Goal: Transaction & Acquisition: Book appointment/travel/reservation

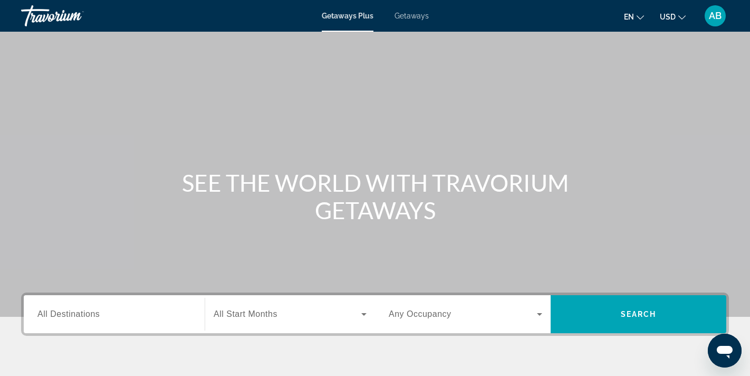
click at [409, 18] on span "Getaways" at bounding box center [412, 16] width 34 height 8
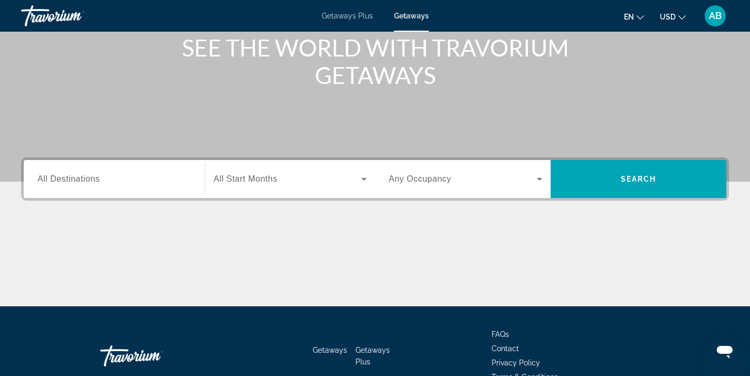
scroll to position [142, 0]
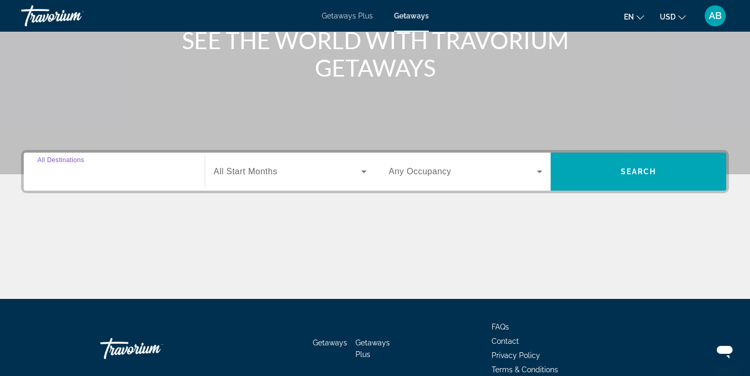
click at [108, 173] on input "Destination All Destinations" at bounding box center [114, 172] width 154 height 13
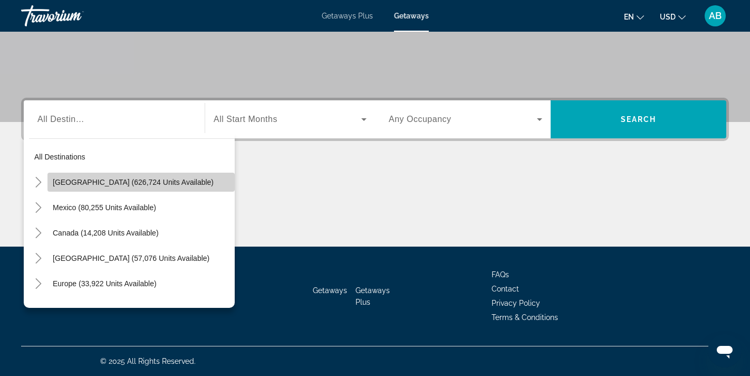
click at [118, 184] on span "[GEOGRAPHIC_DATA] (626,724 units available)" at bounding box center [133, 182] width 161 height 8
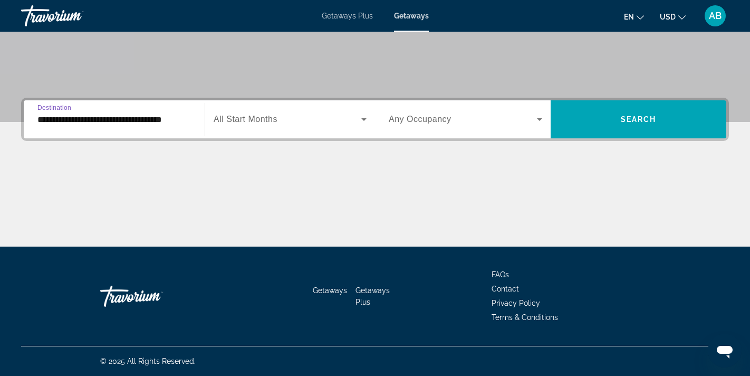
click at [129, 111] on div "**********" at bounding box center [114, 119] width 154 height 30
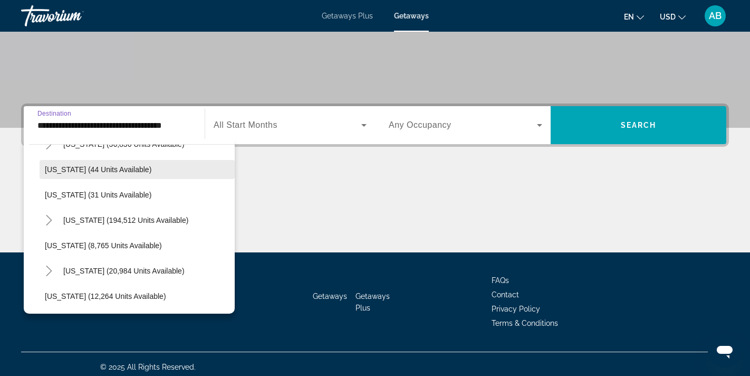
scroll to position [147, 0]
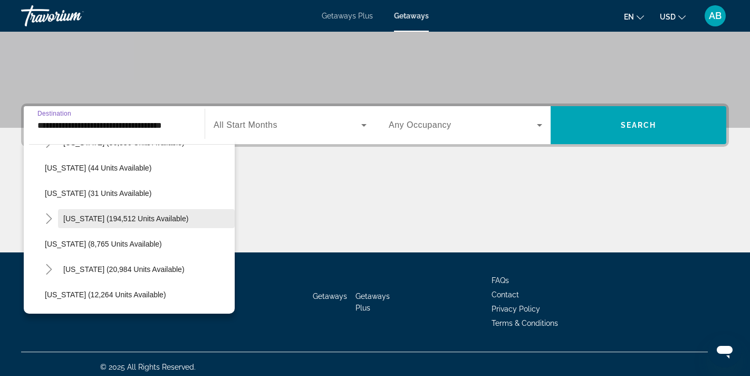
click at [84, 220] on span "[US_STATE] (194,512 units available)" at bounding box center [125, 218] width 125 height 8
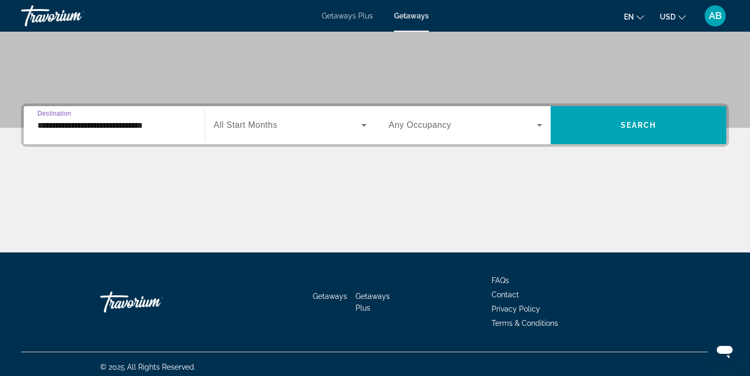
scroll to position [195, 0]
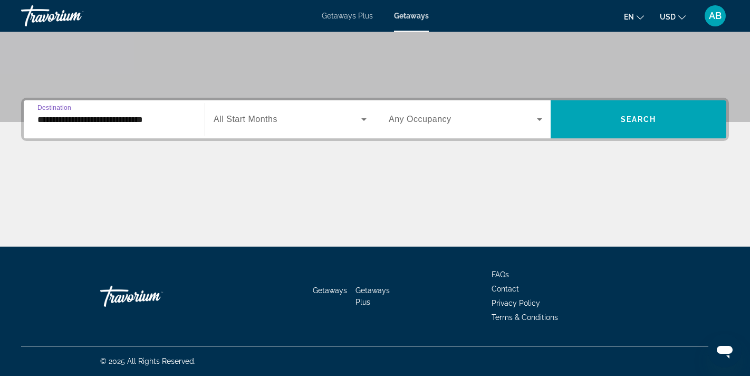
click at [112, 119] on input "**********" at bounding box center [114, 119] width 154 height 13
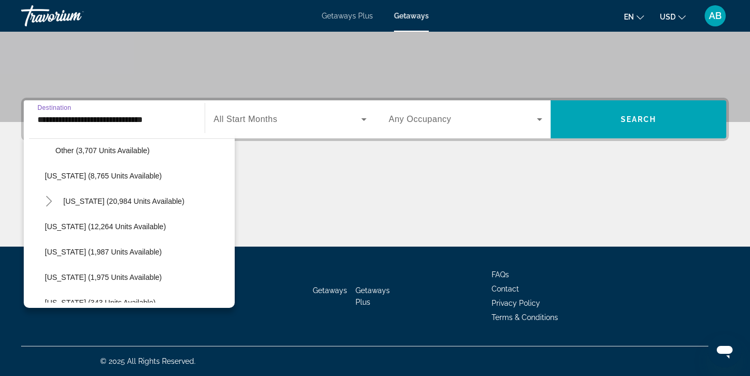
scroll to position [336, 0]
click at [47, 203] on icon "Toggle Hawaii (20,984 units available)" at bounding box center [49, 200] width 11 height 11
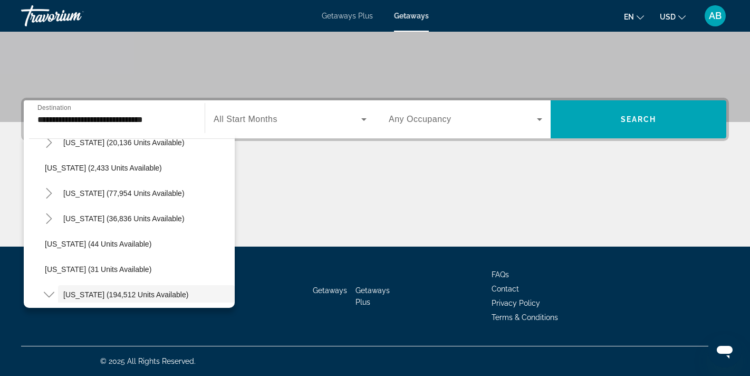
scroll to position [59, 0]
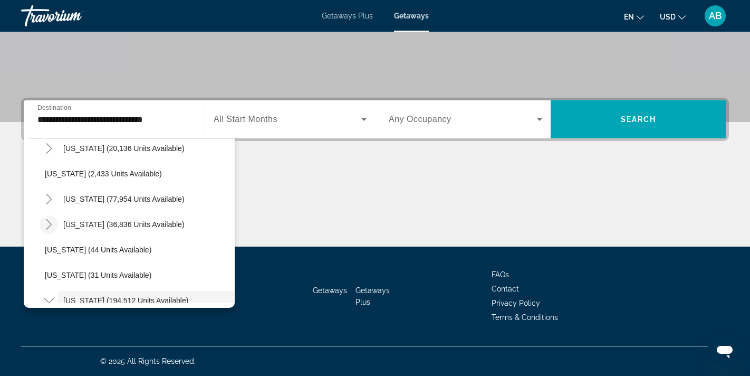
click at [51, 221] on icon "Toggle Colorado (36,836 units available)" at bounding box center [49, 224] width 11 height 11
click at [47, 202] on icon "Toggle California (77,954 units available)" at bounding box center [49, 199] width 11 height 11
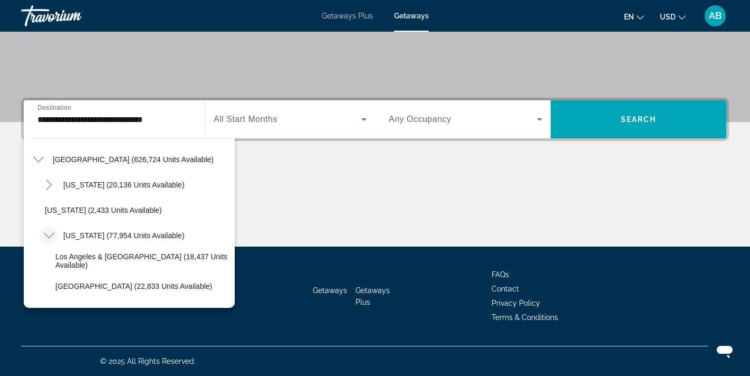
scroll to position [12, 0]
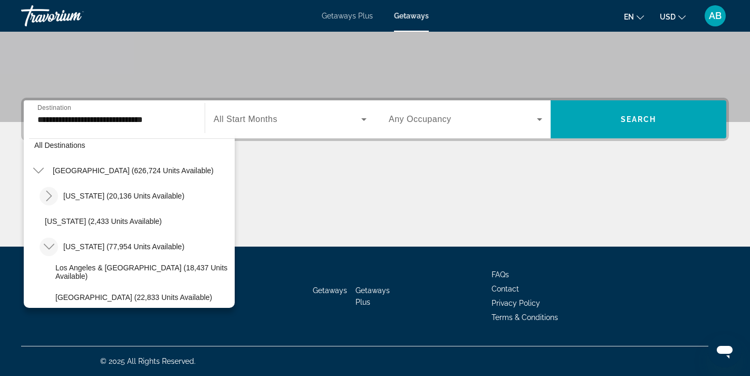
click at [50, 192] on icon "Toggle Arizona (20,136 units available)" at bounding box center [49, 195] width 11 height 11
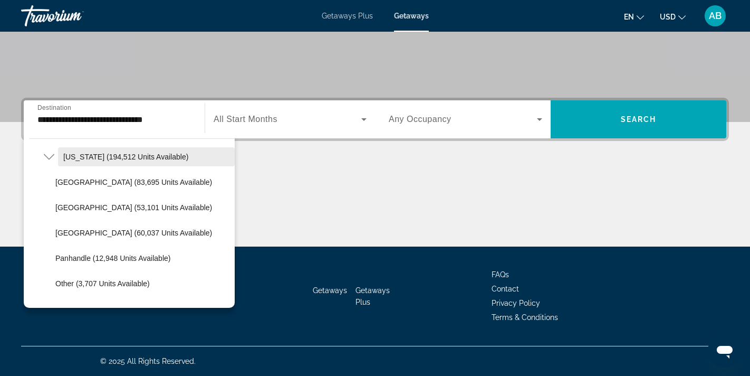
scroll to position [507, 0]
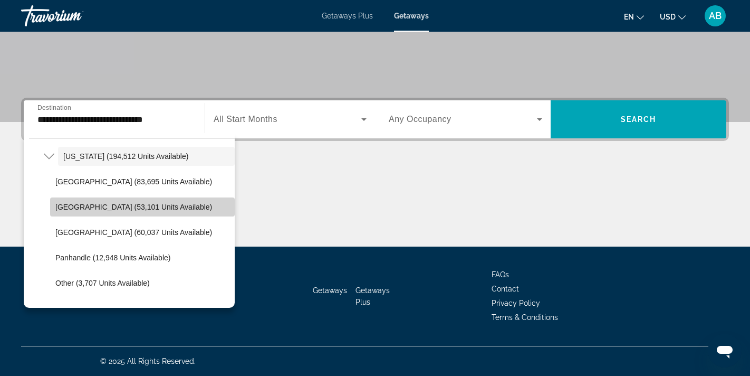
click at [122, 212] on span "Search widget" at bounding box center [142, 206] width 185 height 25
type input "**********"
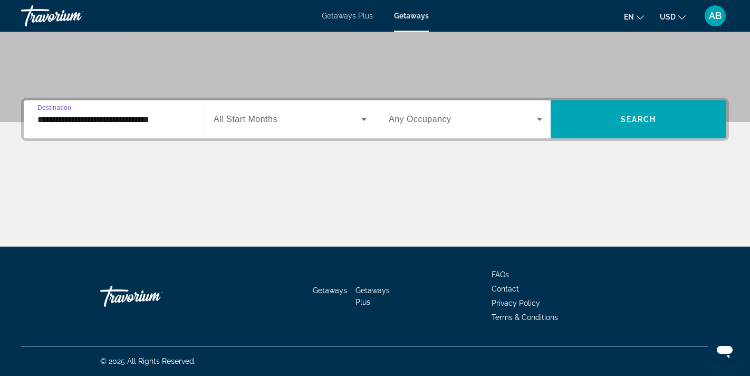
click at [310, 121] on span "Search widget" at bounding box center [288, 119] width 148 height 13
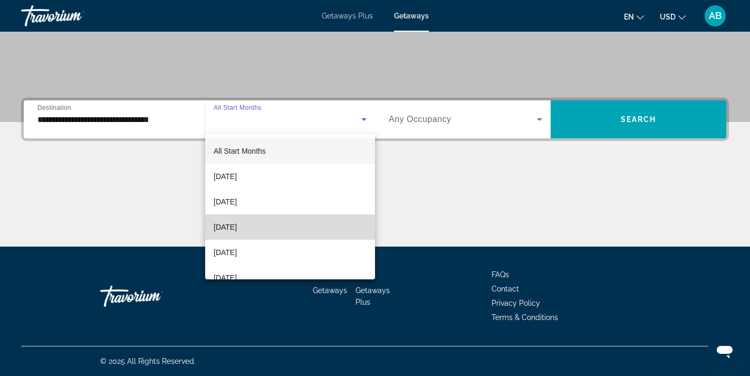
click at [300, 230] on mat-option "[DATE]" at bounding box center [290, 226] width 170 height 25
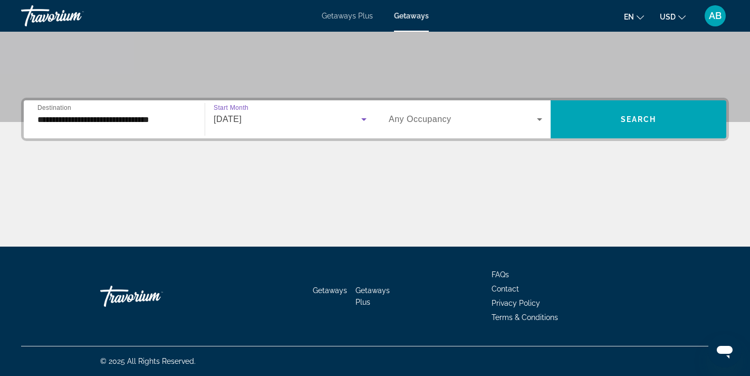
click at [428, 117] on span "Any Occupancy" at bounding box center [420, 119] width 63 height 9
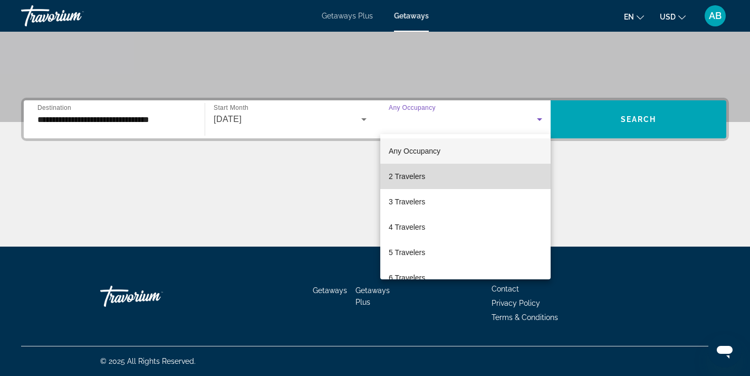
click at [435, 182] on mat-option "2 Travelers" at bounding box center [465, 176] width 170 height 25
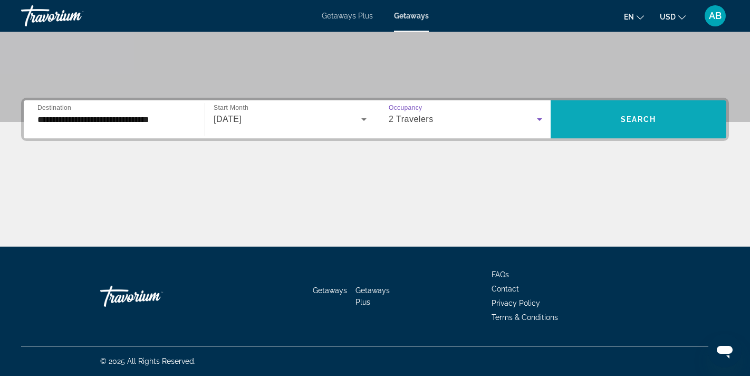
click at [589, 115] on span "Search widget" at bounding box center [639, 119] width 176 height 25
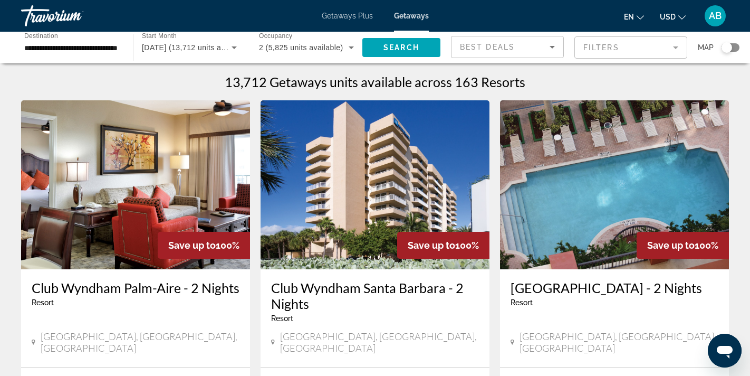
click at [727, 46] on div "Search widget" at bounding box center [727, 47] width 11 height 11
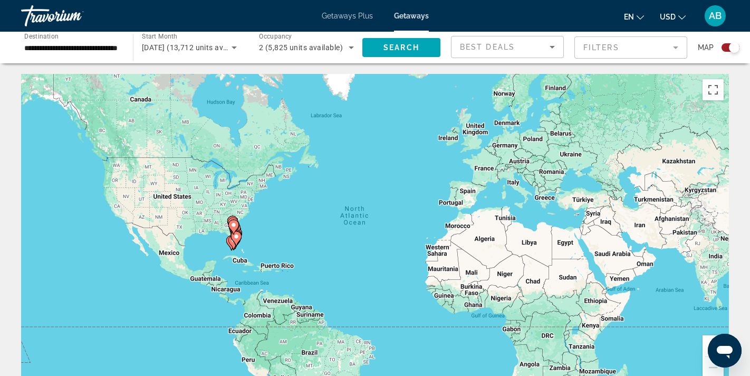
drag, startPoint x: 234, startPoint y: 227, endPoint x: 251, endPoint y: 226, distance: 17.4
click at [252, 227] on div "To activate drag with keyboard, press Alt + Enter. Once in keyboard drag state,…" at bounding box center [375, 232] width 708 height 317
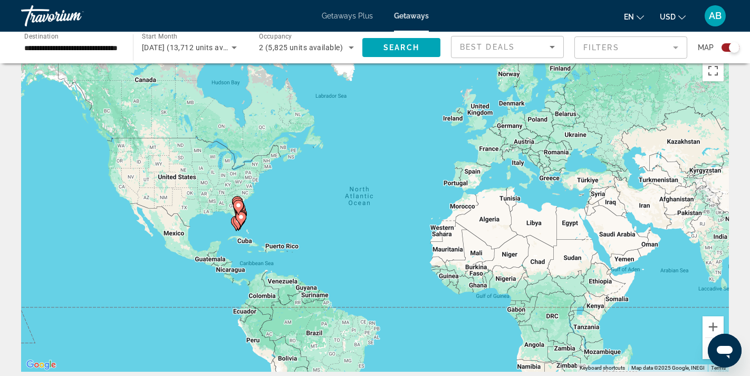
scroll to position [21, 0]
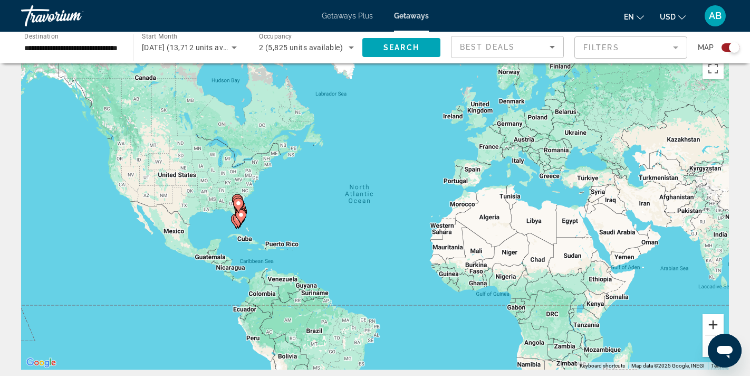
click at [713, 325] on button "Zoom in" at bounding box center [713, 324] width 21 height 21
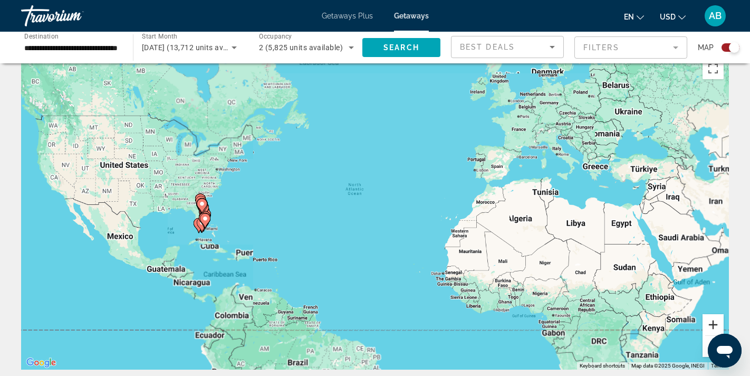
click at [713, 325] on button "Zoom in" at bounding box center [713, 324] width 21 height 21
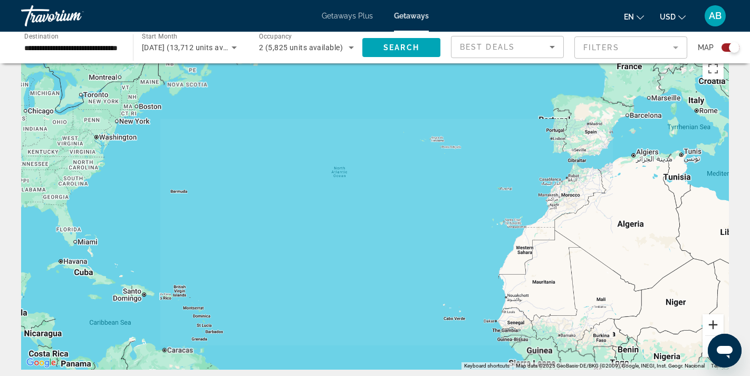
click at [713, 325] on button "Zoom in" at bounding box center [713, 324] width 21 height 21
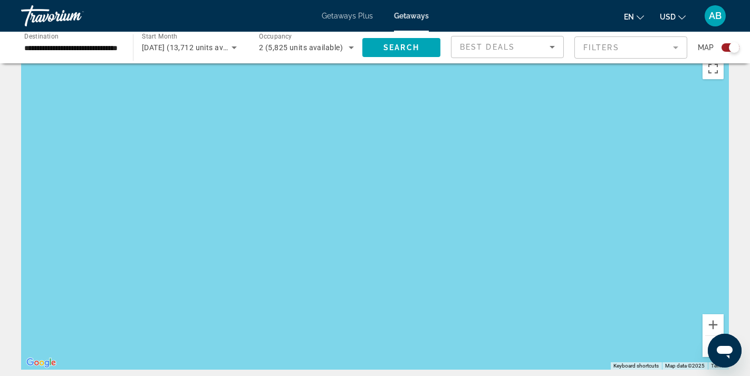
drag, startPoint x: 420, startPoint y: 213, endPoint x: 611, endPoint y: 206, distance: 190.6
click at [608, 205] on div "Main content" at bounding box center [375, 211] width 708 height 317
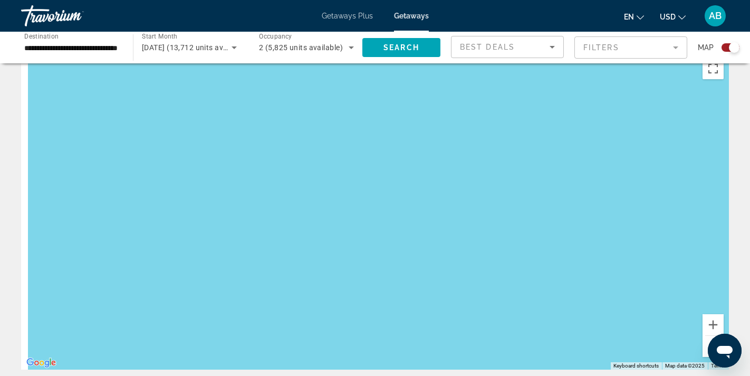
drag, startPoint x: 405, startPoint y: 217, endPoint x: 652, endPoint y: 218, distance: 247.0
click at [652, 218] on div "Main content" at bounding box center [375, 211] width 708 height 317
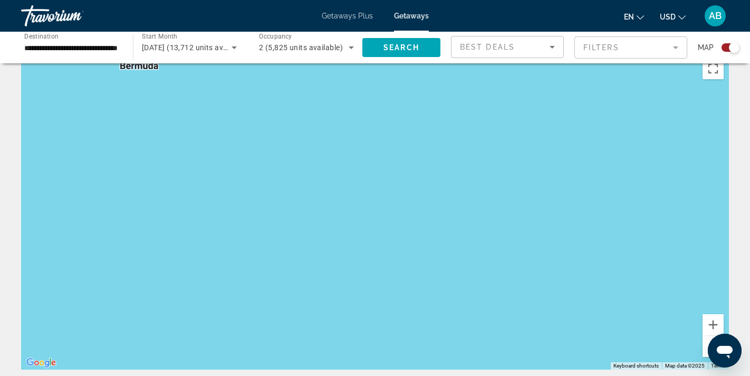
drag, startPoint x: 448, startPoint y: 223, endPoint x: 661, endPoint y: 224, distance: 212.7
click at [660, 223] on div "Main content" at bounding box center [375, 211] width 708 height 317
drag, startPoint x: 380, startPoint y: 222, endPoint x: 622, endPoint y: 224, distance: 241.7
click at [622, 224] on div "Main content" at bounding box center [375, 211] width 708 height 317
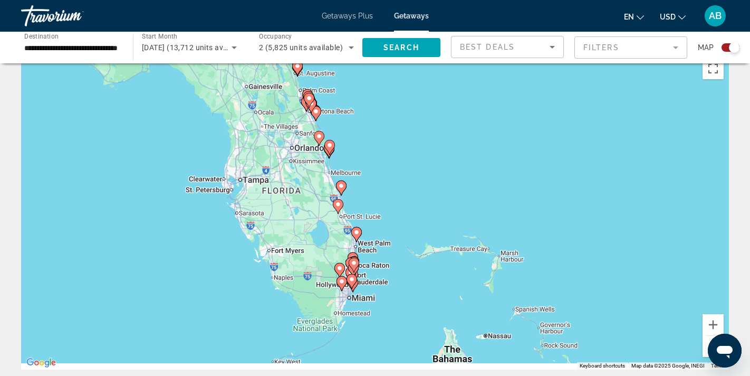
drag, startPoint x: 428, startPoint y: 211, endPoint x: 535, endPoint y: 63, distance: 181.9
click at [535, 63] on div "To activate drag with keyboard, press Alt + Enter. Once in keyboard drag state,…" at bounding box center [375, 211] width 708 height 317
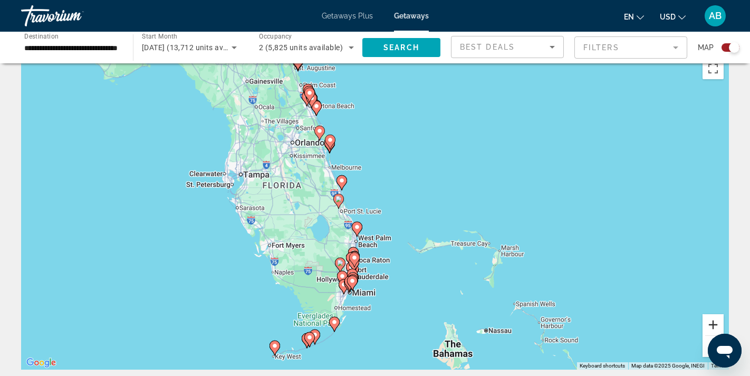
click at [711, 322] on button "Zoom in" at bounding box center [713, 324] width 21 height 21
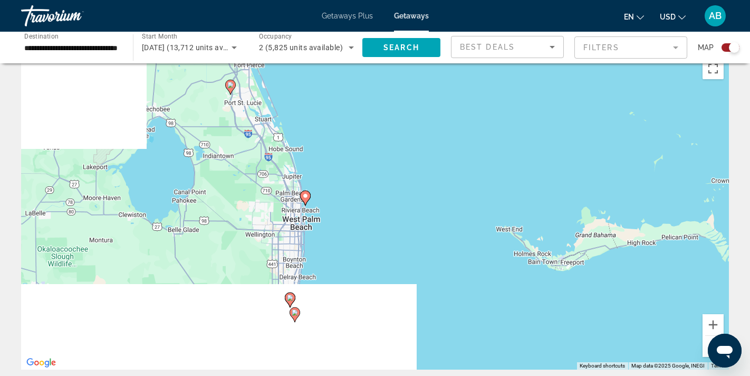
drag, startPoint x: 509, startPoint y: 306, endPoint x: 533, endPoint y: 145, distance: 162.2
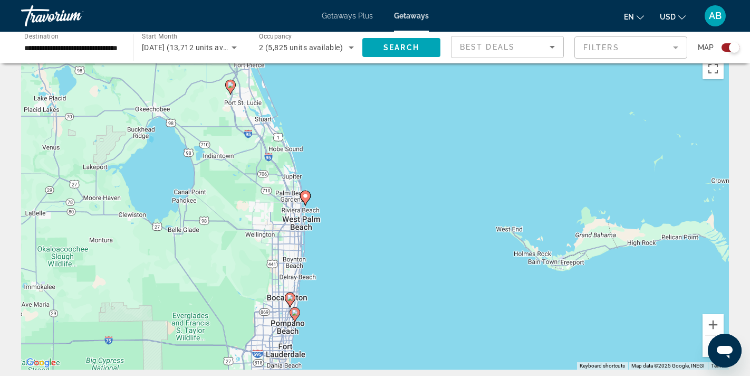
click at [532, 145] on div "To activate drag with keyboard, press Alt + Enter. Once in keyboard drag state,…" at bounding box center [375, 211] width 708 height 317
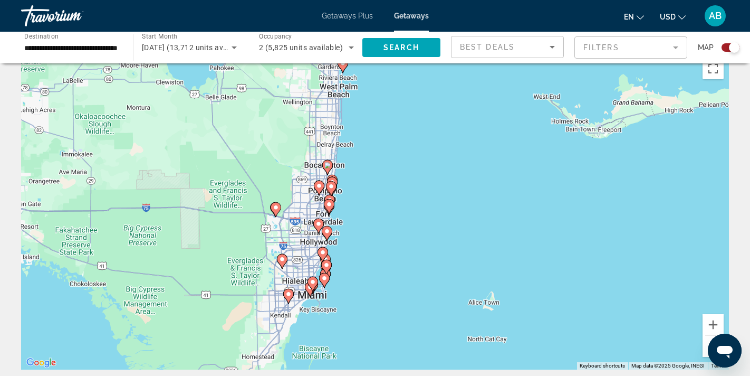
drag, startPoint x: 535, startPoint y: 128, endPoint x: 554, endPoint y: 30, distance: 100.4
click at [554, 30] on div "**********" at bounding box center [375, 167] width 750 height 376
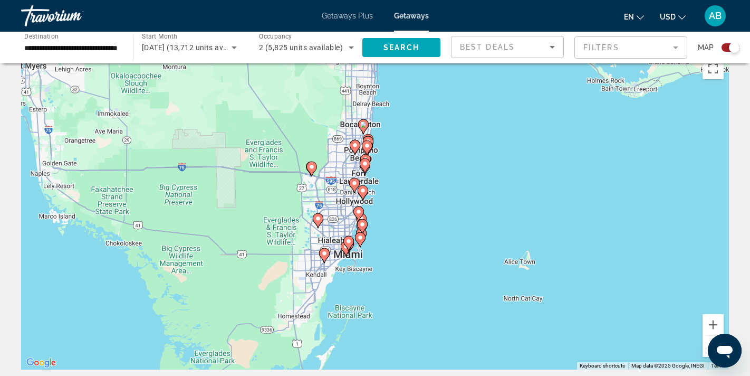
drag, startPoint x: 471, startPoint y: 130, endPoint x: 482, endPoint y: 166, distance: 37.4
click at [482, 166] on div "To activate drag with keyboard, press Alt + Enter. Once in keyboard drag state,…" at bounding box center [375, 211] width 708 height 317
click at [357, 211] on image "Main content" at bounding box center [358, 211] width 6 height 6
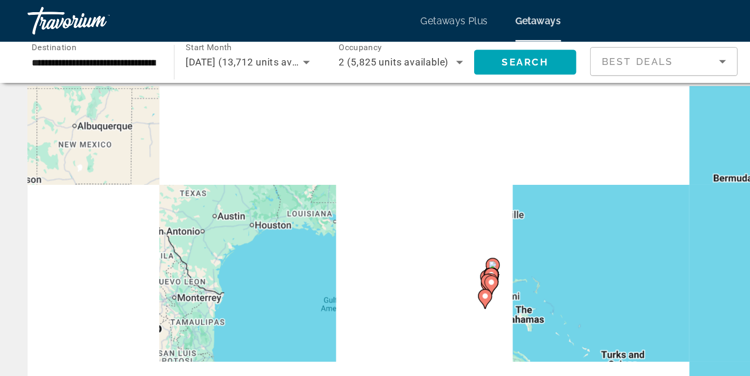
scroll to position [0, 0]
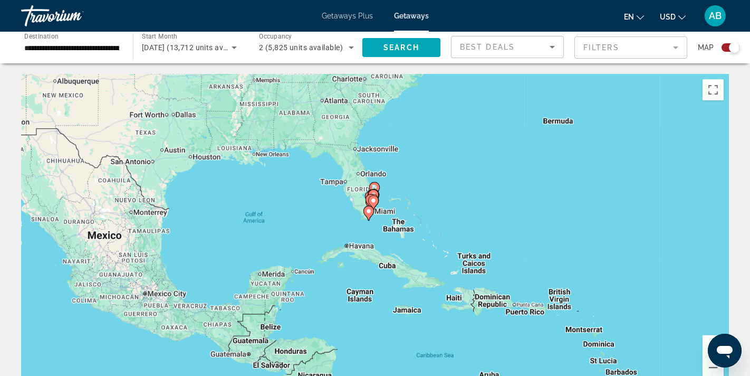
drag, startPoint x: 497, startPoint y: 226, endPoint x: 488, endPoint y: 178, distance: 48.9
click at [489, 178] on div "To activate drag with keyboard, press Alt + Enter. Once in keyboard drag state,…" at bounding box center [375, 232] width 708 height 317
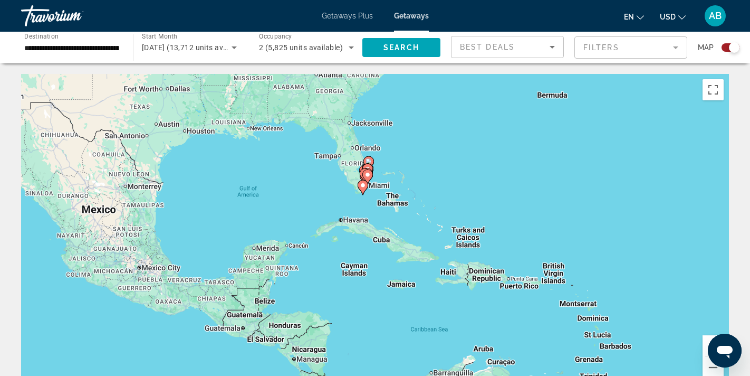
click at [706, 344] on button "Zoom in" at bounding box center [713, 345] width 21 height 21
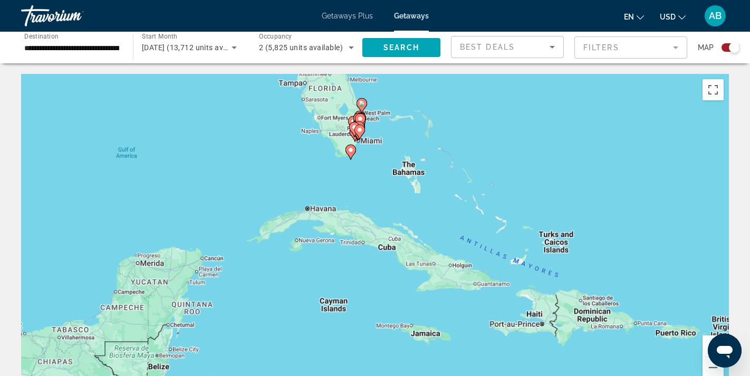
click at [706, 344] on button "Zoom in" at bounding box center [713, 345] width 21 height 21
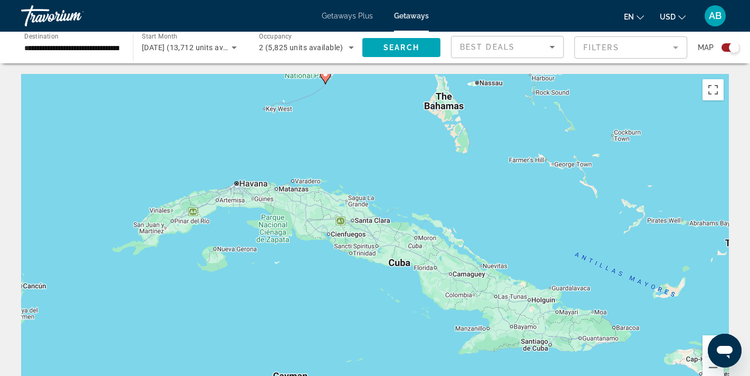
click at [706, 344] on button "Zoom in" at bounding box center [713, 345] width 21 height 21
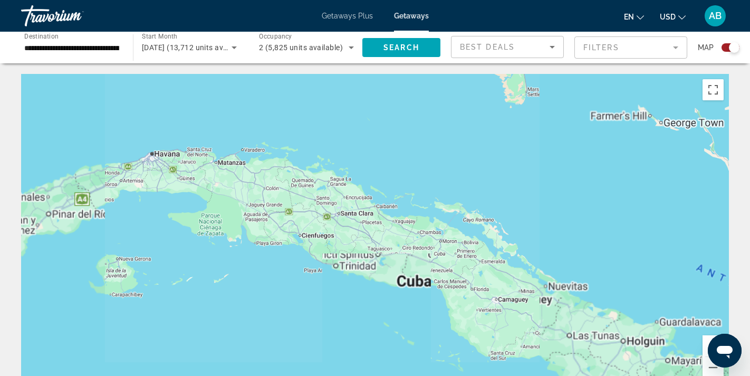
click at [706, 344] on button "Zoom in" at bounding box center [713, 345] width 21 height 21
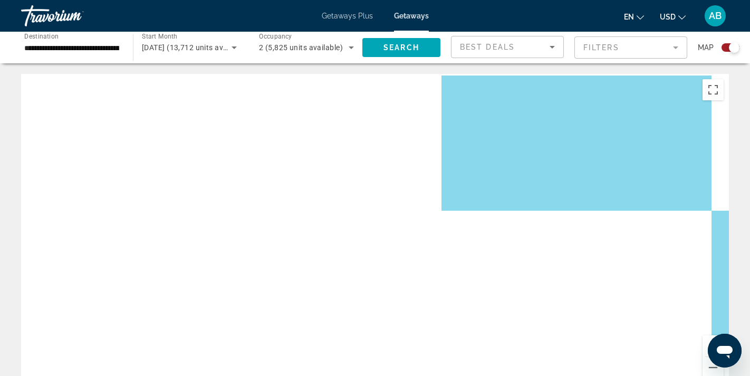
drag, startPoint x: 430, startPoint y: 155, endPoint x: 497, endPoint y: 376, distance: 230.9
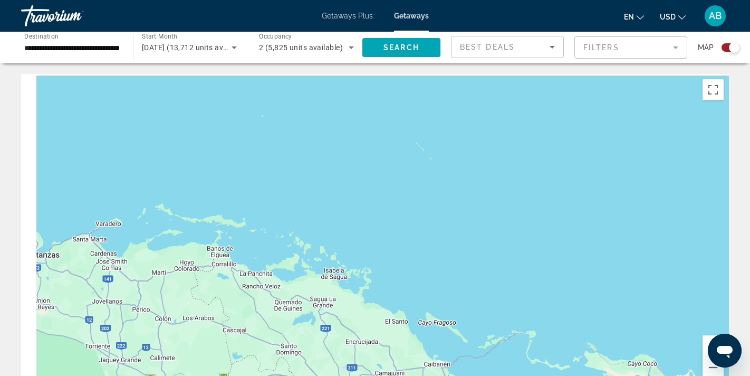
click at [497, 375] on html "**********" at bounding box center [375, 188] width 750 height 376
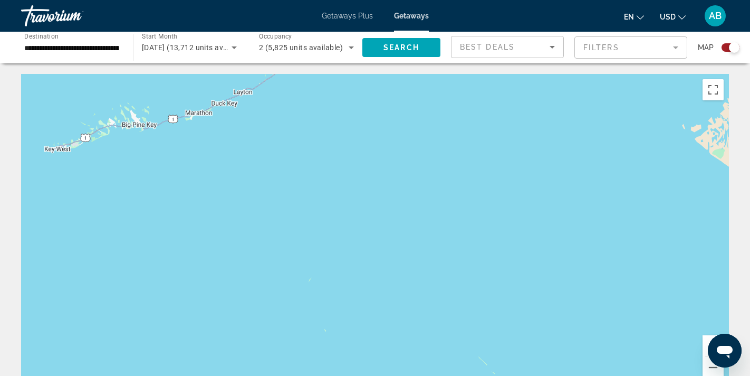
drag, startPoint x: 414, startPoint y: 188, endPoint x: 413, endPoint y: 371, distance: 183.1
click at [414, 367] on div "To activate drag with keyboard, press Alt + Enter. Once in keyboard drag state,…" at bounding box center [375, 232] width 708 height 317
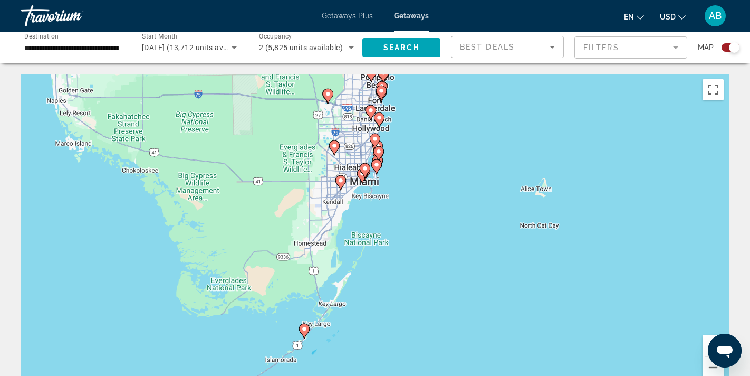
drag, startPoint x: 390, startPoint y: 273, endPoint x: 393, endPoint y: 185, distance: 88.2
click at [393, 185] on div "To activate drag with keyboard, press Alt + Enter. Once in keyboard drag state,…" at bounding box center [375, 232] width 708 height 317
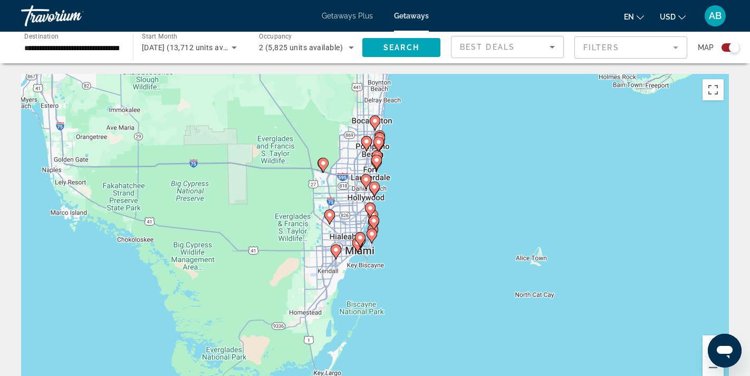
drag, startPoint x: 393, startPoint y: 185, endPoint x: 385, endPoint y: 276, distance: 91.1
click at [385, 277] on div "To activate drag with keyboard, press Alt + Enter. Once in keyboard drag state,…" at bounding box center [375, 232] width 708 height 317
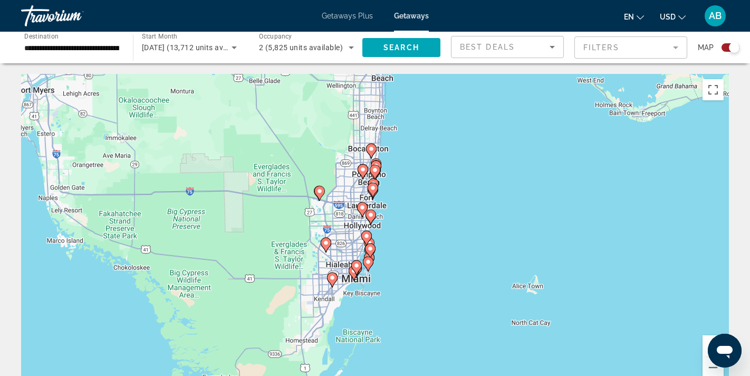
click at [704, 338] on button "Zoom in" at bounding box center [713, 345] width 21 height 21
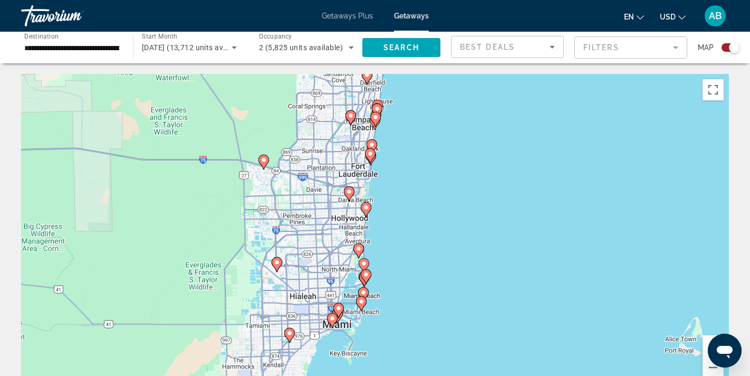
click at [704, 338] on button "Zoom in" at bounding box center [713, 345] width 21 height 21
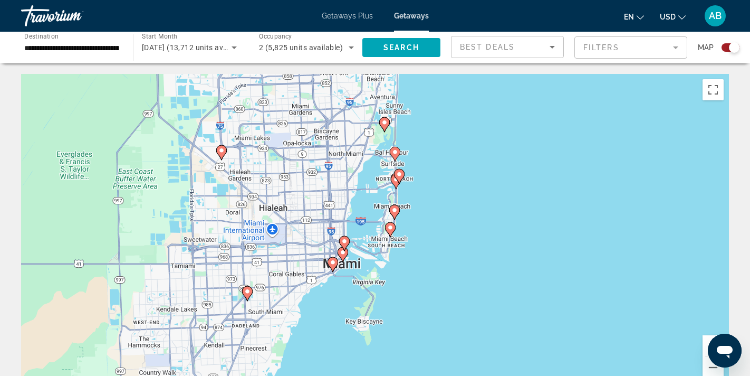
drag, startPoint x: 478, startPoint y: 289, endPoint x: 521, endPoint y: 132, distance: 161.9
click at [521, 132] on div "To activate drag with keyboard, press Alt + Enter. Once in keyboard drag state,…" at bounding box center [375, 232] width 708 height 317
click at [345, 242] on image "Main content" at bounding box center [344, 241] width 6 height 6
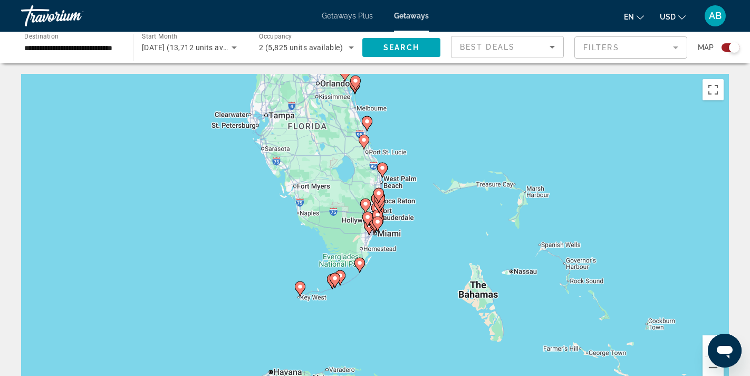
click at [706, 341] on button "Zoom in" at bounding box center [713, 345] width 21 height 21
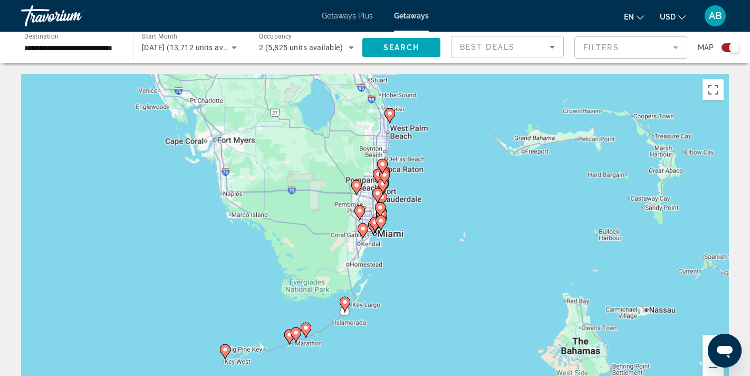
click at [706, 341] on button "Zoom in" at bounding box center [713, 345] width 21 height 21
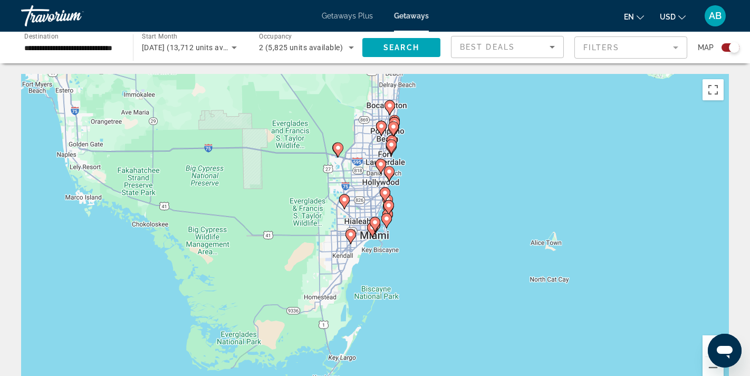
click at [706, 341] on button "Zoom in" at bounding box center [713, 345] width 21 height 21
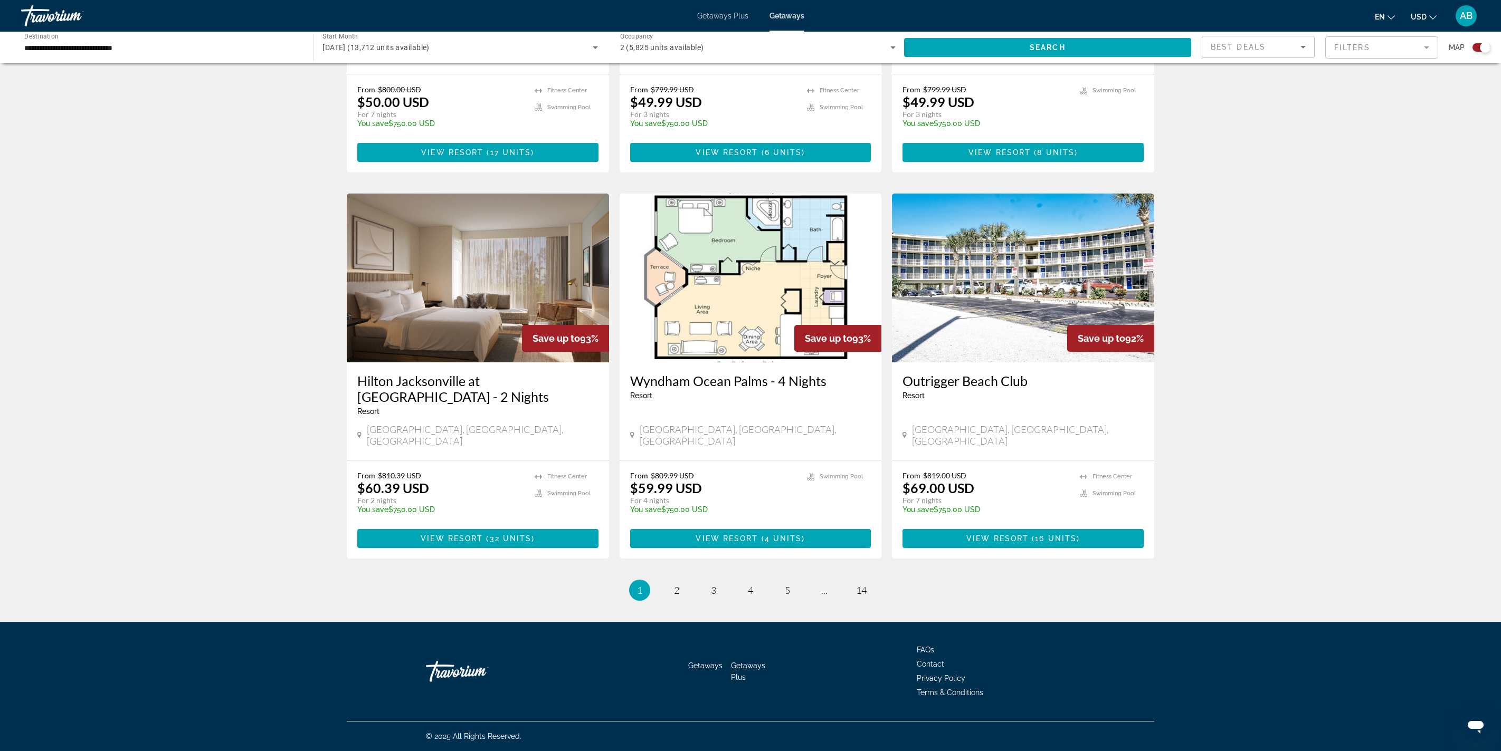
scroll to position [2552, 0]
click at [674, 375] on span "2" at bounding box center [676, 591] width 5 height 12
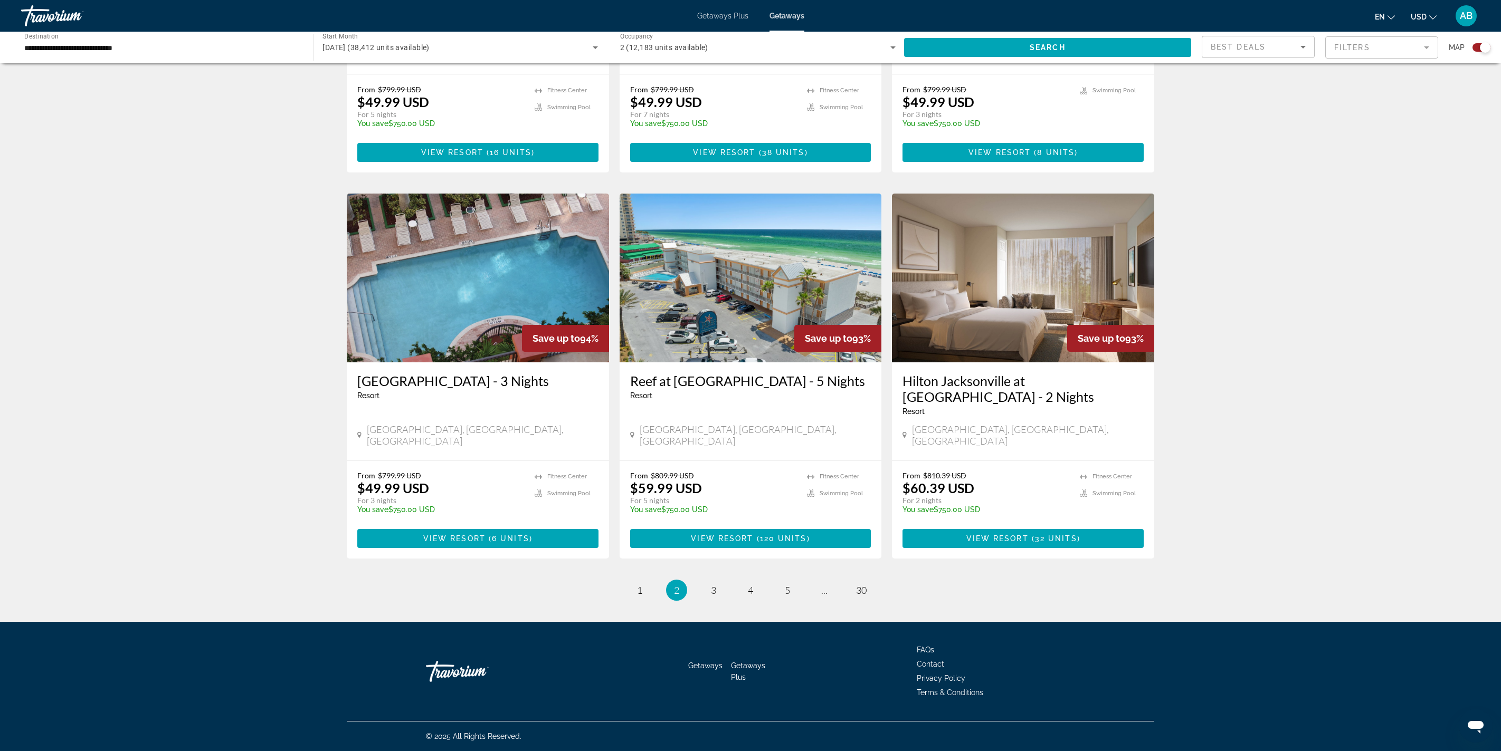
scroll to position [2553, 0]
click at [750, 375] on span "5" at bounding box center [787, 591] width 5 height 12
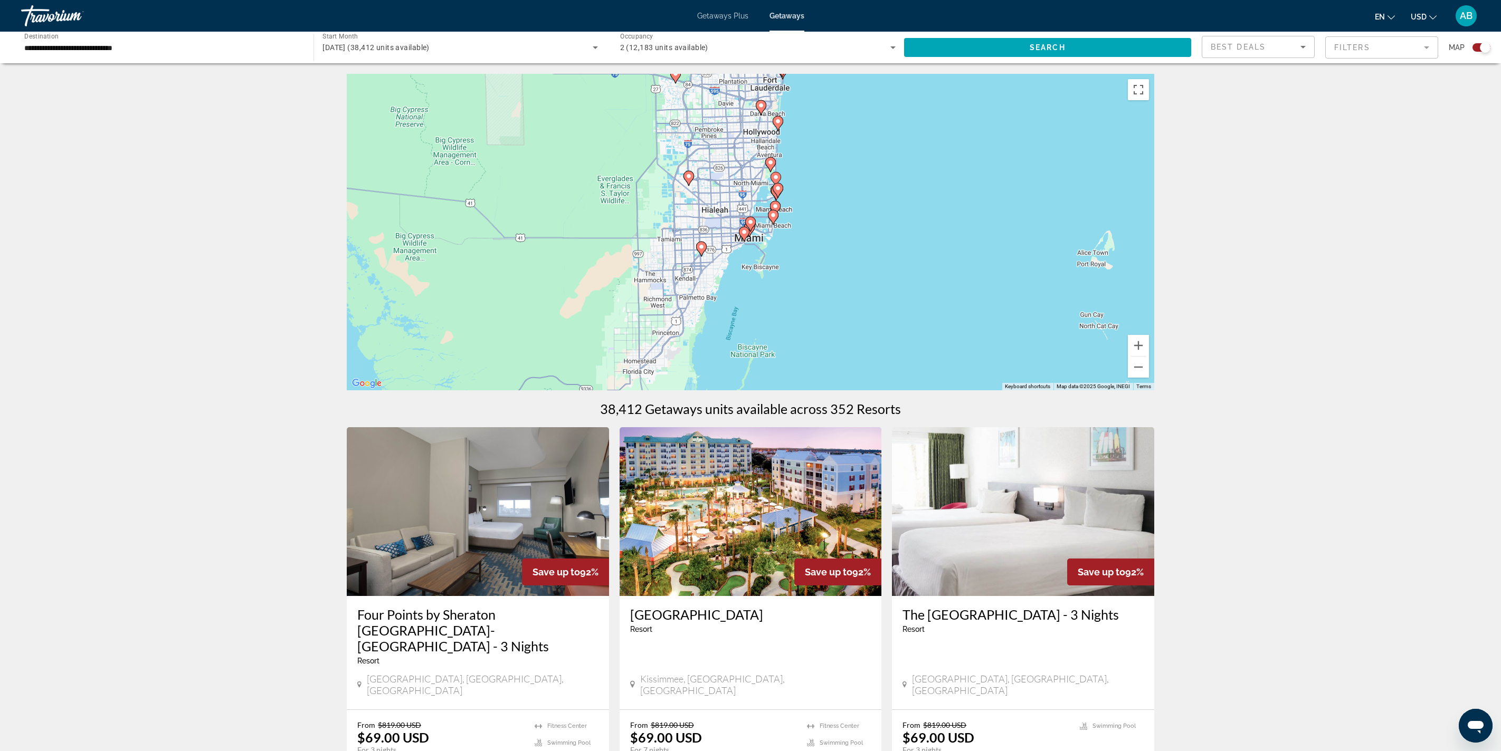
click at [750, 225] on image "Main content" at bounding box center [750, 222] width 6 height 6
type input "**********"
click at [750, 225] on image "Main content" at bounding box center [750, 222] width 6 height 6
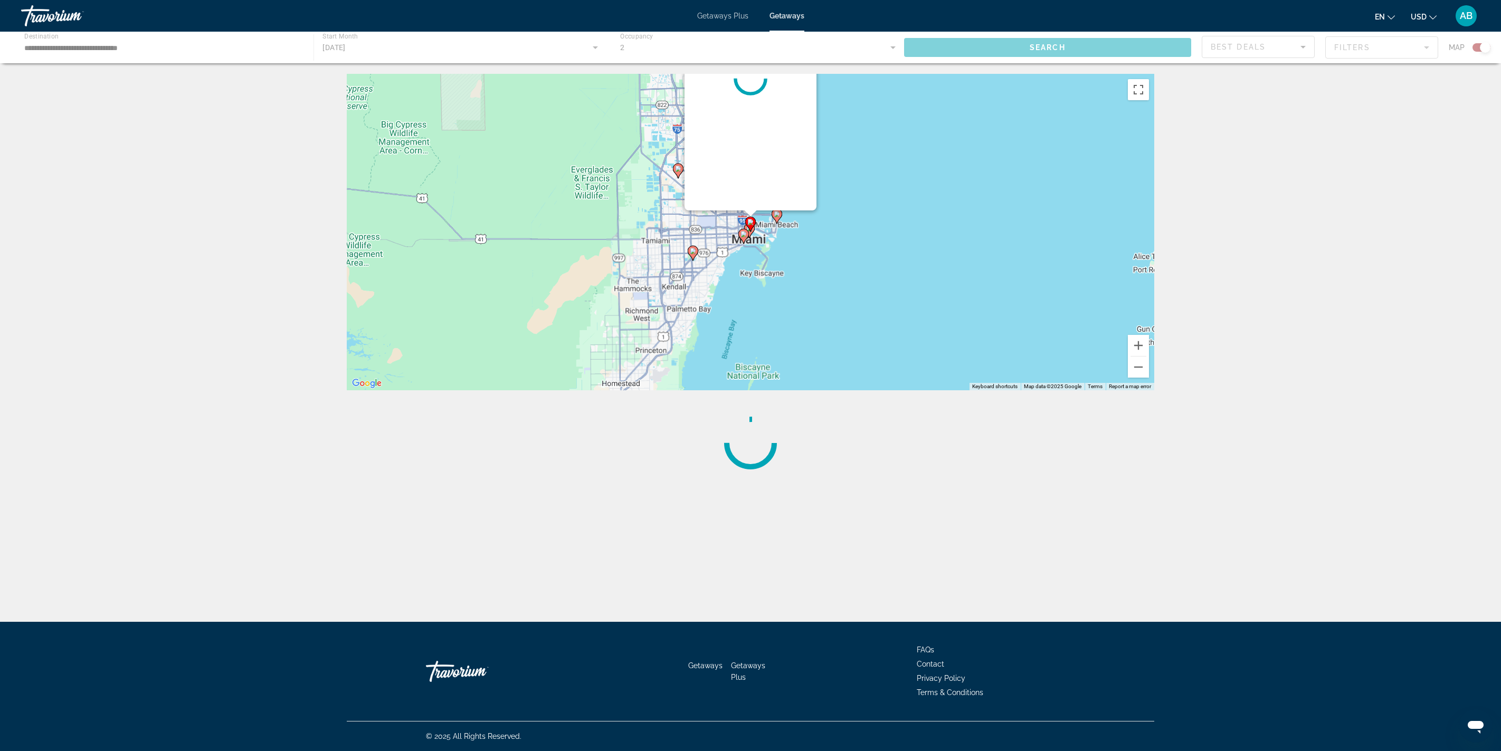
click at [750, 225] on image "Main content" at bounding box center [750, 222] width 6 height 6
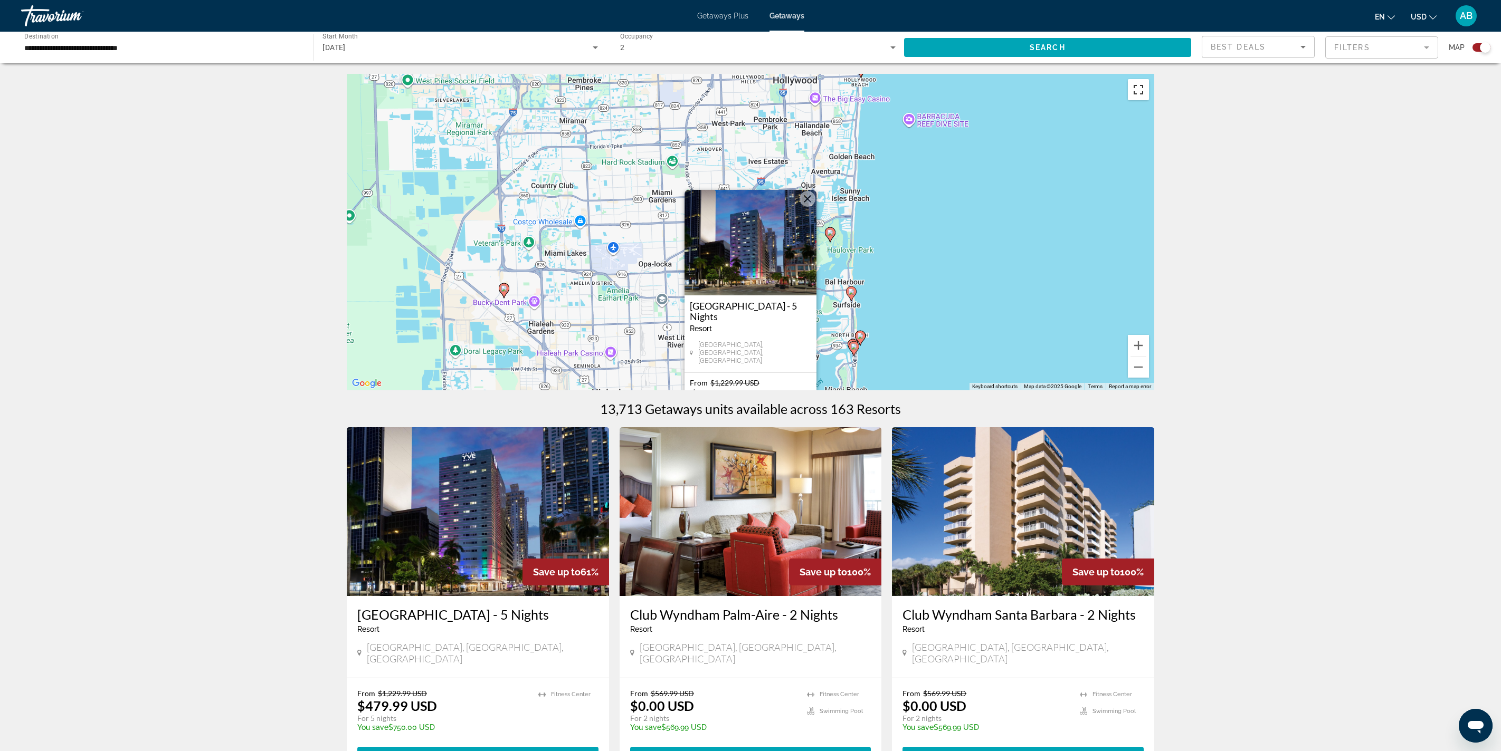
click at [750, 100] on button "Toggle fullscreen view" at bounding box center [1138, 89] width 21 height 21
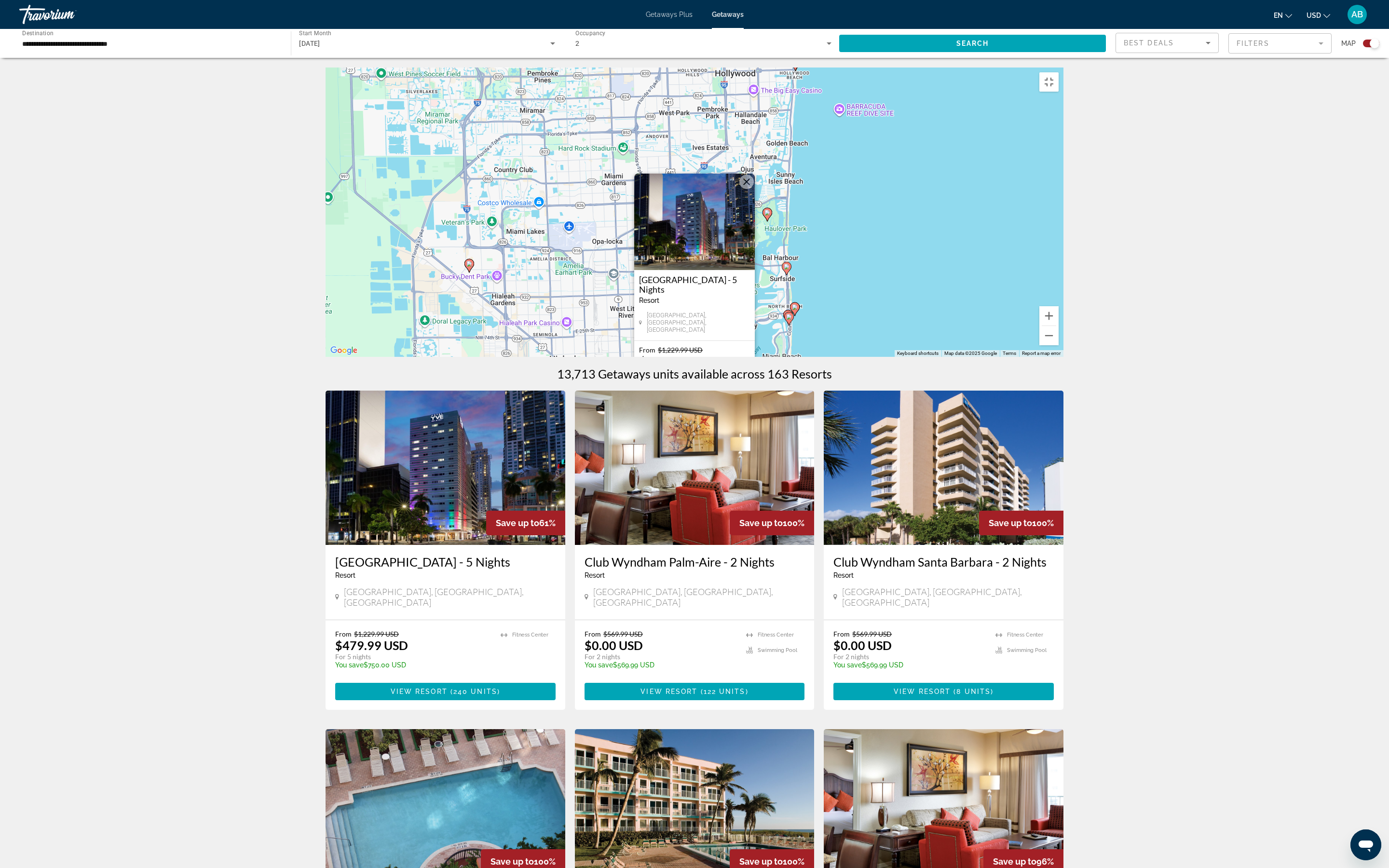
click at [685, 343] on icon "Main content" at bounding box center [691, 451] width 10 height 14
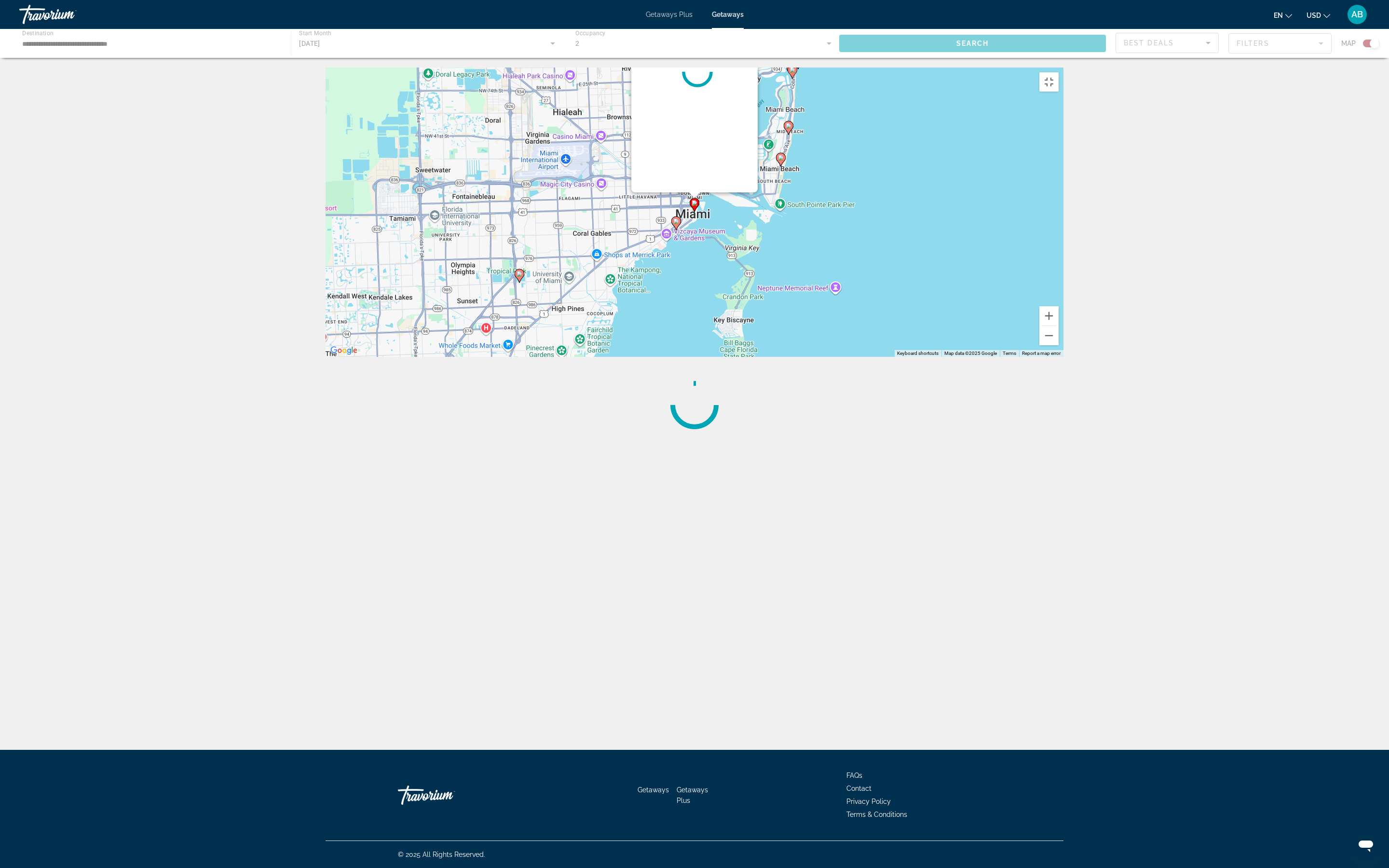
click at [685, 343] on div "To activate drag with keyboard, press Alt + Enter. Once in keyboard drag state,…" at bounding box center [694, 212] width 737 height 290
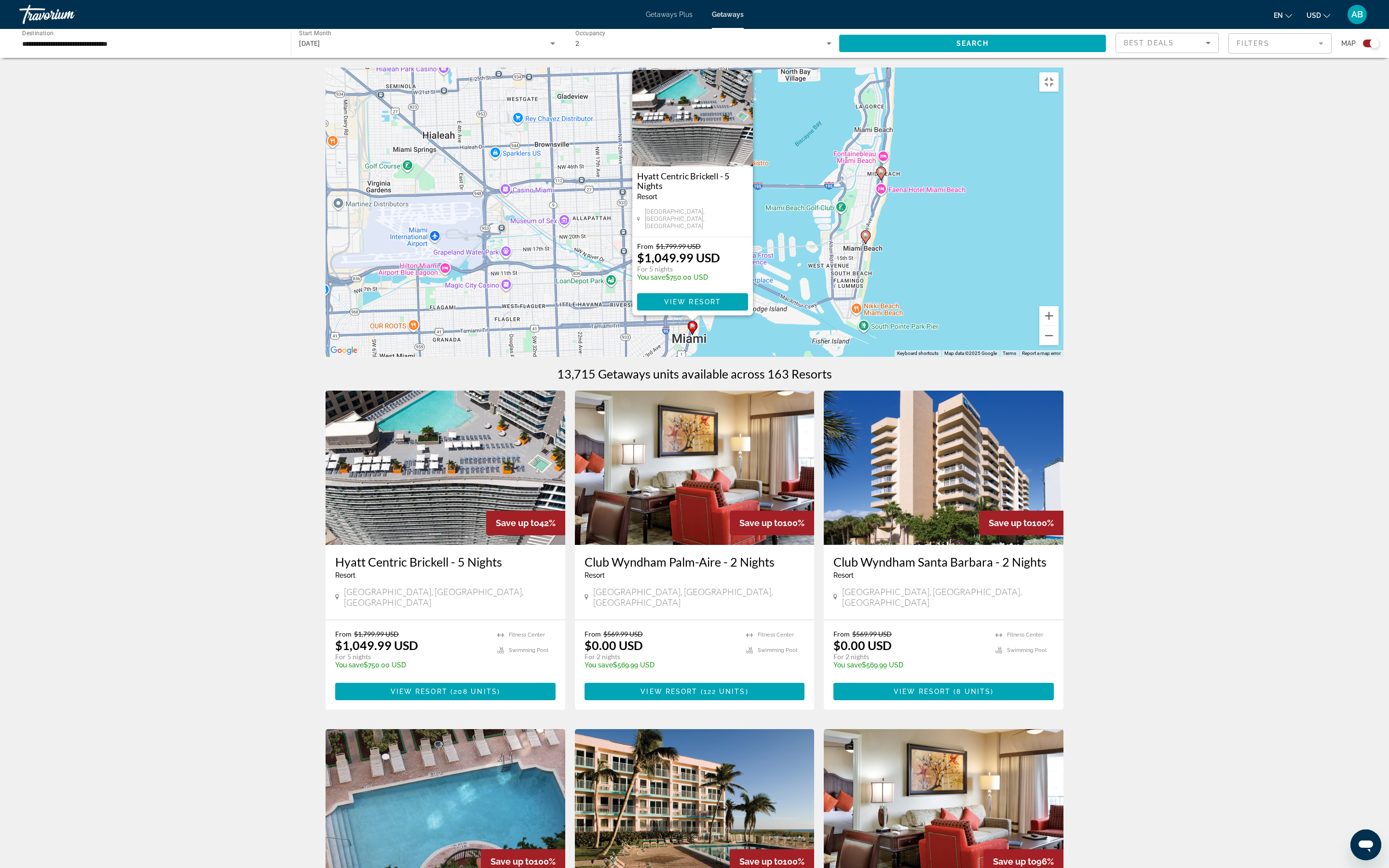
drag, startPoint x: 762, startPoint y: 471, endPoint x: 757, endPoint y: 560, distance: 89.1
click at [685, 343] on div "To activate drag with keyboard, press Alt + Enter. Once in keyboard drag state,…" at bounding box center [694, 212] width 737 height 290
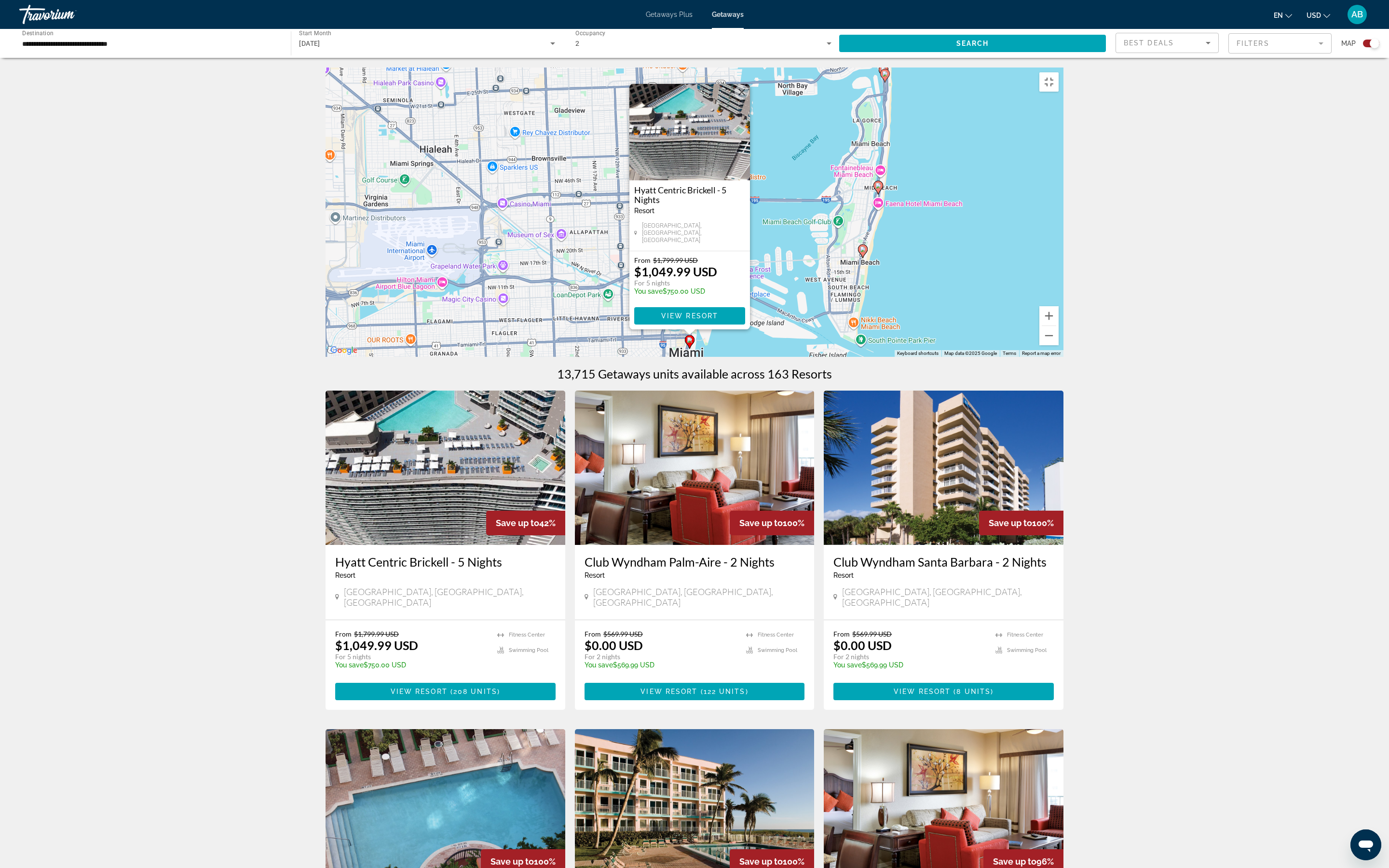
click at [655, 343] on gmp-advanced-marker "Main content" at bounding box center [652, 378] width 10 height 15
click at [655, 343] on div "To activate drag with keyboard, press Alt + Enter. Once in keyboard drag state,…" at bounding box center [694, 212] width 737 height 290
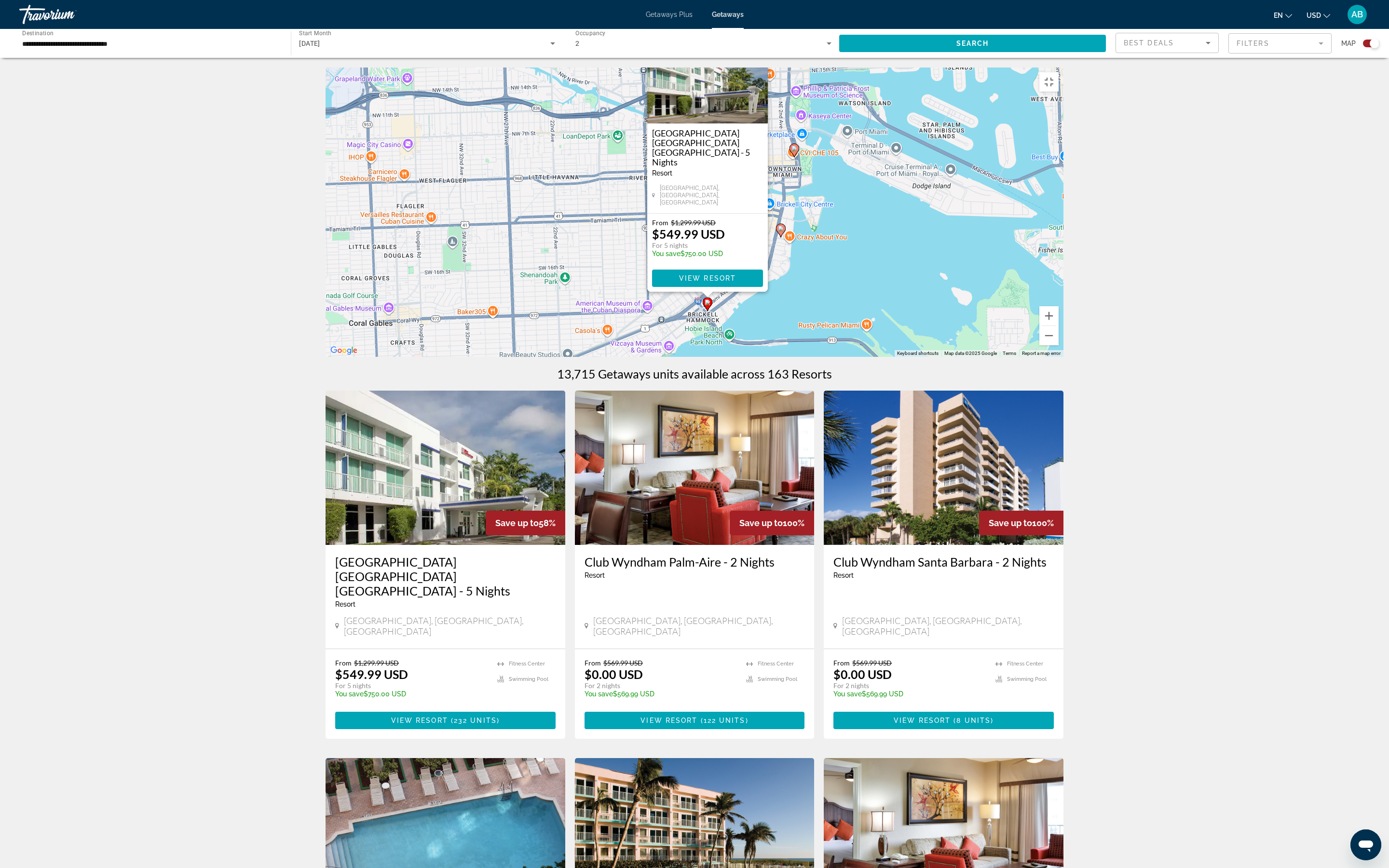
drag, startPoint x: 743, startPoint y: 408, endPoint x: 741, endPoint y: 666, distance: 258.0
click at [685, 343] on div "To activate drag with keyboard, press Alt + Enter. Once in keyboard drag state,…" at bounding box center [694, 212] width 737 height 290
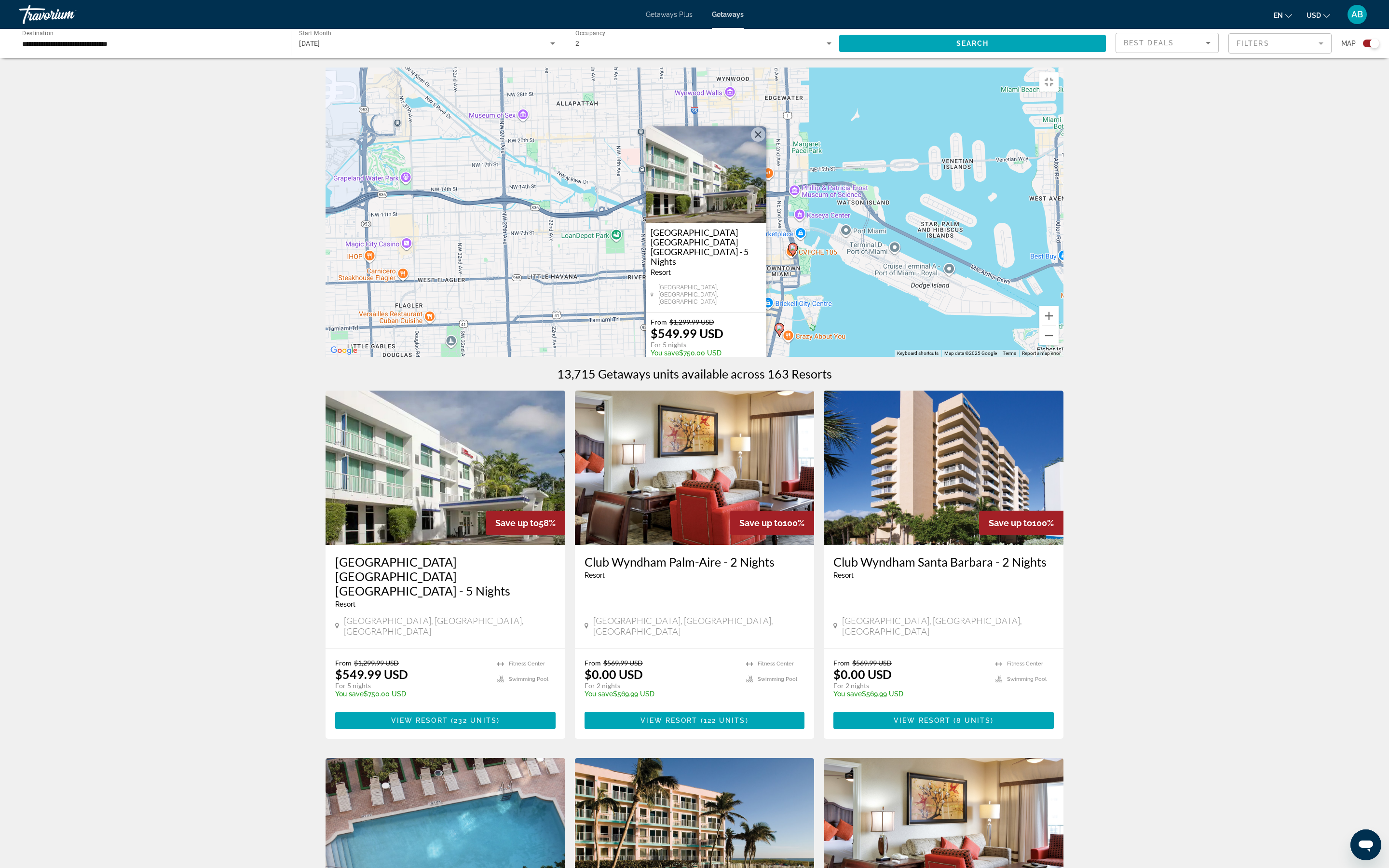
click at [685, 142] on button "Close" at bounding box center [758, 134] width 15 height 15
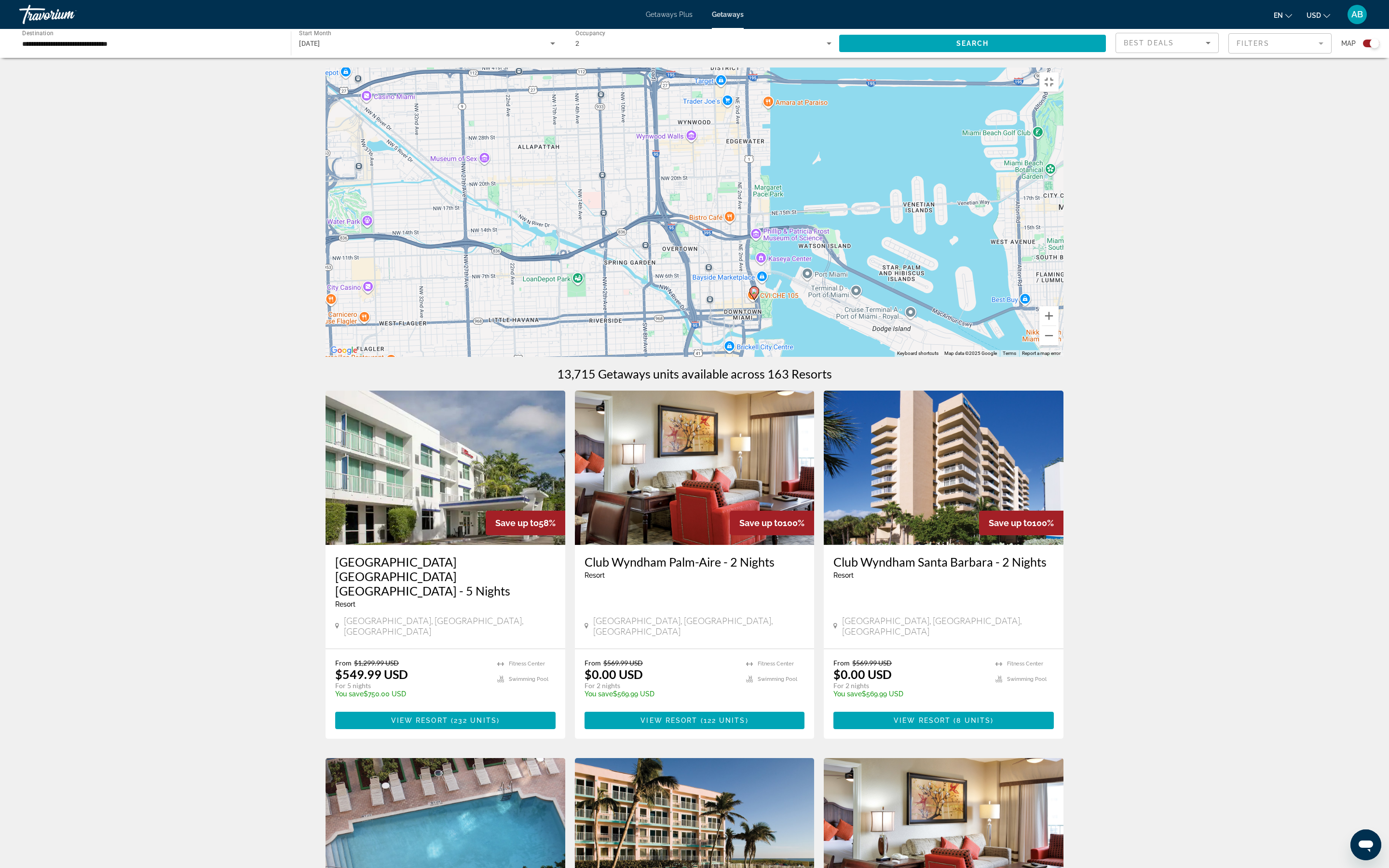
drag, startPoint x: 849, startPoint y: 310, endPoint x: 686, endPoint y: 434, distance: 204.8
click at [685, 343] on div "To activate drag with keyboard, press Alt + Enter. Once in keyboard drag state,…" at bounding box center [694, 212] width 737 height 290
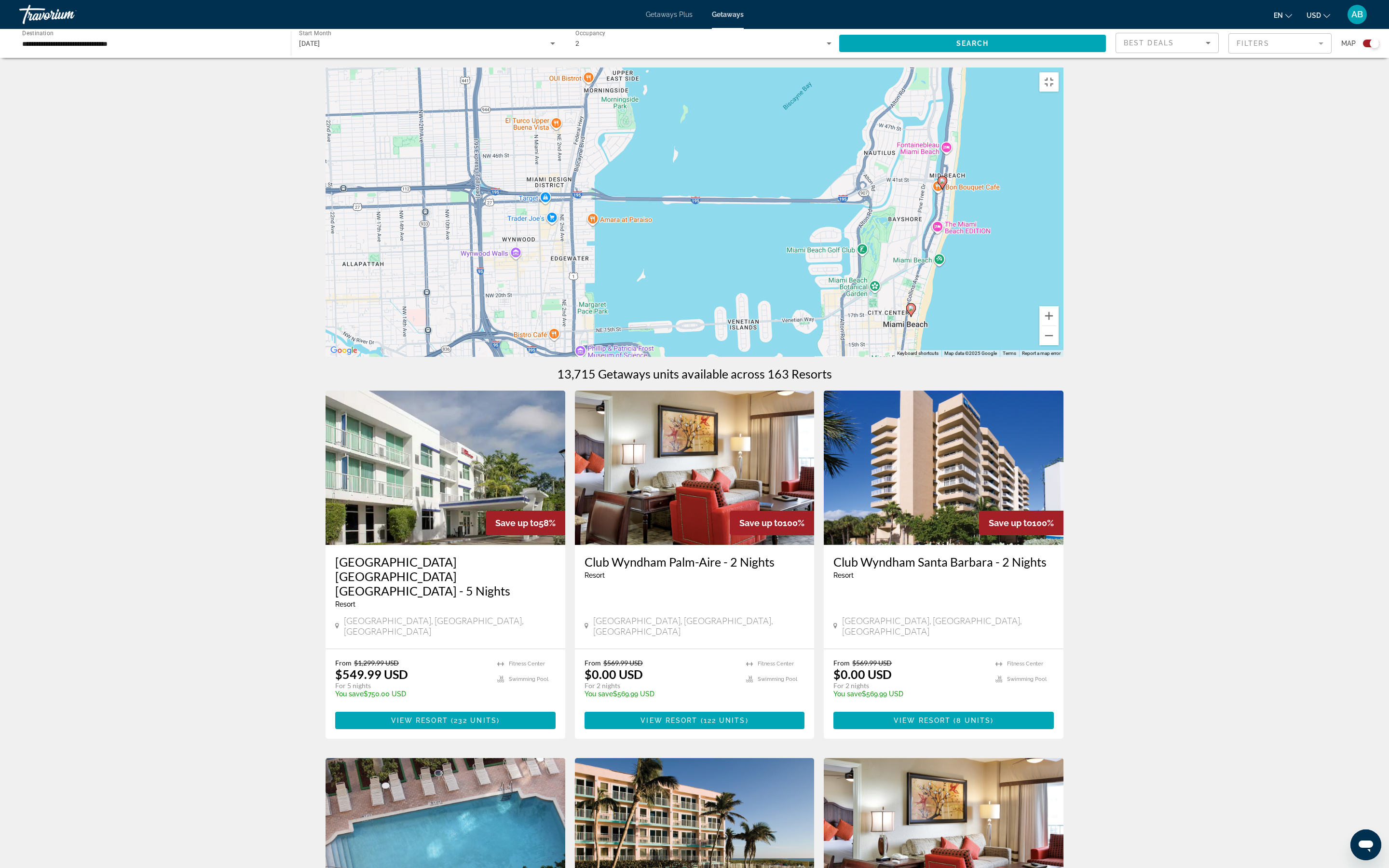
click at [685, 343] on div "To activate drag with keyboard, press Alt + Enter. Once in keyboard drag state,…" at bounding box center [694, 212] width 737 height 290
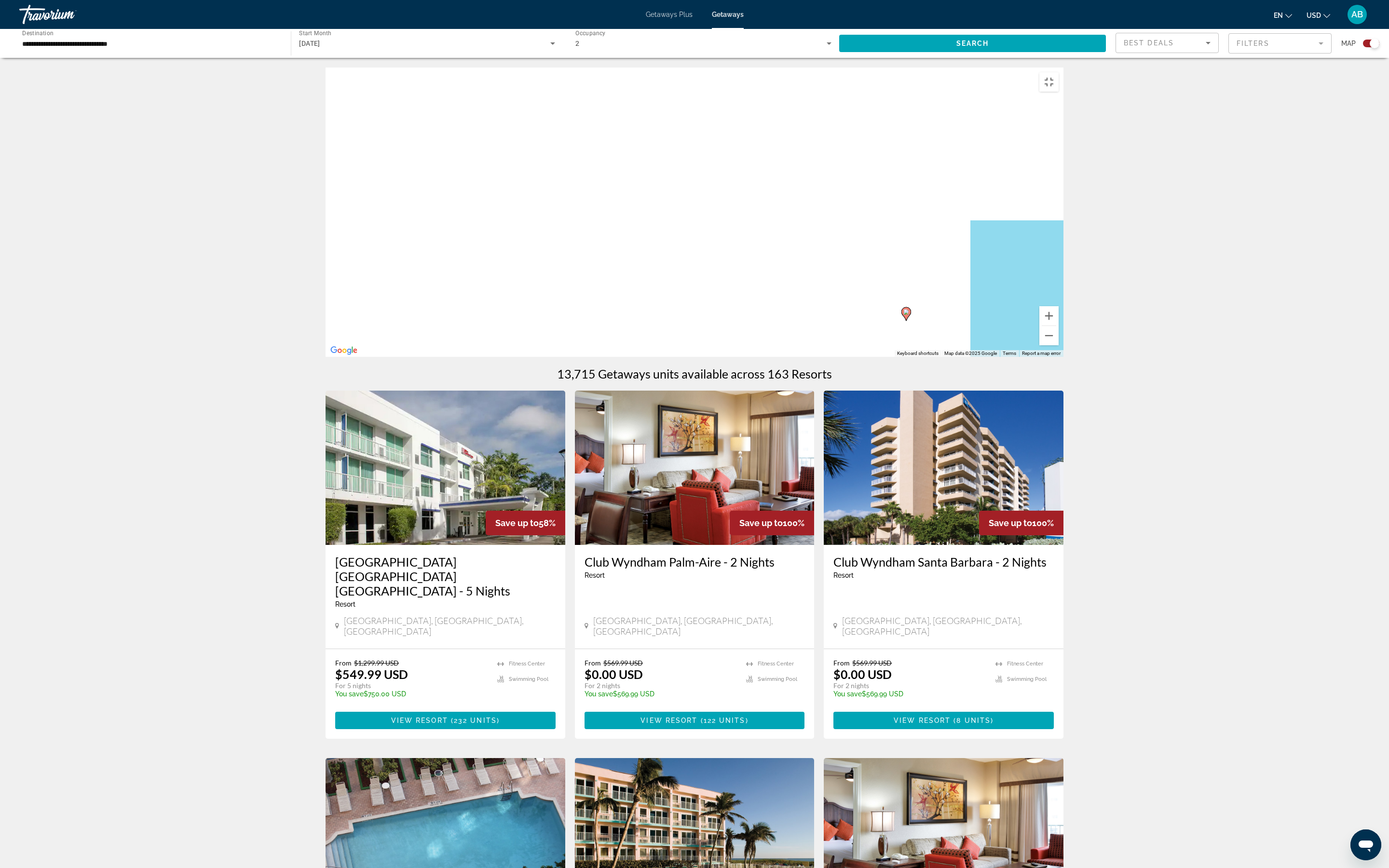
click at [685, 315] on image "Main content" at bounding box center [906, 312] width 5 height 5
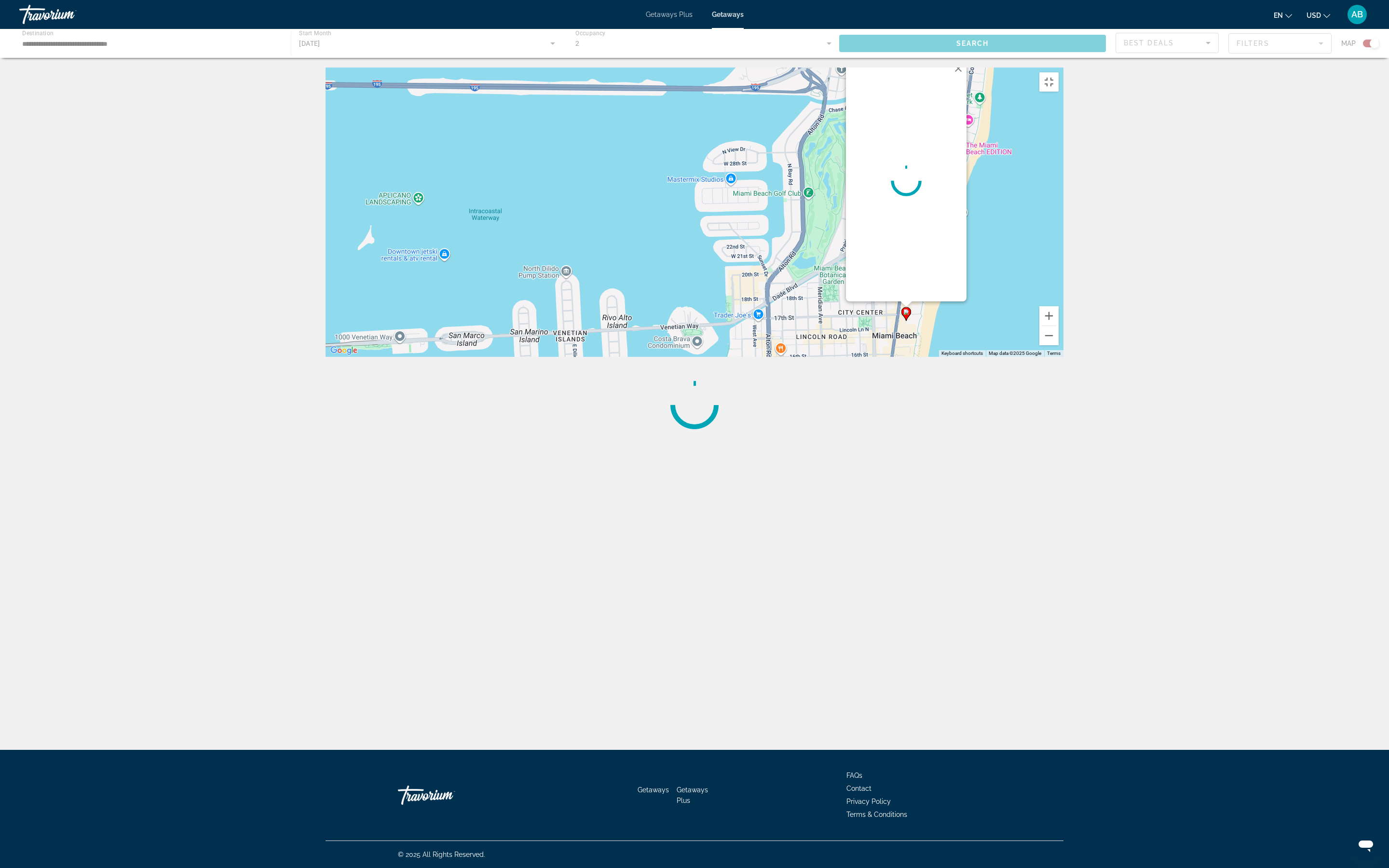
click at [685, 343] on div "To activate drag with keyboard, press Alt + Enter. Once in keyboard drag state,…" at bounding box center [694, 212] width 737 height 290
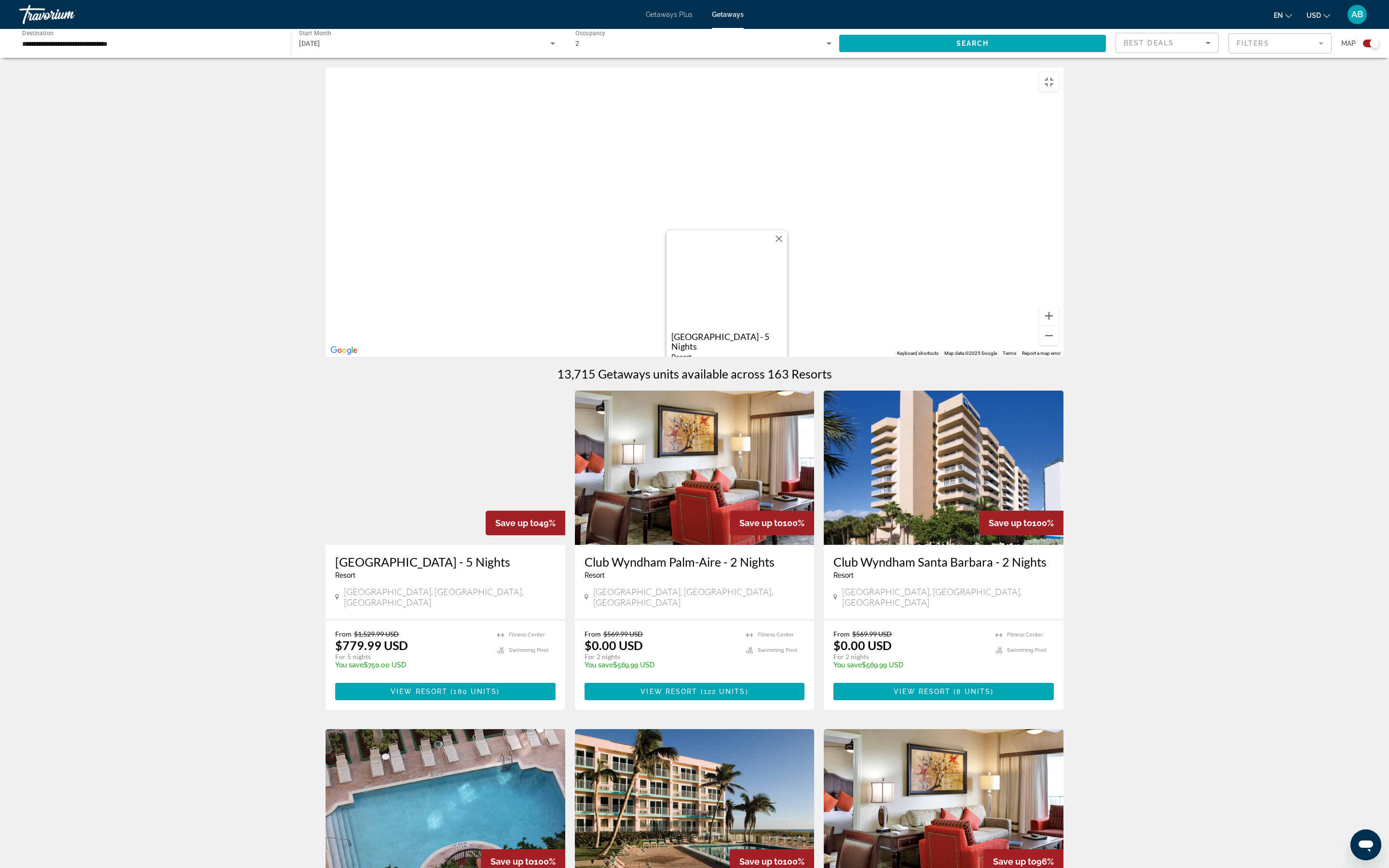
drag, startPoint x: 912, startPoint y: 344, endPoint x: 911, endPoint y: 780, distance: 436.0
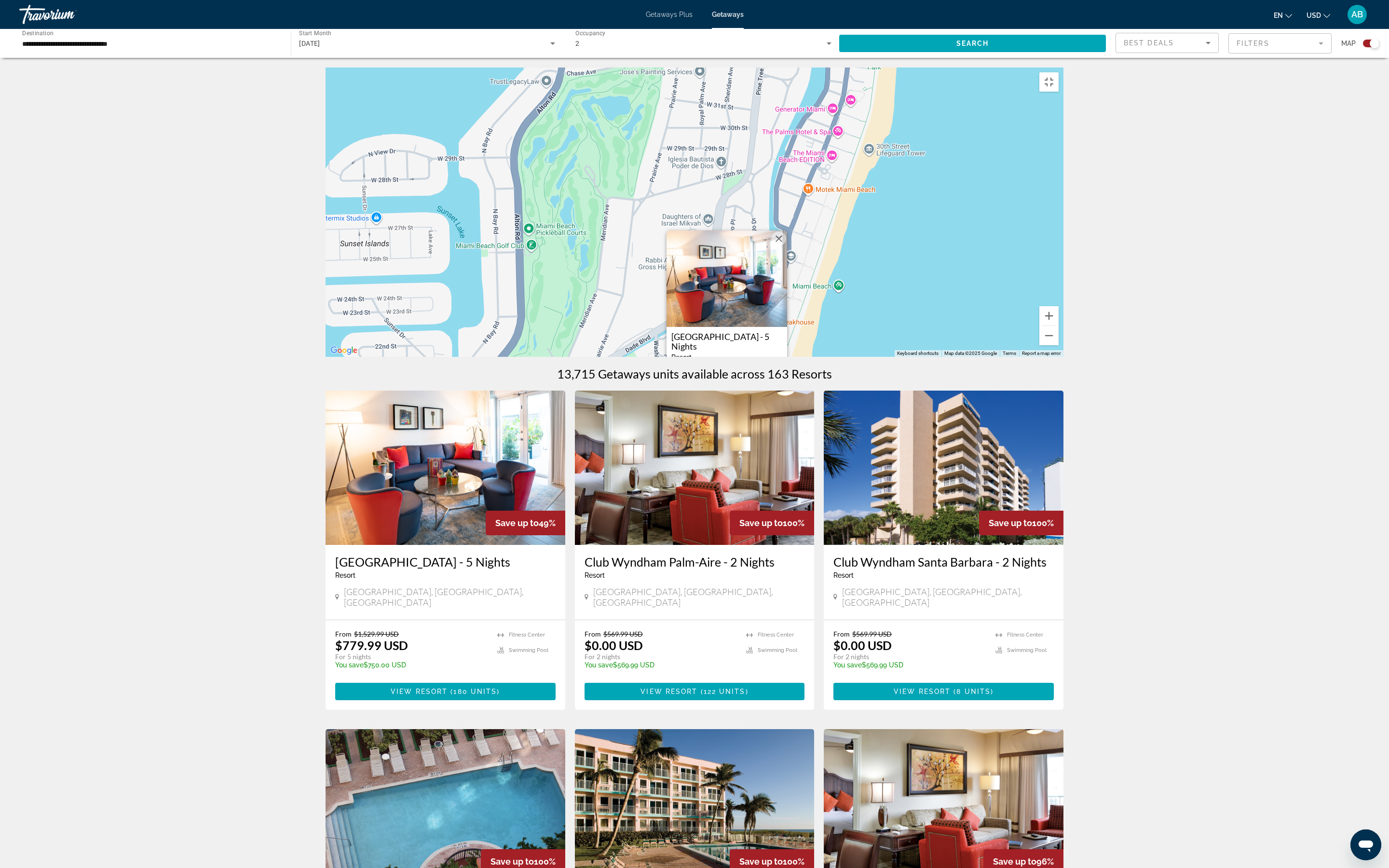
click at [685, 343] on div "To activate drag with keyboard, press Alt + Enter. Once in keyboard drag state,…" at bounding box center [694, 212] width 737 height 290
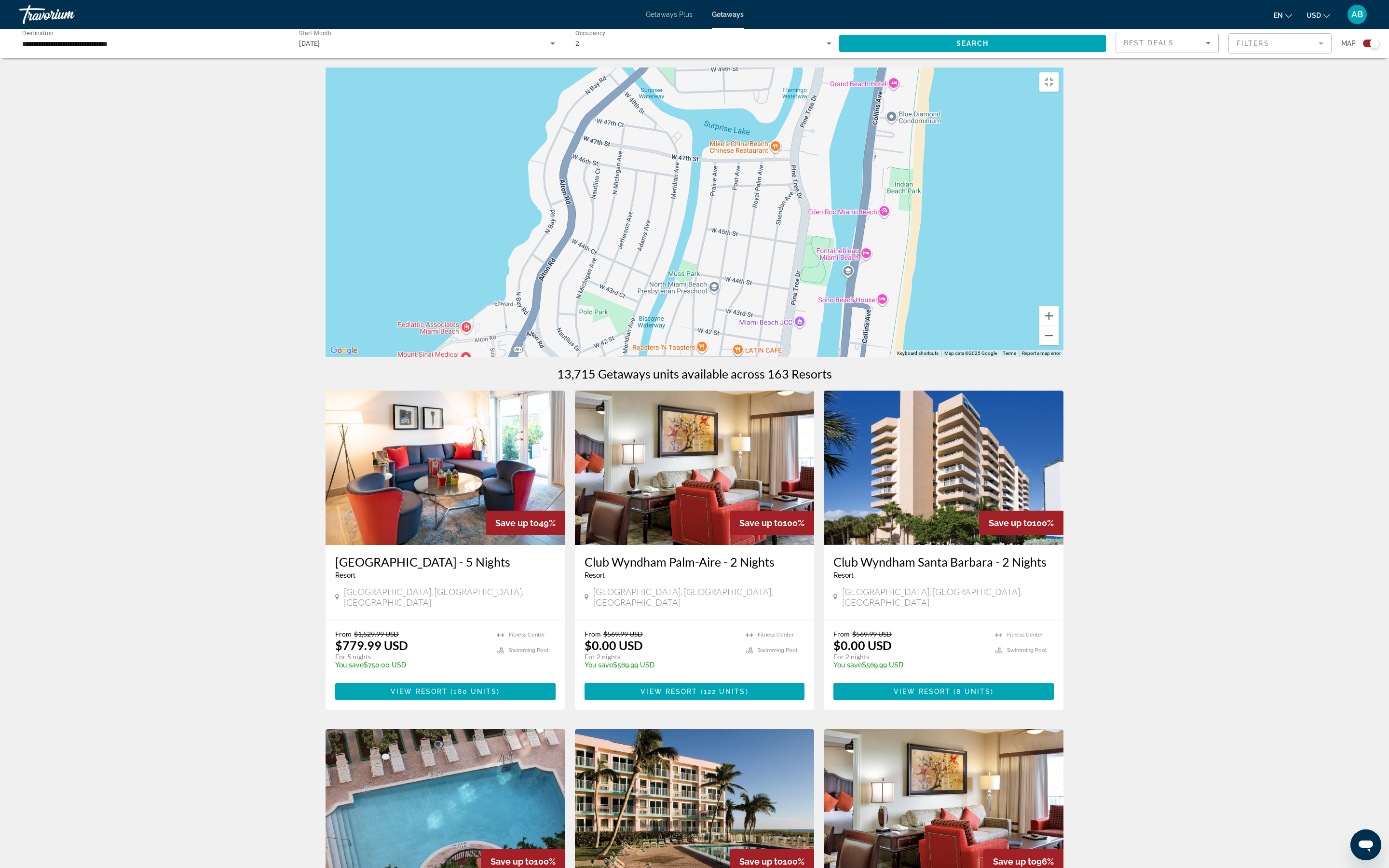
drag, startPoint x: 953, startPoint y: 353, endPoint x: 936, endPoint y: 867, distance: 514.3
click at [685, 343] on div "To activate drag with keyboard, press Alt + Enter. Once in keyboard drag state,…" at bounding box center [694, 212] width 737 height 290
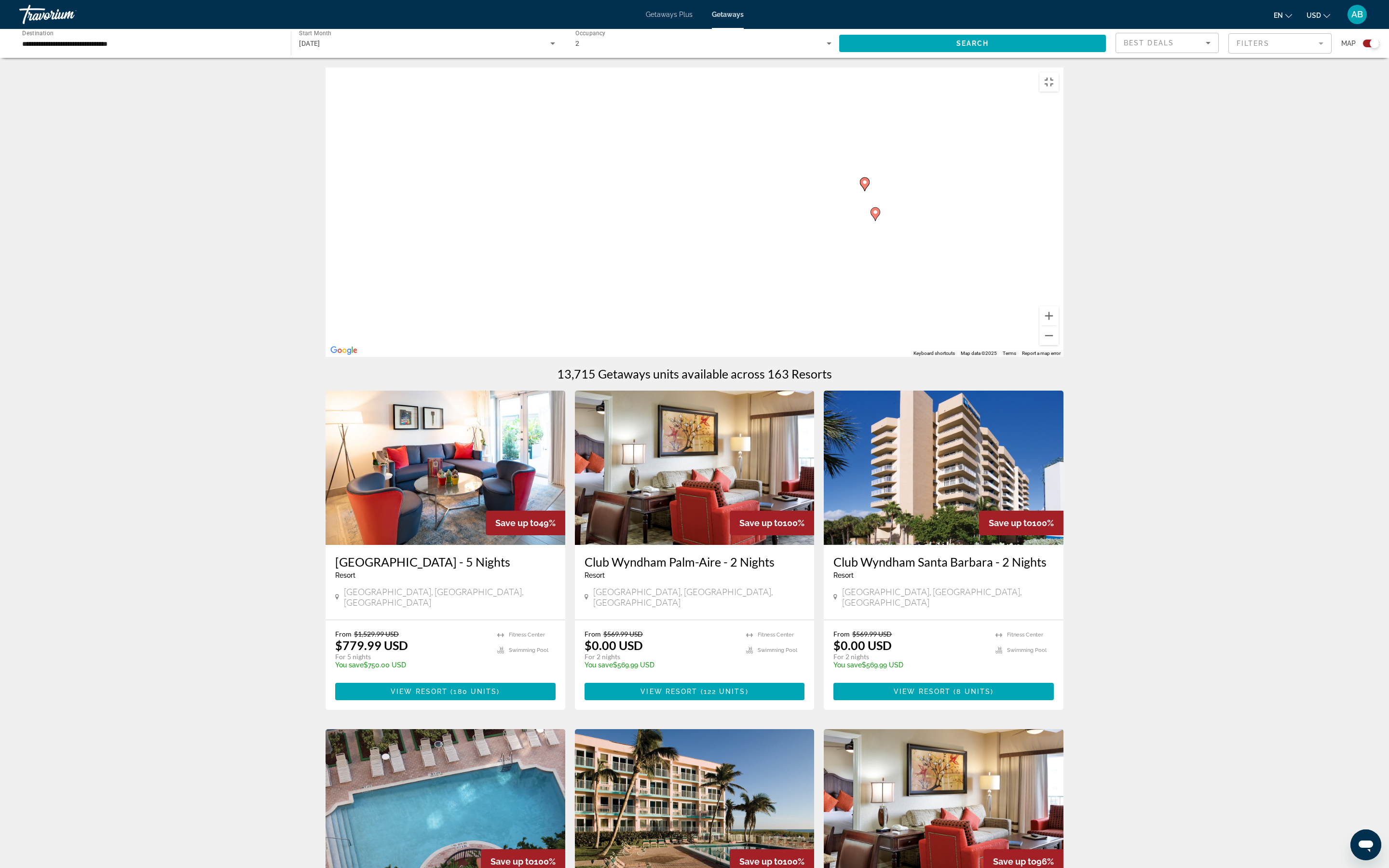
drag, startPoint x: 937, startPoint y: 463, endPoint x: 933, endPoint y: 731, distance: 268.0
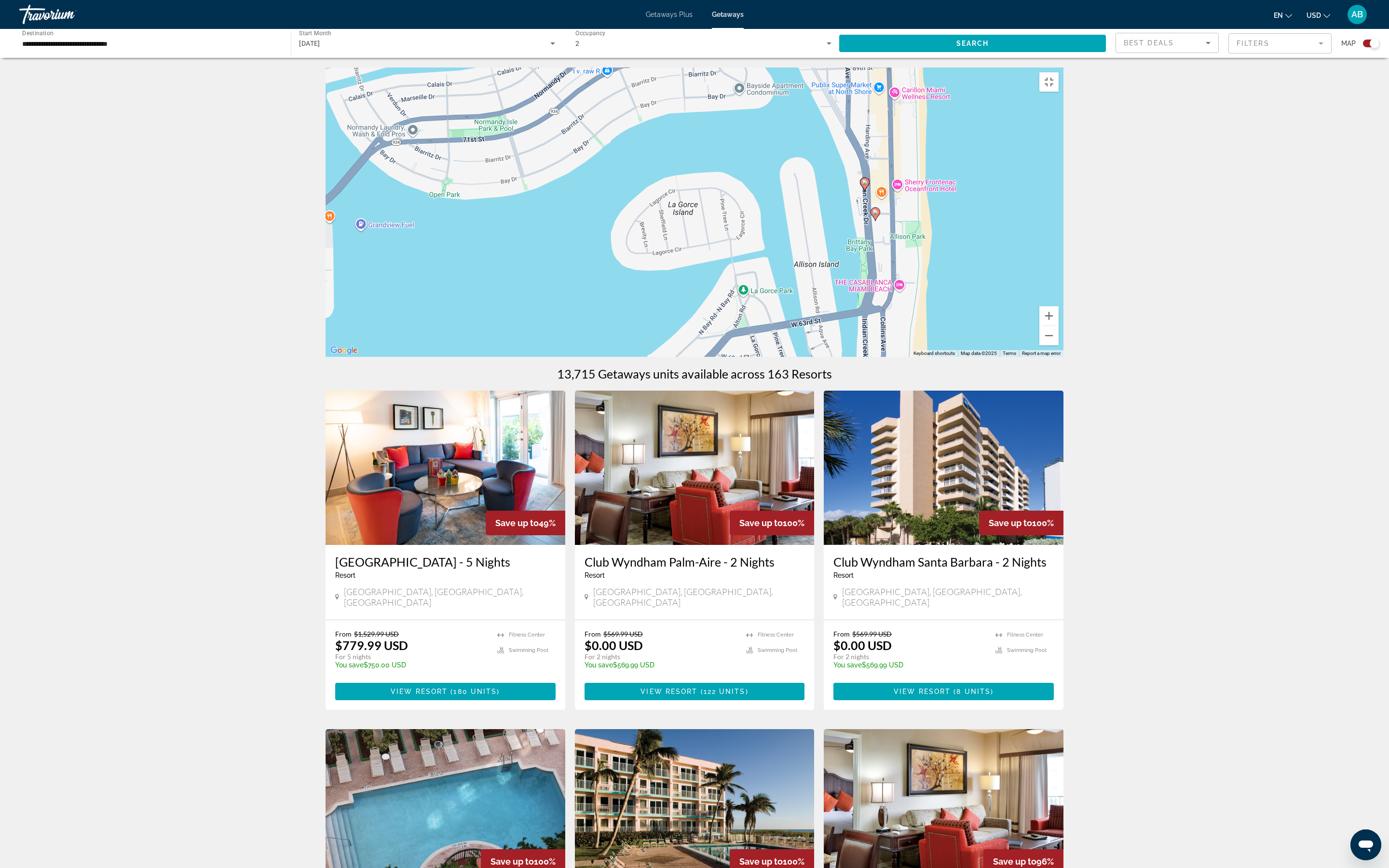
click at [685, 343] on div "To activate drag with keyboard, press Alt + Enter. Once in keyboard drag state,…" at bounding box center [694, 212] width 737 height 290
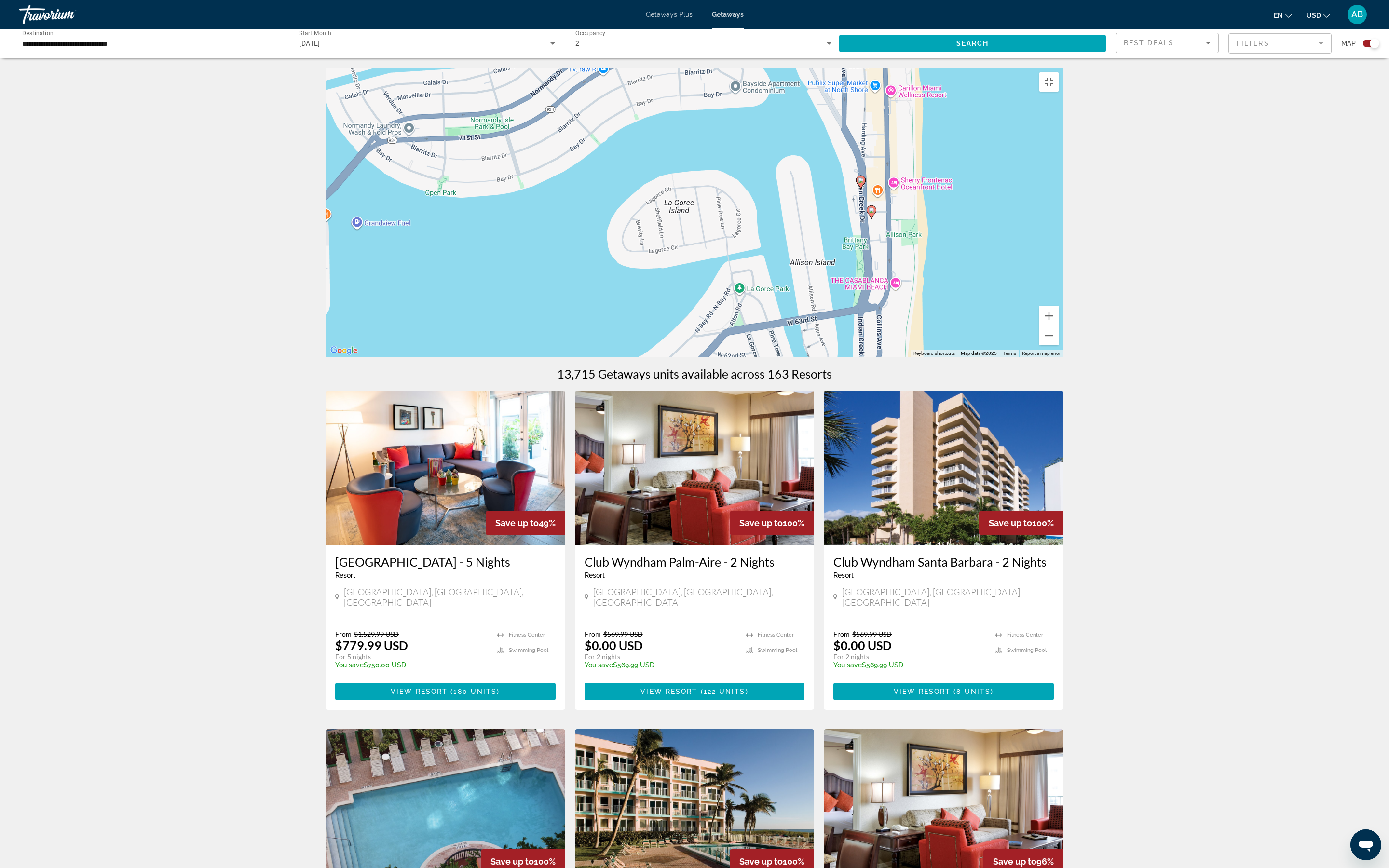
click at [685, 184] on image "Main content" at bounding box center [861, 180] width 5 height 5
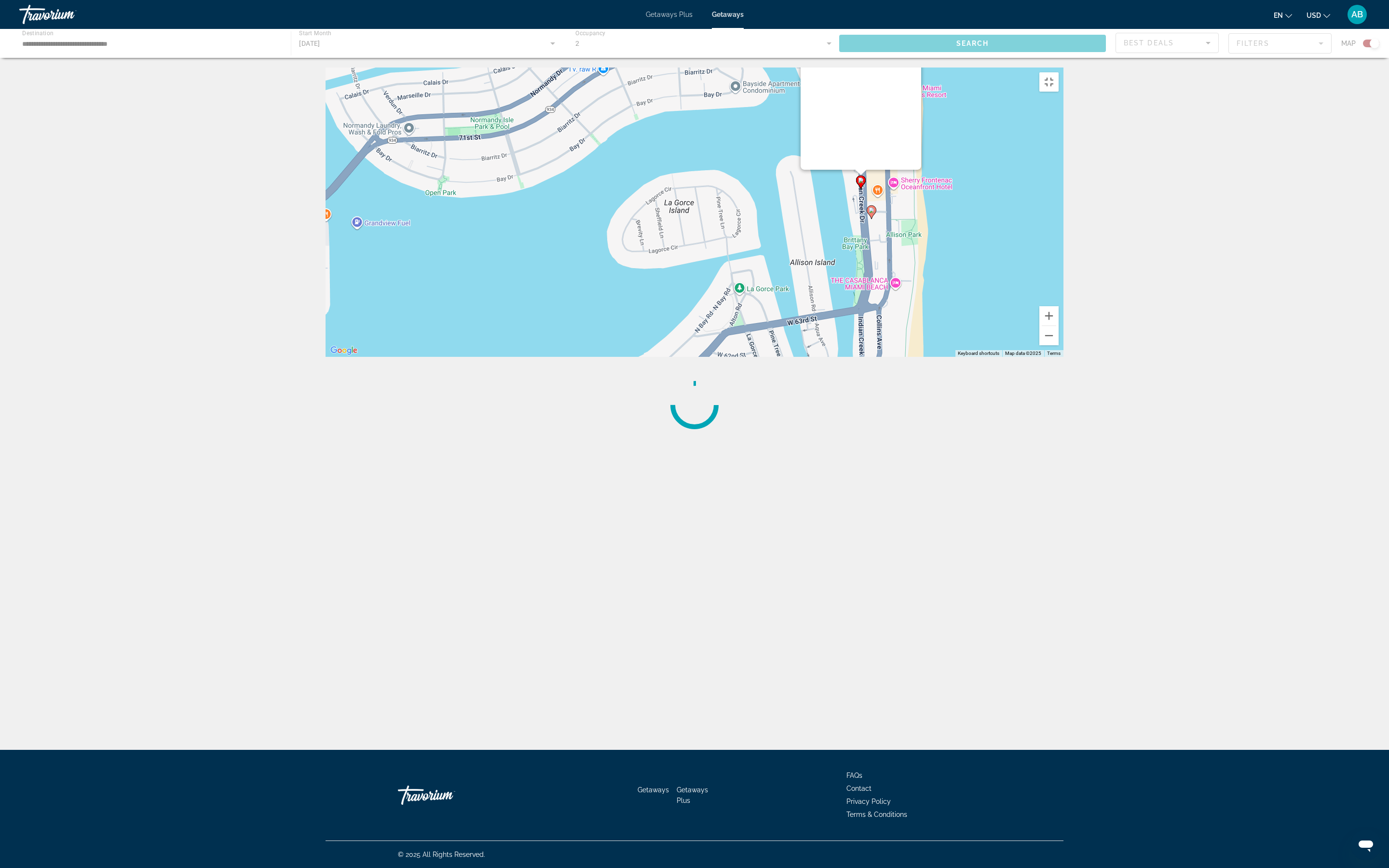
click at [685, 343] on div "To activate drag with keyboard, press Alt + Enter. Once in keyboard drag state,…" at bounding box center [694, 212] width 737 height 290
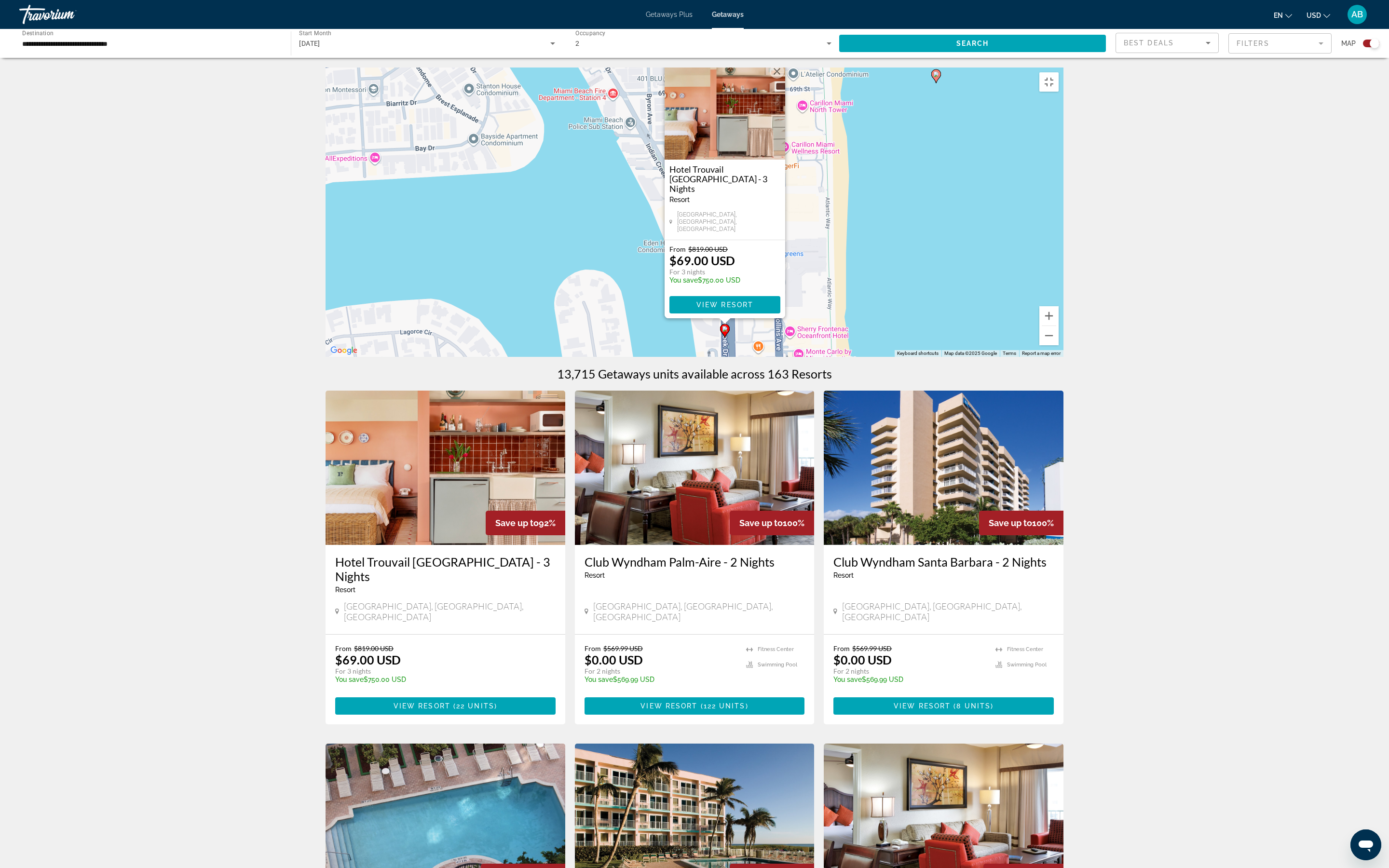
drag, startPoint x: 957, startPoint y: 310, endPoint x: 954, endPoint y: 421, distance: 111.0
click at [685, 343] on div "To activate drag with keyboard, press Alt + Enter. Once in keyboard drag state,…" at bounding box center [694, 212] width 737 height 290
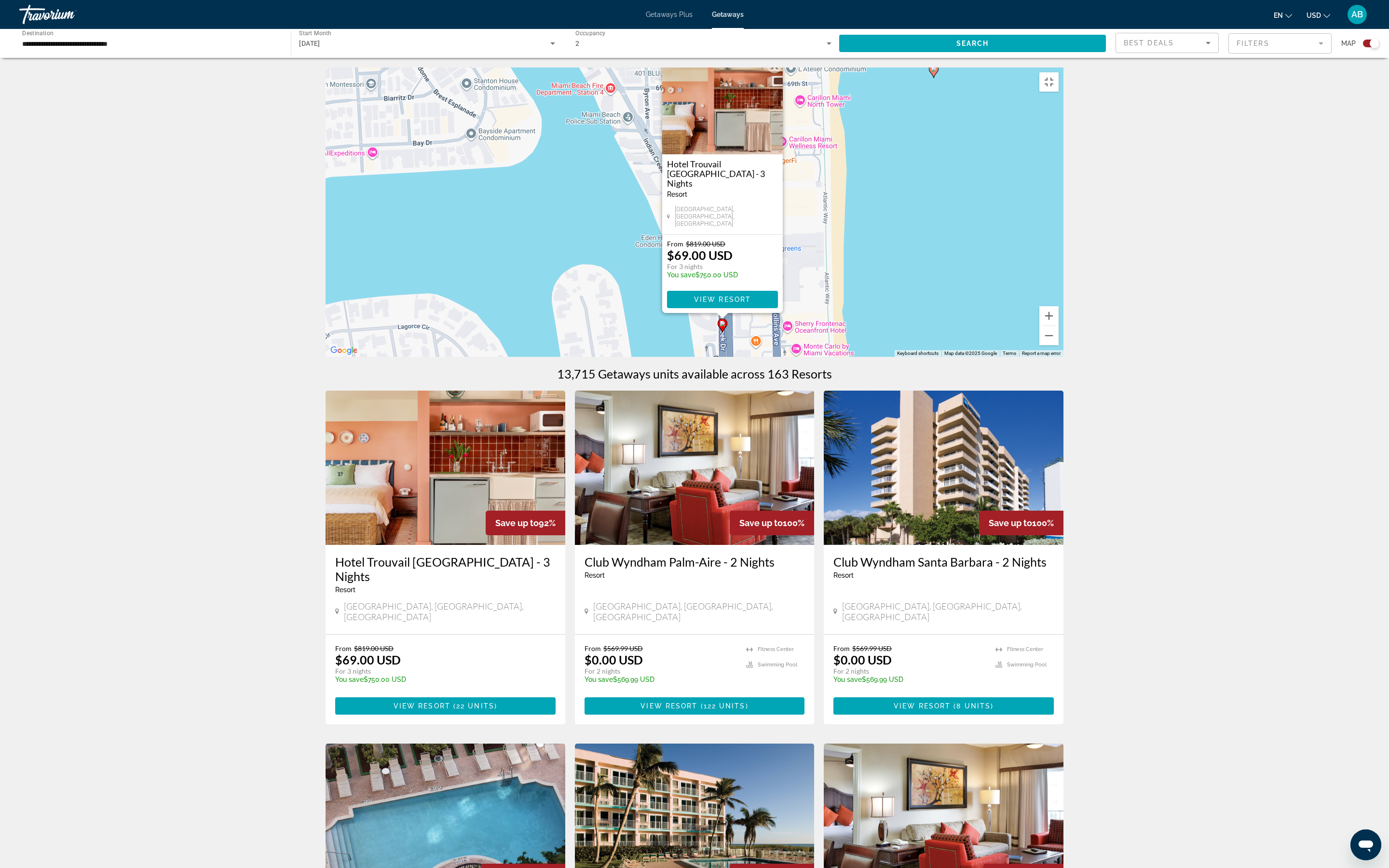
click at [685, 343] on gmp-advanced-marker "Main content" at bounding box center [742, 386] width 10 height 15
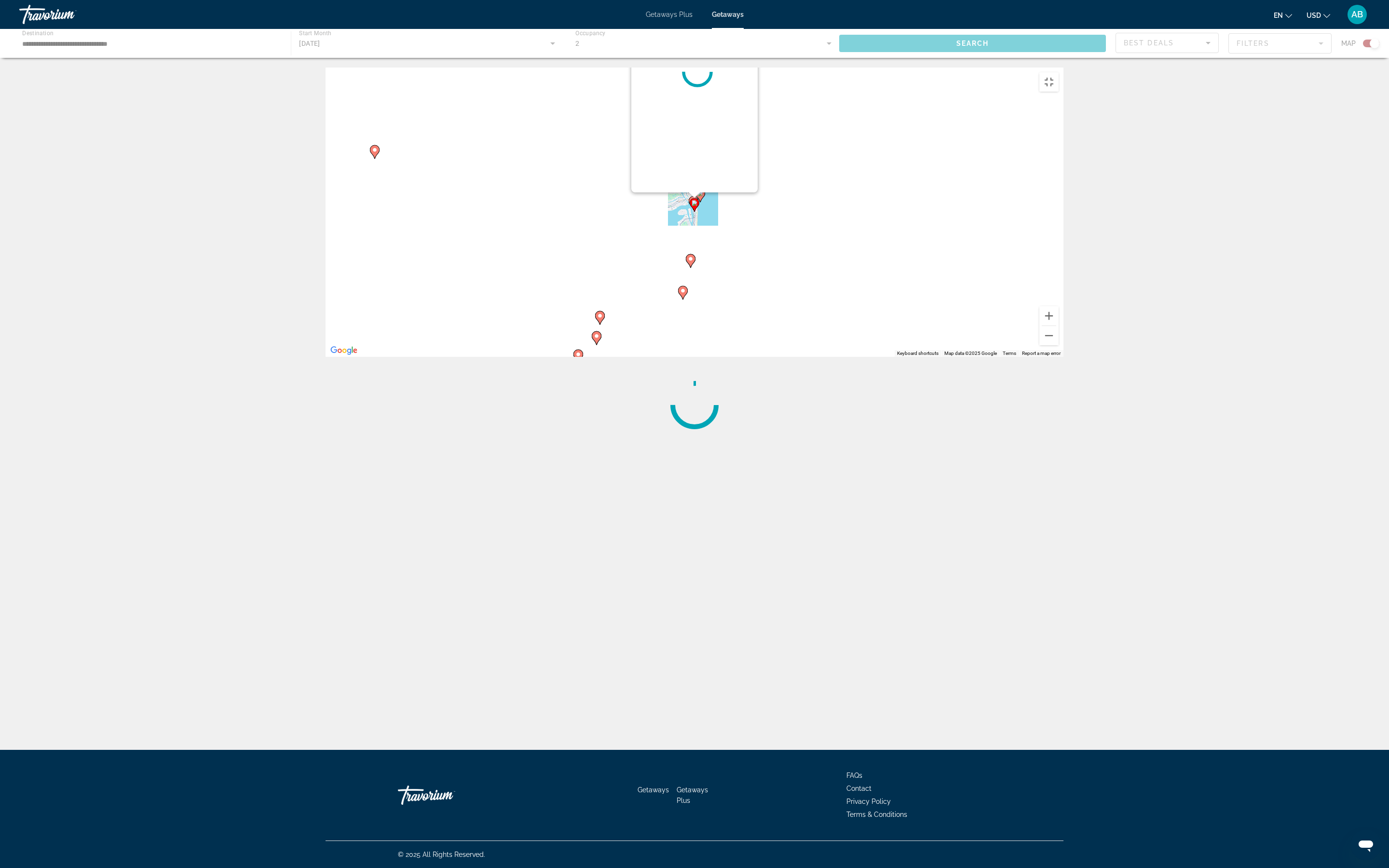
click at [685, 343] on div "To activate drag with keyboard, press Alt + Enter. Once in keyboard drag state,…" at bounding box center [694, 212] width 737 height 290
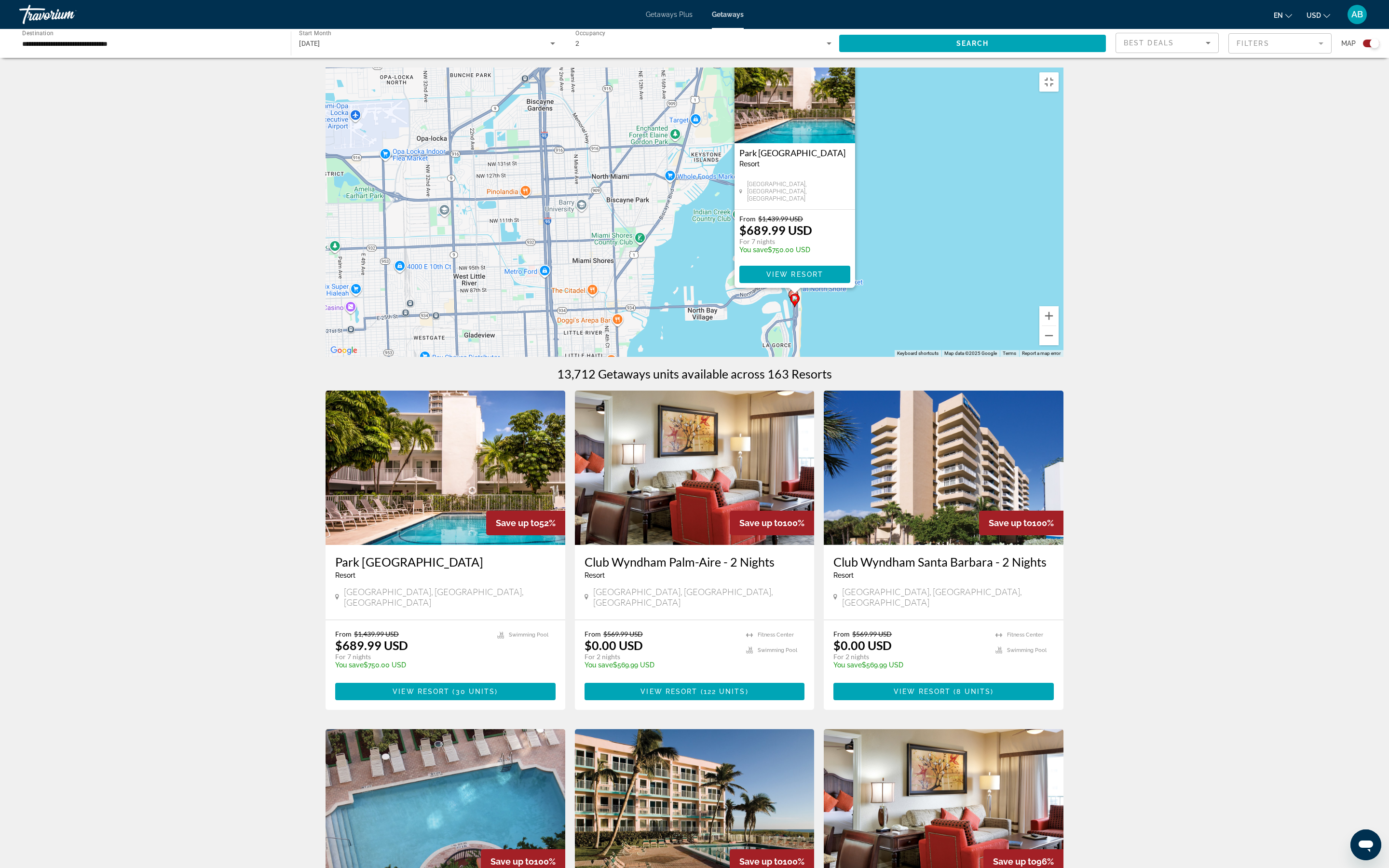
drag, startPoint x: 737, startPoint y: 412, endPoint x: 895, endPoint y: 675, distance: 306.8
click at [685, 343] on div "To activate drag with keyboard, press Alt + Enter. Once in keyboard drag state,…" at bounding box center [694, 212] width 737 height 290
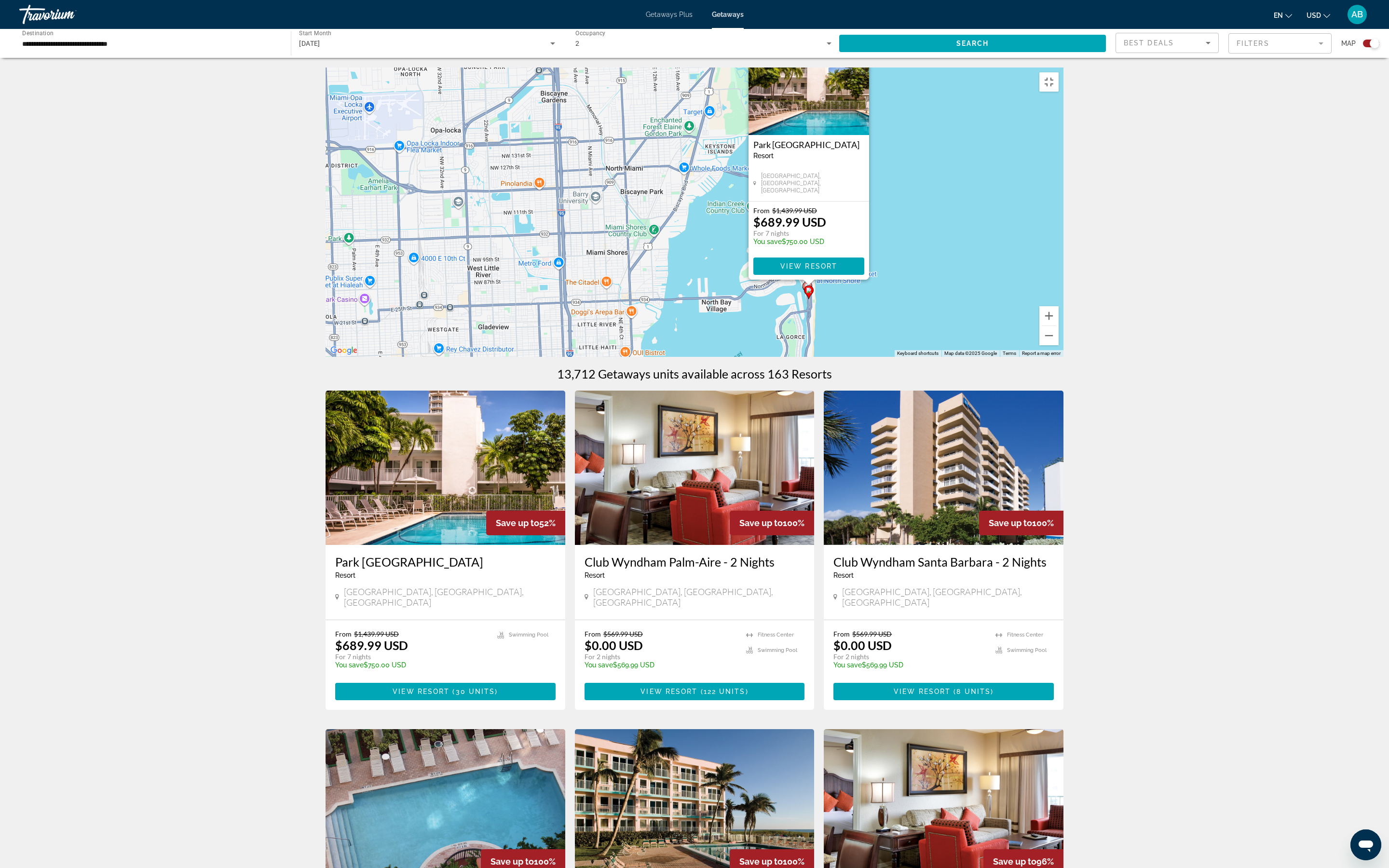
click at [325, 343] on div "To activate drag with keyboard, press Alt + Enter. Once in keyboard drag state,…" at bounding box center [694, 212] width 737 height 290
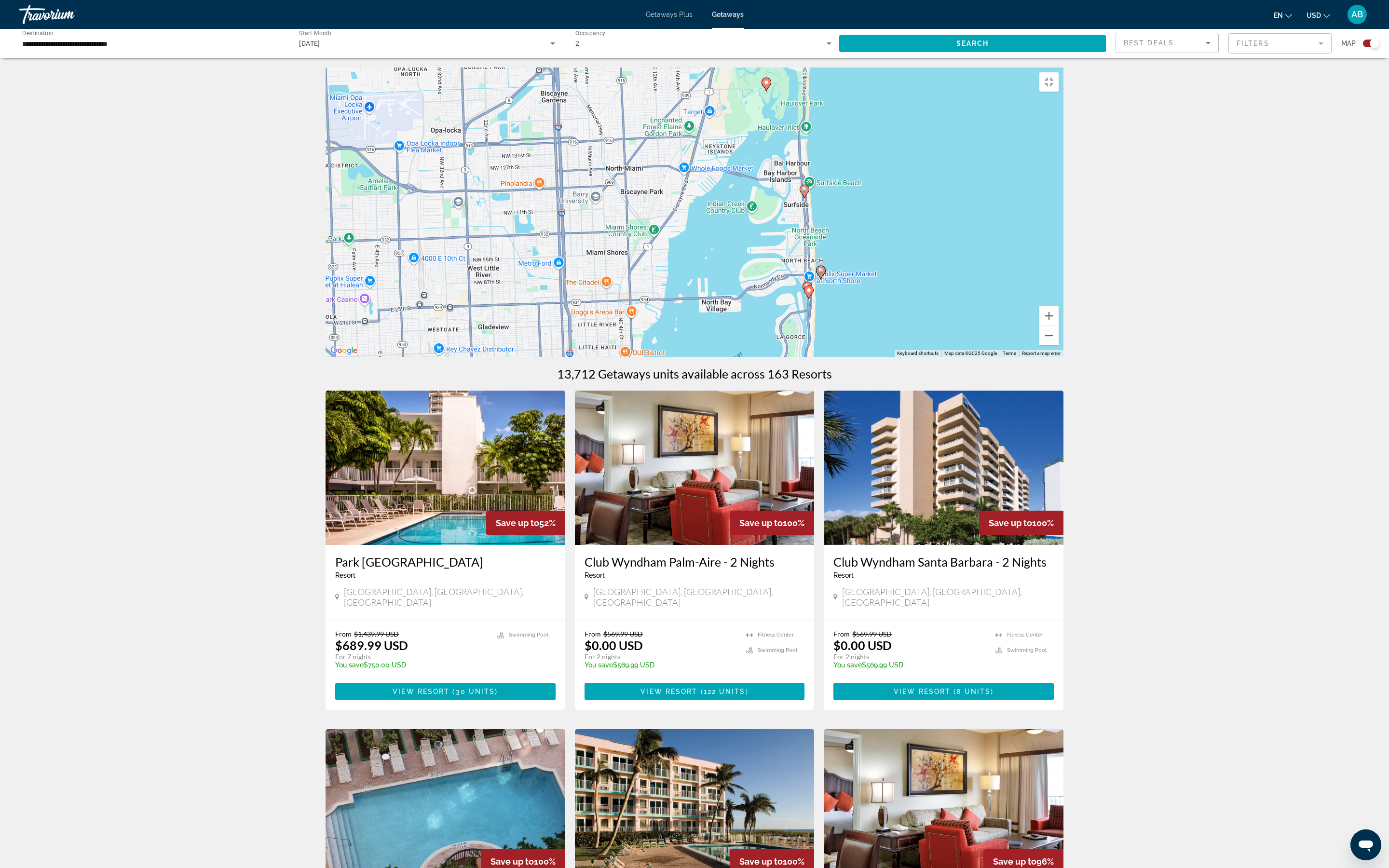
click at [325, 343] on div "To activate drag with keyboard, press Alt + Enter. Once in keyboard drag state,…" at bounding box center [694, 212] width 737 height 290
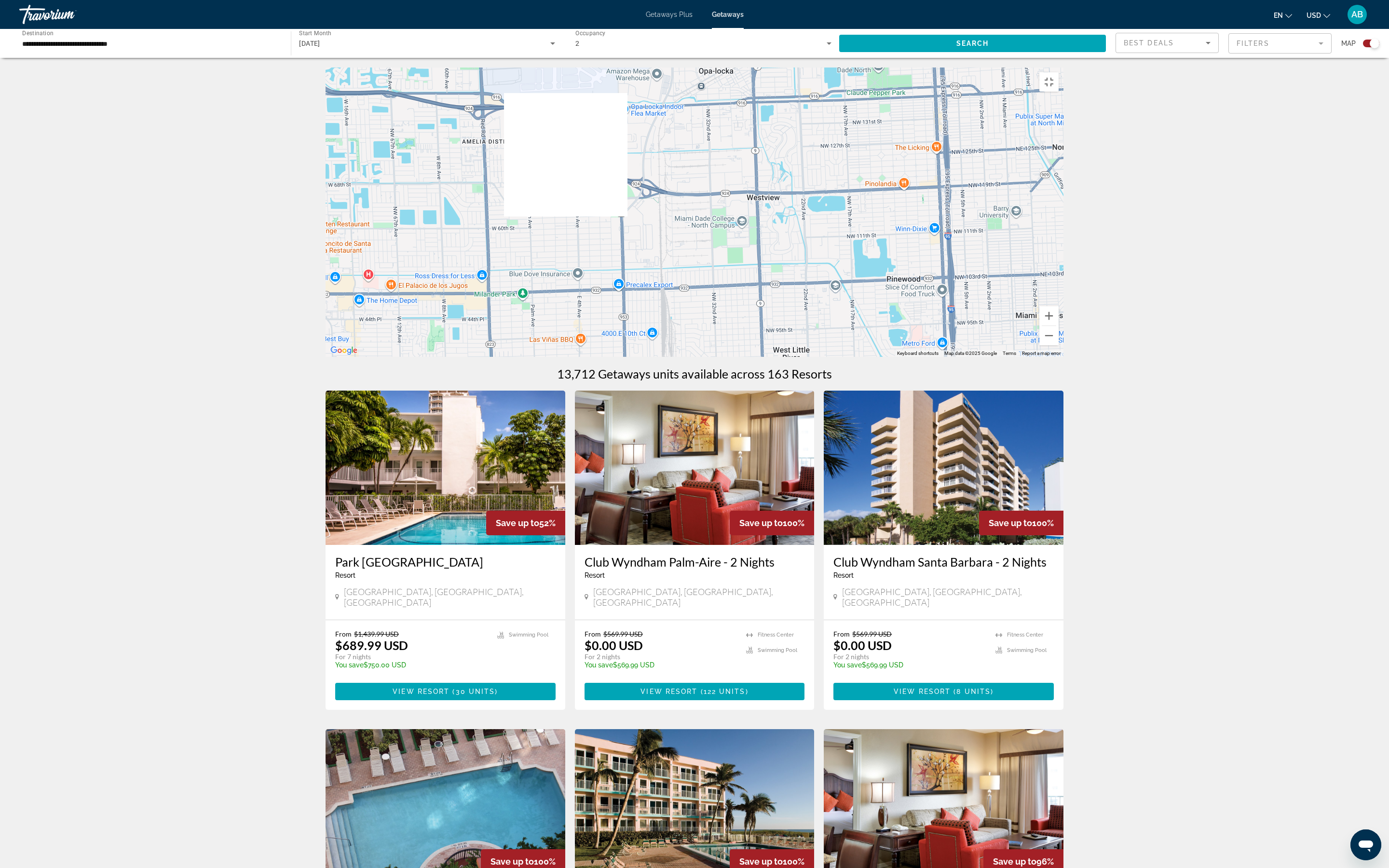
click at [169, 196] on icon "Main content" at bounding box center [164, 190] width 10 height 14
click at [325, 343] on div "To activate drag with keyboard, press Alt + Enter. Once in keyboard drag state,…" at bounding box center [694, 212] width 737 height 290
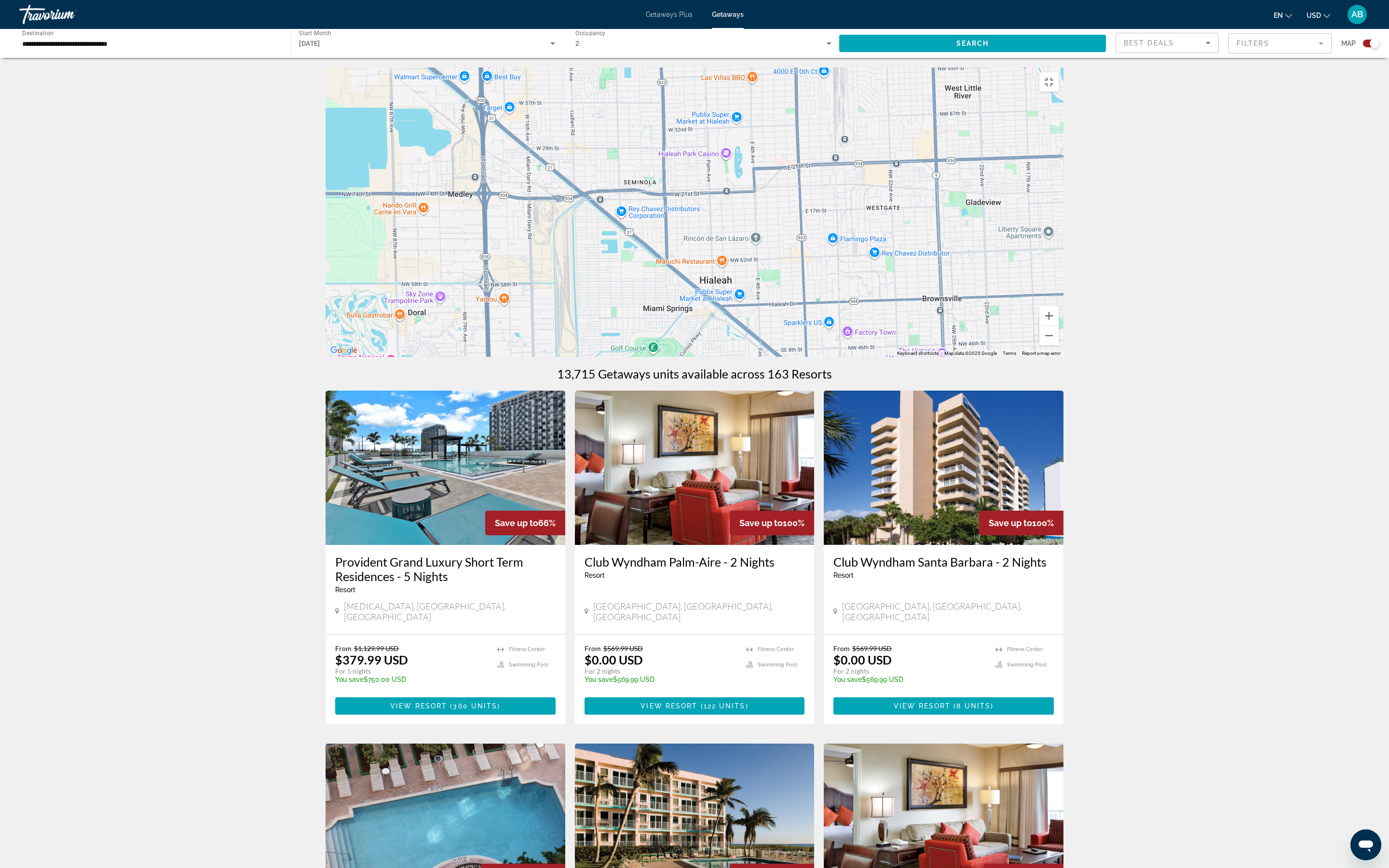
drag, startPoint x: 588, startPoint y: 488, endPoint x: 461, endPoint y: 207, distance: 308.4
click at [461, 207] on div "To activate drag with keyboard, press Alt + Enter. Once in keyboard drag state,…" at bounding box center [694, 212] width 737 height 290
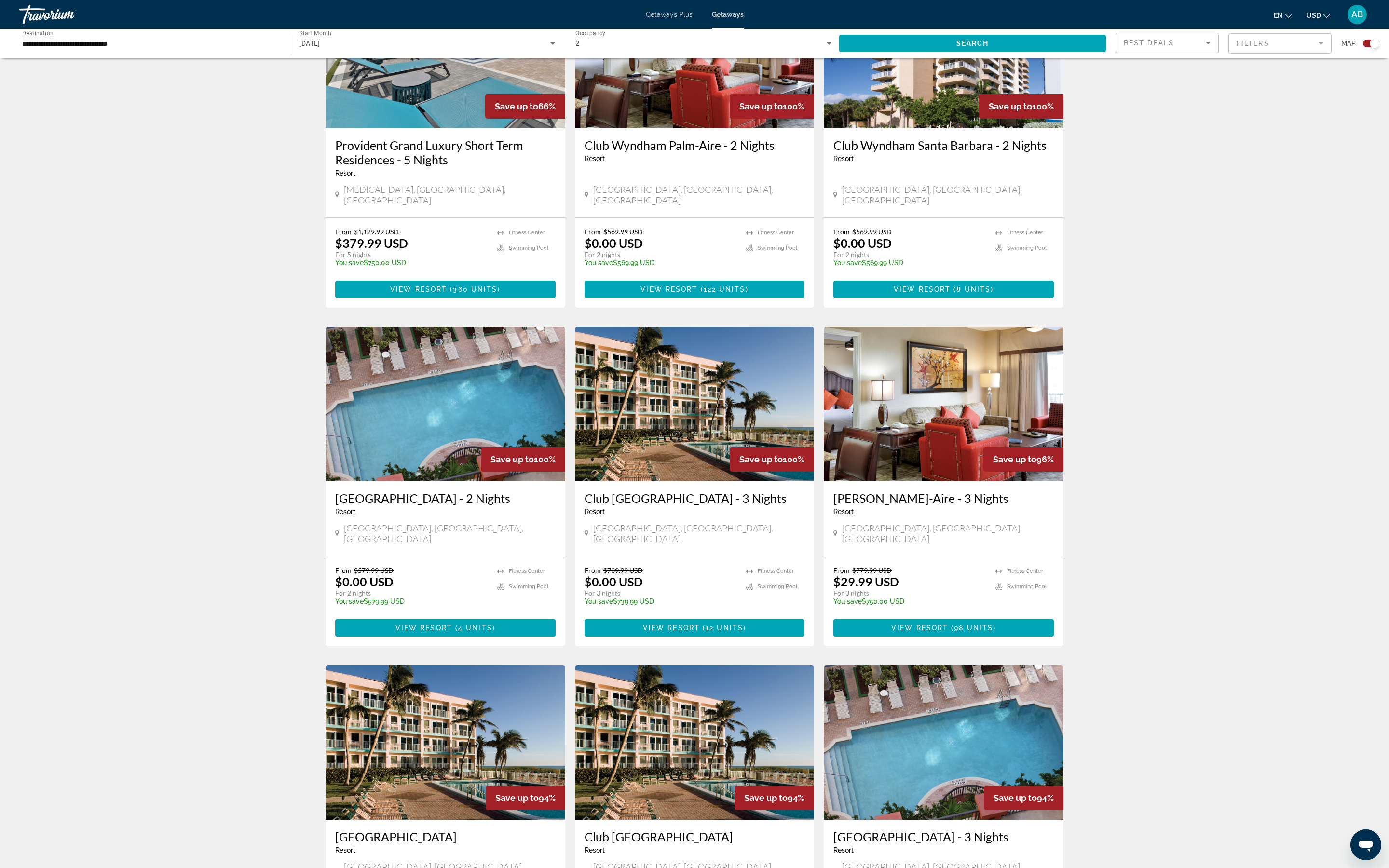
drag, startPoint x: 913, startPoint y: 302, endPoint x: 880, endPoint y: 487, distance: 187.9
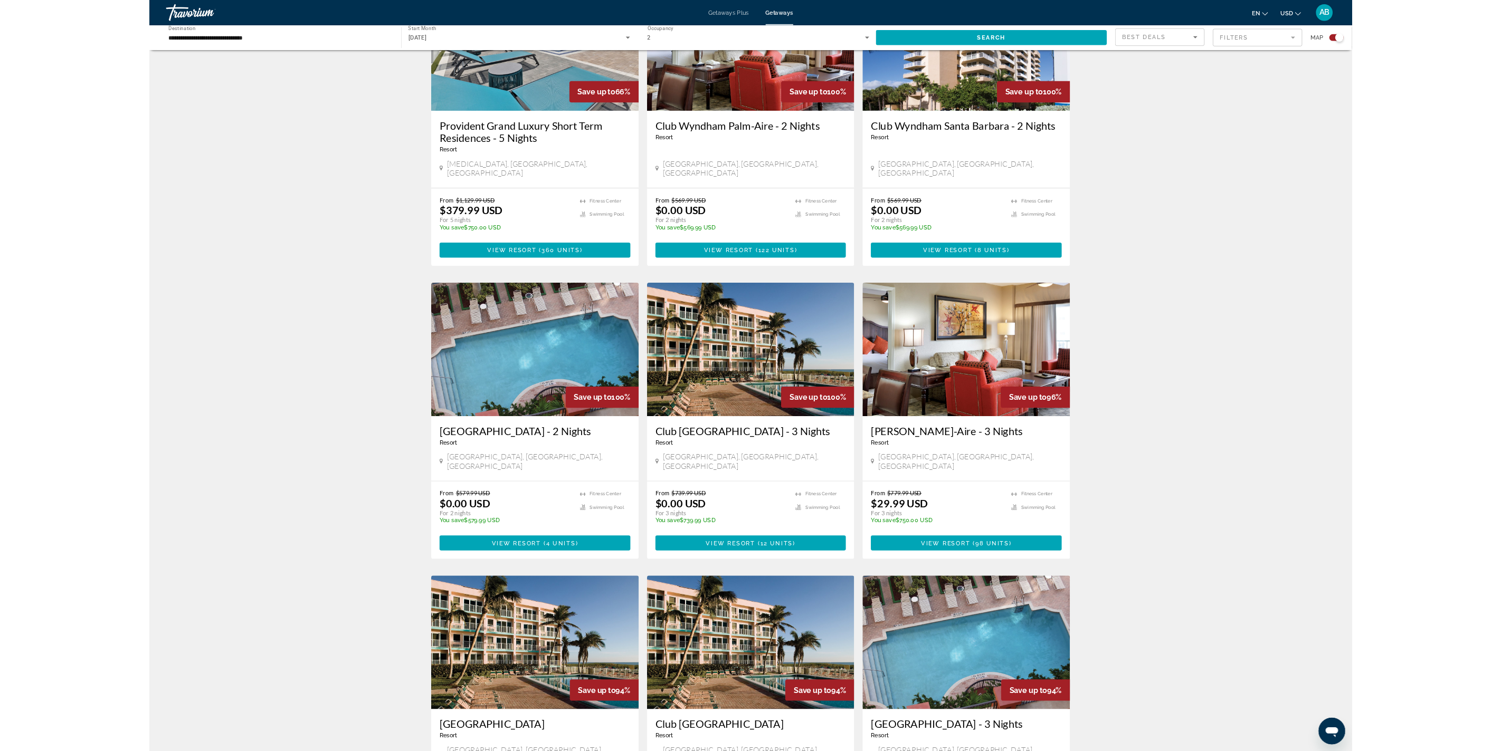
scroll to position [0, 0]
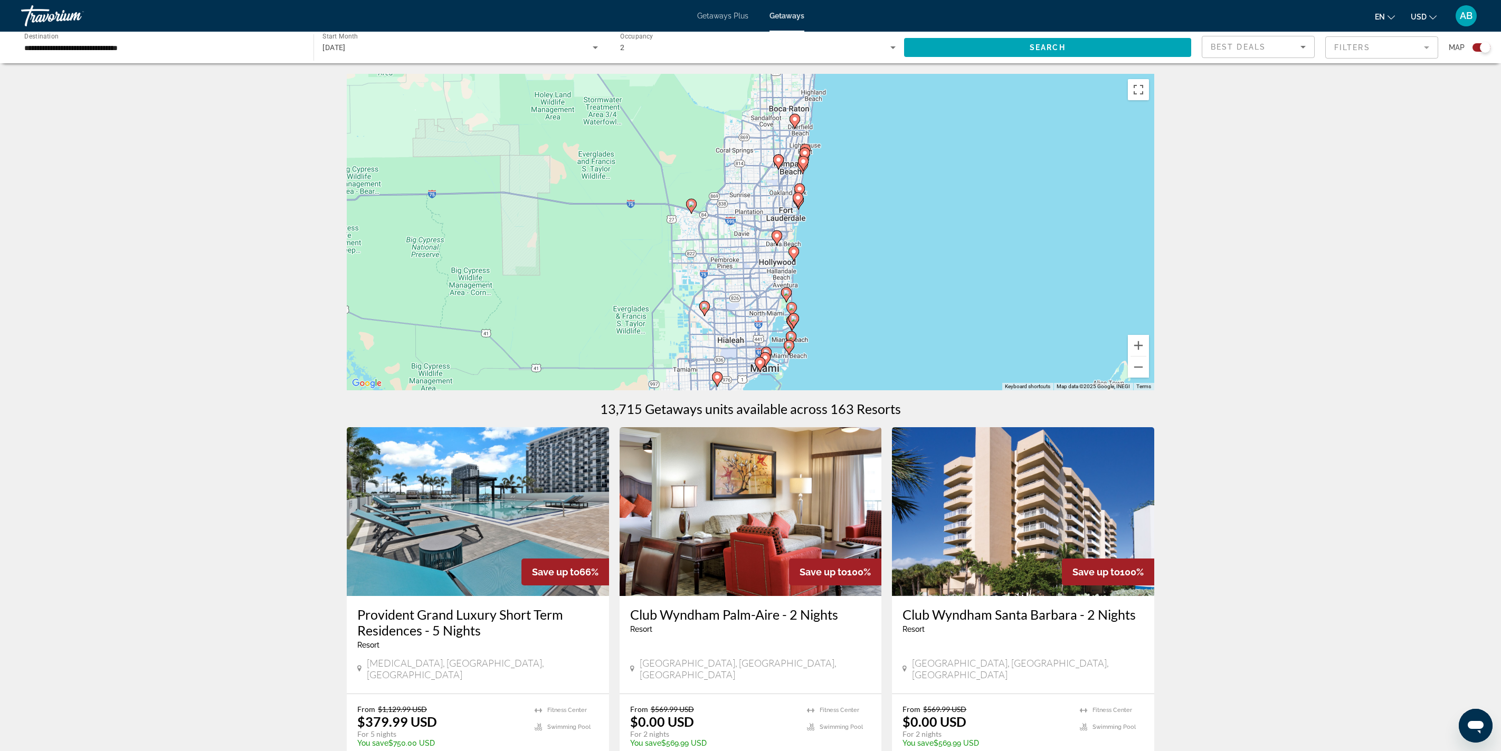
click at [750, 59] on mat-form-field "Filters" at bounding box center [1381, 47] width 113 height 22
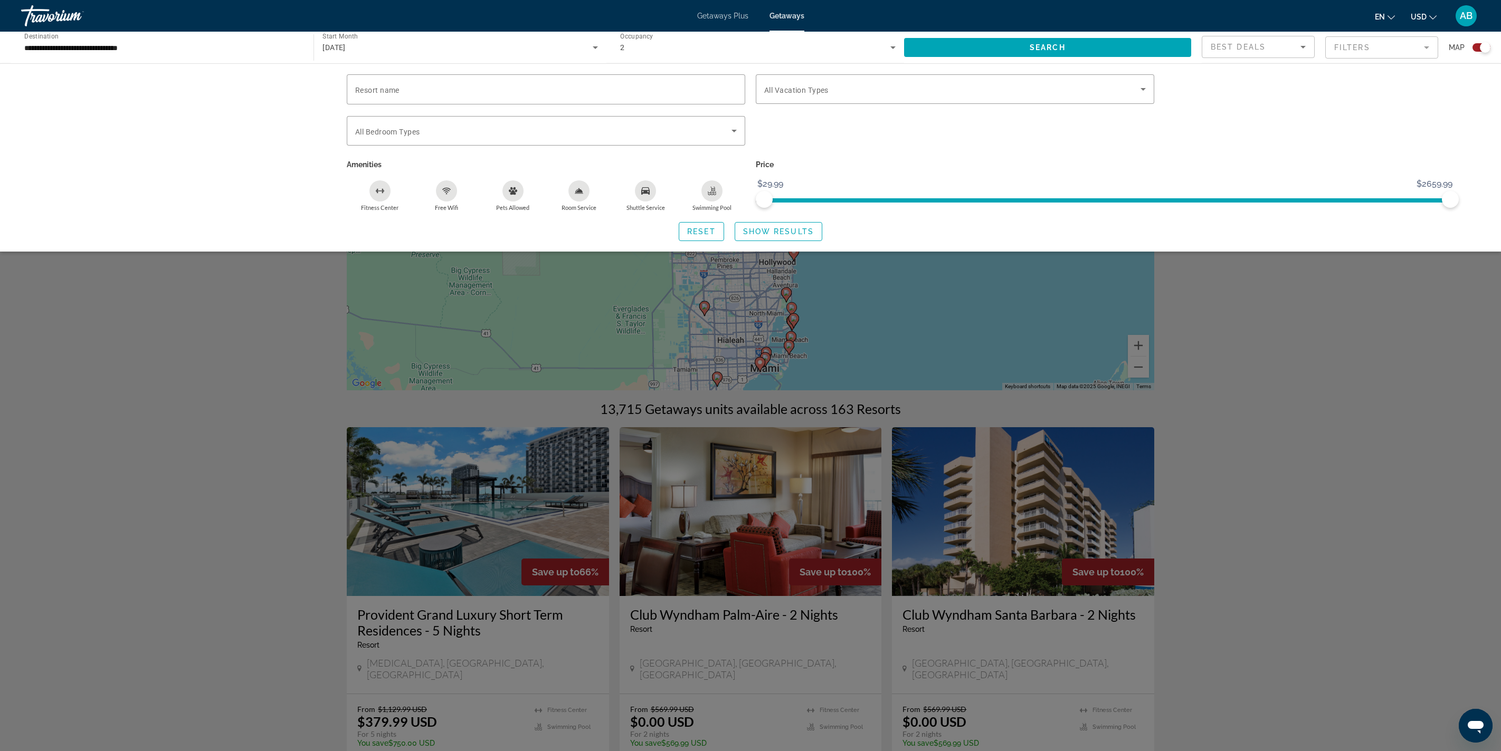
click at [750, 201] on ngx-slider "$29.99 $2659.99 $29.99 $2659.99" at bounding box center [955, 199] width 398 height 2
drag, startPoint x: 1064, startPoint y: 271, endPoint x: 686, endPoint y: 289, distance: 378.3
click at [686, 212] on div "Resort name Vacation Types All Vacation Types Bedroom Types All Bedroom Types A…" at bounding box center [750, 142] width 818 height 137
drag, startPoint x: 1451, startPoint y: 271, endPoint x: 975, endPoint y: 312, distance: 477.8
click at [750, 241] on div "Resort name Vacation Types All Vacation Types Bedroom Types All Bedroom Types A…" at bounding box center [751, 157] width 850 height 167
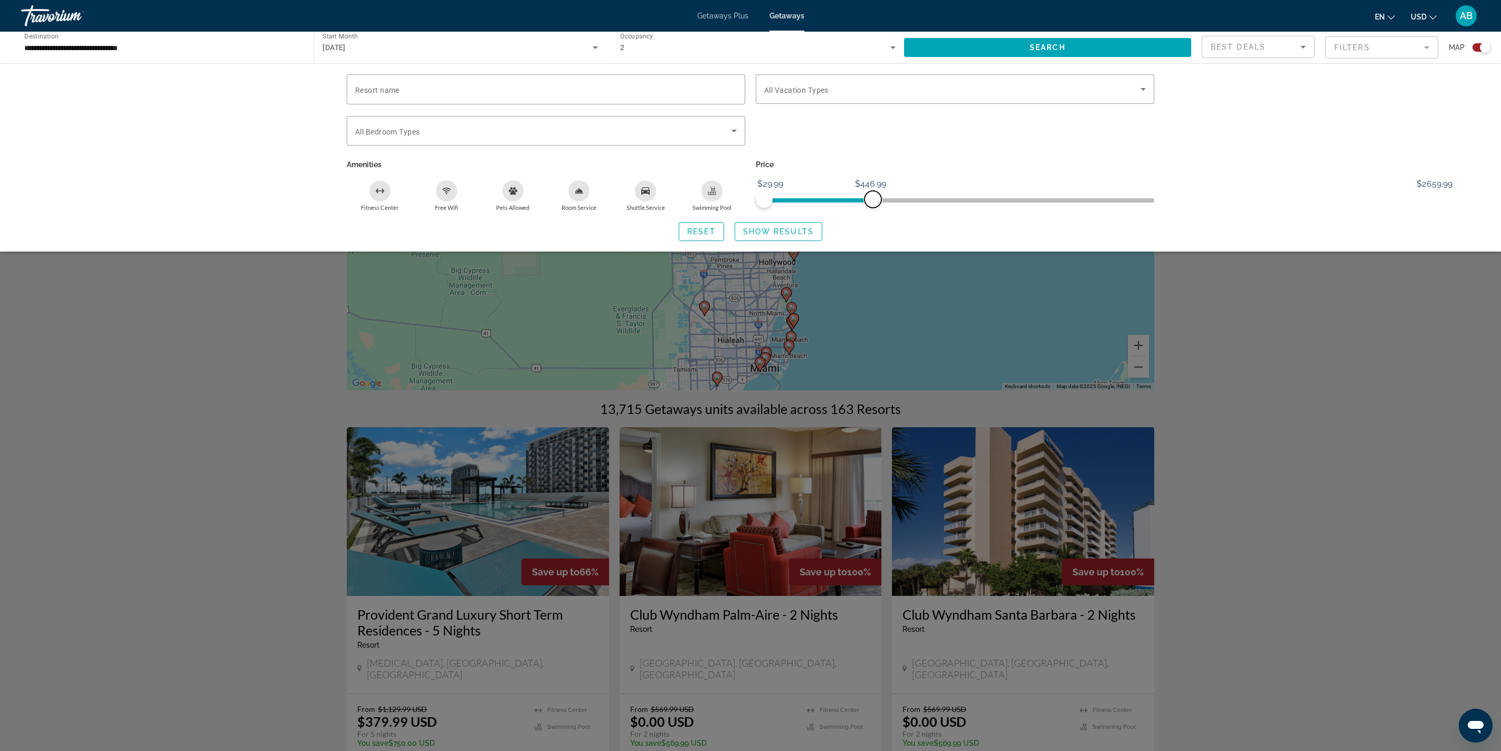
drag, startPoint x: 973, startPoint y: 272, endPoint x: 877, endPoint y: 291, distance: 97.9
click at [750, 212] on div "Price $29.99 $2659.99 $29.99 $446.99" at bounding box center [954, 184] width 409 height 54
drag, startPoint x: 872, startPoint y: 271, endPoint x: 879, endPoint y: 272, distance: 7.5
click at [750, 208] on span "ngx-slider-max" at bounding box center [873, 199] width 17 height 17
click at [750, 236] on span "Show Results" at bounding box center [778, 231] width 71 height 8
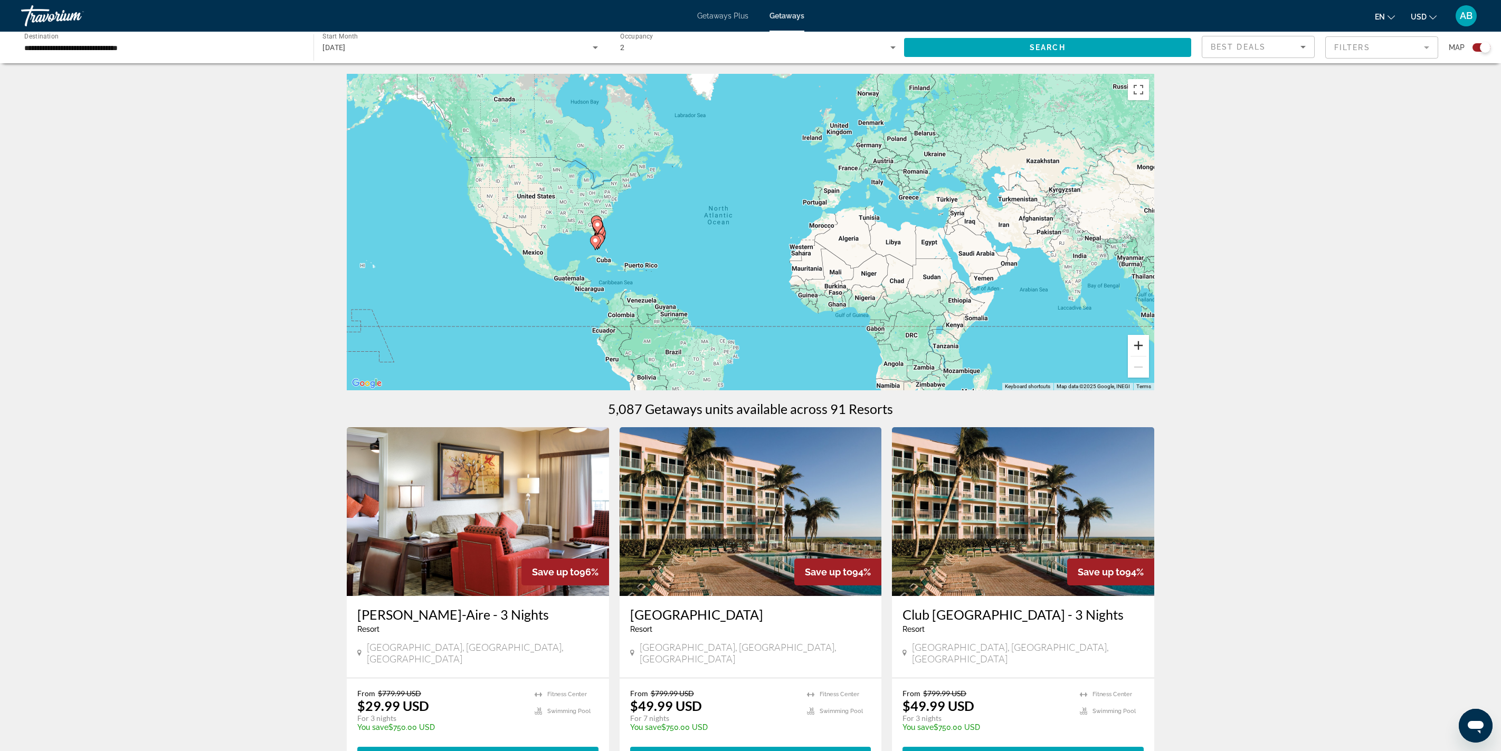
click at [750, 356] on button "Zoom in" at bounding box center [1138, 345] width 21 height 21
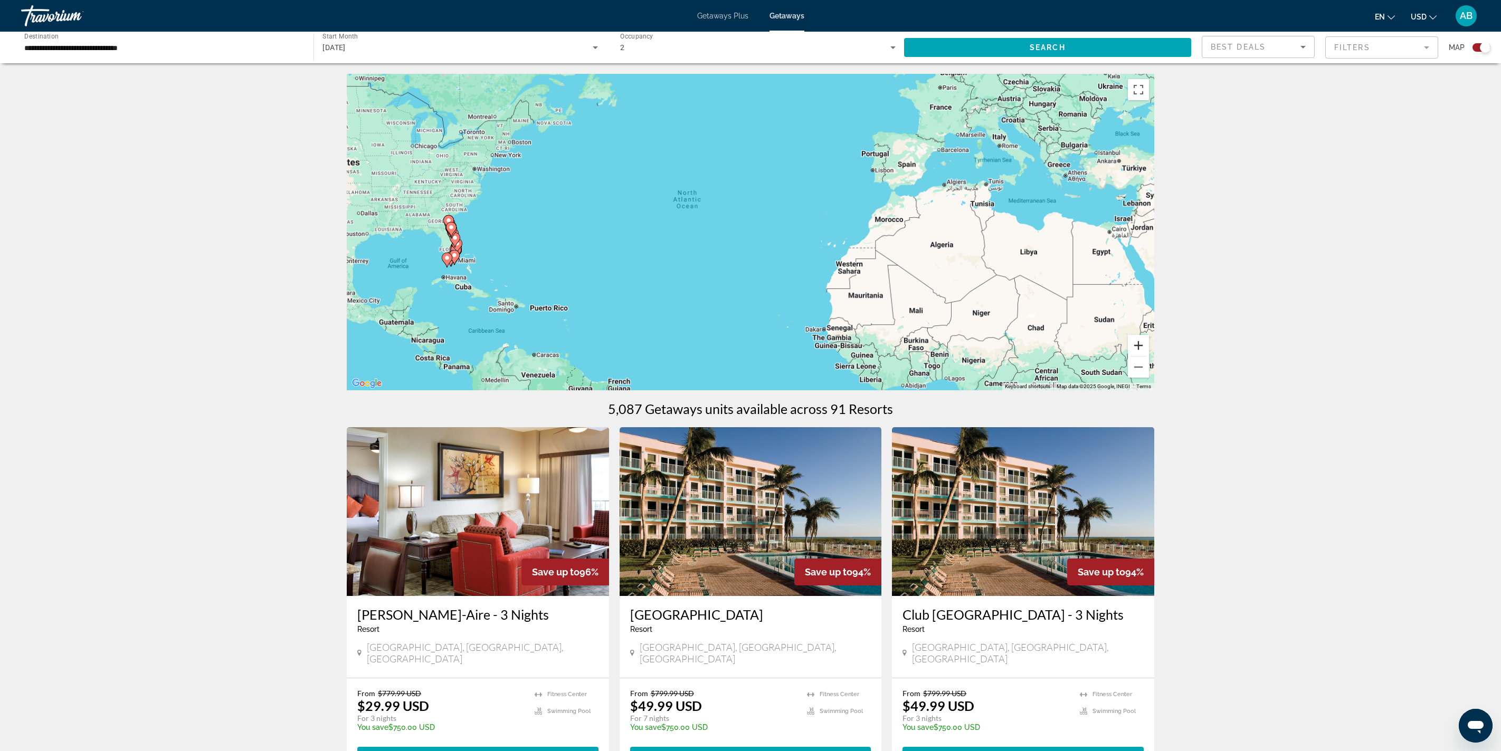
click at [750, 356] on button "Zoom in" at bounding box center [1138, 345] width 21 height 21
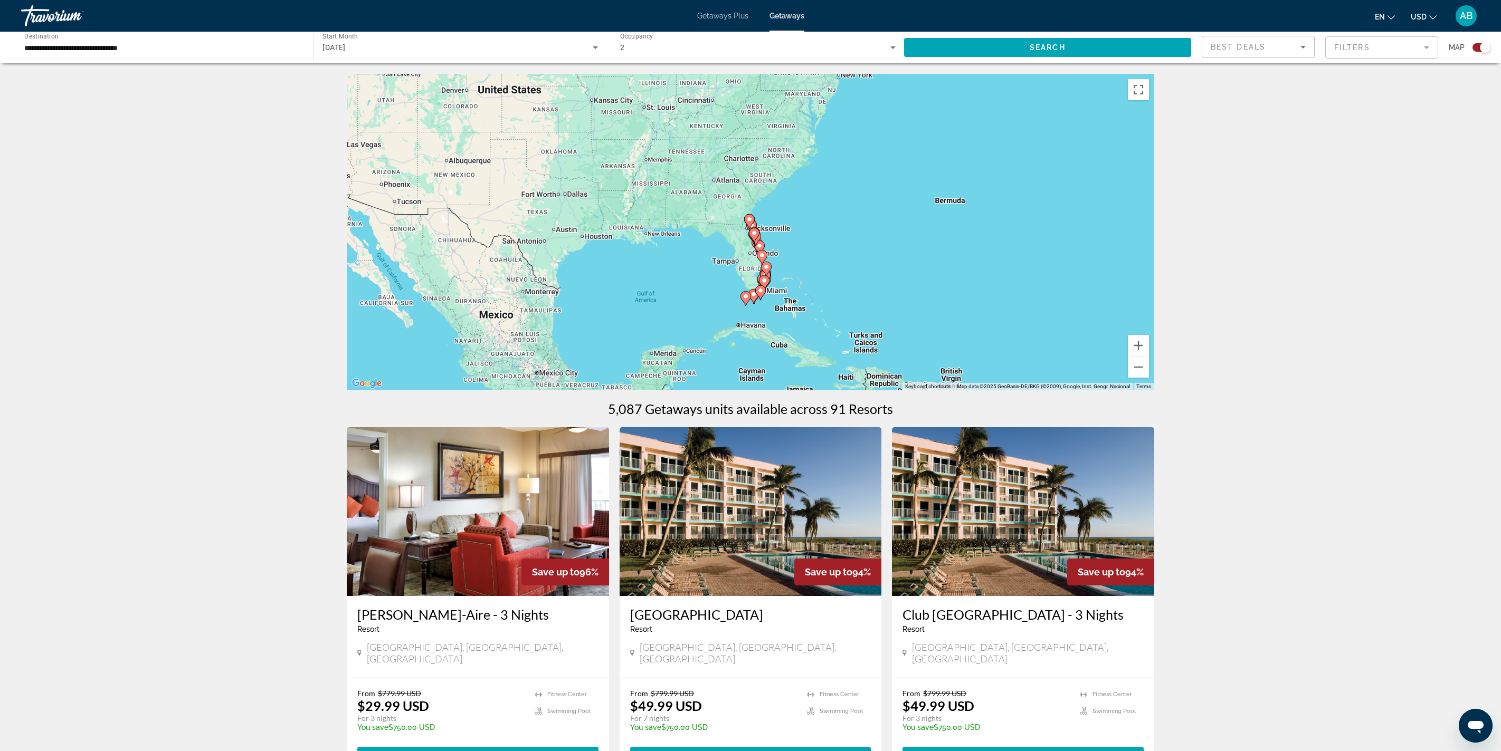
drag, startPoint x: 805, startPoint y: 299, endPoint x: 1431, endPoint y: 298, distance: 625.8
click at [750, 298] on div "To activate drag with keyboard, press Alt + Enter. Once in keyboard drag state,…" at bounding box center [750, 232] width 807 height 317
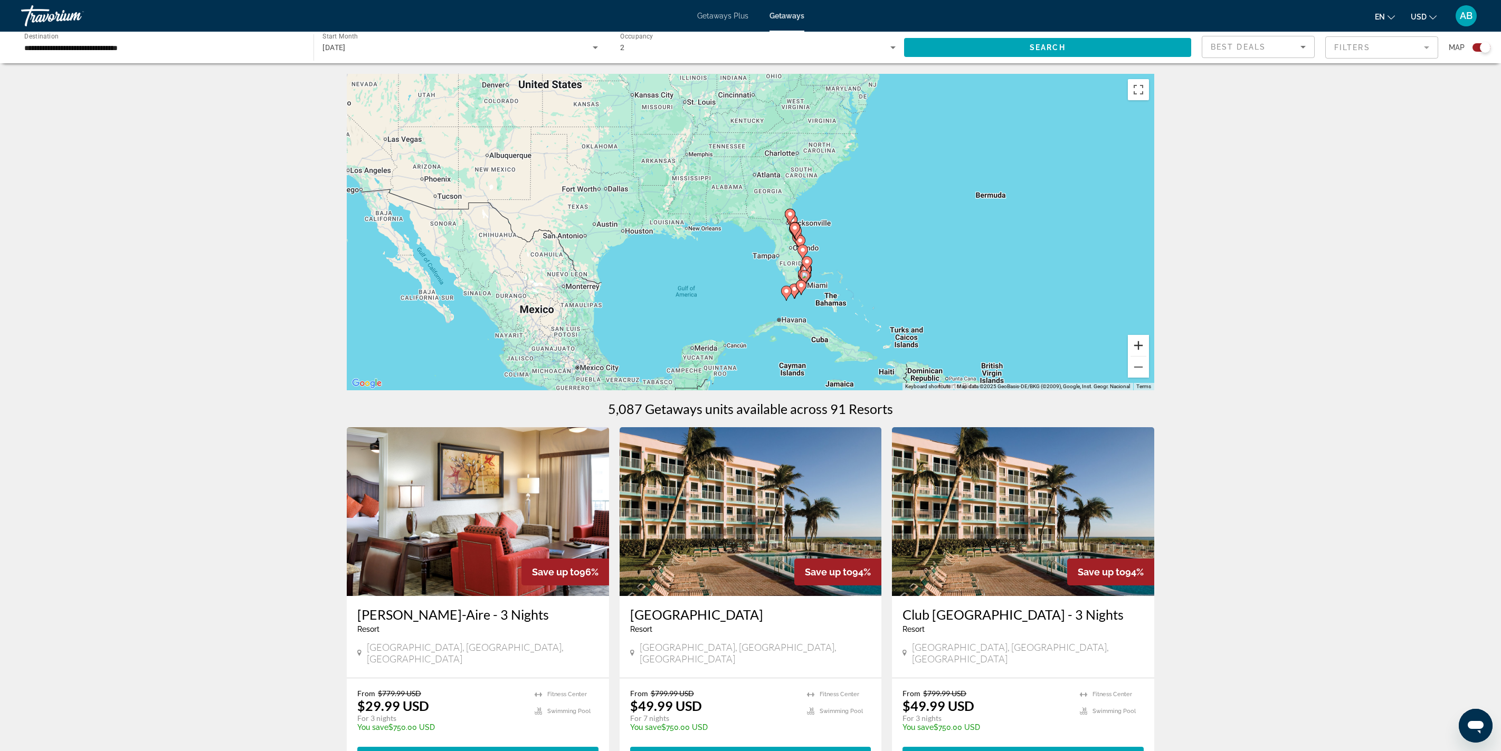
click at [750, 356] on button "Zoom in" at bounding box center [1138, 345] width 21 height 21
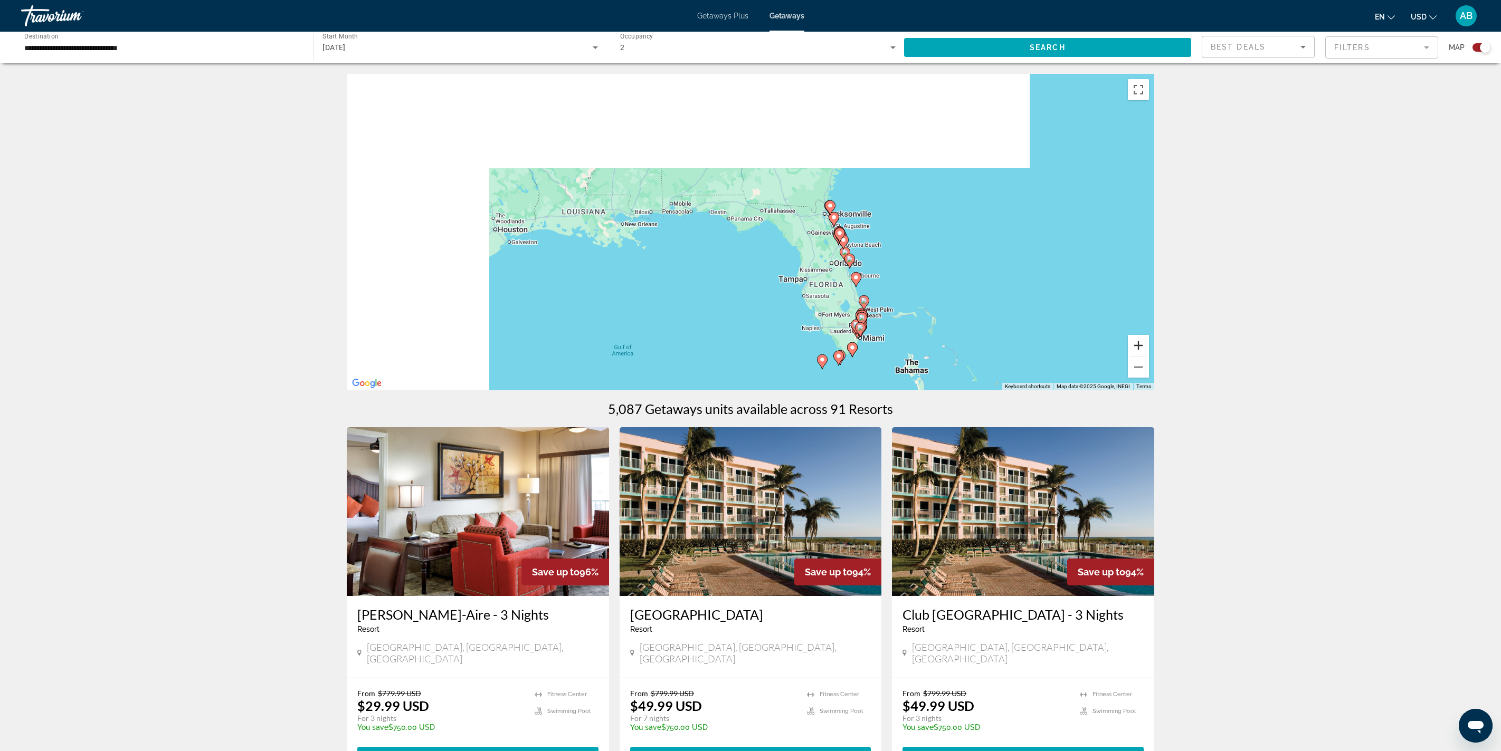
click at [750, 356] on button "Zoom in" at bounding box center [1138, 345] width 21 height 21
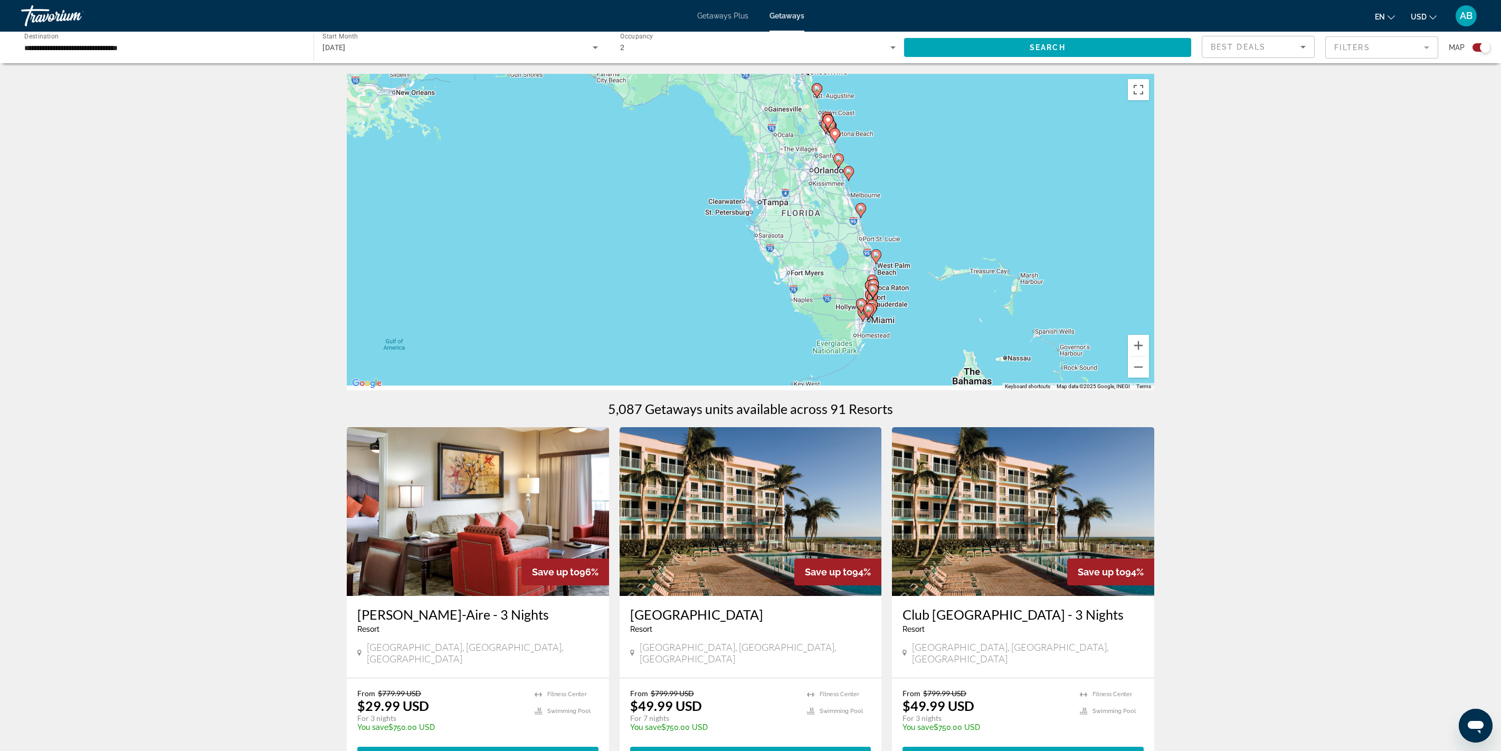
drag, startPoint x: 1214, startPoint y: 364, endPoint x: 1076, endPoint y: 193, distance: 219.2
click at [750, 192] on div "To activate drag with keyboard, press Alt + Enter. Once in keyboard drag state,…" at bounding box center [750, 232] width 807 height 317
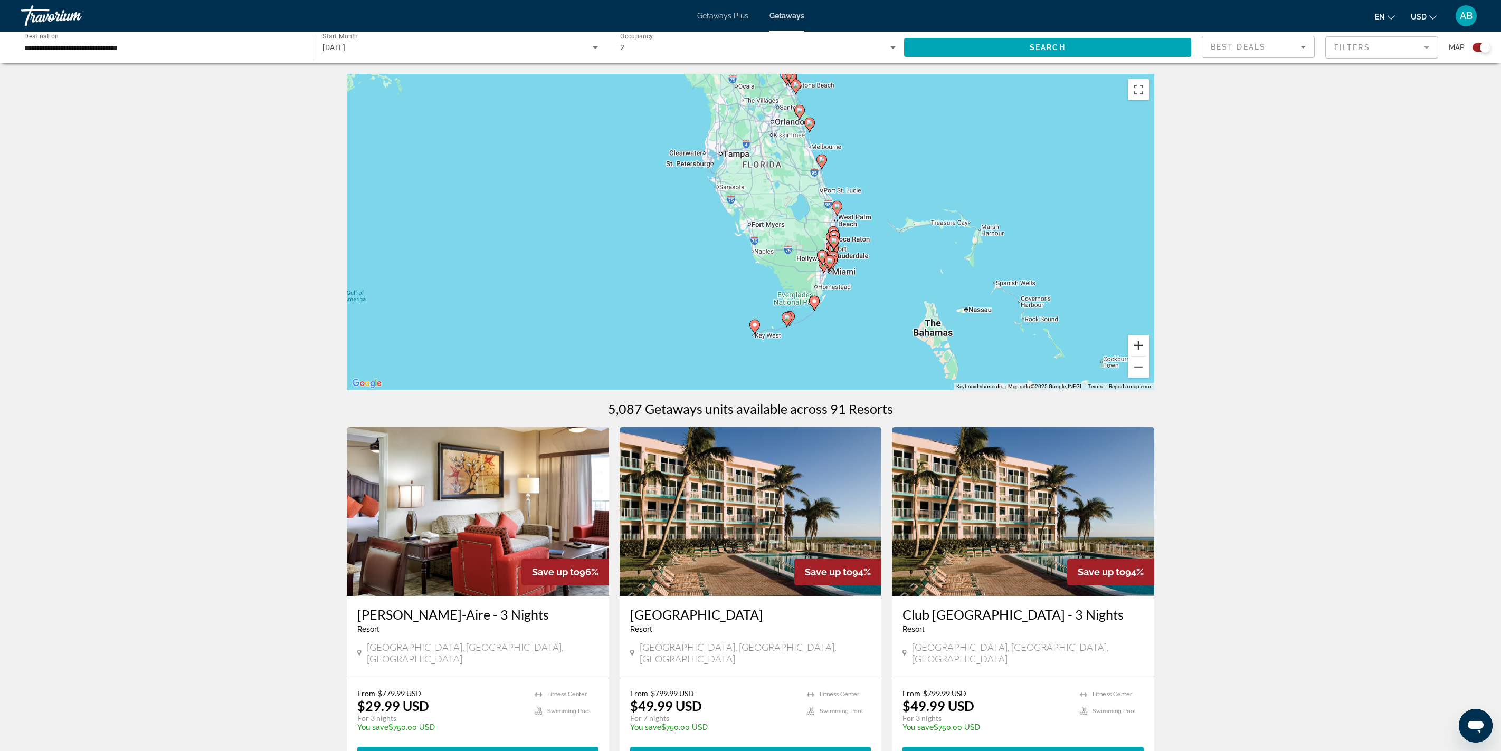
click at [750, 356] on button "Zoom in" at bounding box center [1138, 345] width 21 height 21
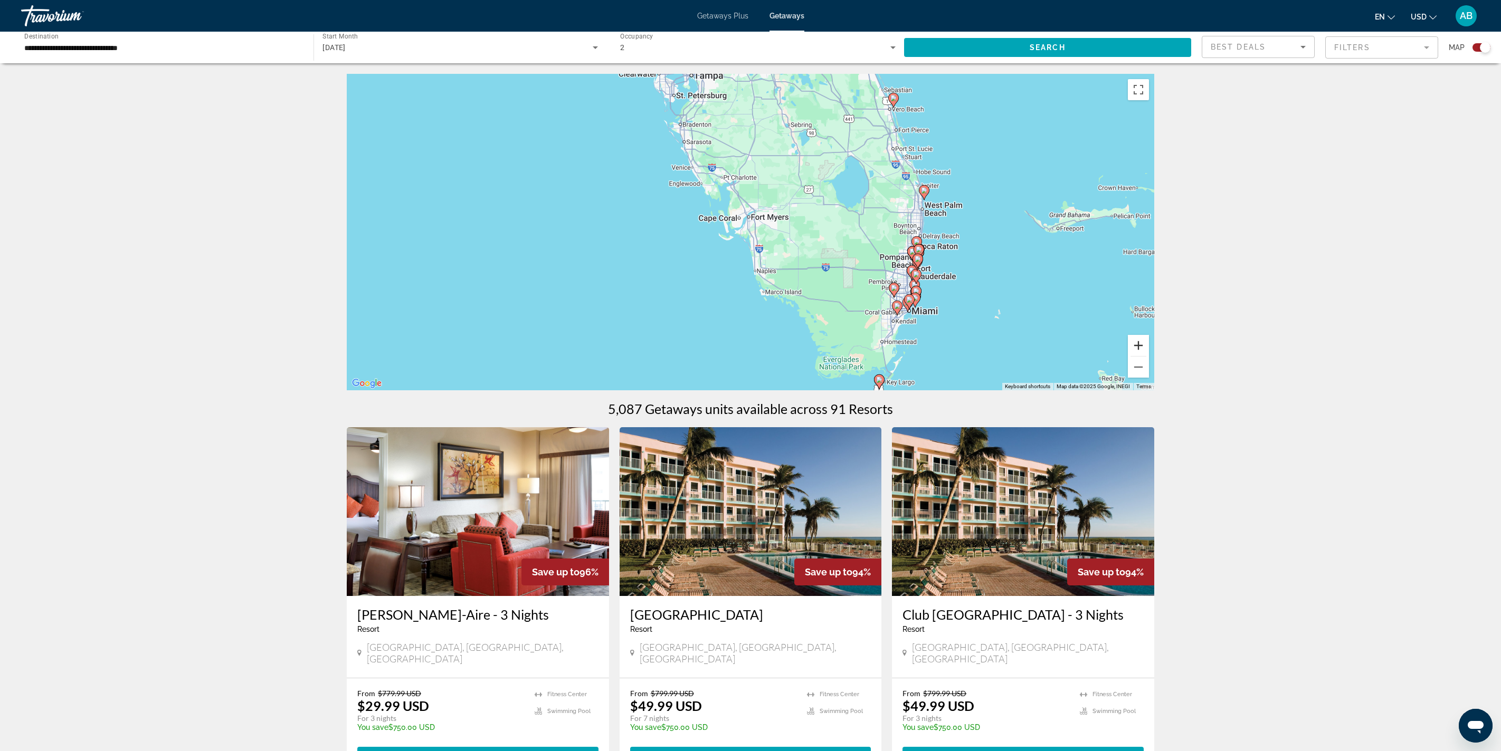
click at [750, 356] on button "Zoom in" at bounding box center [1138, 345] width 21 height 21
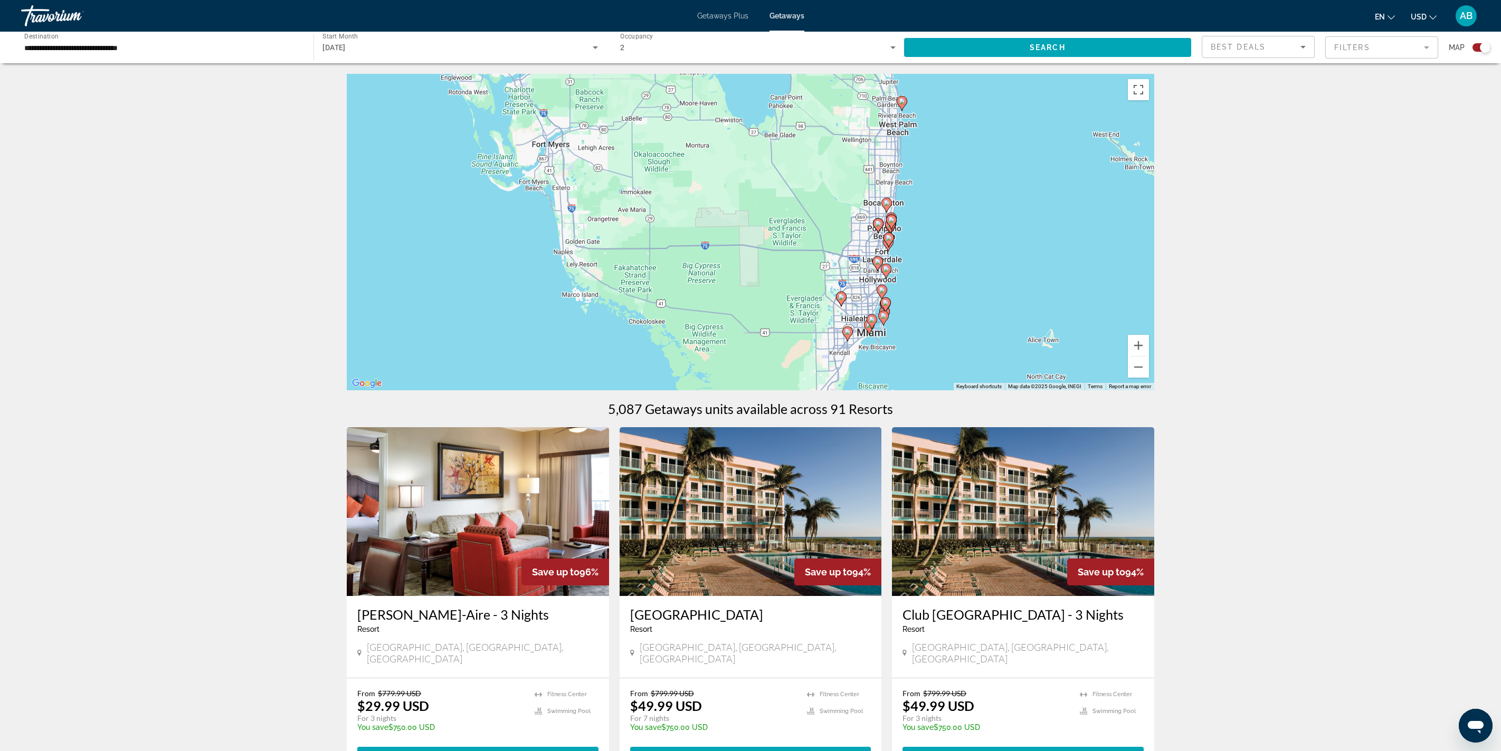
drag, startPoint x: 1266, startPoint y: 374, endPoint x: 1029, endPoint y: 289, distance: 252.0
click at [750, 289] on div "To activate drag with keyboard, press Alt + Enter. Once in keyboard drag state,…" at bounding box center [750, 232] width 807 height 317
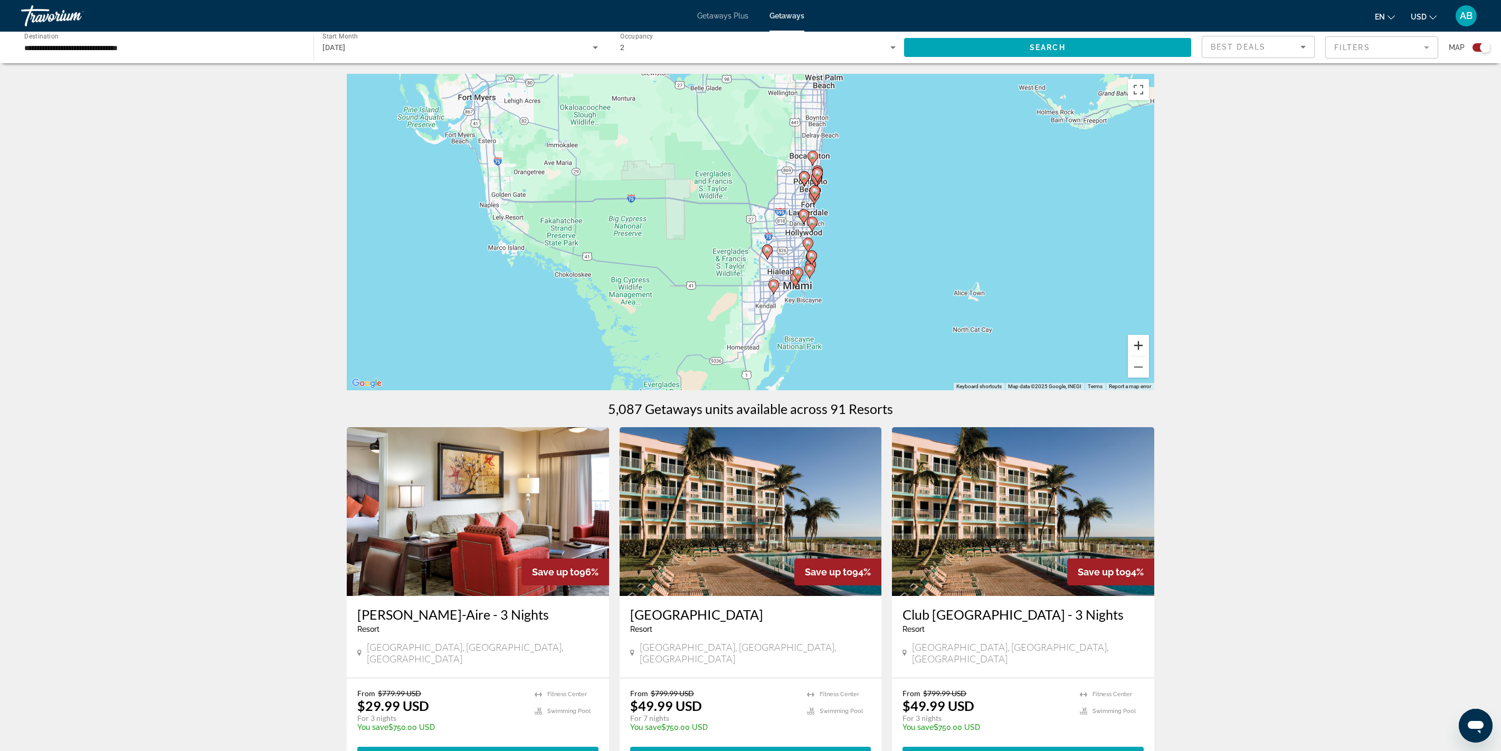
click at [750, 356] on button "Zoom in" at bounding box center [1138, 345] width 21 height 21
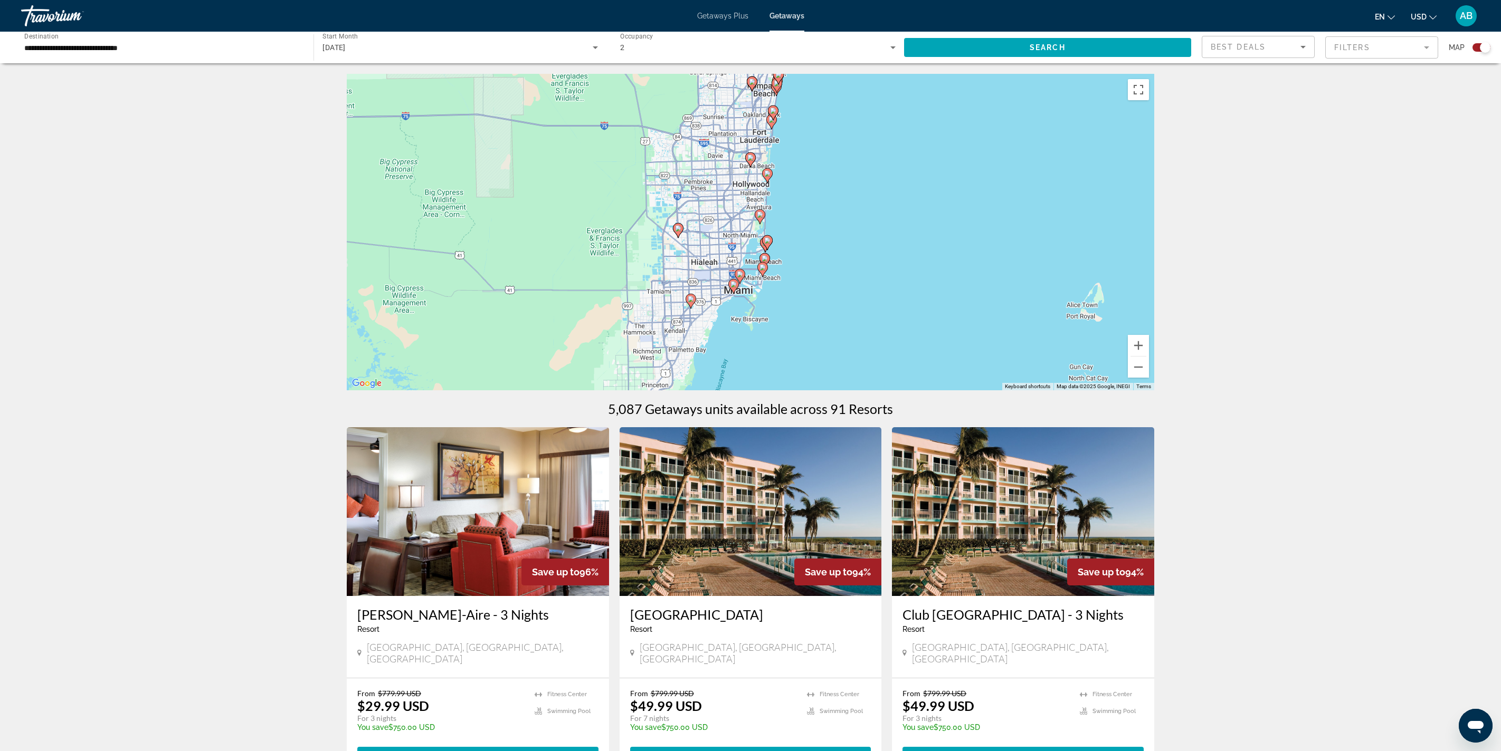
drag, startPoint x: 1209, startPoint y: 344, endPoint x: 1103, endPoint y: 296, distance: 117.1
click at [750, 296] on div "To activate drag with keyboard, press Alt + Enter. Once in keyboard drag state,…" at bounding box center [750, 232] width 807 height 317
click at [750, 356] on button "Zoom in" at bounding box center [1138, 345] width 21 height 21
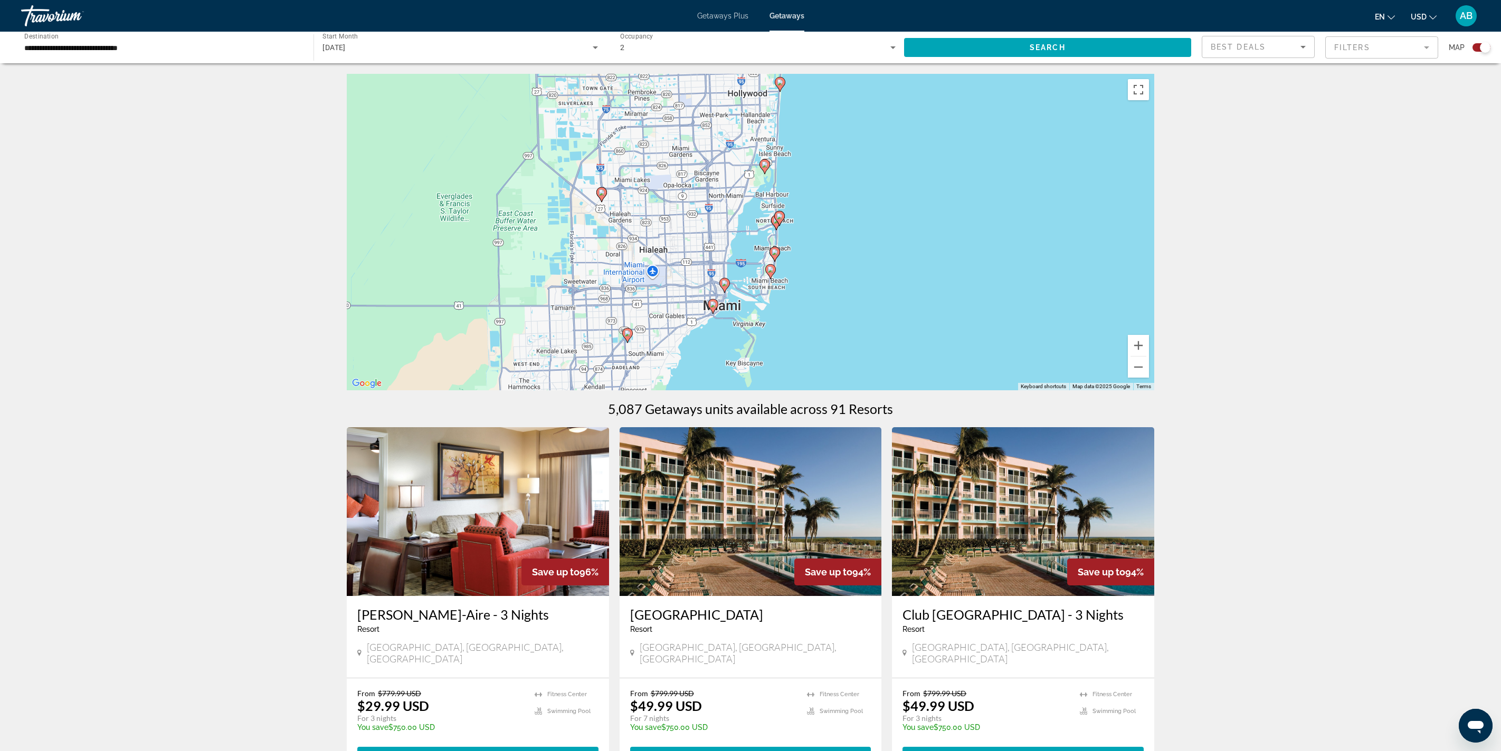
drag, startPoint x: 1167, startPoint y: 340, endPoint x: 1167, endPoint y: 299, distance: 41.2
click at [750, 299] on div "To activate drag with keyboard, press Alt + Enter. Once in keyboard drag state,…" at bounding box center [750, 232] width 807 height 317
click at [750, 59] on mat-form-field "Filters" at bounding box center [1381, 47] width 113 height 22
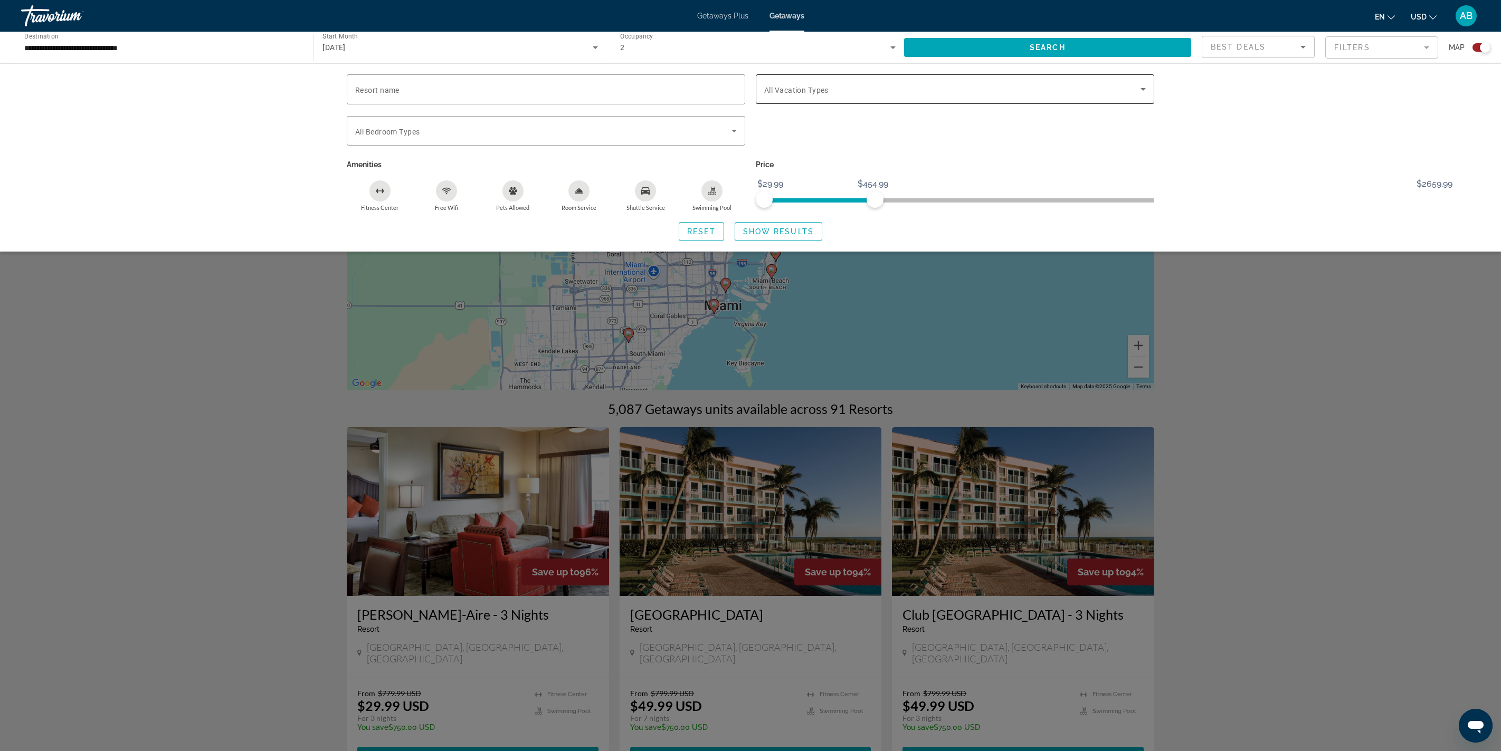
click at [750, 104] on div "Search widget" at bounding box center [955, 89] width 382 height 30
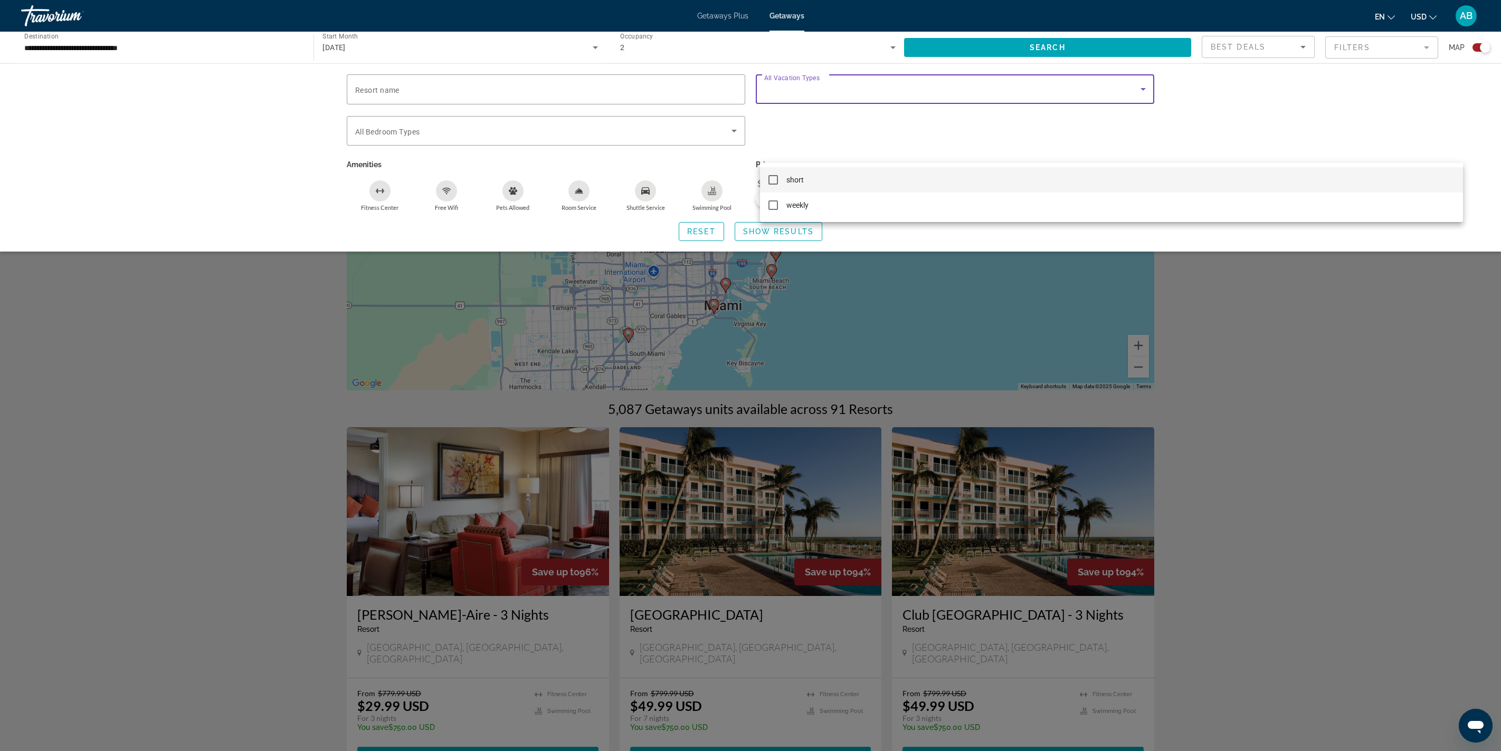
click at [750, 140] on div at bounding box center [750, 375] width 1501 height 751
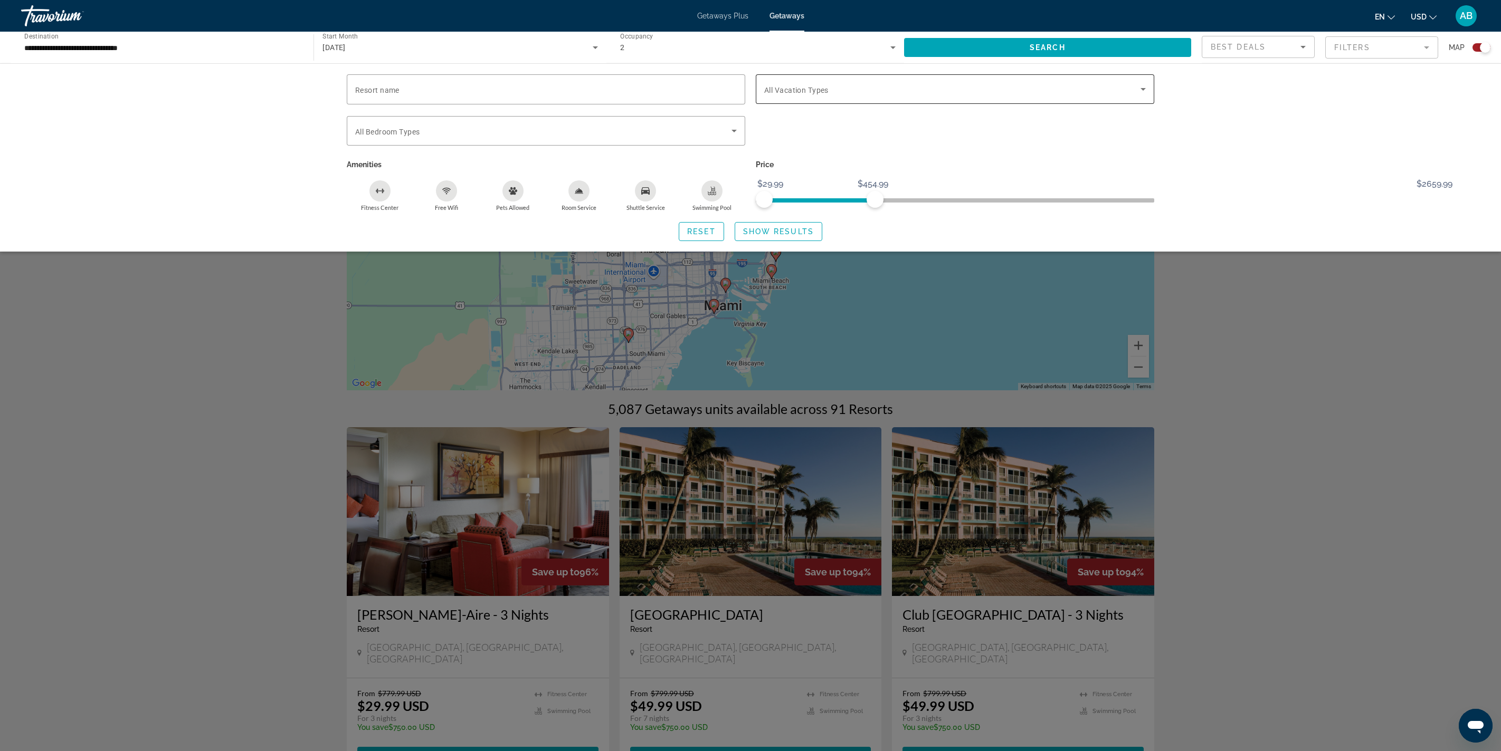
click at [750, 96] on span "Search widget" at bounding box center [952, 89] width 376 height 13
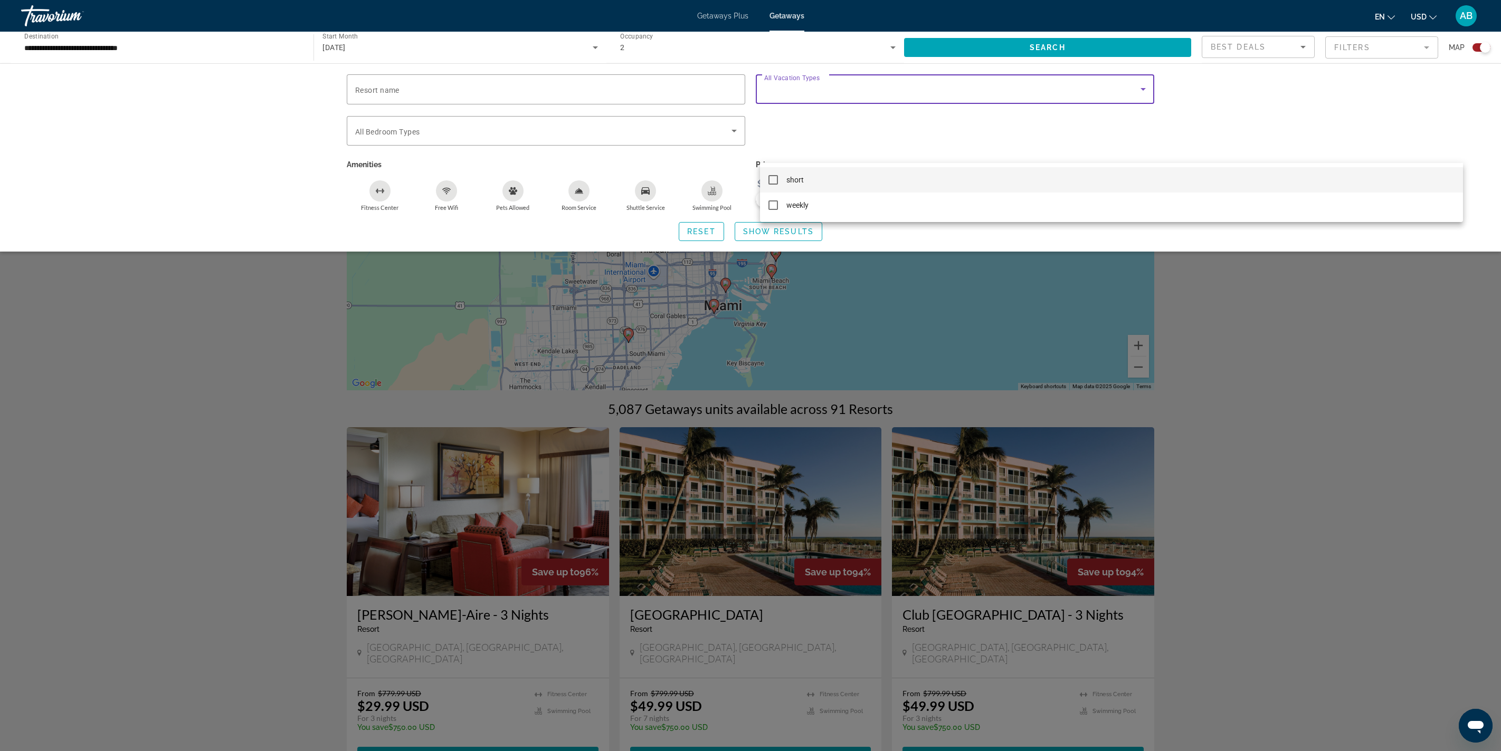
click at [750, 148] on div at bounding box center [750, 375] width 1501 height 751
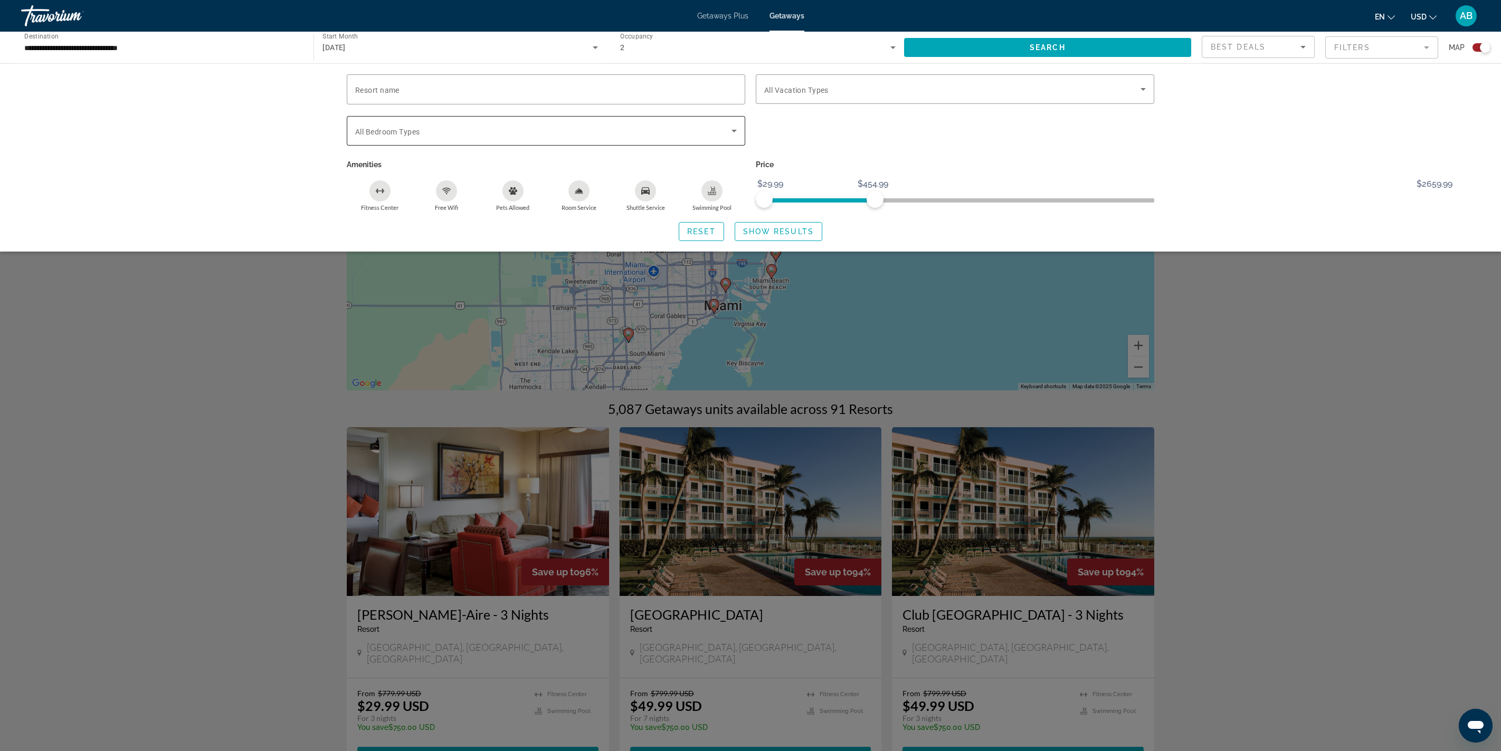
click at [708, 137] on span "Search widget" at bounding box center [543, 131] width 376 height 13
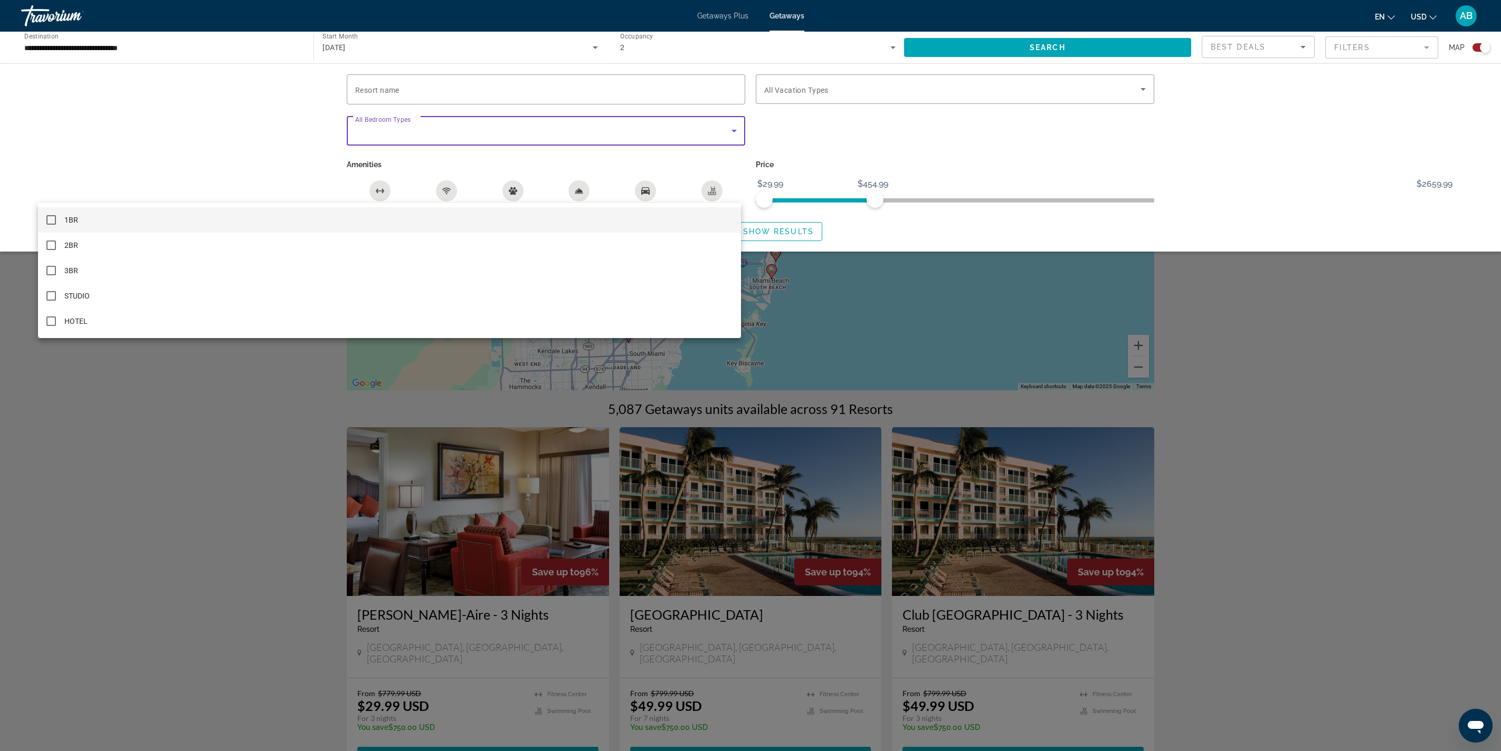
click at [708, 187] on div at bounding box center [750, 375] width 1501 height 751
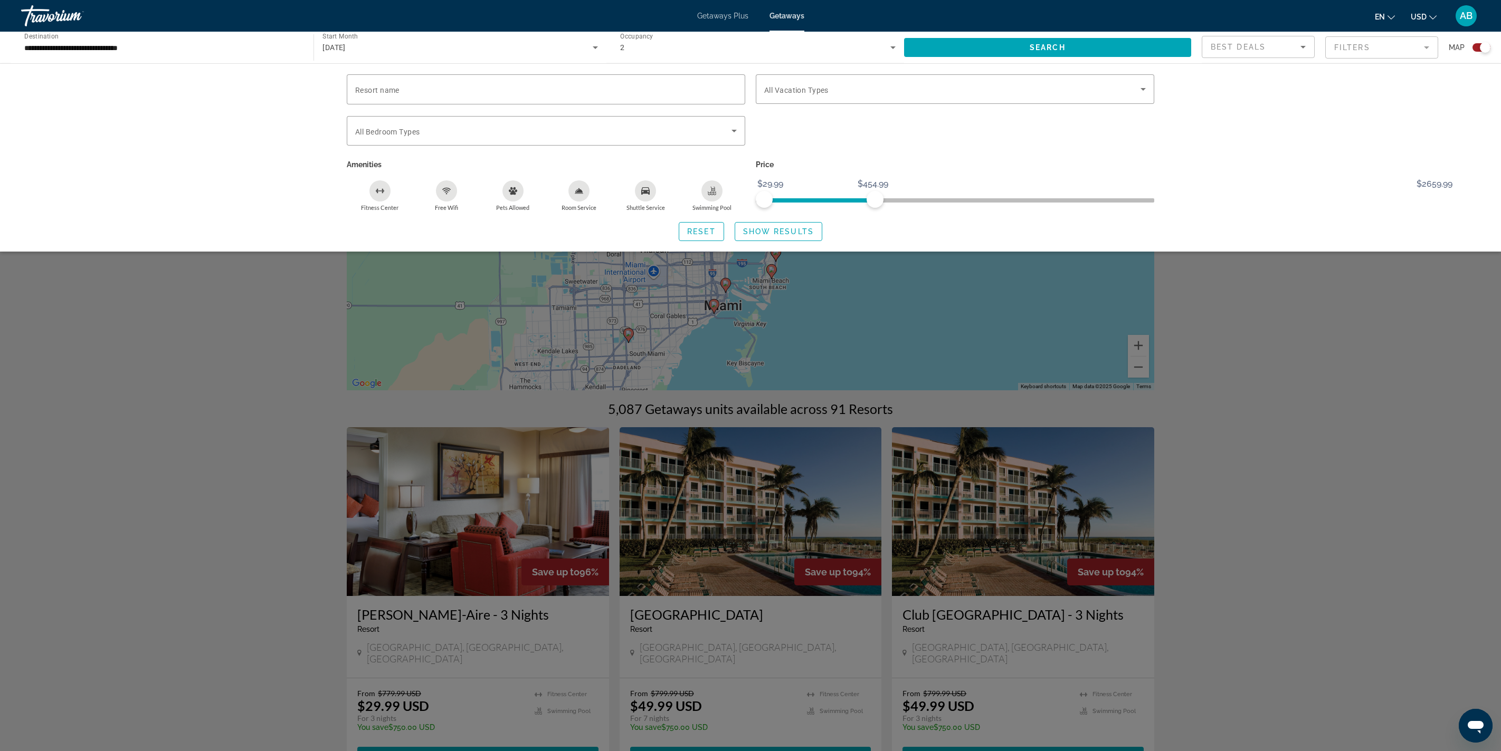
click at [750, 375] on div "Search widget" at bounding box center [750, 454] width 1501 height 593
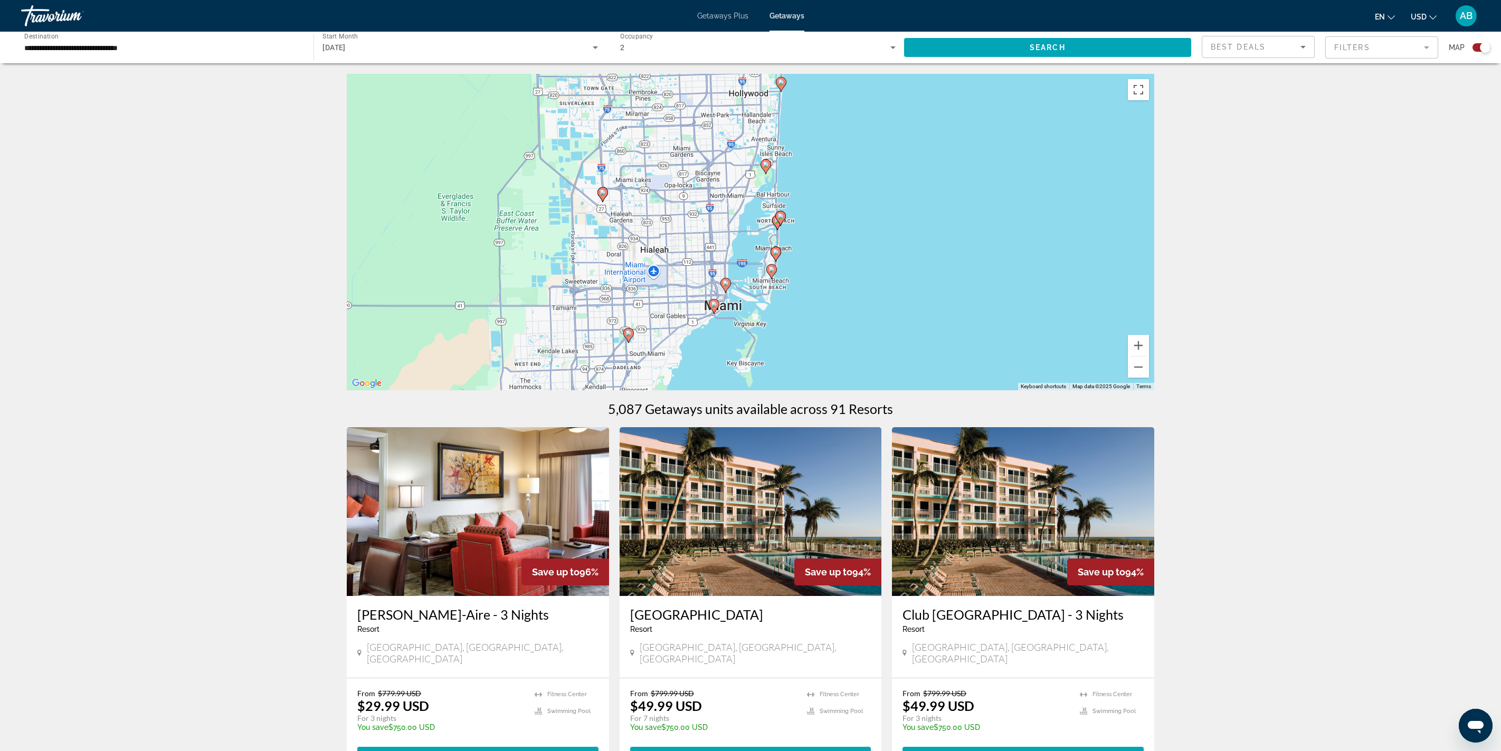
click at [729, 293] on gmp-advanced-marker "Main content" at bounding box center [725, 286] width 11 height 16
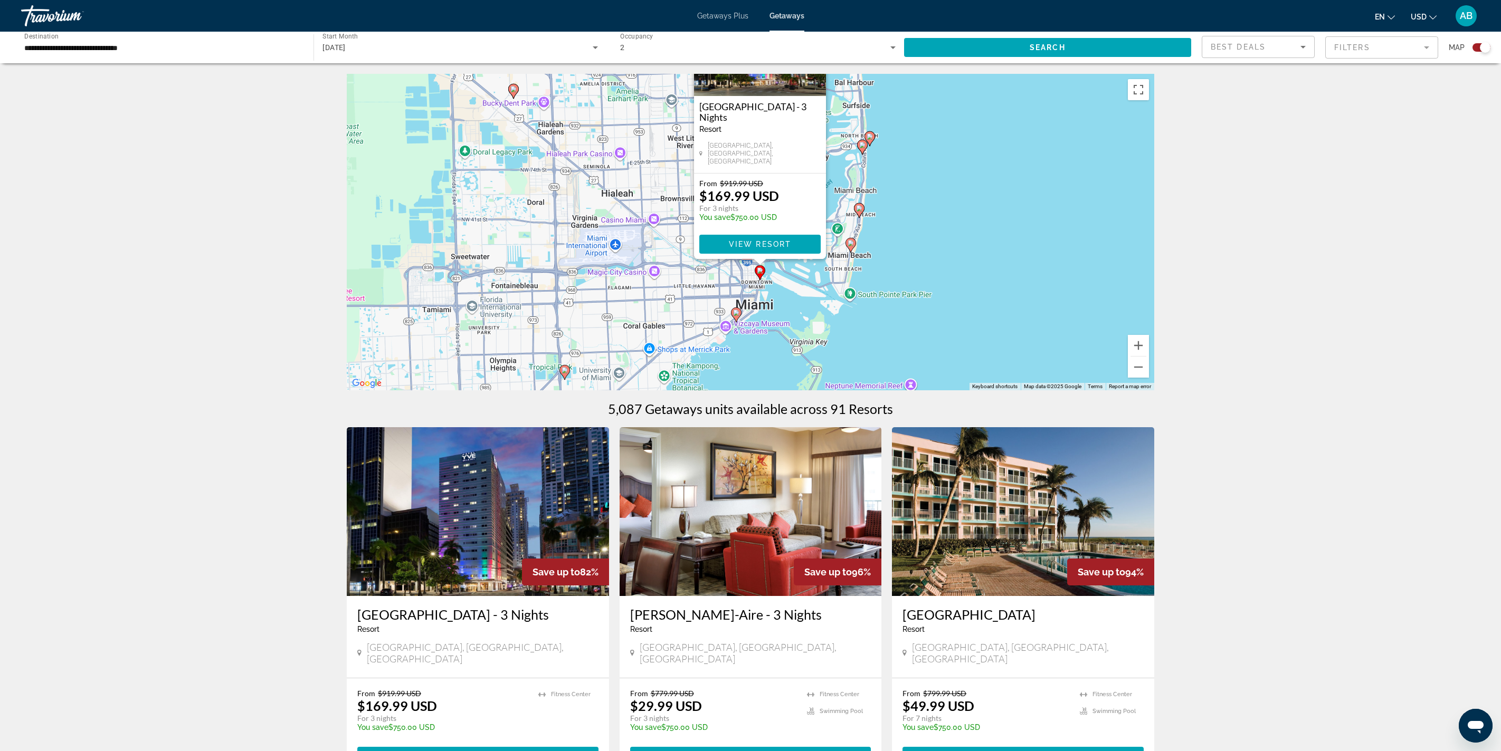
drag, startPoint x: 941, startPoint y: 339, endPoint x: 952, endPoint y: 142, distance: 196.6
click at [750, 141] on div "To activate drag with keyboard, press Alt + Enter. Once in keyboard drag state,…" at bounding box center [750, 232] width 807 height 317
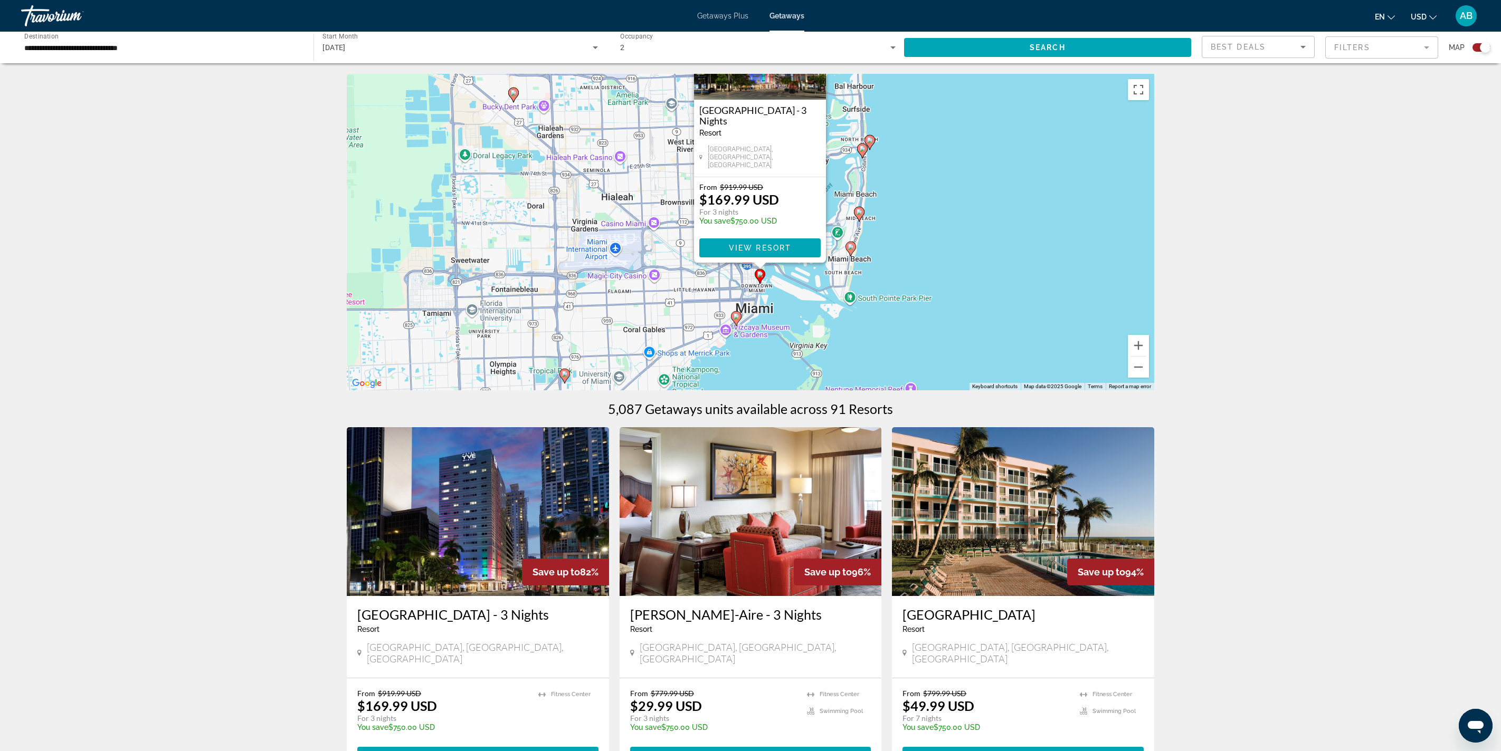
click at [740, 326] on icon "Main content" at bounding box center [735, 319] width 9 height 14
click at [740, 375] on div "To activate drag with keyboard, press Alt + Enter. Once in keyboard drag state,…" at bounding box center [750, 232] width 807 height 317
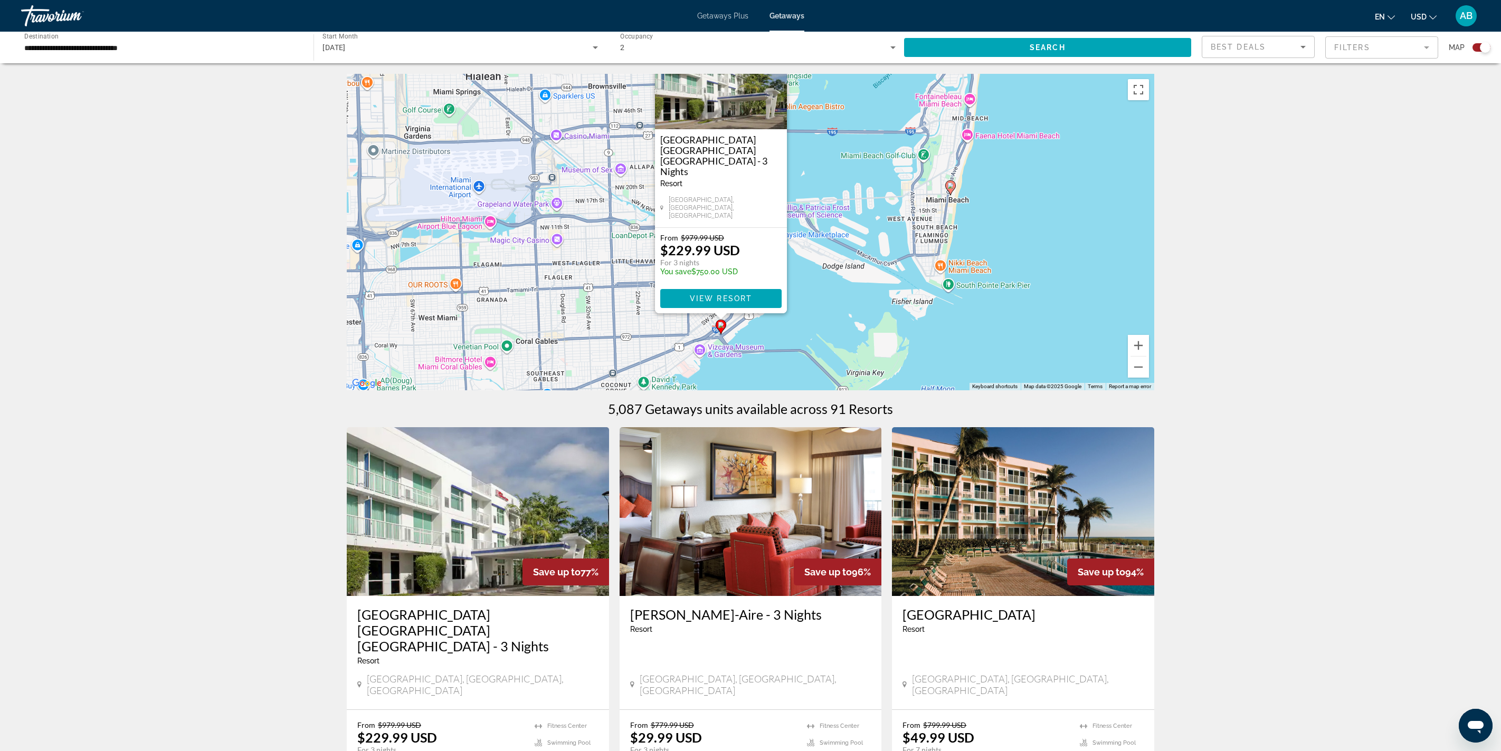
drag, startPoint x: 878, startPoint y: 275, endPoint x: 774, endPoint y: 438, distance: 193.2
click at [750, 375] on div "To activate drag with keyboard, press Alt + Enter. Once in keyboard drag state,…" at bounding box center [750, 232] width 807 height 317
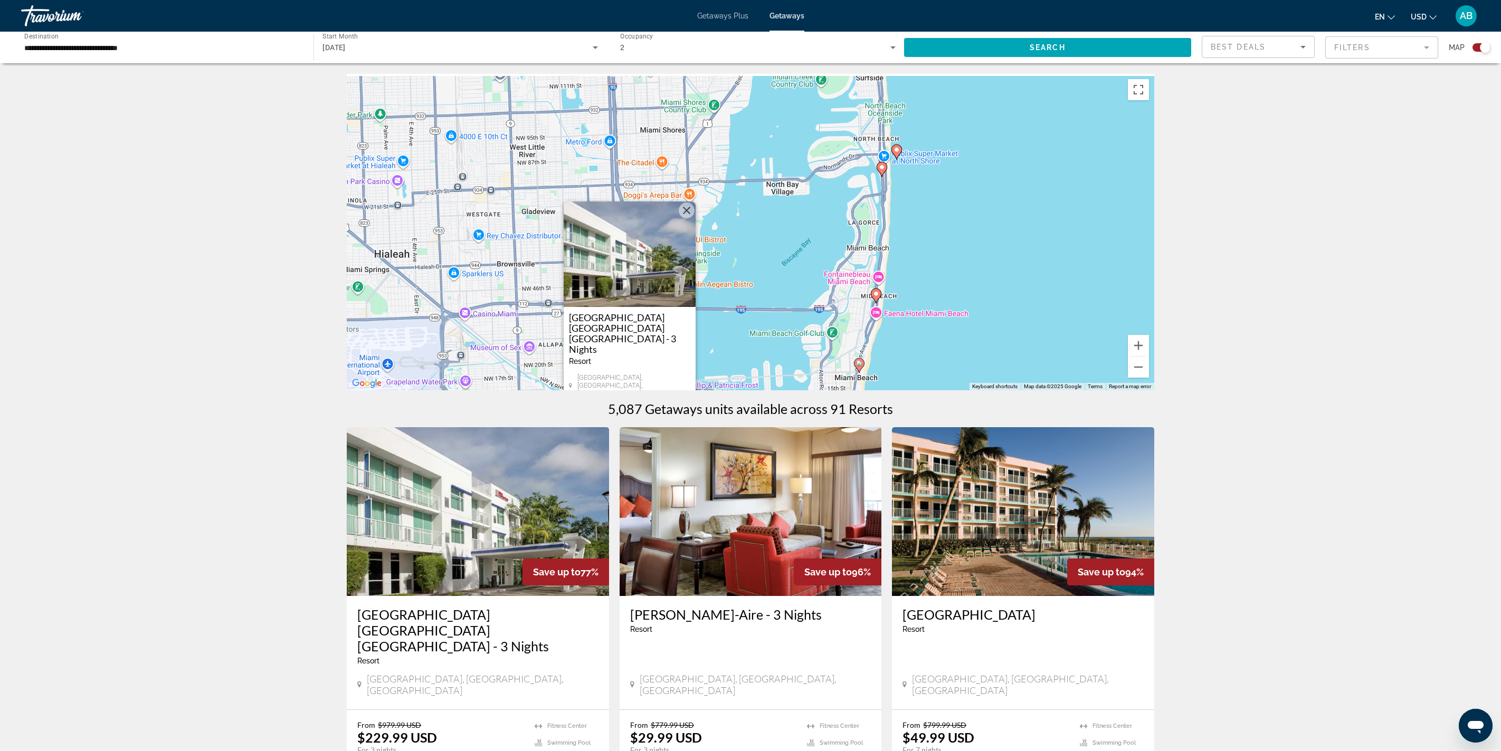
drag, startPoint x: 926, startPoint y: 218, endPoint x: 937, endPoint y: 432, distance: 213.5
click at [750, 375] on div "To activate drag with keyboard, press Alt + Enter. Once in keyboard drag state,…" at bounding box center [750, 232] width 807 height 317
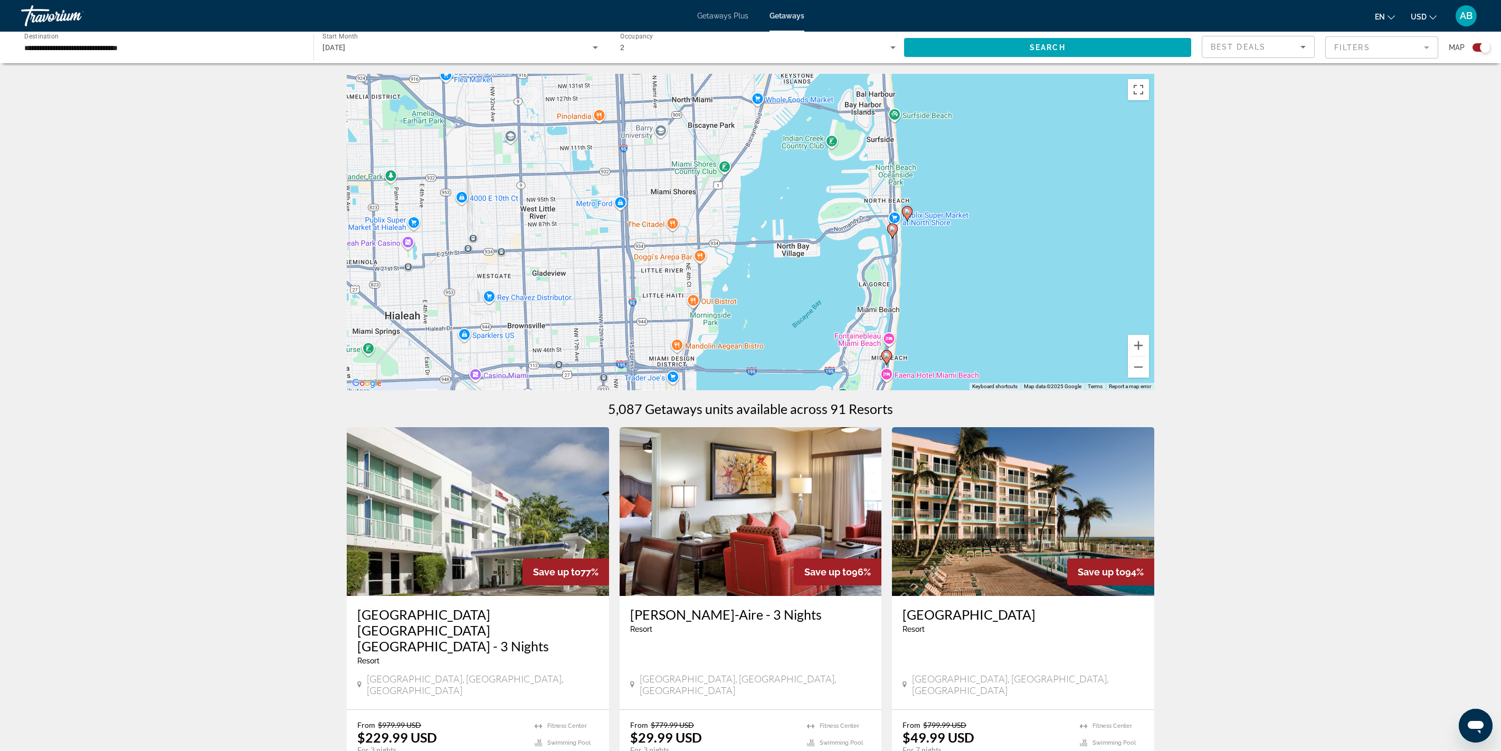
click at [750, 232] on image "Main content" at bounding box center [892, 229] width 6 height 6
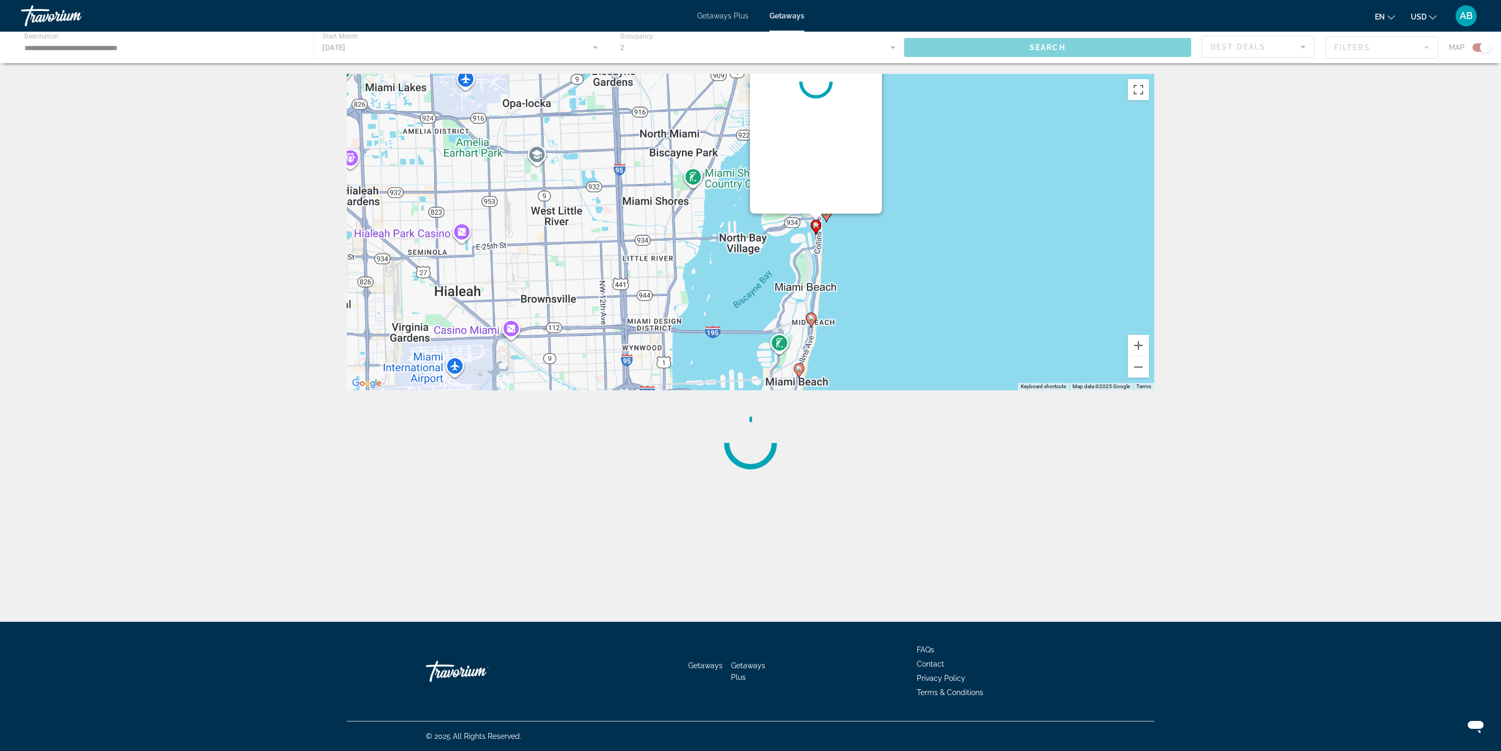
click at [750, 290] on div "To activate drag with keyboard, press Alt + Enter. Once in keyboard drag state,…" at bounding box center [750, 232] width 807 height 317
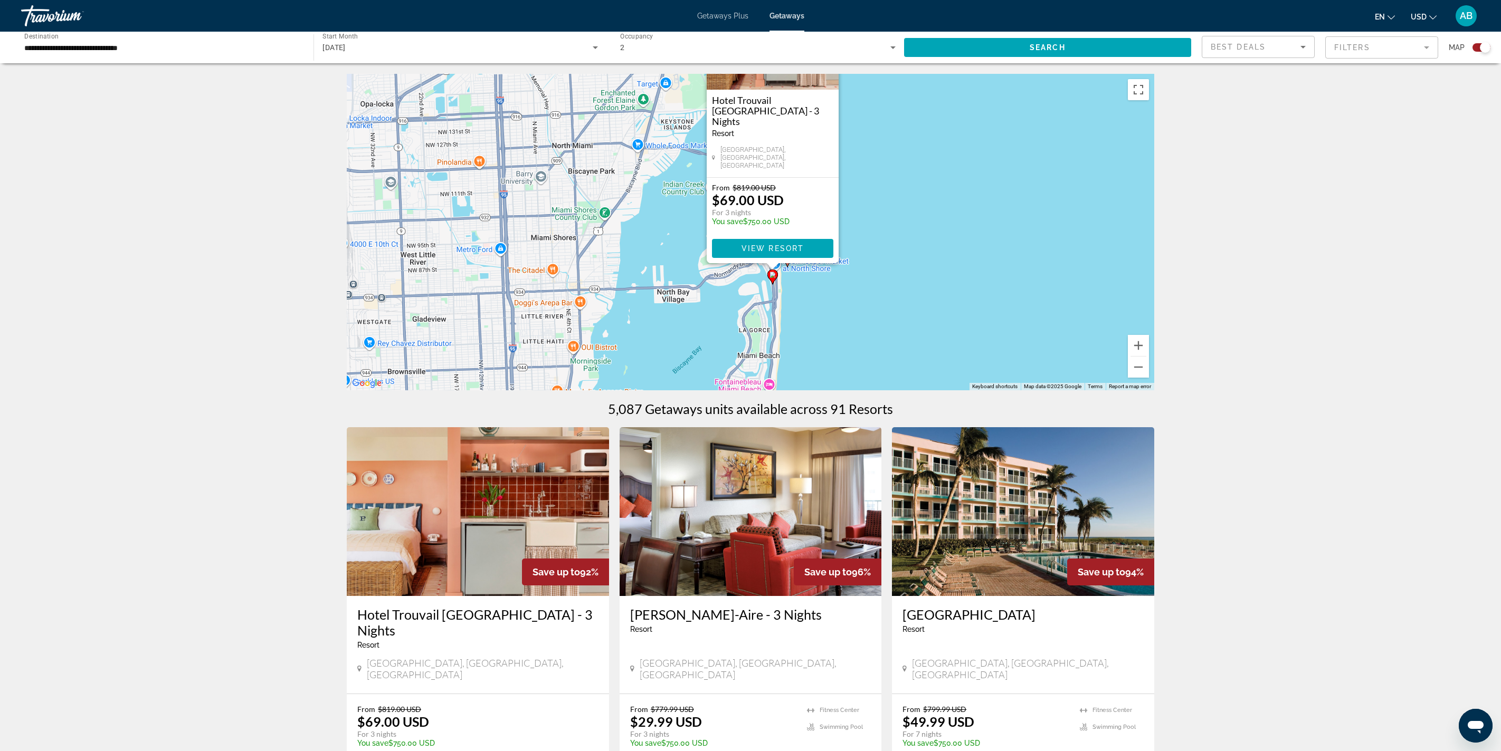
drag, startPoint x: 835, startPoint y: 336, endPoint x: 842, endPoint y: 394, distance: 58.5
click at [750, 375] on div "To activate drag with keyboard, press Alt + Enter. Once in keyboard drag state,…" at bounding box center [750, 232] width 807 height 317
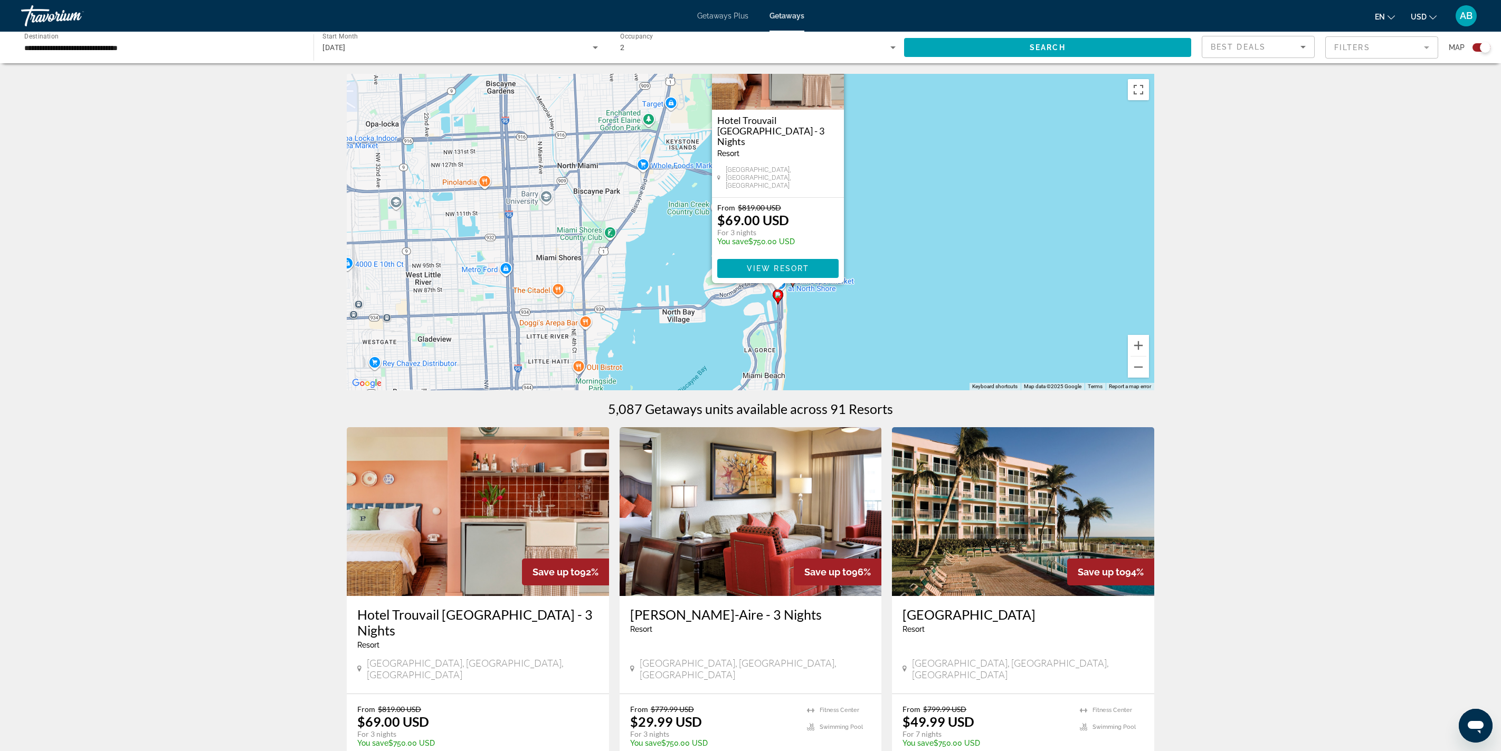
click at [750, 375] on div "To activate drag with keyboard, press Alt + Enter. Once in keyboard drag state,…" at bounding box center [750, 232] width 807 height 317
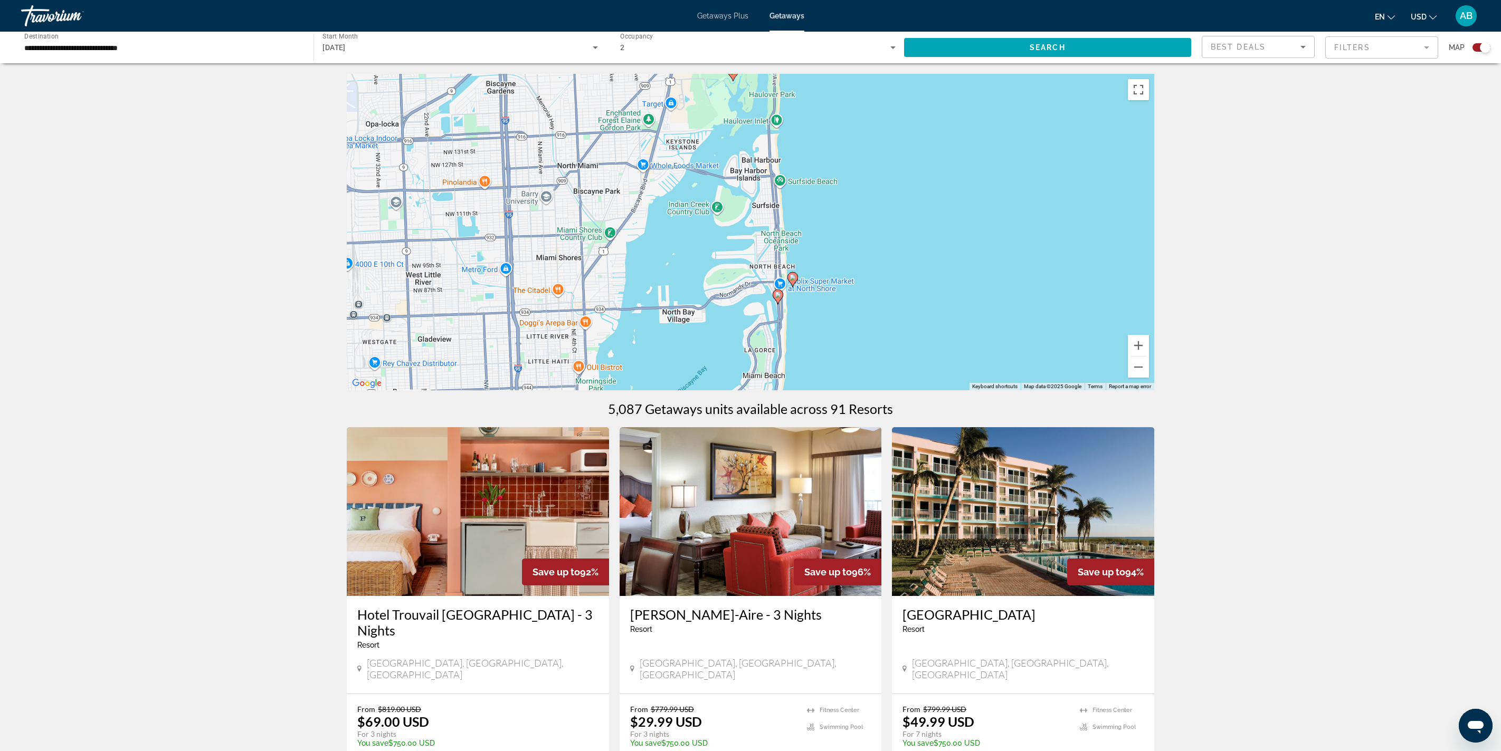
click at [750, 281] on image "Main content" at bounding box center [792, 277] width 6 height 6
click at [750, 336] on div "To activate drag with keyboard, press Alt + Enter. Once in keyboard drag state,…" at bounding box center [750, 232] width 807 height 317
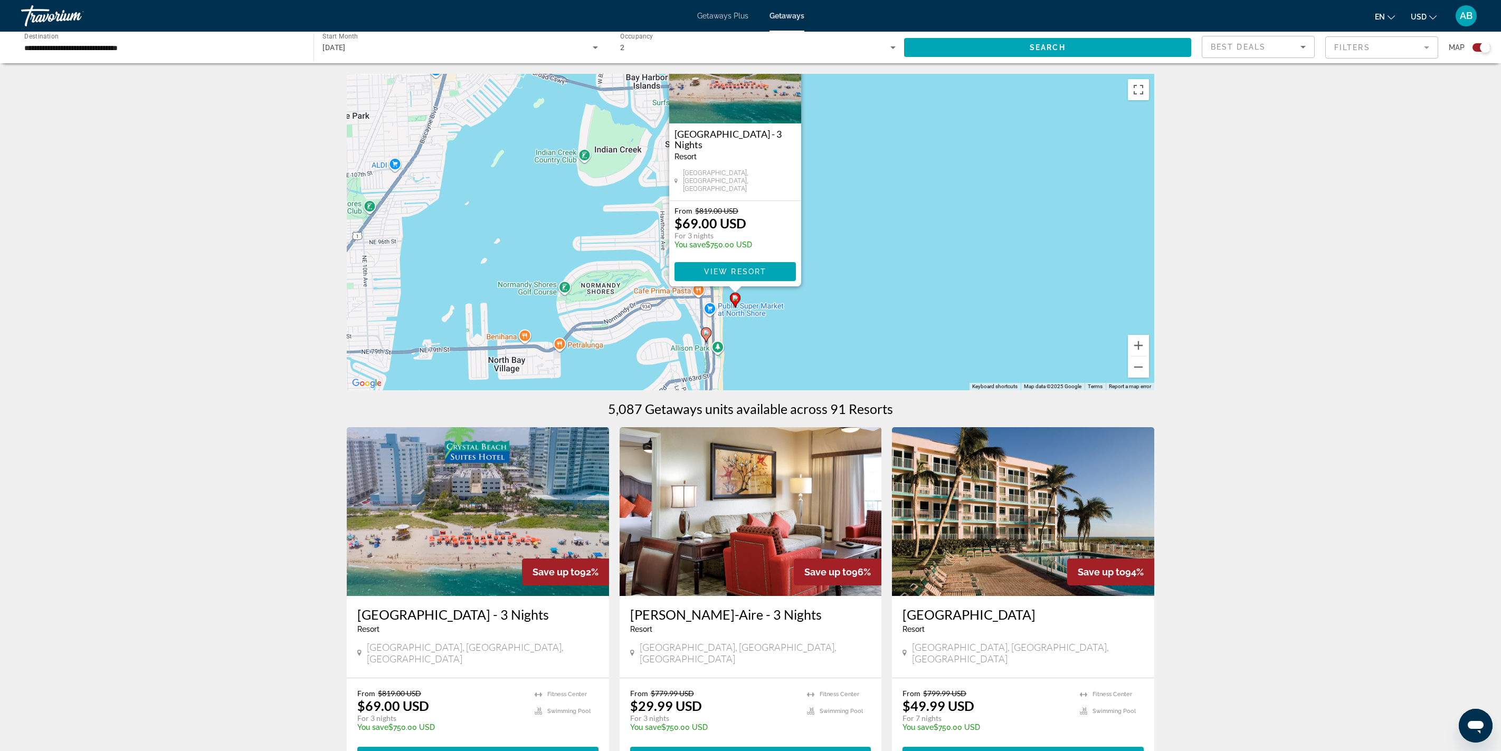
drag, startPoint x: 913, startPoint y: 345, endPoint x: 936, endPoint y: 169, distance: 177.8
click at [750, 170] on div "To activate drag with keyboard, press Alt + Enter. Once in keyboard drag state,…" at bounding box center [750, 232] width 807 height 317
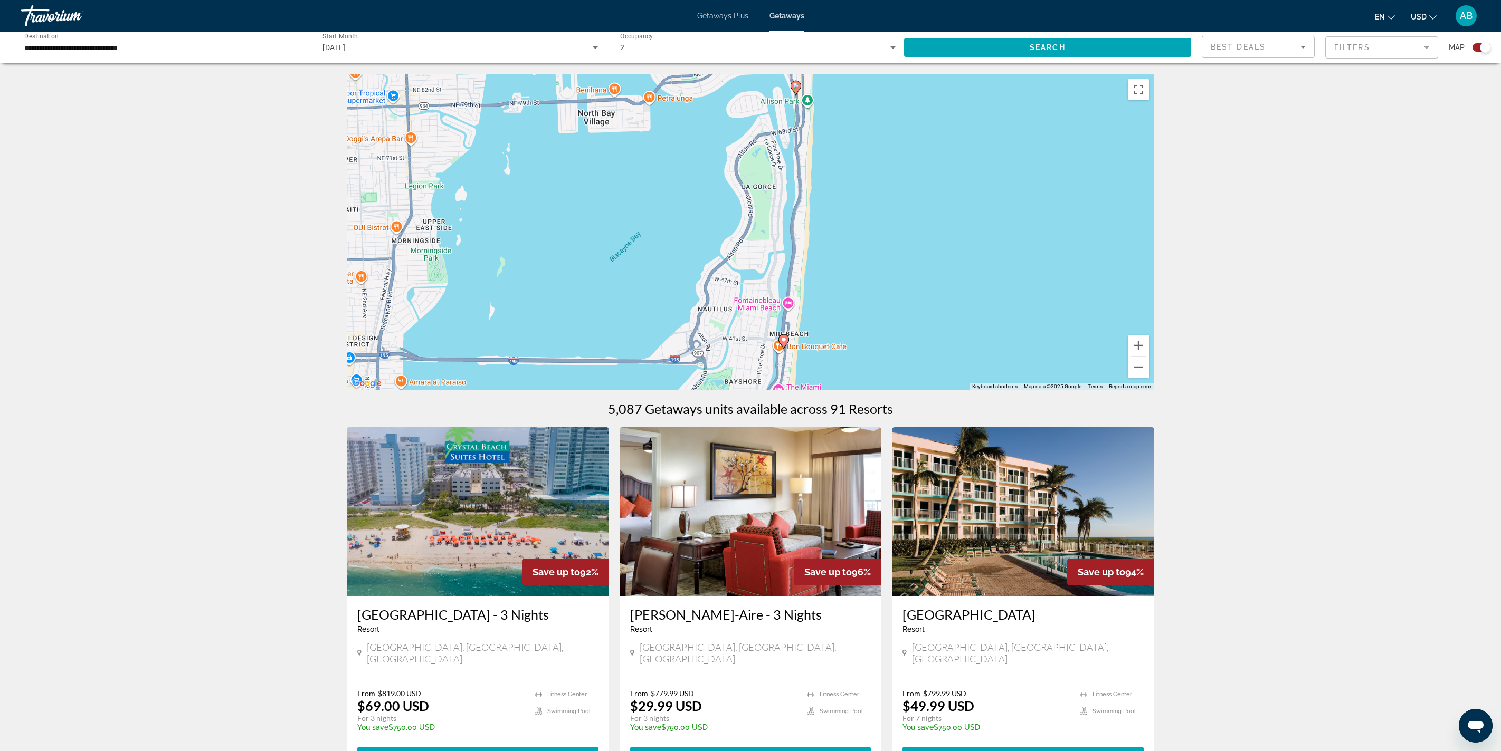
drag, startPoint x: 860, startPoint y: 339, endPoint x: 934, endPoint y: 107, distance: 243.7
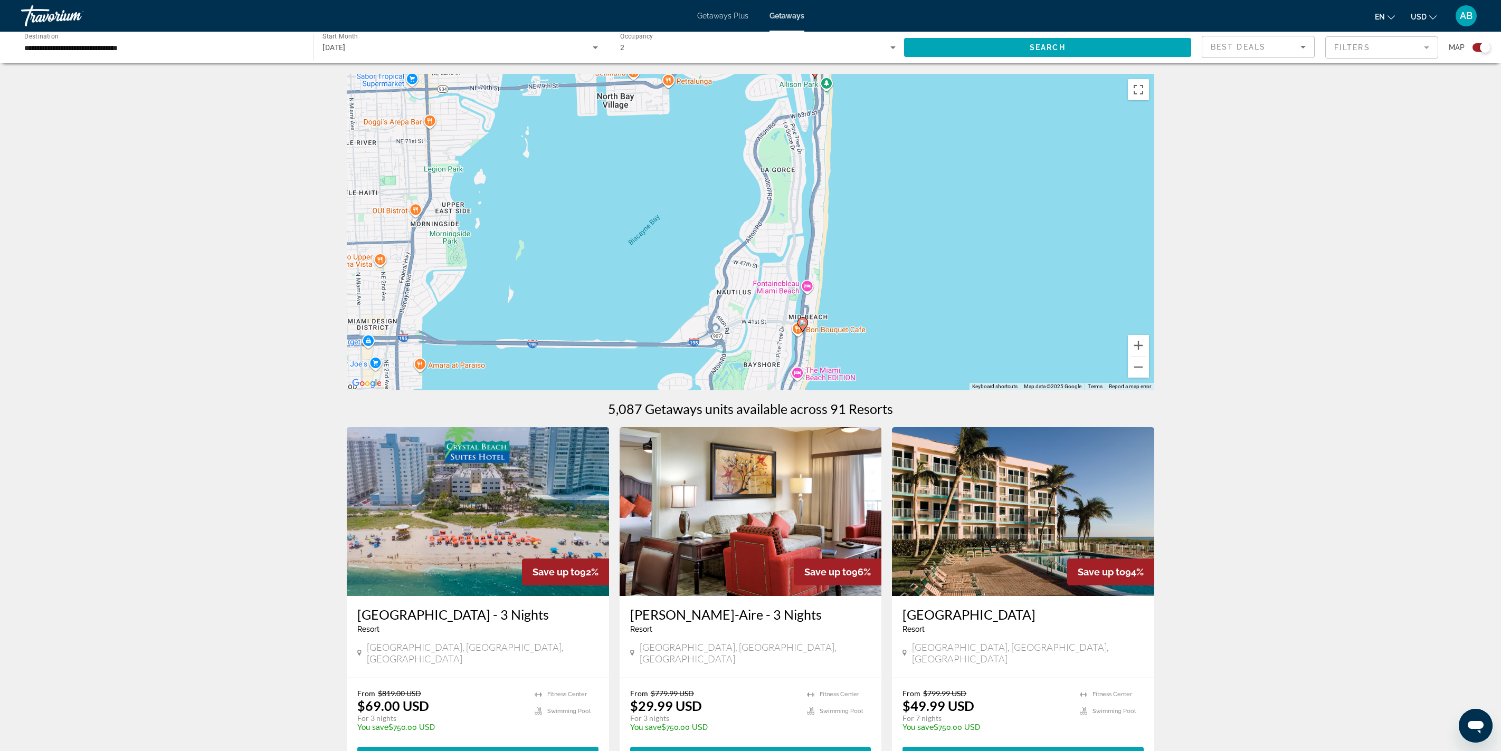
click at [750, 326] on image "Main content" at bounding box center [802, 323] width 6 height 6
click at [750, 375] on div "To activate drag with keyboard, press Alt + Enter. Once in keyboard drag state,…" at bounding box center [750, 232] width 807 height 317
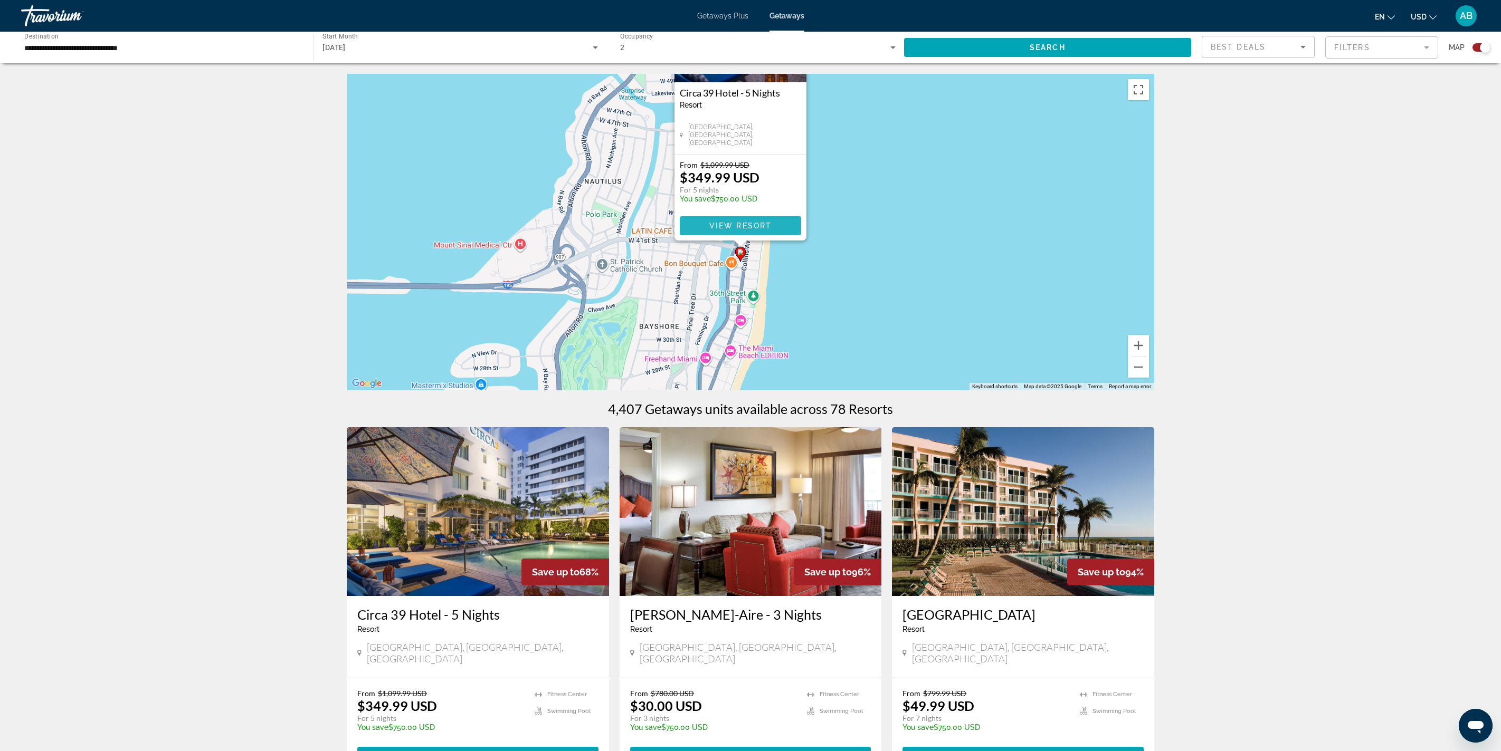
click at [750, 239] on span "Main content" at bounding box center [740, 225] width 121 height 25
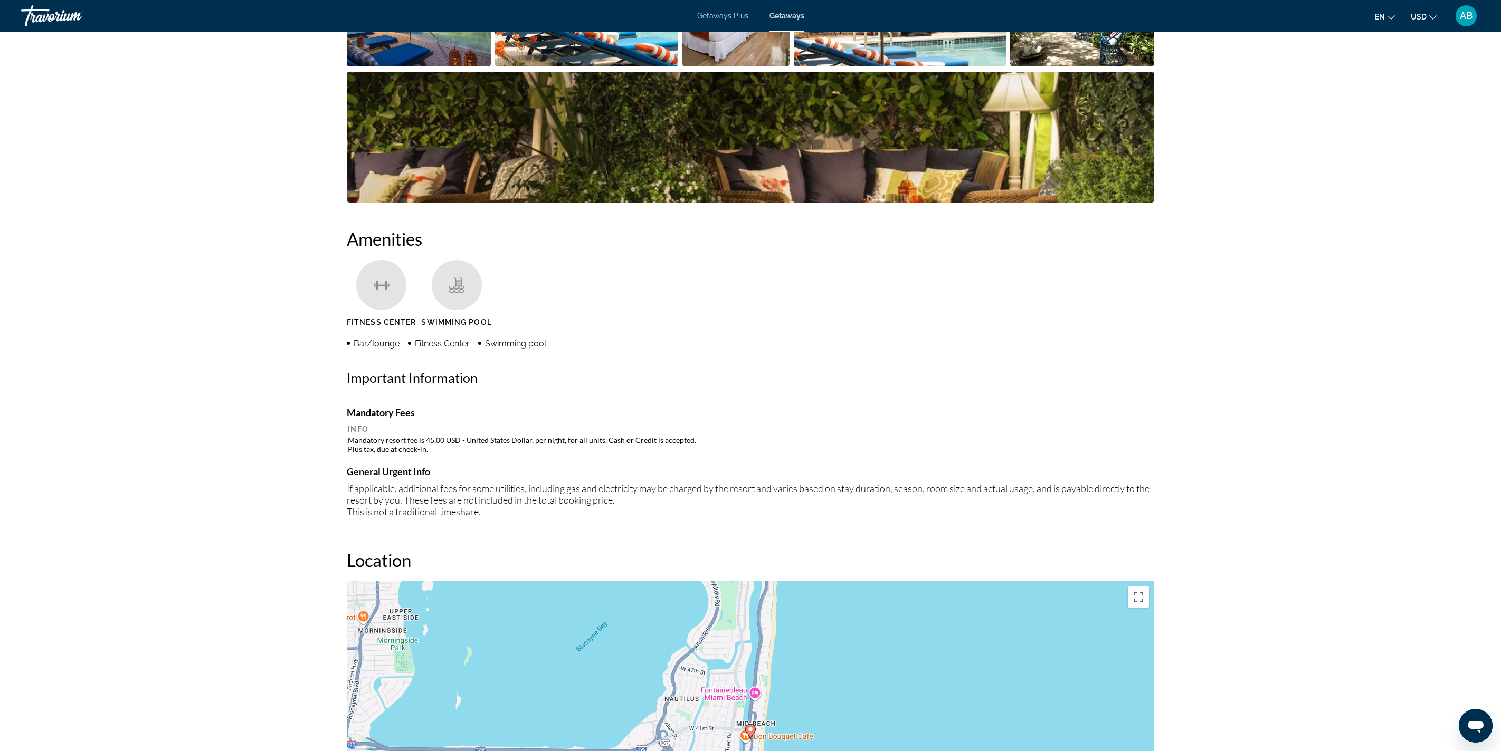
scroll to position [621, 0]
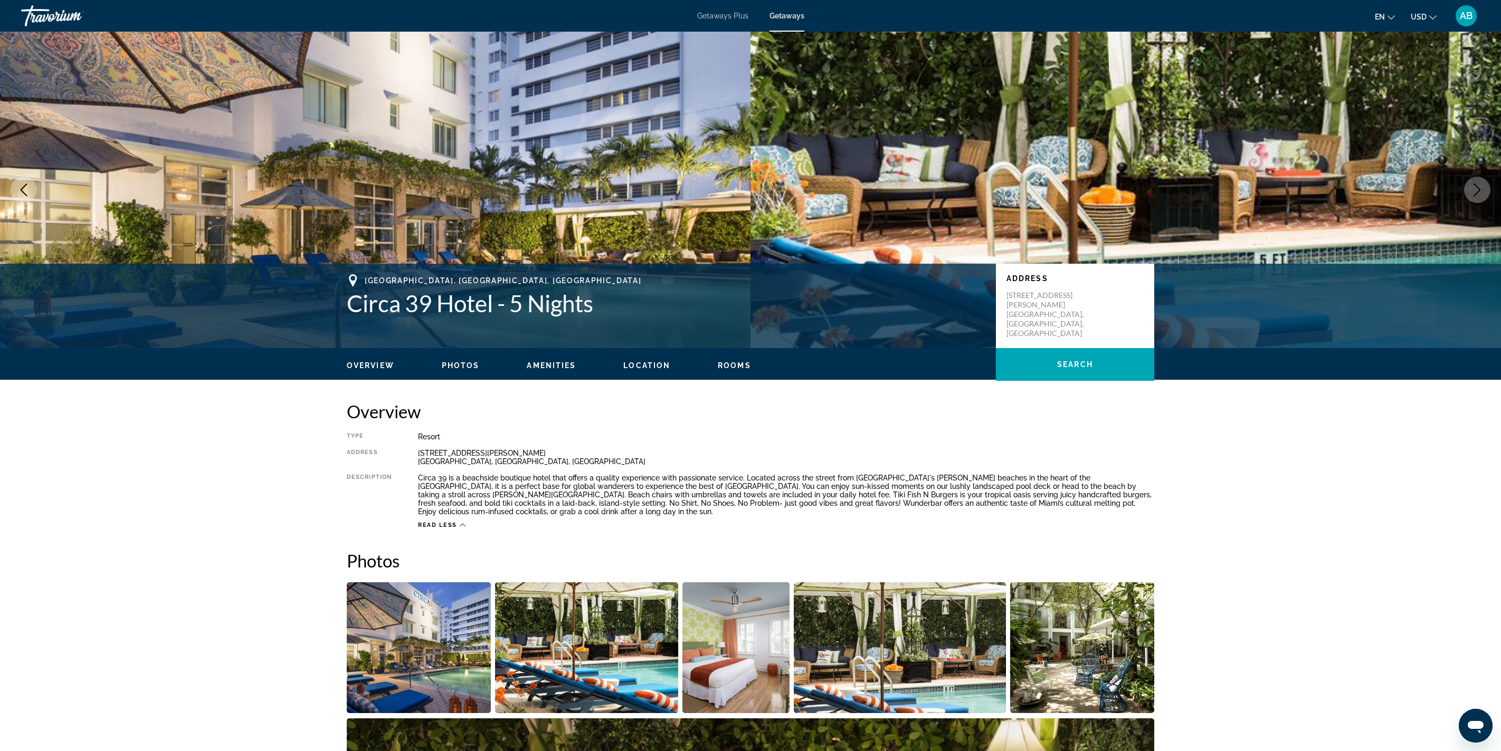
scroll to position [0, 0]
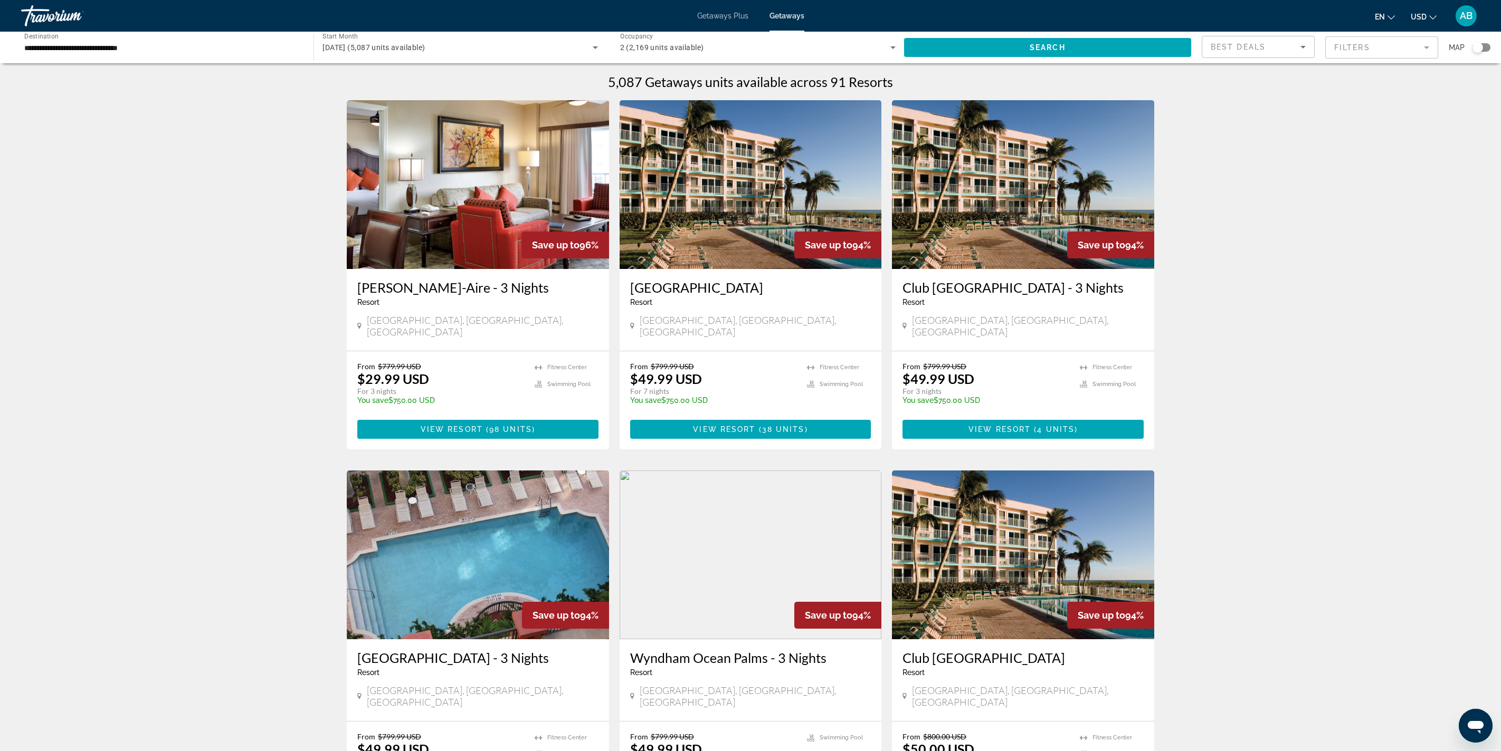
click at [750, 59] on mat-form-field "Filters" at bounding box center [1381, 47] width 113 height 22
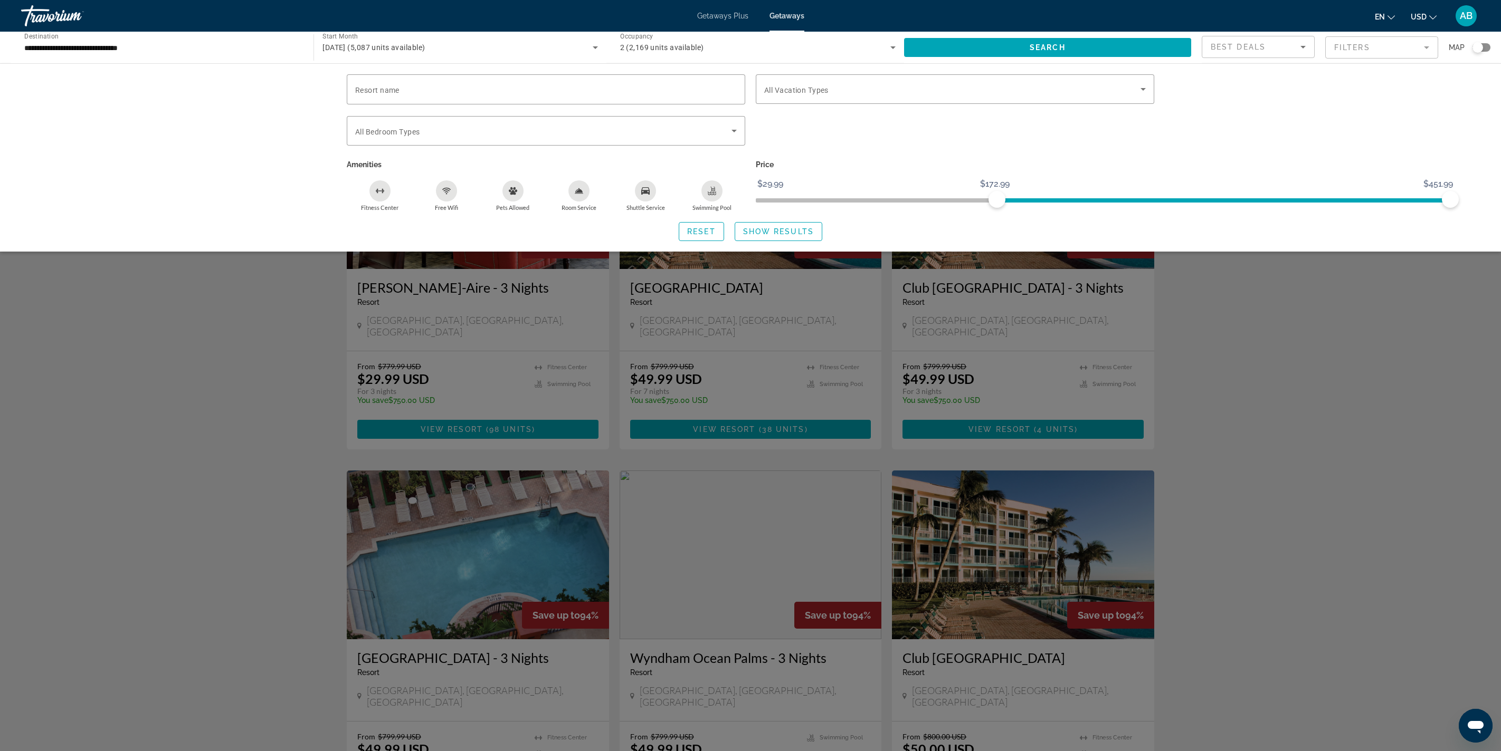
click at [750, 203] on span "ngx-slider" at bounding box center [1223, 200] width 453 height 4
drag, startPoint x: 994, startPoint y: 275, endPoint x: 705, endPoint y: 296, distance: 289.9
click at [705, 212] on div "Resort name Vacation Types All Vacation Types Bedroom Types All Bedroom Types A…" at bounding box center [750, 142] width 818 height 137
click at [750, 208] on span "ngx-slider-max" at bounding box center [1450, 199] width 17 height 17
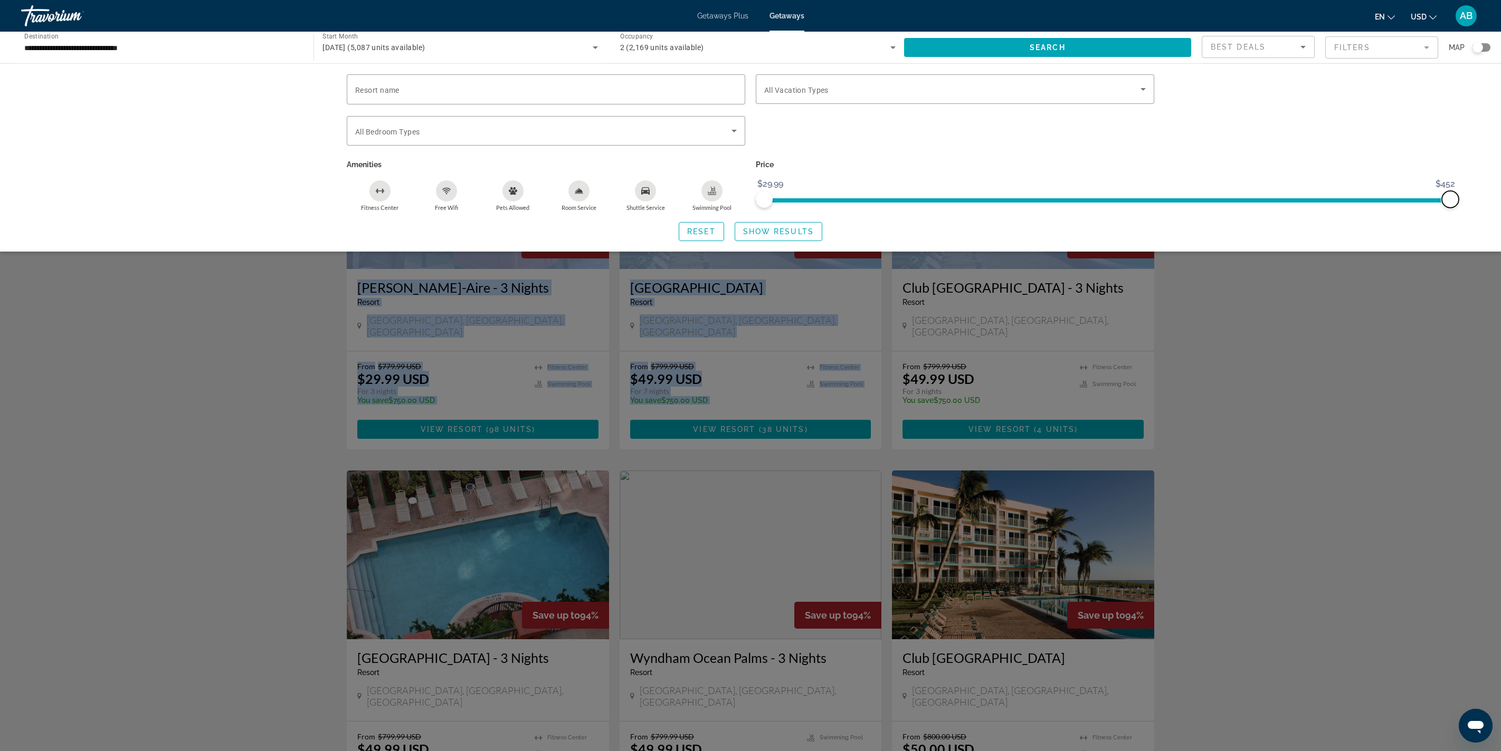
drag, startPoint x: 1453, startPoint y: 278, endPoint x: 1519, endPoint y: 266, distance: 66.5
click at [750, 266] on html "**********" at bounding box center [750, 375] width 1501 height 751
click at [750, 60] on span "Search widget" at bounding box center [1047, 47] width 287 height 25
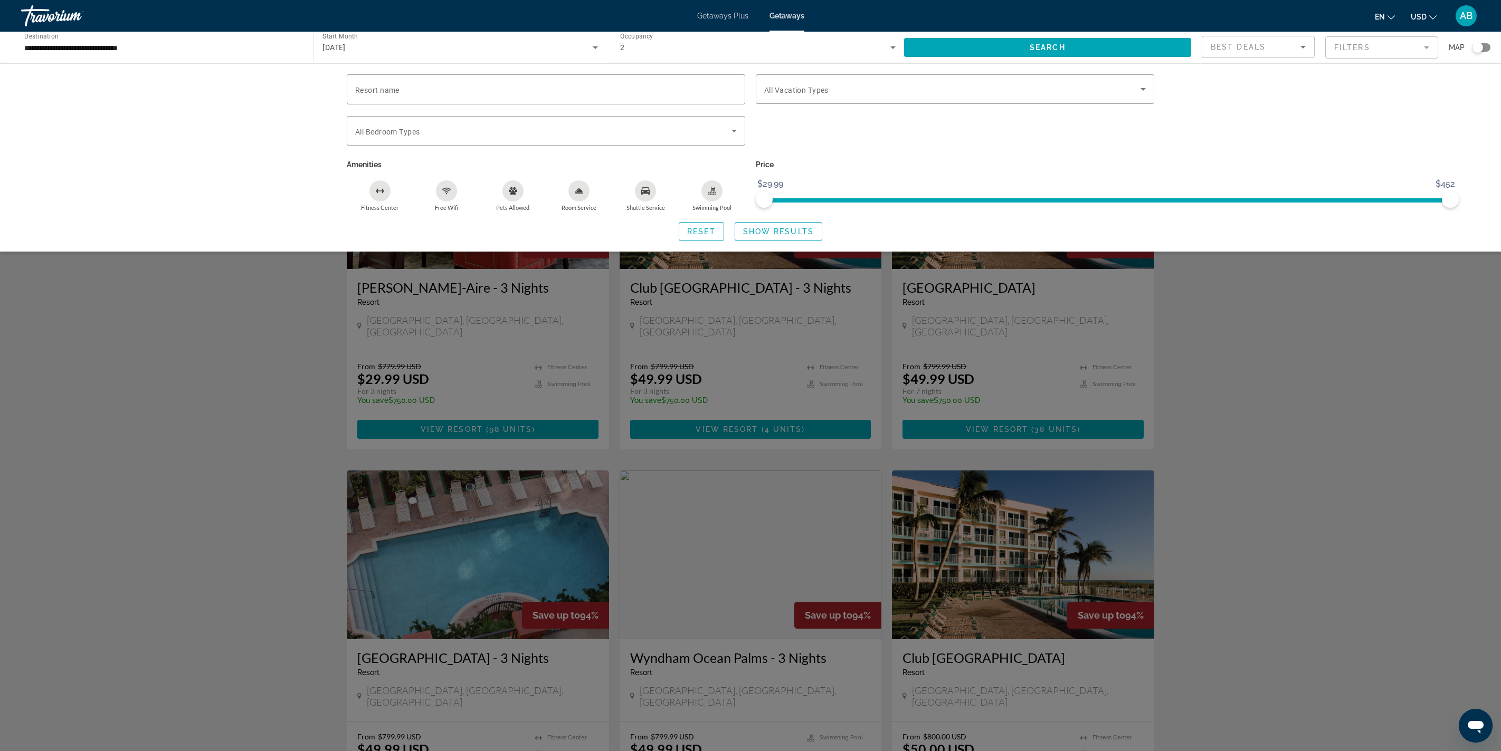
click at [750, 375] on div "Search widget" at bounding box center [750, 454] width 1501 height 593
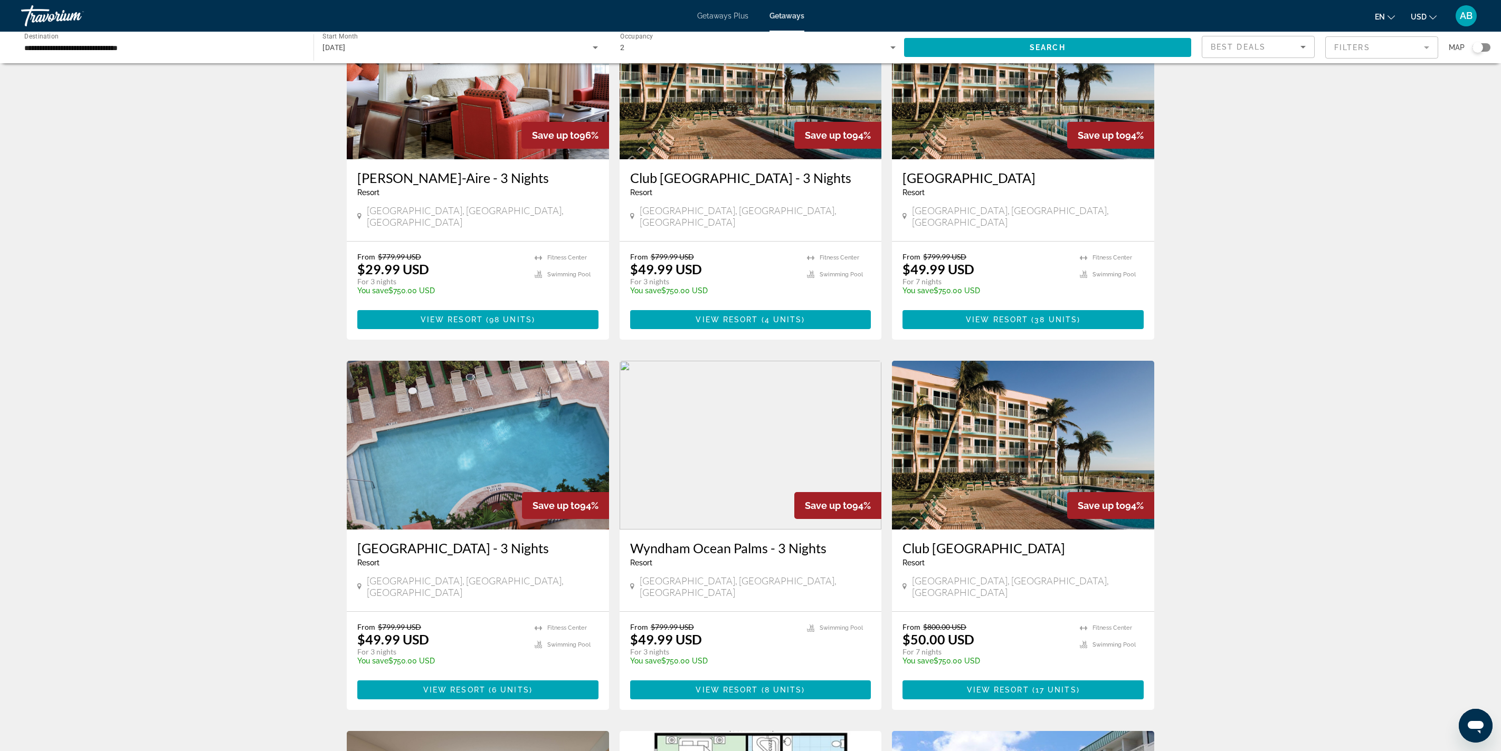
scroll to position [112, 0]
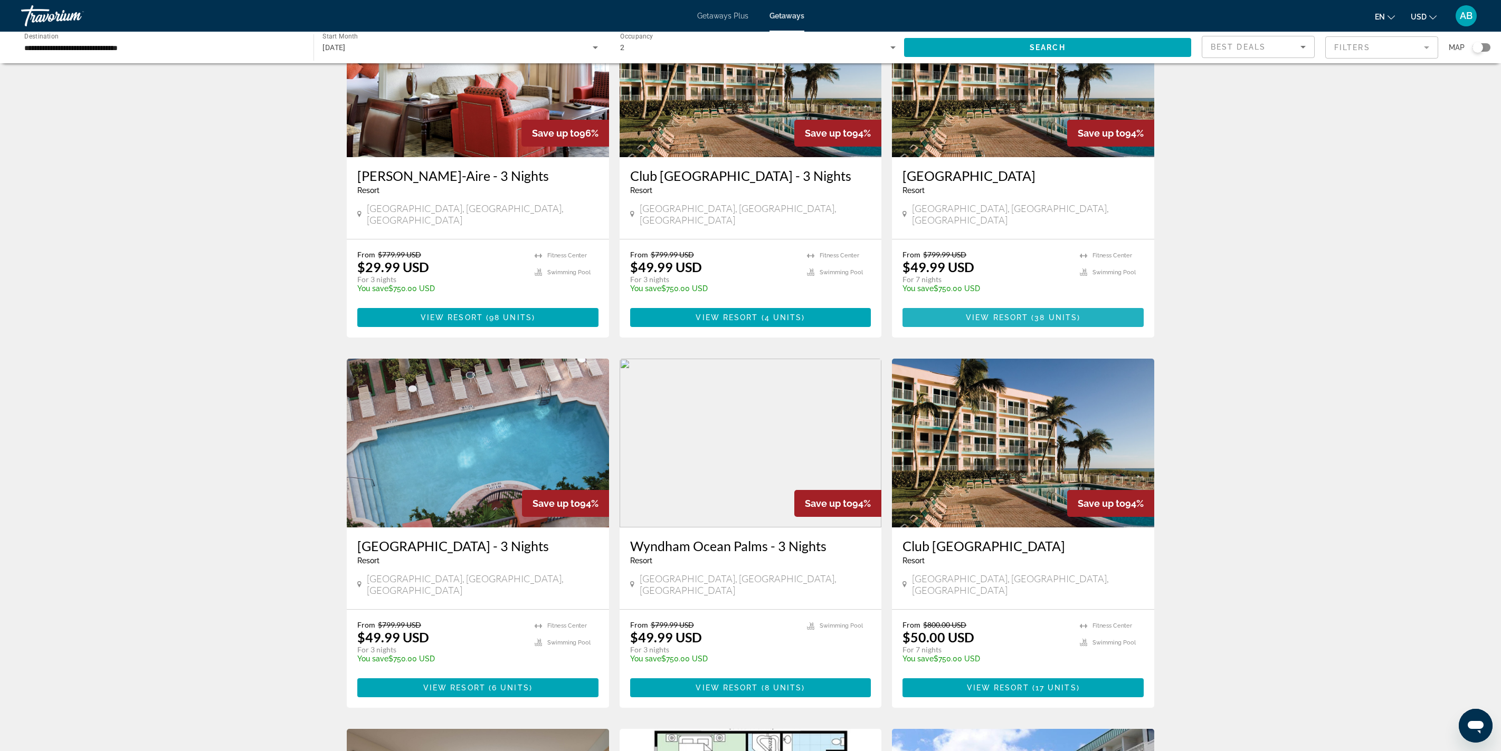
click at [750, 330] on span "Main content" at bounding box center [1022, 317] width 241 height 25
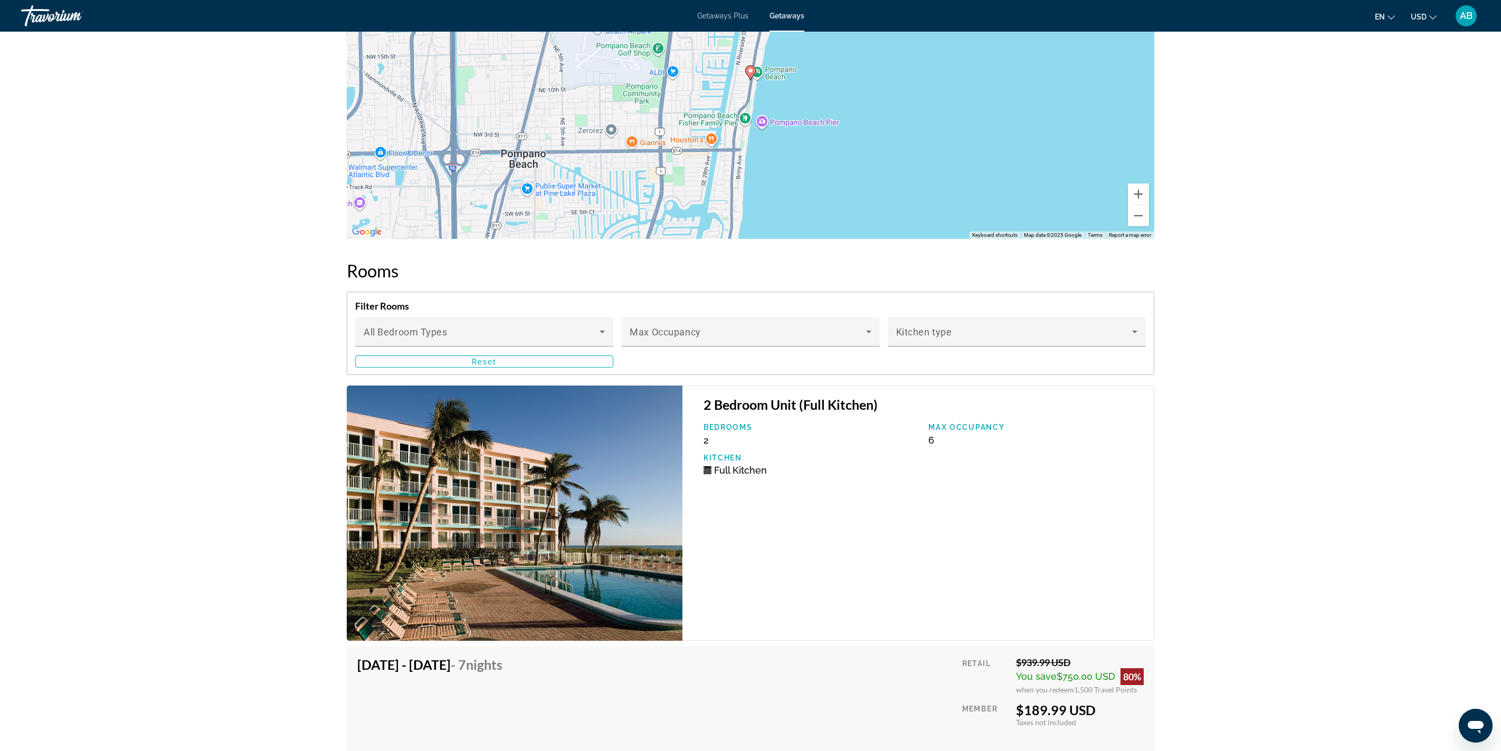
scroll to position [1628, 0]
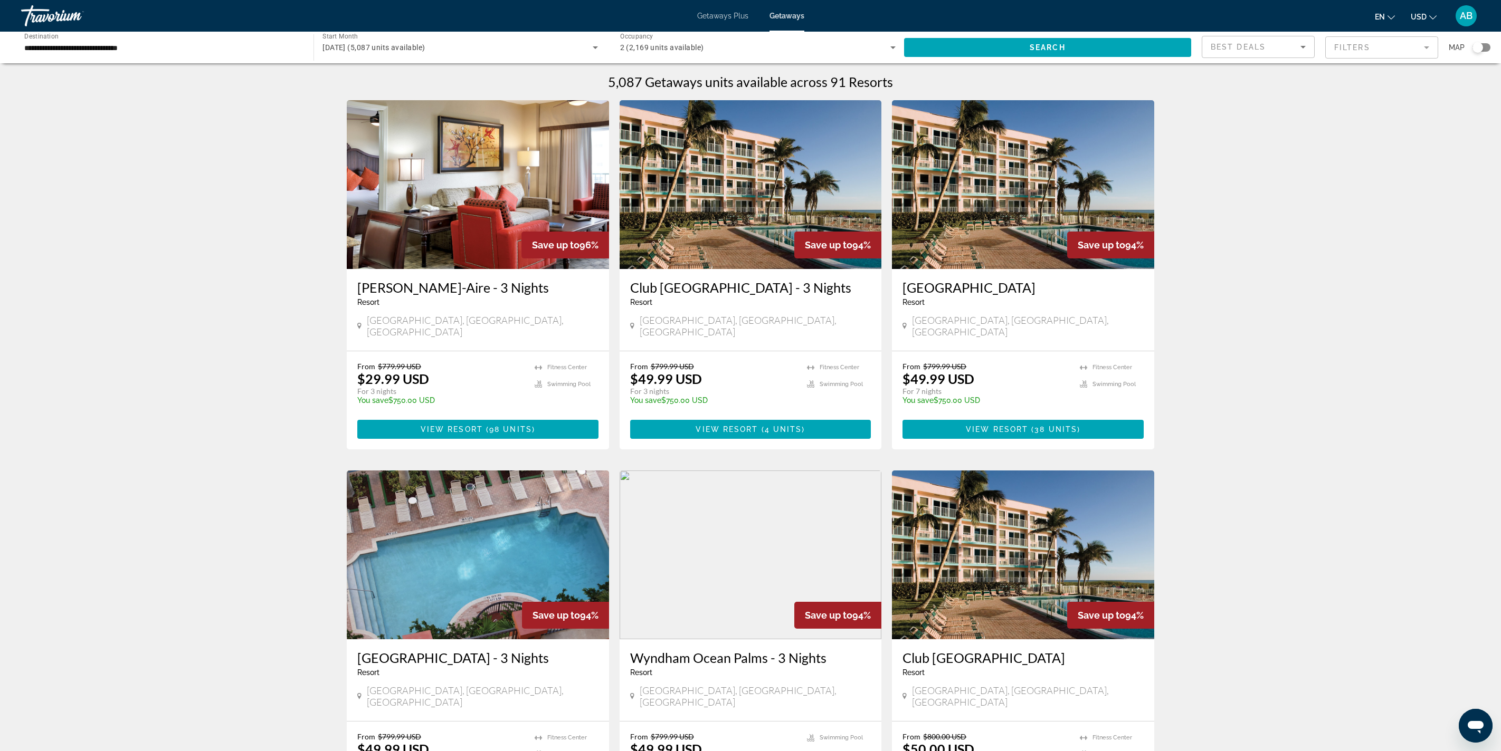
click at [750, 53] on div "Search widget" at bounding box center [1477, 47] width 11 height 11
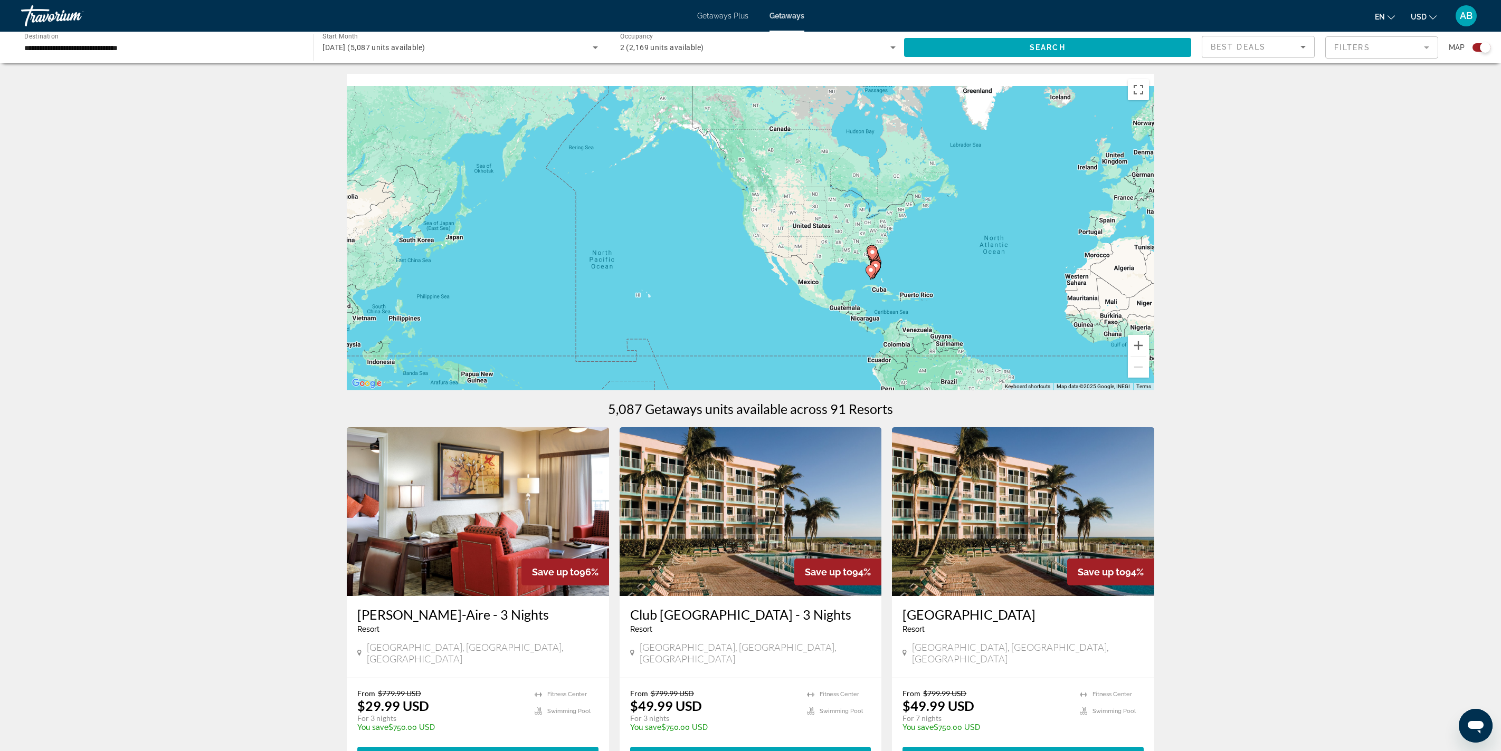
drag, startPoint x: 817, startPoint y: 312, endPoint x: 1100, endPoint y: 344, distance: 284.6
click at [750, 344] on div "To activate drag with keyboard, press Alt + Enter. Once in keyboard drag state,…" at bounding box center [750, 232] width 807 height 317
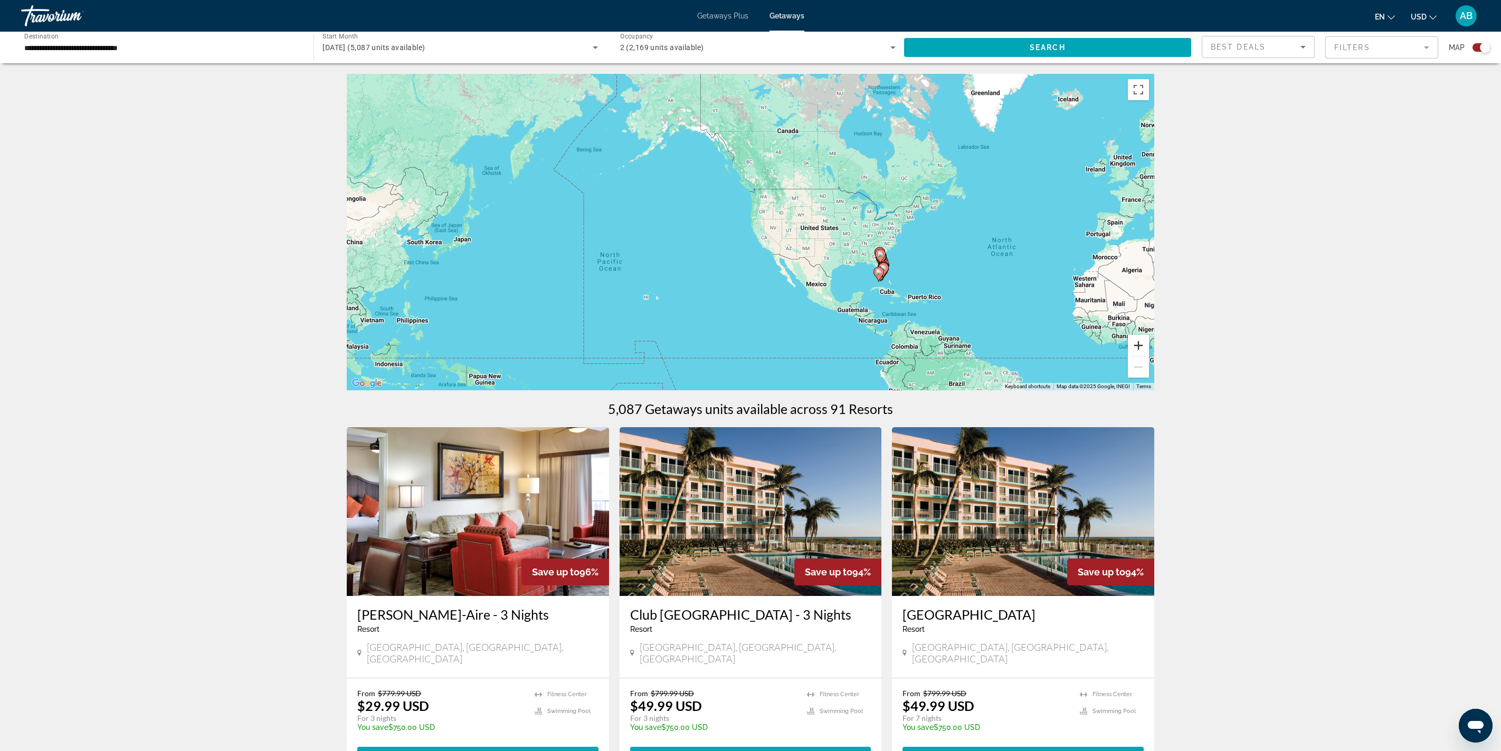
click at [750, 356] on button "Zoom in" at bounding box center [1138, 345] width 21 height 21
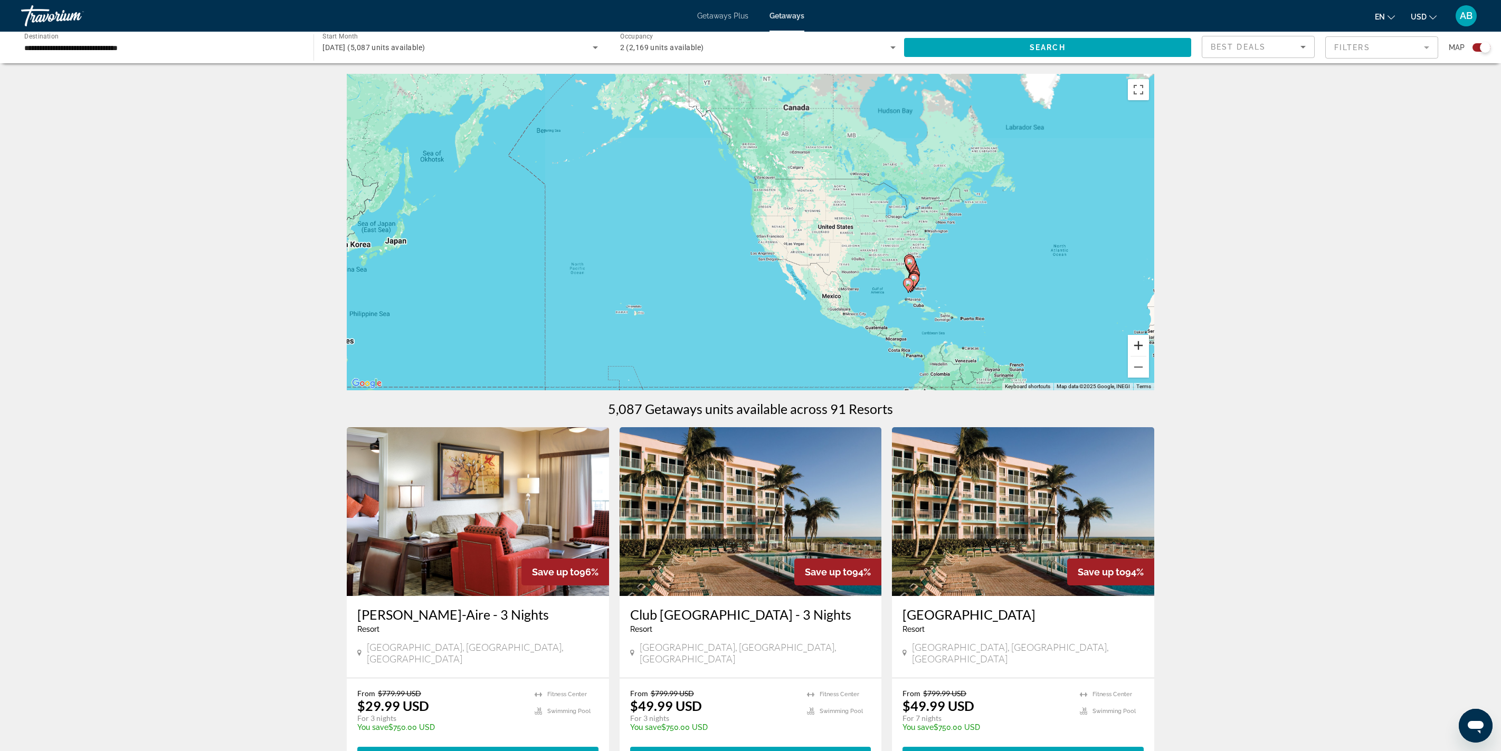
click at [750, 356] on button "Zoom in" at bounding box center [1138, 345] width 21 height 21
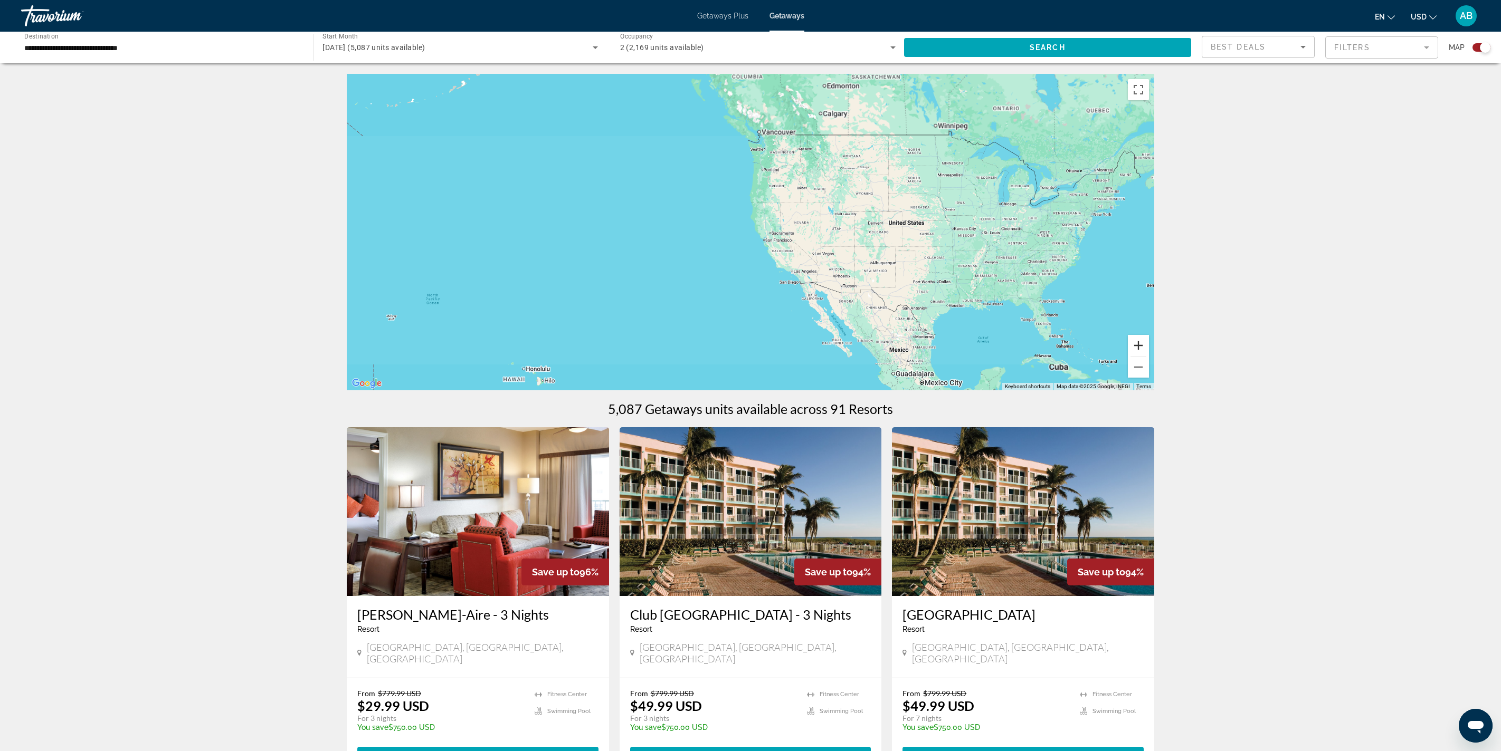
click at [750, 356] on button "Zoom in" at bounding box center [1138, 345] width 21 height 21
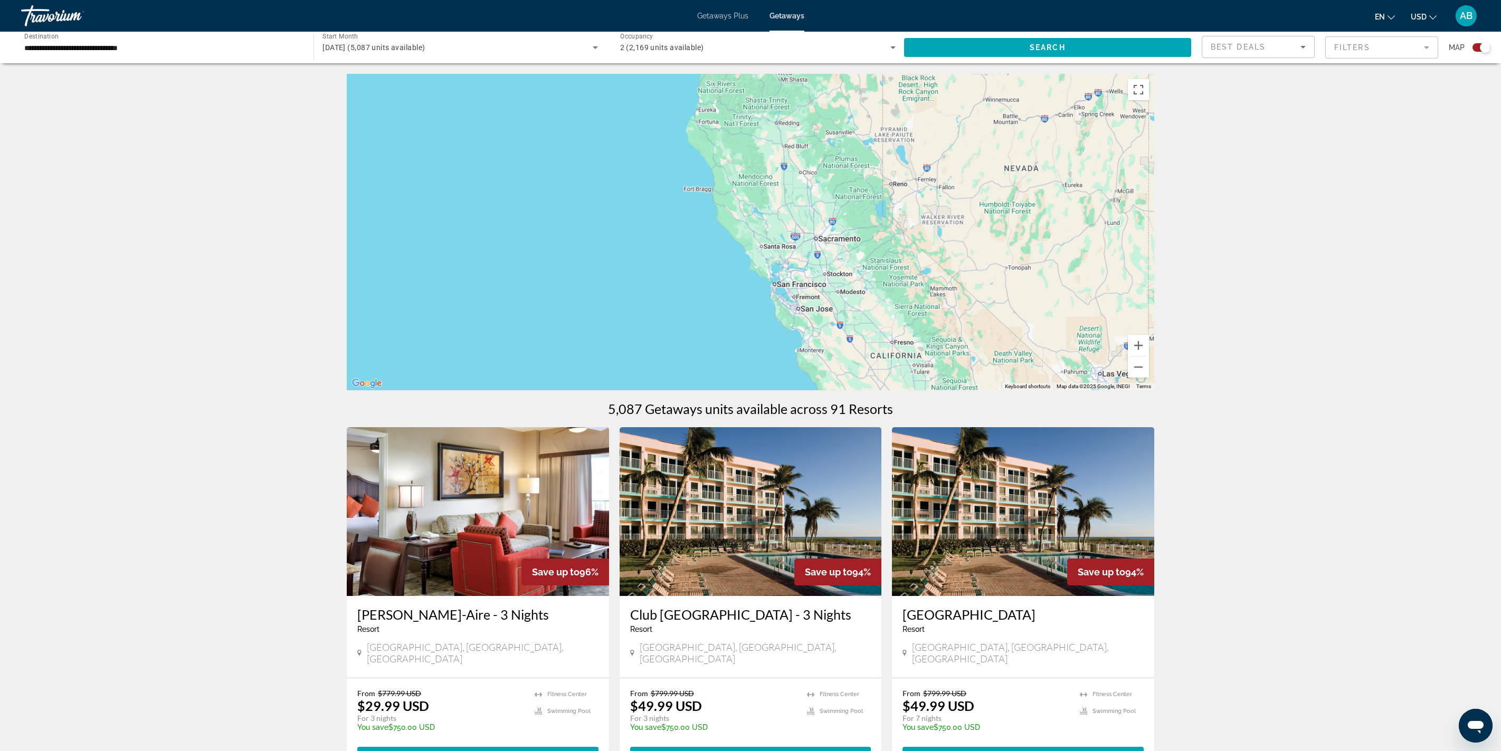
drag, startPoint x: 1206, startPoint y: 248, endPoint x: 883, endPoint y: 248, distance: 322.9
click at [750, 248] on div "Main content" at bounding box center [750, 232] width 807 height 317
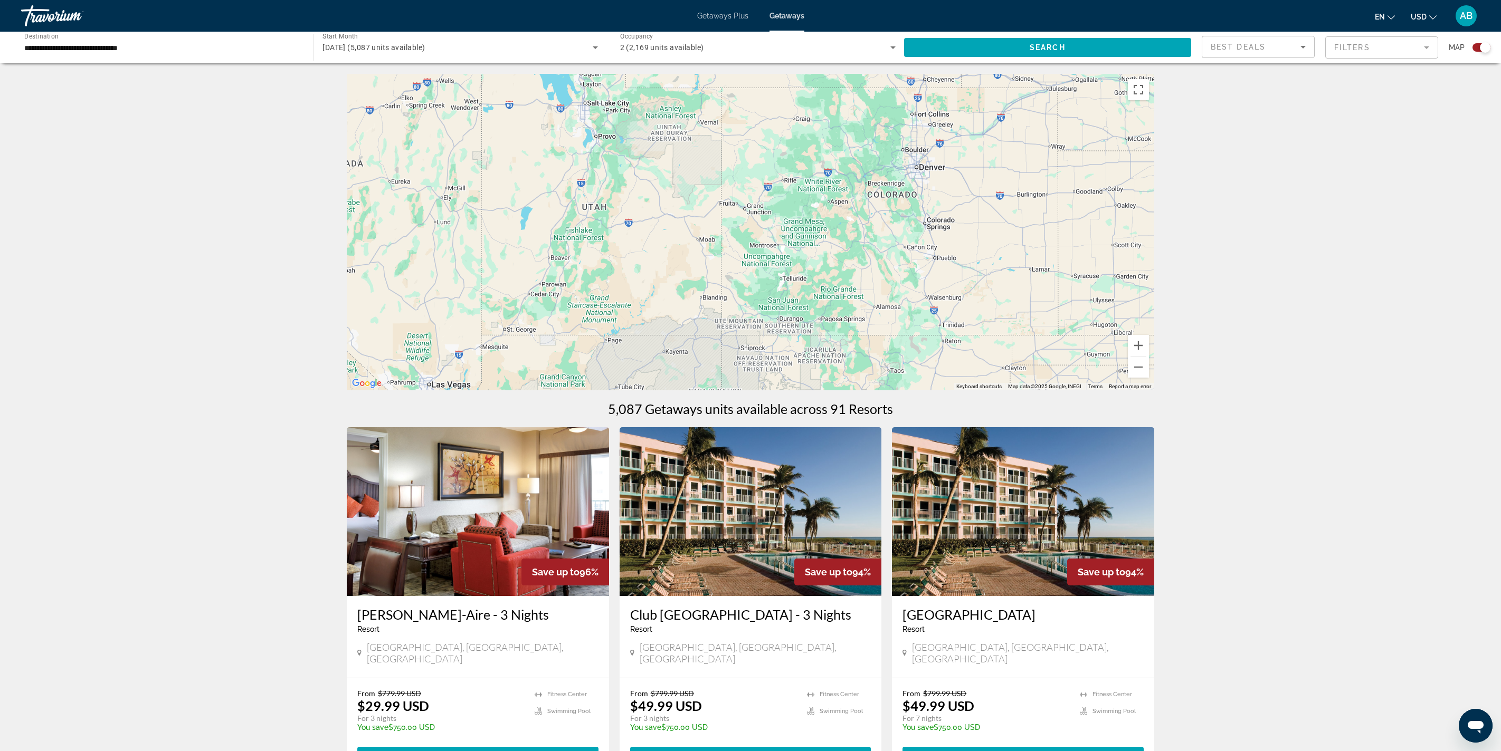
drag, startPoint x: 1143, startPoint y: 329, endPoint x: 705, endPoint y: 223, distance: 450.8
click at [705, 223] on div "Main content" at bounding box center [750, 232] width 807 height 317
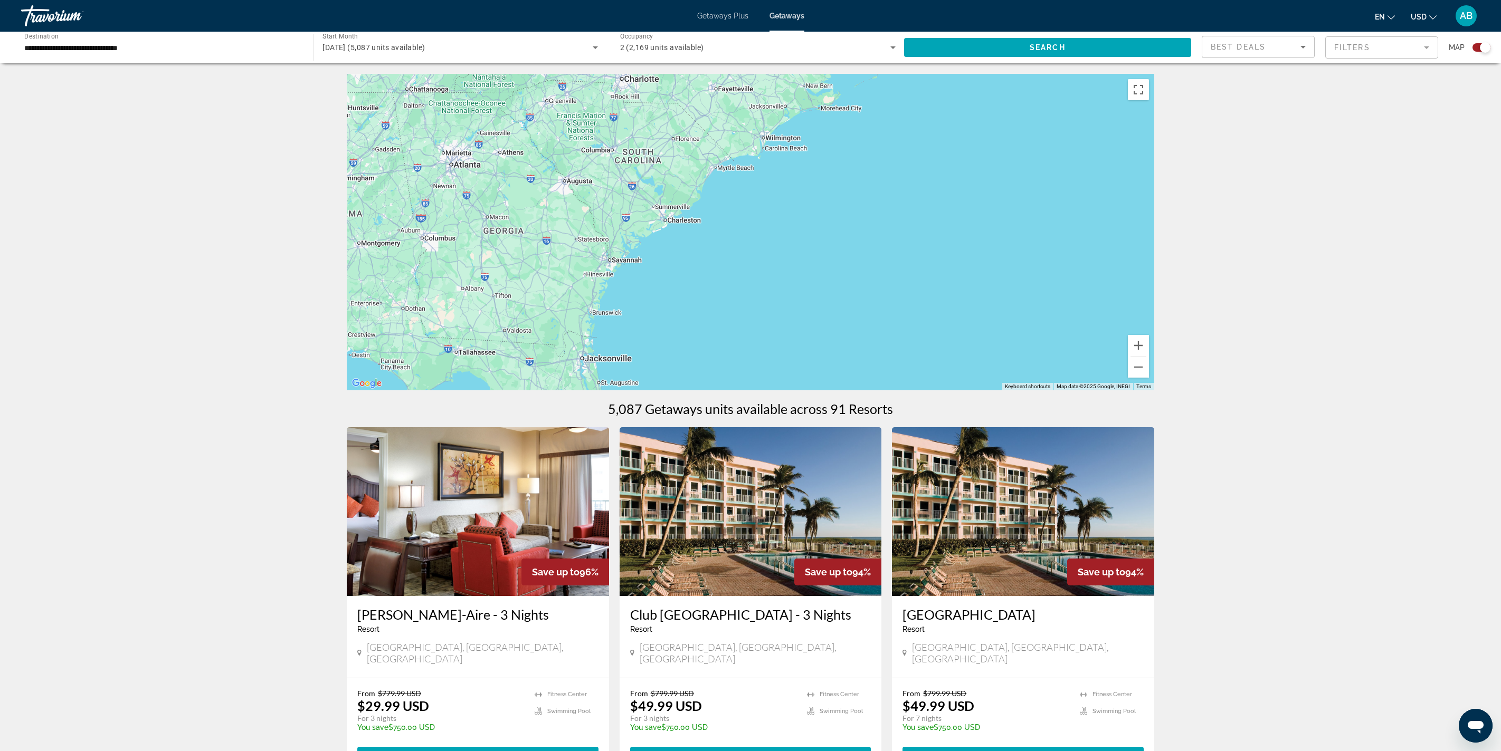
drag, startPoint x: 926, startPoint y: 297, endPoint x: 972, endPoint y: 190, distance: 116.3
click at [750, 190] on div "Main content" at bounding box center [750, 232] width 807 height 317
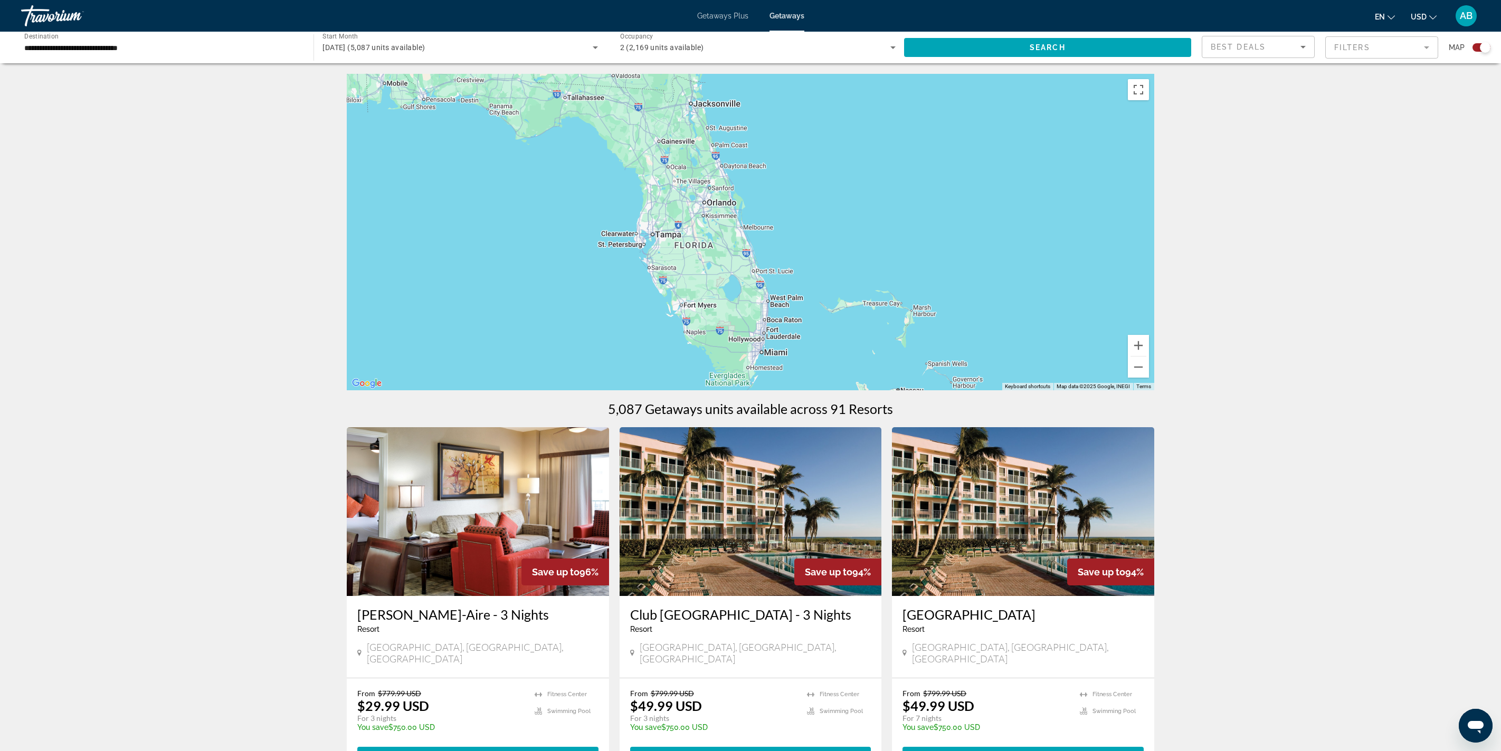
drag, startPoint x: 839, startPoint y: 272, endPoint x: 839, endPoint y: 176, distance: 96.0
click at [750, 176] on div "Main content" at bounding box center [750, 232] width 807 height 317
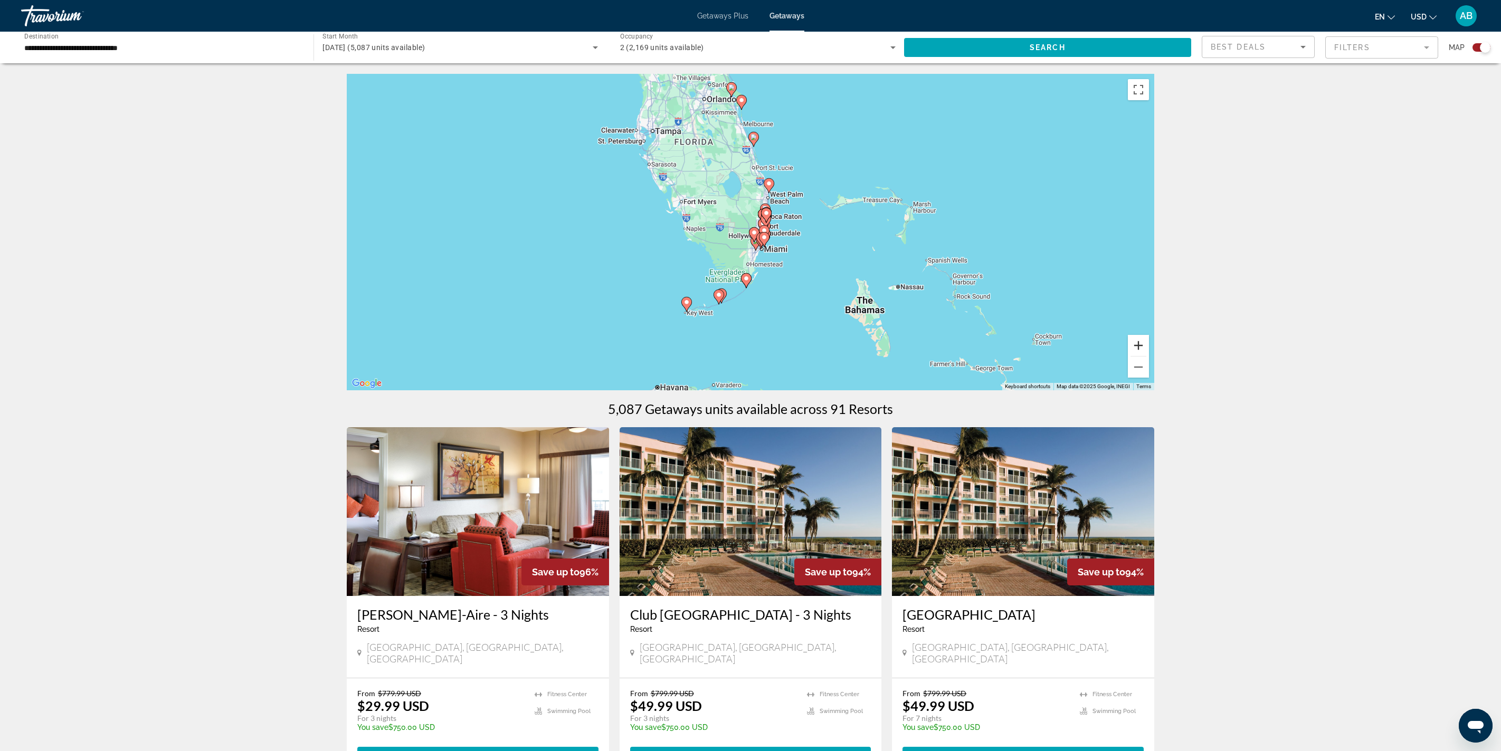
click at [750, 356] on button "Zoom in" at bounding box center [1138, 345] width 21 height 21
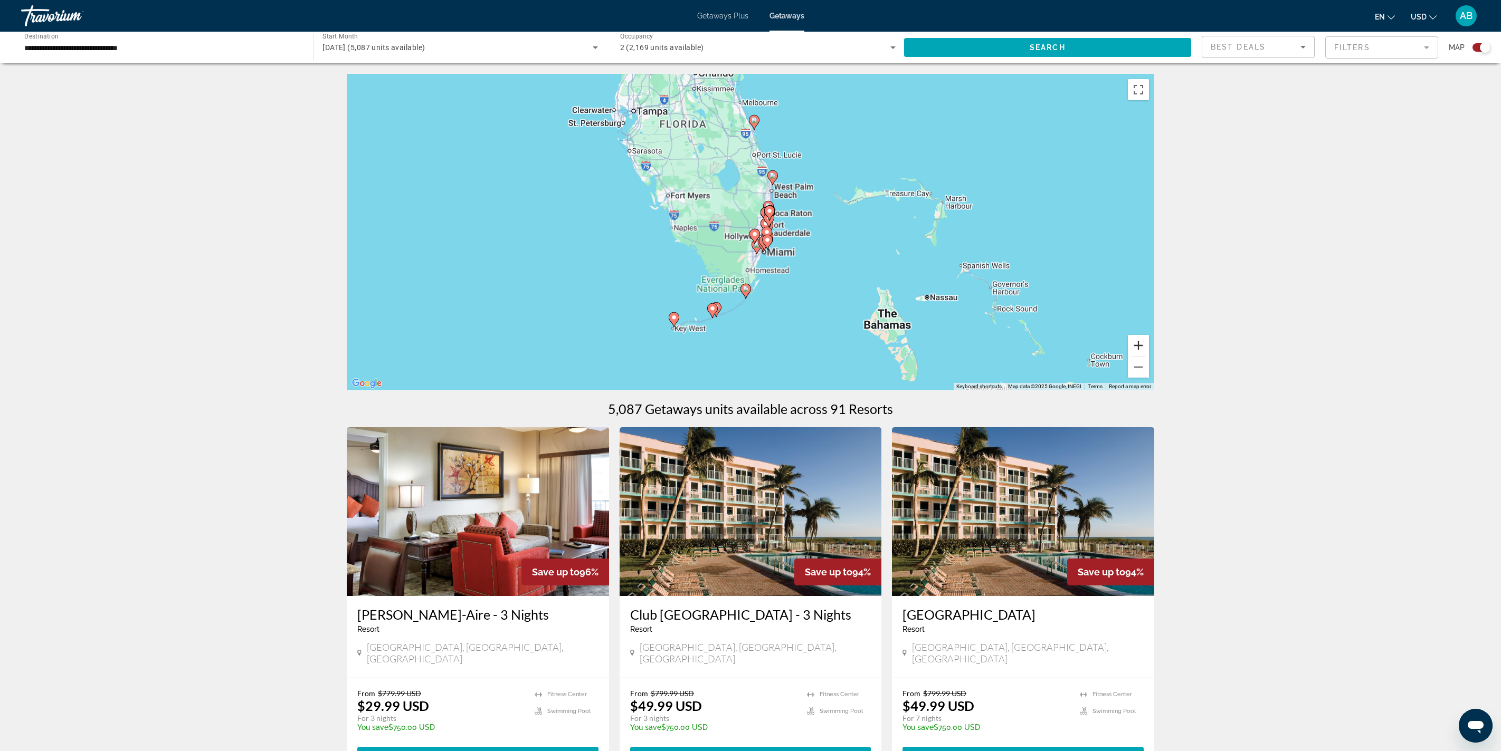
click at [750, 356] on button "Zoom in" at bounding box center [1138, 345] width 21 height 21
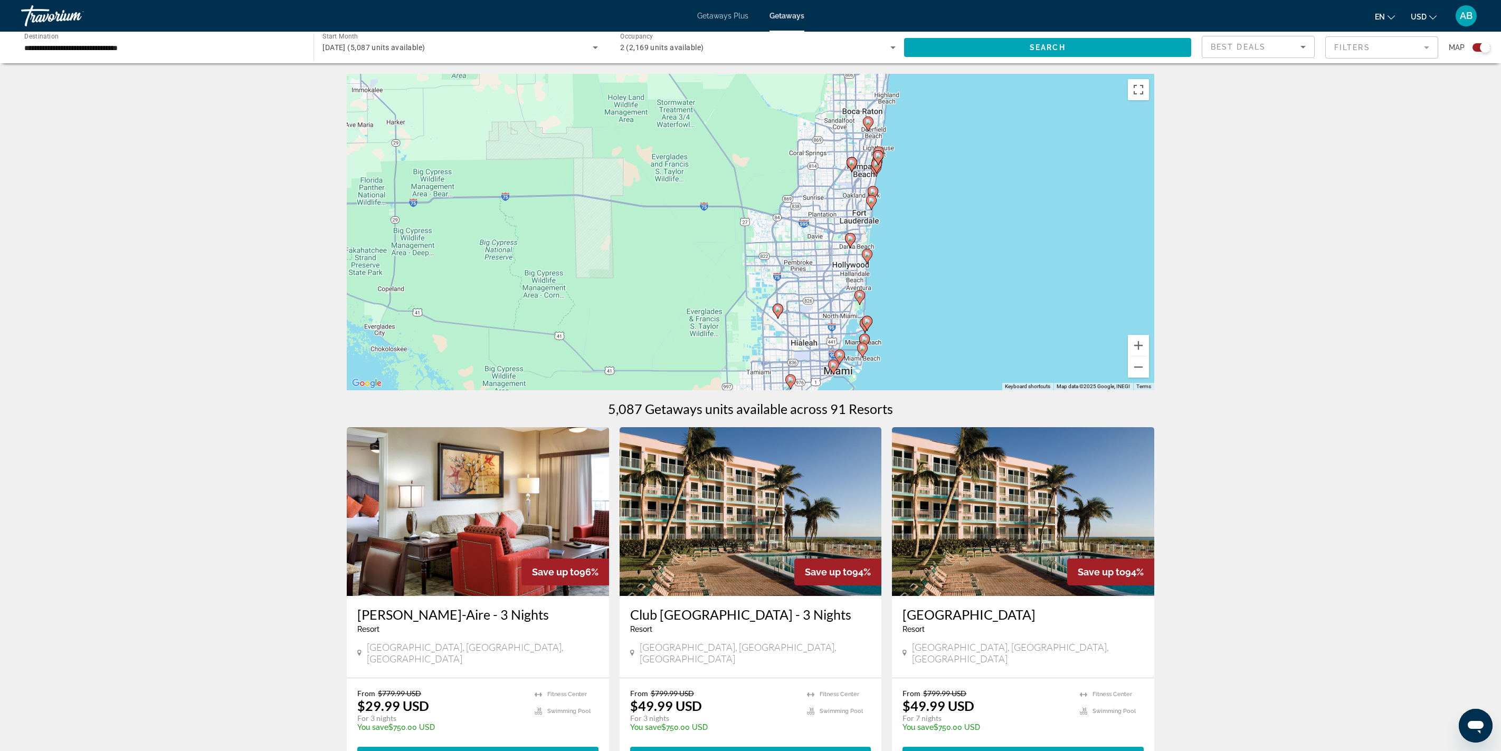
drag, startPoint x: 1105, startPoint y: 270, endPoint x: 1103, endPoint y: 292, distance: 22.3
click at [750, 292] on div "To activate drag with keyboard, press Alt + Enter. Once in keyboard drag state,…" at bounding box center [750, 232] width 807 height 317
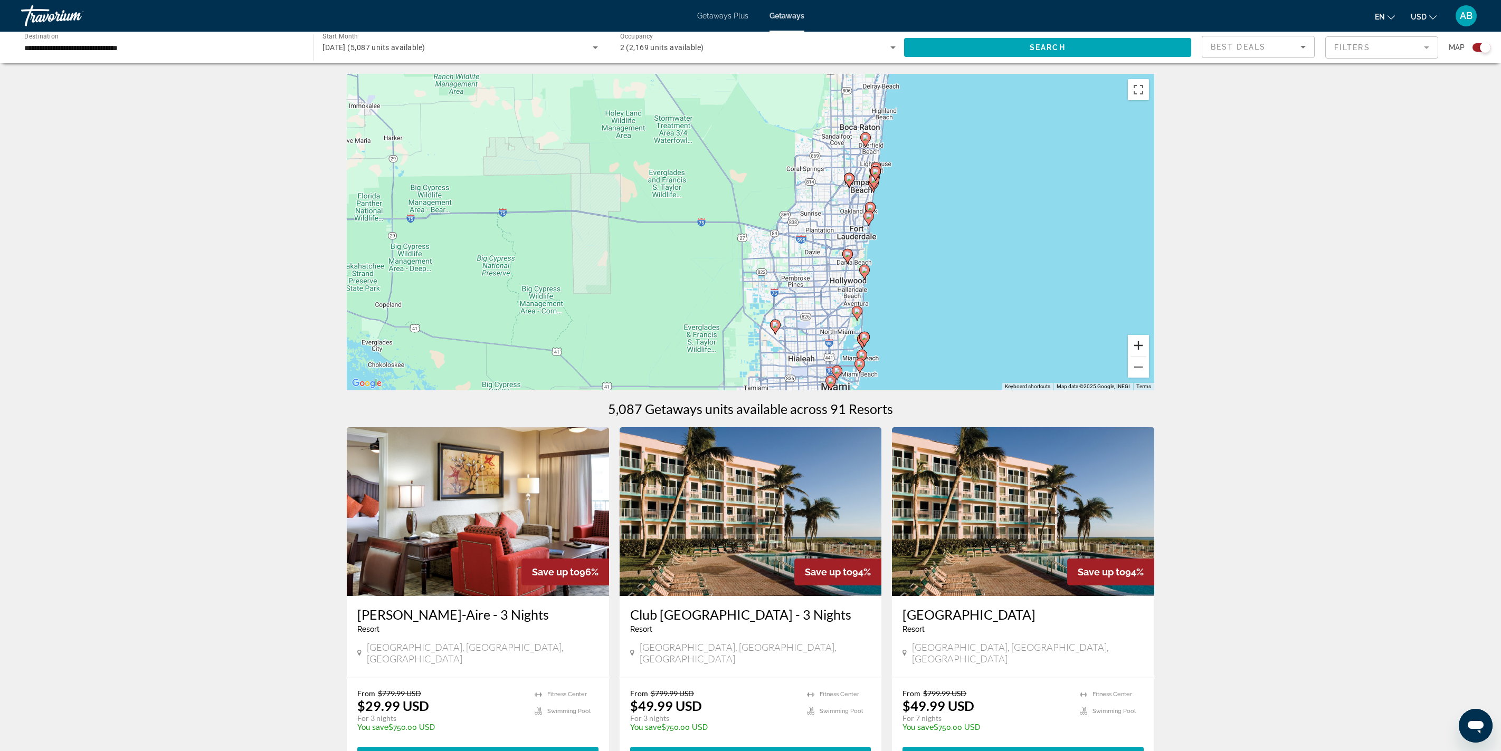
click at [750, 356] on button "Zoom in" at bounding box center [1138, 345] width 21 height 21
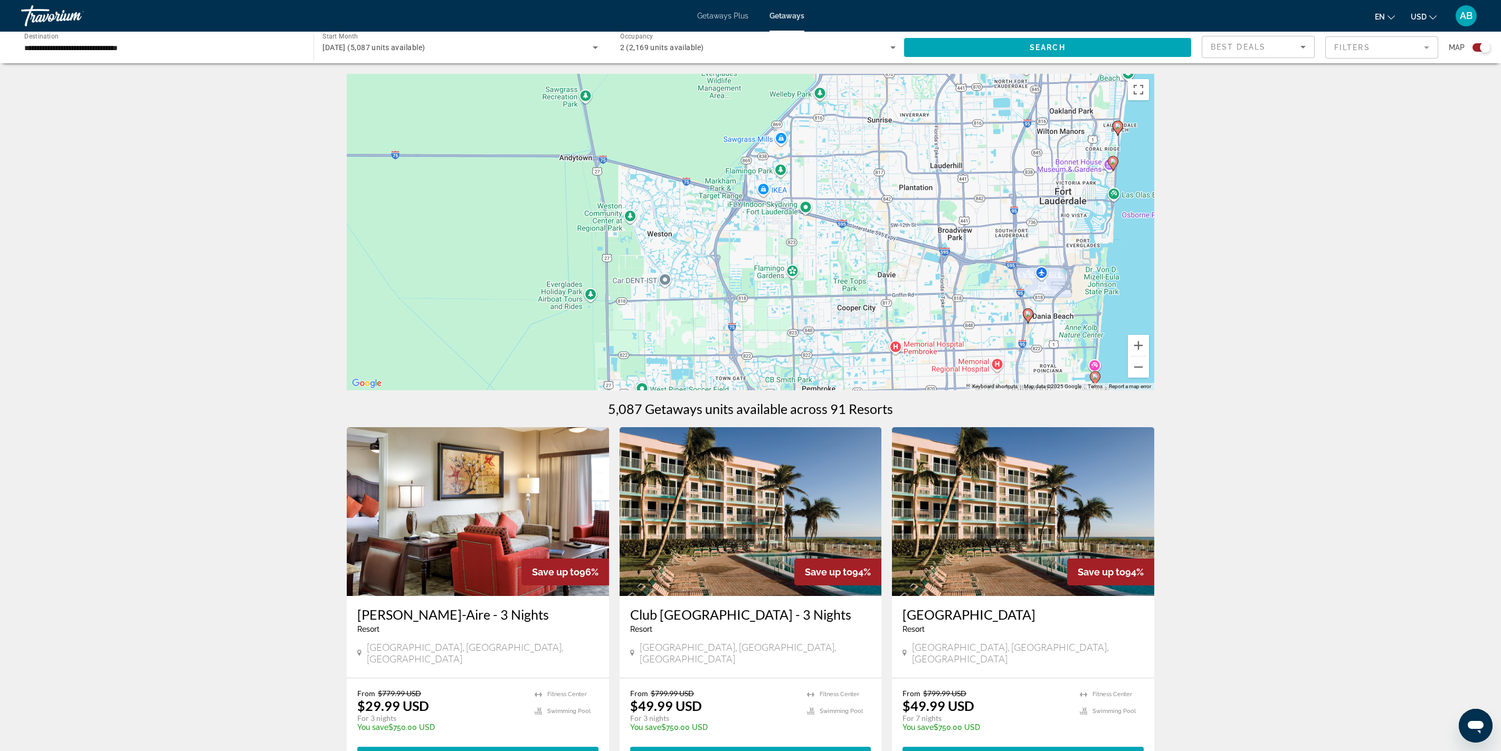
drag, startPoint x: 1269, startPoint y: 272, endPoint x: 1082, endPoint y: 235, distance: 190.4
click at [750, 235] on div "To activate drag with keyboard, press Alt + Enter. Once in keyboard drag state,…" at bounding box center [750, 232] width 807 height 317
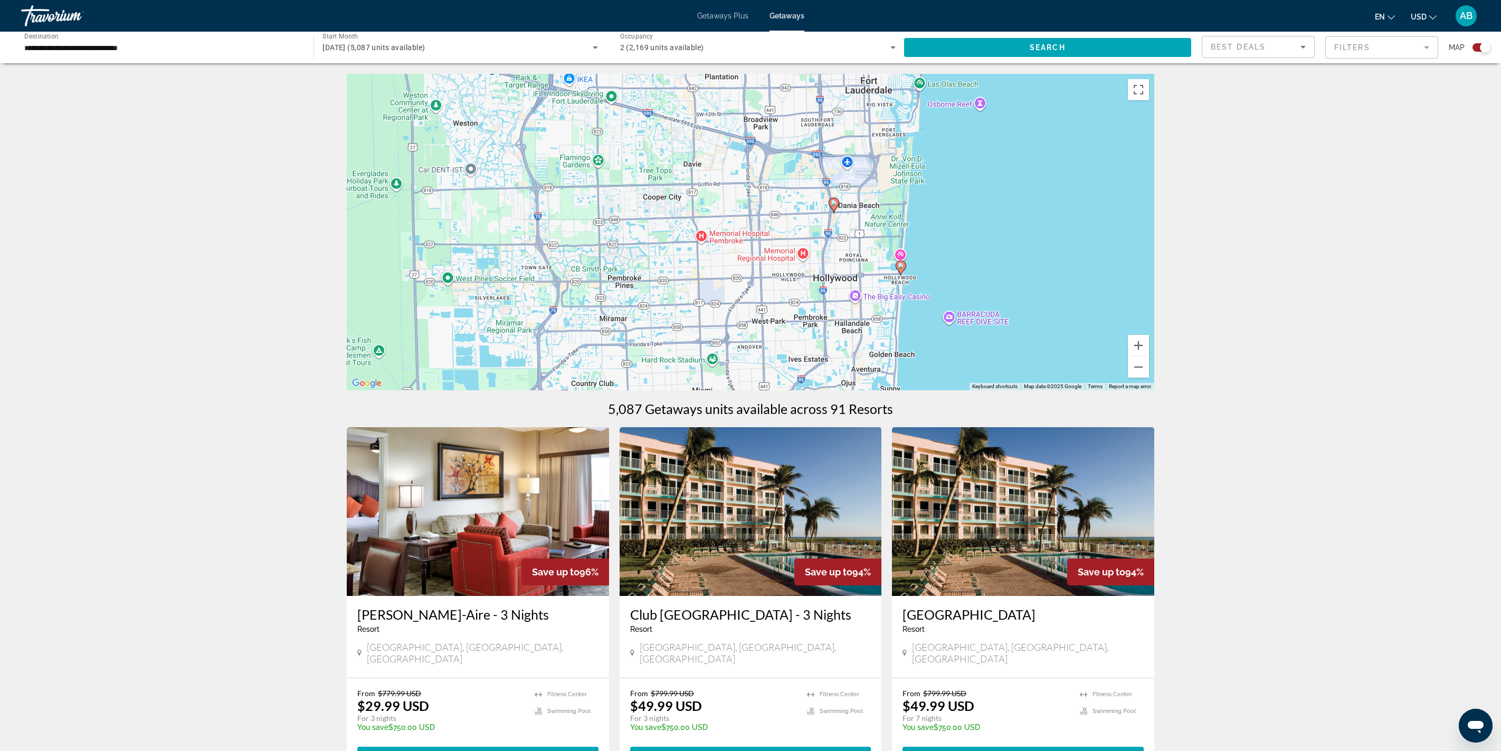
drag, startPoint x: 1090, startPoint y: 298, endPoint x: 1046, endPoint y: 185, distance: 121.3
click at [750, 185] on div "To activate drag with keyboard, press Alt + Enter. Once in keyboard drag state,…" at bounding box center [750, 232] width 807 height 317
click at [750, 275] on icon "Main content" at bounding box center [900, 268] width 9 height 14
click at [750, 324] on div "To activate drag with keyboard, press Alt + Enter. Once in keyboard drag state,…" at bounding box center [750, 232] width 807 height 317
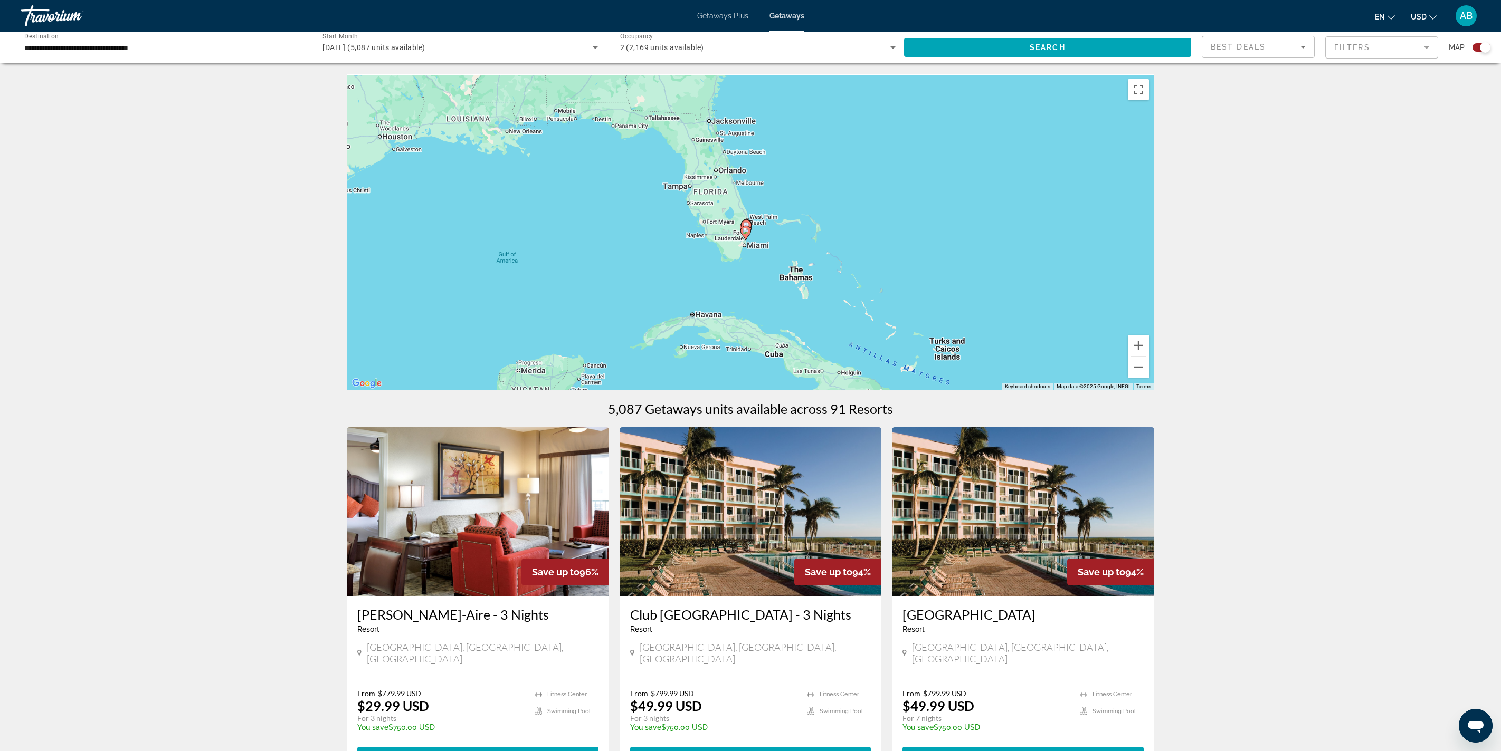
drag, startPoint x: 797, startPoint y: 300, endPoint x: 996, endPoint y: 361, distance: 208.6
click at [750, 364] on div "To activate drag with keyboard, press Alt + Enter. Once in keyboard drag state,…" at bounding box center [750, 232] width 807 height 317
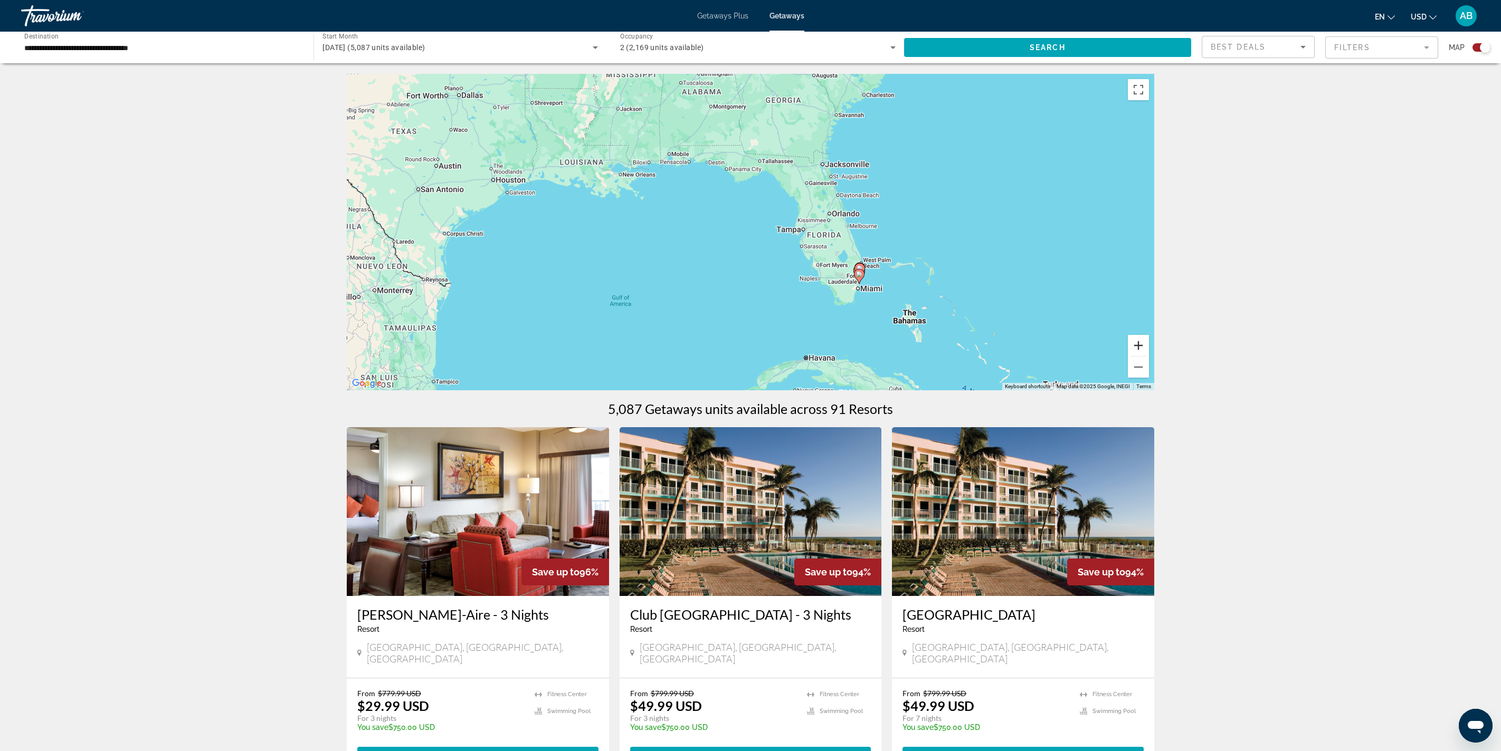
click at [750, 356] on button "Zoom in" at bounding box center [1138, 345] width 21 height 21
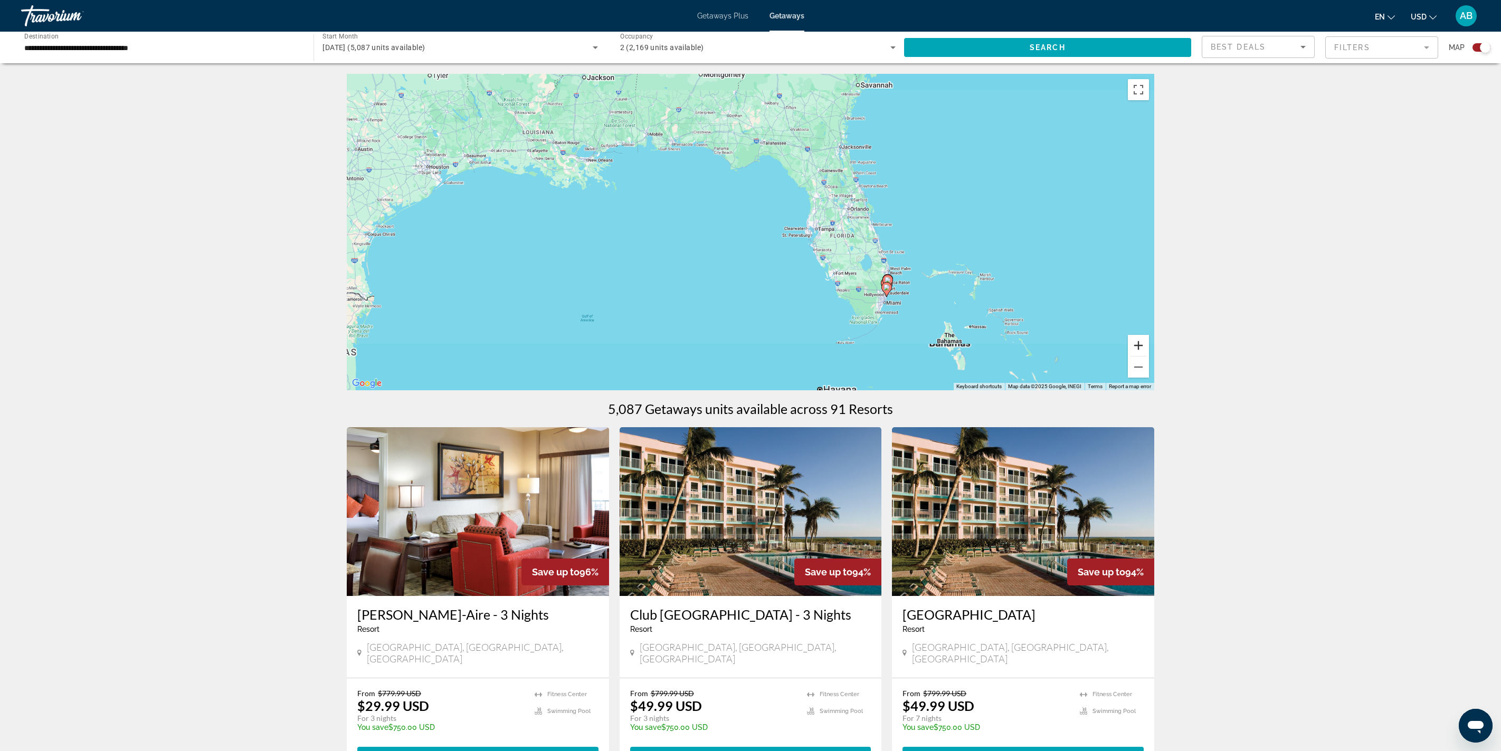
click at [750, 356] on button "Zoom in" at bounding box center [1138, 345] width 21 height 21
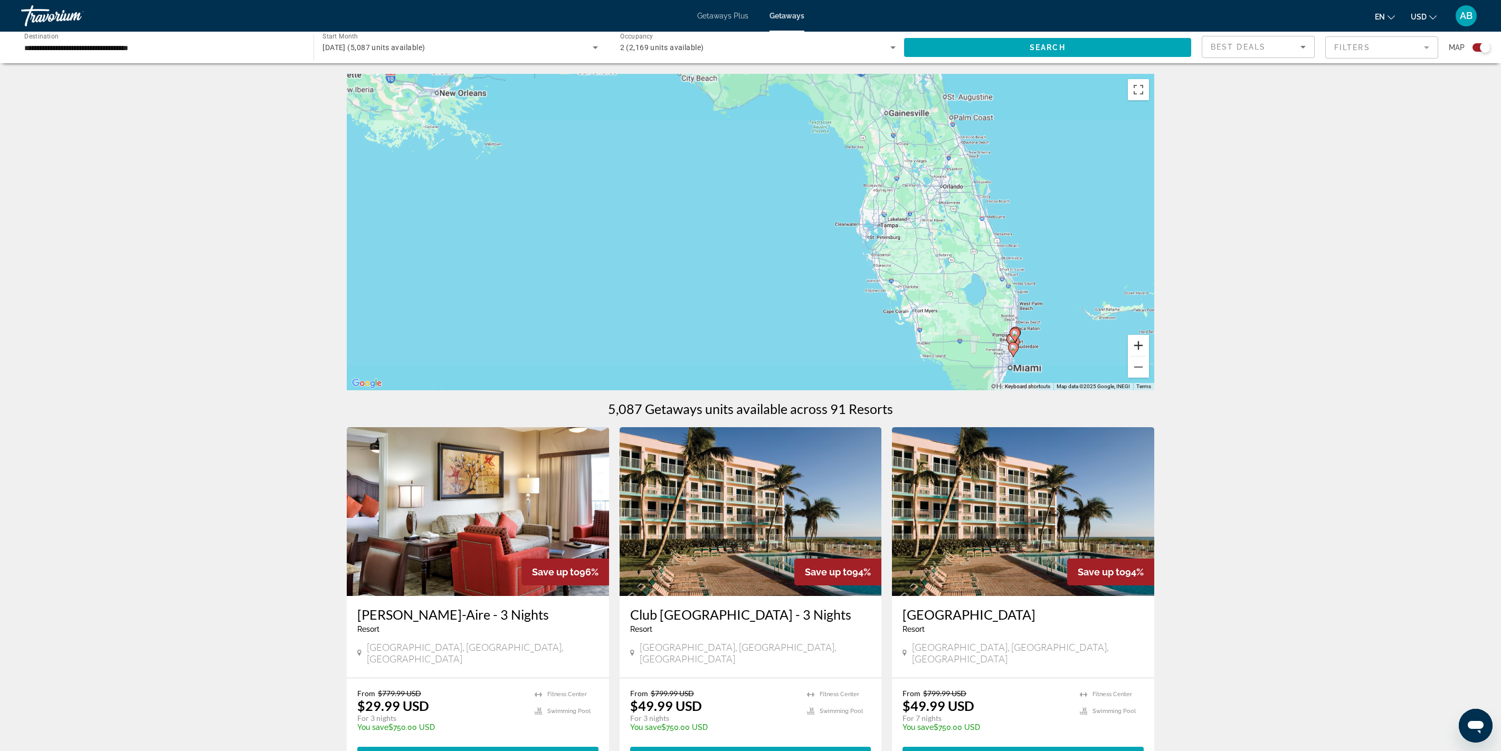
click at [750, 356] on button "Zoom in" at bounding box center [1138, 345] width 21 height 21
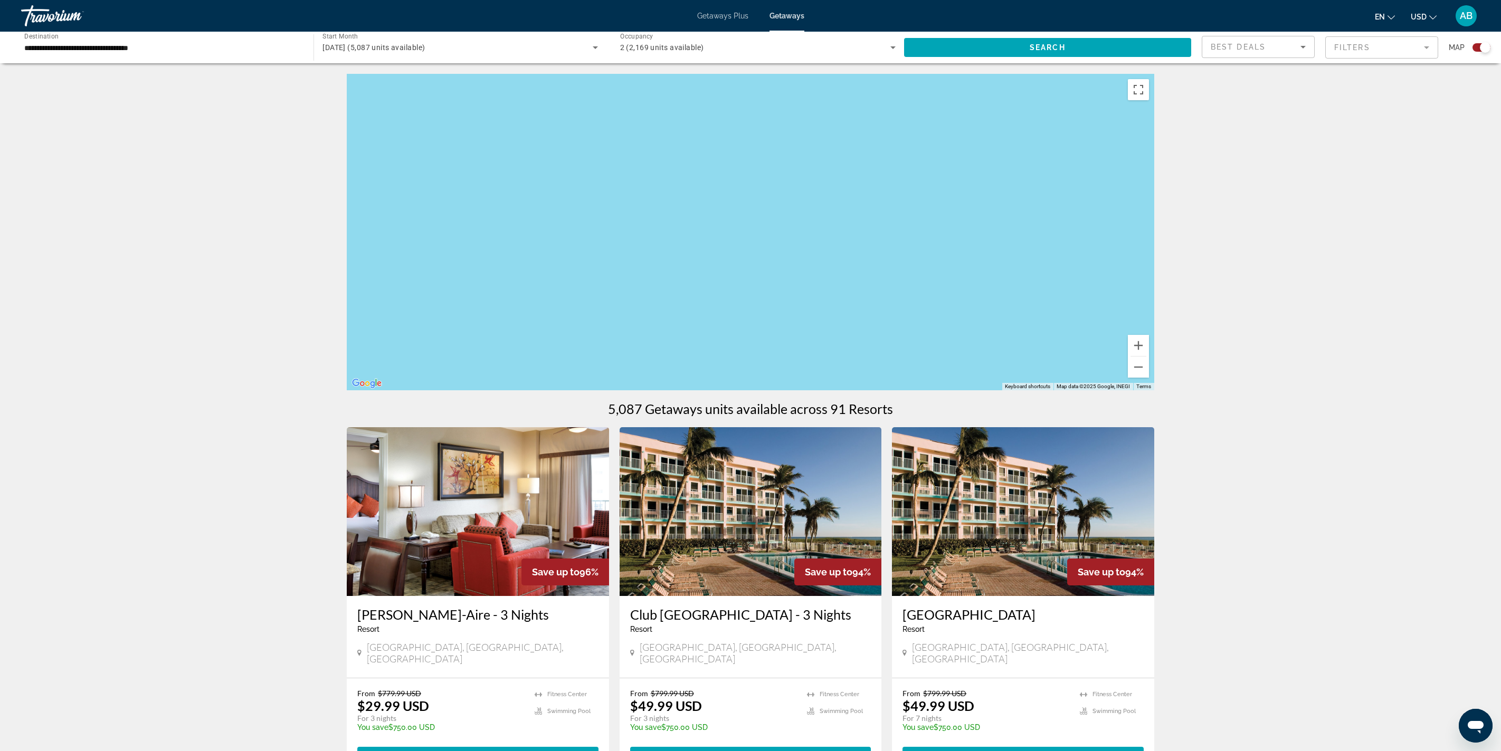
drag, startPoint x: 1239, startPoint y: 330, endPoint x: 852, endPoint y: 227, distance: 400.9
click at [750, 227] on div "To activate drag with keyboard, press Alt + Enter. Once in keyboard drag state,…" at bounding box center [750, 232] width 807 height 317
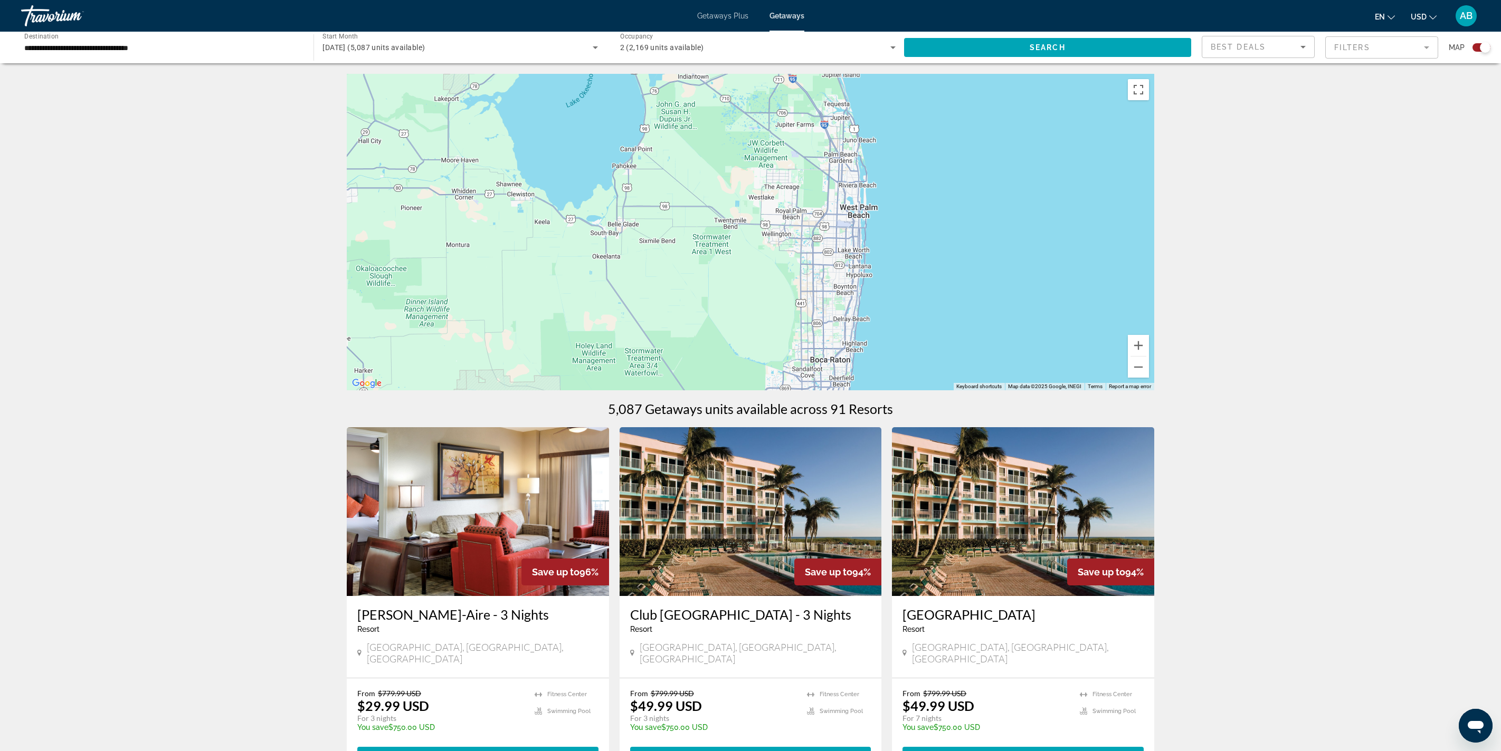
drag, startPoint x: 992, startPoint y: 277, endPoint x: 955, endPoint y: 207, distance: 78.8
click at [750, 207] on div "To activate drag with keyboard, press Alt + Enter. Once in keyboard drag state,…" at bounding box center [750, 232] width 807 height 317
click at [750, 170] on div "To activate drag with keyboard, press Alt + Enter. Once in keyboard drag state,…" at bounding box center [750, 232] width 807 height 317
click at [750, 100] on button "Toggle fullscreen view" at bounding box center [1138, 89] width 21 height 21
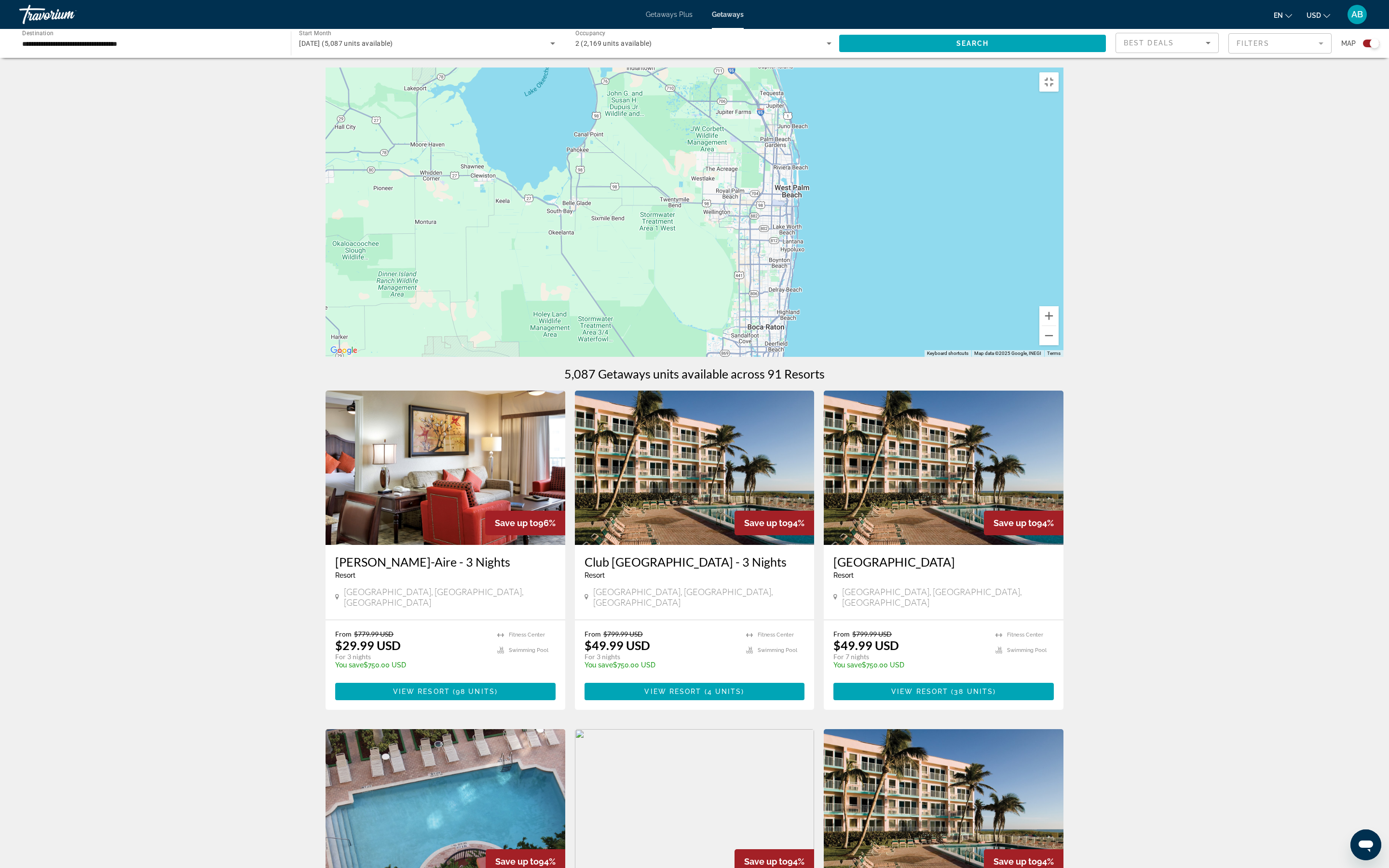
drag, startPoint x: 960, startPoint y: 590, endPoint x: 928, endPoint y: 494, distance: 101.2
click at [685, 343] on div "To activate drag with keyboard, press Alt + Enter. Once in keyboard drag state,…" at bounding box center [694, 212] width 737 height 290
click at [685, 325] on button "Zoom in" at bounding box center [1048, 315] width 19 height 19
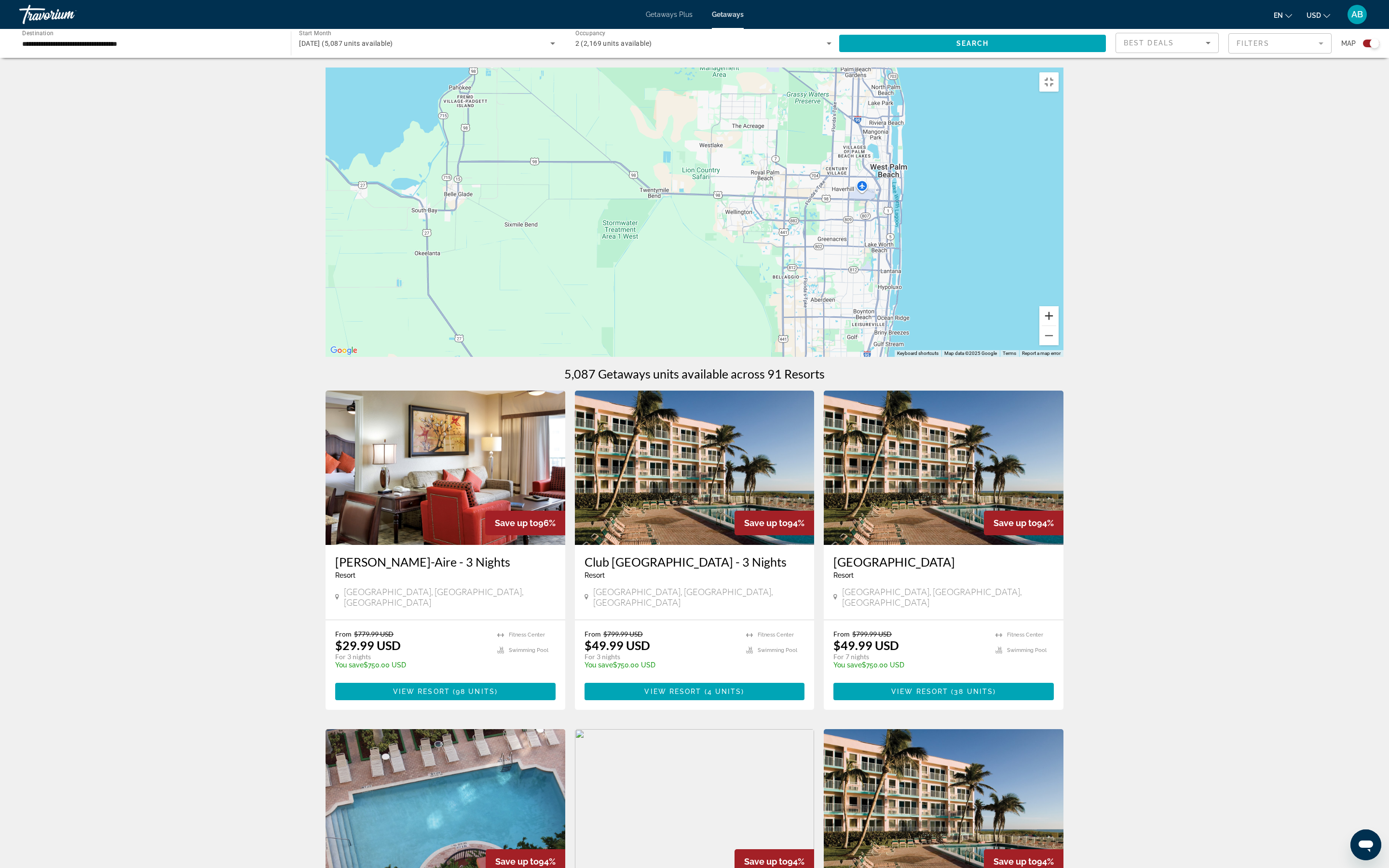
click at [685, 325] on button "Zoom in" at bounding box center [1048, 315] width 19 height 19
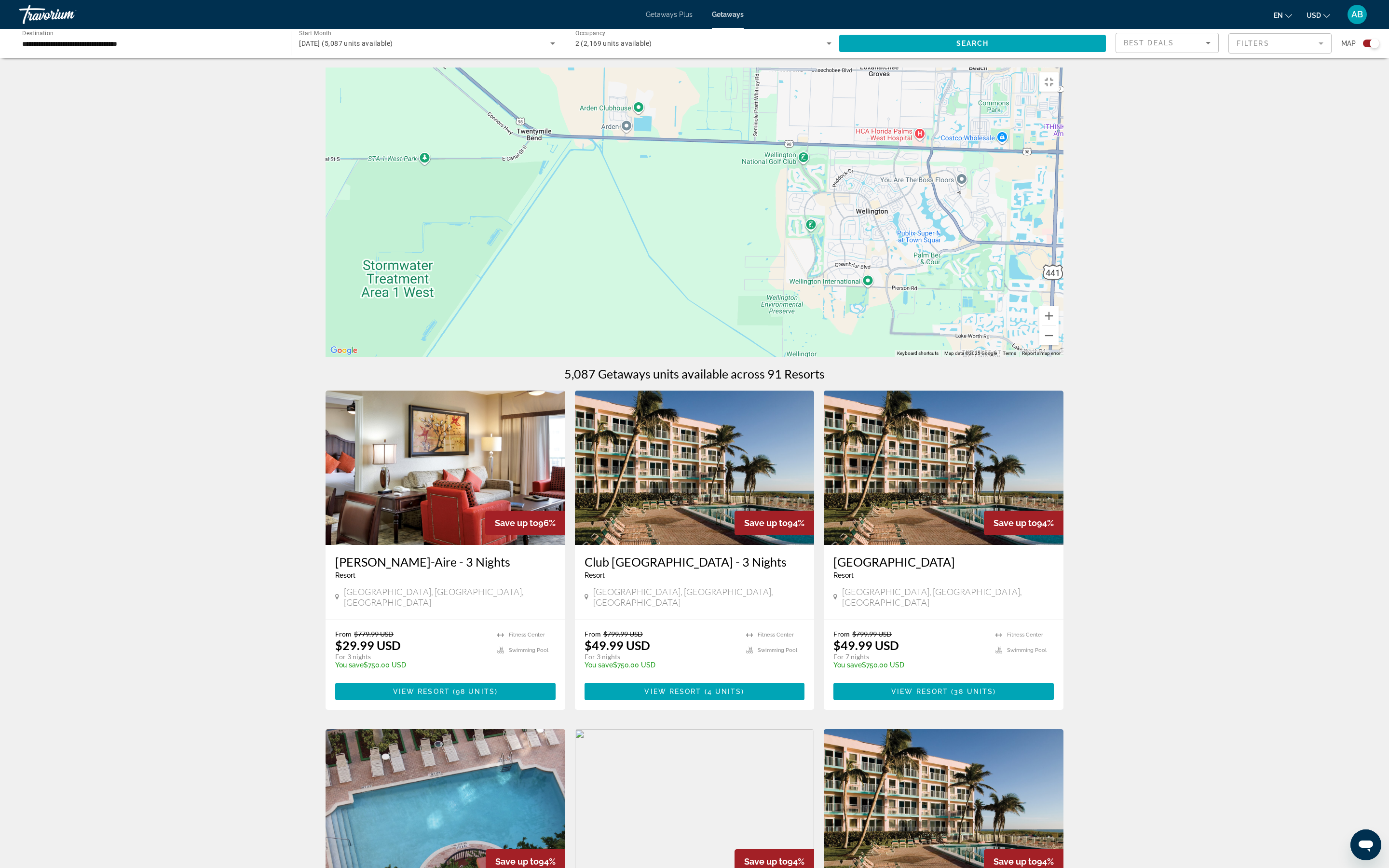
drag, startPoint x: 1214, startPoint y: 680, endPoint x: 1040, endPoint y: 524, distance: 233.7
click at [685, 343] on div "To activate drag with keyboard, press Alt + Enter. Once in keyboard drag state,…" at bounding box center [694, 212] width 737 height 290
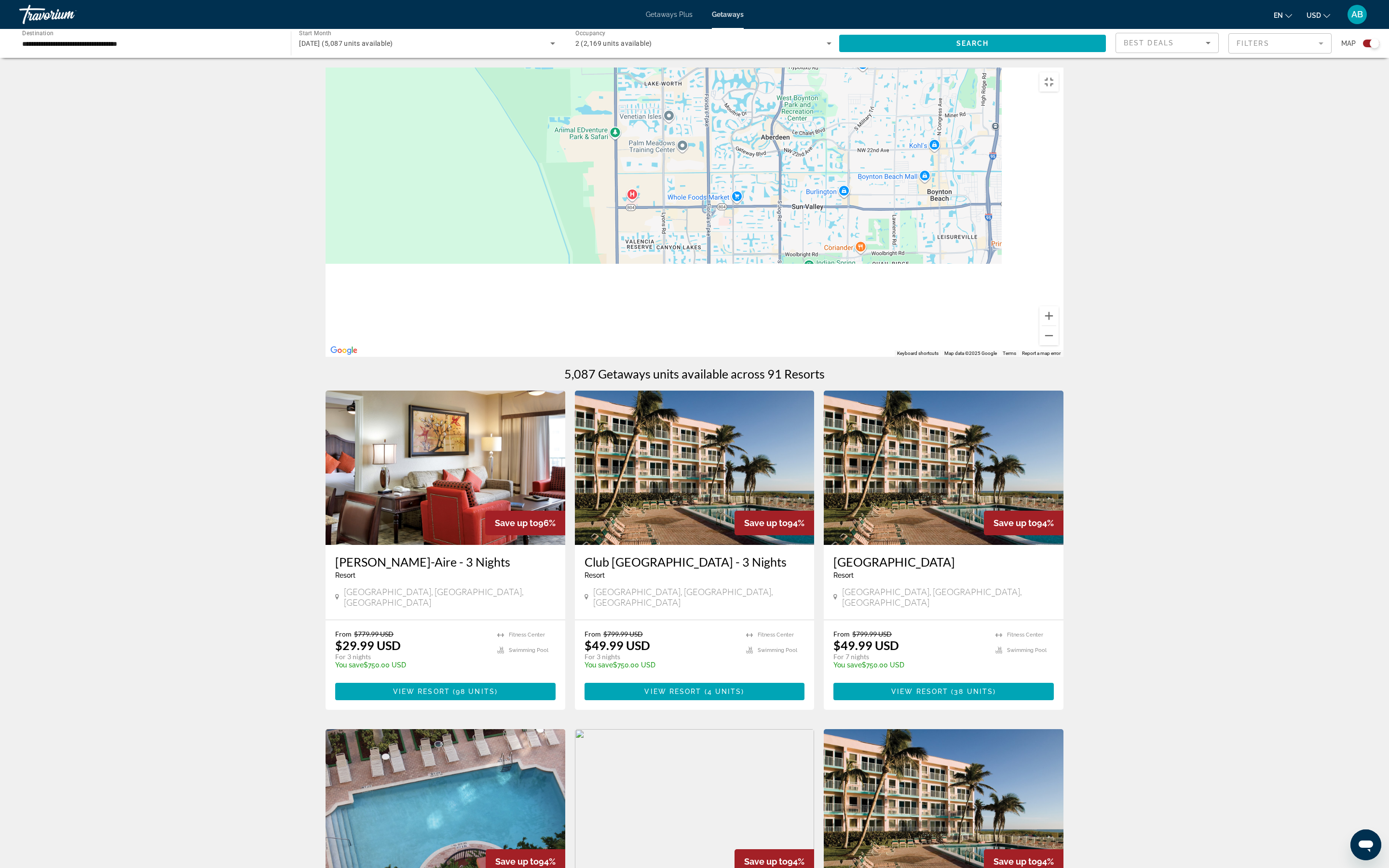
drag, startPoint x: 1082, startPoint y: 569, endPoint x: 888, endPoint y: 223, distance: 396.7
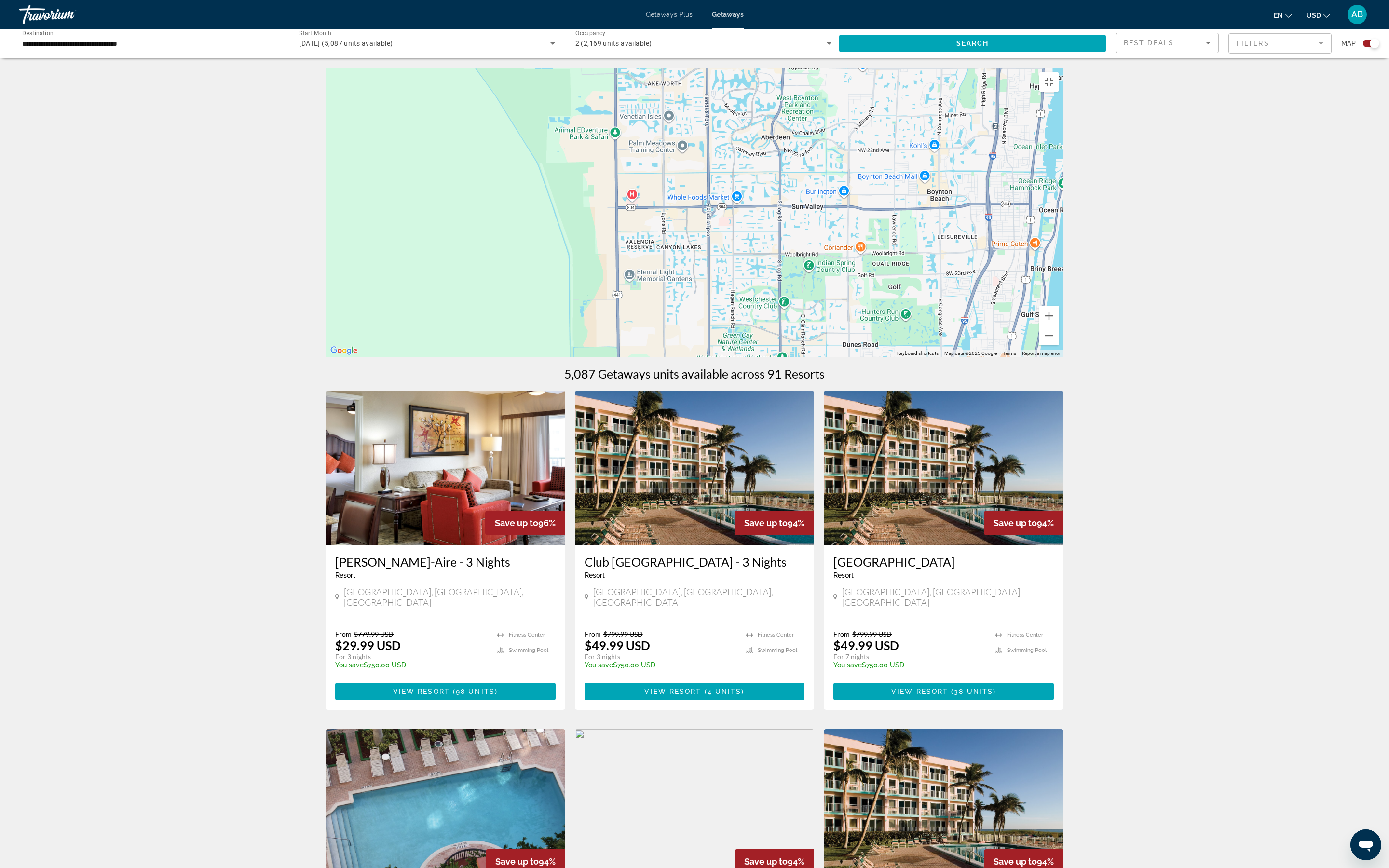
click at [685, 223] on div "To activate drag with keyboard, press Alt + Enter. Once in keyboard drag state,…" at bounding box center [694, 212] width 737 height 290
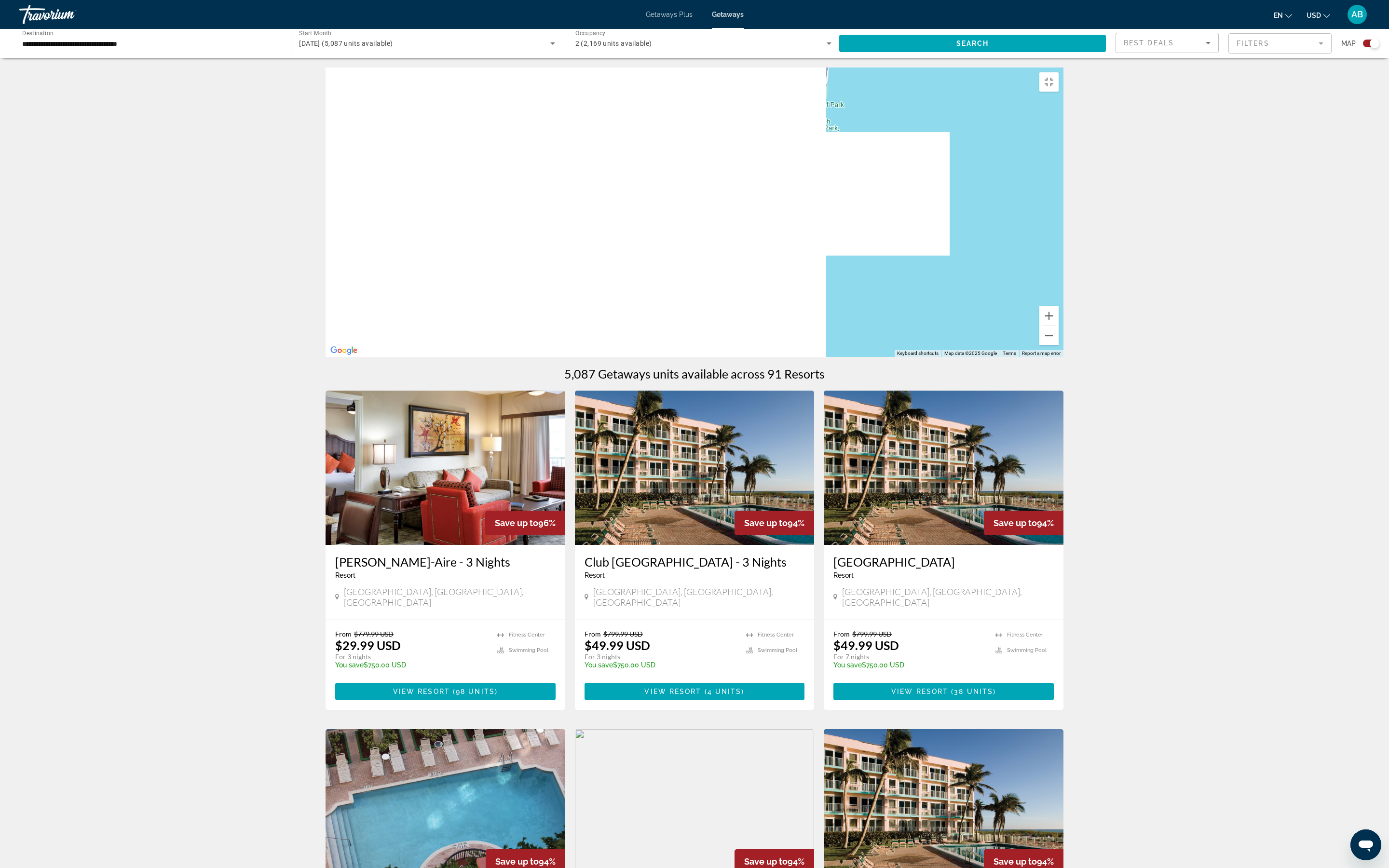
drag, startPoint x: 950, startPoint y: 401, endPoint x: 935, endPoint y: 52, distance: 349.3
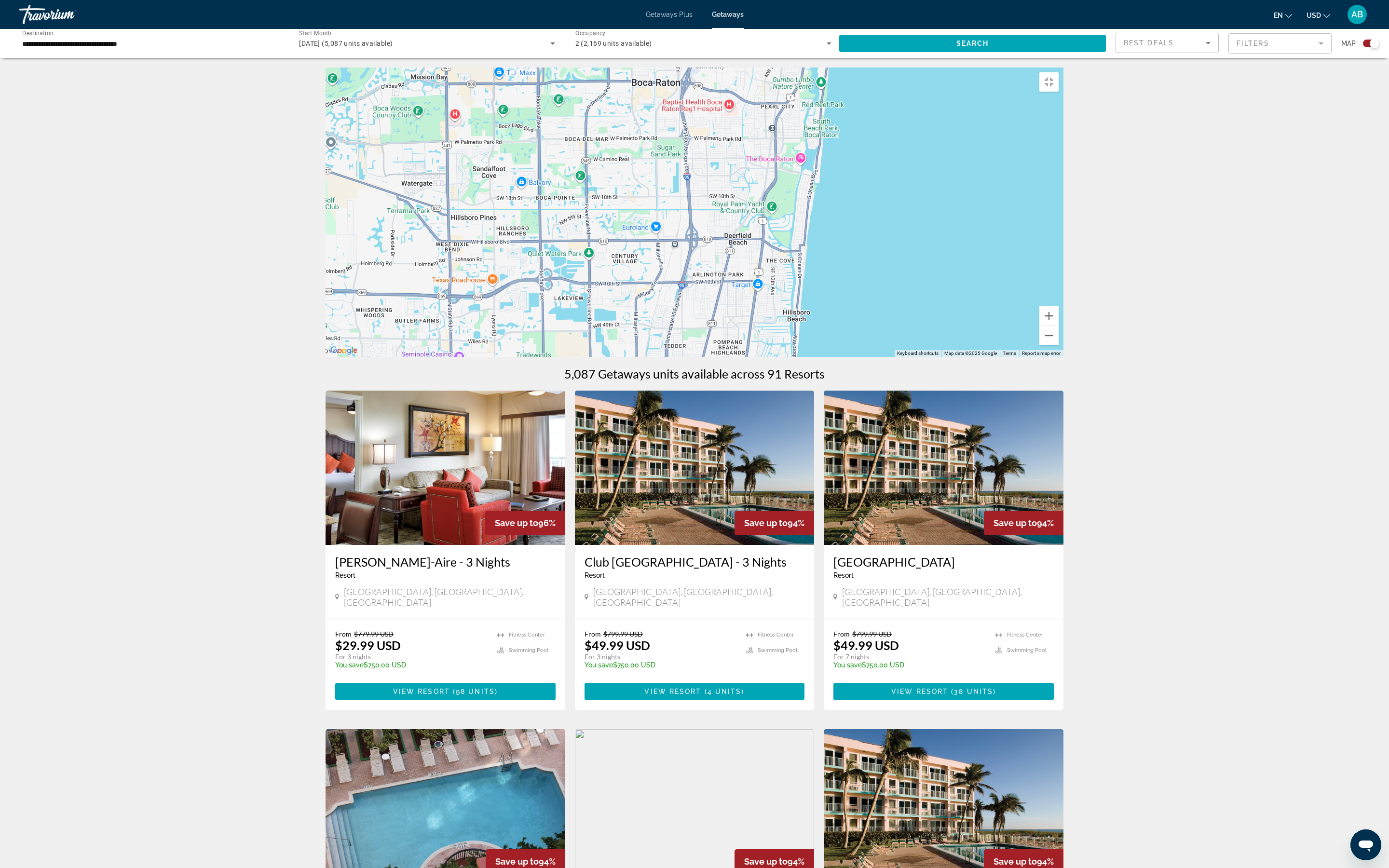
click at [685, 68] on div "To activate drag with keyboard, press Alt + Enter. Once in keyboard drag state,…" at bounding box center [694, 212] width 737 height 290
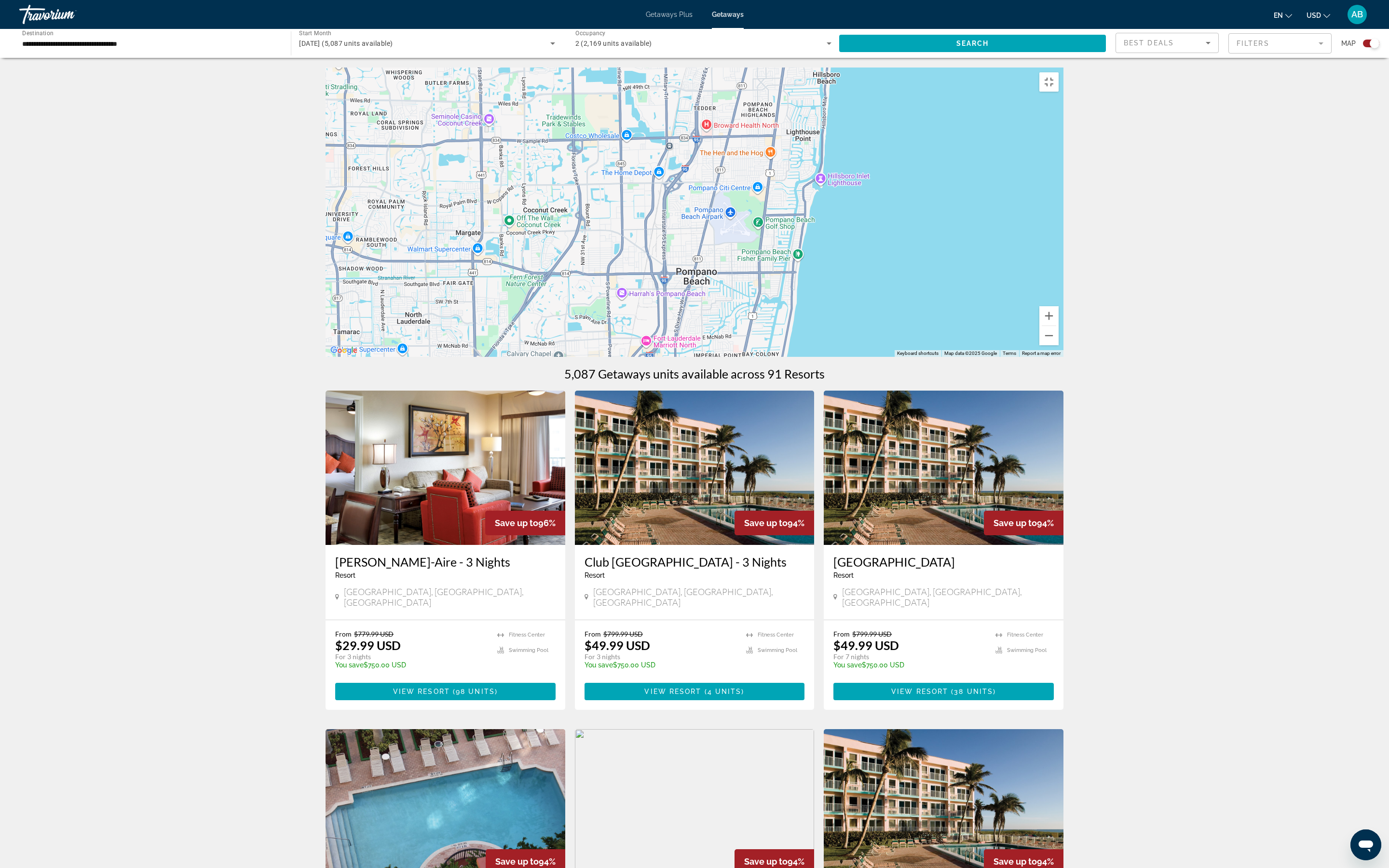
drag, startPoint x: 961, startPoint y: 300, endPoint x: 993, endPoint y: 101, distance: 201.6
click at [685, 101] on div "To activate drag with keyboard, press Alt + Enter. Once in keyboard drag state,…" at bounding box center [694, 212] width 737 height 290
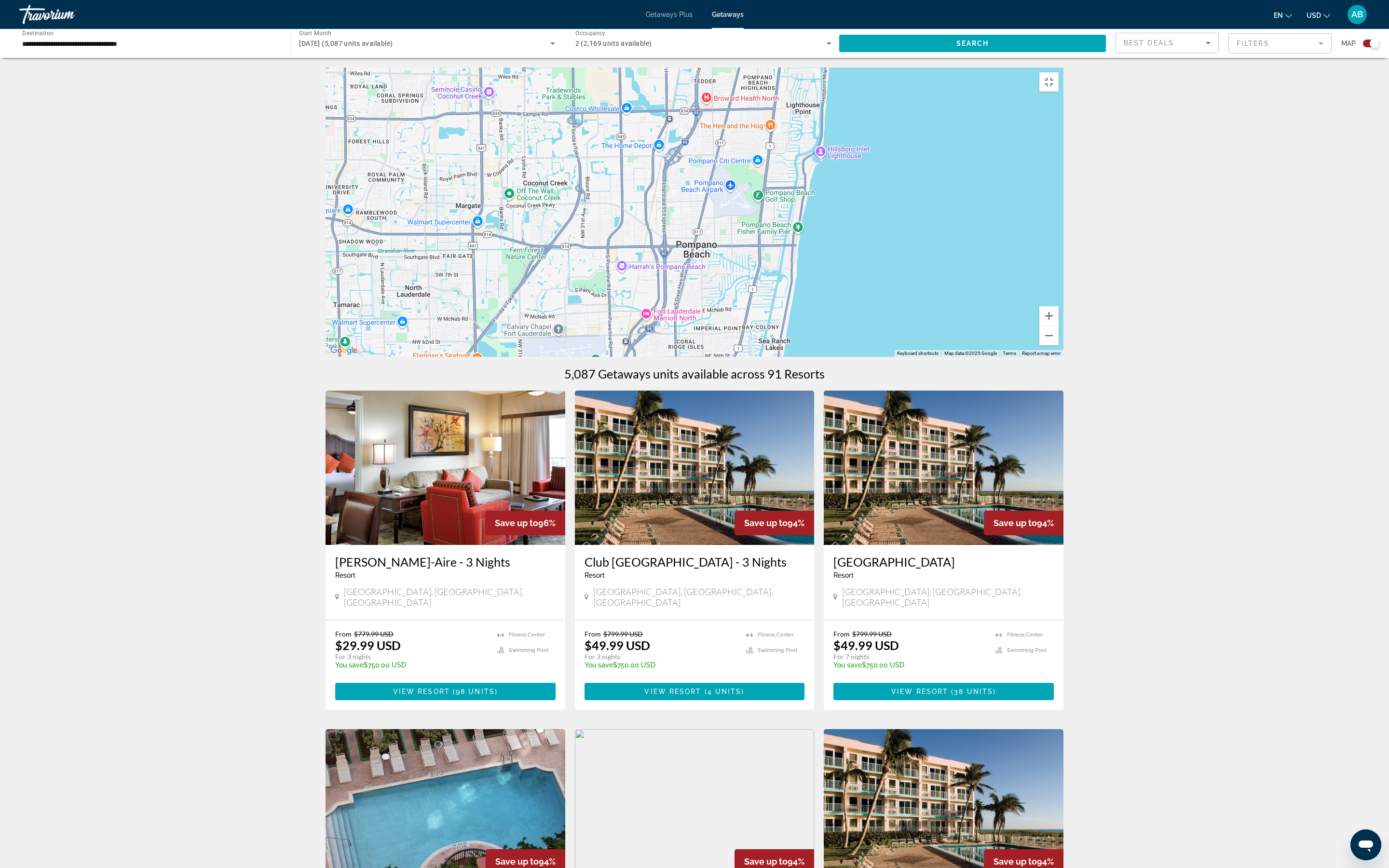
click at [685, 68] on div "To activate drag with keyboard, press Alt + Enter. Once in keyboard drag state,…" at bounding box center [694, 212] width 737 height 290
drag, startPoint x: 866, startPoint y: 474, endPoint x: 889, endPoint y: 166, distance: 308.9
click at [685, 166] on div "To activate drag with keyboard, press Alt + Enter. Once in keyboard drag state,…" at bounding box center [694, 212] width 737 height 290
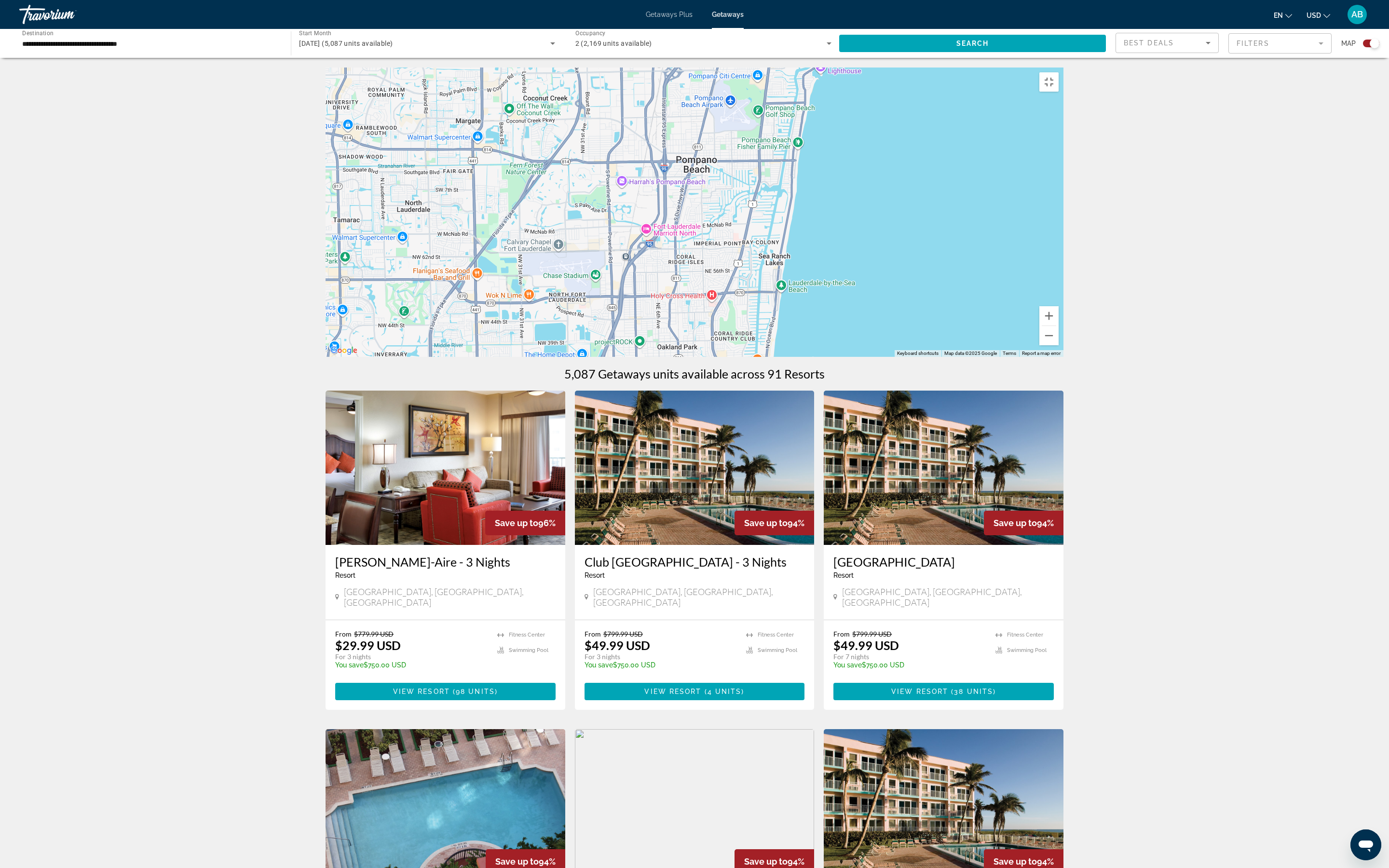
drag, startPoint x: 830, startPoint y: 473, endPoint x: 830, endPoint y: 361, distance: 112.0
click at [685, 343] on div "To activate drag with keyboard, press Alt + Enter. Once in keyboard drag state,…" at bounding box center [694, 212] width 737 height 290
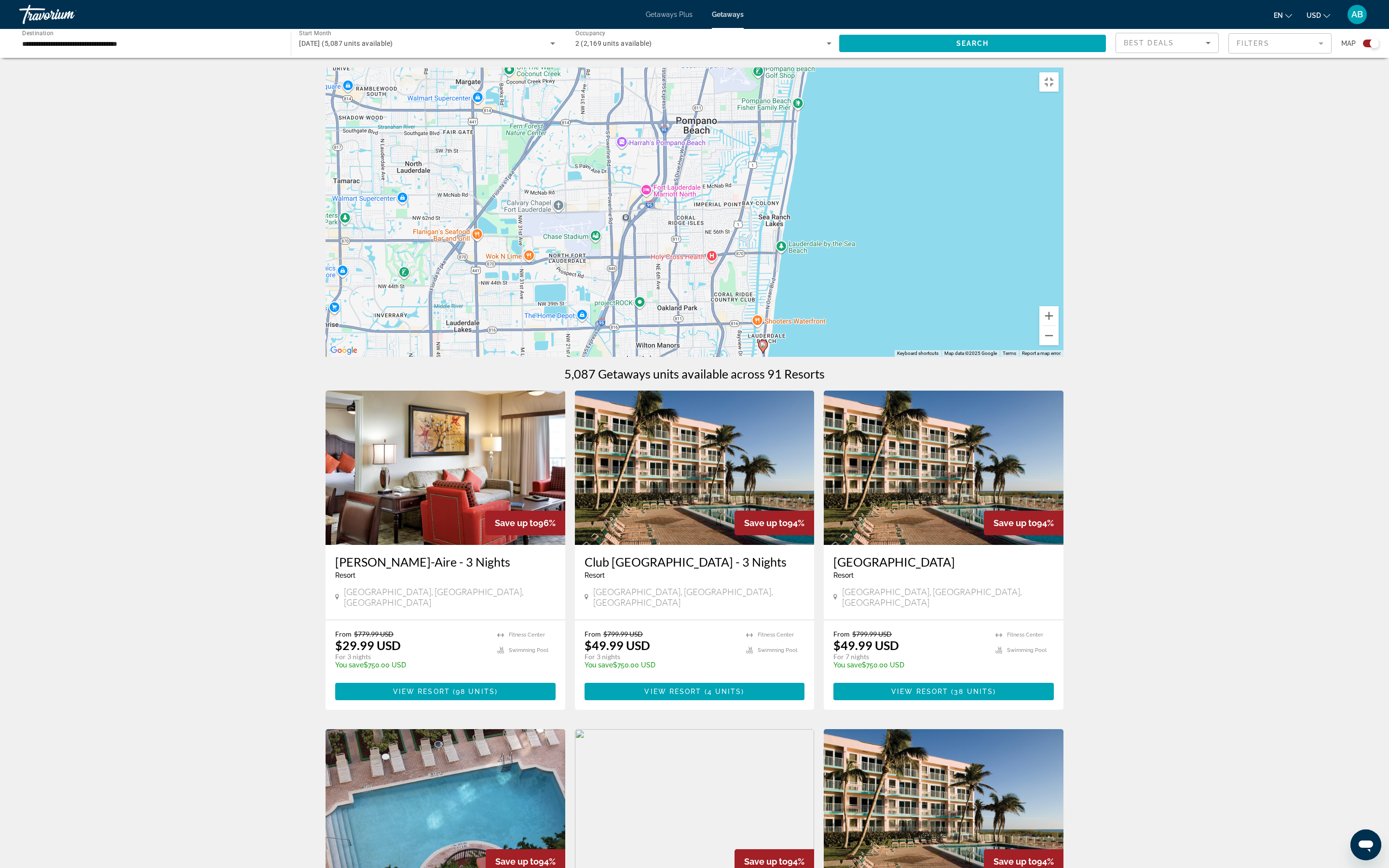
click at [685, 343] on icon "Main content" at bounding box center [762, 347] width 8 height 13
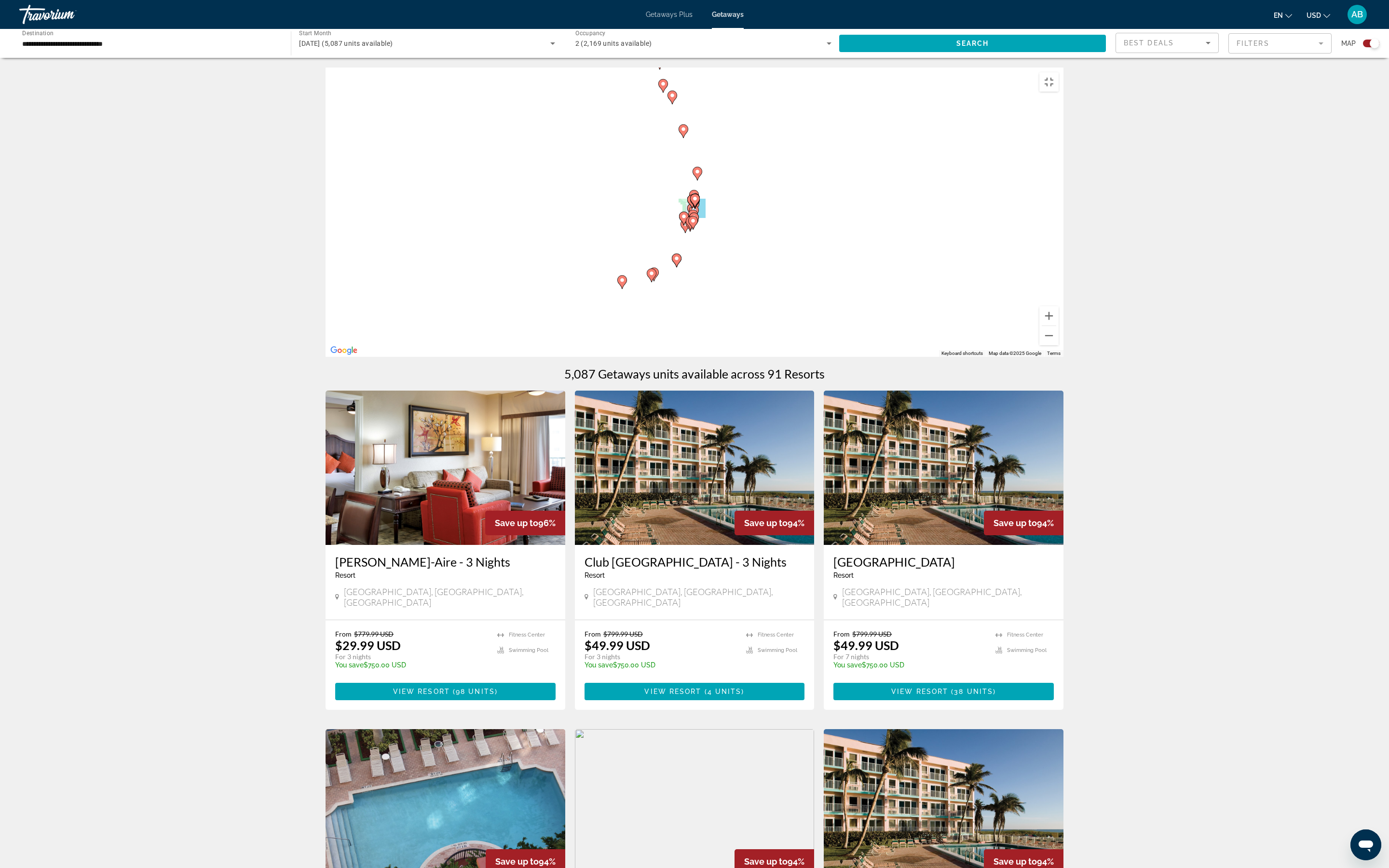
click at [685, 343] on div "To activate drag with keyboard, press Alt + Enter. Once in keyboard drag state,…" at bounding box center [694, 212] width 737 height 290
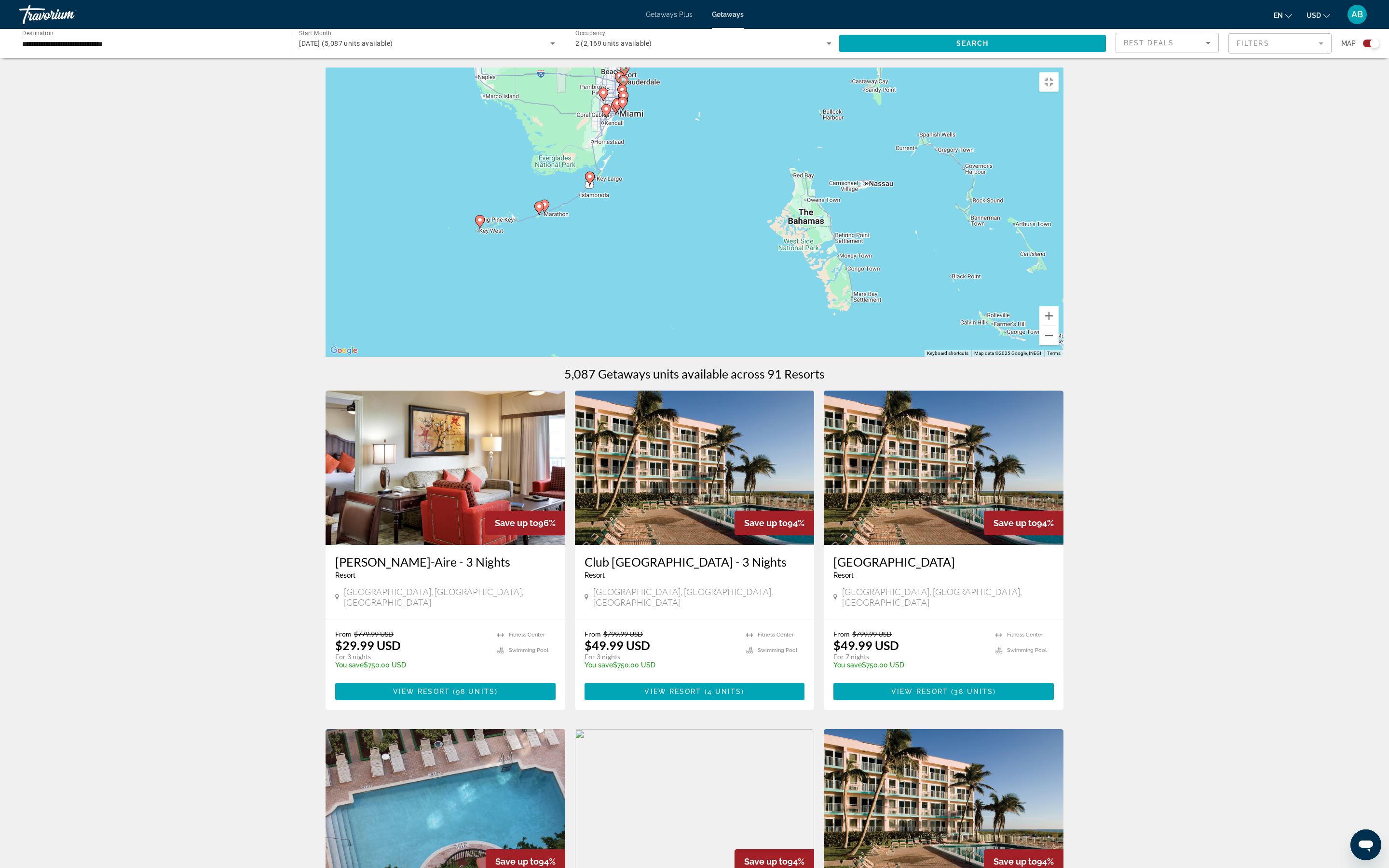
click at [625, 103] on icon "Main content" at bounding box center [623, 98] width 8 height 13
type input "**********"
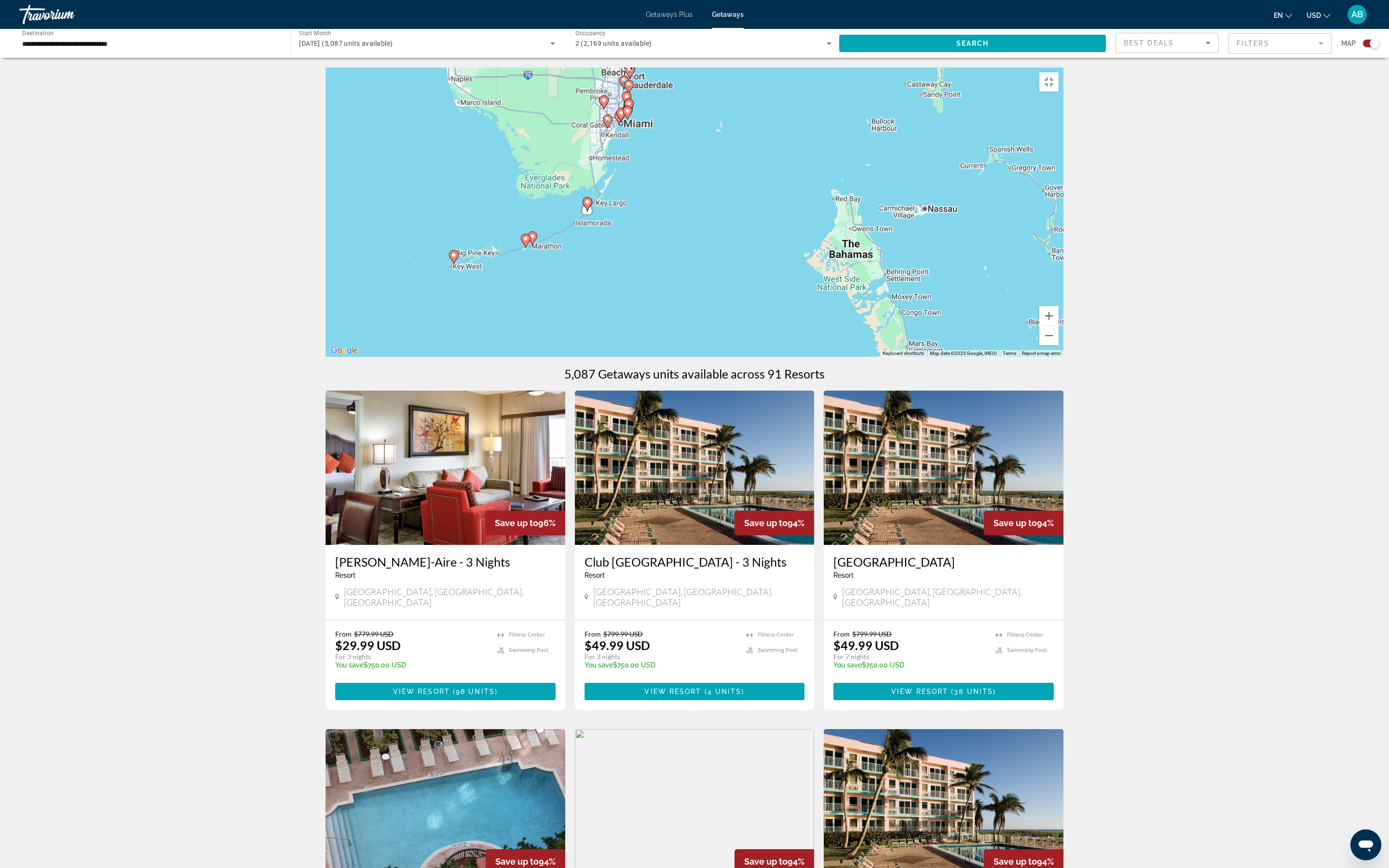
click at [625, 313] on div "To activate drag with keyboard, press Alt + Enter. Once in keyboard drag state,…" at bounding box center [694, 212] width 737 height 290
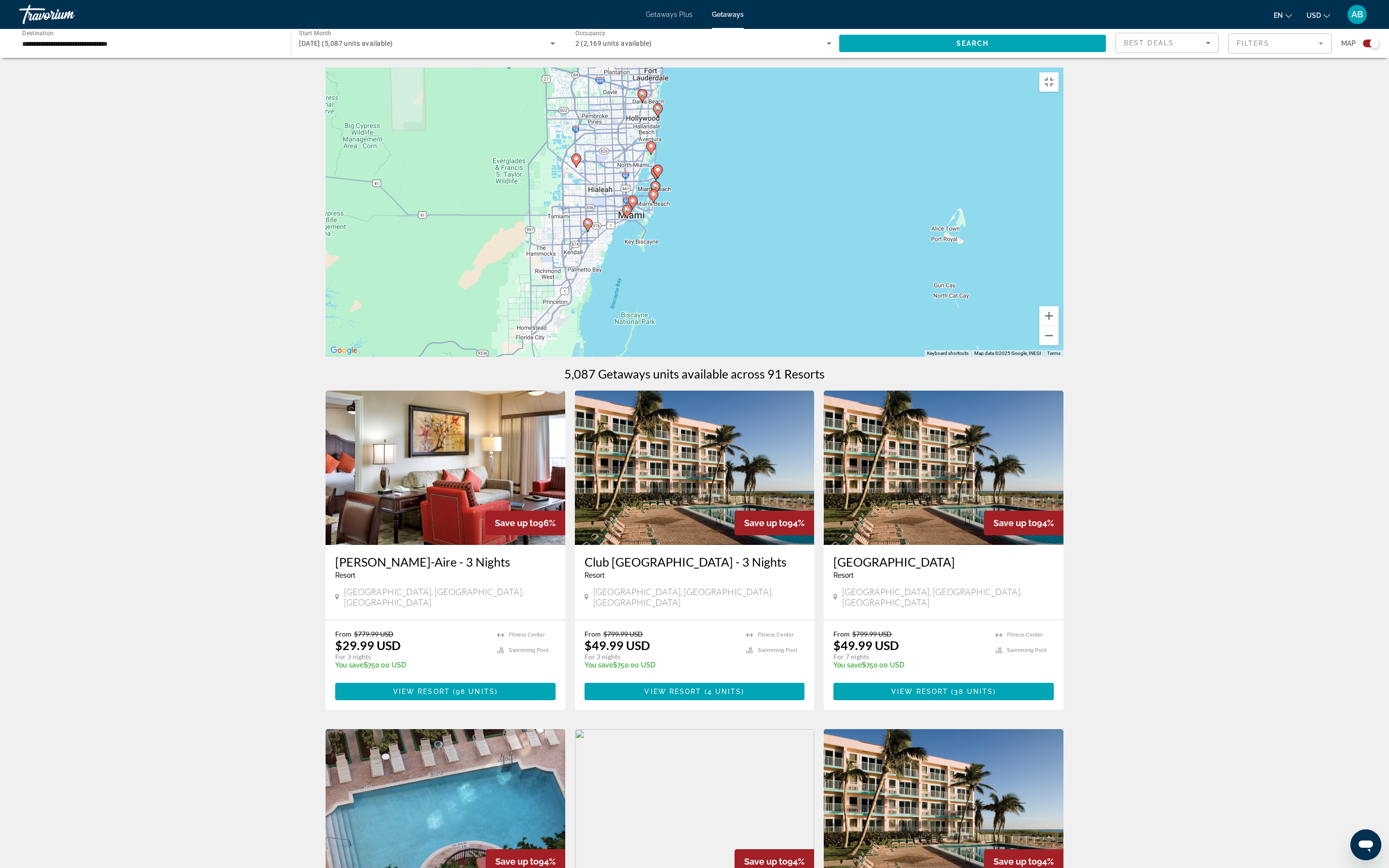
click at [652, 149] on image "Main content" at bounding box center [651, 146] width 5 height 5
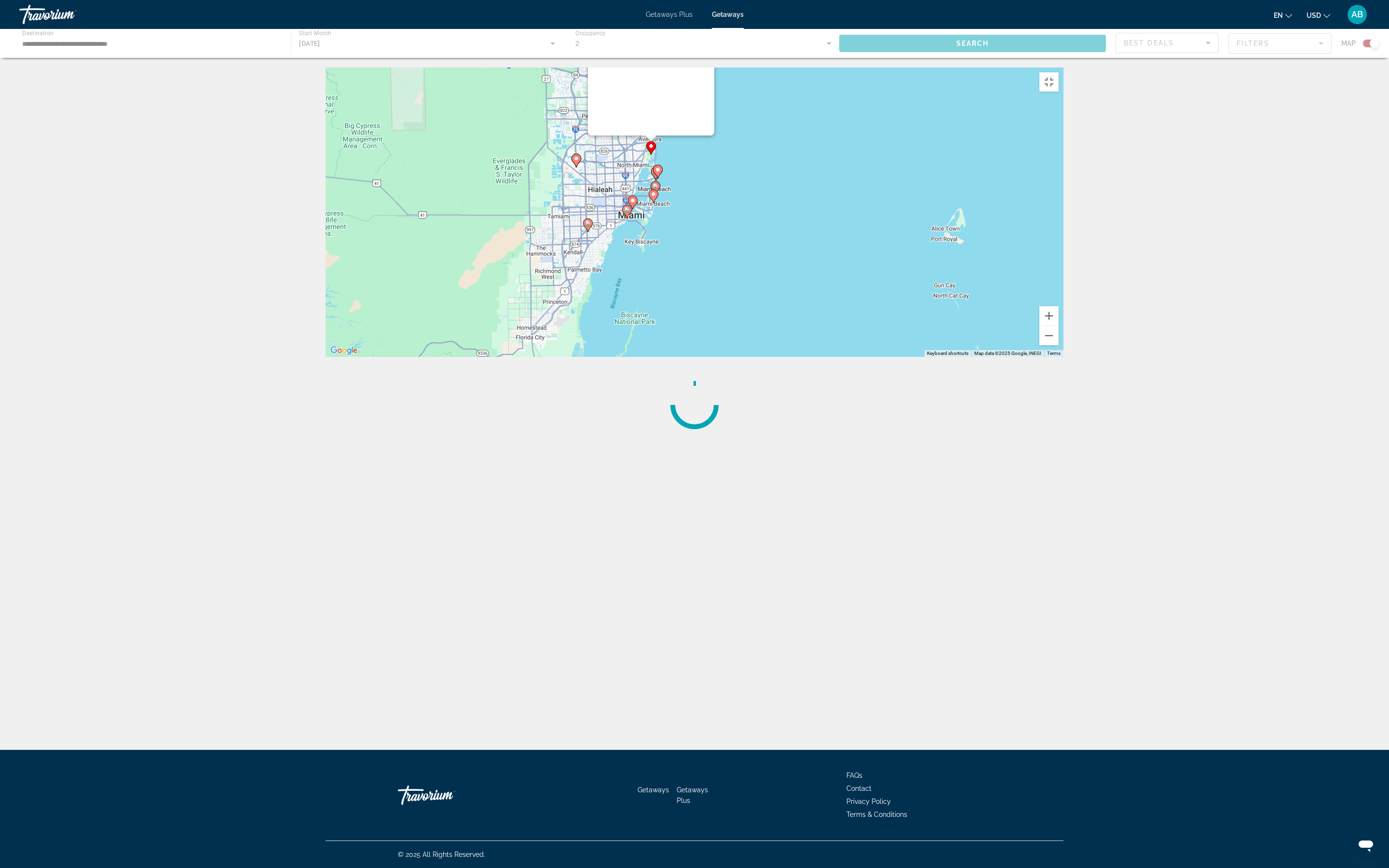
click at [685, 212] on div "To activate drag with keyboard, press Alt + Enter. Once in keyboard drag state,…" at bounding box center [1063, 212] width 737 height 0
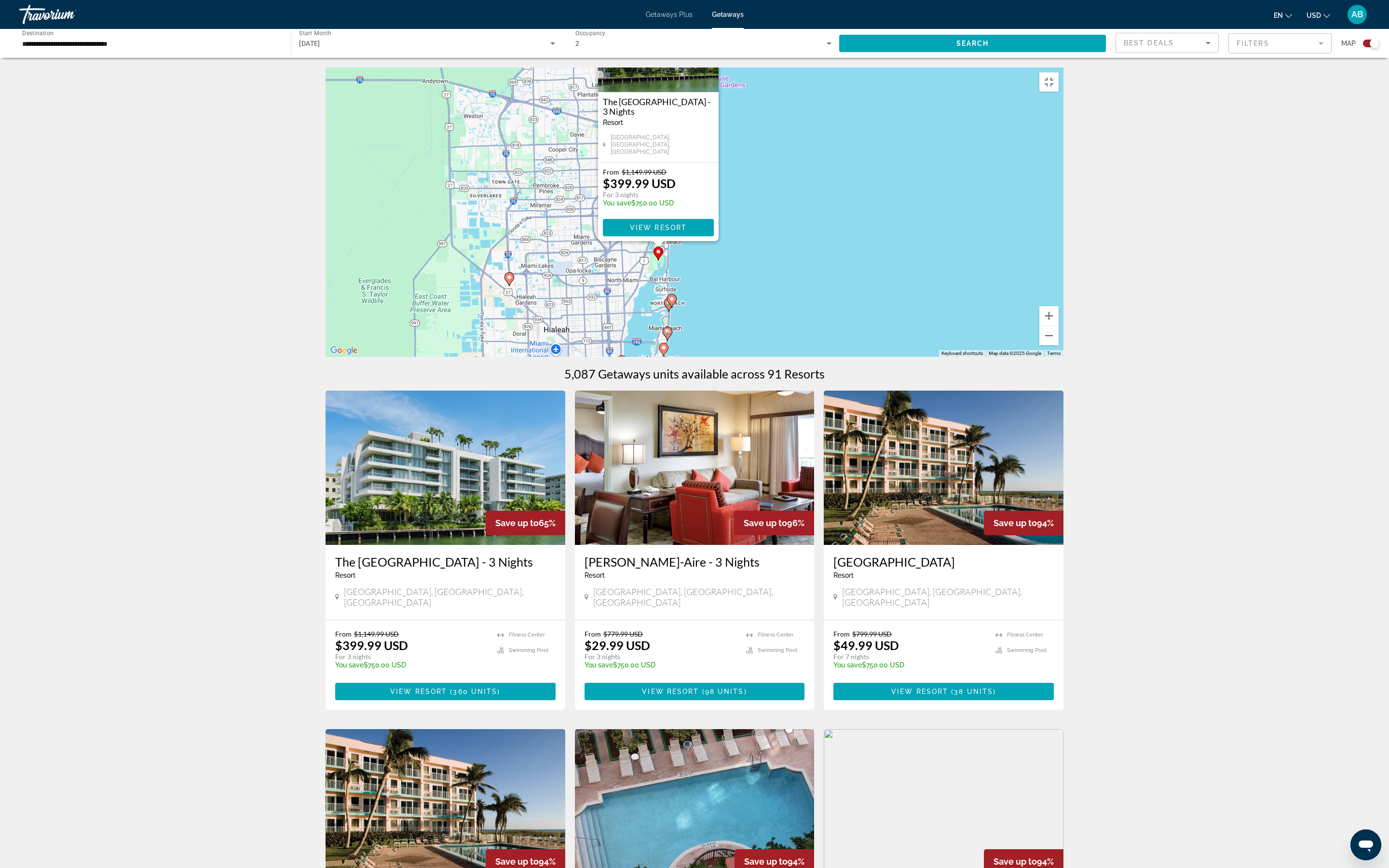
click at [685, 343] on div "To activate drag with keyboard, press Alt + Enter. Once in keyboard drag state,…" at bounding box center [694, 212] width 737 height 290
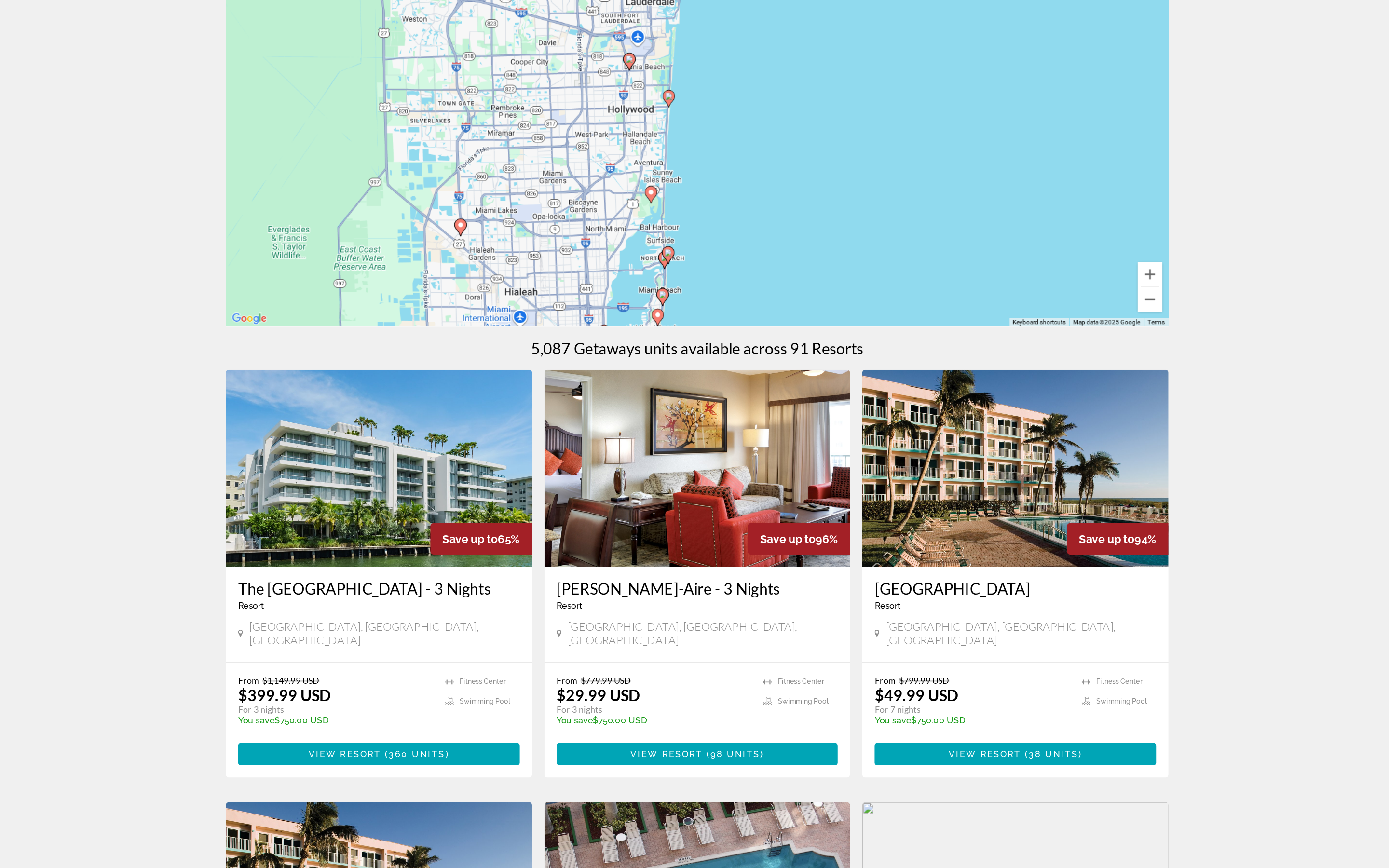
click at [669, 179] on image "Main content" at bounding box center [672, 176] width 5 height 5
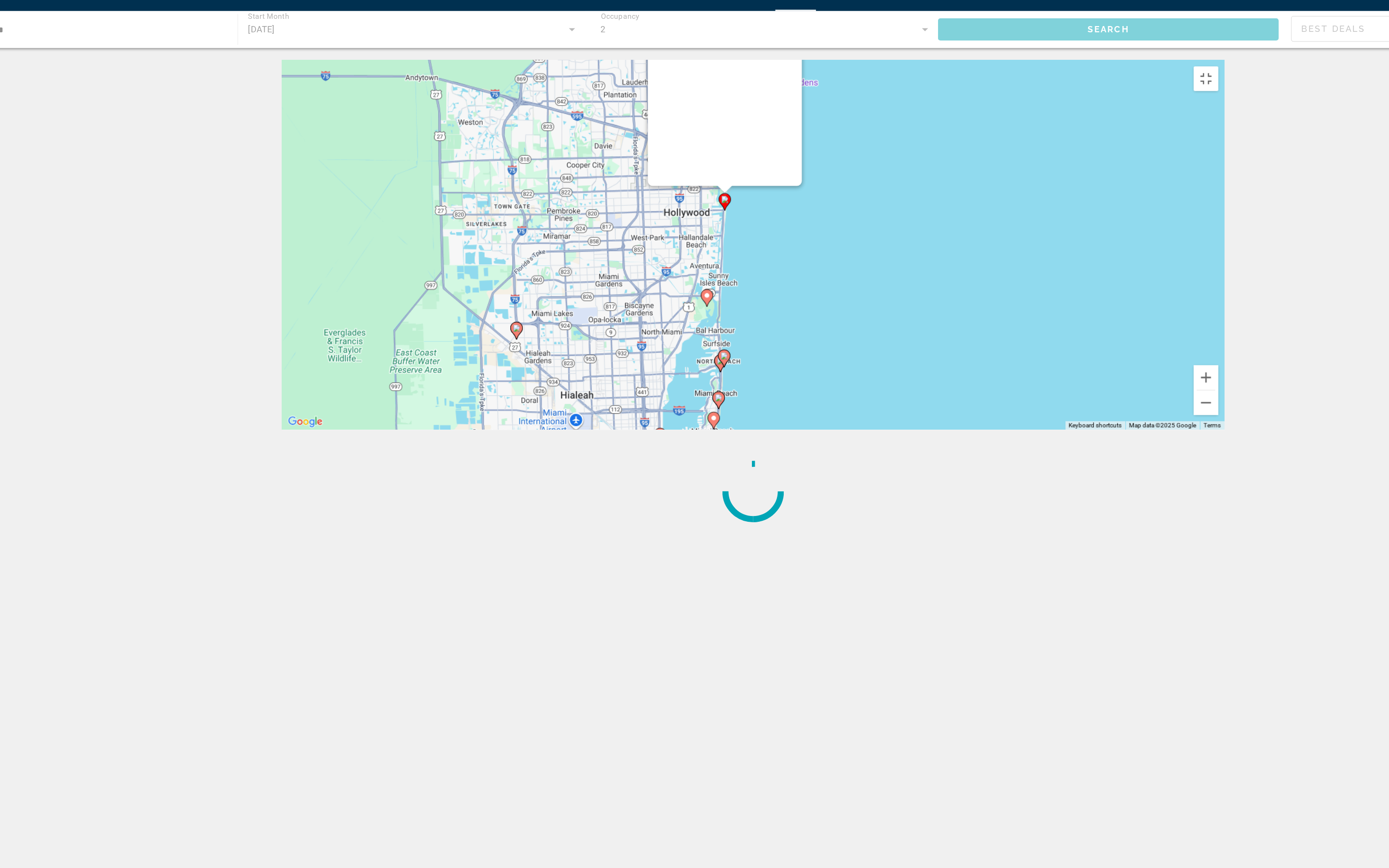
click at [685, 212] on div "To navigate, press the arrow keys. To activate drag with keyboard, press Alt + …" at bounding box center [1063, 212] width 737 height 0
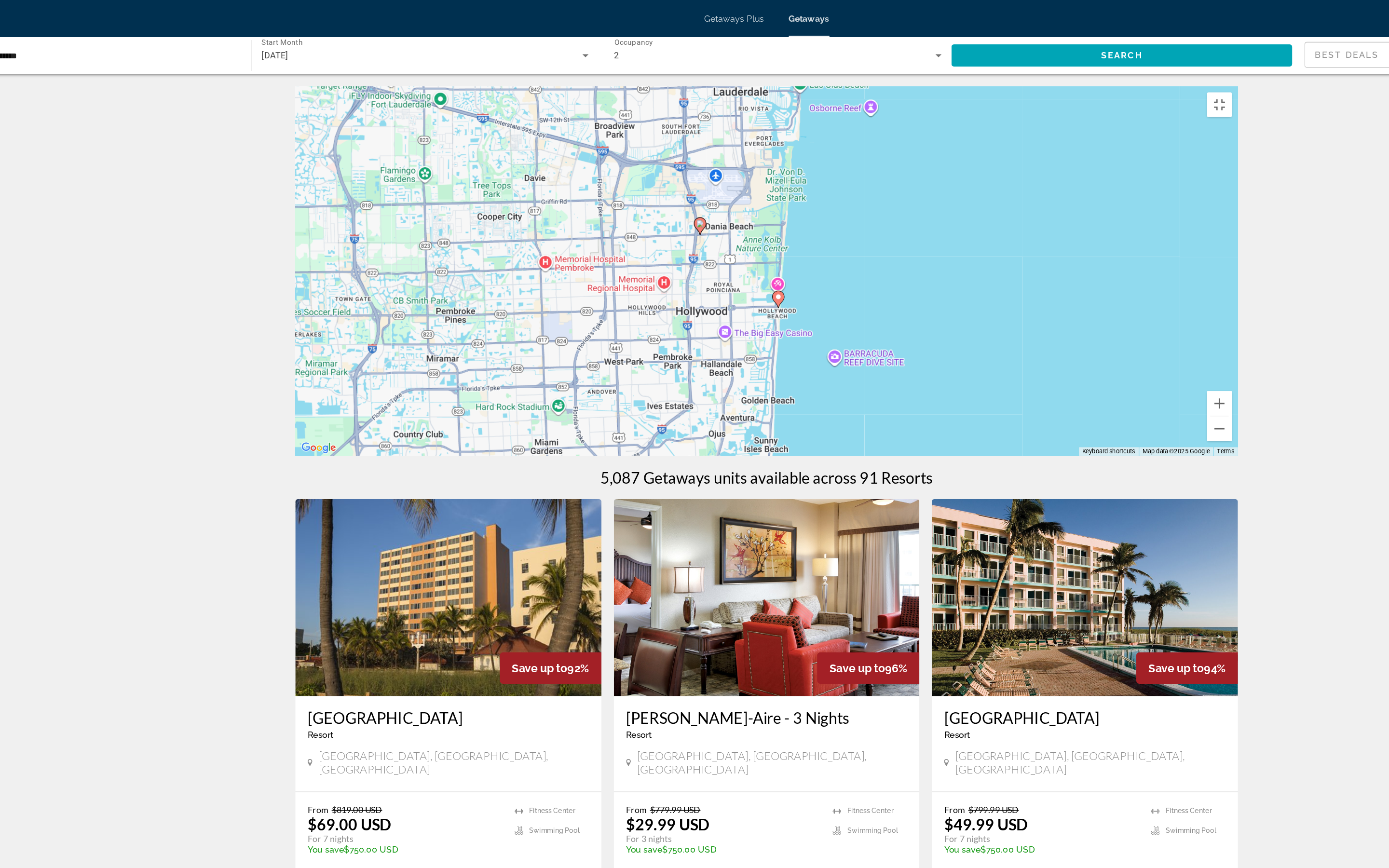
click at [640, 178] on image "Main content" at bounding box center [642, 175] width 5 height 5
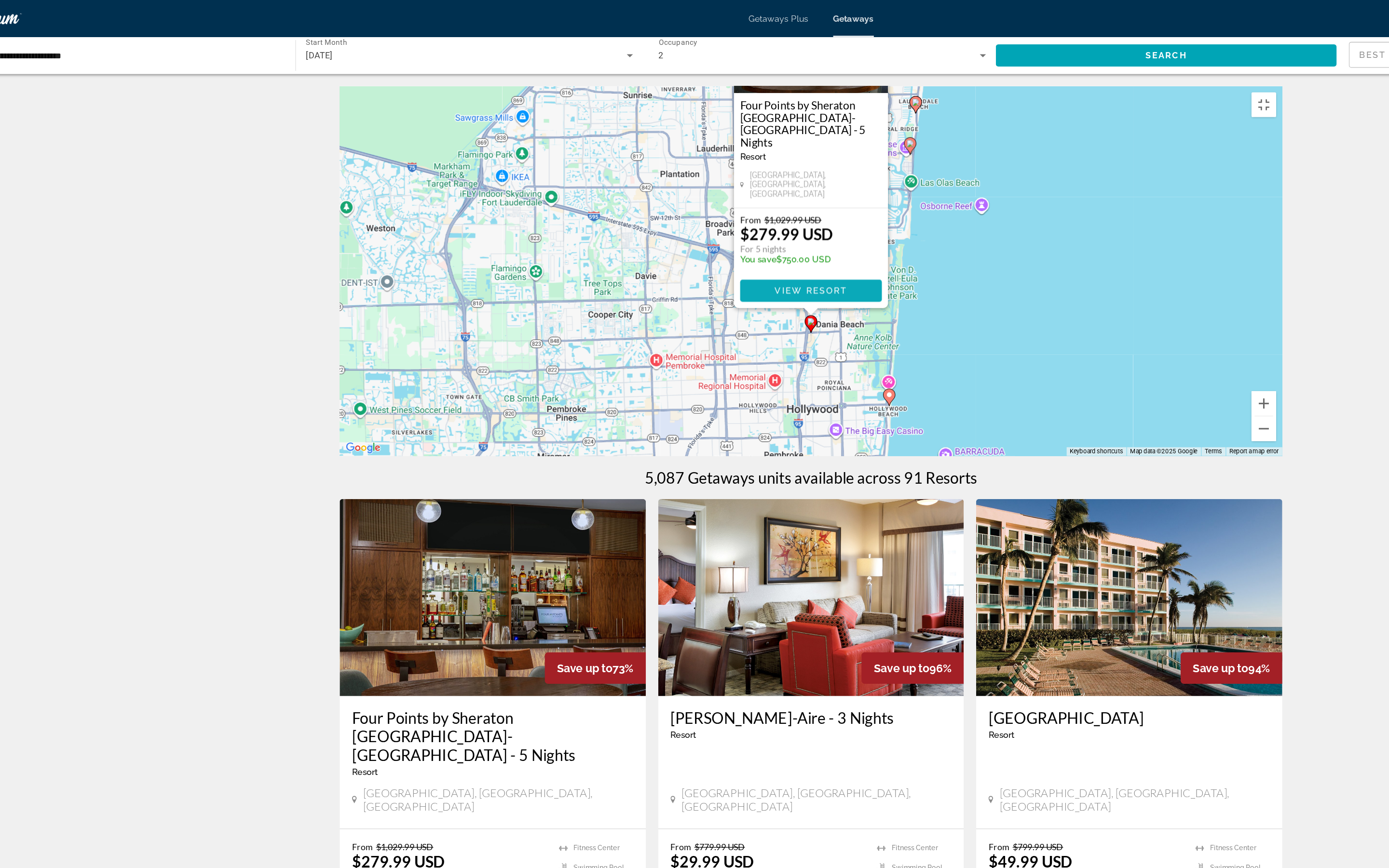
click at [666, 231] on span "View Resort" at bounding box center [694, 228] width 57 height 7
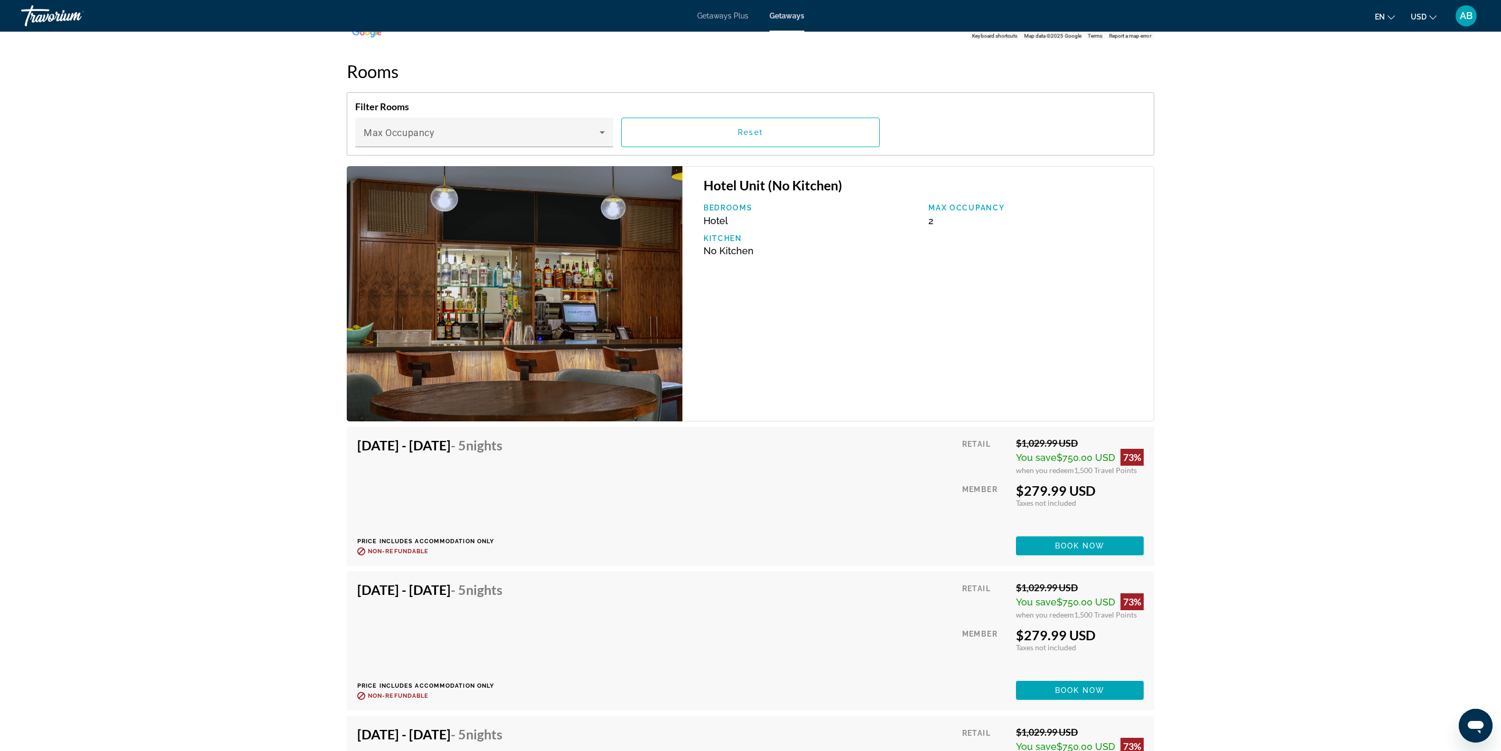
scroll to position [1487, 0]
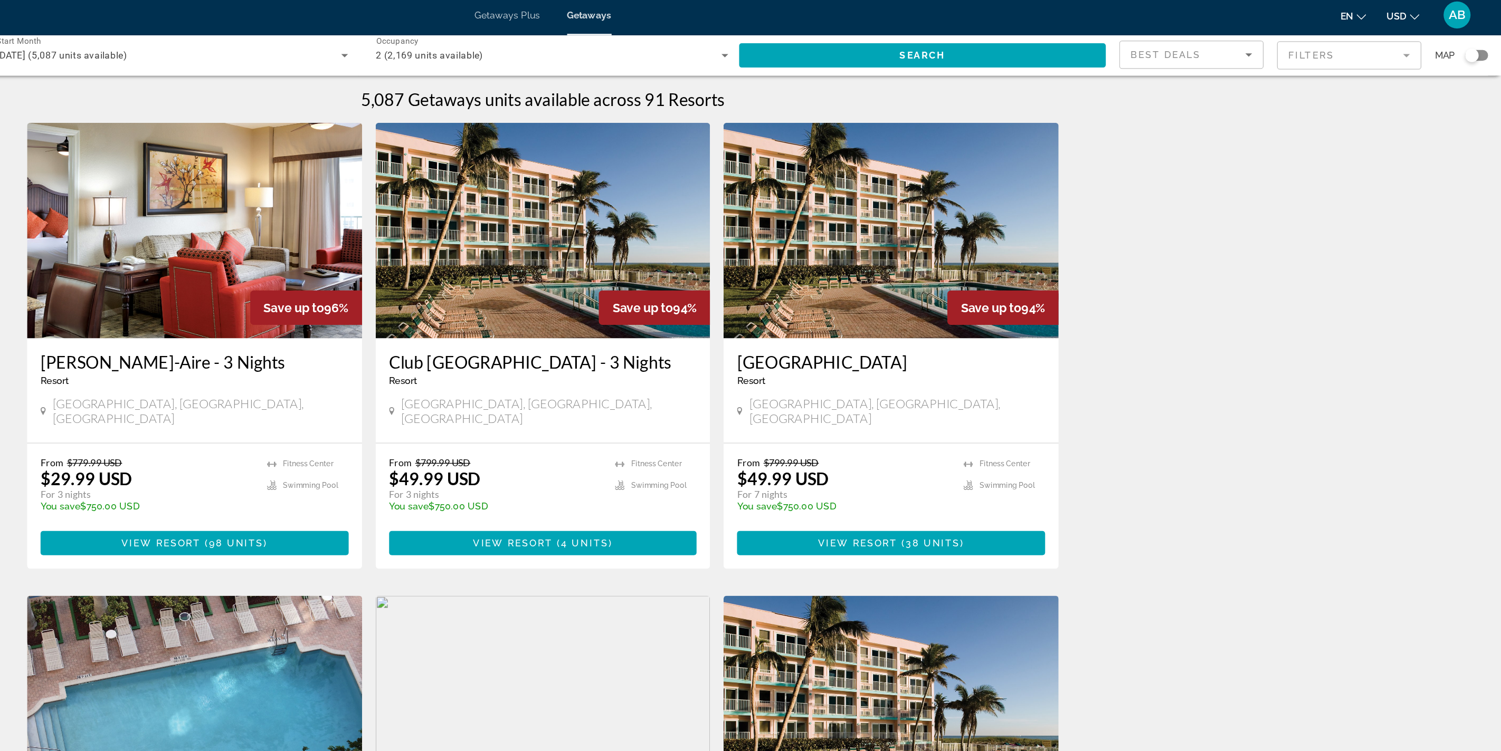
click at [750, 53] on div "Search widget" at bounding box center [1477, 47] width 11 height 11
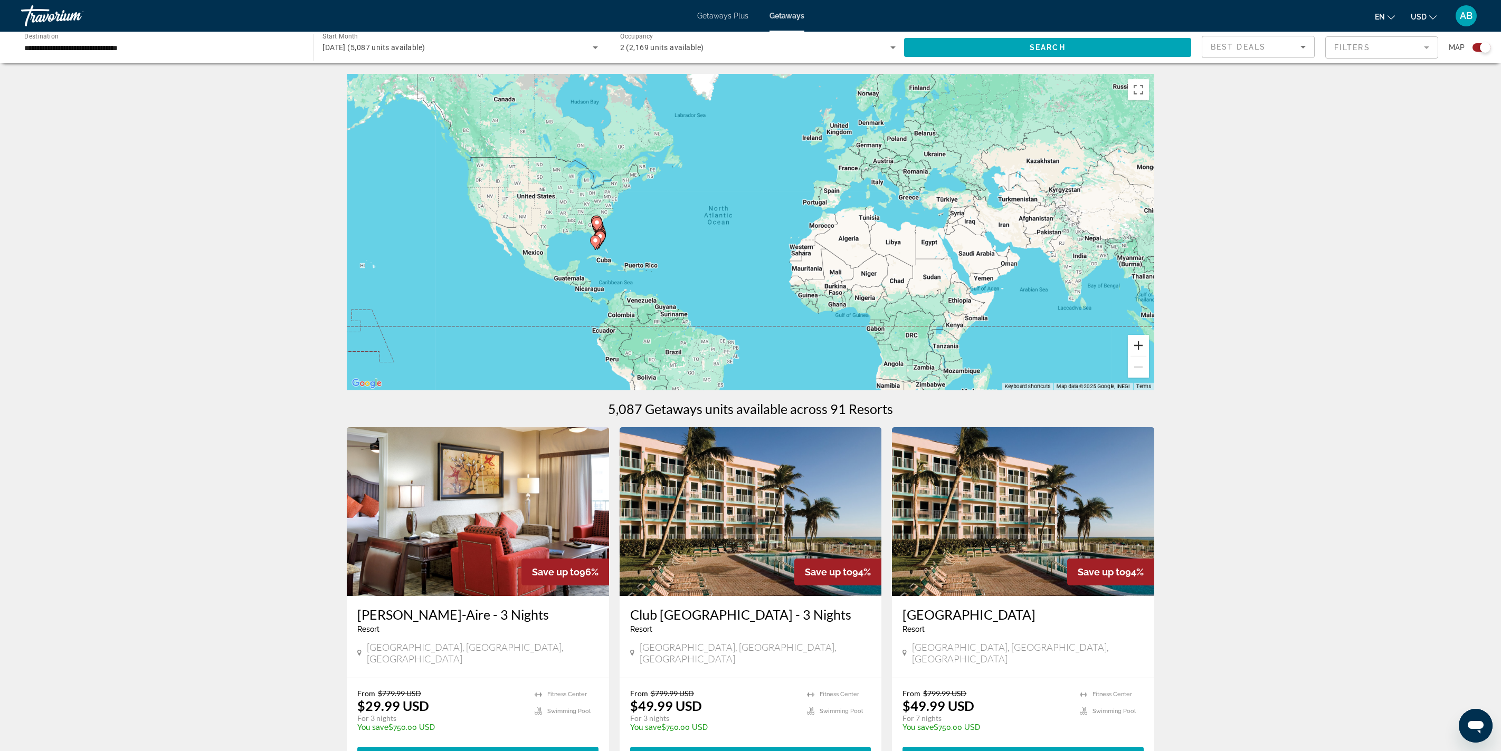
click at [750, 356] on button "Zoom in" at bounding box center [1138, 345] width 21 height 21
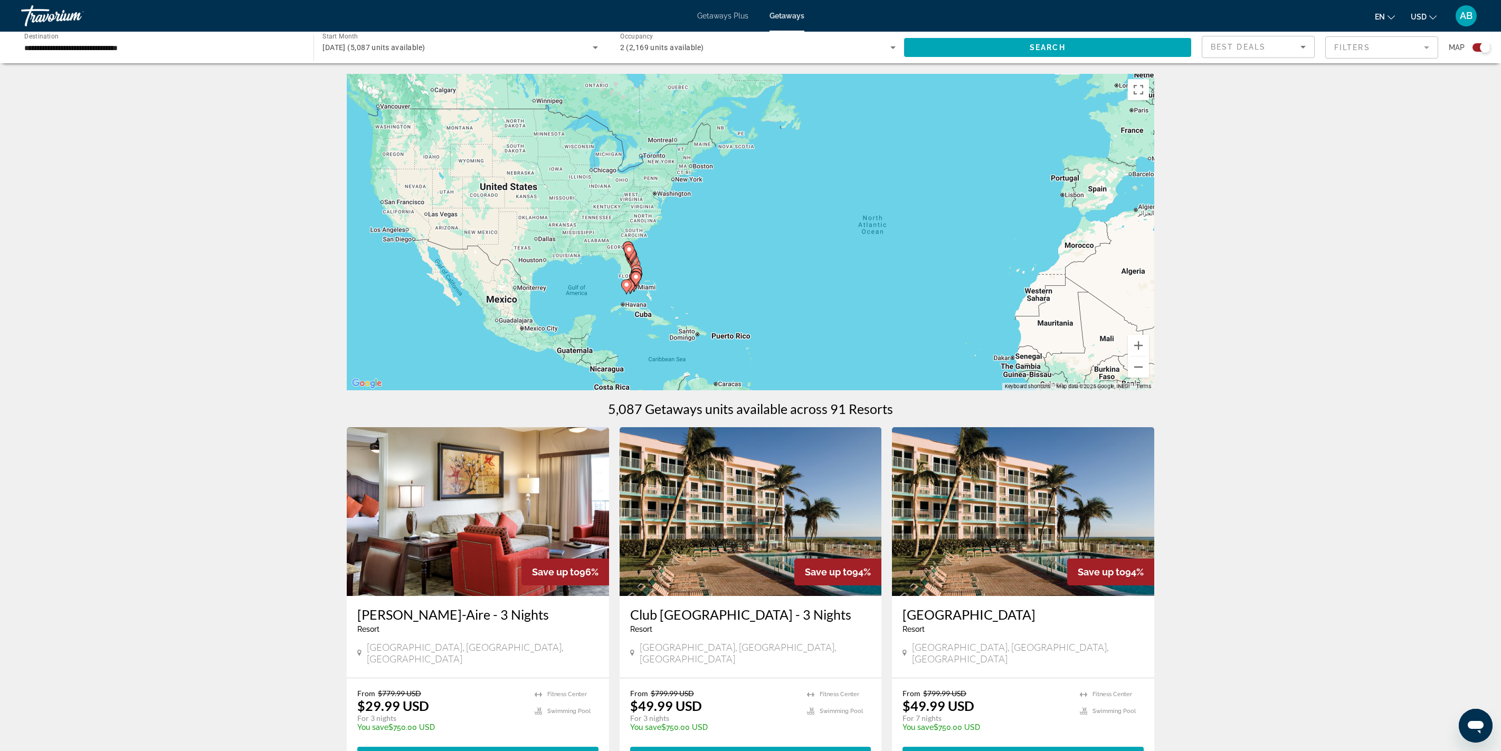
drag, startPoint x: 727, startPoint y: 300, endPoint x: 928, endPoint y: 330, distance: 202.8
click at [750, 330] on div "To activate drag with keyboard, press Alt + Enter. Once in keyboard drag state,…" at bounding box center [750, 232] width 807 height 317
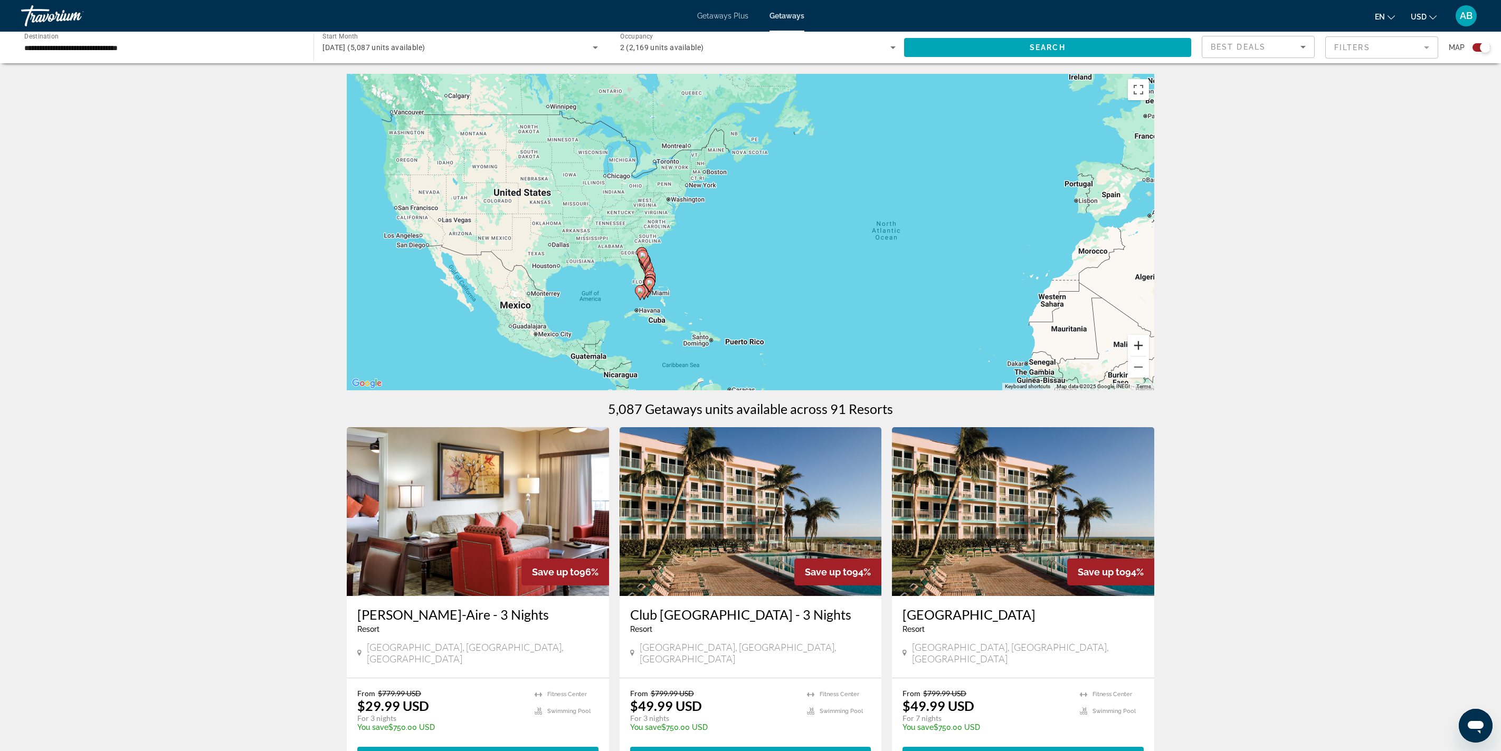
click at [750, 356] on button "Zoom in" at bounding box center [1138, 345] width 21 height 21
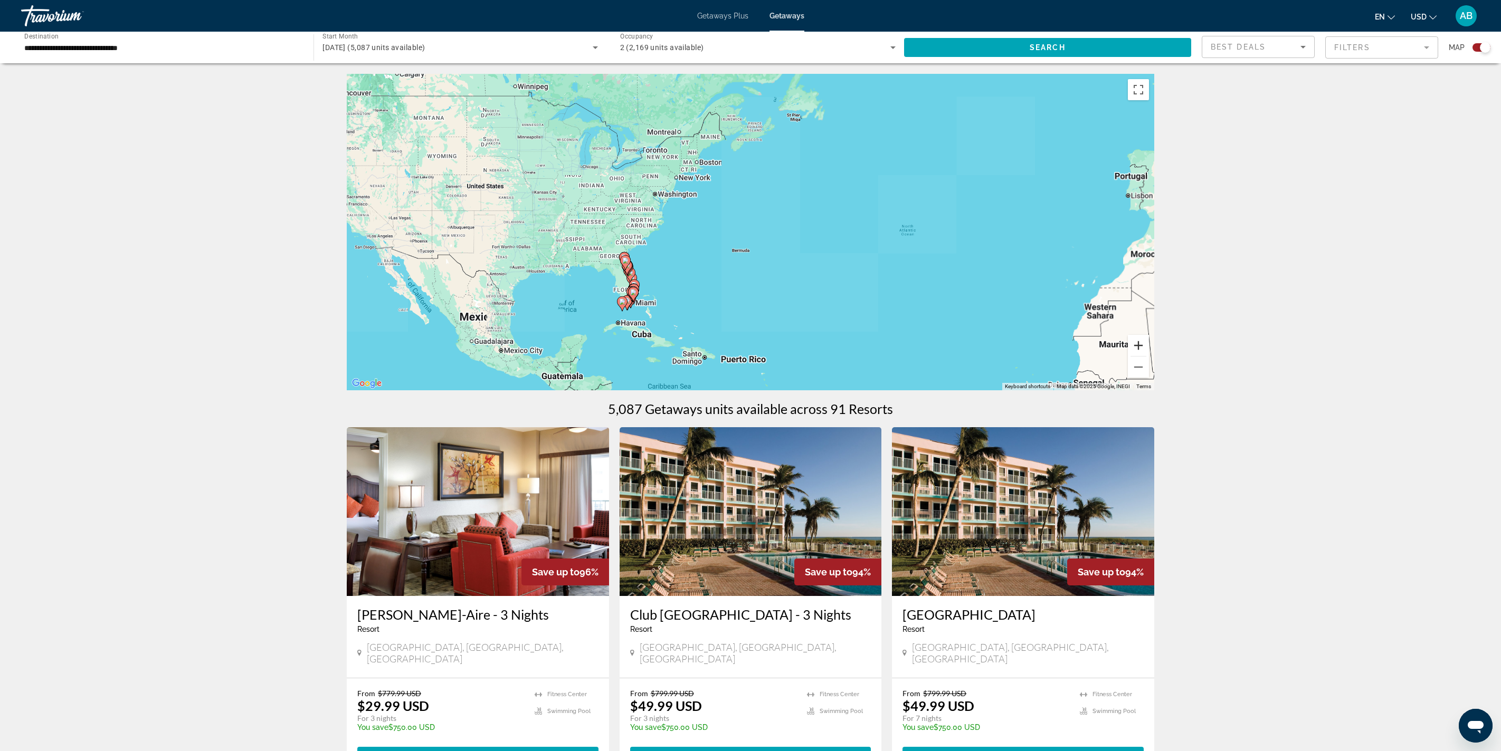
click at [750, 356] on button "Zoom in" at bounding box center [1138, 345] width 21 height 21
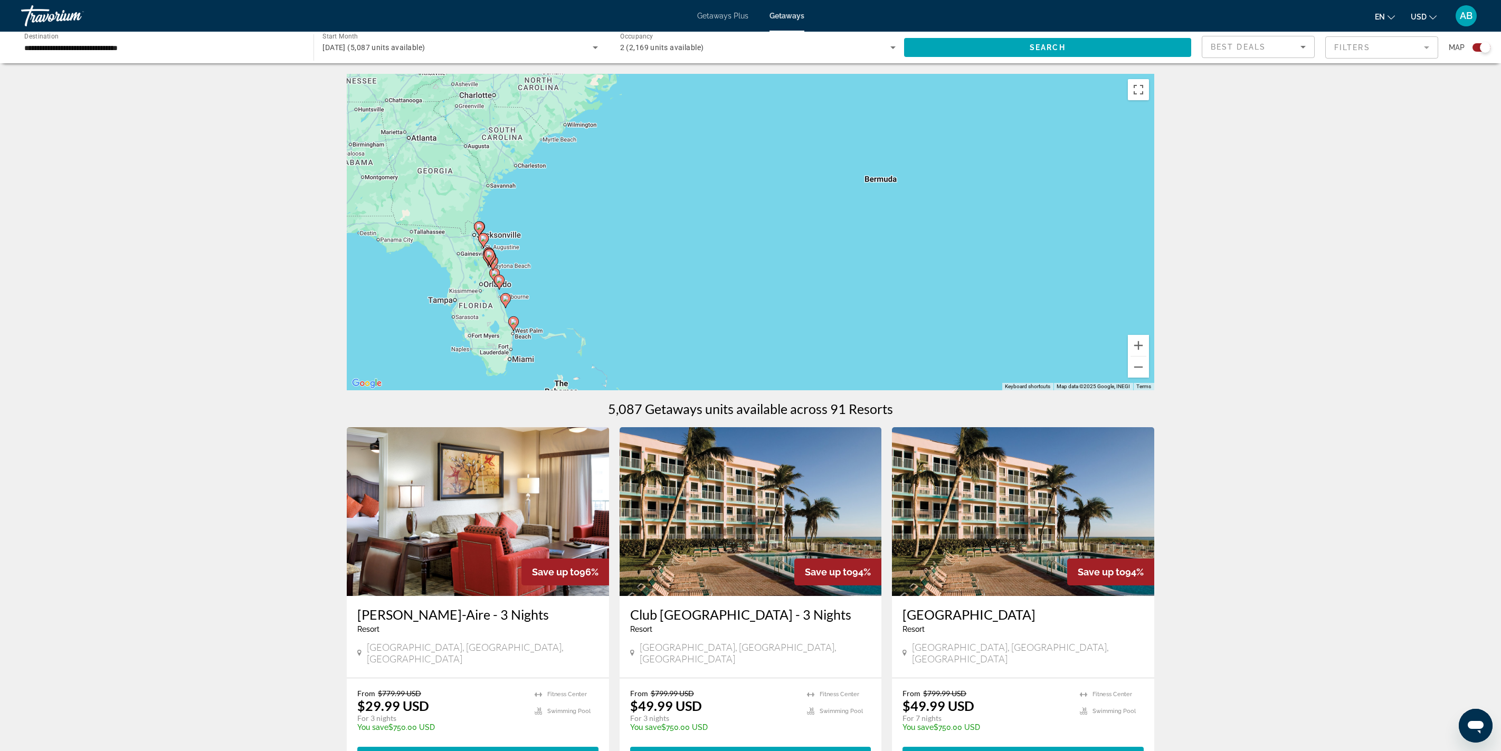
drag, startPoint x: 996, startPoint y: 351, endPoint x: 1160, endPoint y: 248, distance: 193.5
click at [750, 248] on div "To activate drag with keyboard, press Alt + Enter. Once in keyboard drag state,…" at bounding box center [750, 232] width 807 height 317
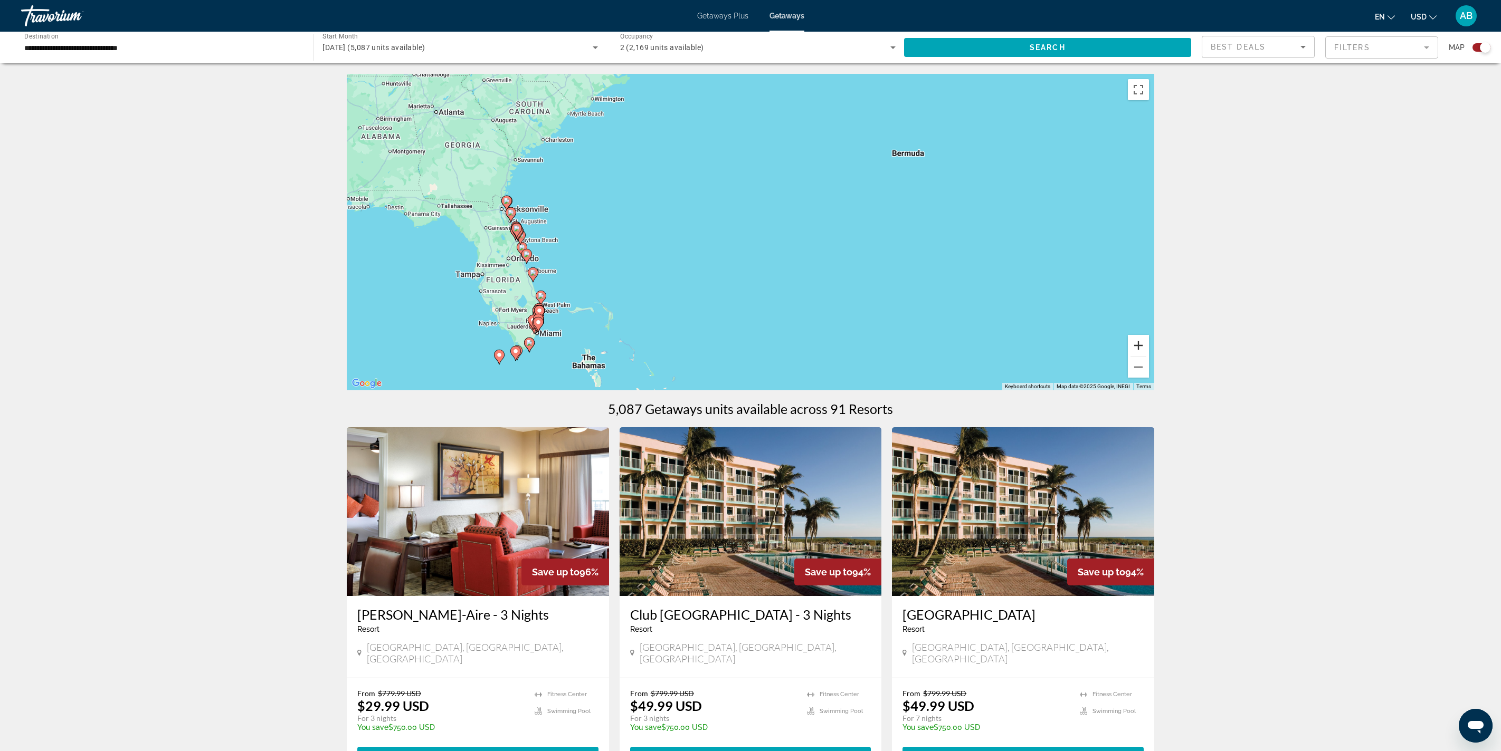
click at [750, 356] on button "Zoom in" at bounding box center [1138, 345] width 21 height 21
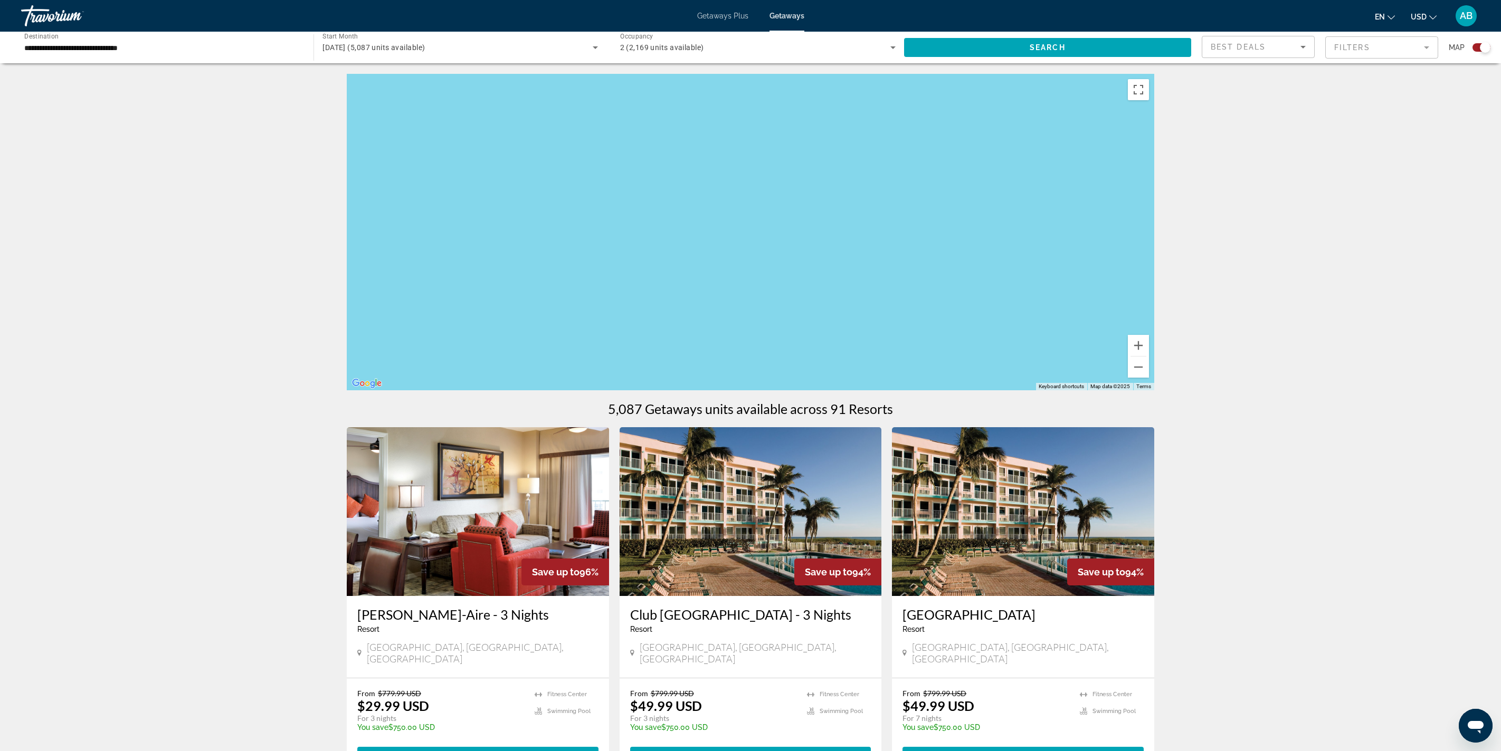
drag, startPoint x: 947, startPoint y: 297, endPoint x: 1321, endPoint y: 283, distance: 374.9
click at [750, 283] on div "To activate drag with keyboard, press Alt + Enter. Once in keyboard drag state,…" at bounding box center [750, 232] width 807 height 317
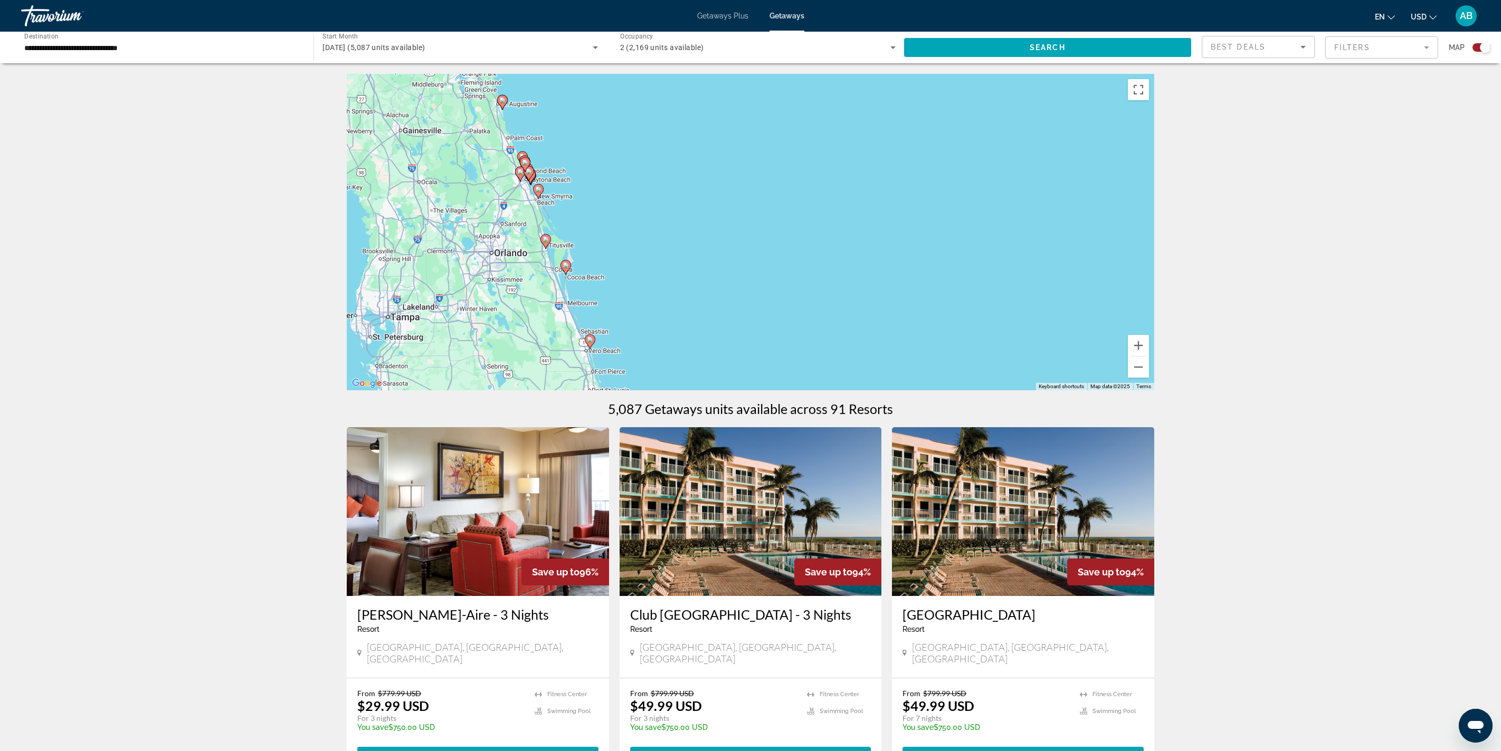
drag, startPoint x: 909, startPoint y: 284, endPoint x: 1187, endPoint y: 217, distance: 286.4
click at [750, 217] on div "To activate drag with keyboard, press Alt + Enter. Once in keyboard drag state,…" at bounding box center [750, 232] width 807 height 317
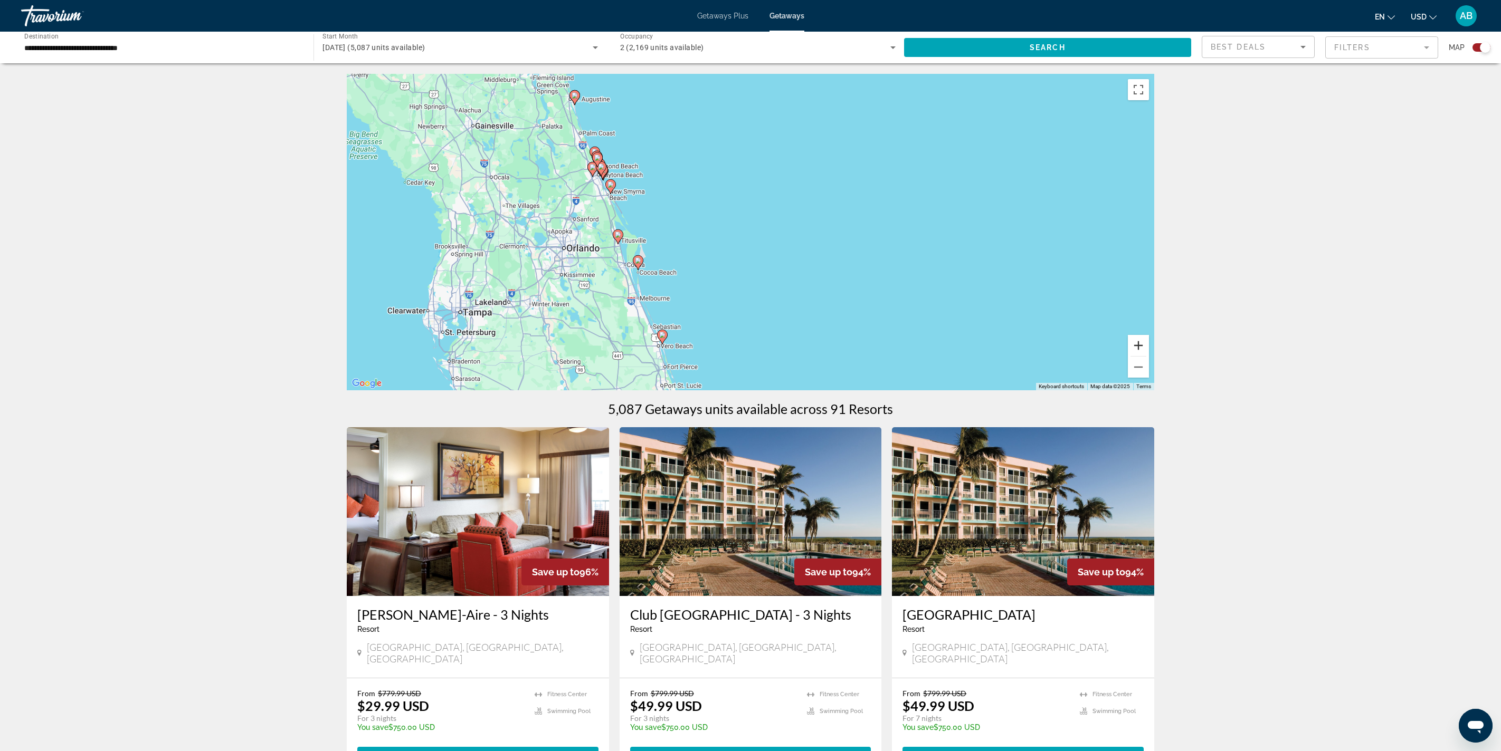
click at [750, 356] on button "Zoom in" at bounding box center [1138, 345] width 21 height 21
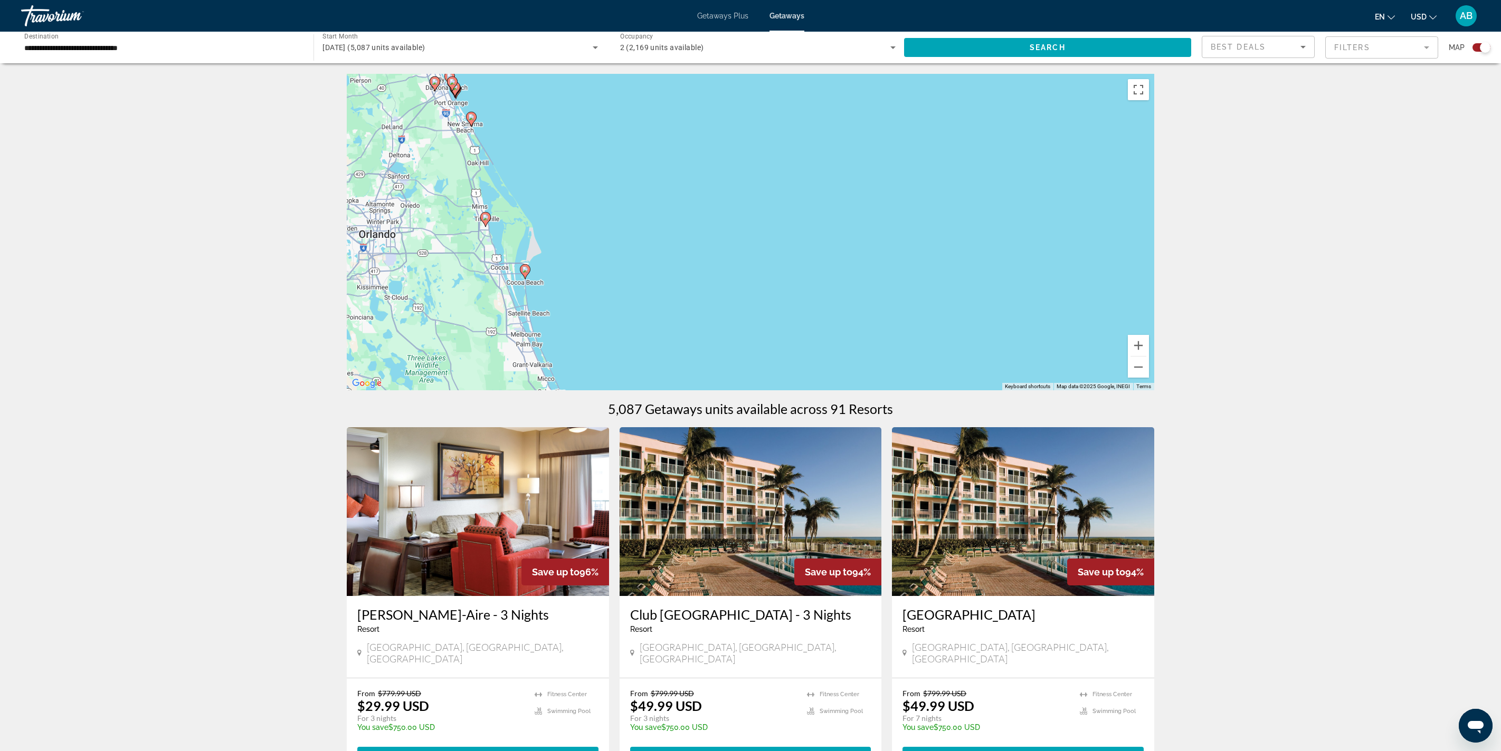
drag, startPoint x: 930, startPoint y: 331, endPoint x: 984, endPoint y: 120, distance: 217.8
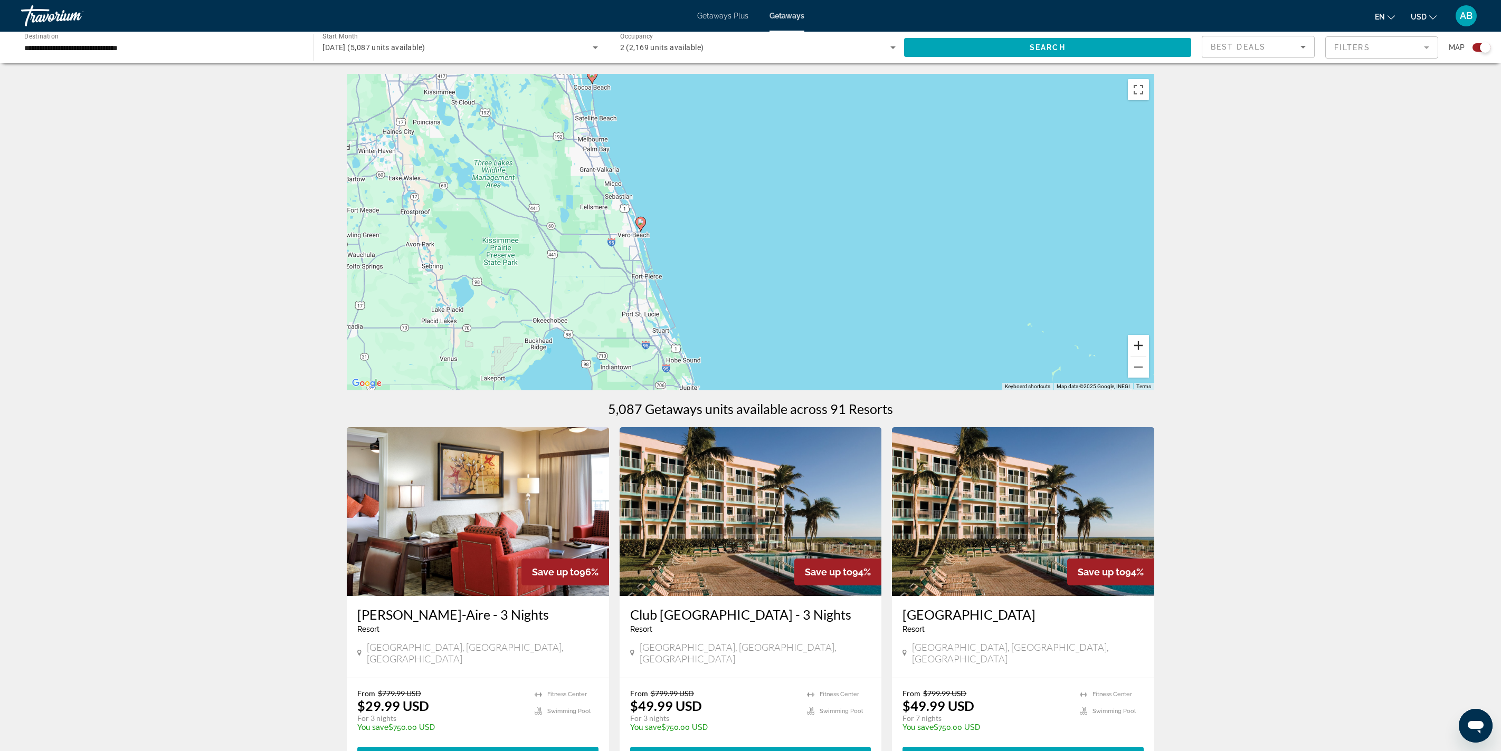
click at [750, 356] on button "Zoom in" at bounding box center [1138, 345] width 21 height 21
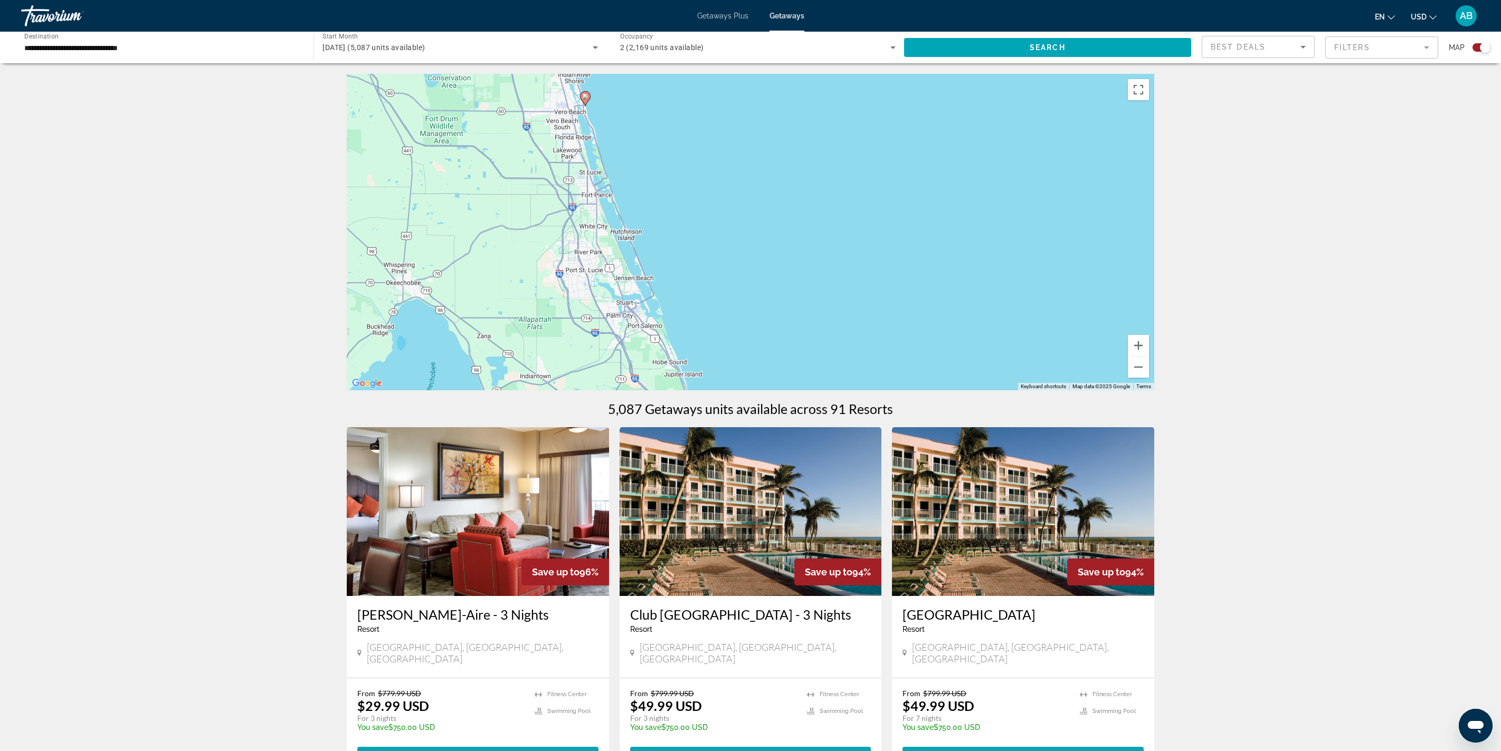
drag, startPoint x: 952, startPoint y: 366, endPoint x: 1011, endPoint y: 213, distance: 164.0
click at [750, 213] on div "To activate drag with keyboard, press Alt + Enter. Once in keyboard drag state,…" at bounding box center [750, 232] width 807 height 317
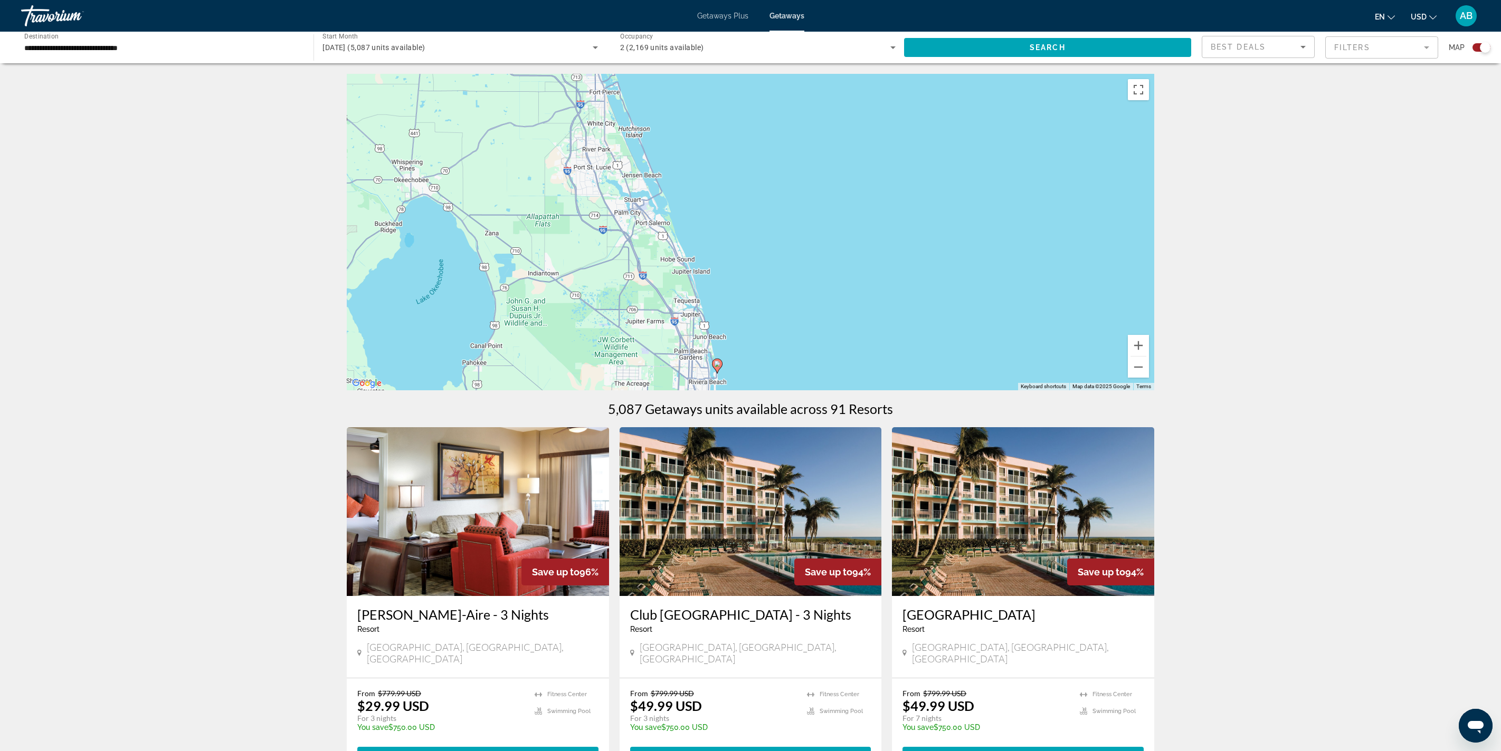
drag, startPoint x: 790, startPoint y: 284, endPoint x: 794, endPoint y: 204, distance: 80.3
click at [750, 204] on div "To activate drag with keyboard, press Alt + Enter. Once in keyboard drag state,…" at bounding box center [750, 232] width 807 height 317
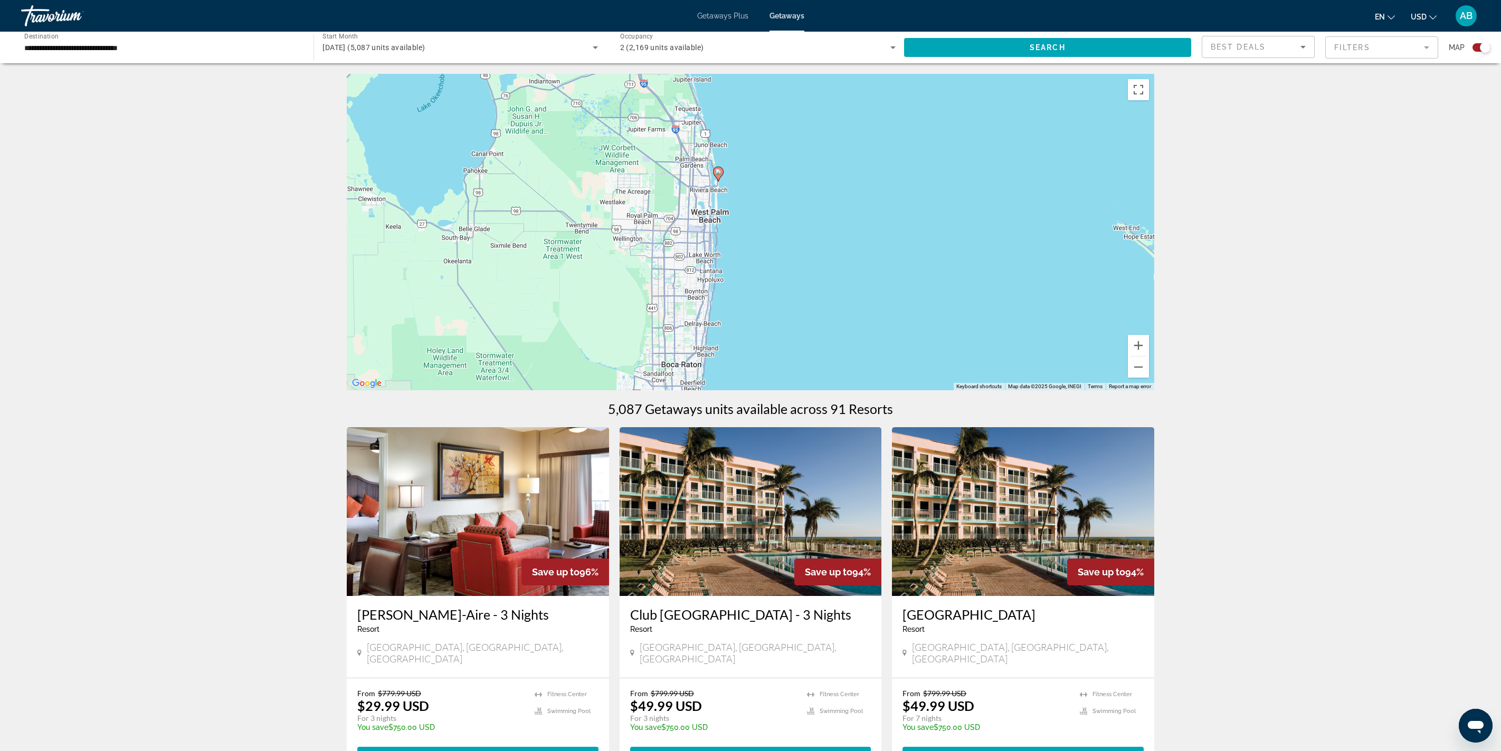
drag, startPoint x: 838, startPoint y: 318, endPoint x: 840, endPoint y: 131, distance: 186.8
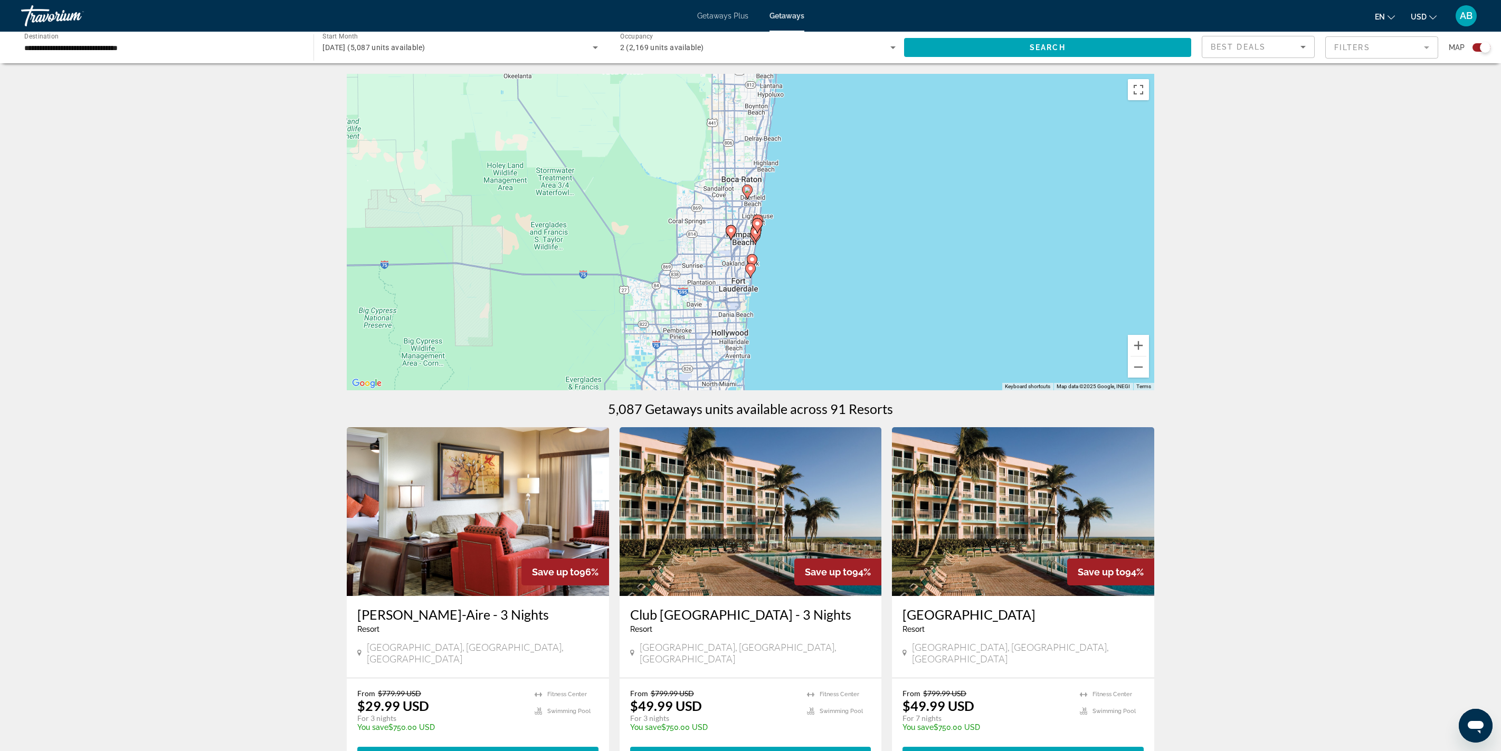
drag, startPoint x: 1001, startPoint y: 354, endPoint x: 1059, endPoint y: 137, distance: 224.0
click at [750, 137] on div "To activate drag with keyboard, press Alt + Enter. Once in keyboard drag state,…" at bounding box center [750, 232] width 807 height 317
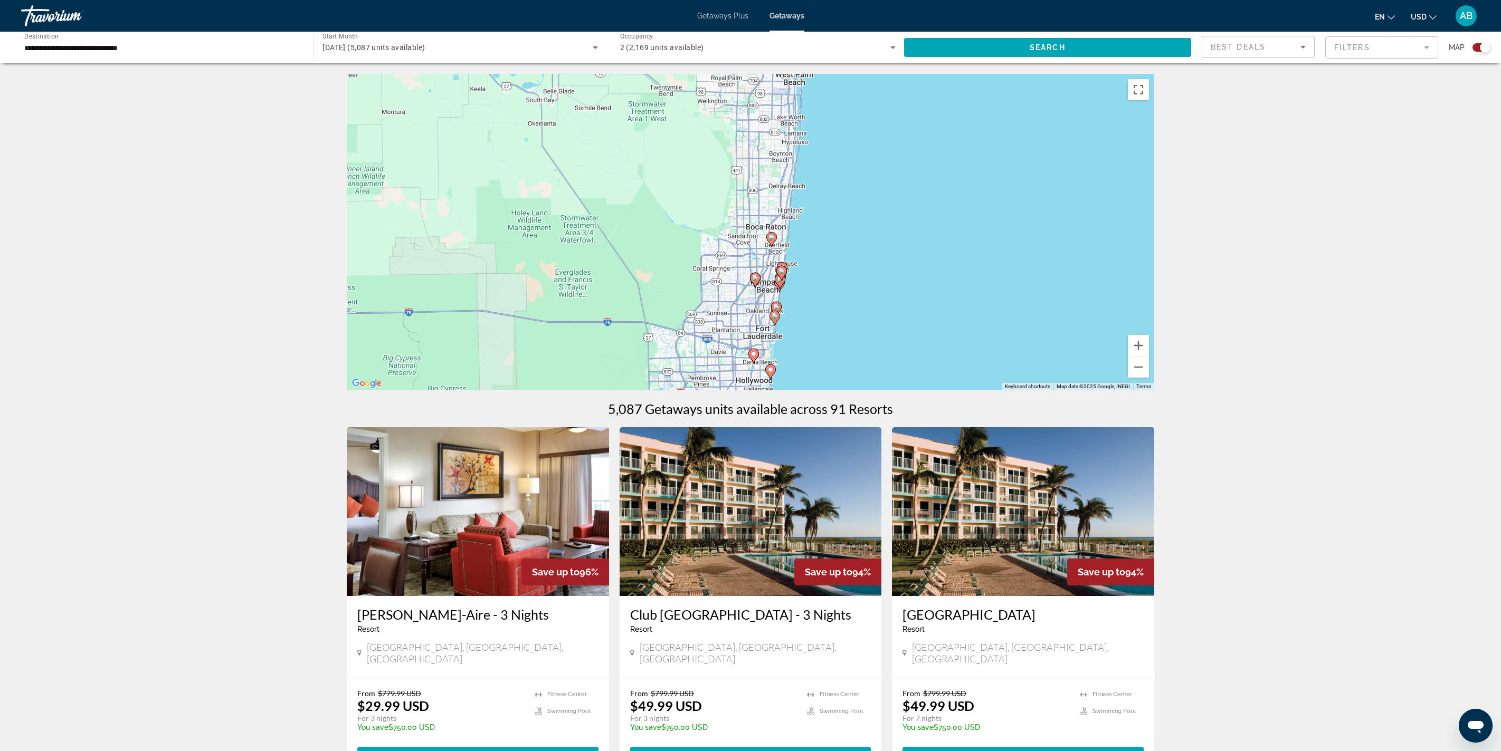
drag, startPoint x: 956, startPoint y: 283, endPoint x: 973, endPoint y: 317, distance: 37.8
click at [750, 312] on div "To activate drag with keyboard, press Alt + Enter. Once in keyboard drag state,…" at bounding box center [750, 232] width 807 height 317
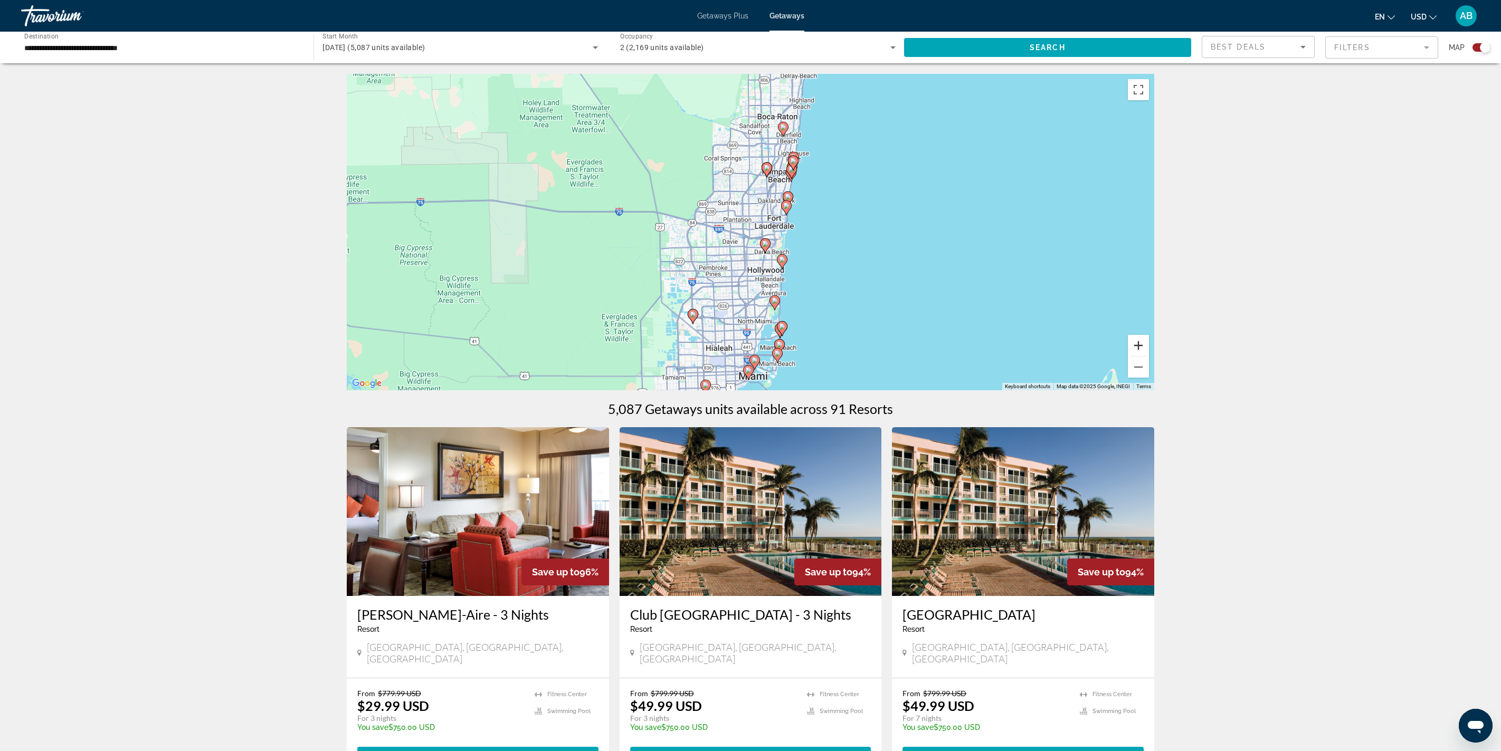
click at [750, 356] on button "Zoom in" at bounding box center [1138, 345] width 21 height 21
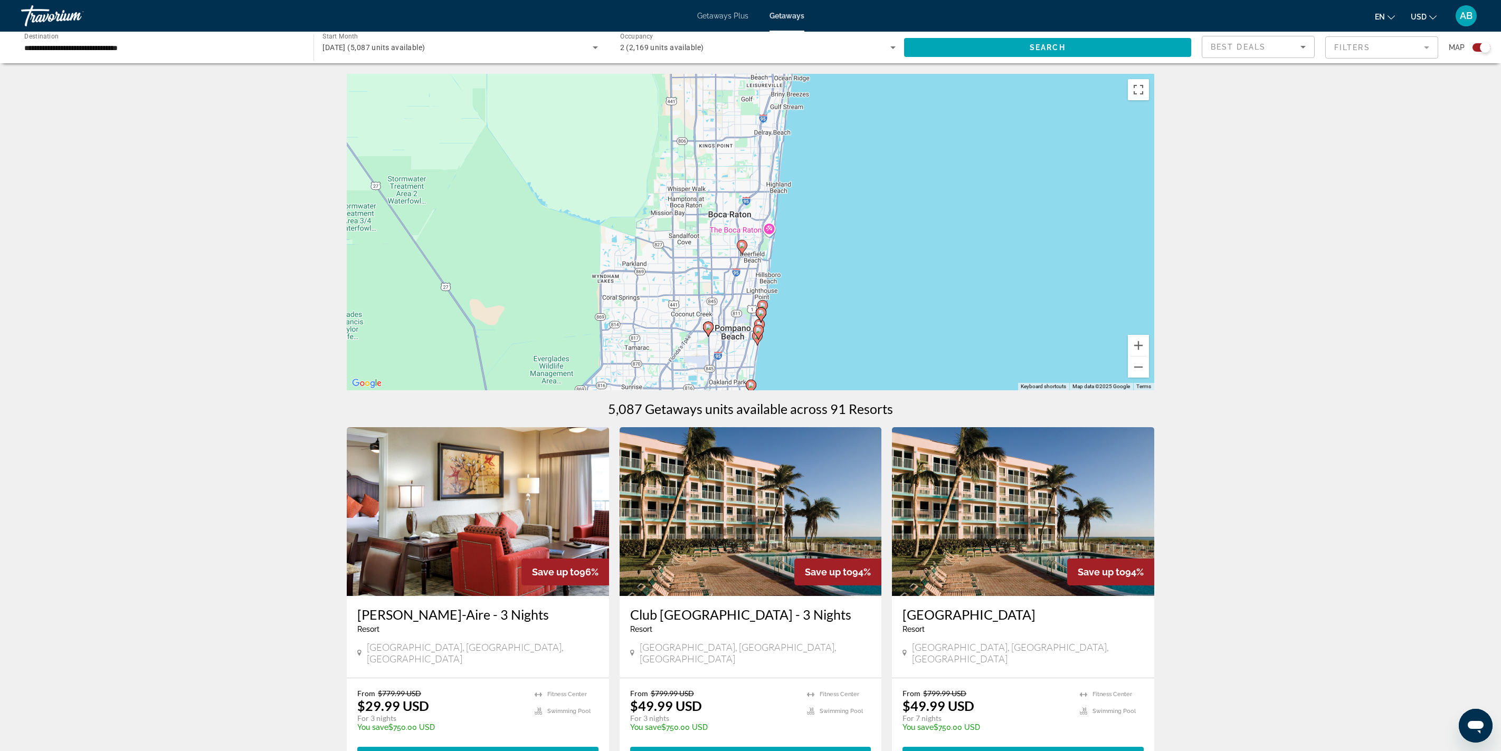
drag, startPoint x: 1051, startPoint y: 281, endPoint x: 976, endPoint y: 495, distance: 227.0
click at [710, 336] on icon "Main content" at bounding box center [707, 329] width 9 height 14
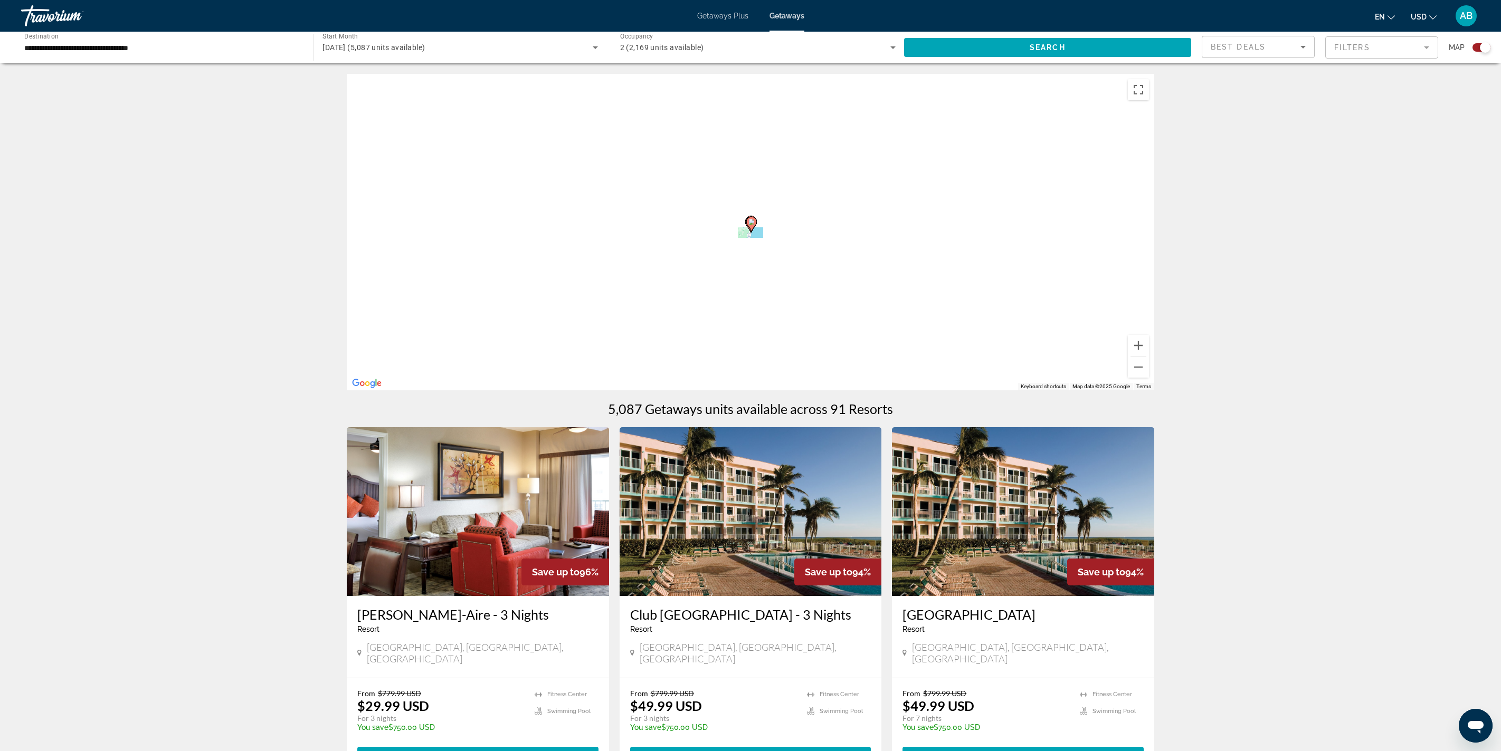
click at [710, 375] on div "To activate drag with keyboard, press Alt + Enter. Once in keyboard drag state,…" at bounding box center [750, 232] width 807 height 317
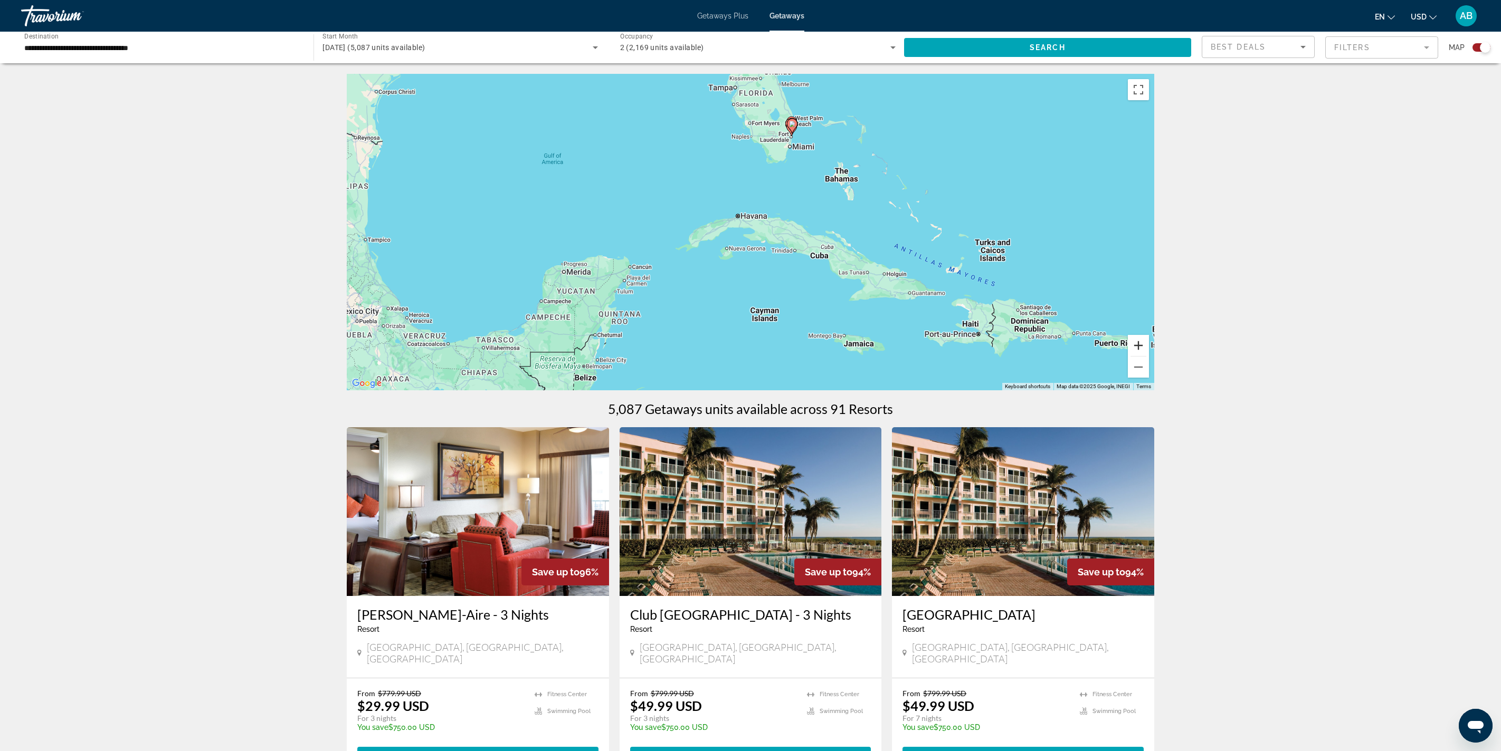
click at [750, 356] on button "Zoom in" at bounding box center [1138, 345] width 21 height 21
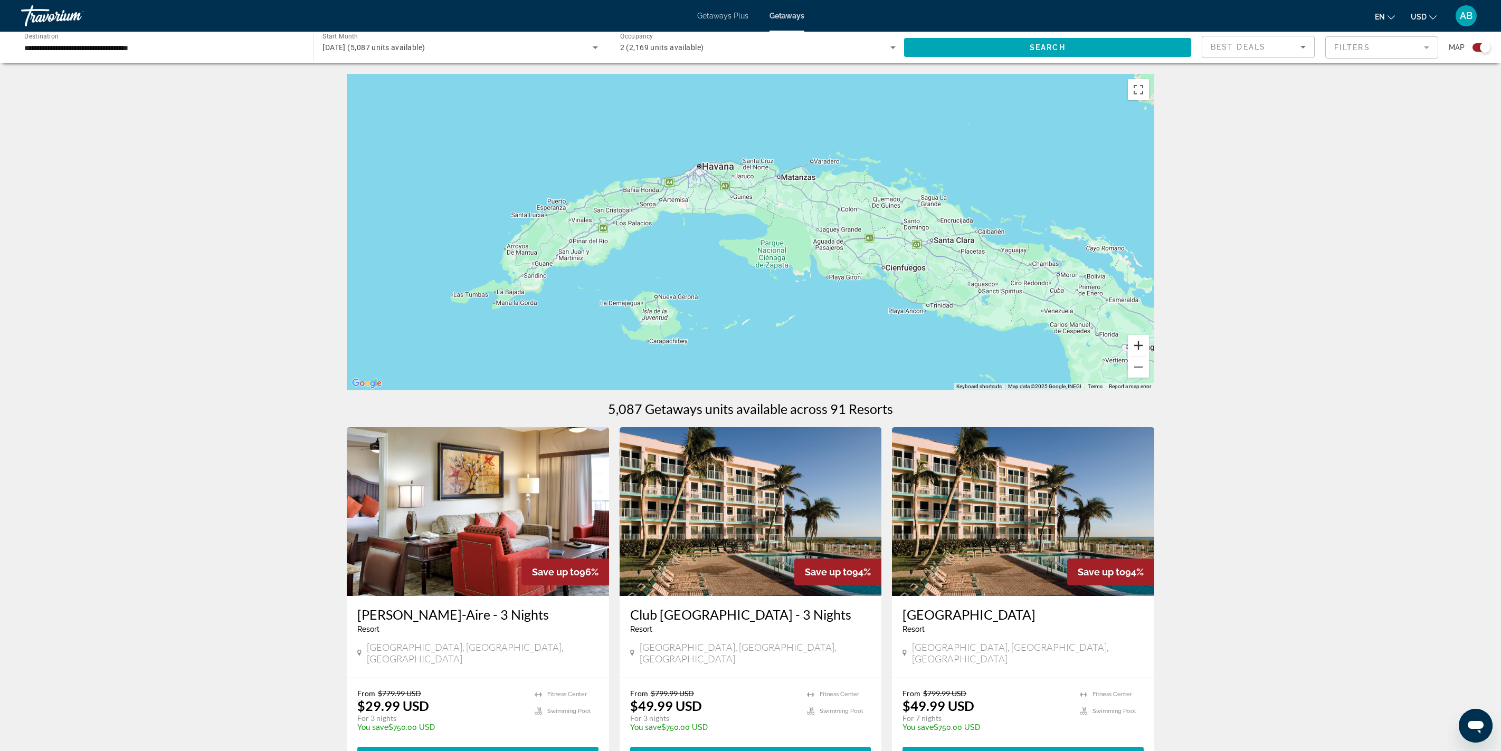
click at [750, 356] on button "Zoom in" at bounding box center [1138, 345] width 21 height 21
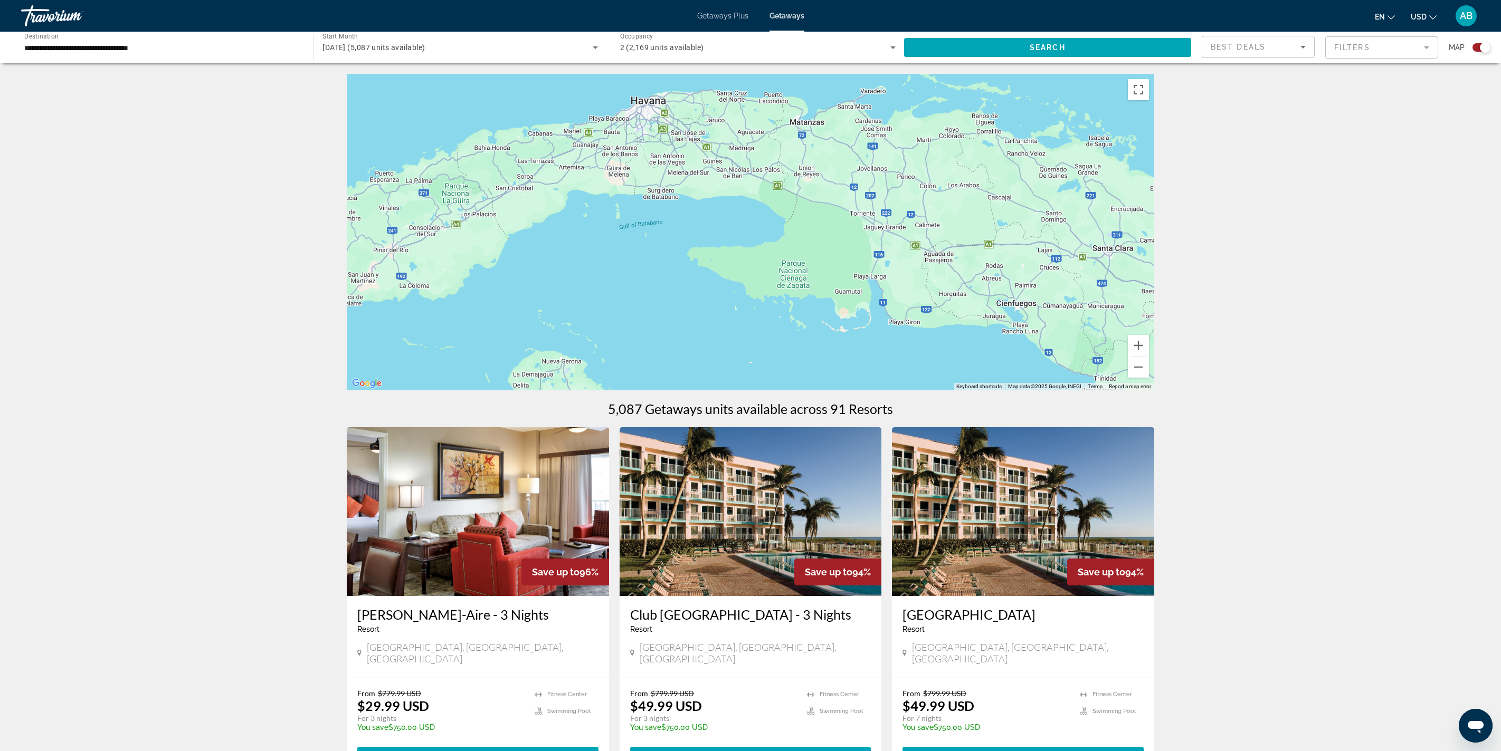
drag, startPoint x: 1242, startPoint y: 256, endPoint x: 1090, endPoint y: 513, distance: 298.1
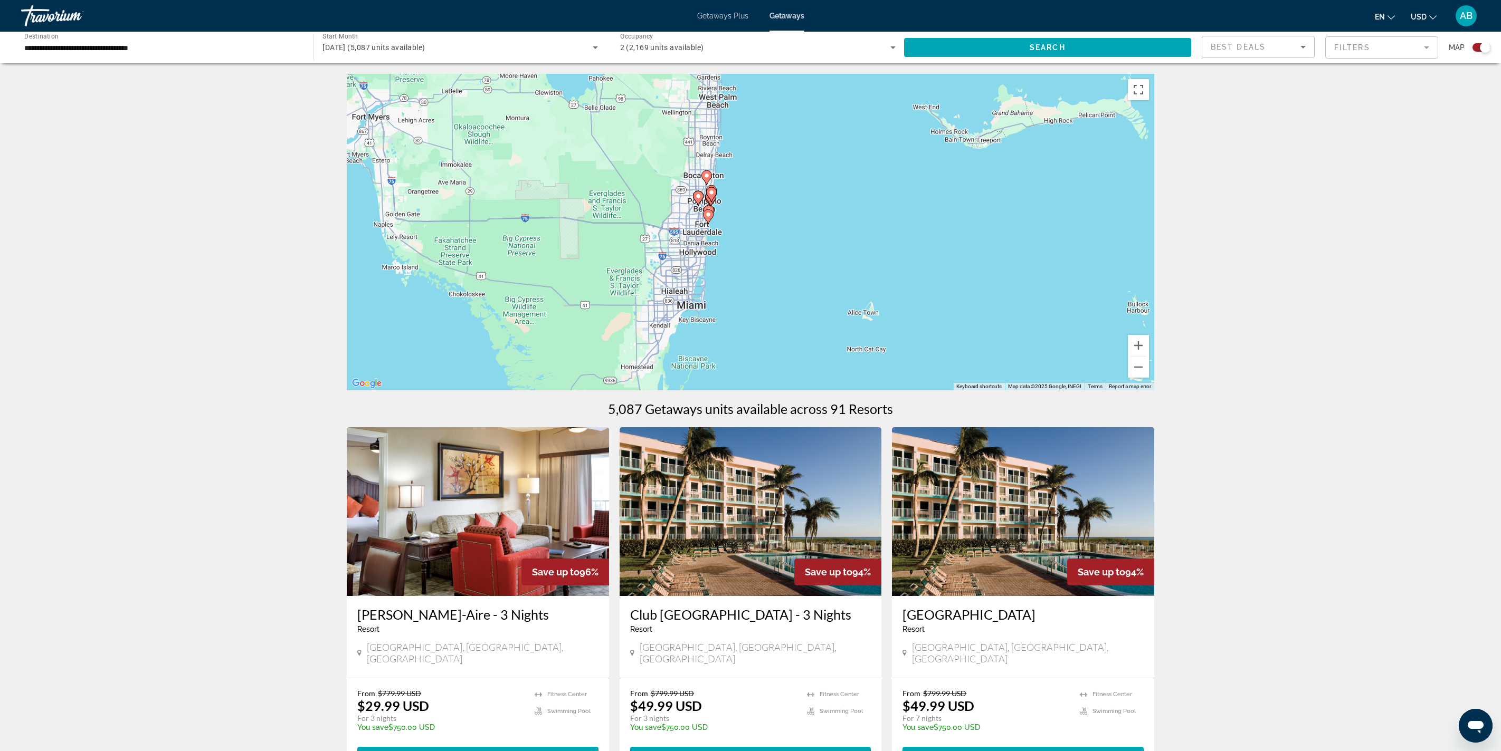
drag, startPoint x: 998, startPoint y: 227, endPoint x: 1080, endPoint y: 290, distance: 103.0
click at [750, 290] on div "To activate drag with keyboard, press Alt + Enter. Once in keyboard drag state,…" at bounding box center [750, 232] width 807 height 317
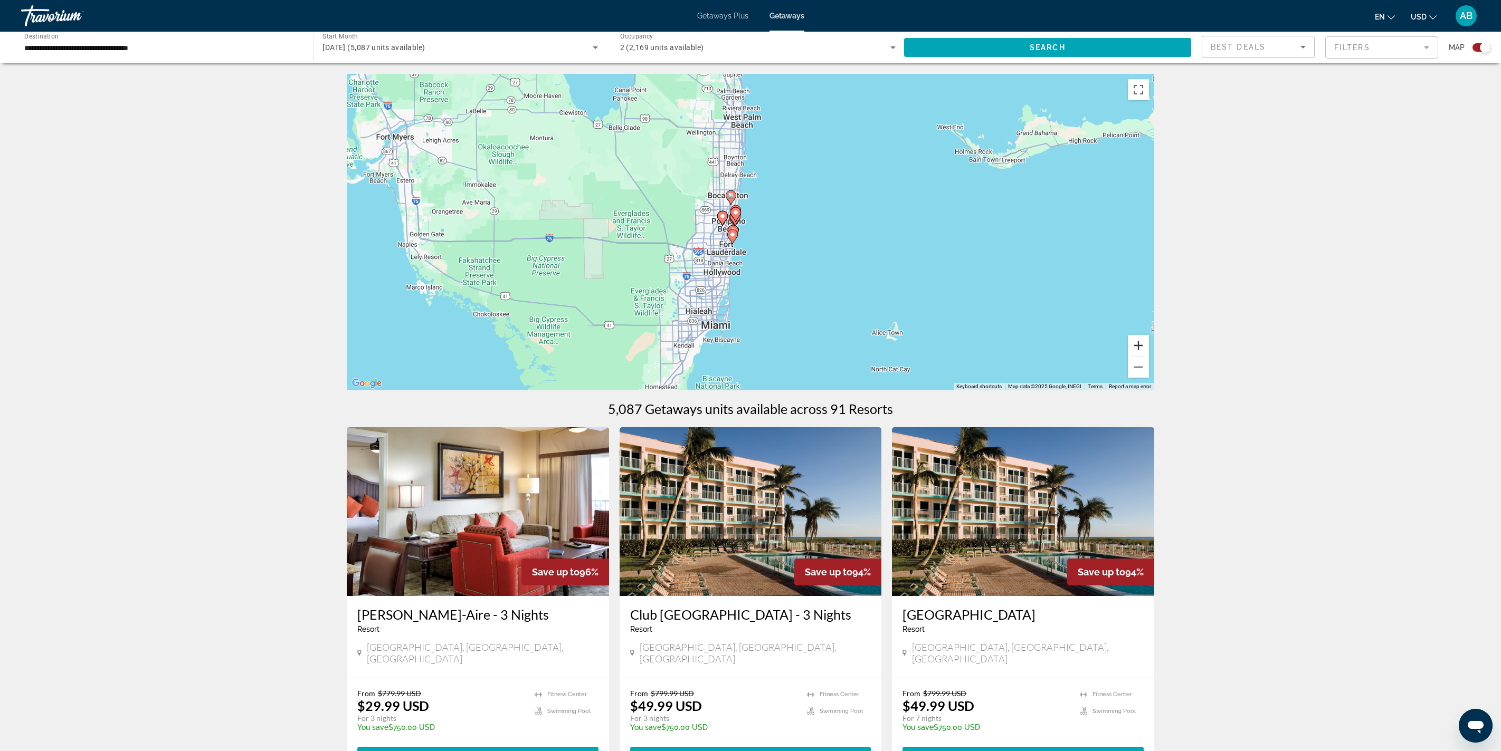
click at [750, 356] on button "Zoom in" at bounding box center [1138, 345] width 21 height 21
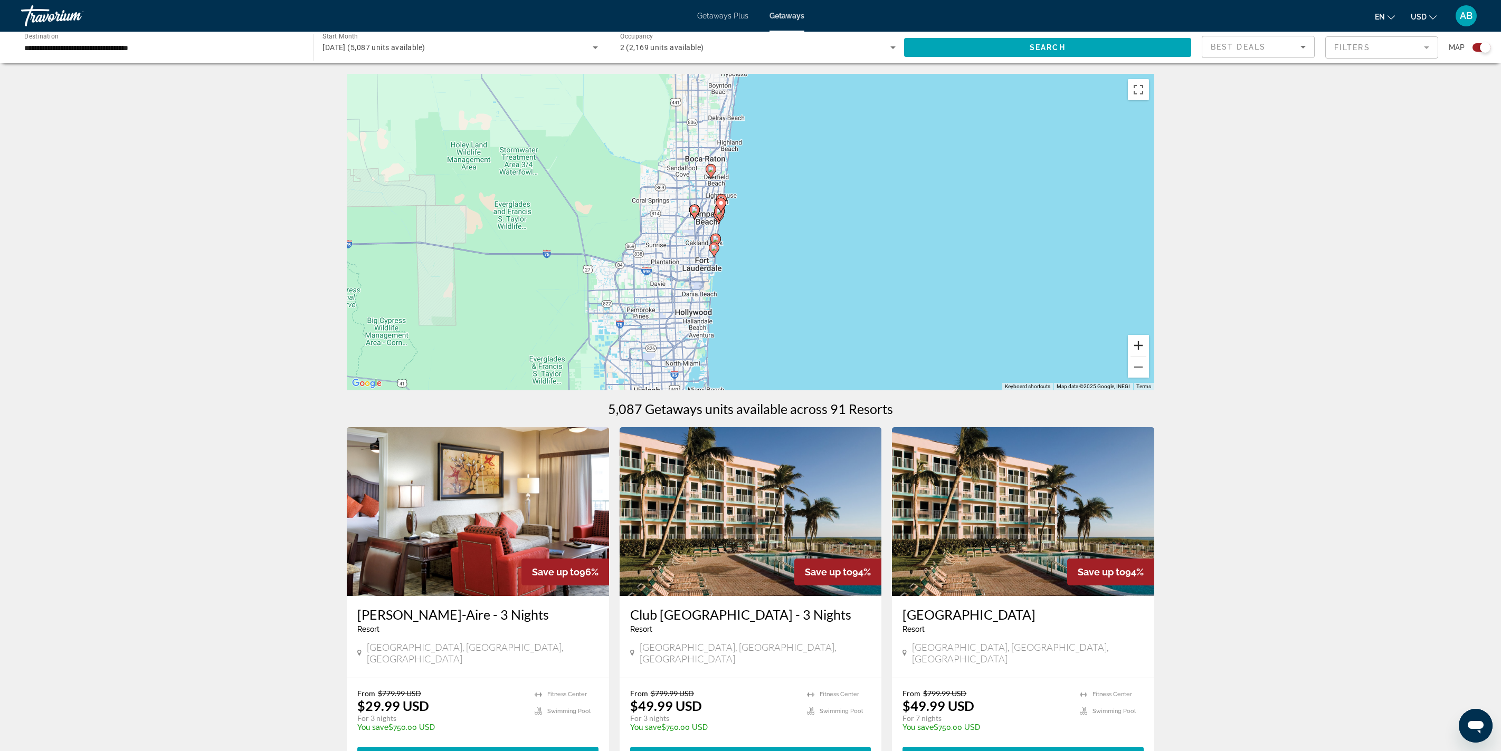
click at [750, 356] on button "Zoom in" at bounding box center [1138, 345] width 21 height 21
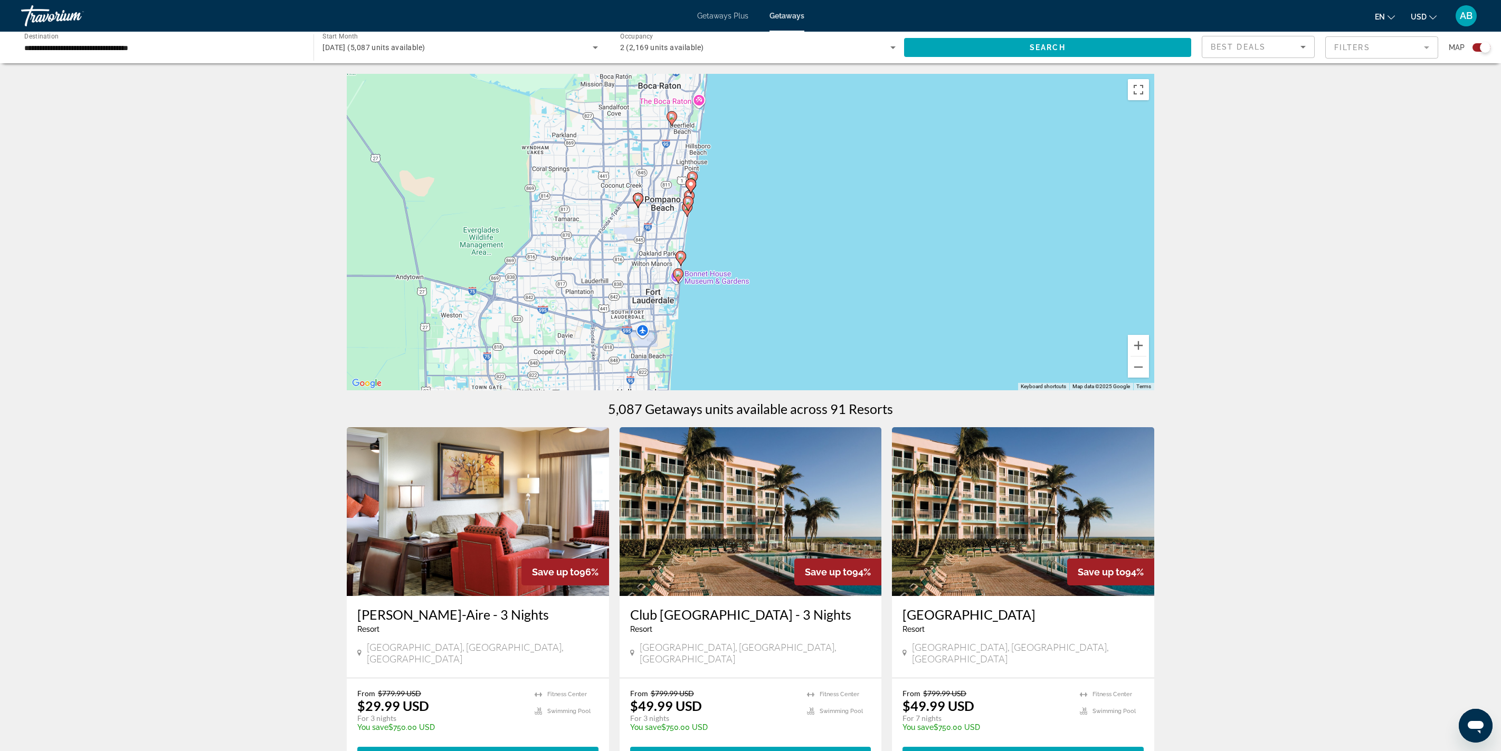
drag, startPoint x: 813, startPoint y: 263, endPoint x: 940, endPoint y: 285, distance: 129.6
click at [750, 285] on div "To activate drag with keyboard, press Alt + Enter. Once in keyboard drag state,…" at bounding box center [750, 232] width 807 height 317
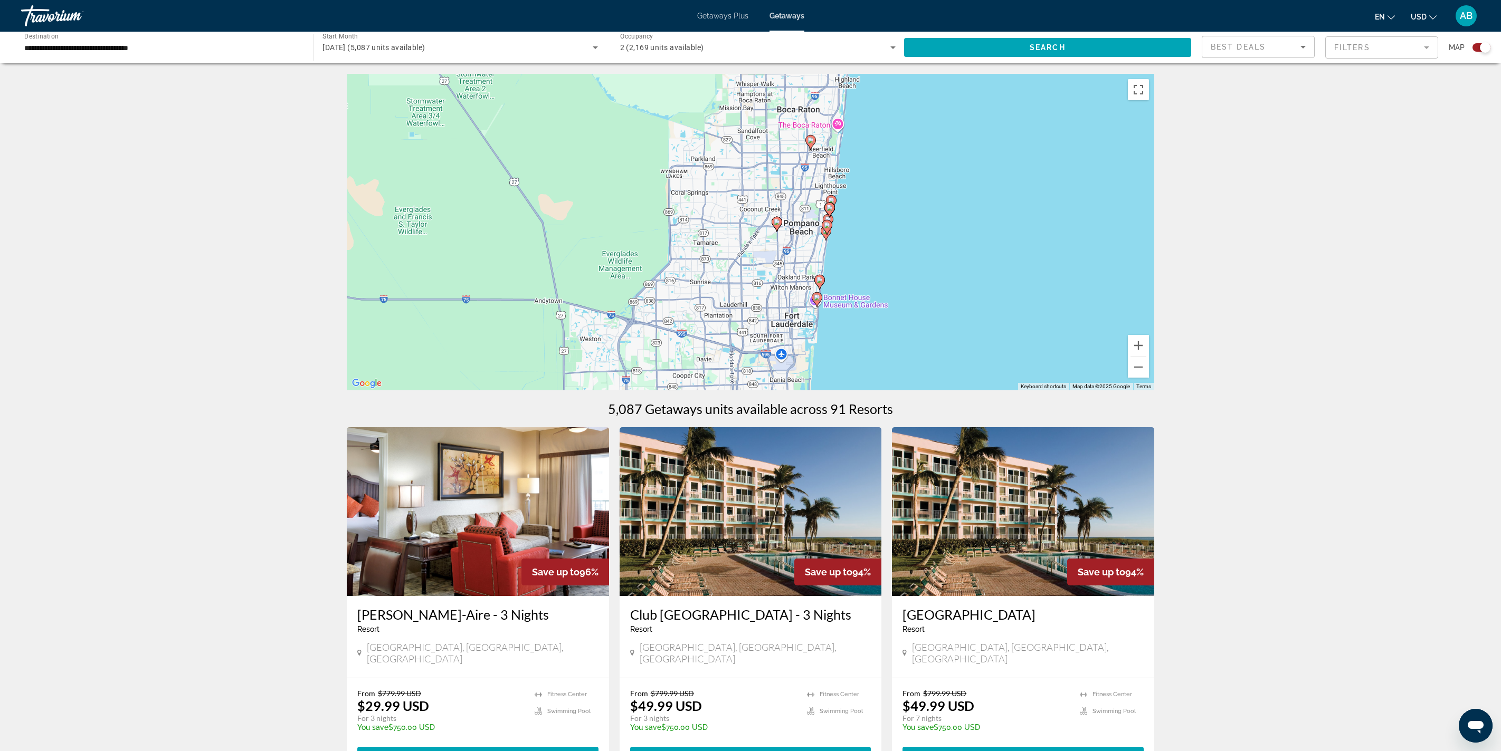
click at [750, 225] on image "Main content" at bounding box center [777, 222] width 6 height 6
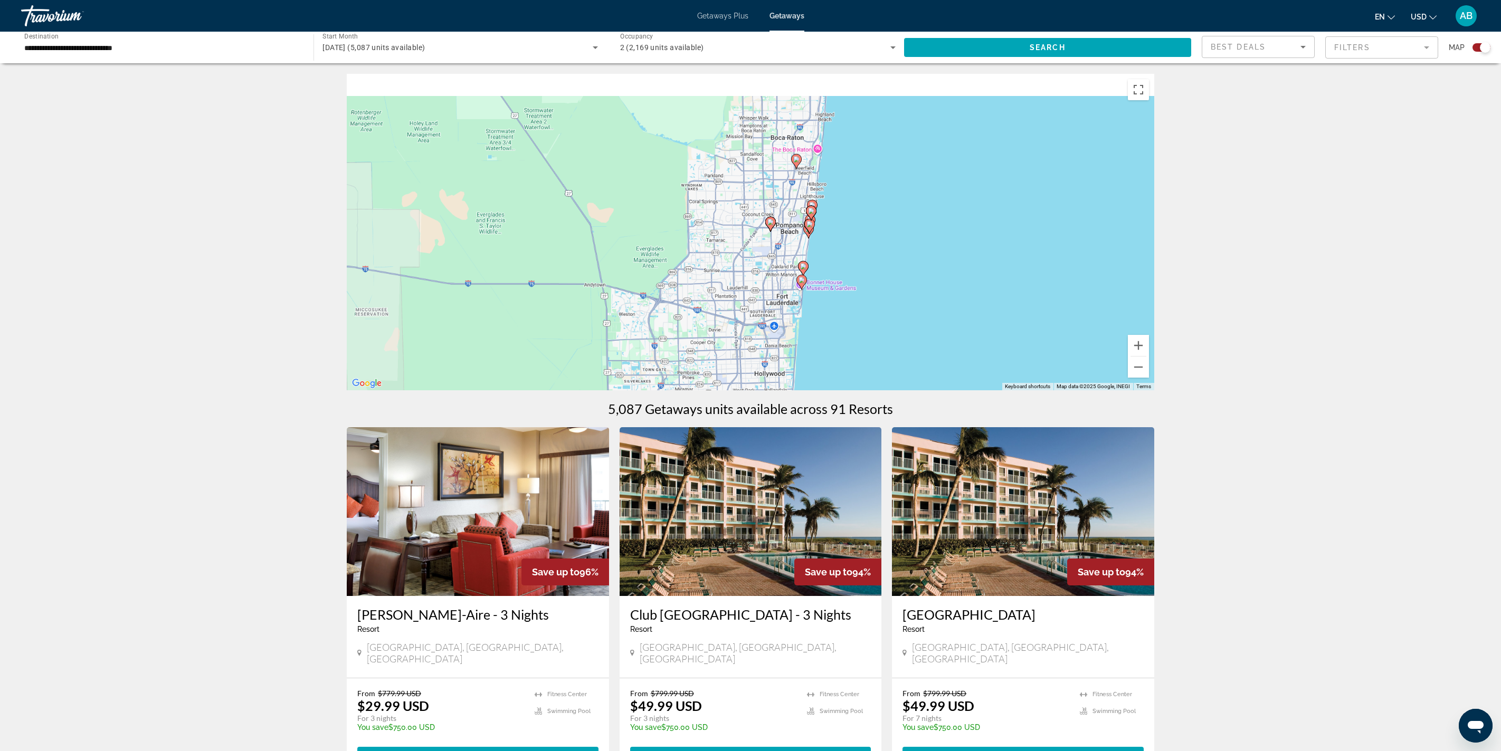
click at [750, 281] on div "To activate drag with keyboard, press Alt + Enter. Once in keyboard drag state,…" at bounding box center [750, 232] width 807 height 317
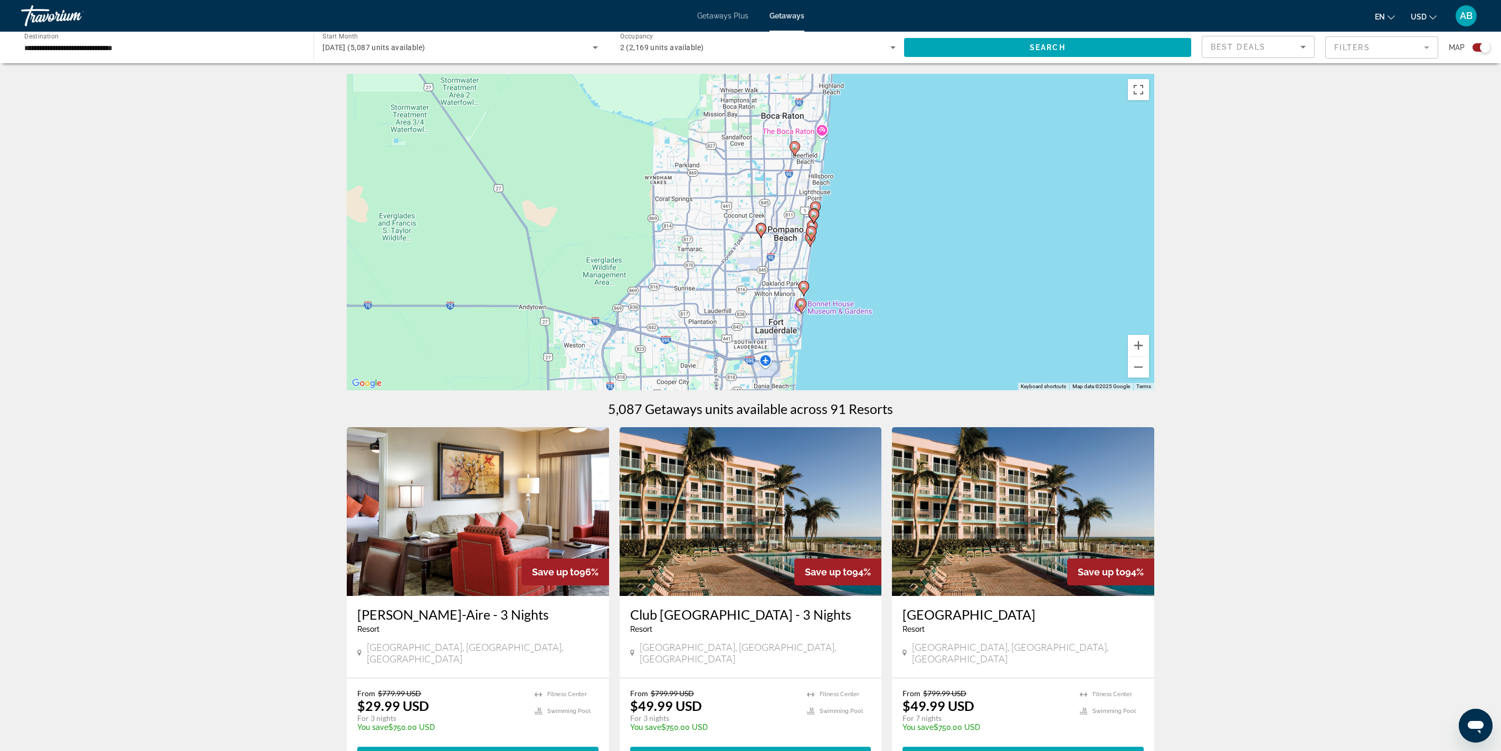
click at [750, 237] on icon "Main content" at bounding box center [760, 231] width 9 height 14
type input "**********"
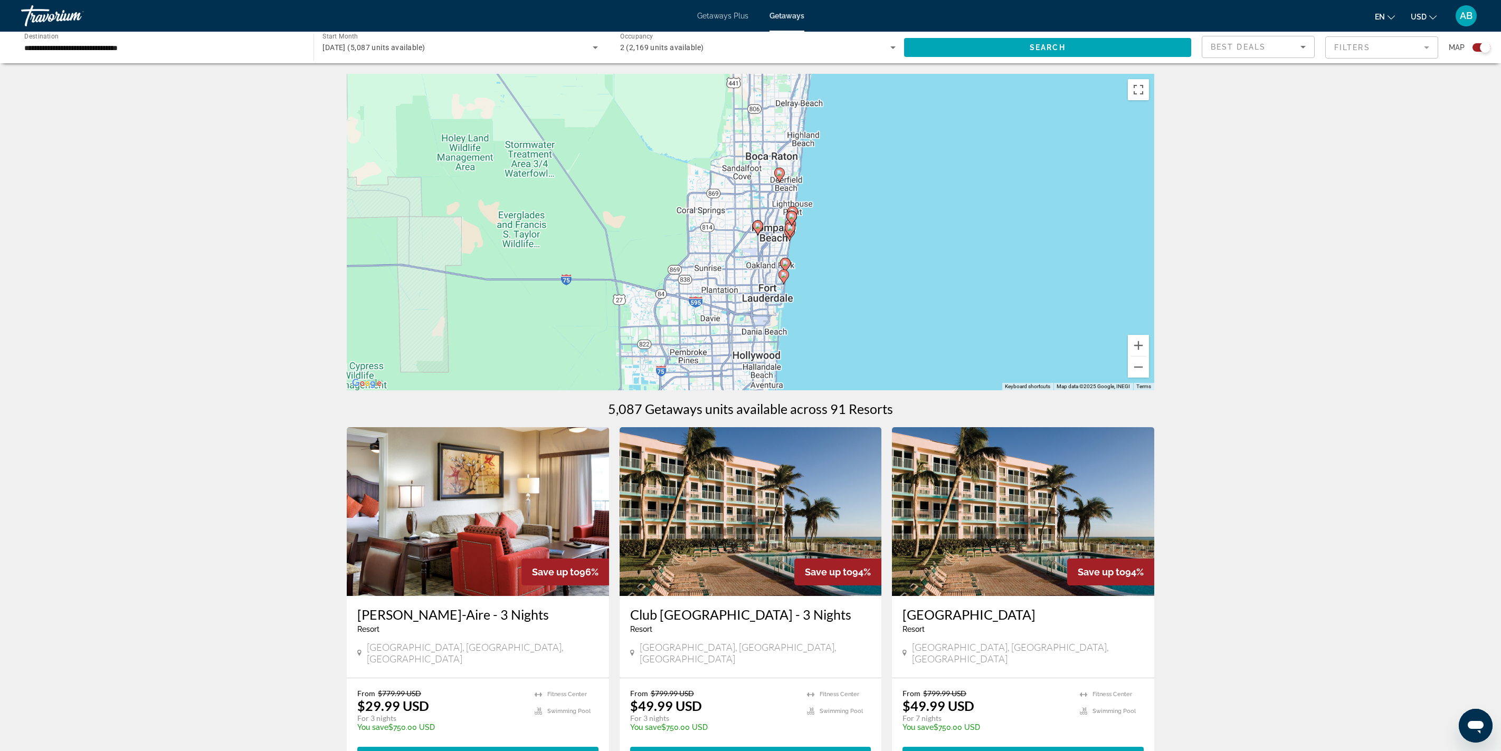
click at [750, 289] on div "To navigate, press the arrow keys. To activate drag with keyboard, press Alt + …" at bounding box center [750, 232] width 807 height 317
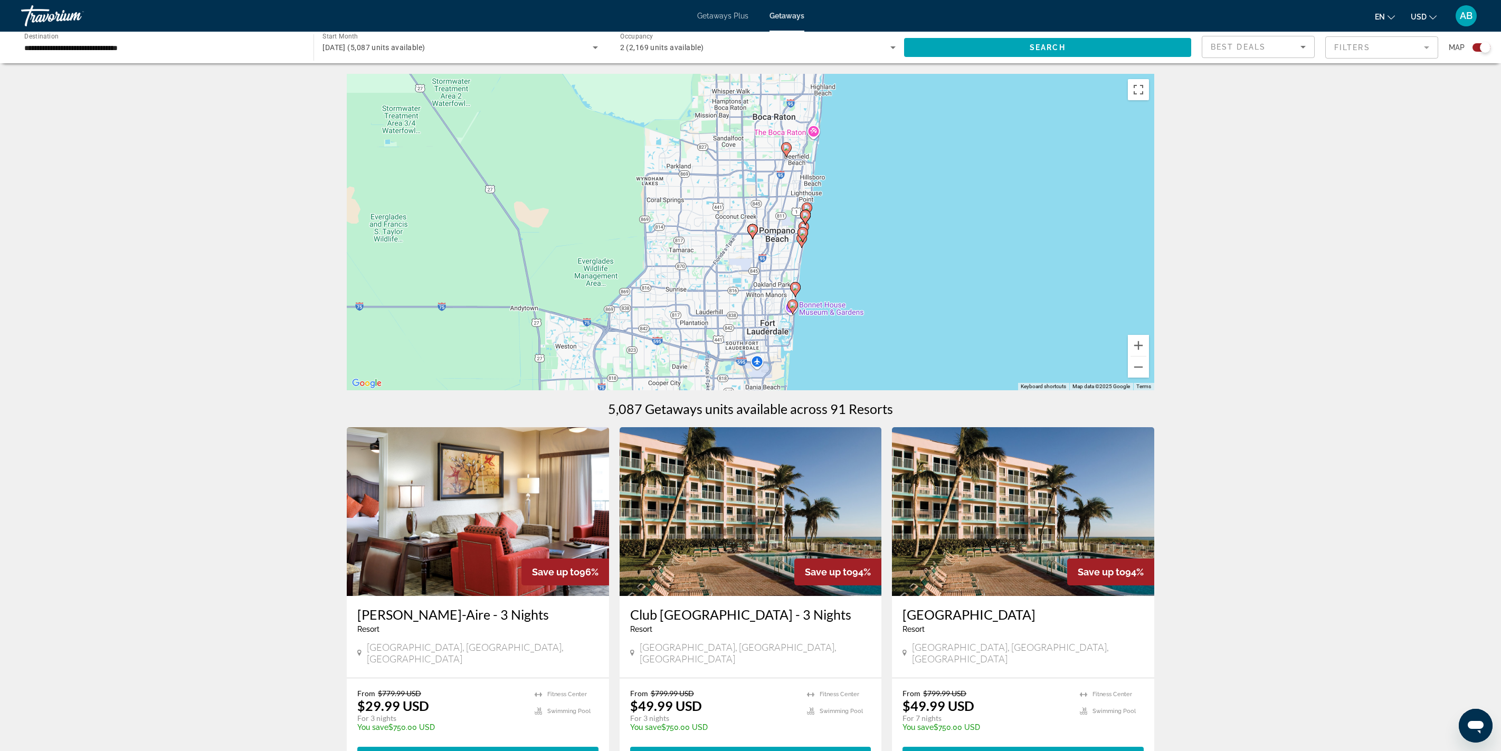
click at [750, 233] on image "Main content" at bounding box center [752, 229] width 6 height 6
click at [750, 239] on g "Main content" at bounding box center [752, 231] width 11 height 15
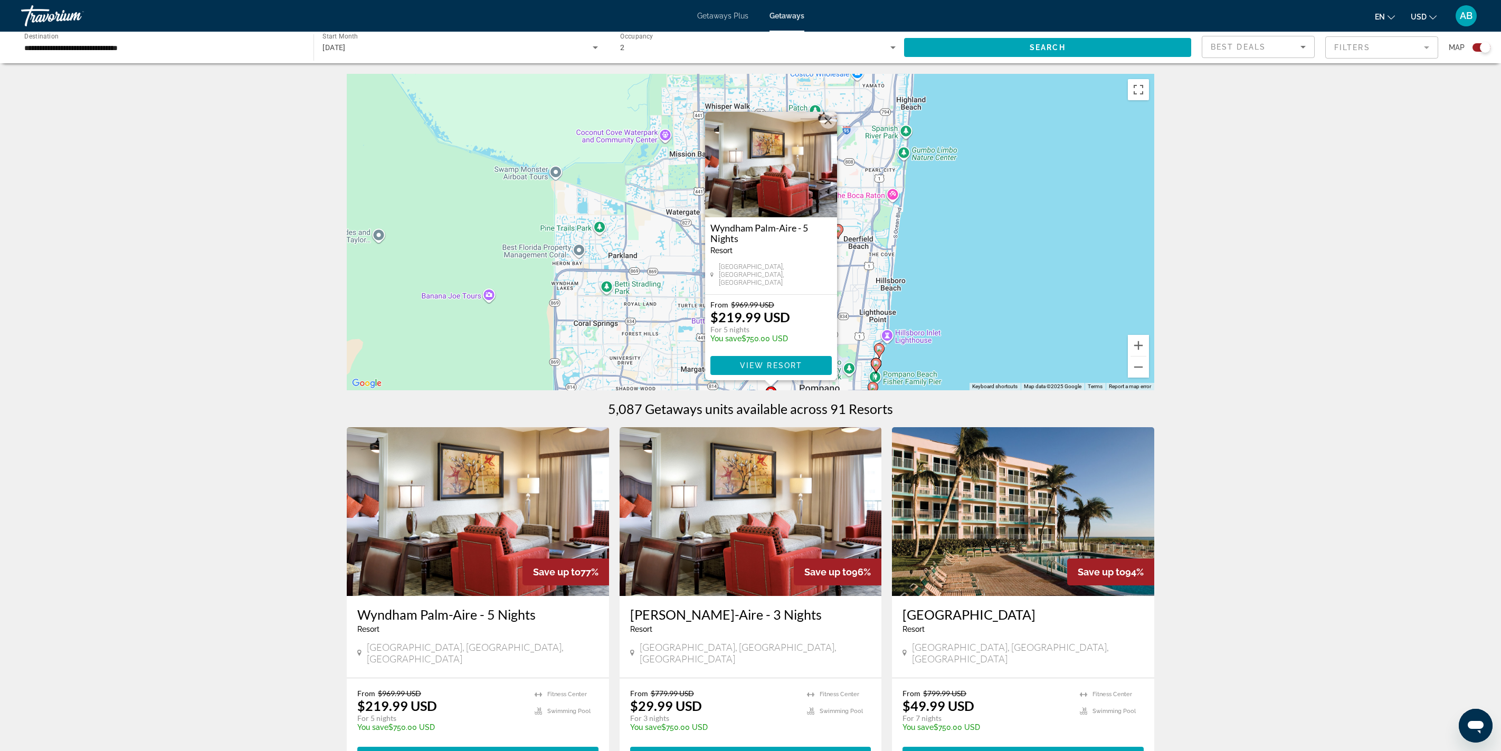
drag, startPoint x: 984, startPoint y: 300, endPoint x: 999, endPoint y: 221, distance: 80.7
click at [750, 221] on div "To activate drag with keyboard, press Alt + Enter. Once in keyboard drag state,…" at bounding box center [750, 232] width 807 height 317
click at [750, 301] on div "To activate drag with keyboard, press Alt + Enter. Once in keyboard drag state,…" at bounding box center [750, 232] width 807 height 317
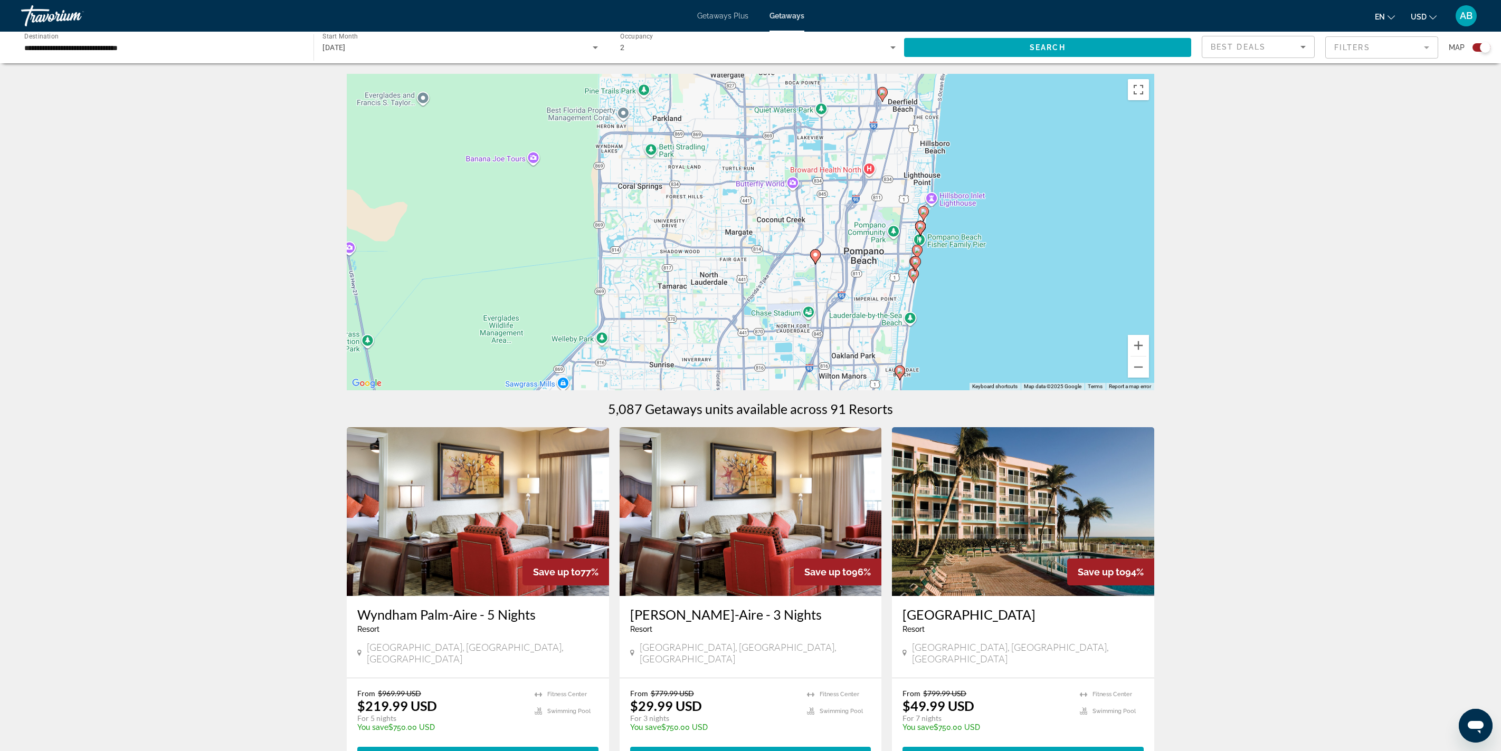
drag, startPoint x: 961, startPoint y: 342, endPoint x: 1046, endPoint y: 142, distance: 216.6
click at [750, 142] on div "To activate drag with keyboard, press Alt + Enter. Once in keyboard drag state,…" at bounding box center [750, 232] width 807 height 317
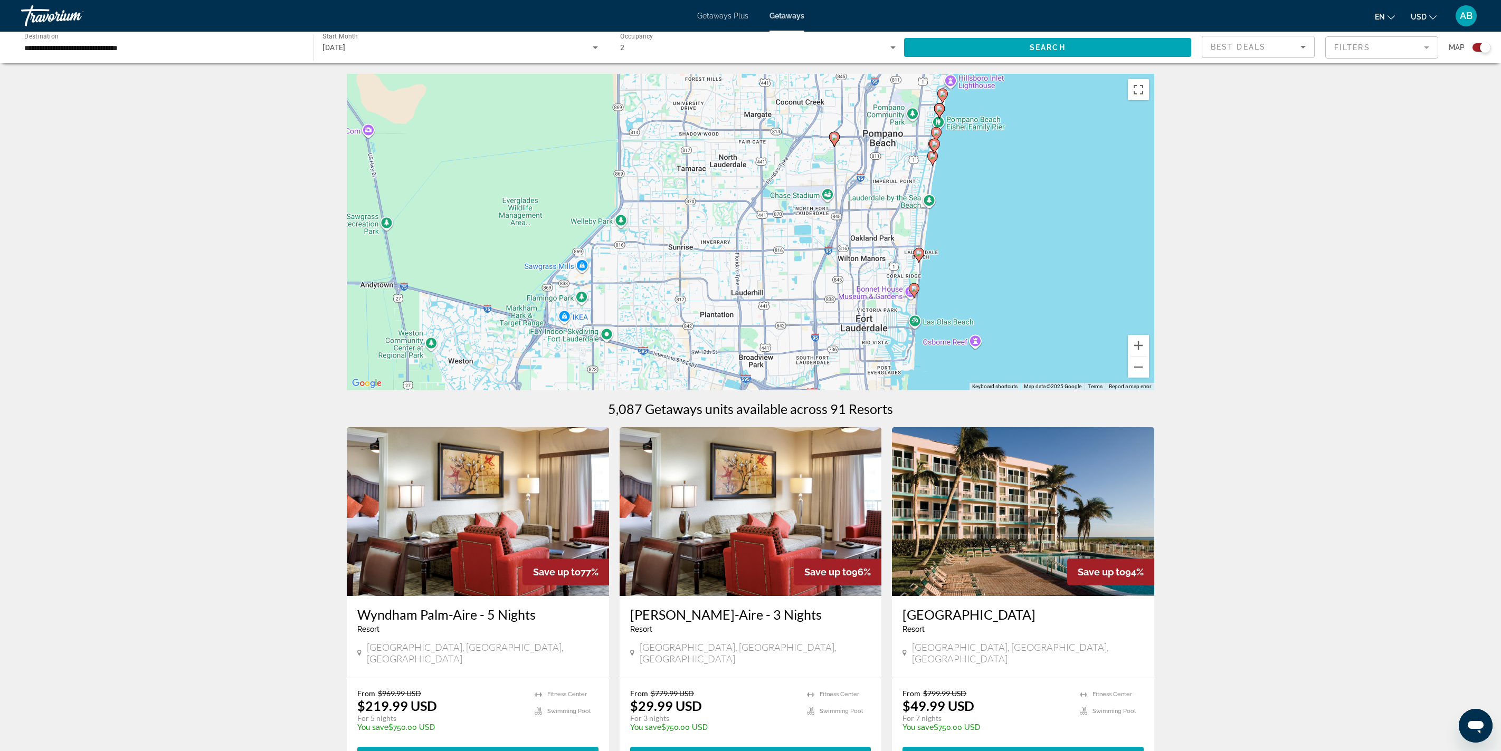
drag, startPoint x: 1057, startPoint y: 256, endPoint x: 1024, endPoint y: 217, distance: 51.6
click at [750, 217] on div "To activate drag with keyboard, press Alt + Enter. Once in keyboard drag state,…" at bounding box center [750, 232] width 807 height 317
click at [750, 59] on mat-form-field "Filters" at bounding box center [1381, 47] width 113 height 22
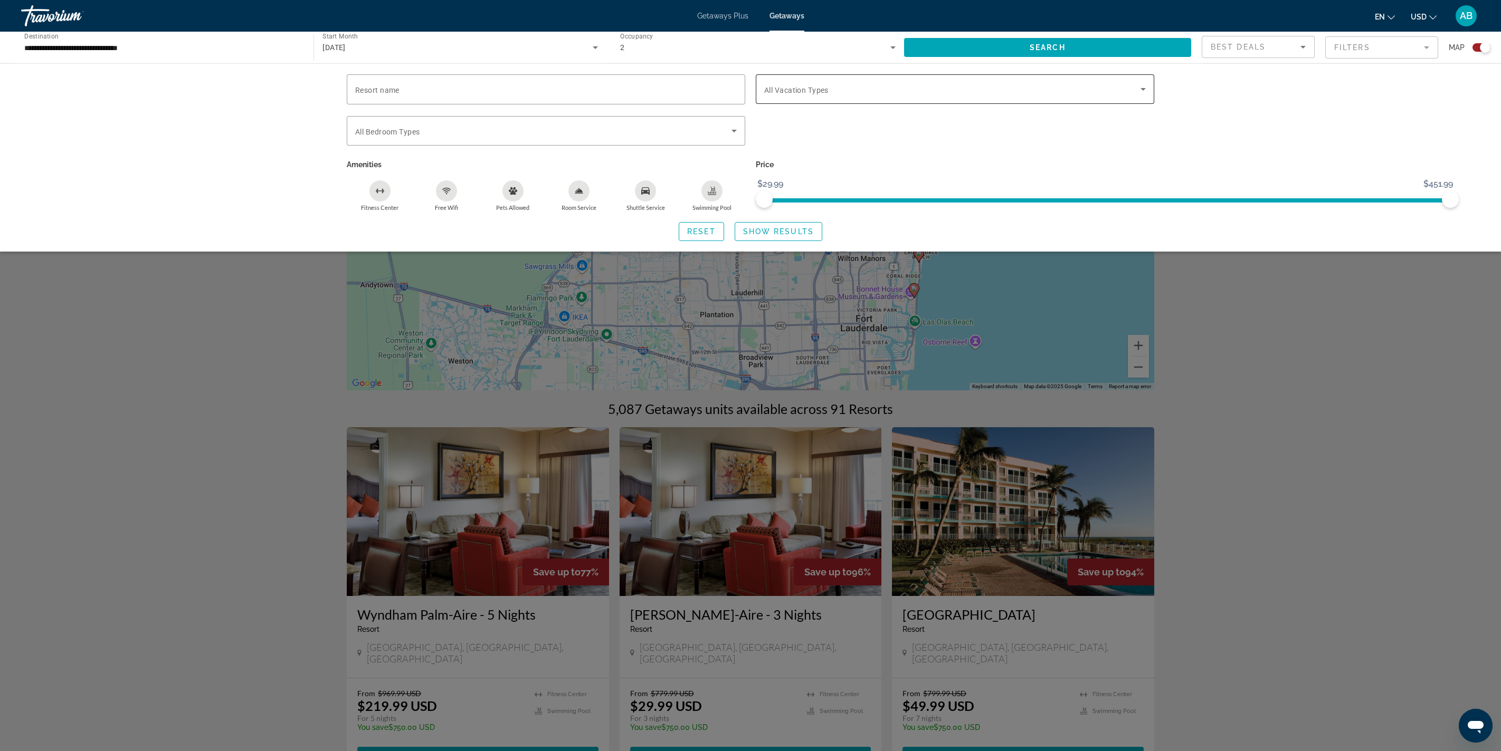
click at [750, 96] on span "Search widget" at bounding box center [952, 89] width 376 height 13
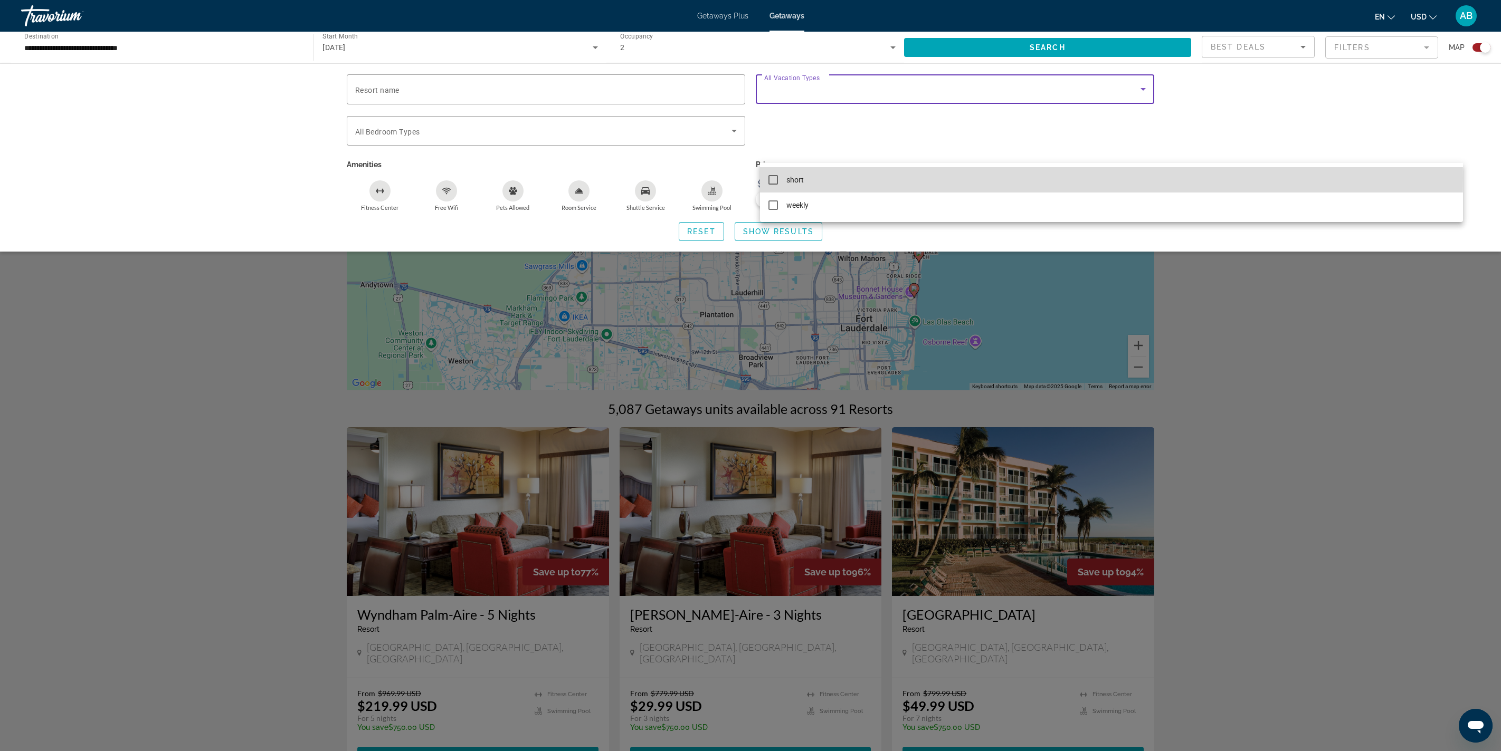
click at [750, 178] on mat-option "short" at bounding box center [1111, 179] width 703 height 25
click at [750, 344] on div at bounding box center [750, 375] width 1501 height 751
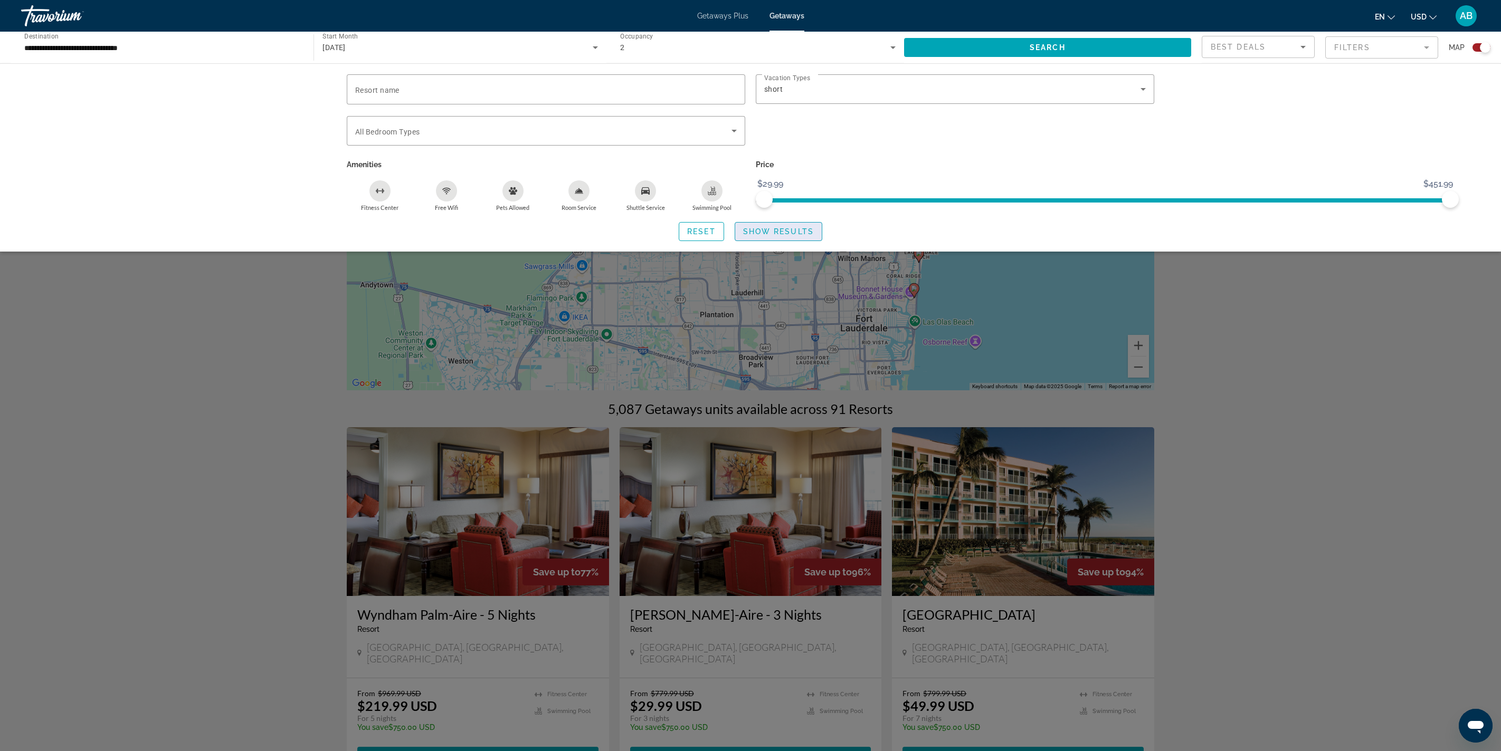
click at [750, 236] on span "Show Results" at bounding box center [778, 231] width 71 height 8
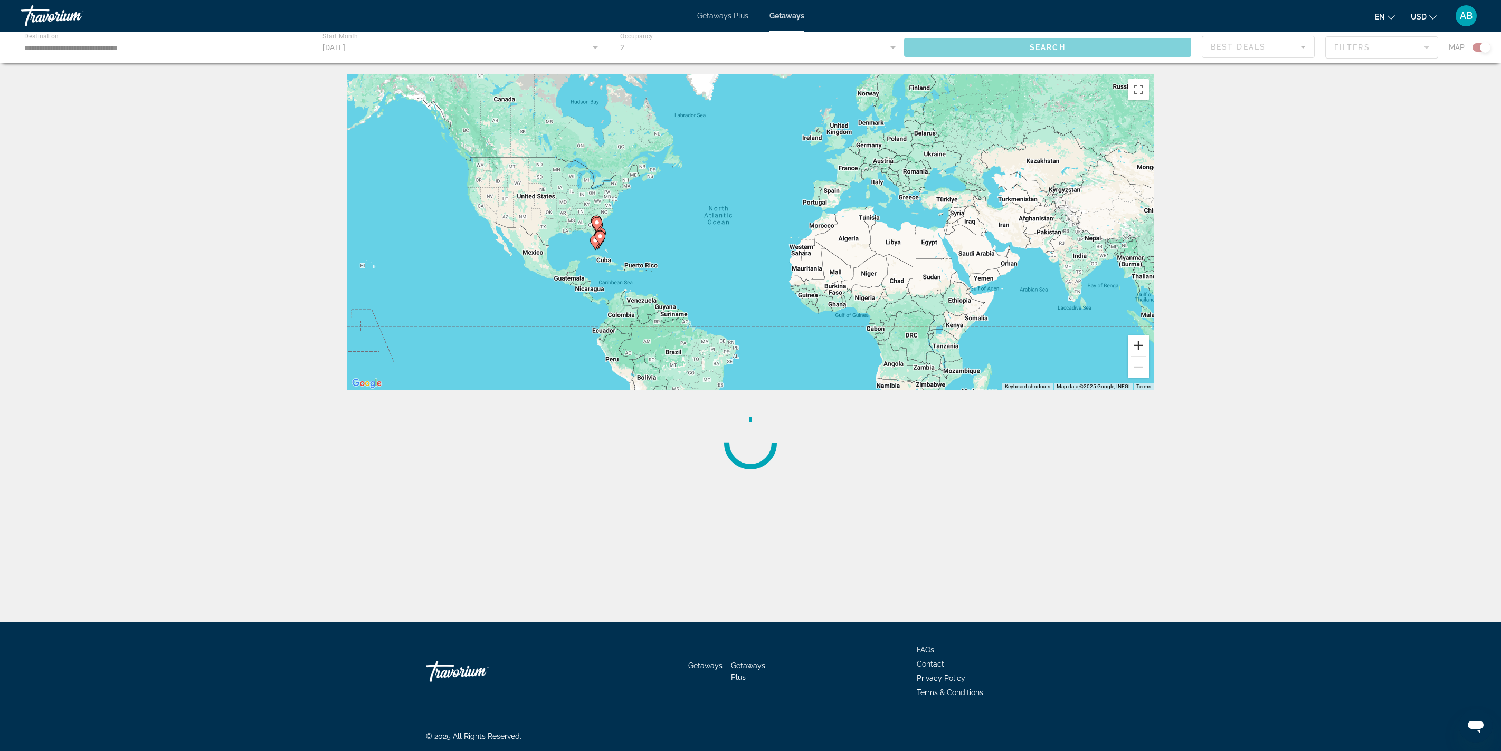
click at [750, 356] on button "Zoom in" at bounding box center [1138, 345] width 21 height 21
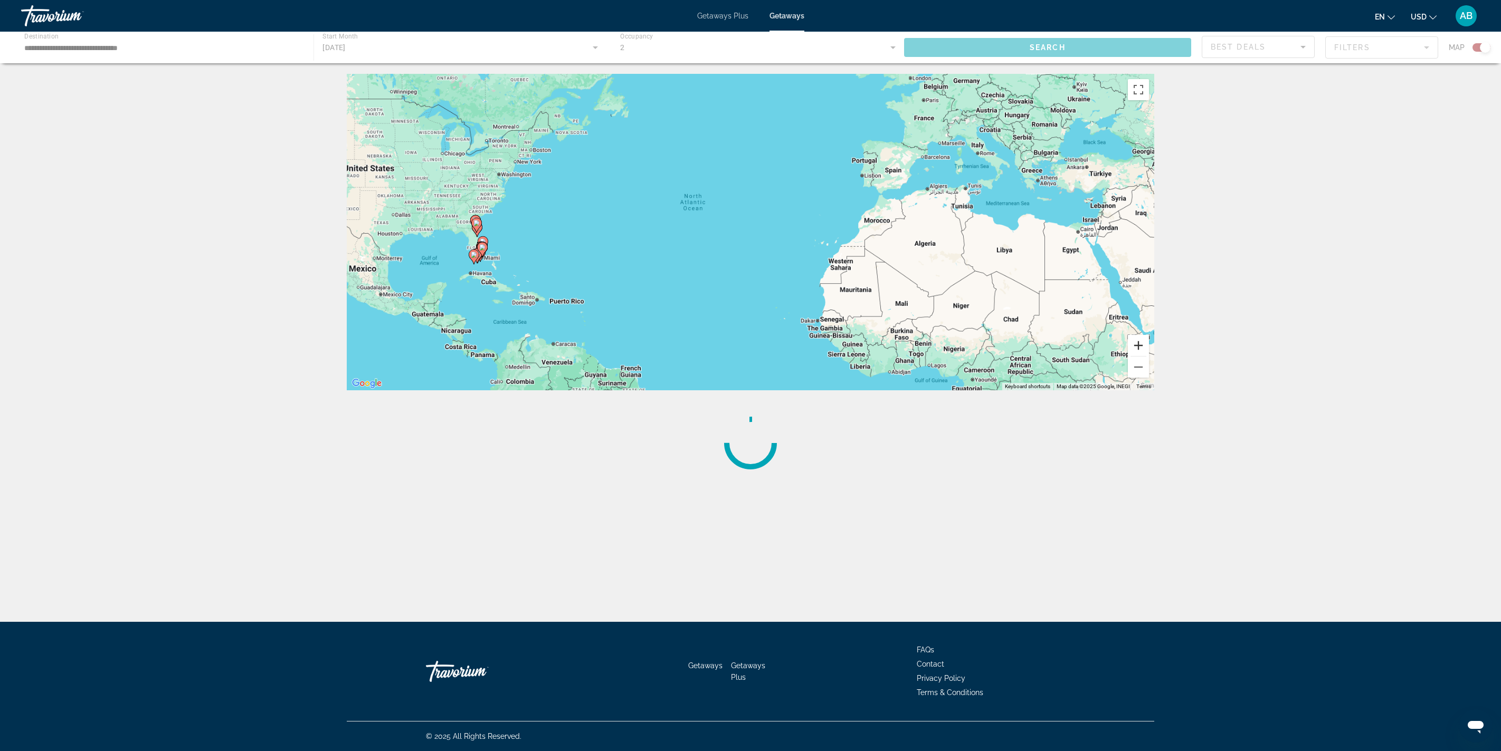
click at [750, 356] on button "Zoom in" at bounding box center [1138, 345] width 21 height 21
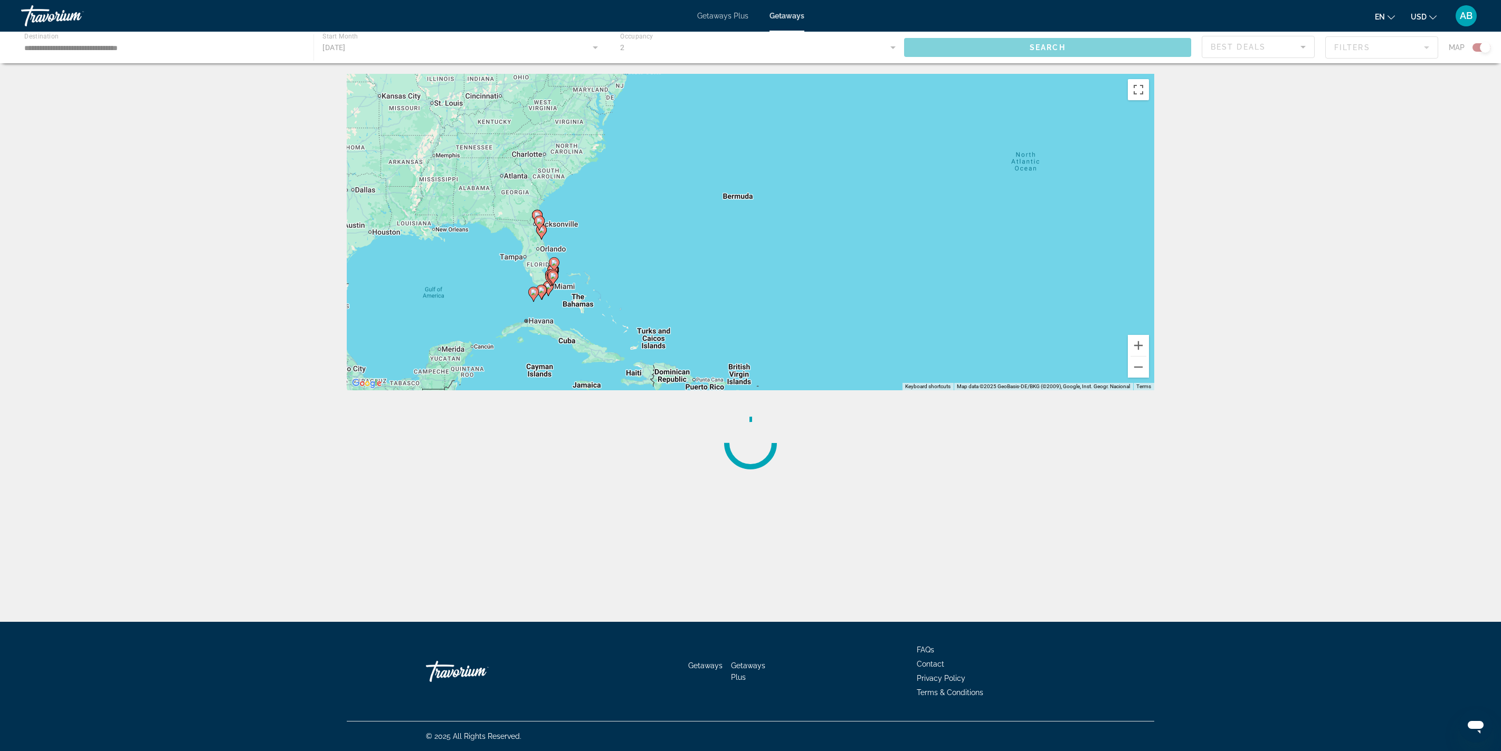
drag, startPoint x: 737, startPoint y: 344, endPoint x: 1212, endPoint y: 349, distance: 475.0
click at [750, 349] on div "To activate drag with keyboard, press Alt + Enter. Once in keyboard drag state,…" at bounding box center [750, 232] width 807 height 317
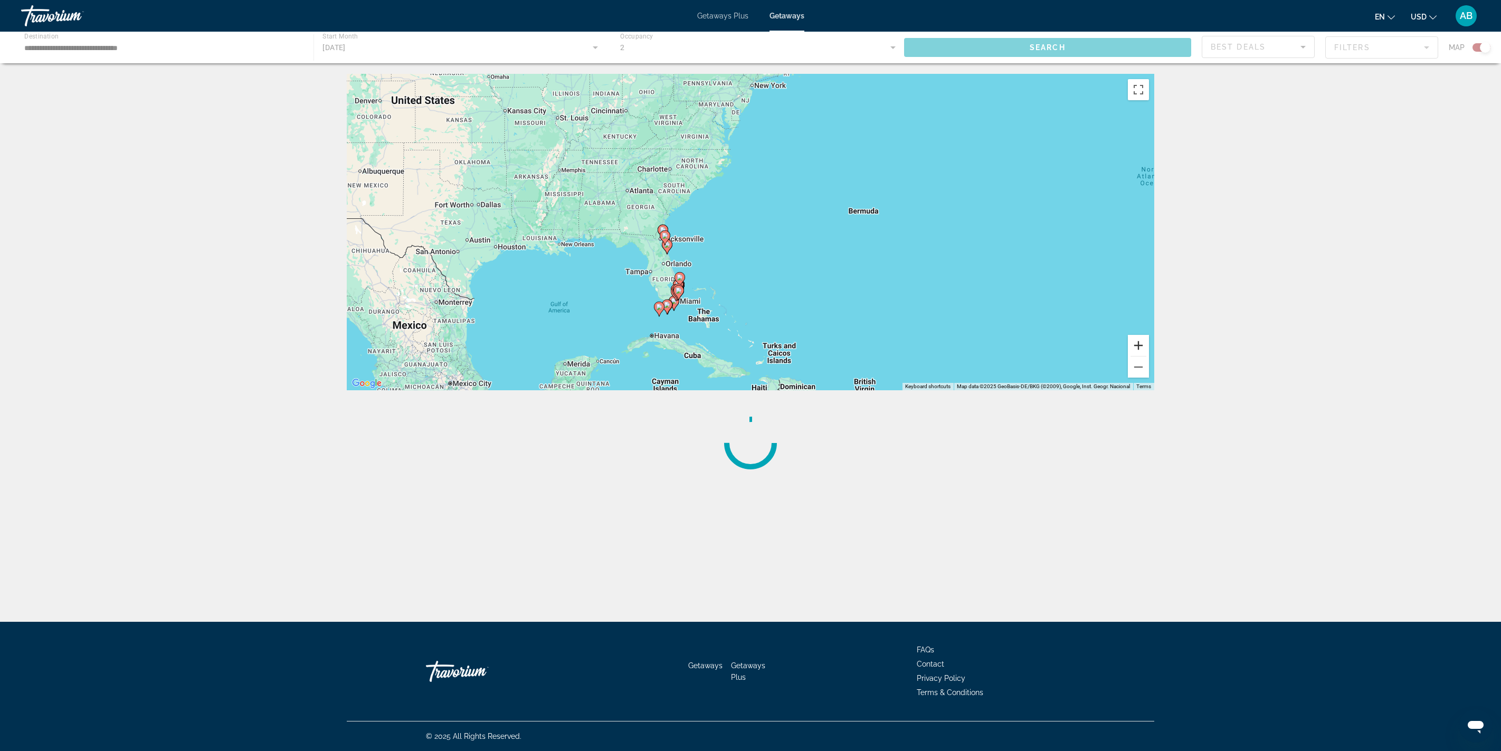
click at [750, 356] on button "Zoom in" at bounding box center [1138, 345] width 21 height 21
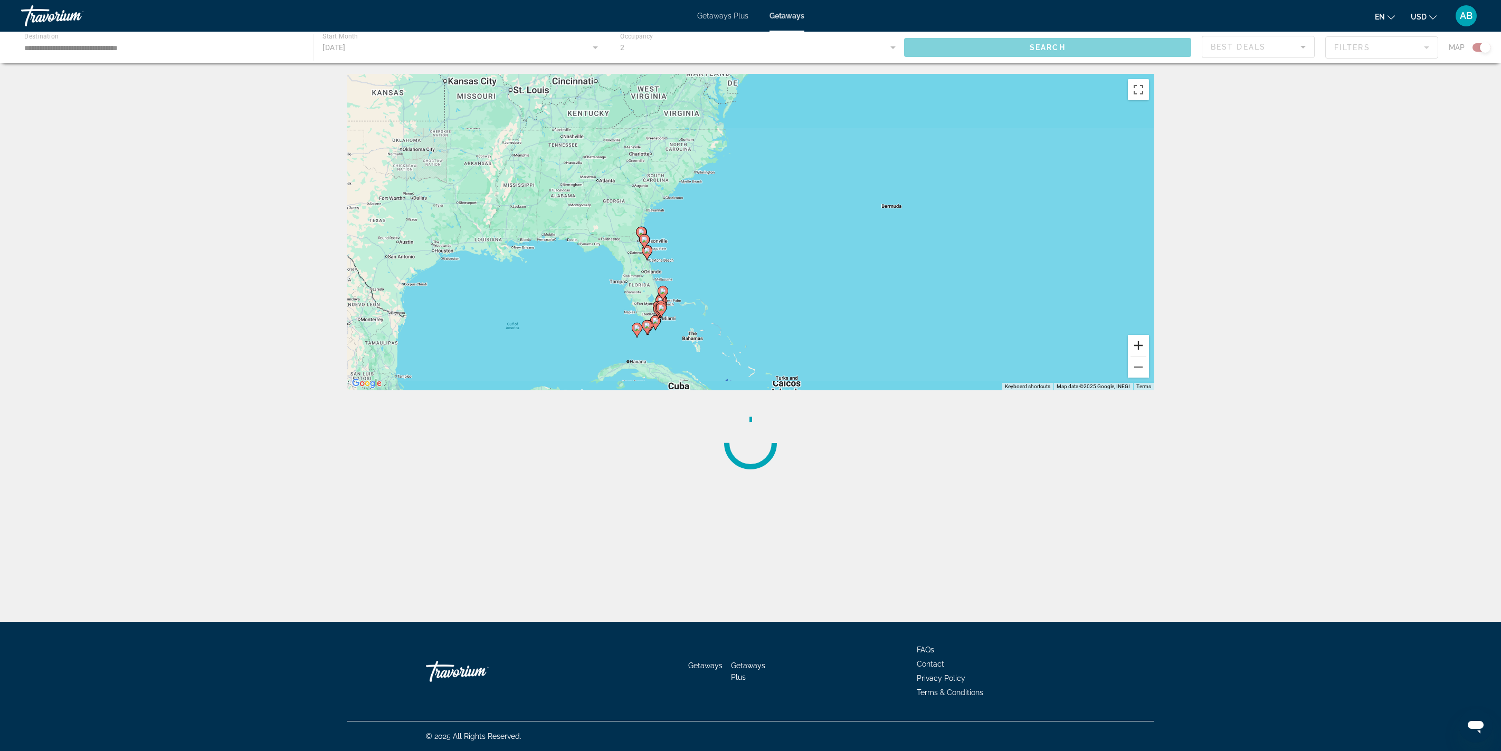
click at [750, 356] on button "Zoom in" at bounding box center [1138, 345] width 21 height 21
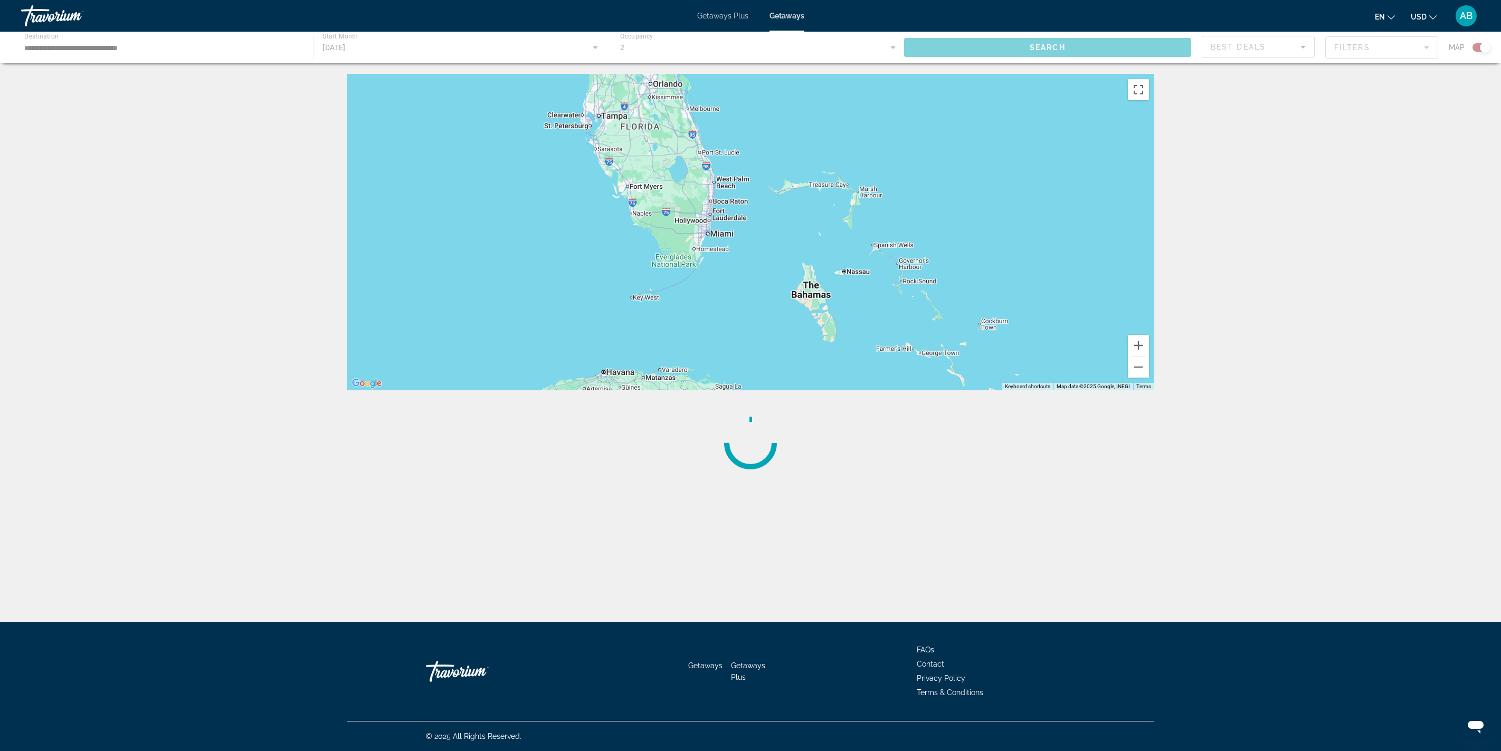
drag, startPoint x: 785, startPoint y: 408, endPoint x: 1066, endPoint y: 113, distance: 407.6
click at [750, 113] on div "**********" at bounding box center [750, 385] width 1501 height 622
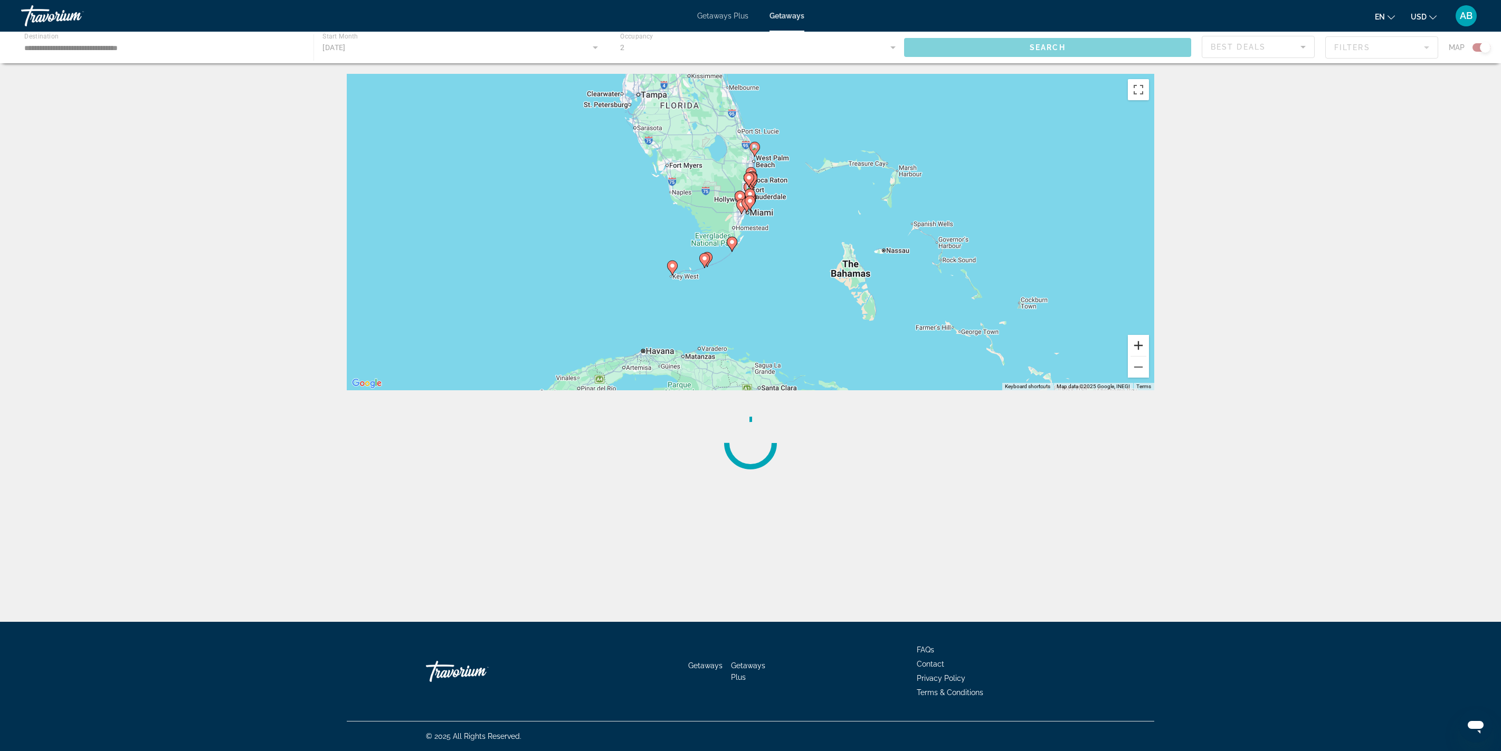
click at [750, 356] on button "Zoom in" at bounding box center [1138, 345] width 21 height 21
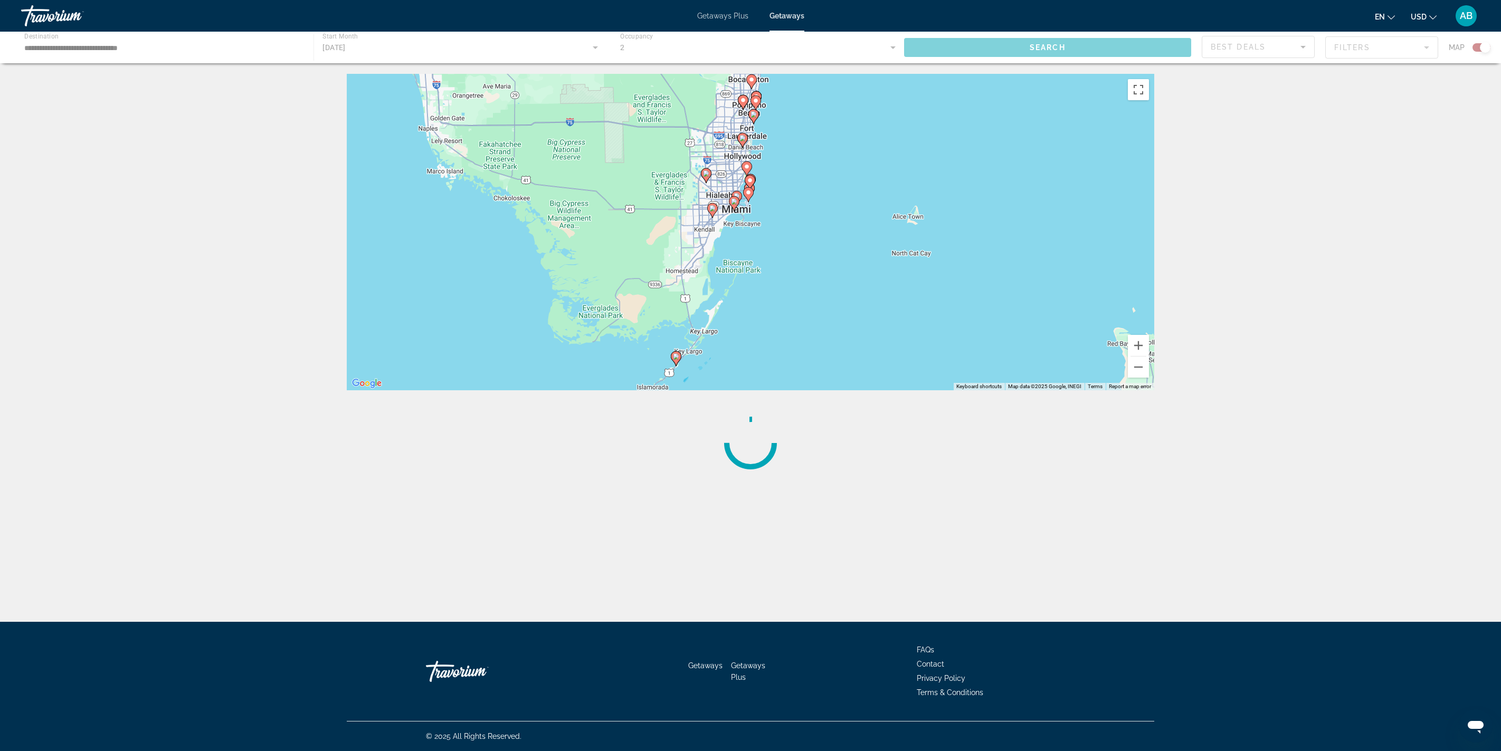
drag, startPoint x: 936, startPoint y: 222, endPoint x: 935, endPoint y: 307, distance: 85.5
click at [750, 308] on div "To activate drag with keyboard, press Alt + Enter. Once in keyboard drag state,…" at bounding box center [750, 232] width 807 height 317
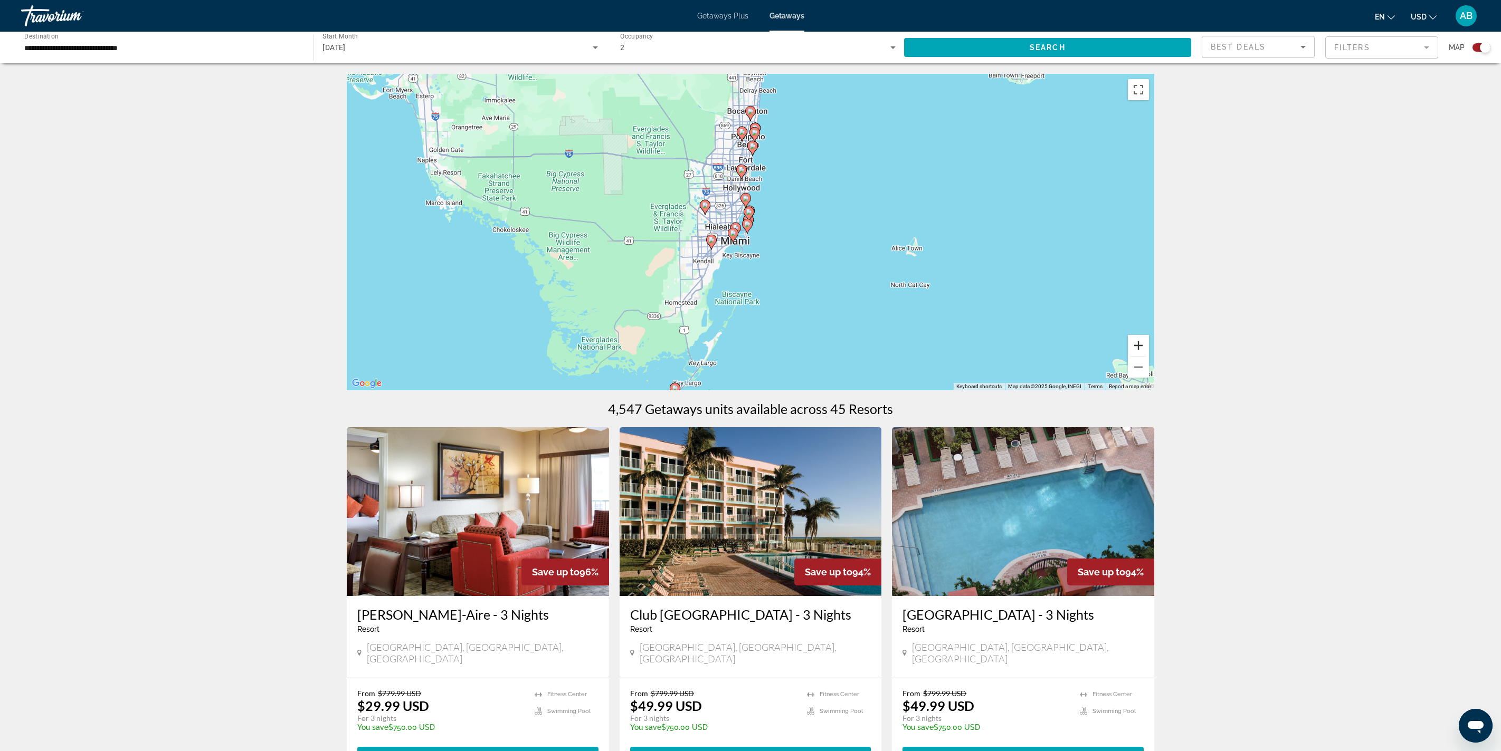
click at [750, 356] on button "Zoom in" at bounding box center [1138, 345] width 21 height 21
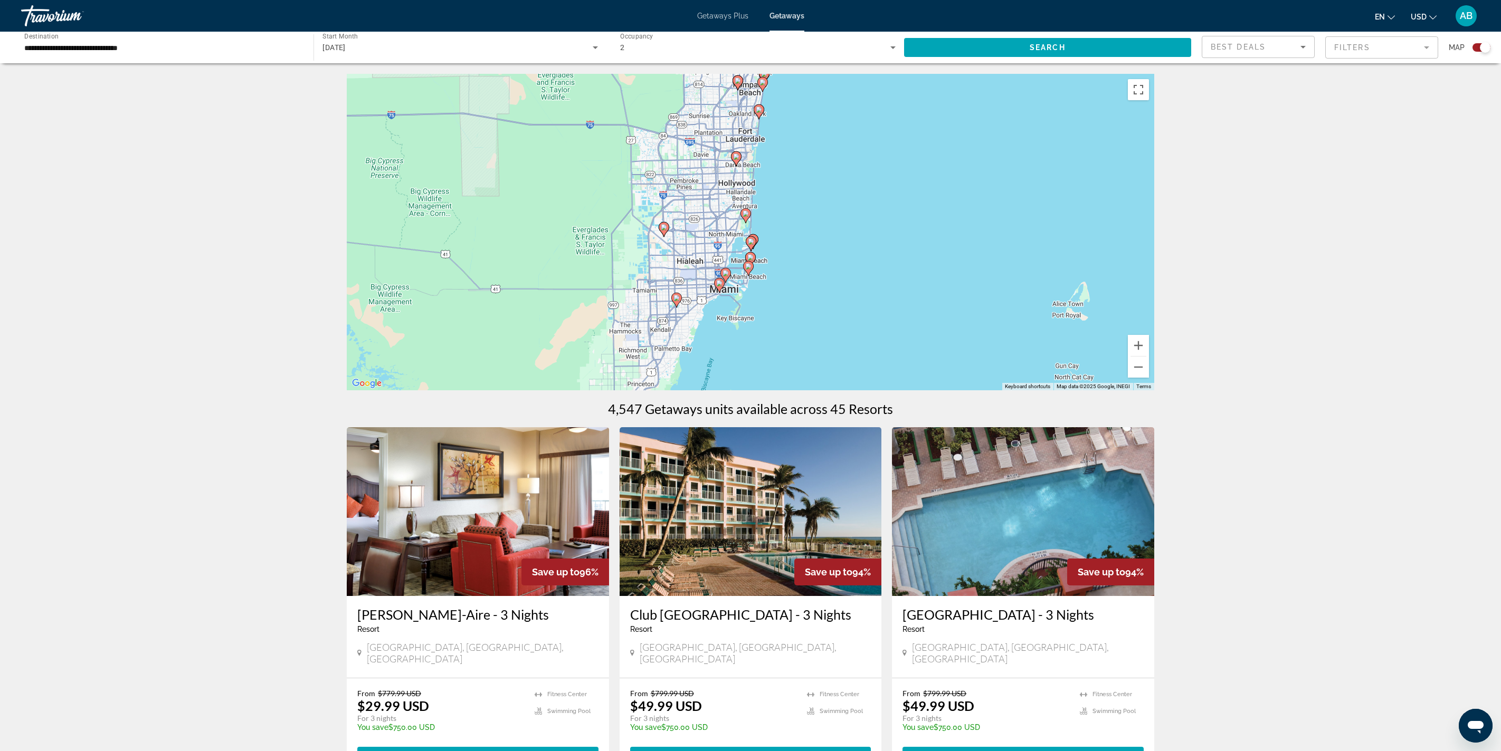
drag, startPoint x: 796, startPoint y: 249, endPoint x: 799, endPoint y: 289, distance: 40.2
click at [750, 289] on div "To activate drag with keyboard, press Alt + Enter. Once in keyboard drag state,…" at bounding box center [750, 232] width 807 height 317
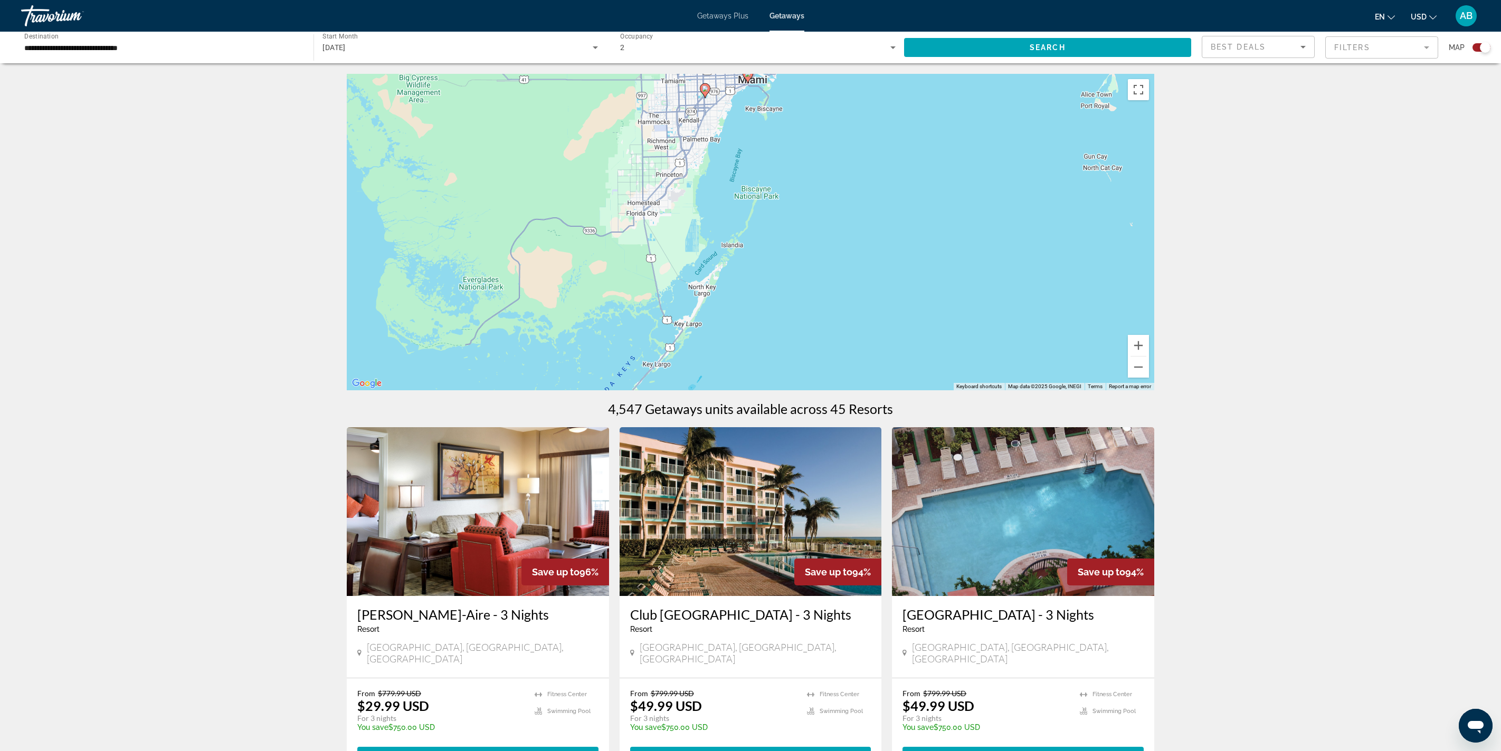
drag, startPoint x: 788, startPoint y: 357, endPoint x: 830, endPoint y: 118, distance: 242.0
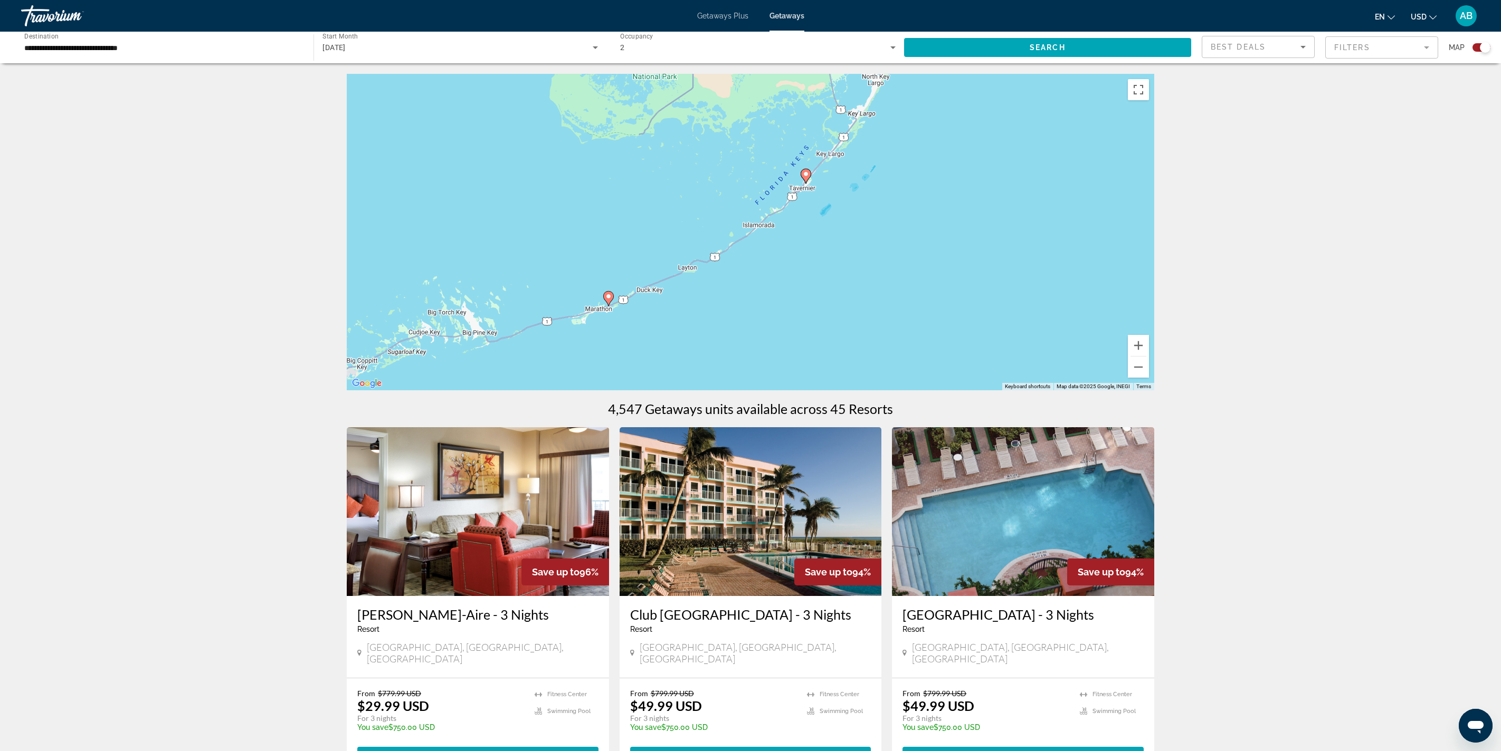
drag, startPoint x: 750, startPoint y: 358, endPoint x: 911, endPoint y: 179, distance: 239.9
click at [750, 179] on div "To activate drag with keyboard, press Alt + Enter. Once in keyboard drag state,…" at bounding box center [750, 232] width 807 height 317
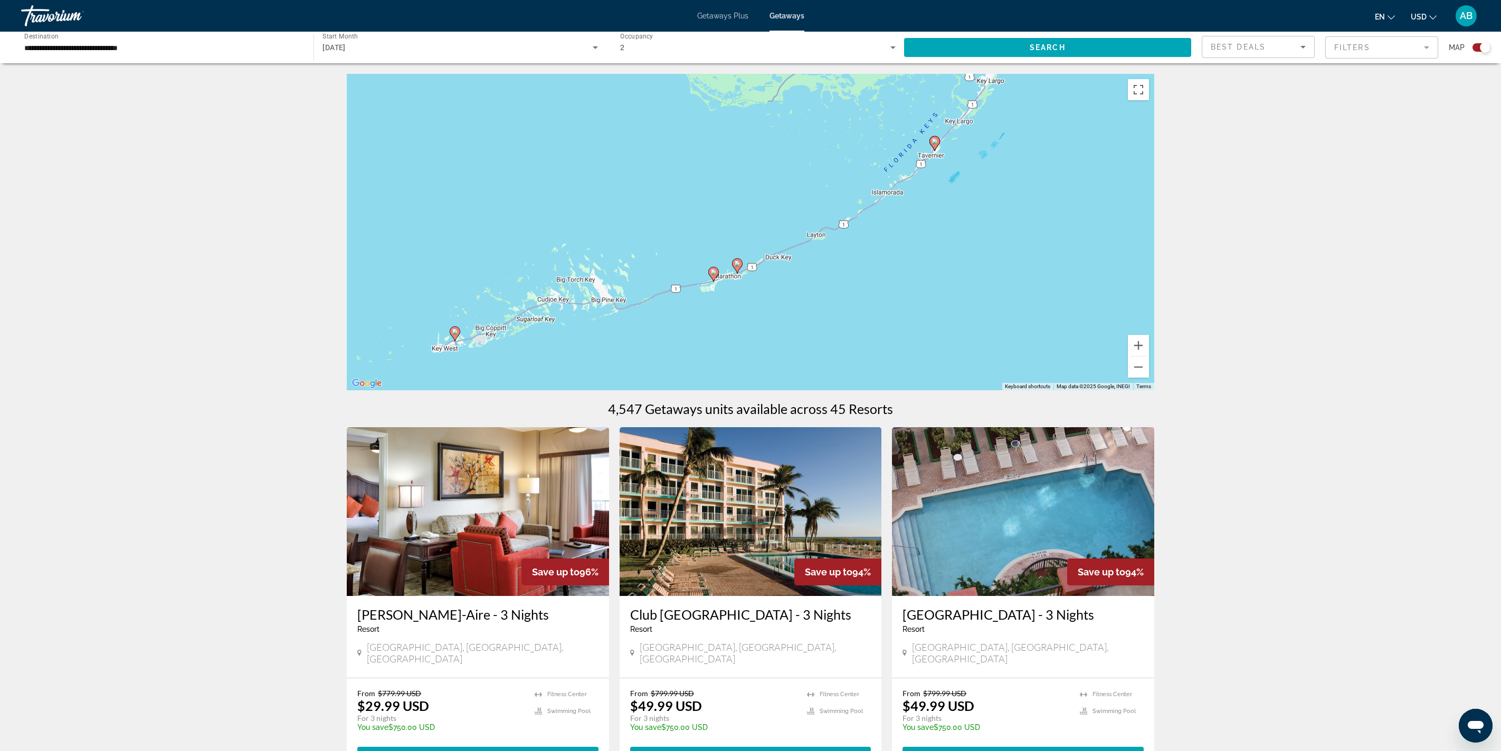
drag, startPoint x: 728, startPoint y: 400, endPoint x: 860, endPoint y: 364, distance: 136.7
click at [750, 364] on div "To activate drag with keyboard, press Alt + Enter. Once in keyboard drag state,…" at bounding box center [750, 232] width 807 height 317
click at [456, 335] on image "Main content" at bounding box center [455, 332] width 6 height 6
click at [456, 375] on div "To activate drag with keyboard, press Alt + Enter. Once in keyboard drag state,…" at bounding box center [750, 232] width 807 height 317
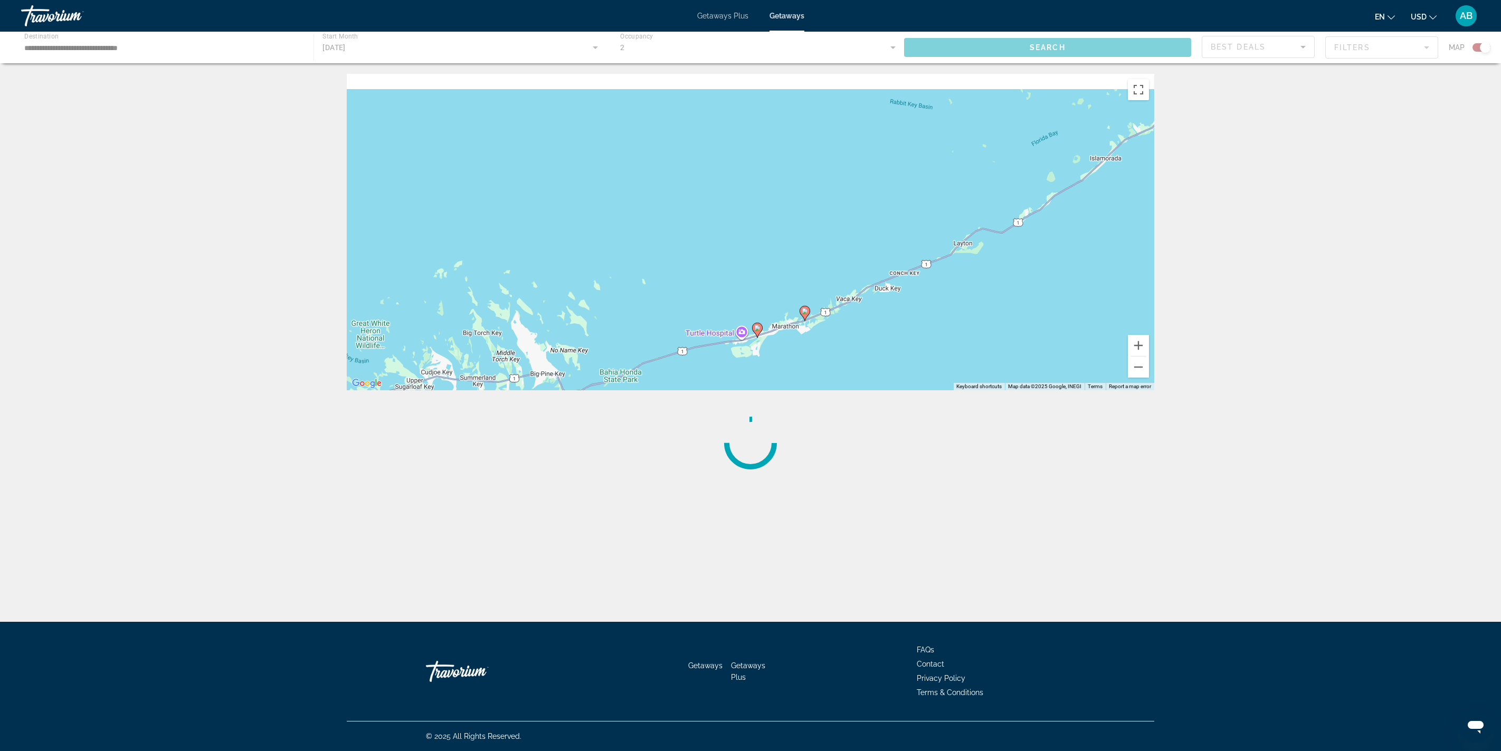
drag, startPoint x: 999, startPoint y: 317, endPoint x: 724, endPoint y: 459, distance: 310.1
click at [724, 375] on div "← Move left → Move right ↑ Move up ↓ Move down + Zoom in - Zoom out Home Jump l…" at bounding box center [751, 280] width 850 height 412
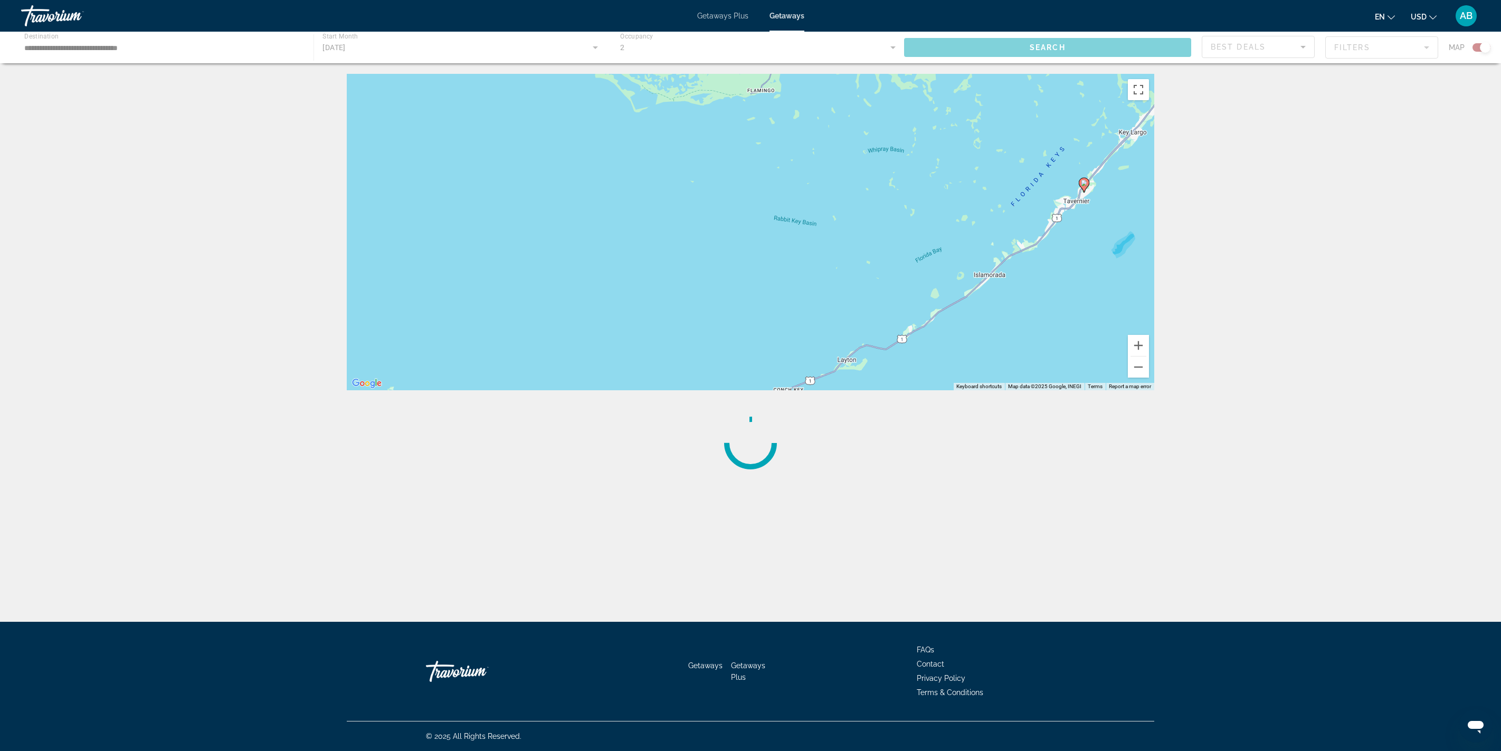
drag, startPoint x: 1034, startPoint y: 228, endPoint x: 822, endPoint y: 390, distance: 267.2
click at [750, 375] on div "To activate drag with keyboard, press Alt + Enter. Once in keyboard drag state,…" at bounding box center [750, 232] width 807 height 317
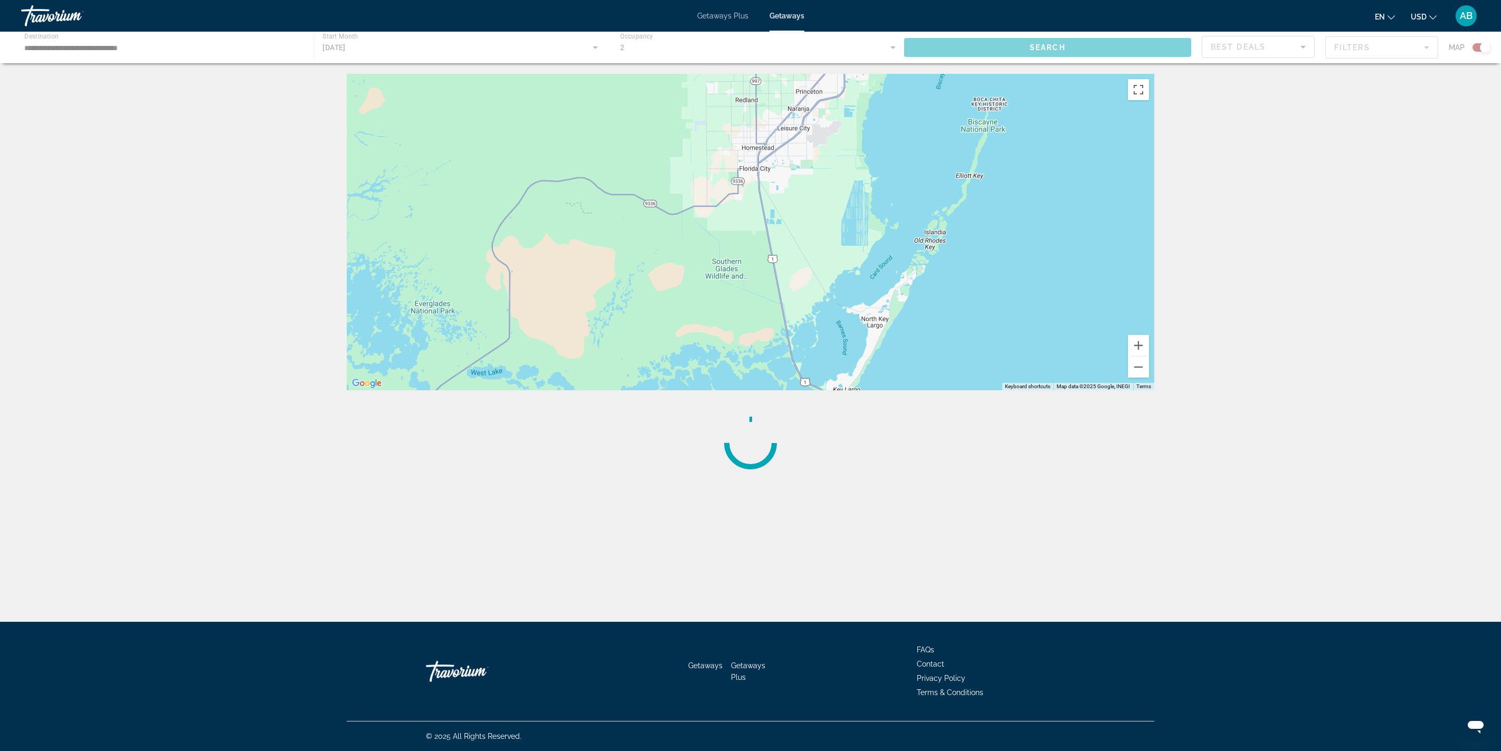
drag, startPoint x: 1004, startPoint y: 221, endPoint x: 995, endPoint y: 370, distance: 150.1
click at [750, 366] on div "To activate drag with keyboard, press Alt + Enter. Once in keyboard drag state,…" at bounding box center [750, 232] width 807 height 317
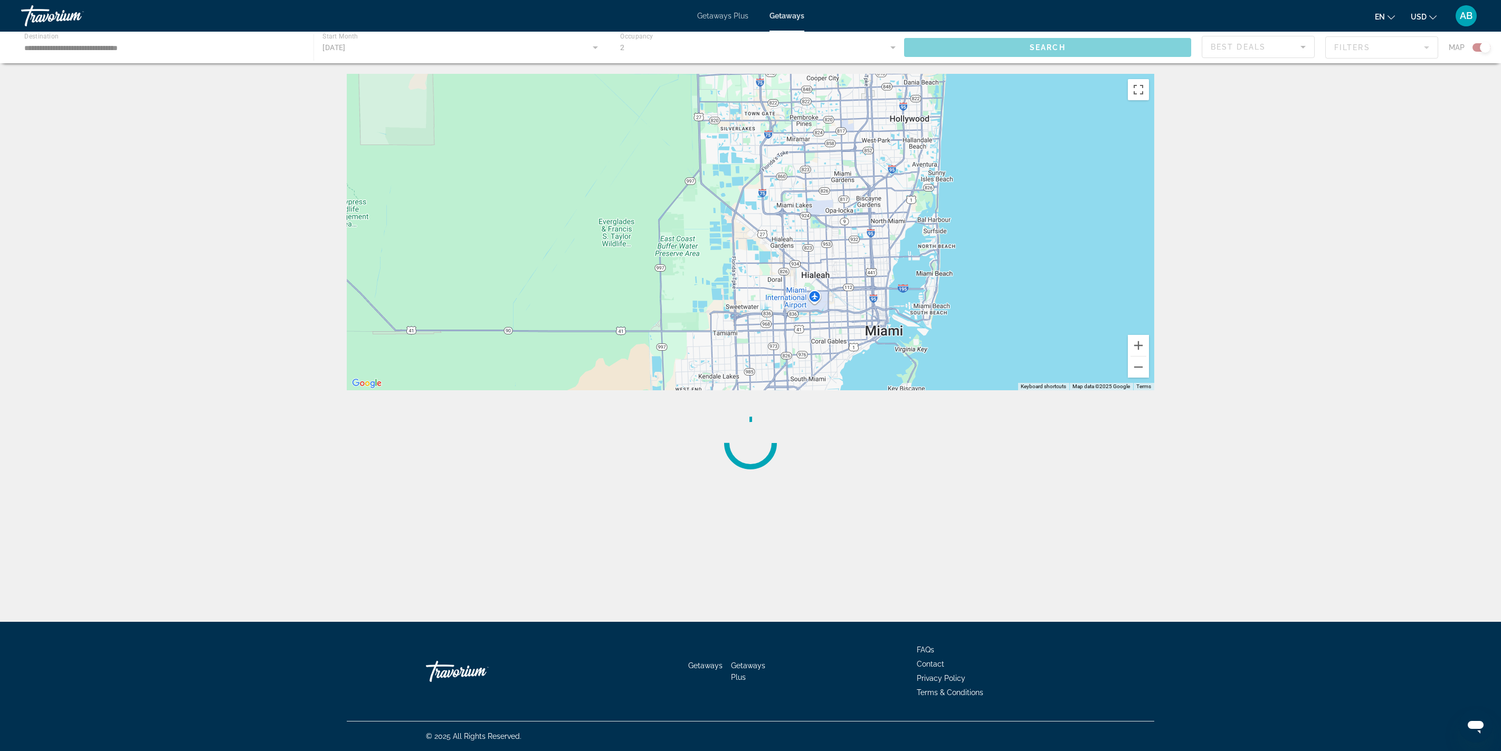
drag, startPoint x: 964, startPoint y: 280, endPoint x: 903, endPoint y: 340, distance: 85.1
click at [750, 340] on div "To activate drag with keyboard, press Alt + Enter. Once in keyboard drag state,…" at bounding box center [750, 232] width 807 height 317
click at [750, 375] on div "Main content" at bounding box center [750, 443] width 807 height 84
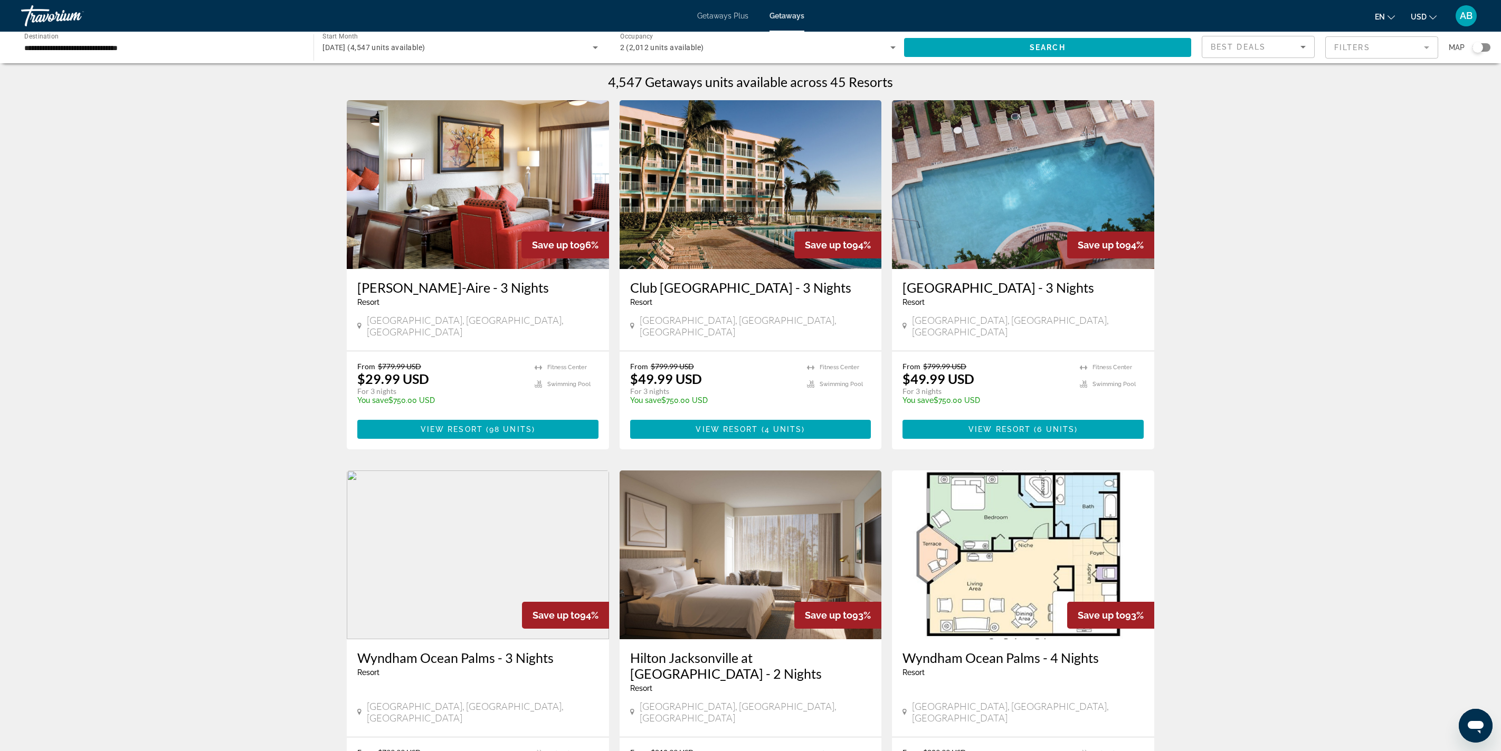
click at [750, 53] on div "Search widget" at bounding box center [1477, 47] width 11 height 11
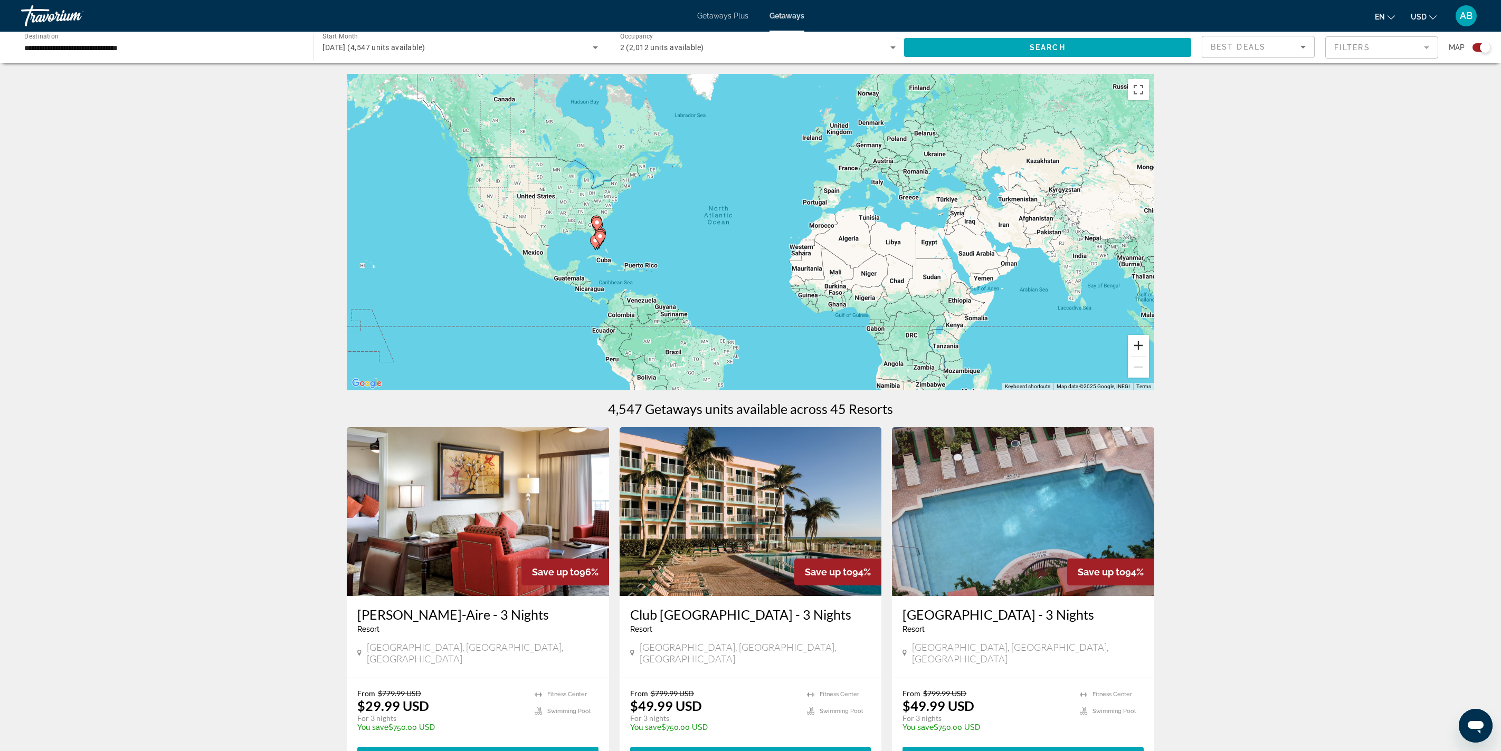
click at [750, 356] on button "Zoom in" at bounding box center [1138, 345] width 21 height 21
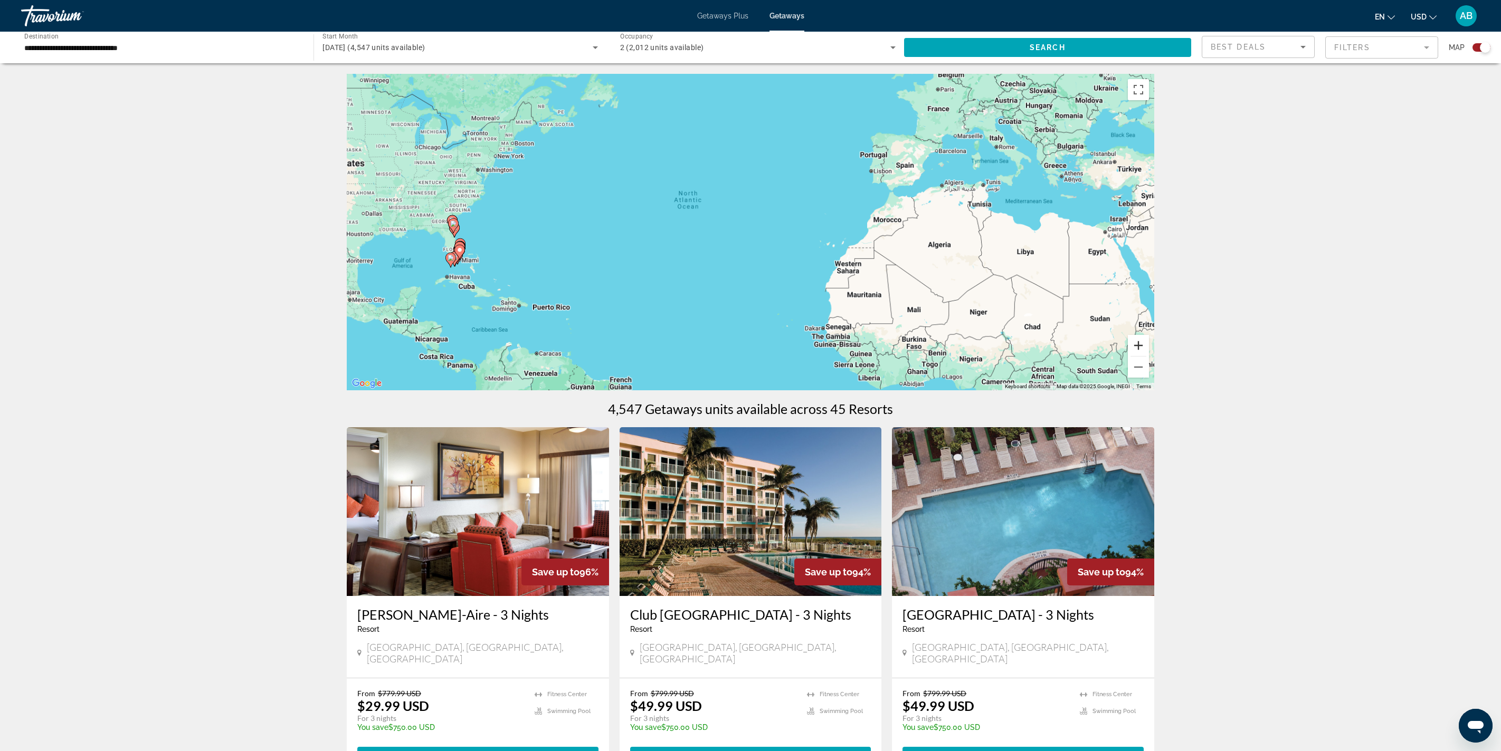
click at [750, 356] on button "Zoom in" at bounding box center [1138, 345] width 21 height 21
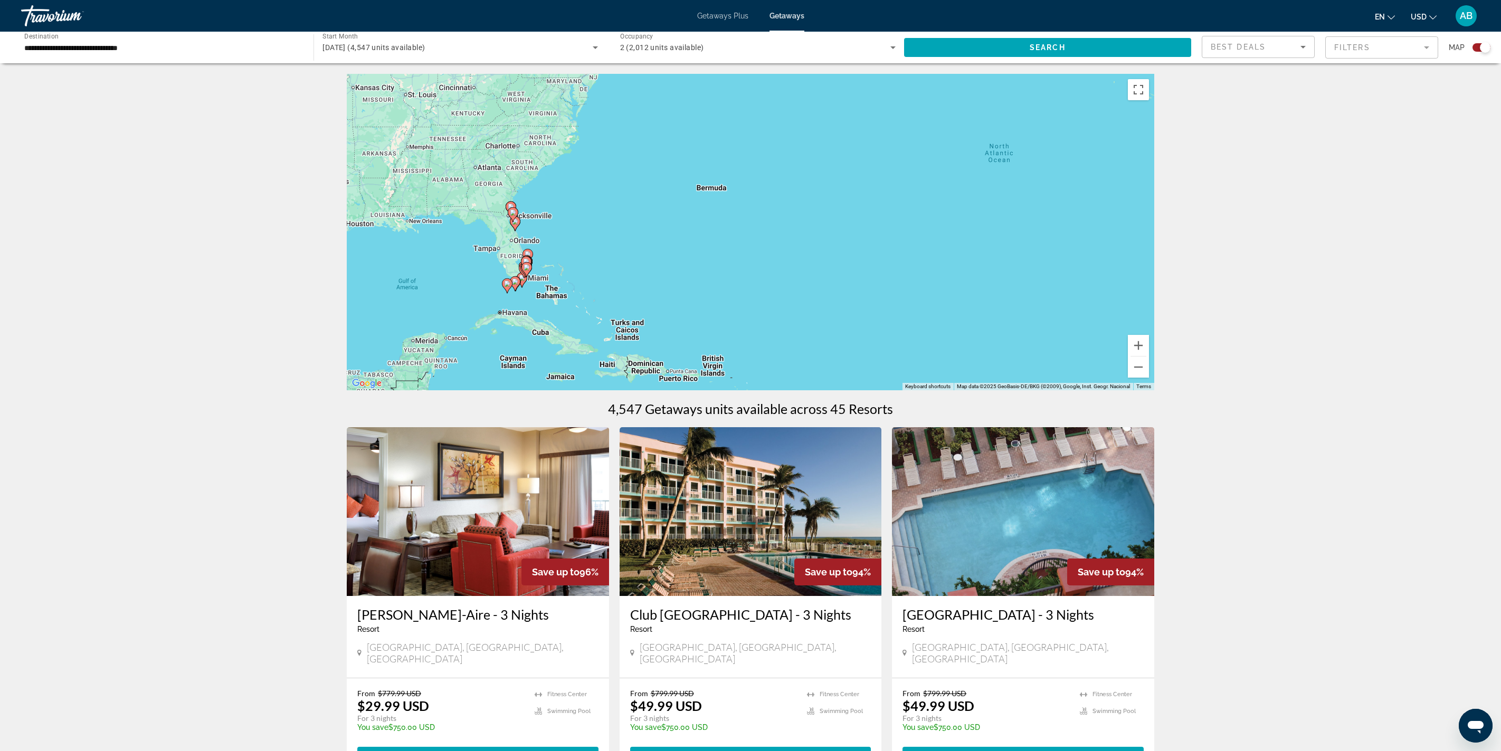
drag, startPoint x: 500, startPoint y: 293, endPoint x: 921, endPoint y: 282, distance: 421.3
click at [750, 282] on div "To activate drag with keyboard, press Alt + Enter. Once in keyboard drag state,…" at bounding box center [750, 232] width 807 height 317
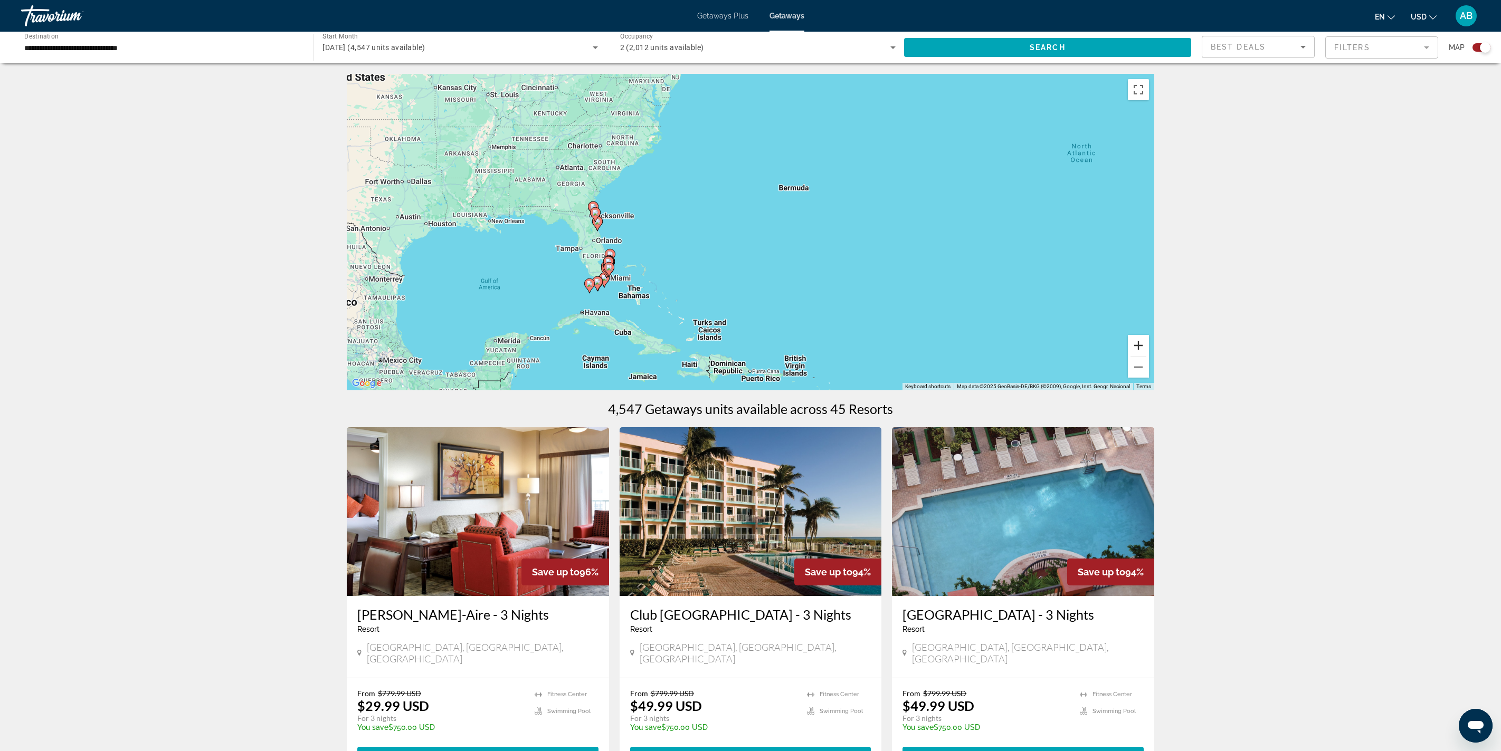
click at [750, 356] on button "Zoom in" at bounding box center [1138, 345] width 21 height 21
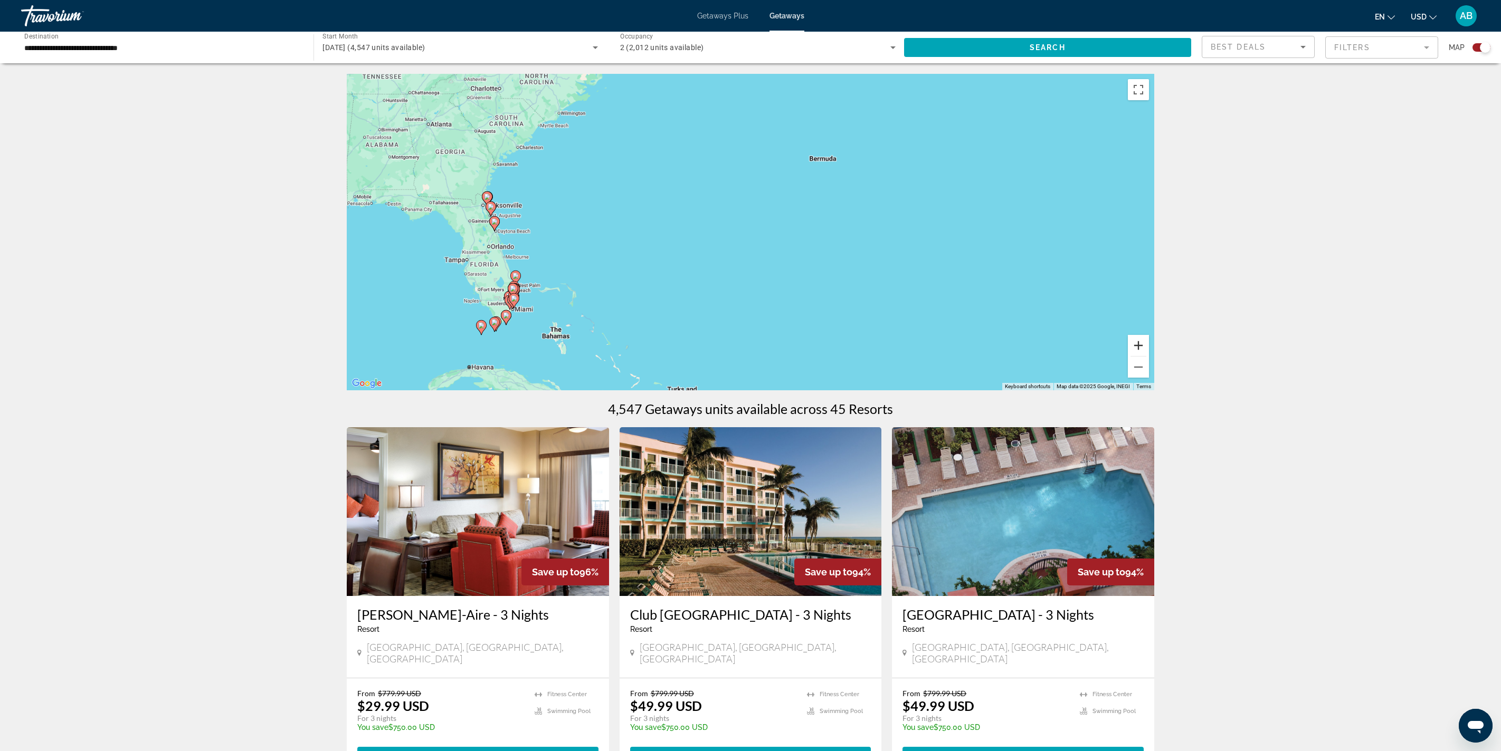
click at [750, 356] on button "Zoom in" at bounding box center [1138, 345] width 21 height 21
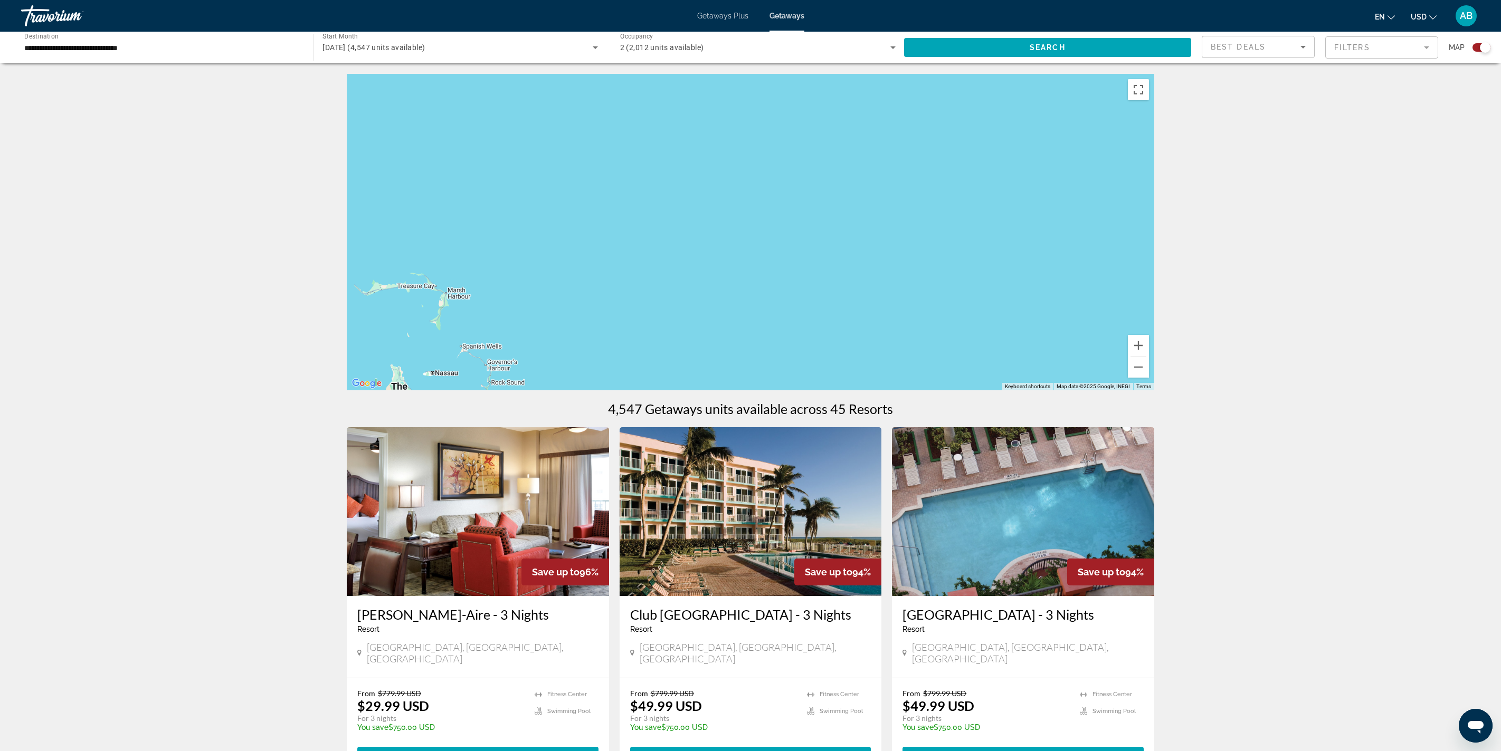
drag, startPoint x: 454, startPoint y: 362, endPoint x: 694, endPoint y: 218, distance: 280.2
click at [694, 218] on div "To activate drag with keyboard, press Alt + Enter. Once in keyboard drag state,…" at bounding box center [750, 232] width 807 height 317
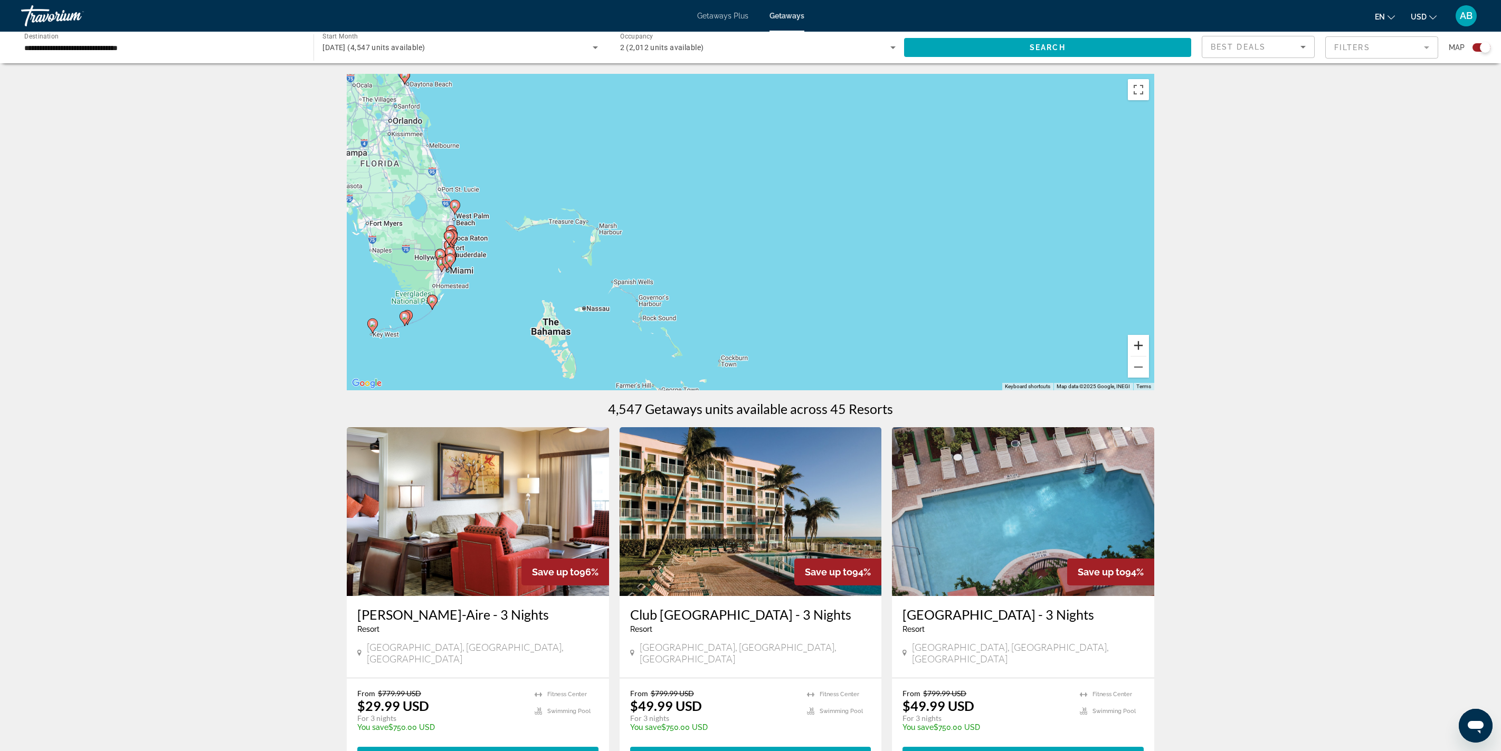
click at [750, 356] on button "Zoom in" at bounding box center [1138, 345] width 21 height 21
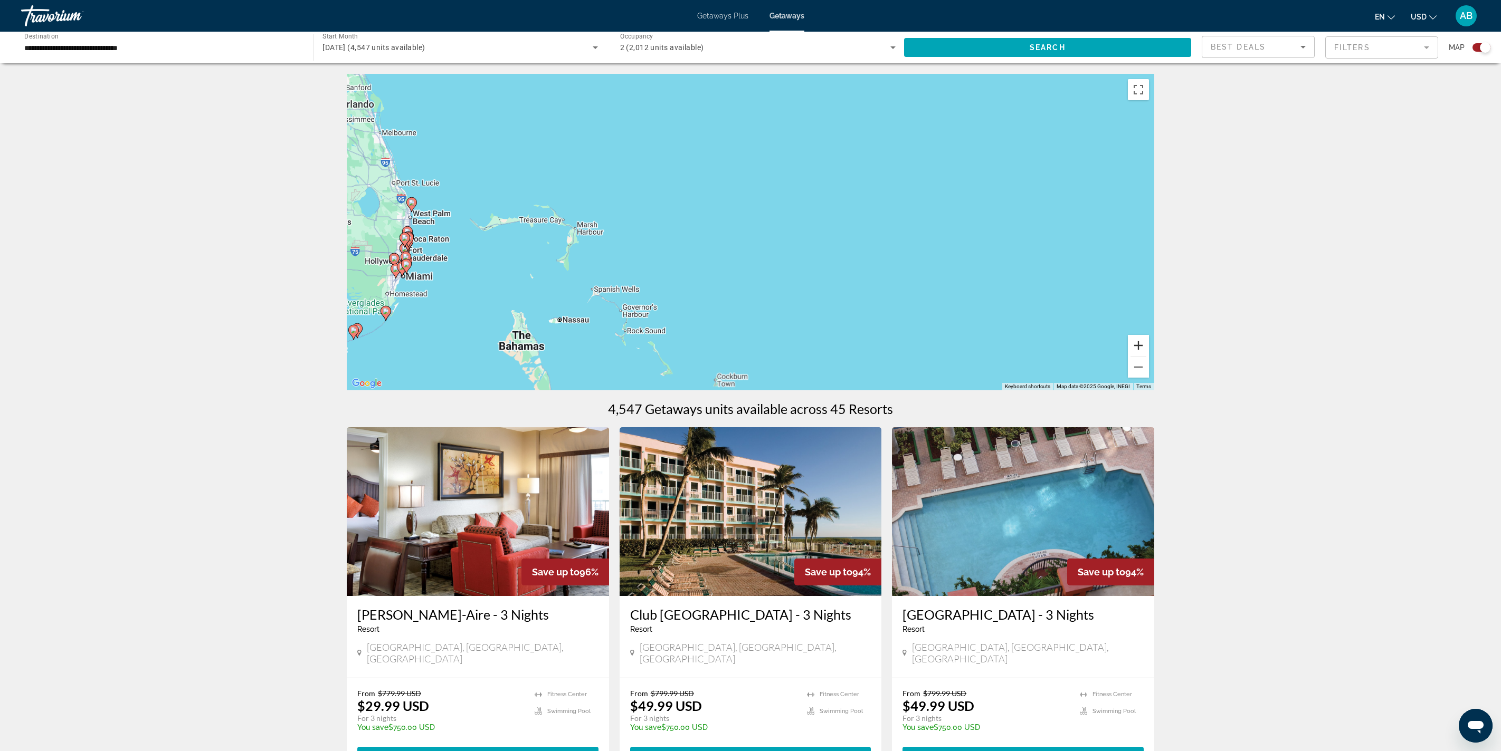
click at [750, 356] on button "Zoom in" at bounding box center [1138, 345] width 21 height 21
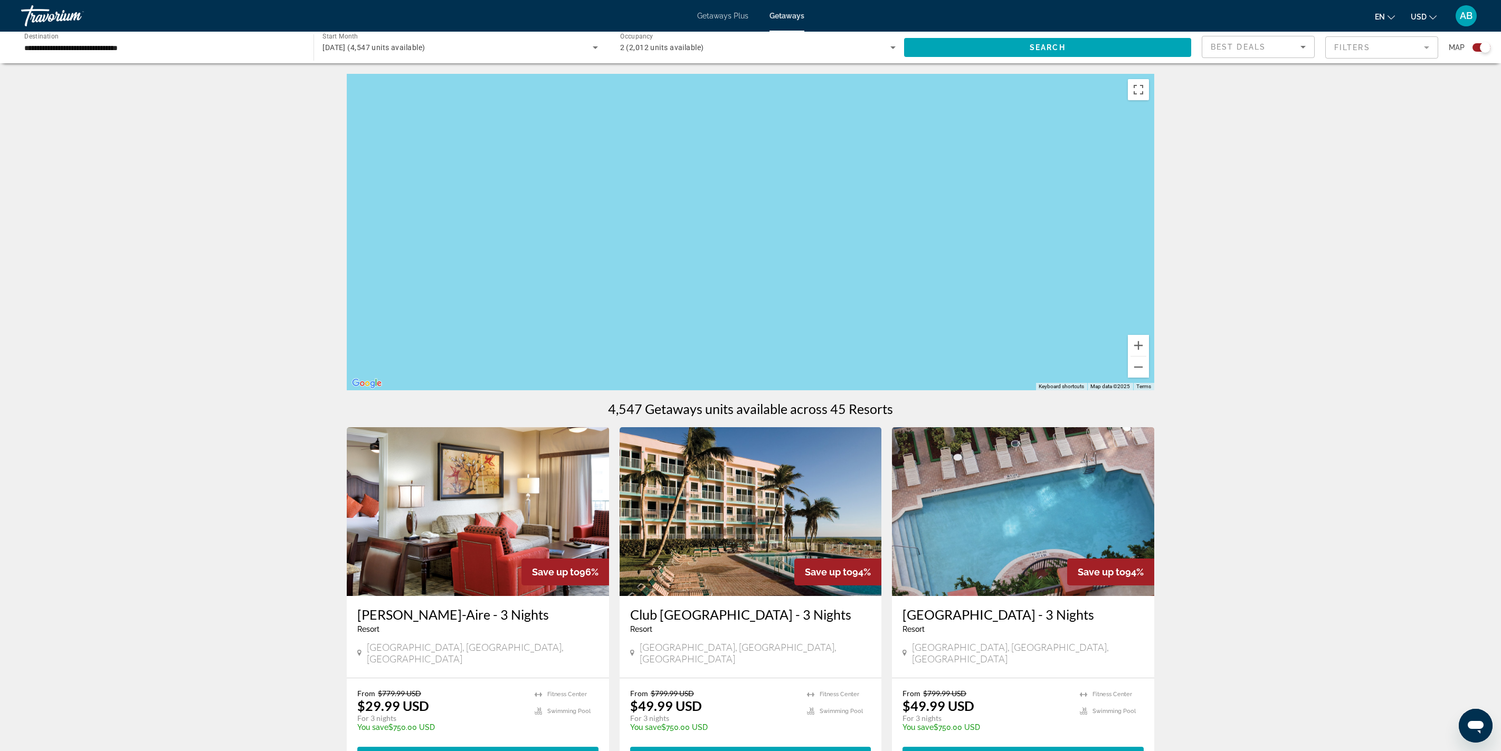
drag, startPoint x: 780, startPoint y: 308, endPoint x: 1179, endPoint y: 228, distance: 406.9
click at [750, 218] on div "Main content" at bounding box center [750, 232] width 807 height 317
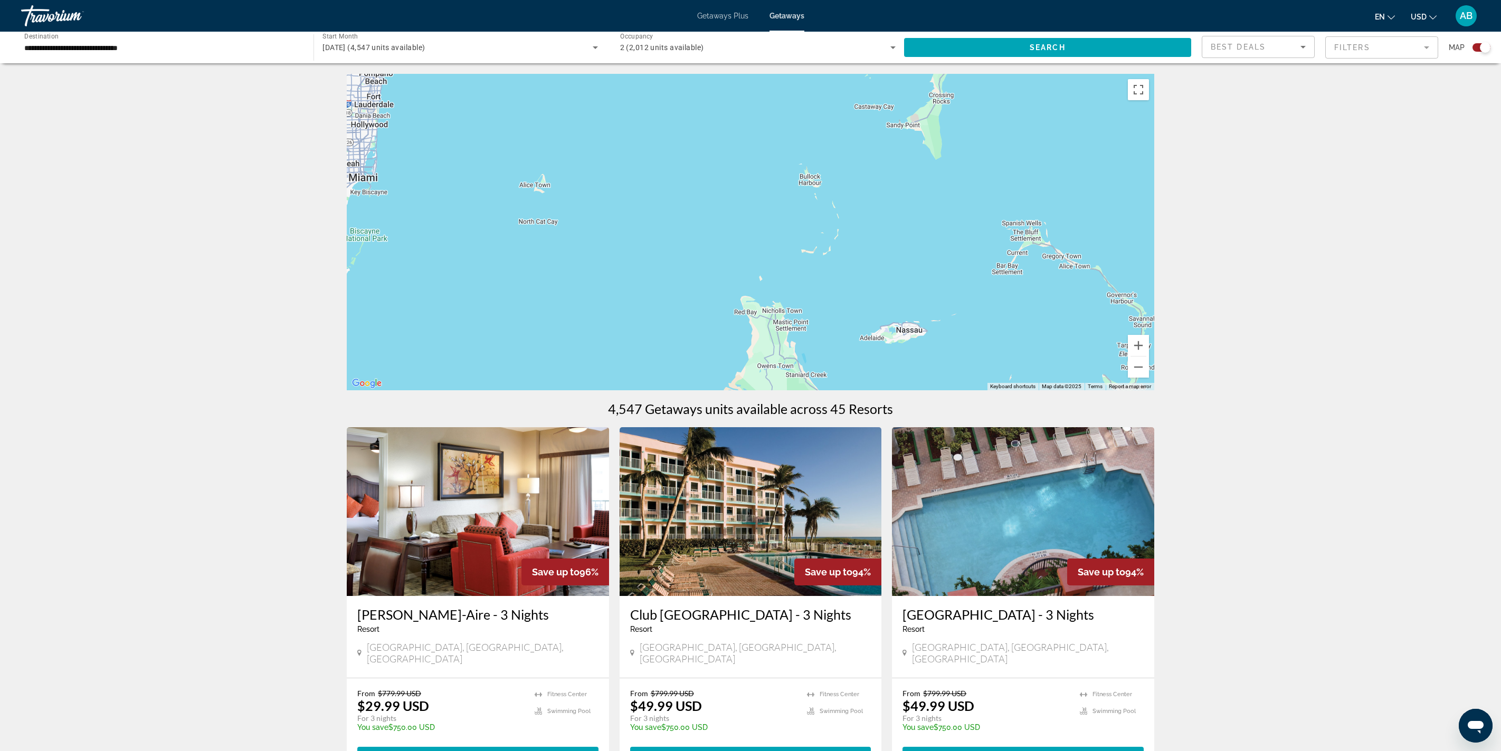
drag, startPoint x: 1052, startPoint y: 351, endPoint x: 1281, endPoint y: 163, distance: 296.9
click at [750, 163] on div "Main content" at bounding box center [750, 232] width 807 height 317
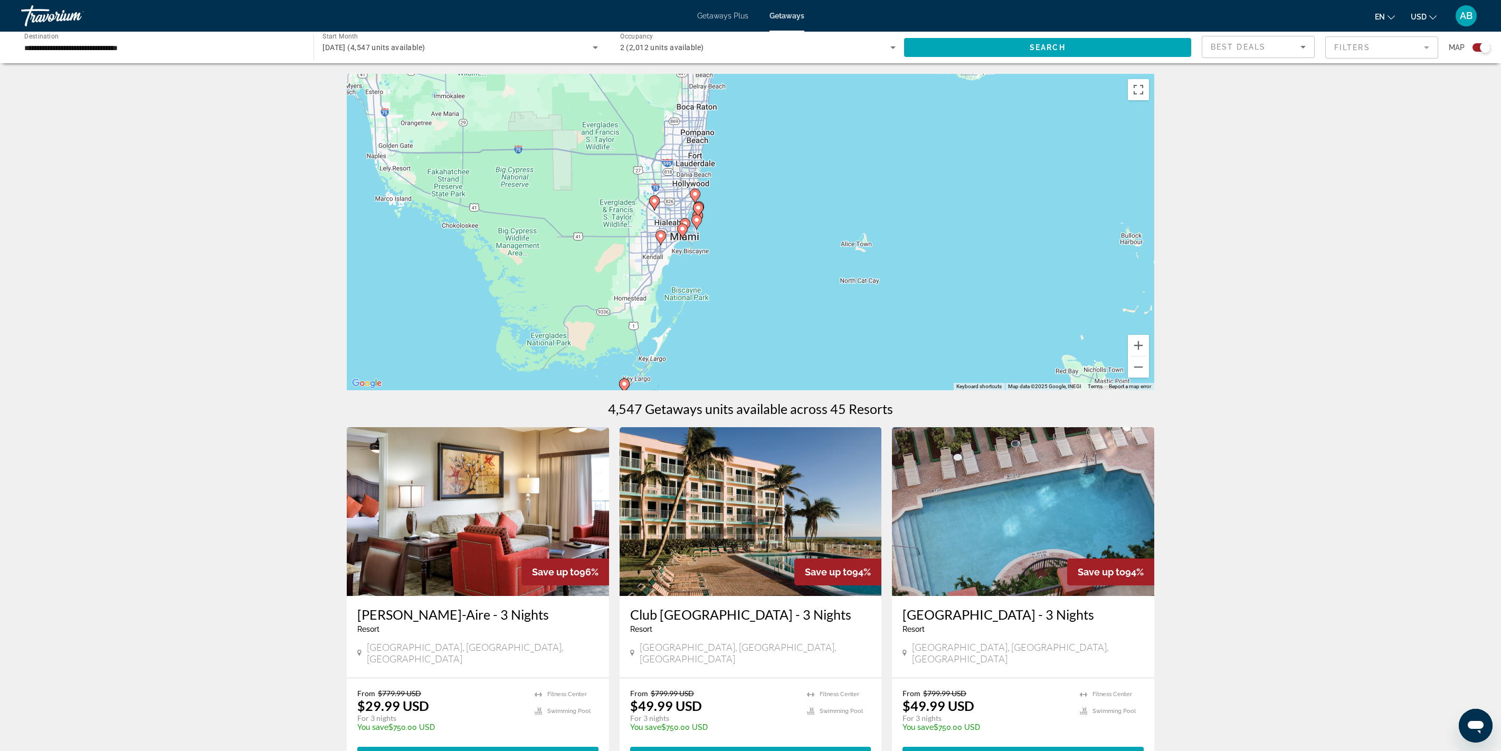
drag, startPoint x: 831, startPoint y: 207, endPoint x: 896, endPoint y: 381, distance: 186.0
click at [750, 375] on div "To activate drag with keyboard, press Alt + Enter. Once in keyboard drag state,…" at bounding box center [750, 232] width 807 height 317
click at [750, 356] on button "Zoom in" at bounding box center [1138, 345] width 21 height 21
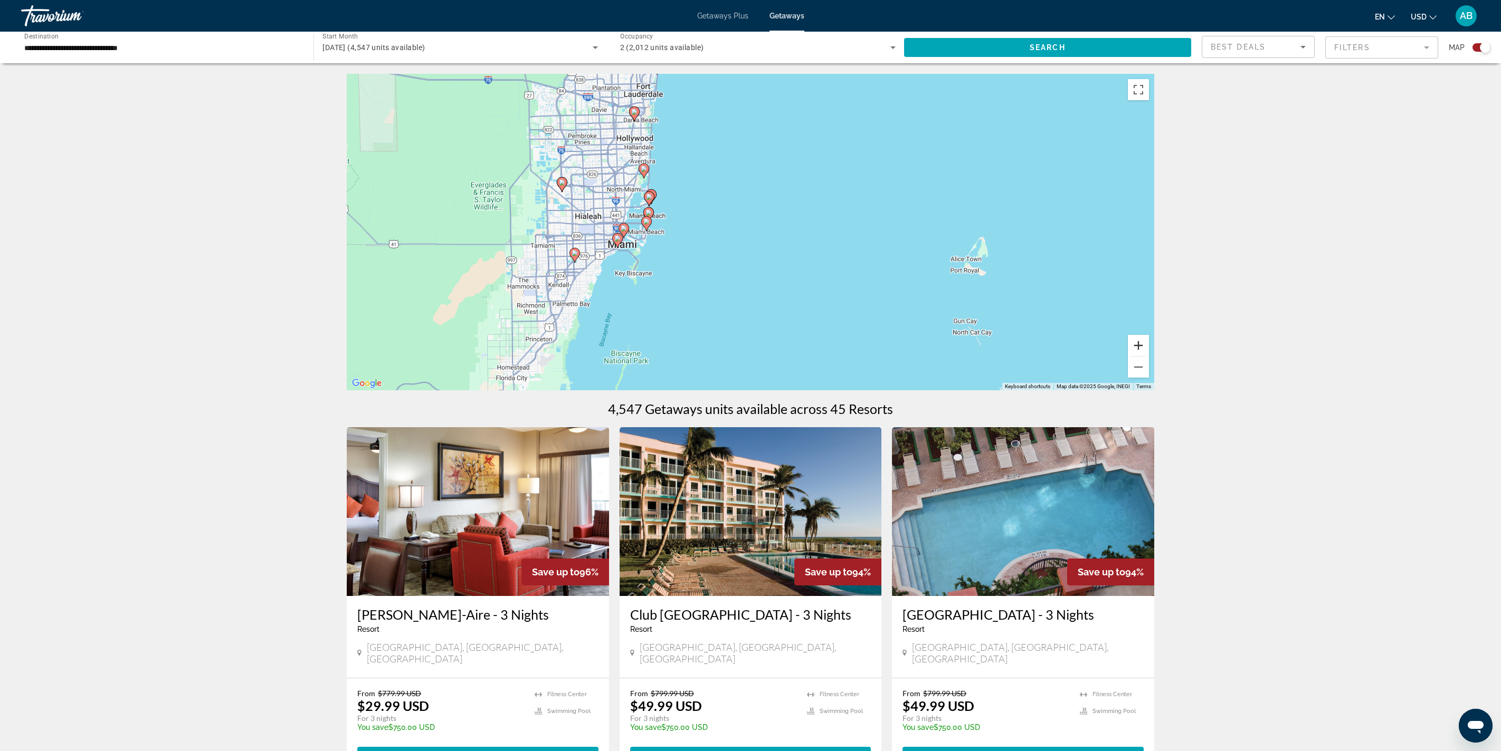
click at [750, 356] on button "Zoom in" at bounding box center [1138, 345] width 21 height 21
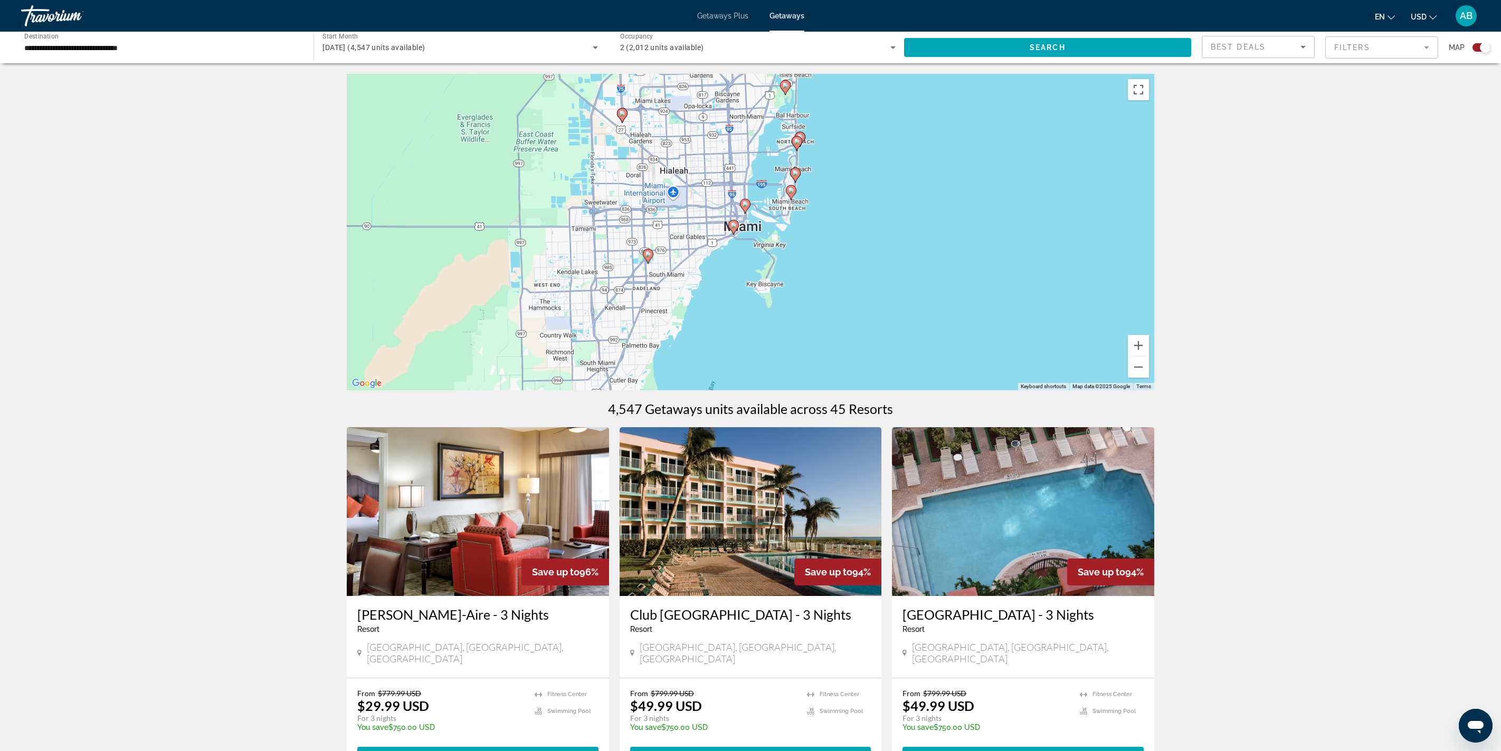
drag, startPoint x: 682, startPoint y: 272, endPoint x: 934, endPoint y: 242, distance: 254.1
click at [750, 242] on div "To activate drag with keyboard, press Alt + Enter. Once in keyboard drag state,…" at bounding box center [750, 232] width 807 height 317
click at [750, 356] on button "Zoom in" at bounding box center [1138, 345] width 21 height 21
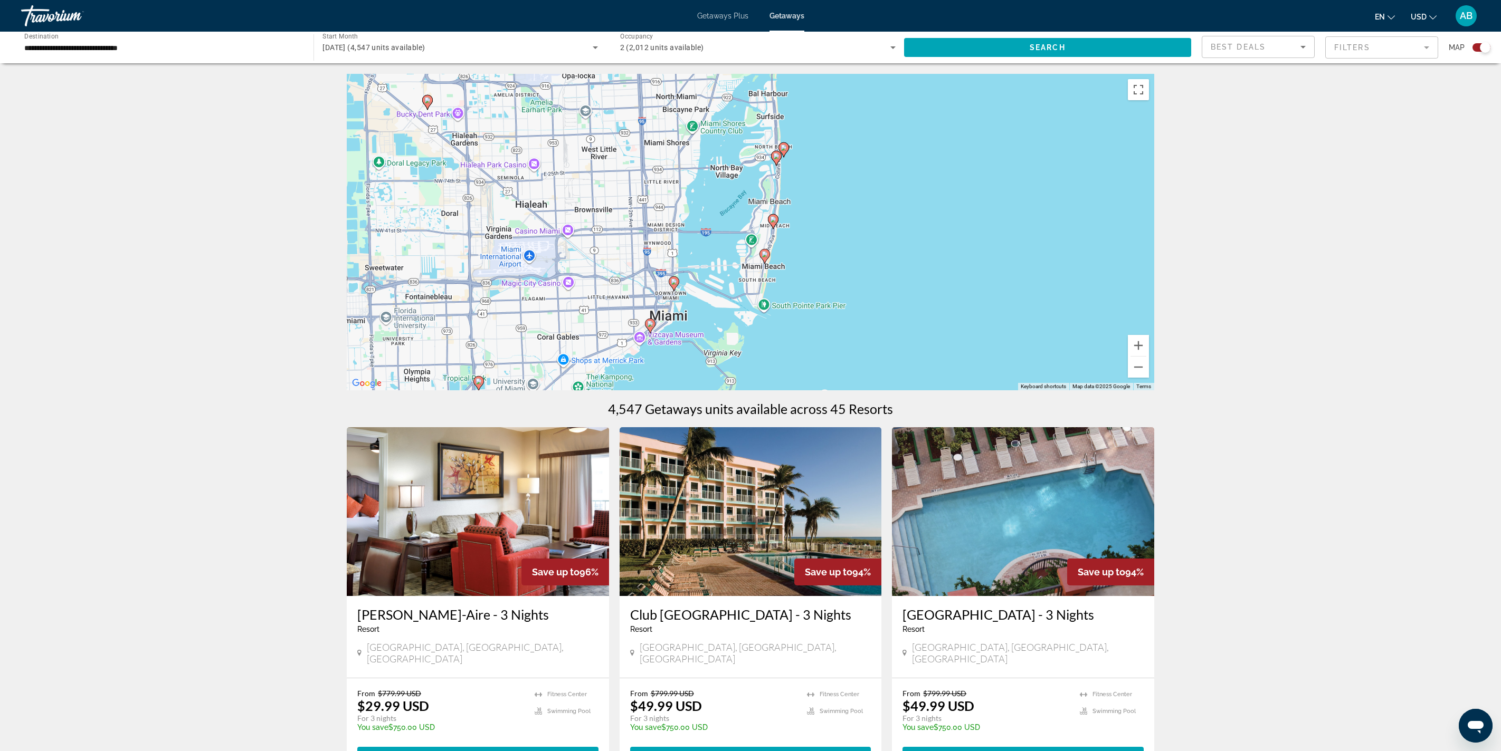
drag, startPoint x: 1047, startPoint y: 232, endPoint x: 973, endPoint y: 331, distance: 123.7
click at [750, 331] on div "To activate drag with keyboard, press Alt + Enter. Once in keyboard drag state,…" at bounding box center [750, 232] width 807 height 317
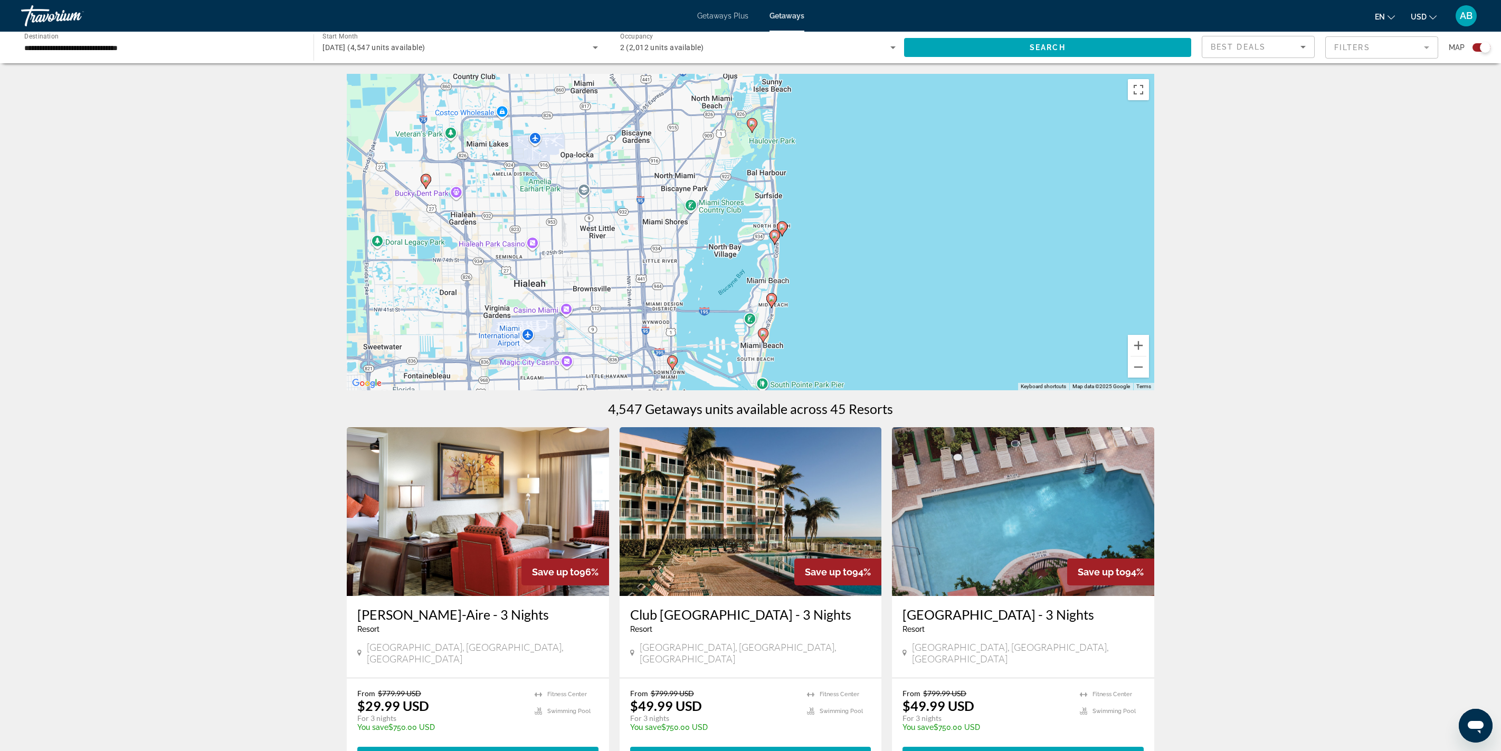
drag, startPoint x: 807, startPoint y: 311, endPoint x: 807, endPoint y: 392, distance: 80.2
click at [750, 375] on div "To activate drag with keyboard, press Alt + Enter. Once in keyboard drag state,…" at bounding box center [750, 232] width 807 height 317
click at [750, 132] on icon "Main content" at bounding box center [751, 126] width 9 height 14
type input "**********"
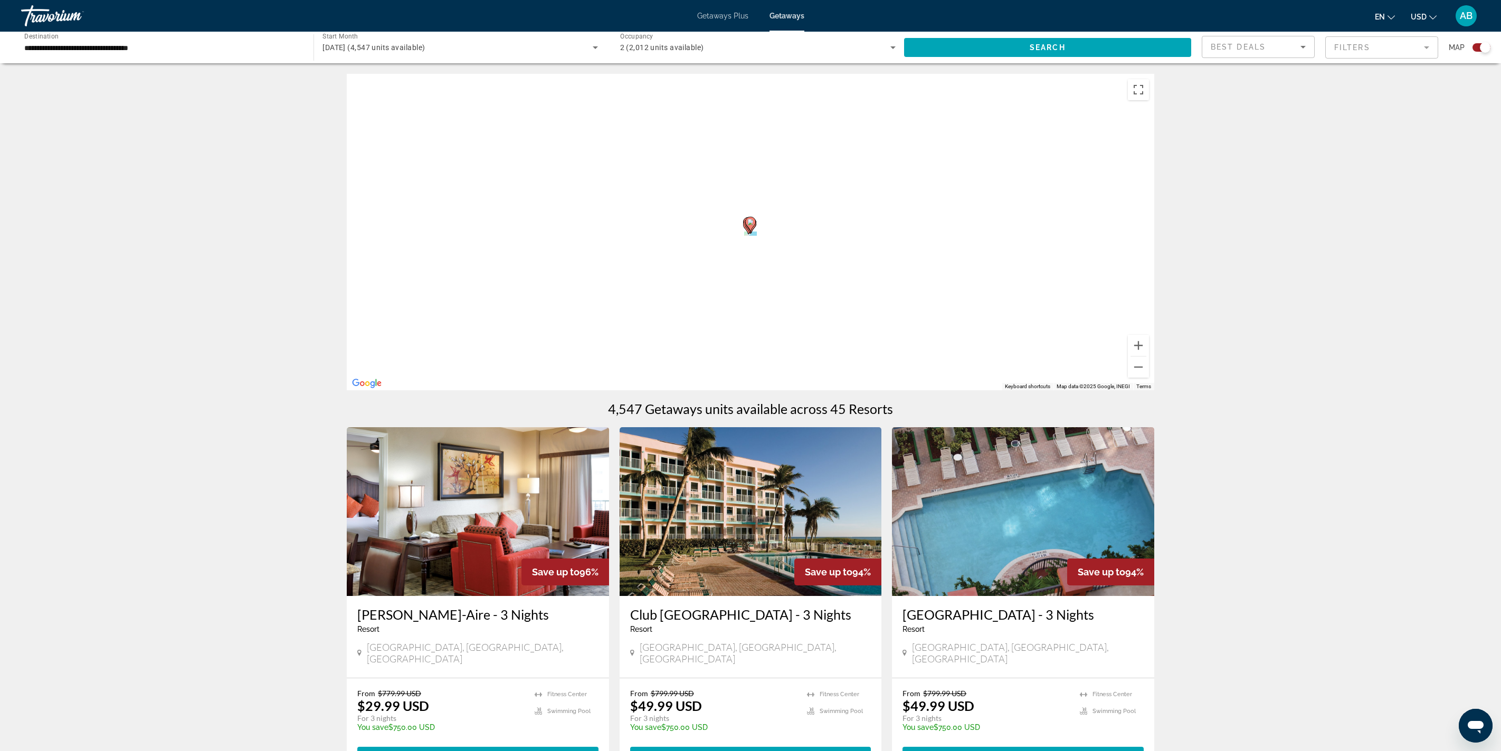
click at [750, 186] on div "To activate drag with keyboard, press Alt + Enter. Once in keyboard drag state,…" at bounding box center [750, 232] width 807 height 317
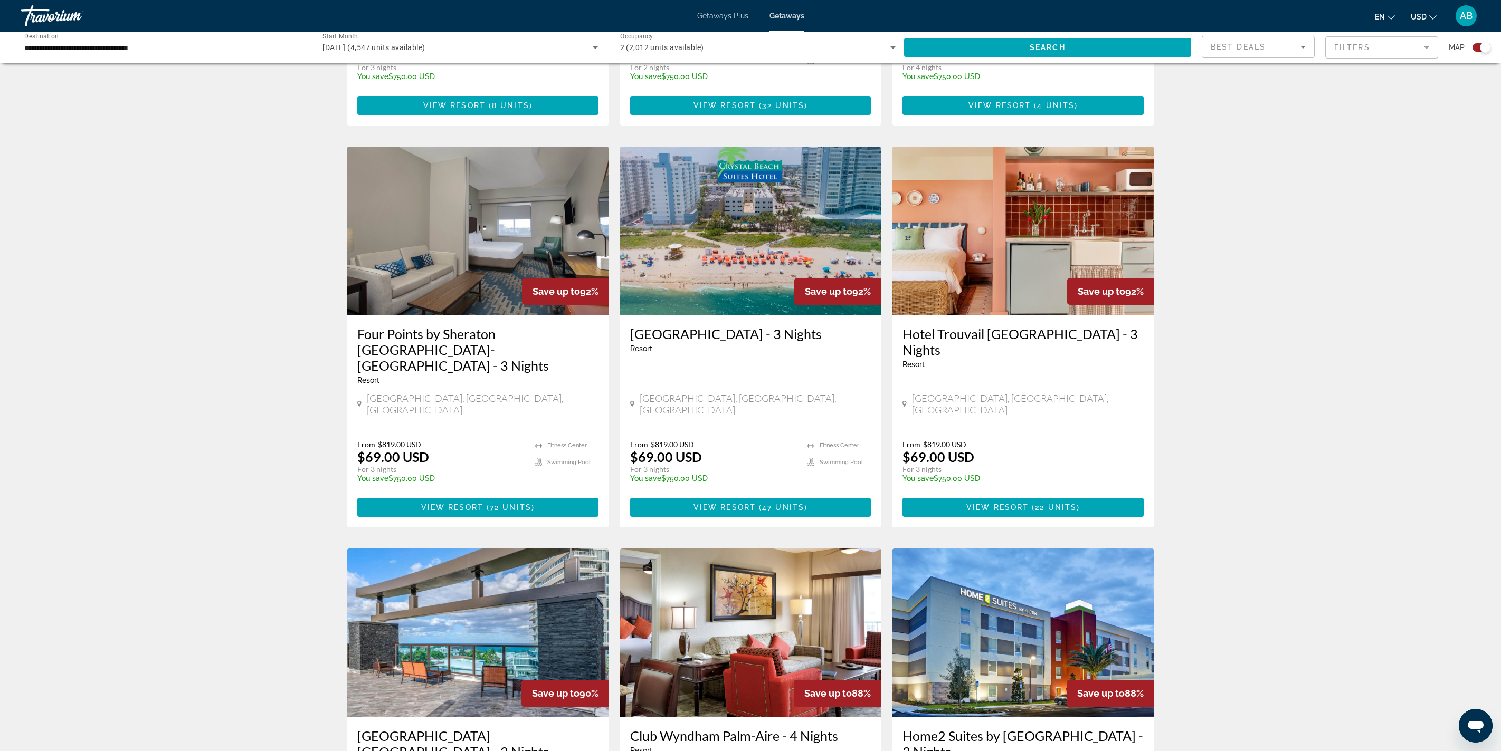
scroll to position [1040, 0]
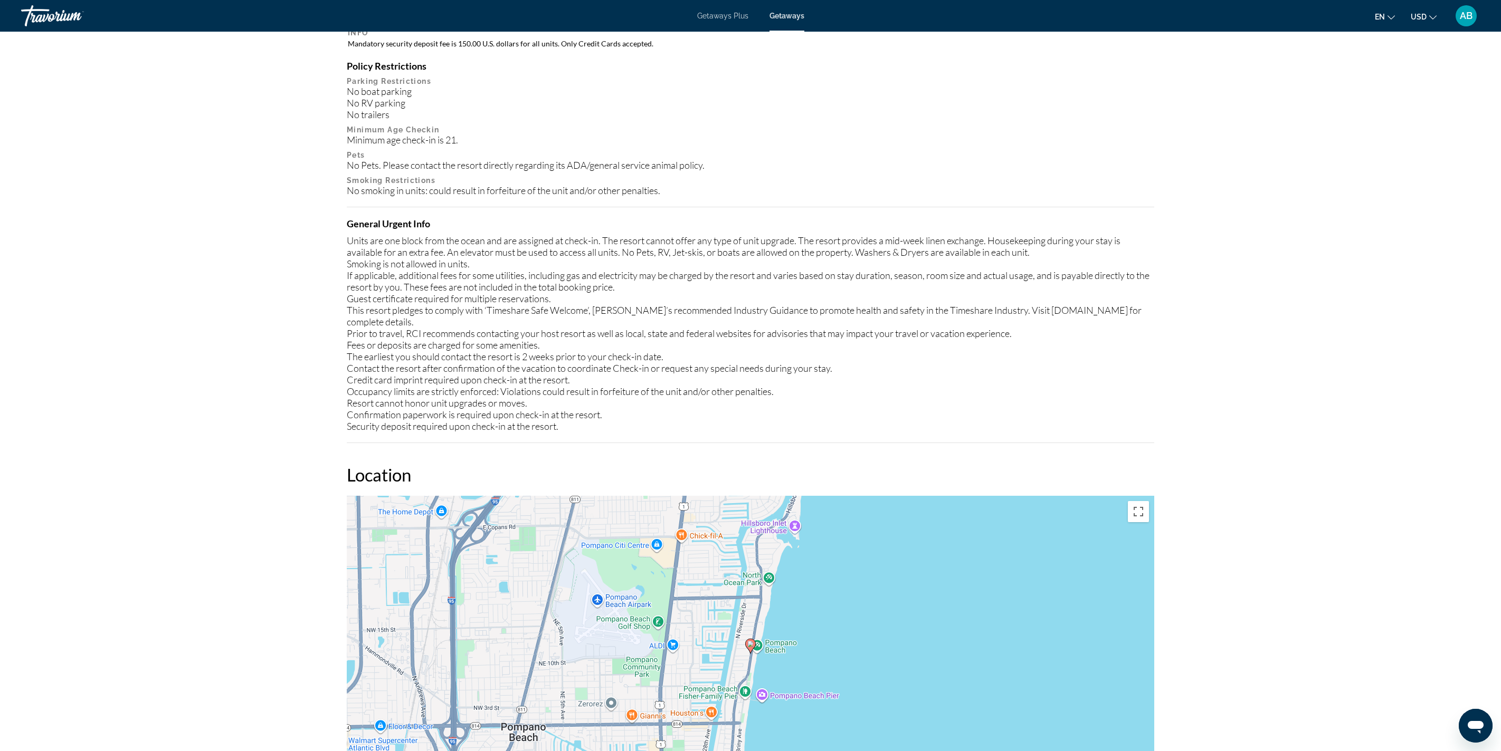
scroll to position [980, 0]
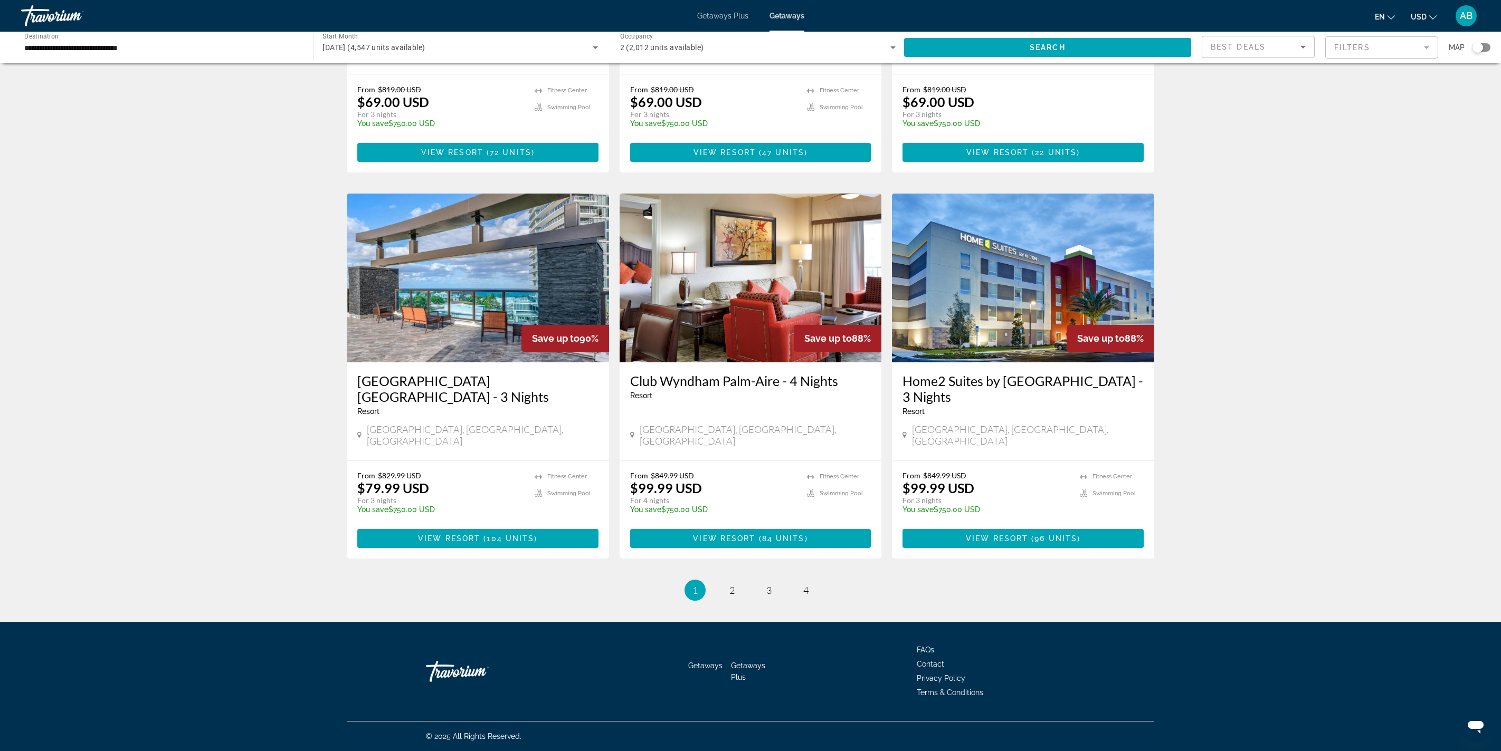
scroll to position [2016, 0]
click at [723, 375] on link "page 2" at bounding box center [732, 591] width 18 height 18
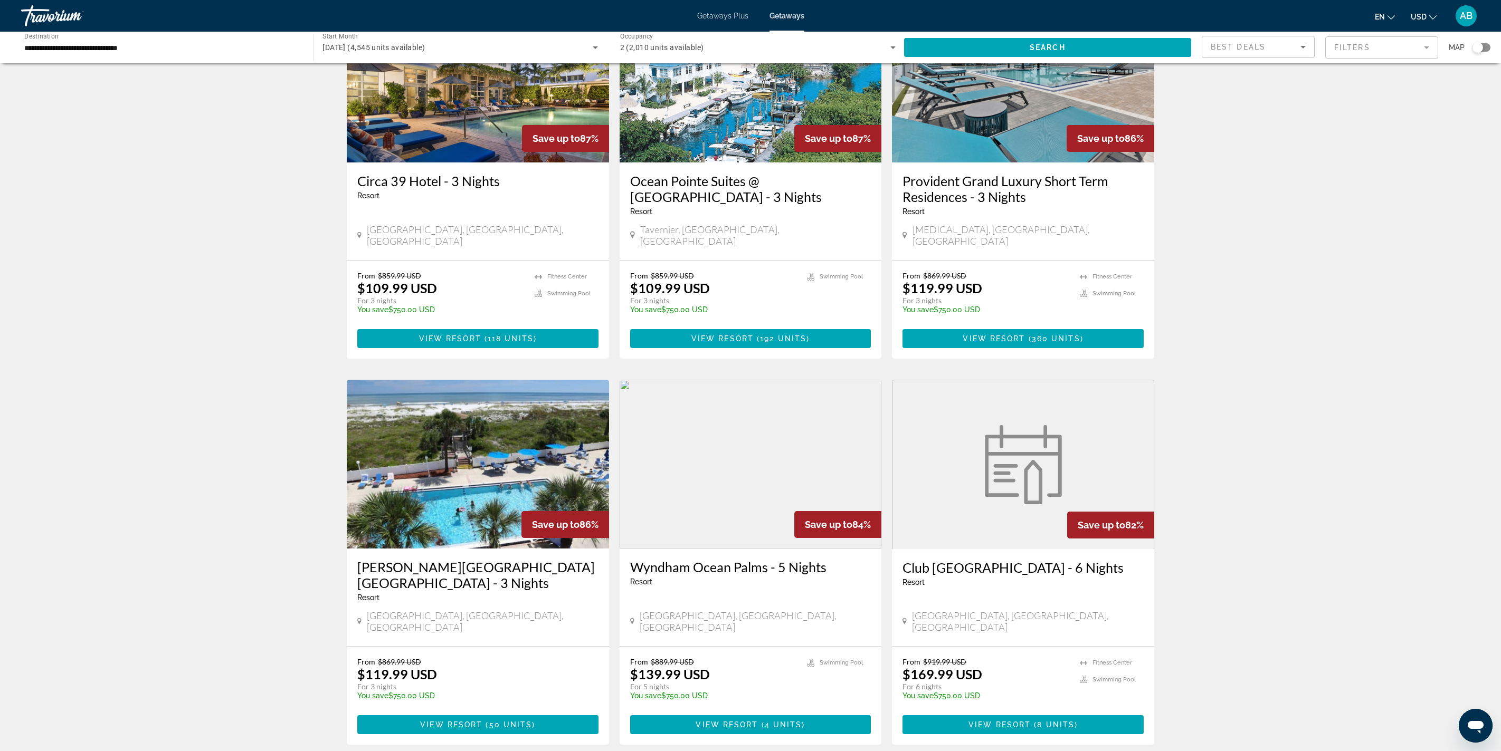
scroll to position [113, 0]
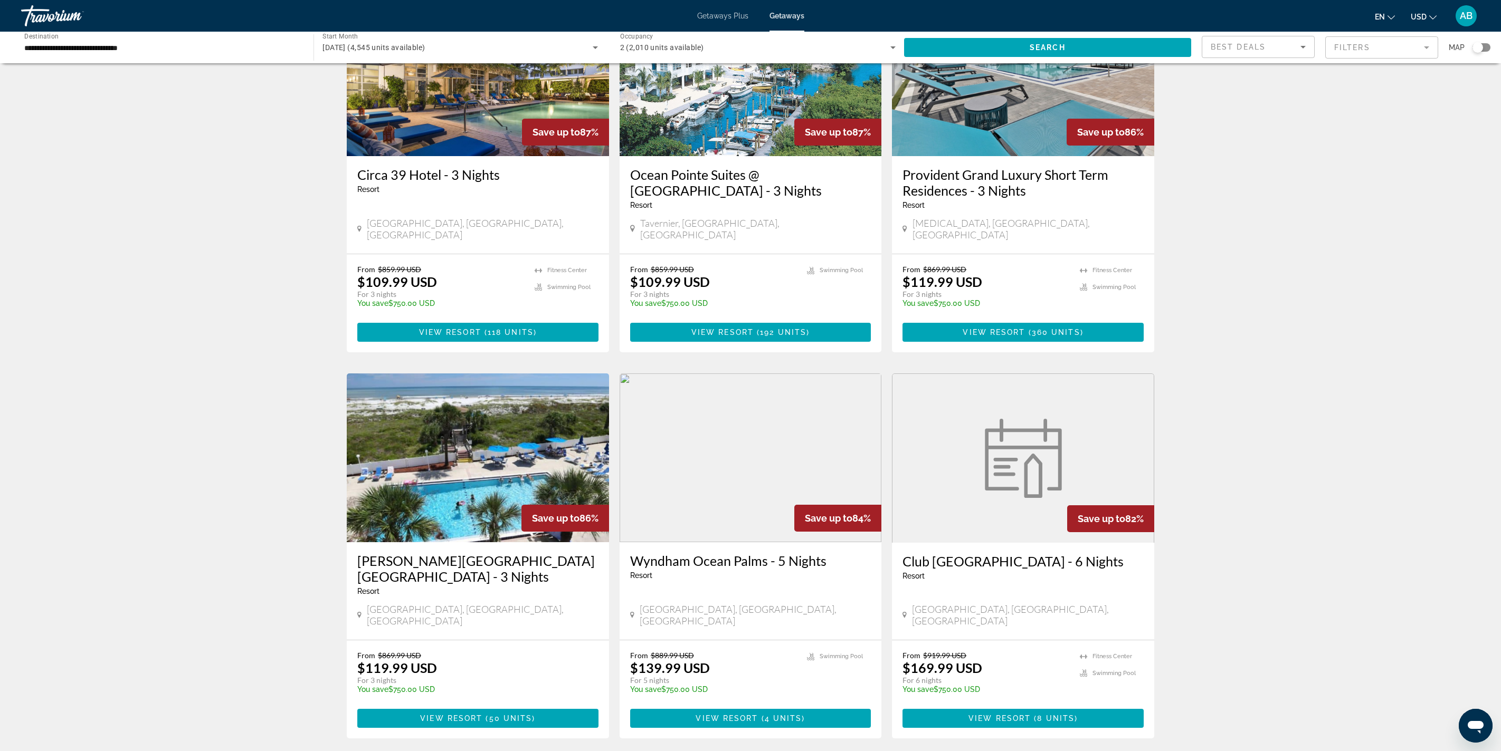
click at [357, 183] on h3 "Circa 39 Hotel - 3 Nights" at bounding box center [477, 175] width 241 height 16
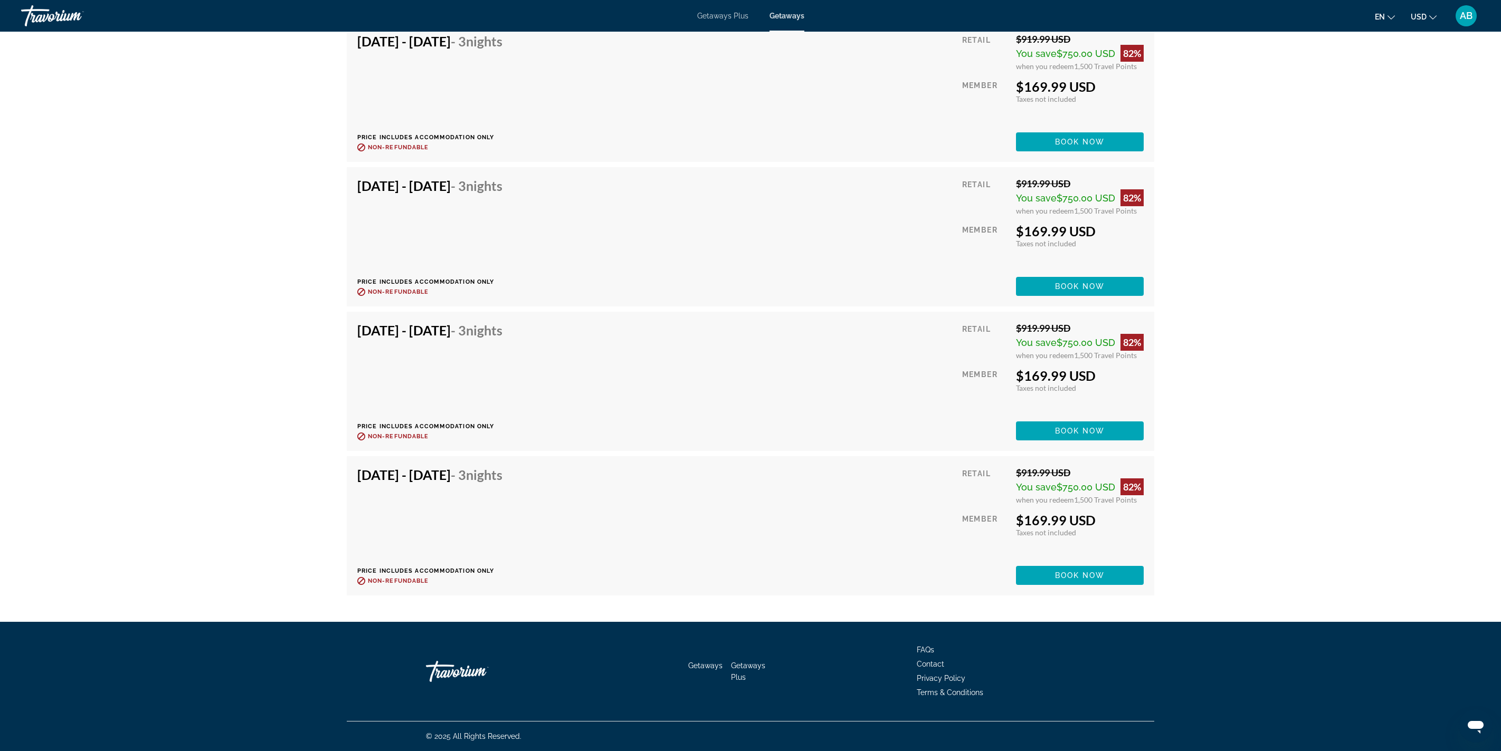
scroll to position [9240, 0]
drag, startPoint x: 1234, startPoint y: 458, endPoint x: 1325, endPoint y: 458, distance: 90.8
click at [750, 151] on div "Retail $919.99 USD You save $750.00 USD 82% when you redeem 1,500 Travel Points…" at bounding box center [1053, 92] width 182 height 118
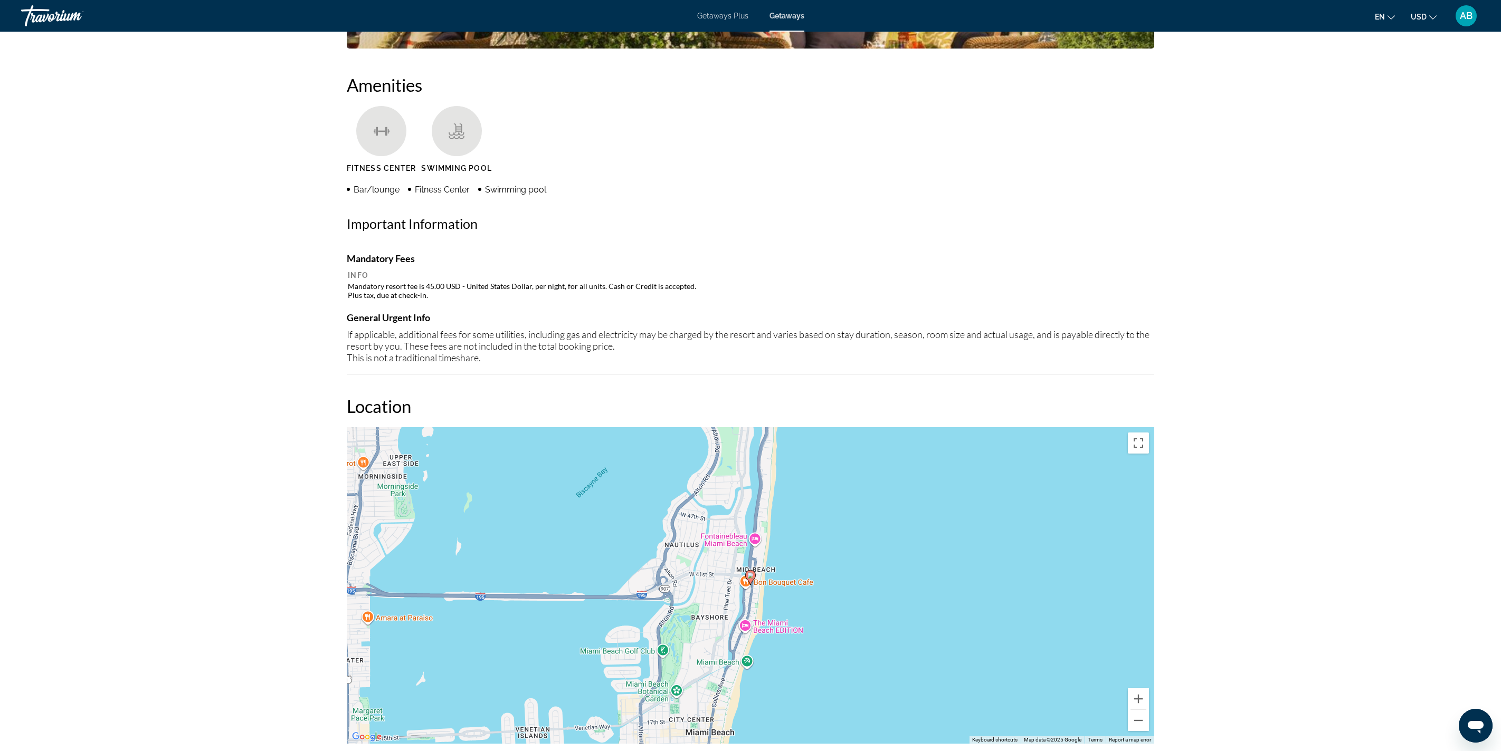
scroll to position [813, 0]
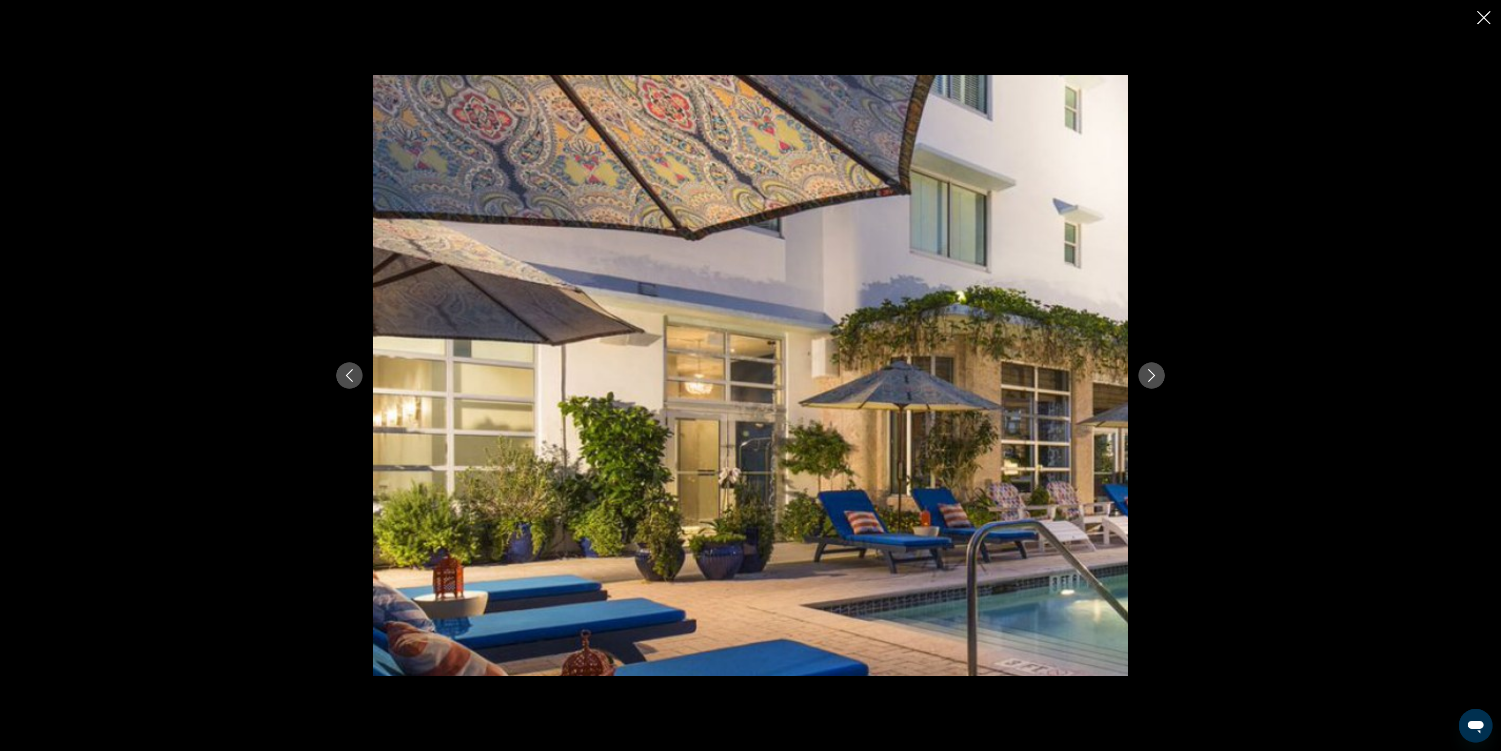
click at [750, 375] on icon "Next image" at bounding box center [1151, 375] width 13 height 13
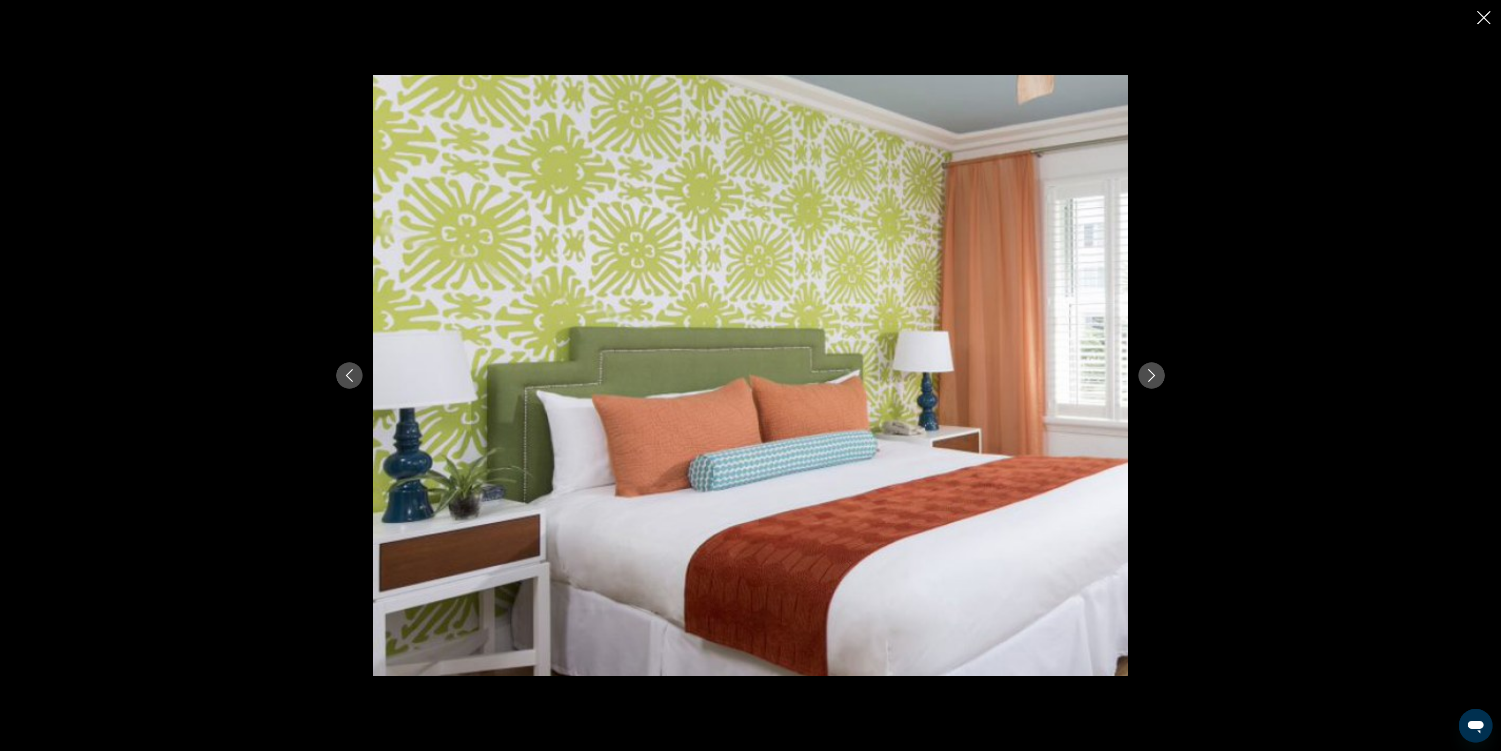
click at [750, 375] on icon "Next image" at bounding box center [1151, 375] width 13 height 13
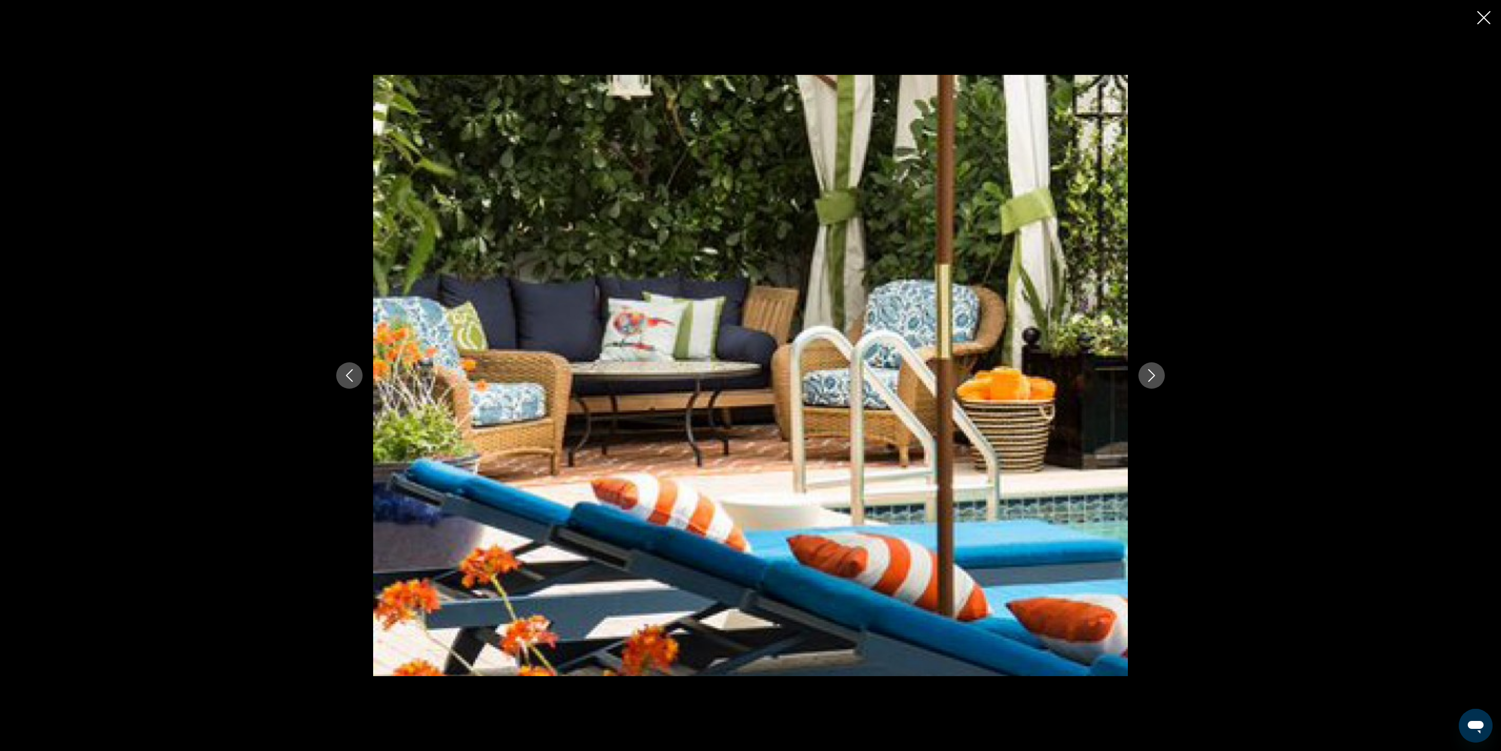
click at [750, 375] on icon "Next image" at bounding box center [1151, 375] width 13 height 13
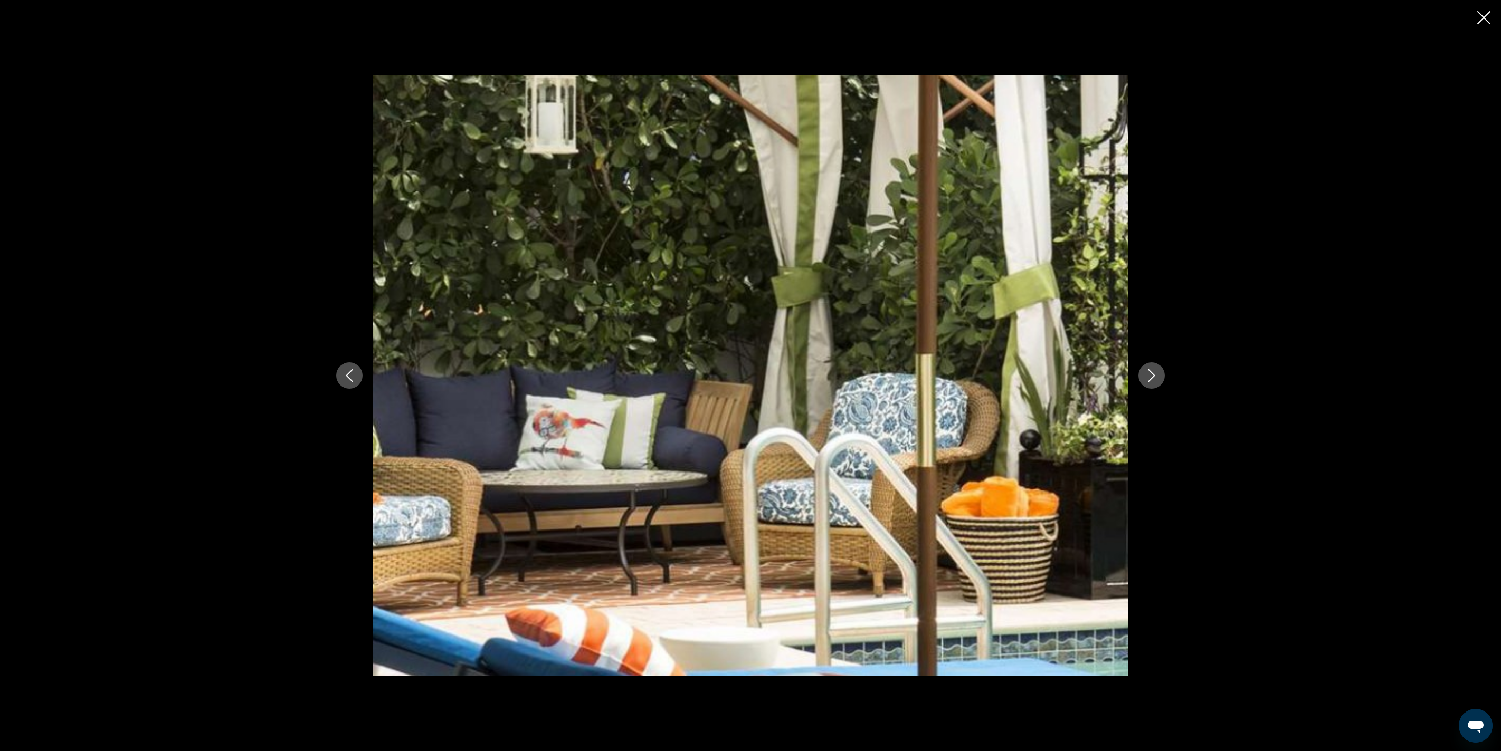
click at [750, 375] on icon "Next image" at bounding box center [1151, 375] width 13 height 13
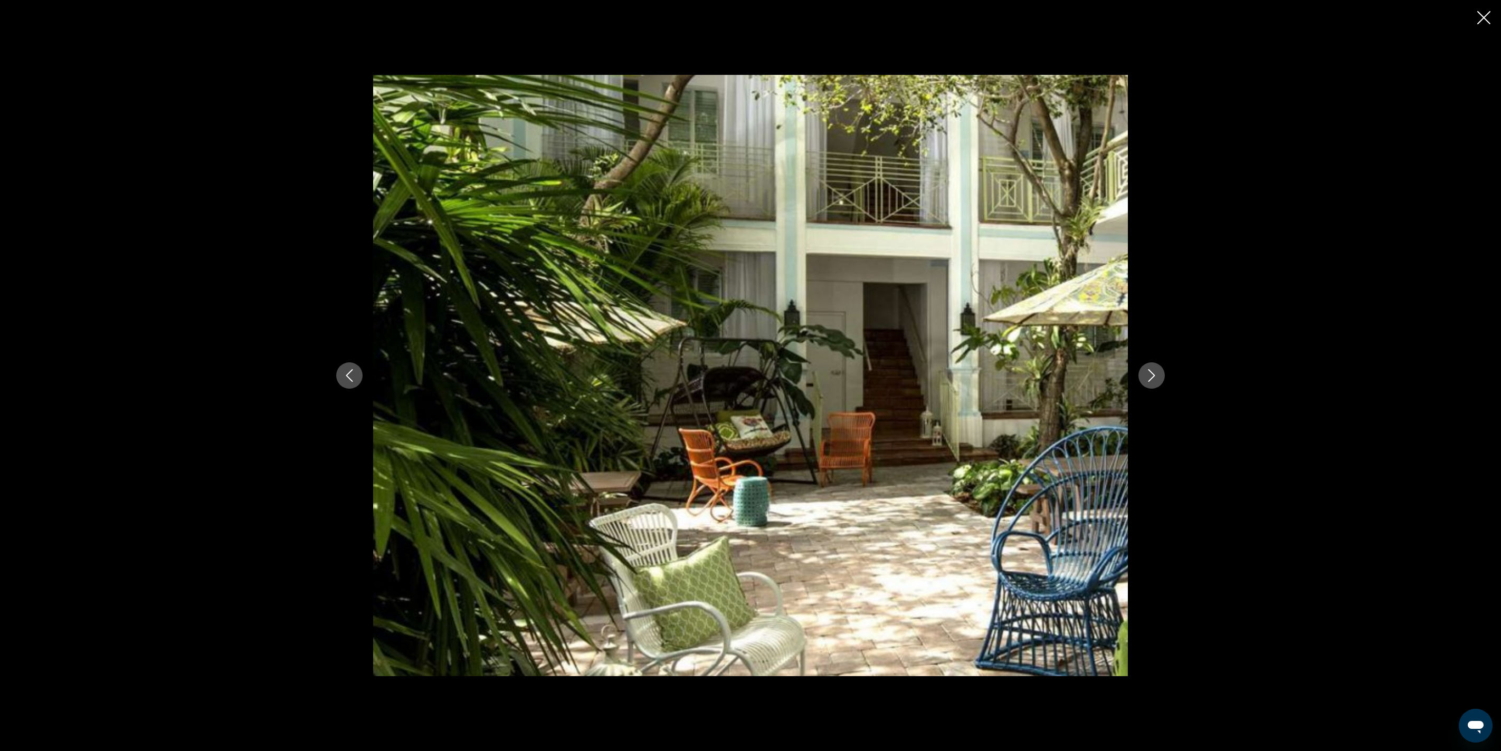
click at [750, 375] on icon "Next image" at bounding box center [1151, 375] width 13 height 13
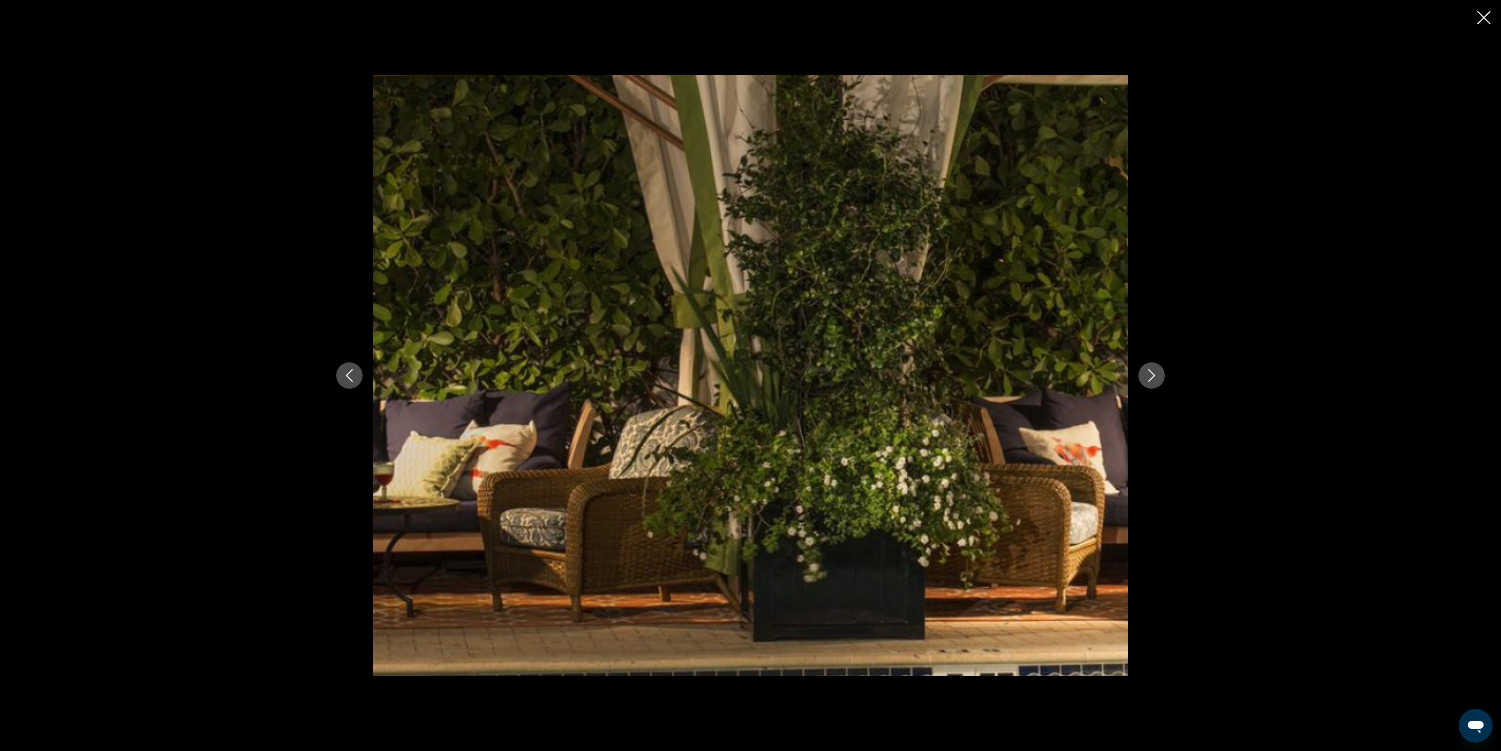
click at [750, 375] on icon "Next image" at bounding box center [1151, 375] width 13 height 13
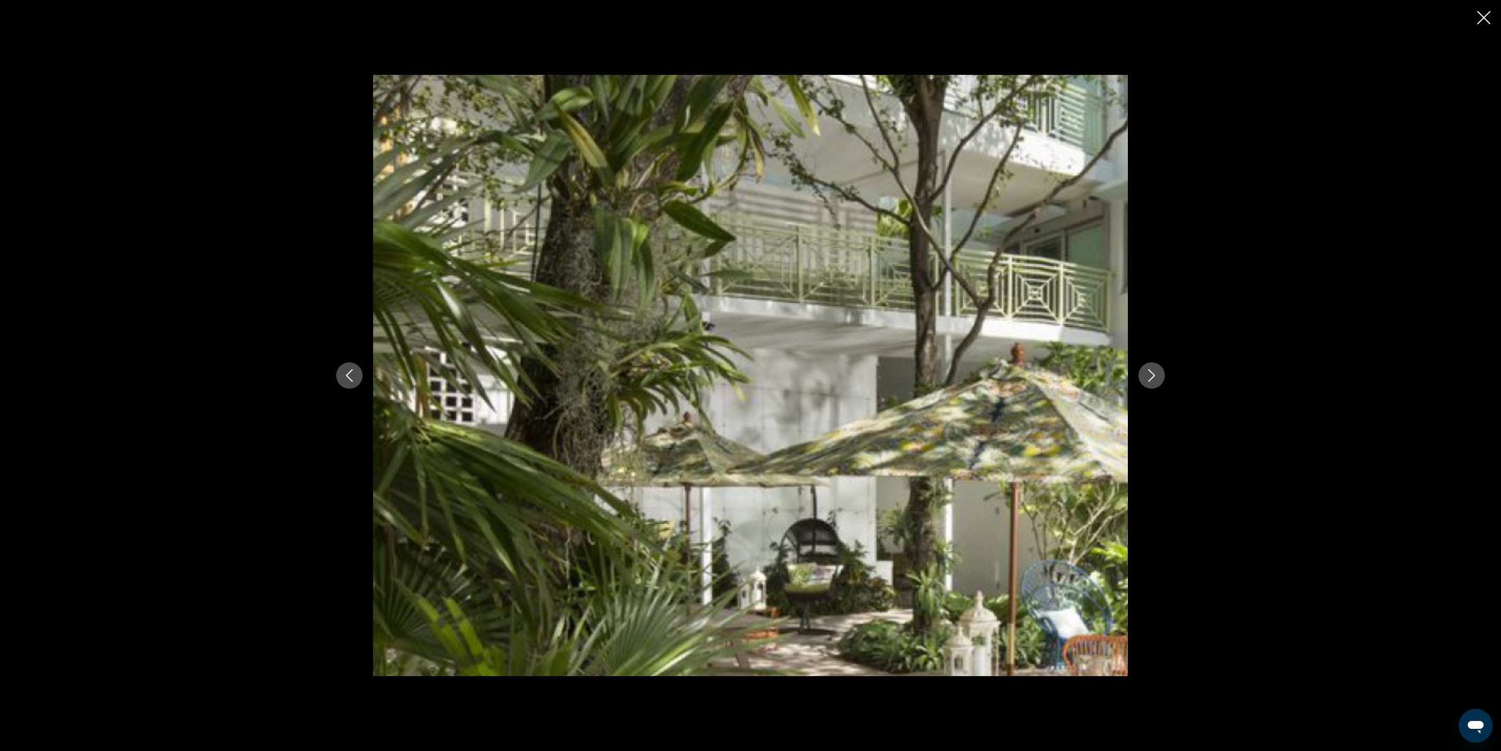
click at [750, 375] on icon "Next image" at bounding box center [1151, 375] width 13 height 13
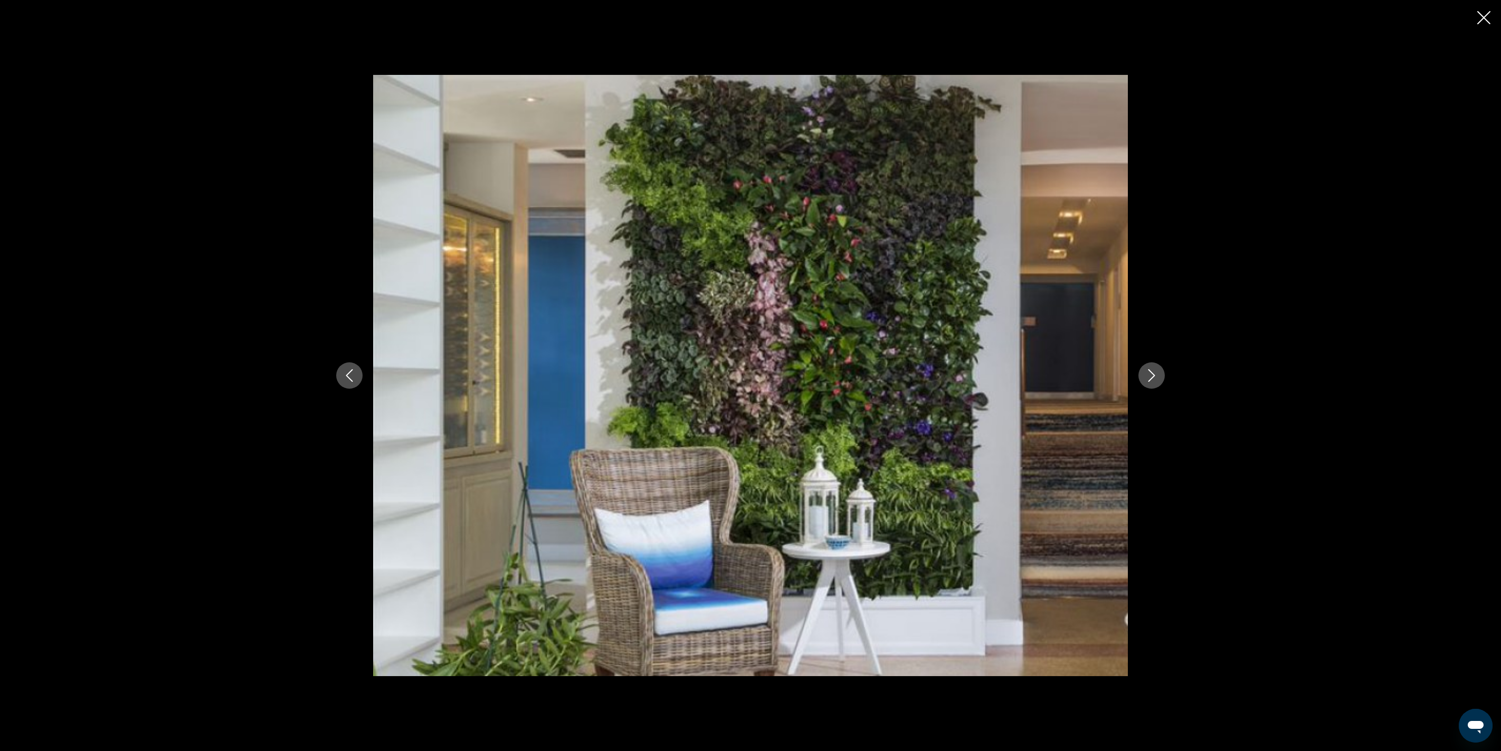
click at [750, 375] on button "Next image" at bounding box center [1151, 376] width 26 height 26
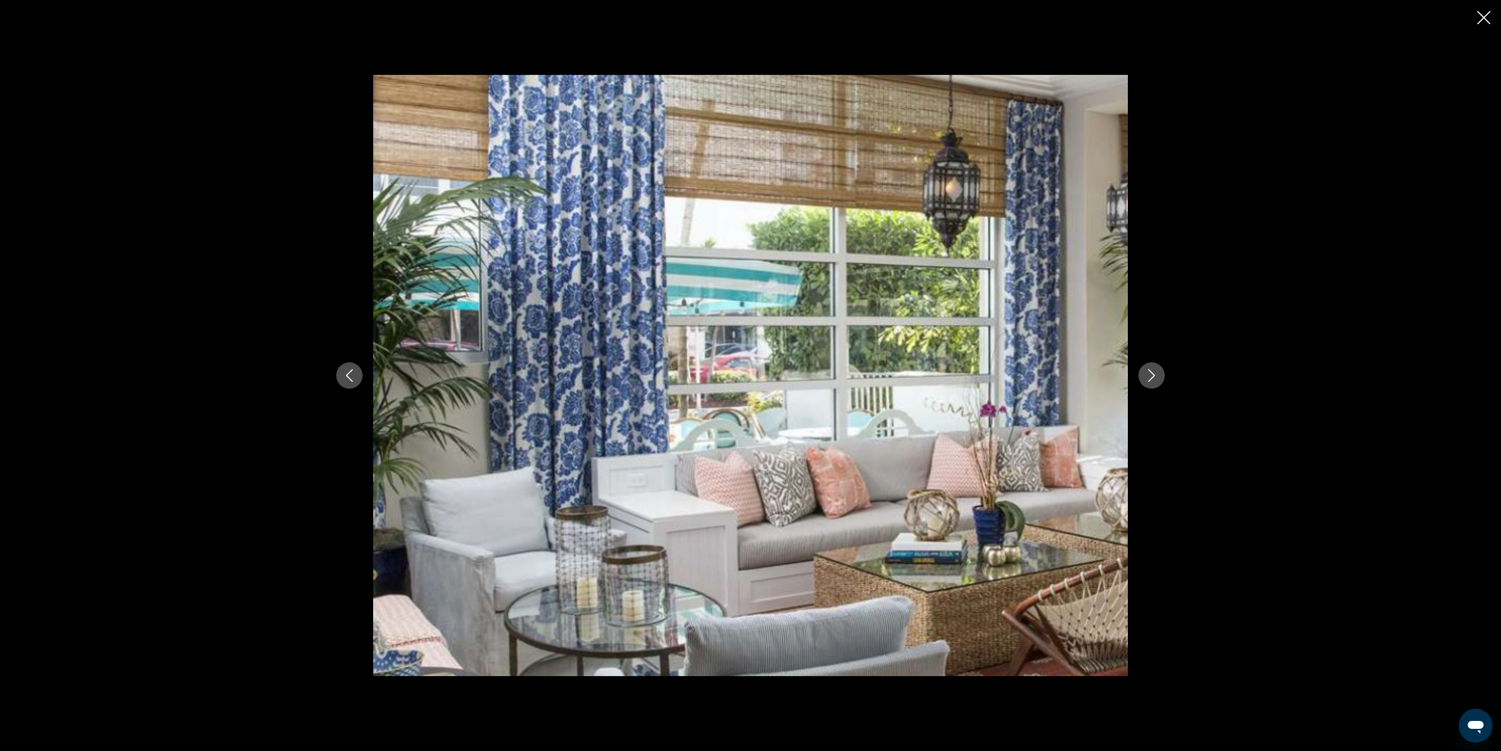
click at [750, 24] on icon "Close slideshow" at bounding box center [1483, 17] width 13 height 13
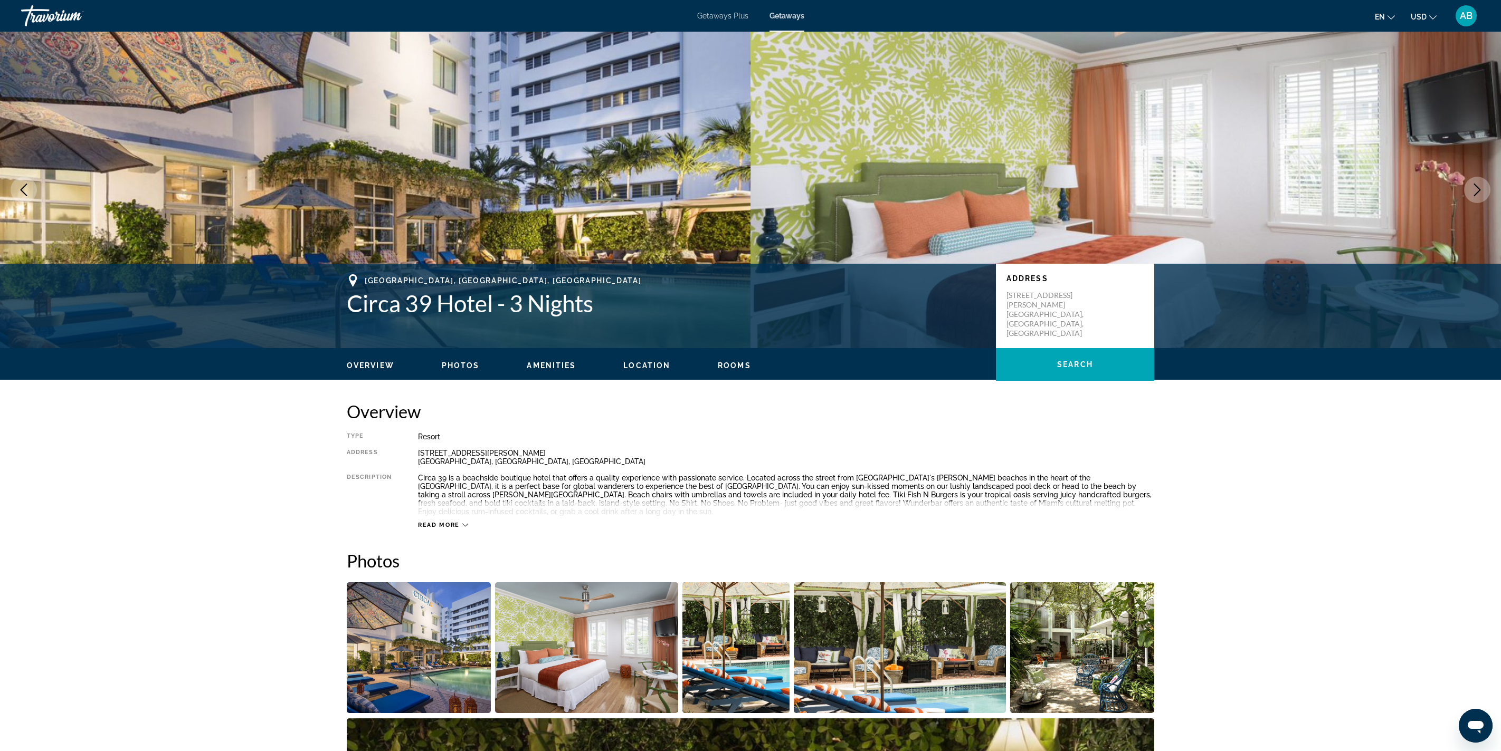
scroll to position [0, 0]
click at [442, 370] on span "Photos" at bounding box center [461, 365] width 38 height 8
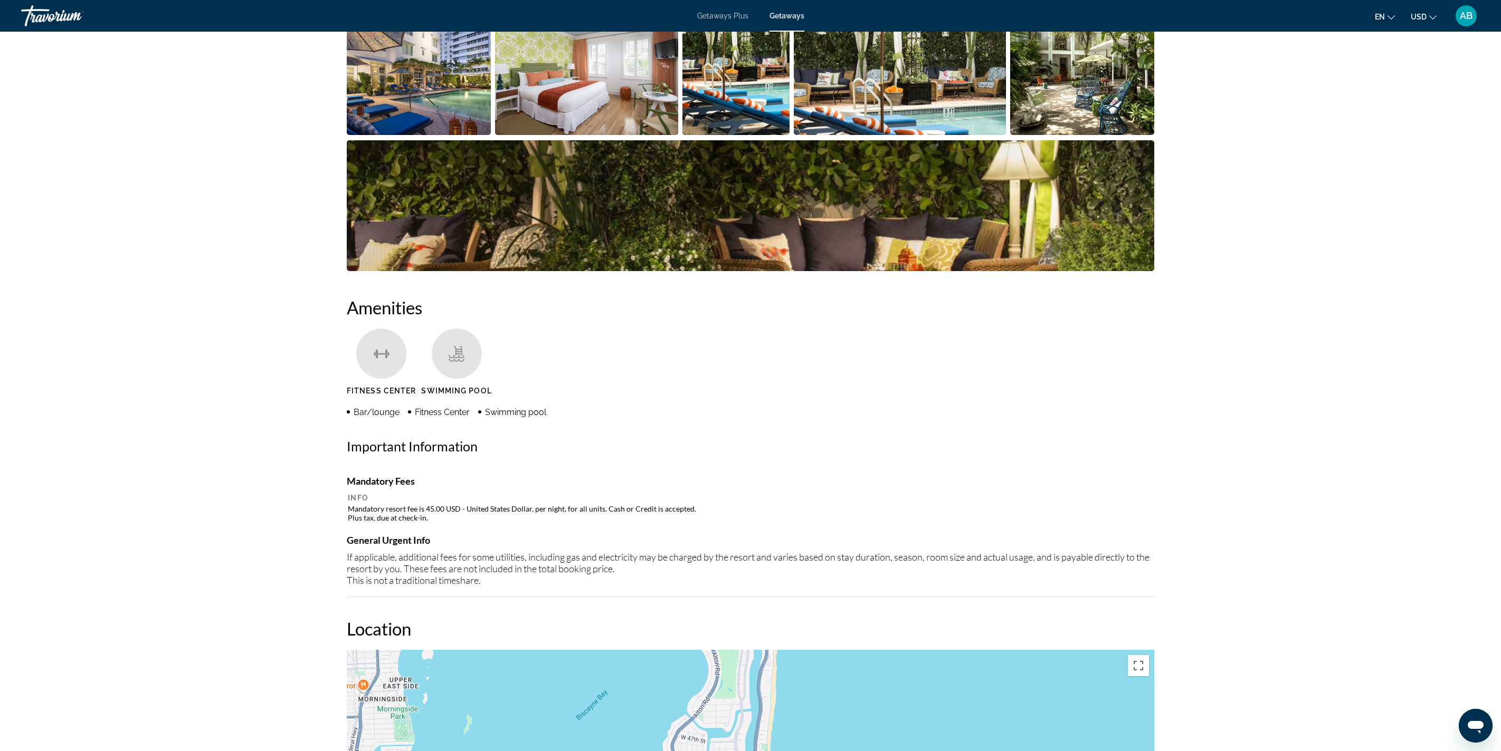
scroll to position [215, 0]
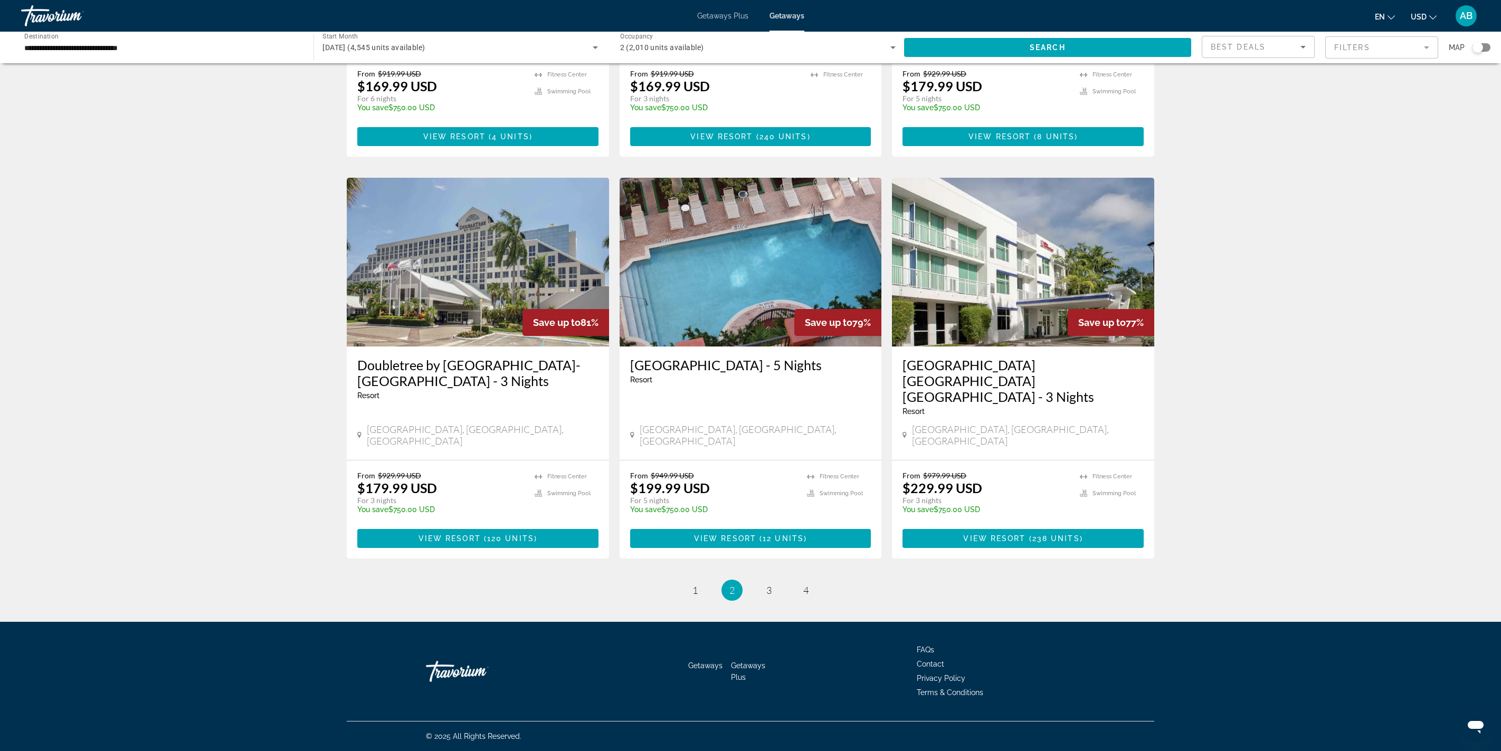
scroll to position [1342, 0]
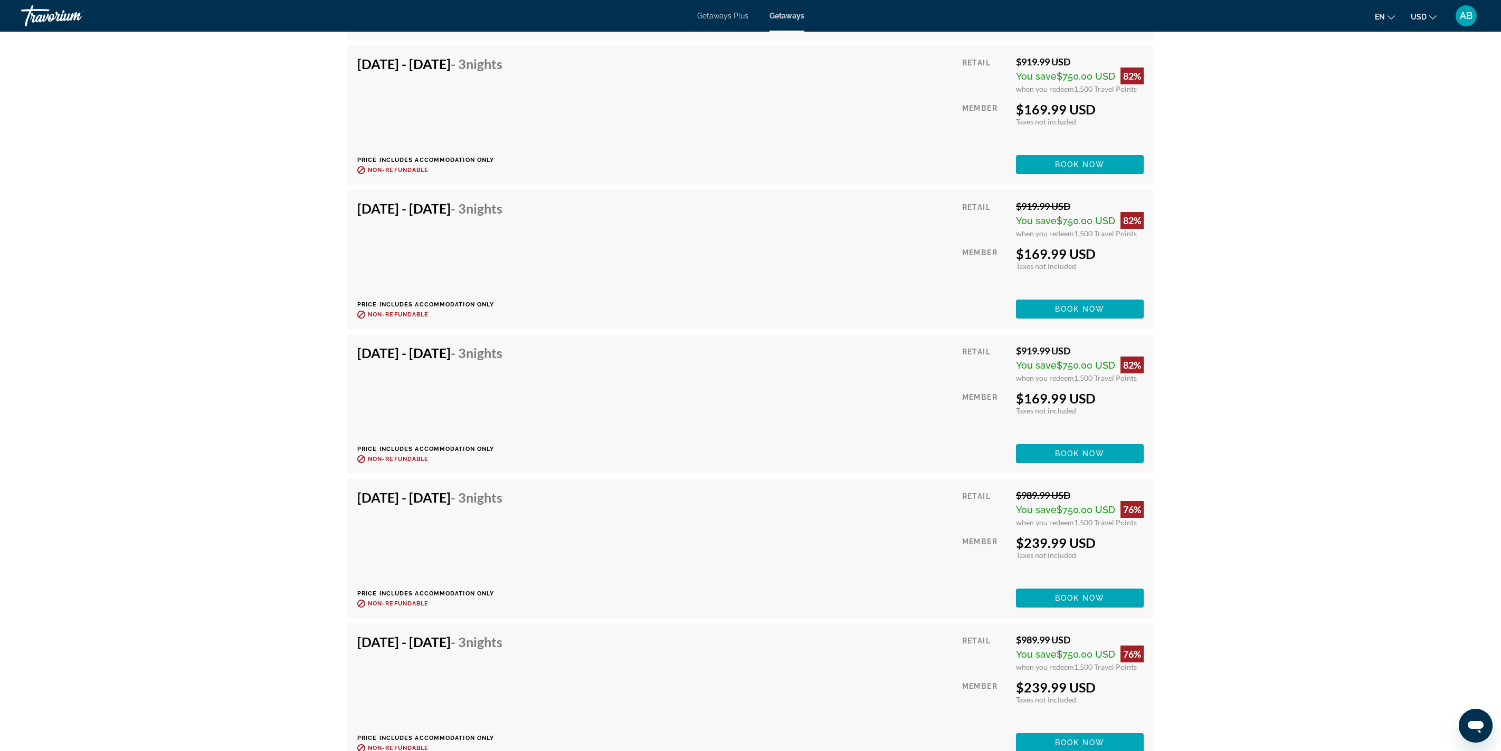
scroll to position [2311, 0]
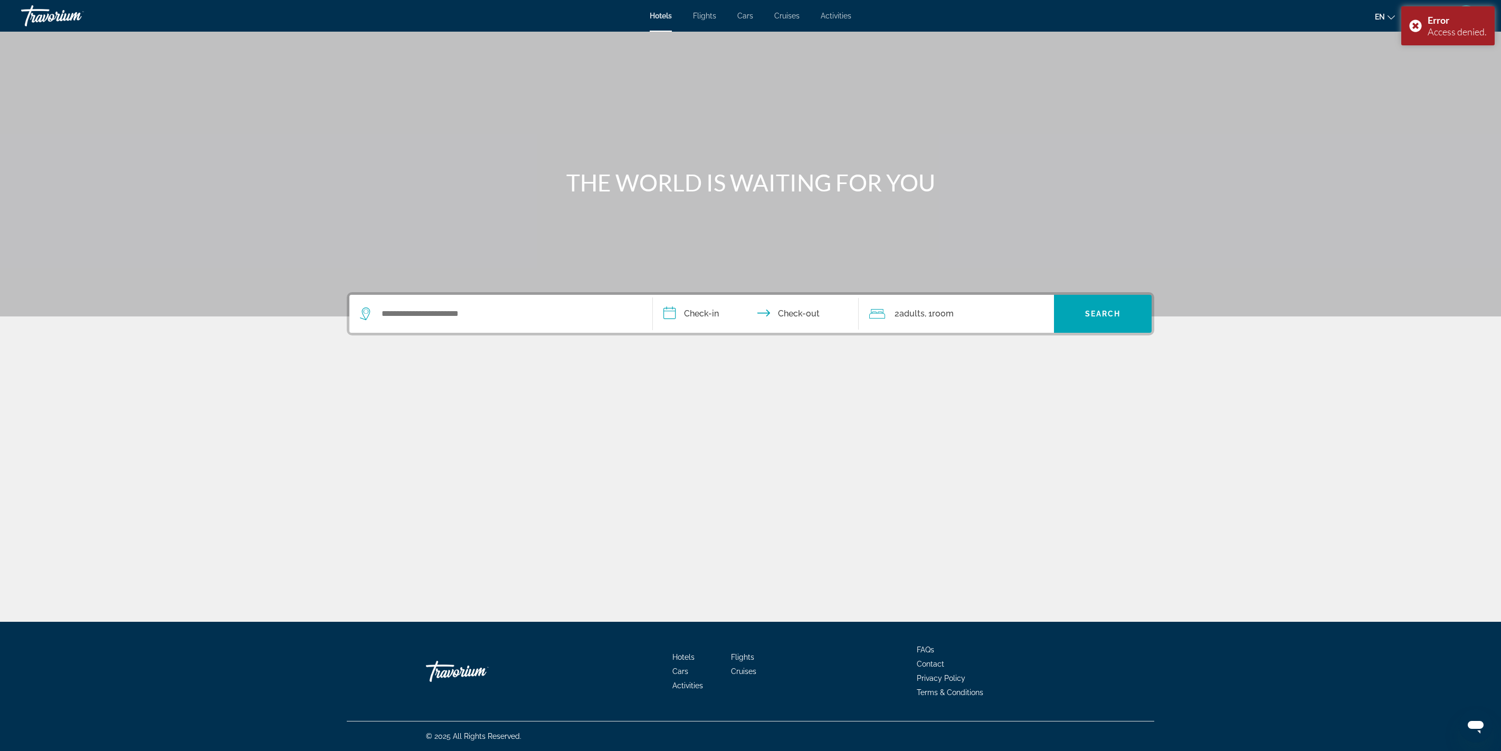
scroll to position [271, 0]
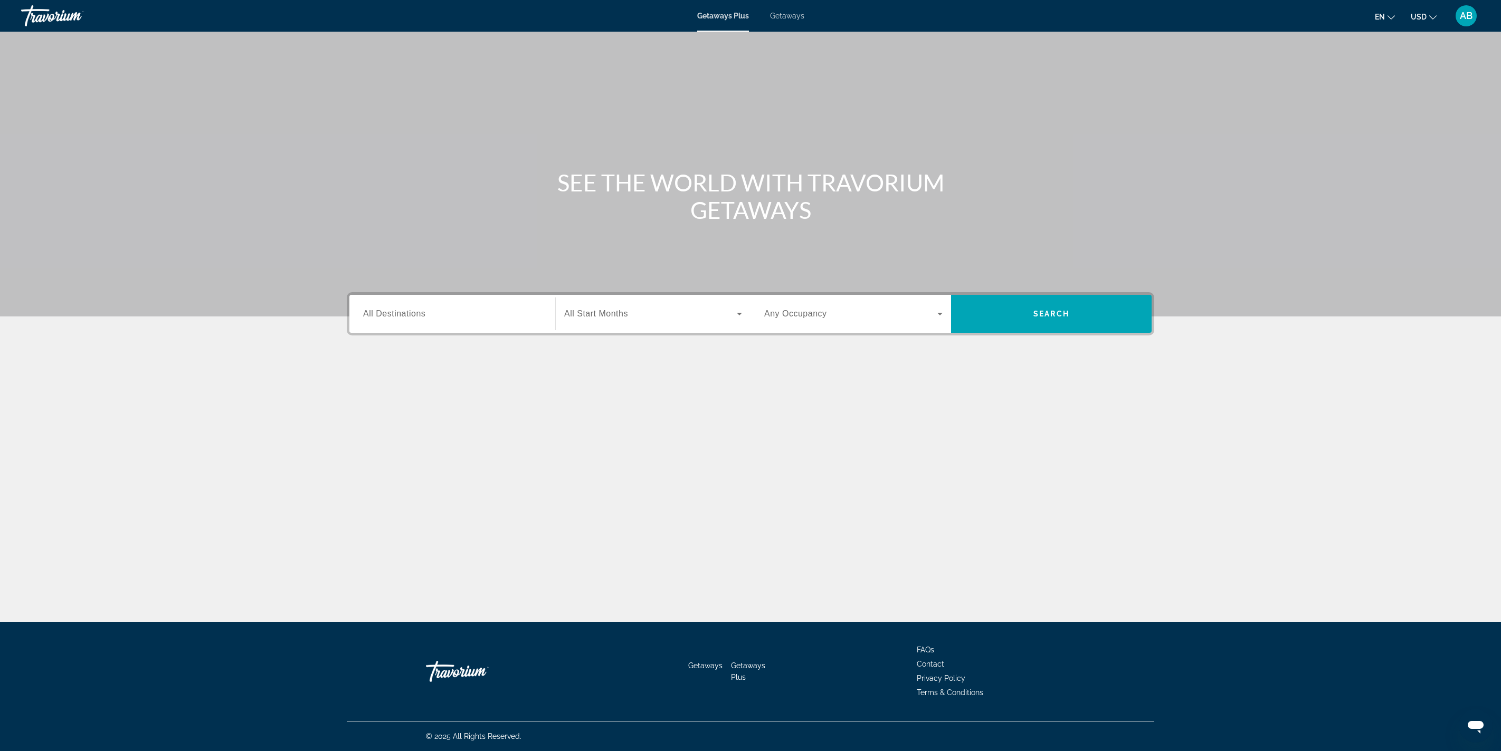
click at [795, 20] on span "Getaways" at bounding box center [787, 16] width 34 height 8
click at [363, 321] on input "Destination All Destinations" at bounding box center [452, 314] width 178 height 13
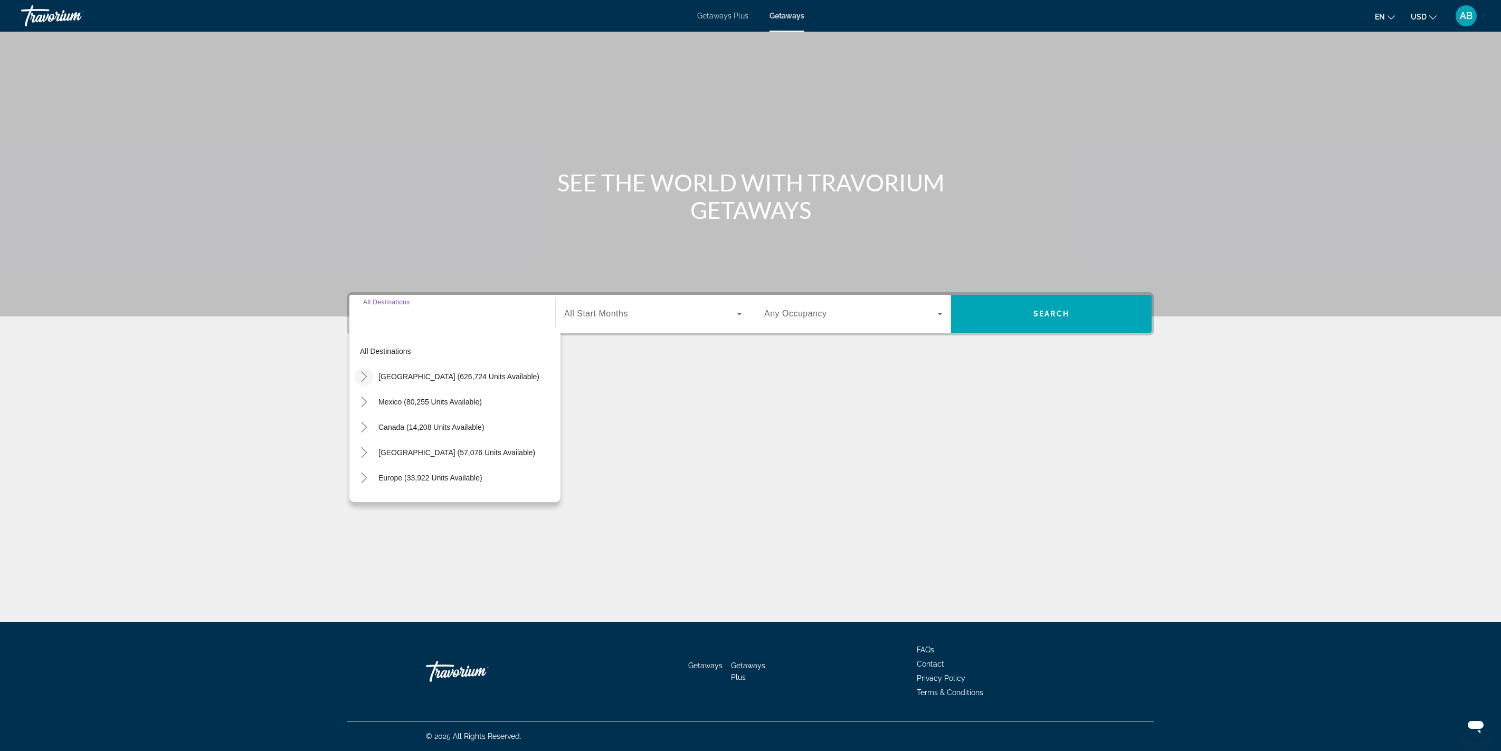
click at [359, 379] on icon "Toggle United States (626,724 units available)" at bounding box center [364, 376] width 11 height 11
click at [369, 414] on icon "Toggle Florida (194,512 units available)" at bounding box center [374, 408] width 11 height 11
click at [381, 376] on span "West Coast (60,037 units available)" at bounding box center [459, 371] width 157 height 8
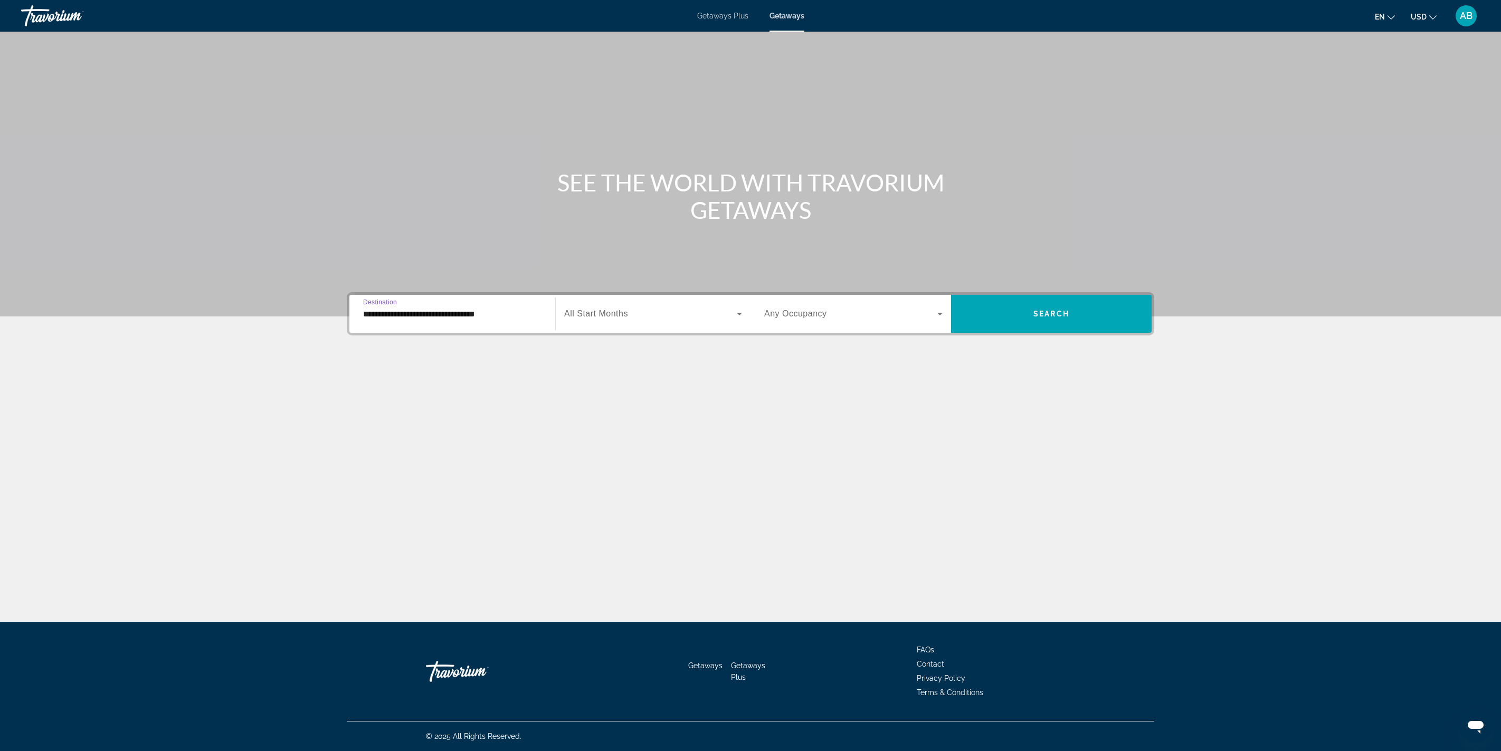
click at [564, 303] on div "Search widget" at bounding box center [653, 314] width 178 height 30
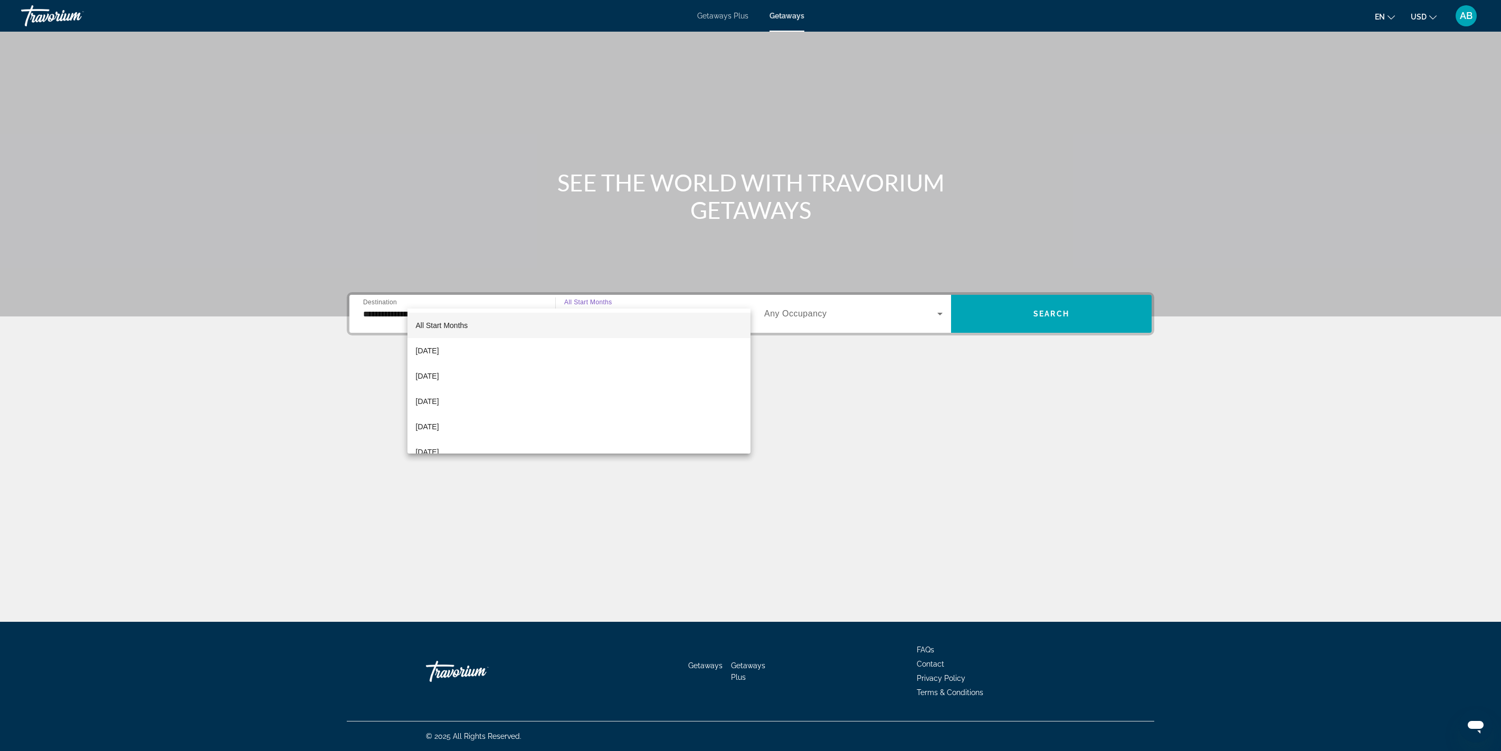
click at [224, 275] on div at bounding box center [750, 375] width 1501 height 751
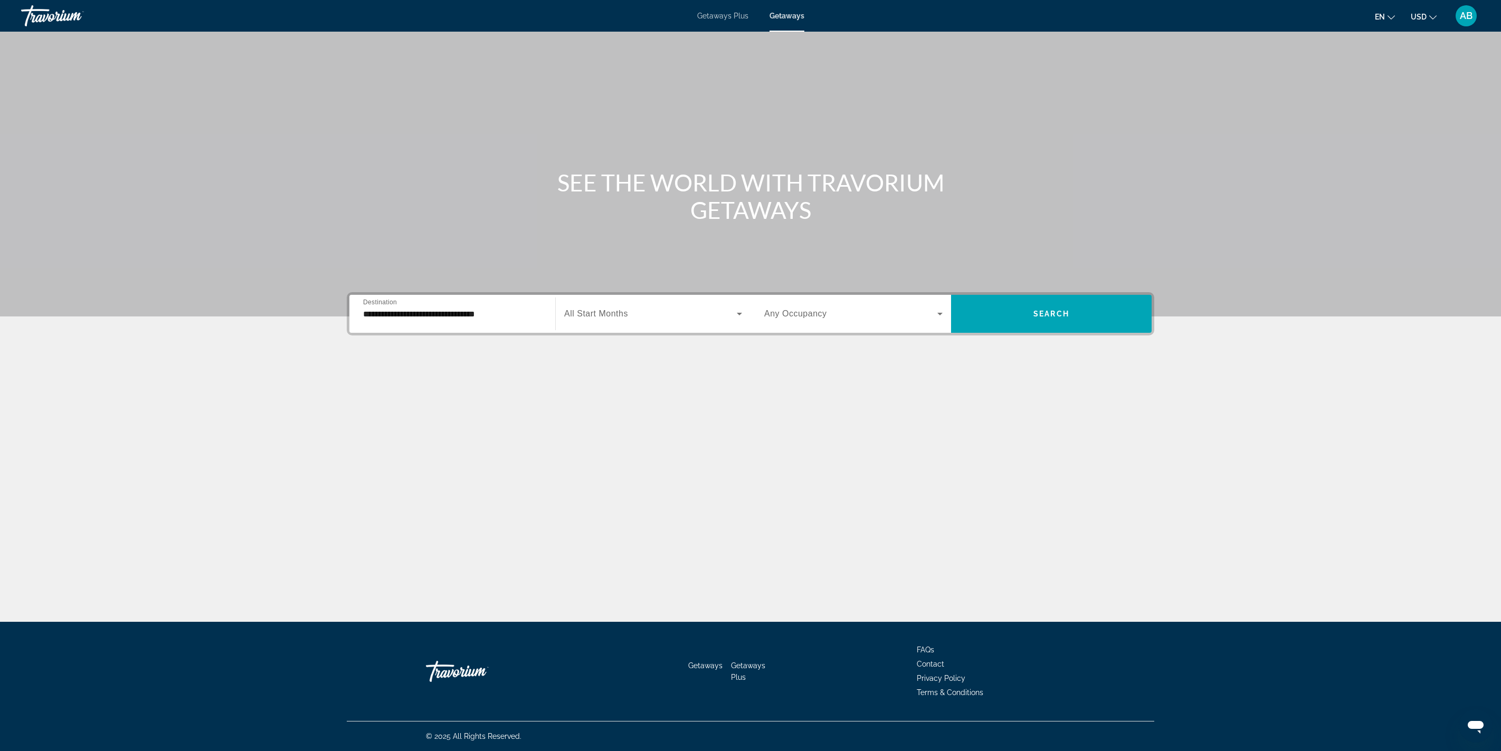
click at [363, 303] on div "**********" at bounding box center [452, 314] width 178 height 30
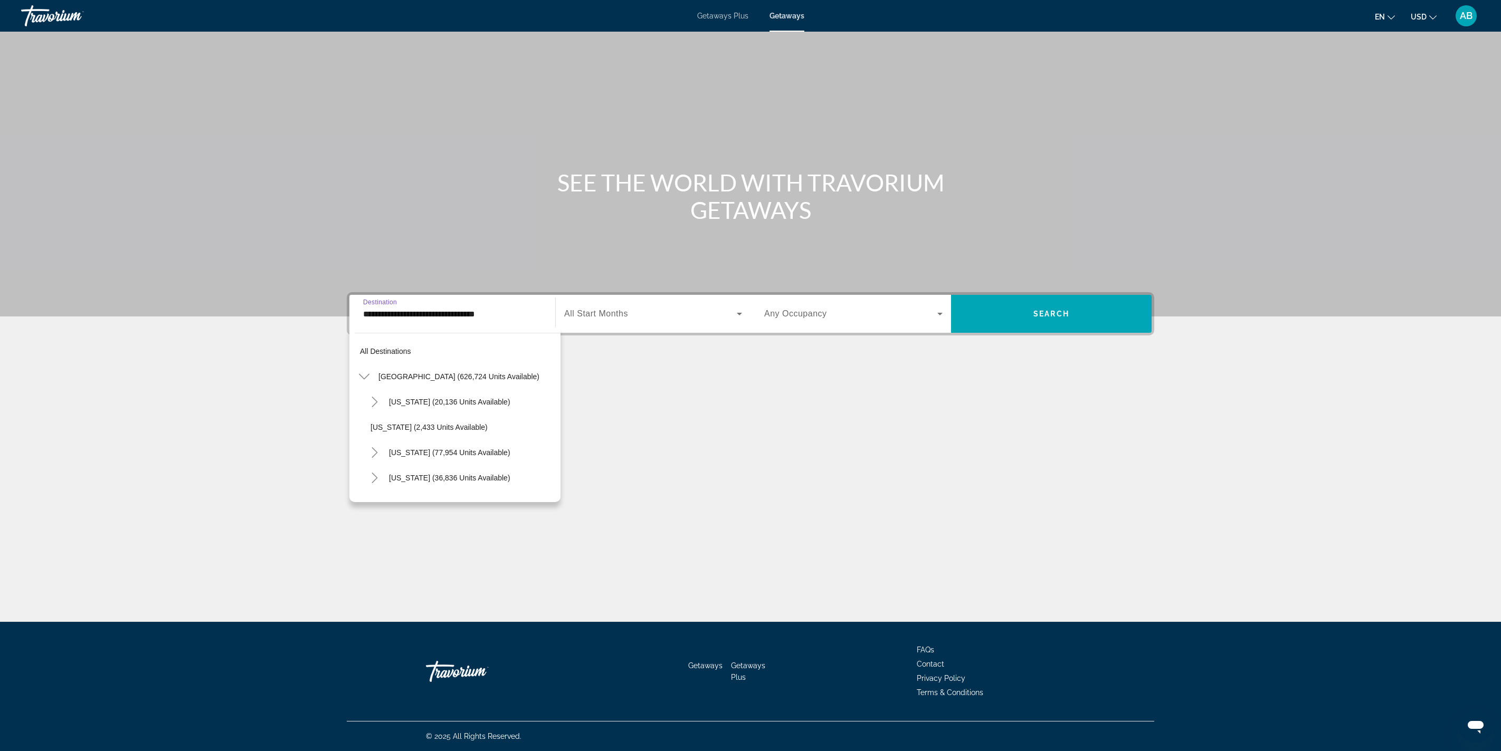
scroll to position [214, 0]
click at [381, 395] on span "[GEOGRAPHIC_DATA] (53,101 units available)" at bounding box center [459, 390] width 157 height 8
type input "**********"
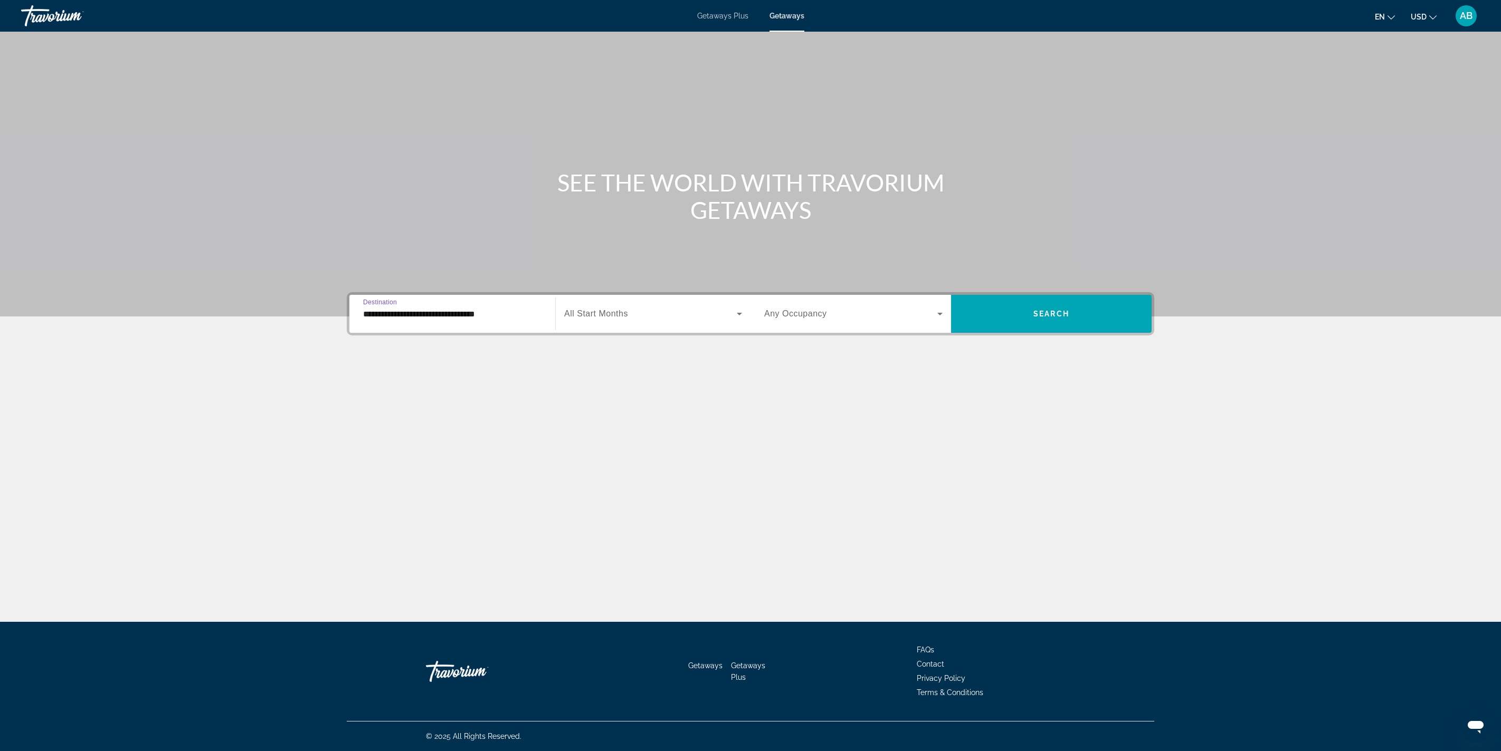
click at [564, 299] on div "Search widget" at bounding box center [653, 314] width 178 height 30
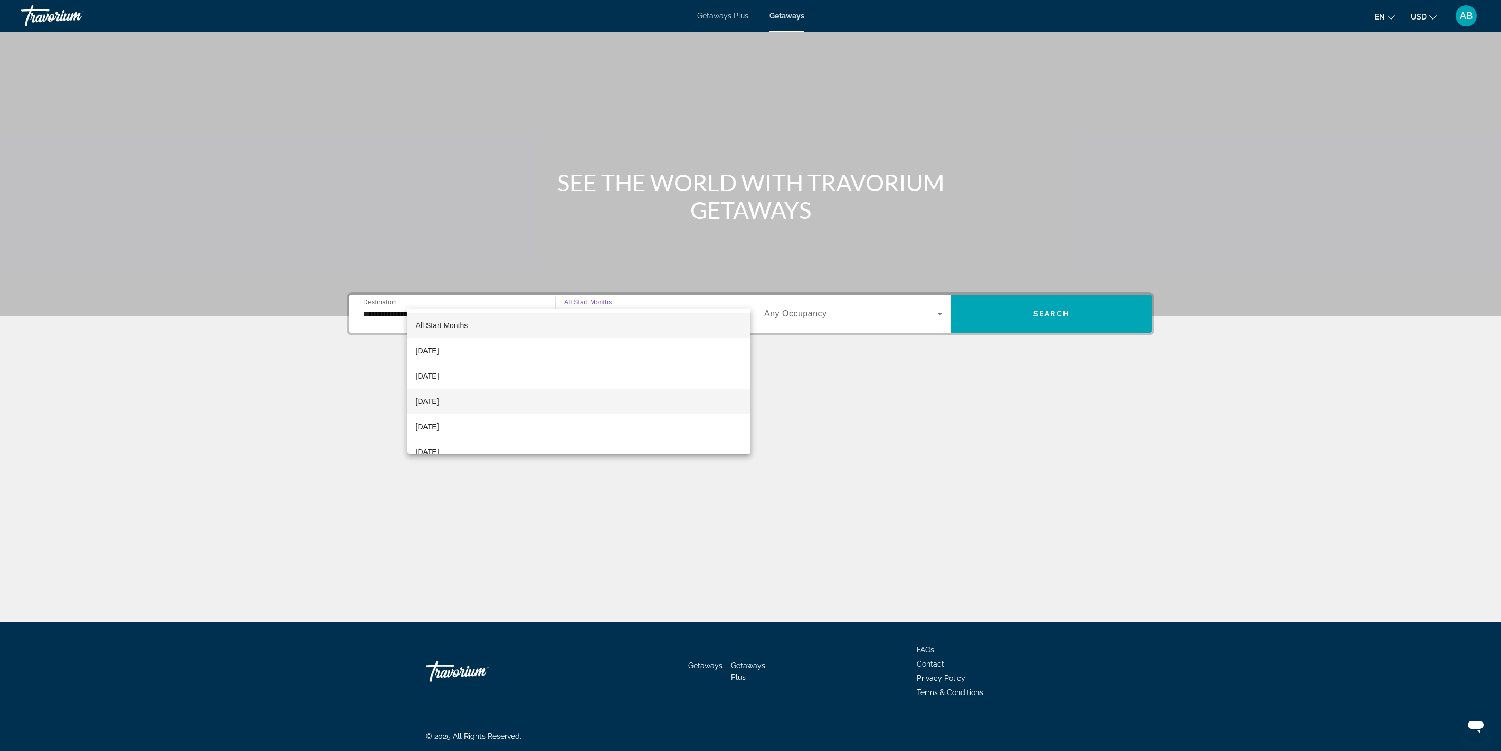
click at [439, 403] on span "[DATE]" at bounding box center [427, 401] width 23 height 13
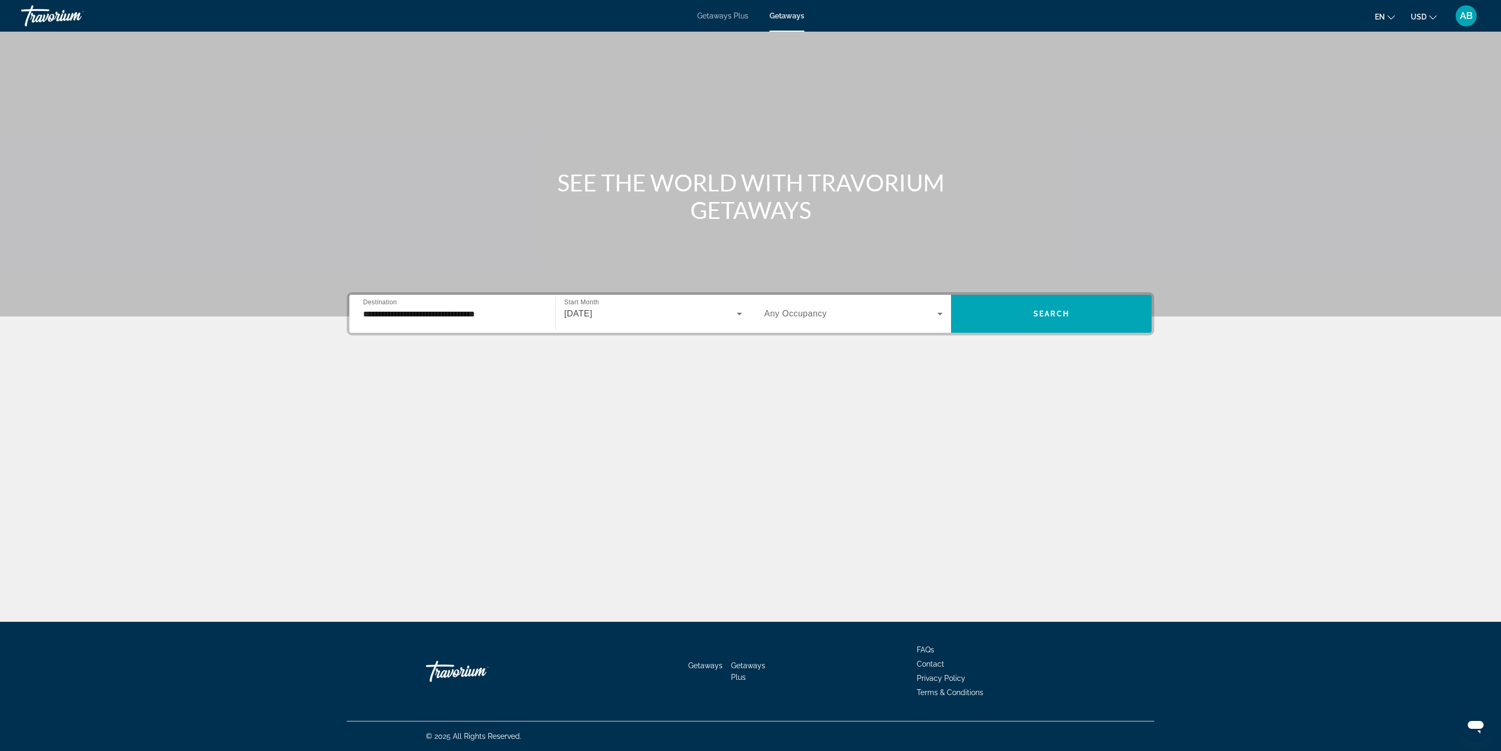
click at [934, 253] on div "Main content" at bounding box center [750, 158] width 1501 height 317
click at [928, 308] on span "Search widget" at bounding box center [850, 314] width 173 height 13
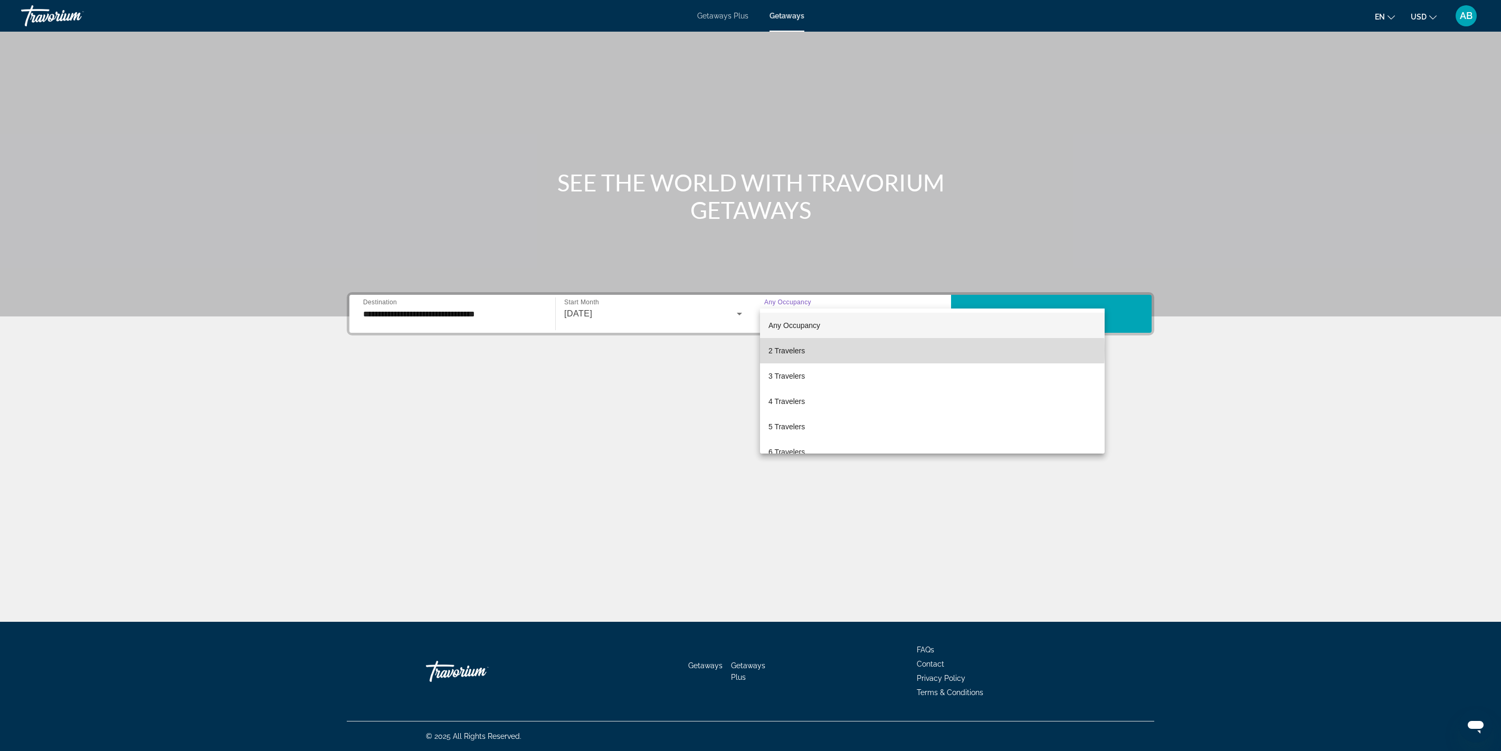
click at [896, 350] on mat-option "2 Travelers" at bounding box center [932, 350] width 345 height 25
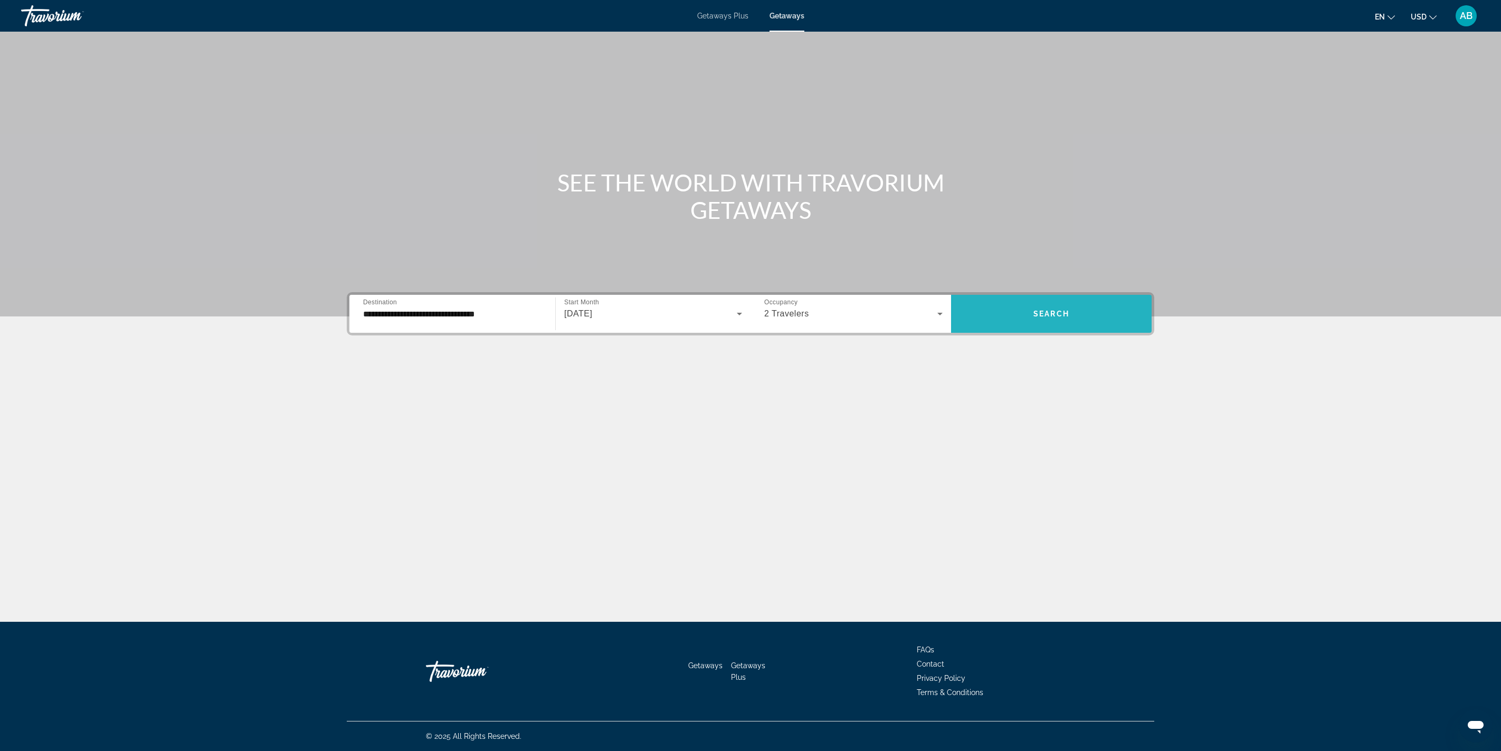
click at [1151, 295] on span "Search widget" at bounding box center [1051, 314] width 201 height 38
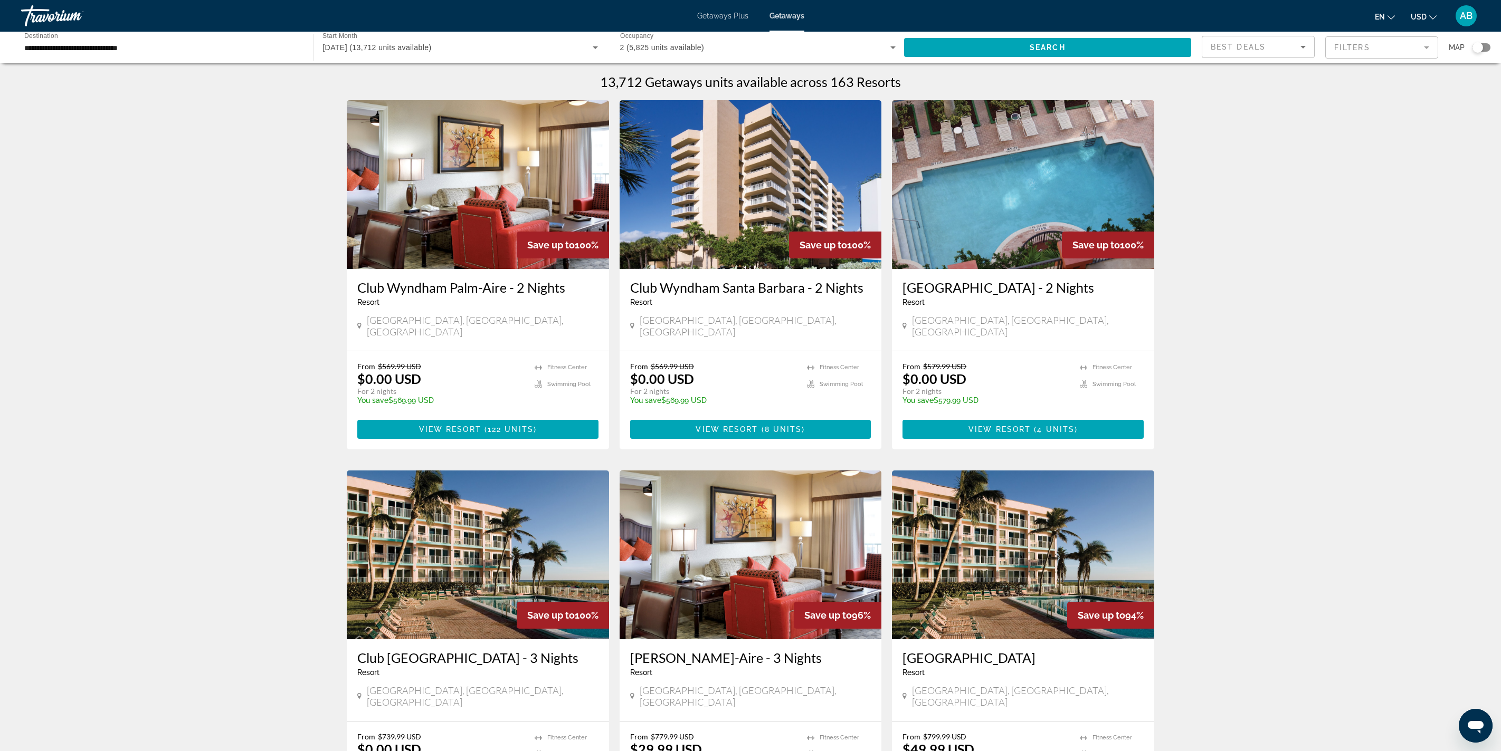
click at [1325, 59] on mat-form-field "Filters" at bounding box center [1381, 47] width 113 height 22
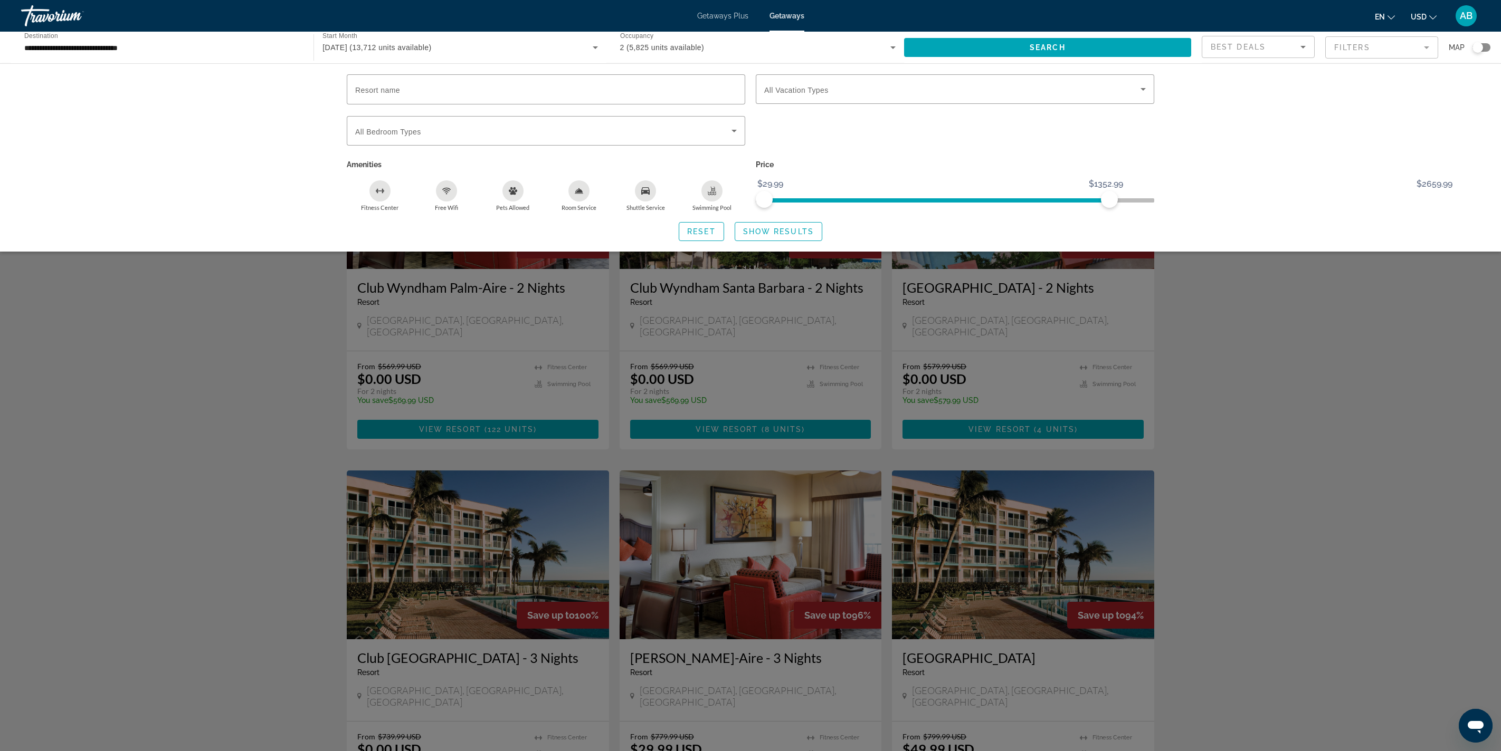
drag, startPoint x: 1113, startPoint y: 280, endPoint x: 1024, endPoint y: 285, distance: 89.9
click at [1029, 212] on div "Price $29.99 $2659.99 $29.99 $1352.99" at bounding box center [954, 184] width 409 height 54
click at [978, 207] on span "ngx-slider" at bounding box center [871, 198] width 214 height 17
click at [940, 207] on span "ngx-slider" at bounding box center [852, 198] width 176 height 17
click at [917, 203] on span "ngx-slider" at bounding box center [840, 200] width 153 height 4
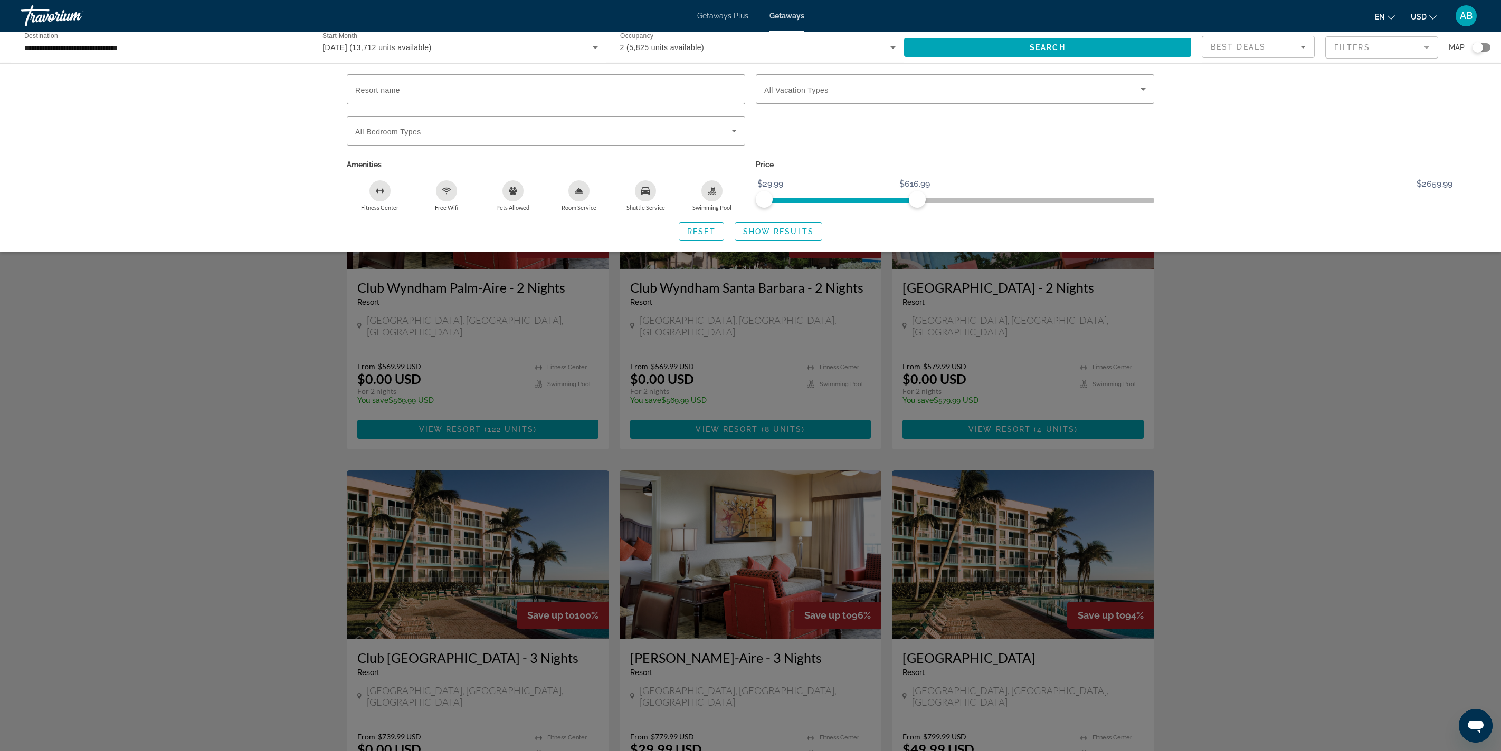
click at [901, 203] on span "ngx-slider" at bounding box center [840, 200] width 153 height 4
click at [887, 203] on span "ngx-slider" at bounding box center [830, 200] width 133 height 4
click at [873, 201] on ngx-slider "$29.99 $2659.99 $29.99 $430.99" at bounding box center [955, 199] width 398 height 2
click at [861, 201] on ngx-slider "$29.99 $2659.99 $29.99 $430.99" at bounding box center [955, 199] width 398 height 2
click at [880, 201] on ngx-slider "$29.99 $2659.99 $29.99 $458.99" at bounding box center [955, 199] width 398 height 2
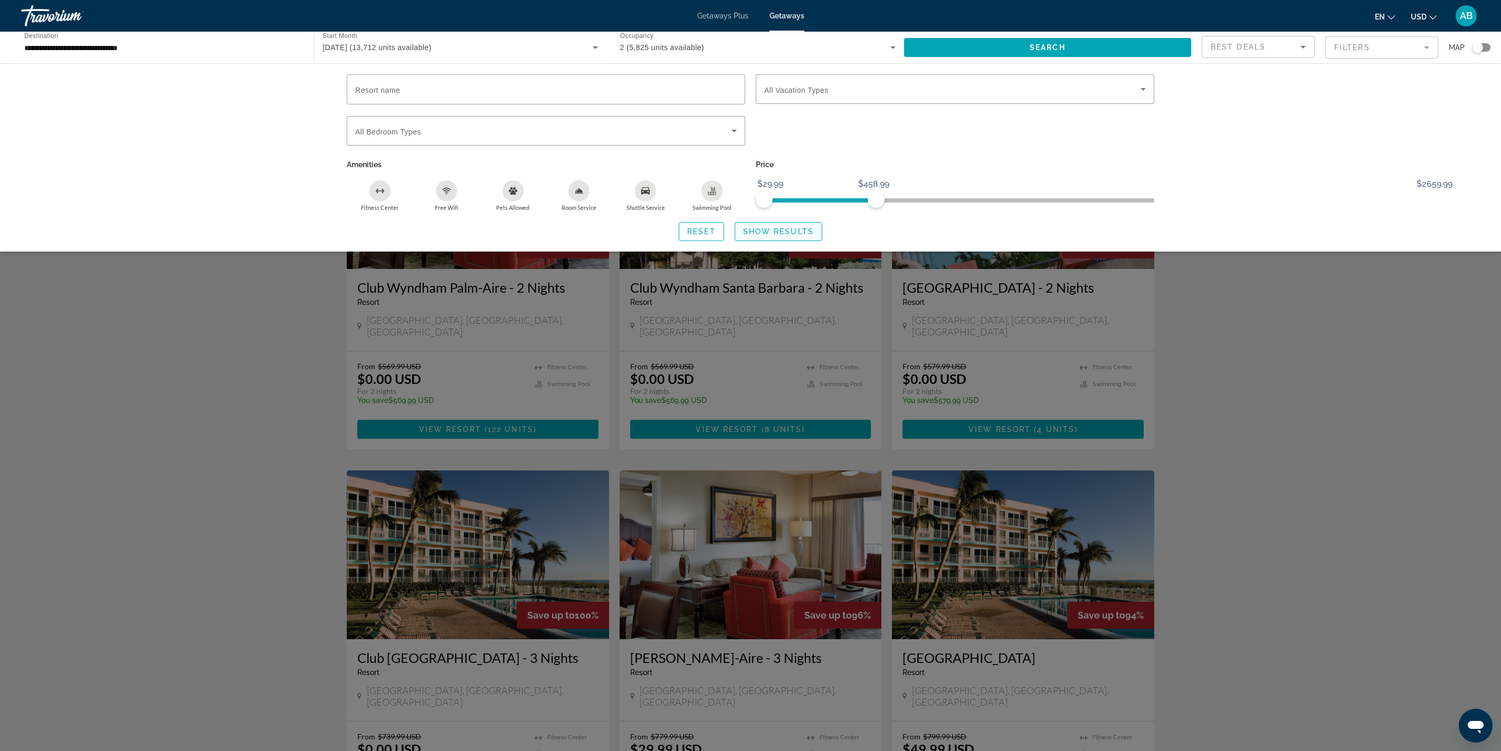
click at [780, 236] on span "Show Results" at bounding box center [778, 231] width 71 height 8
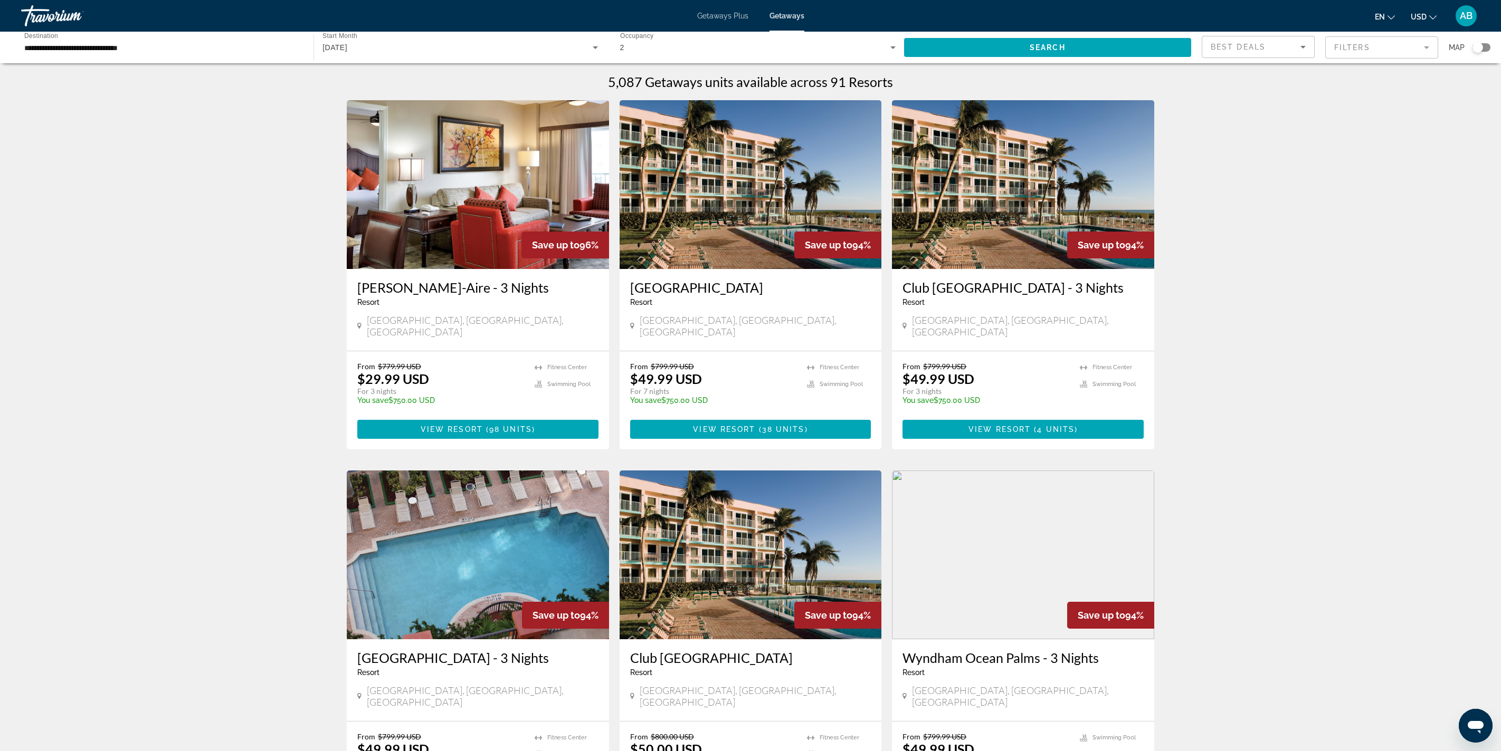
click at [1472, 53] on div "Search widget" at bounding box center [1477, 47] width 11 height 11
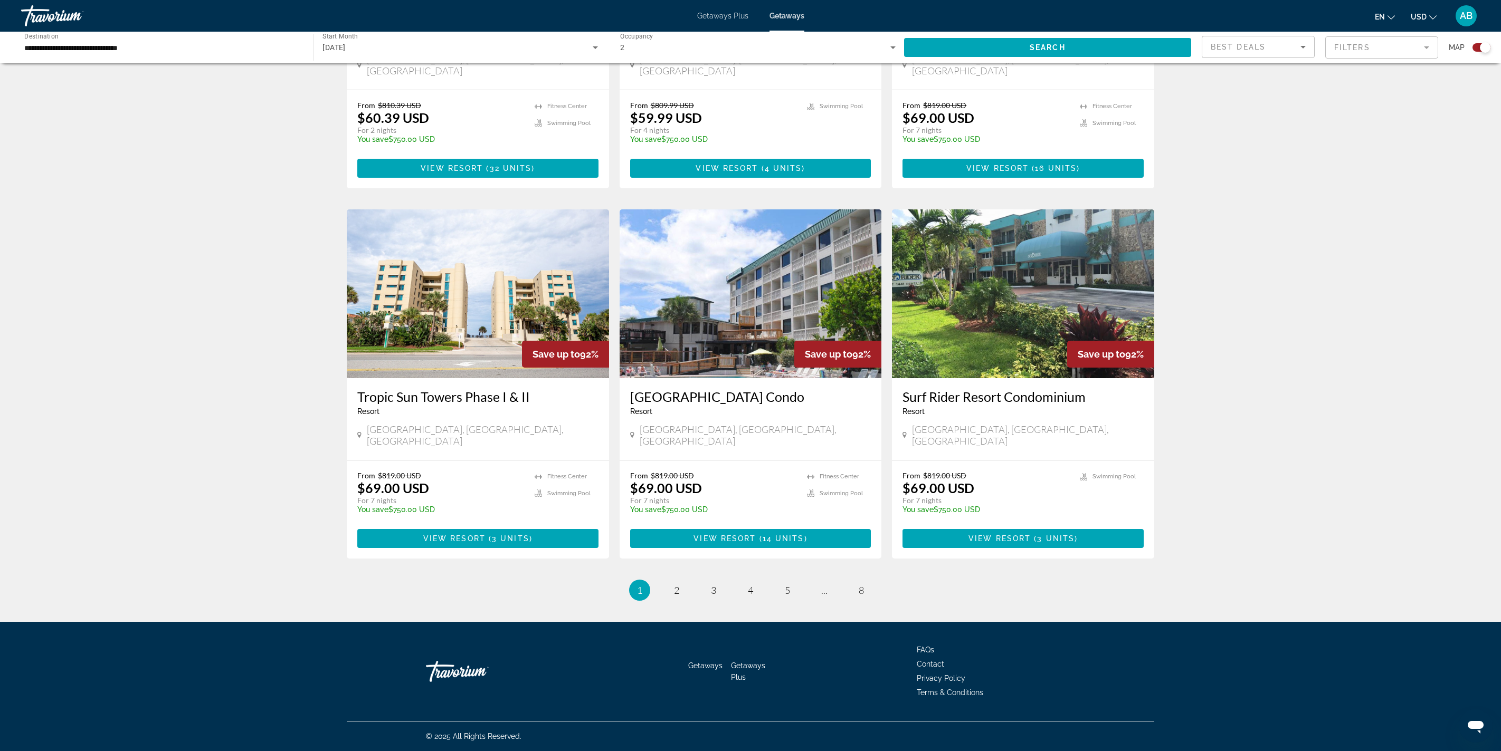
scroll to position [2553, 0]
click at [668, 582] on link "page 2" at bounding box center [677, 591] width 18 height 18
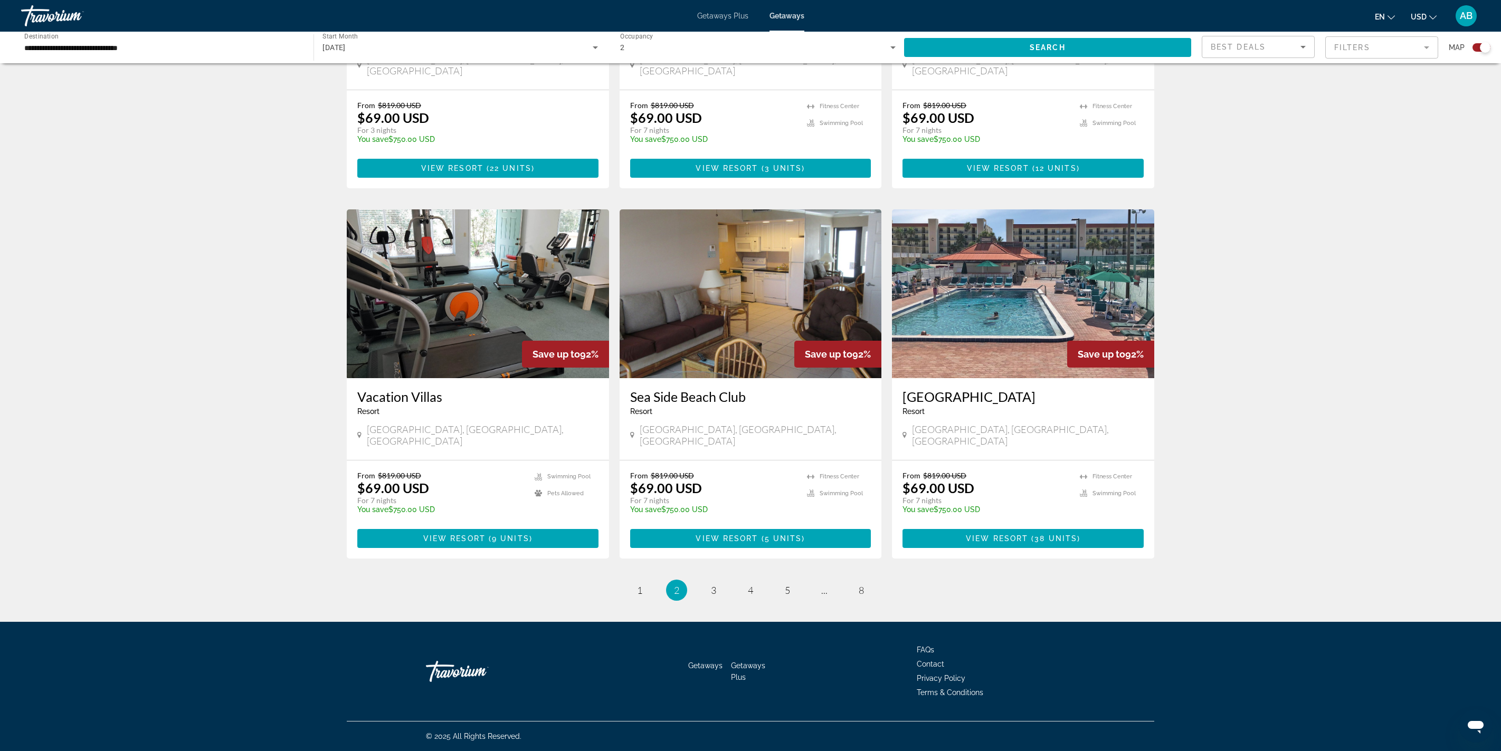
scroll to position [1726, 0]
click at [357, 34] on h3 "Hotel Trouvail [GEOGRAPHIC_DATA] - 3 Nights" at bounding box center [477, 19] width 241 height 32
click at [704, 582] on link "page 3" at bounding box center [713, 591] width 18 height 18
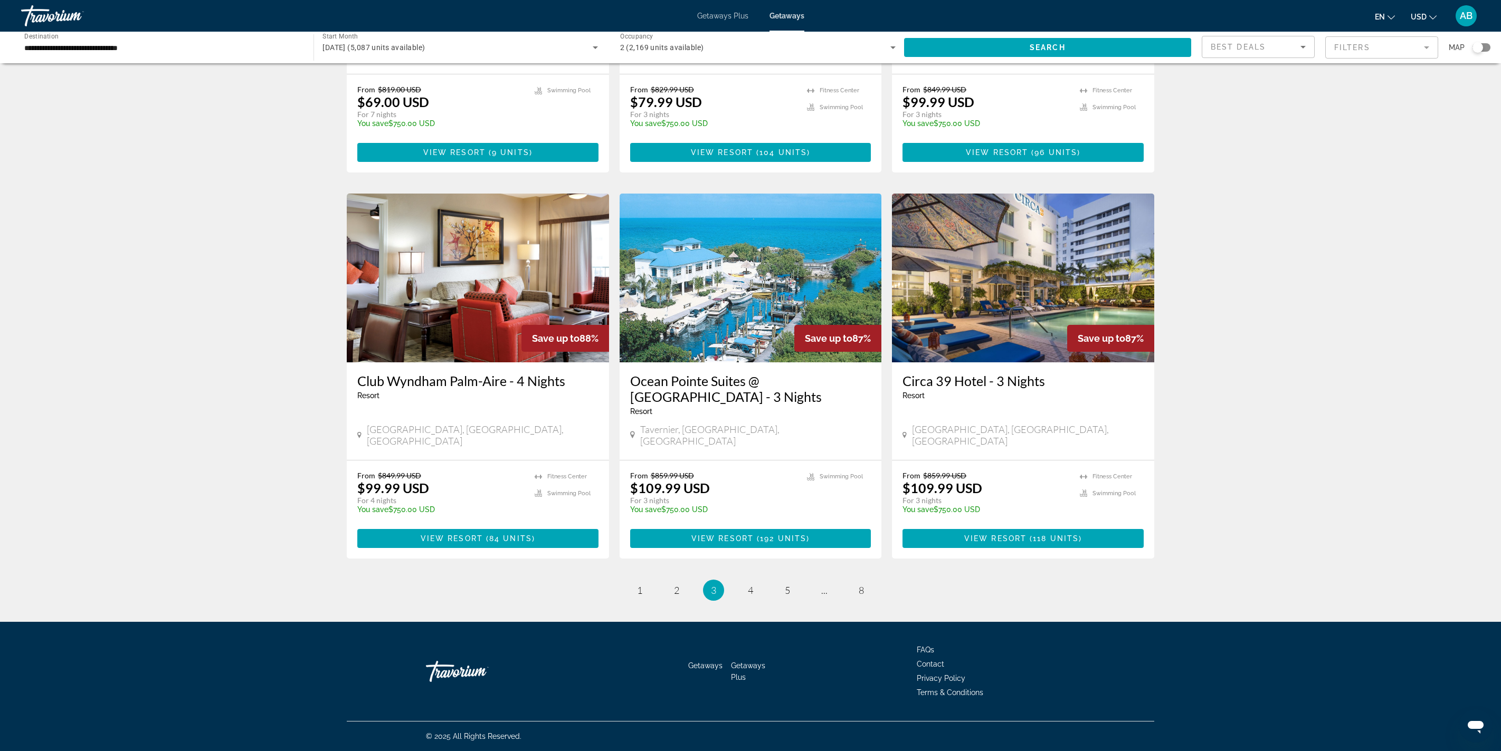
scroll to position [2135, 0]
click at [749, 585] on span "4" at bounding box center [750, 591] width 5 height 12
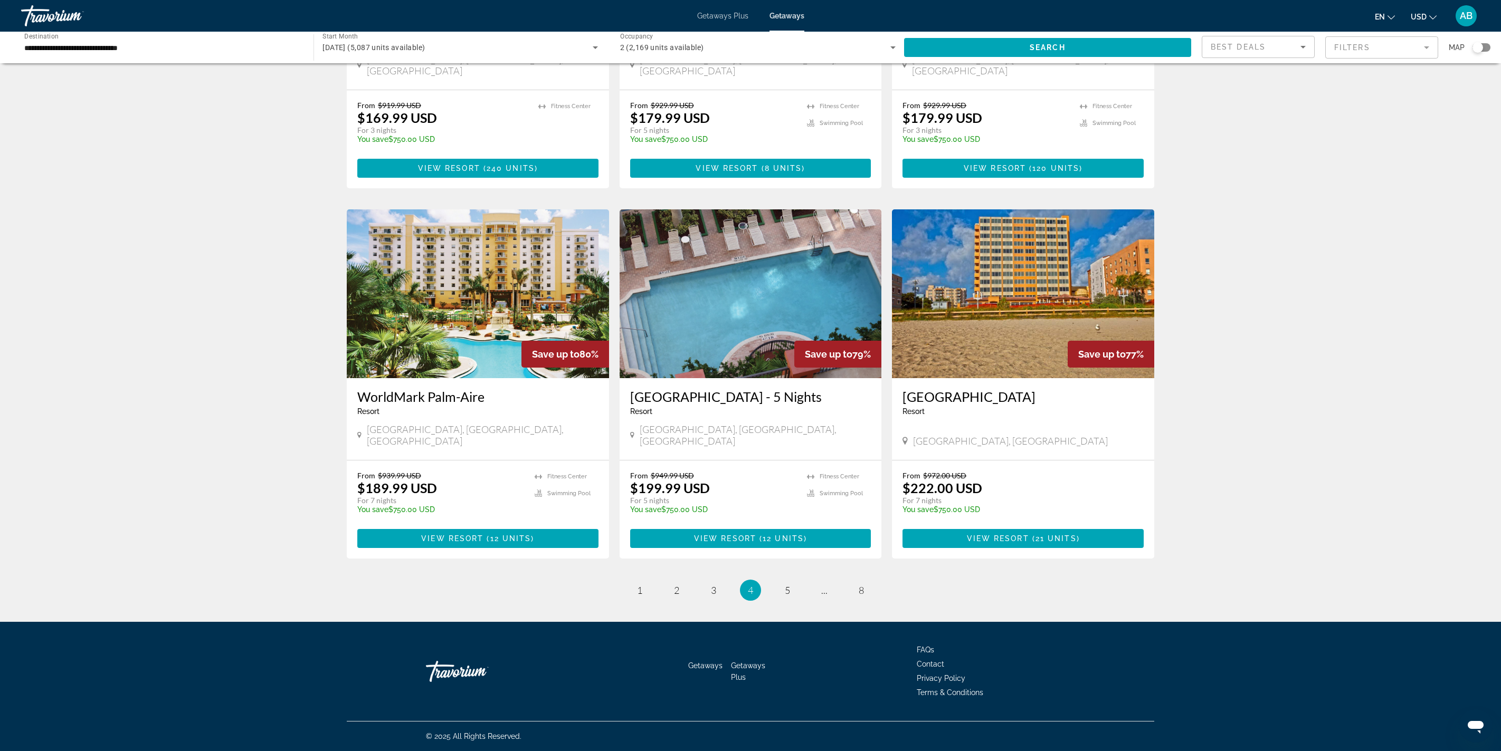
scroll to position [2058, 0]
click at [797, 600] on link "page 5" at bounding box center [787, 591] width 18 height 18
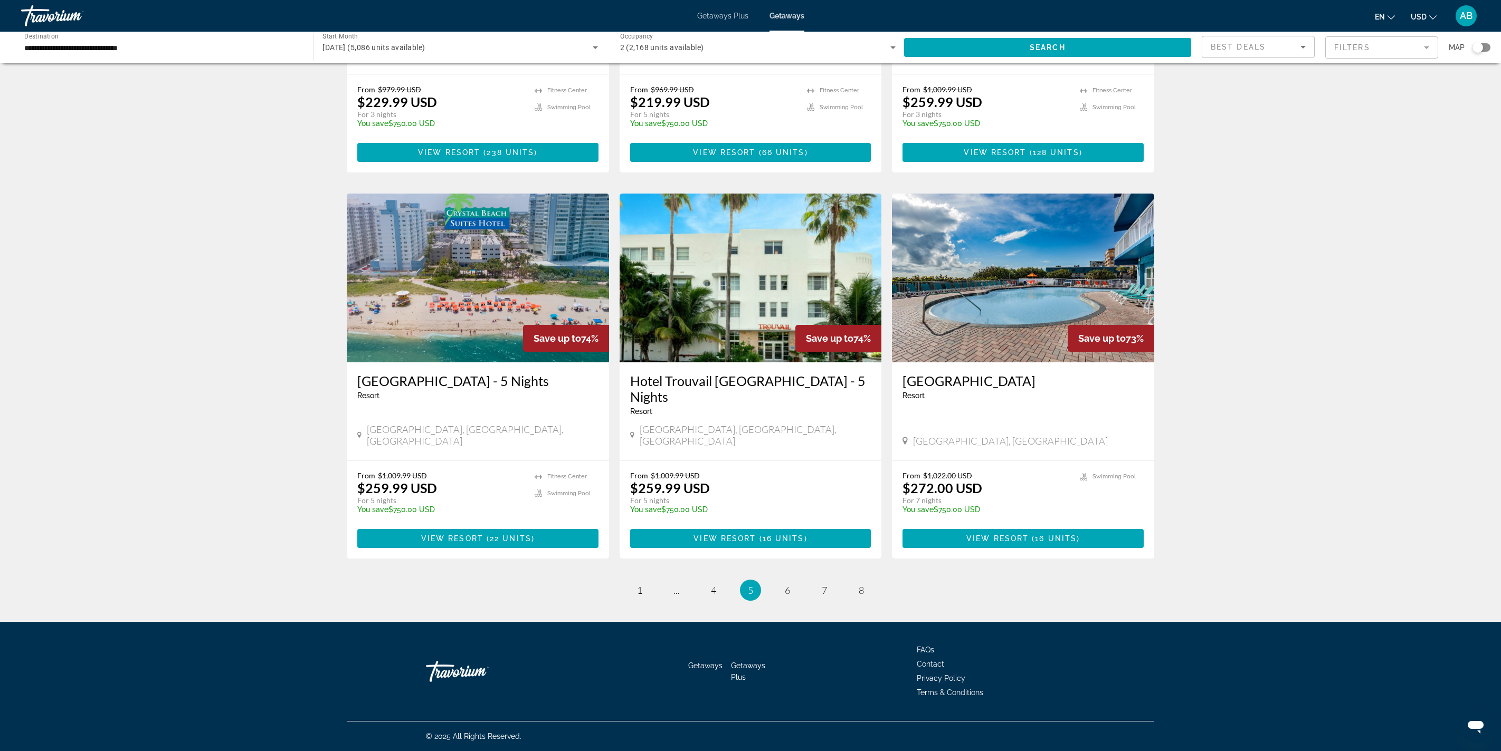
scroll to position [2253, 0]
drag, startPoint x: 821, startPoint y: 453, endPoint x: 812, endPoint y: 455, distance: 9.7
click at [797, 582] on link "page 6" at bounding box center [787, 591] width 18 height 18
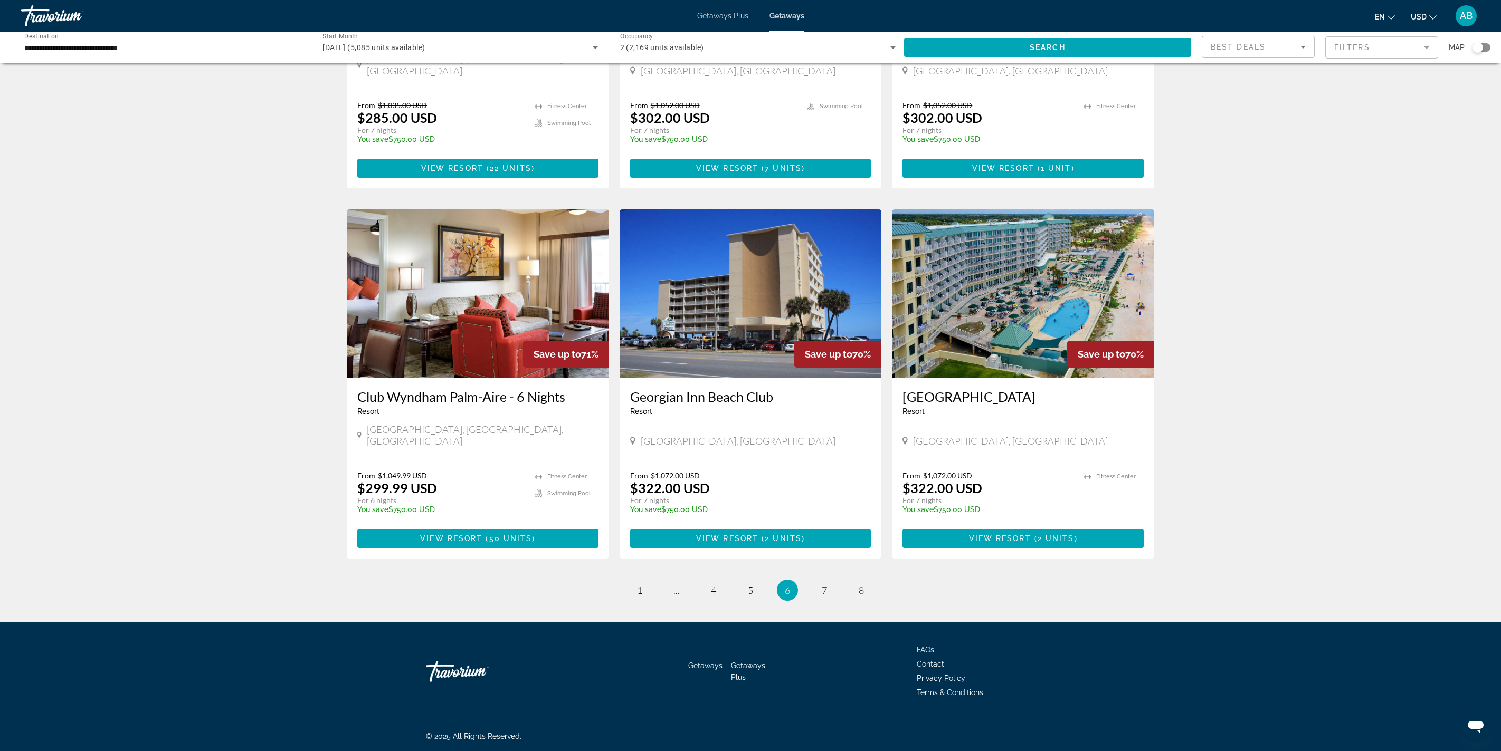
scroll to position [2253, 0]
click at [631, 582] on link "page 1" at bounding box center [640, 591] width 18 height 18
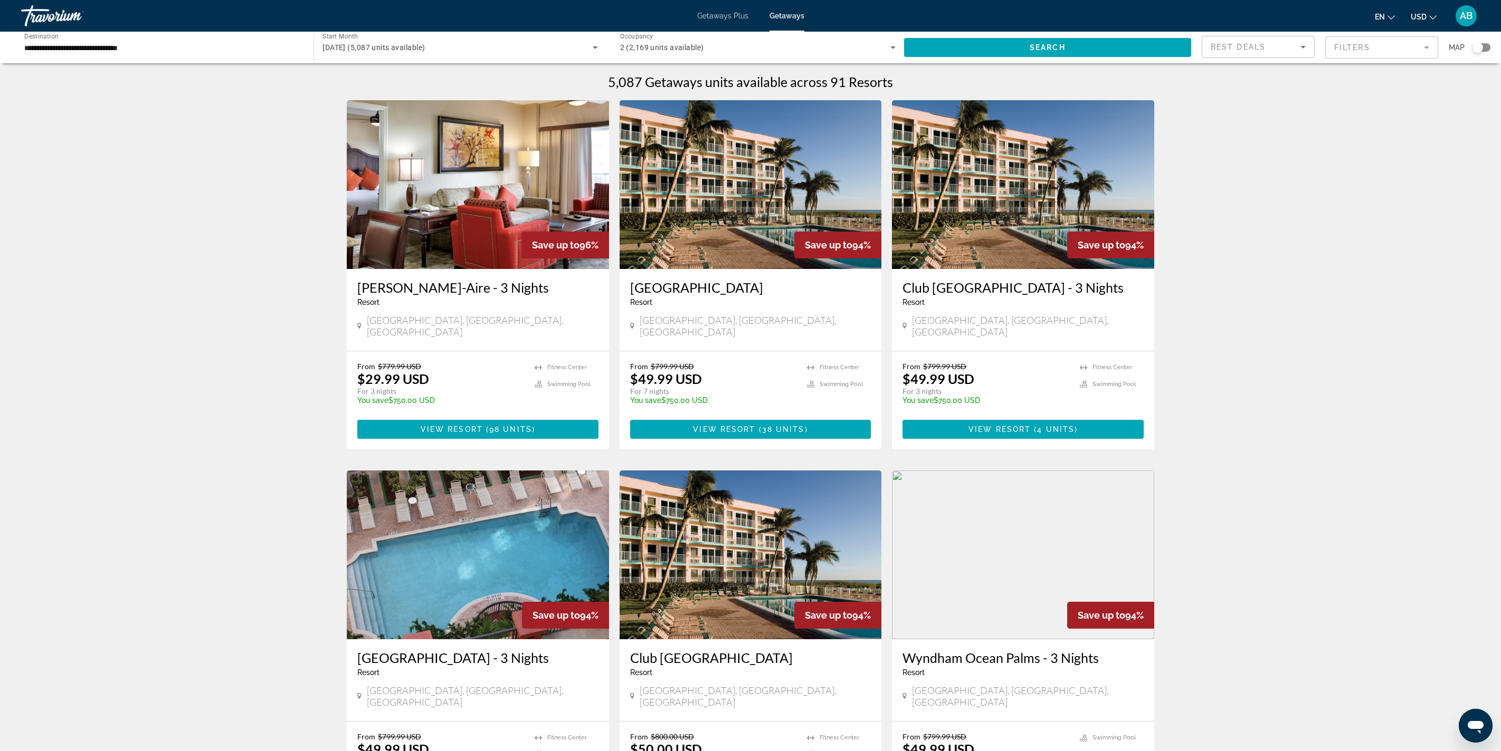
click at [1472, 53] on div "Search widget" at bounding box center [1477, 47] width 11 height 11
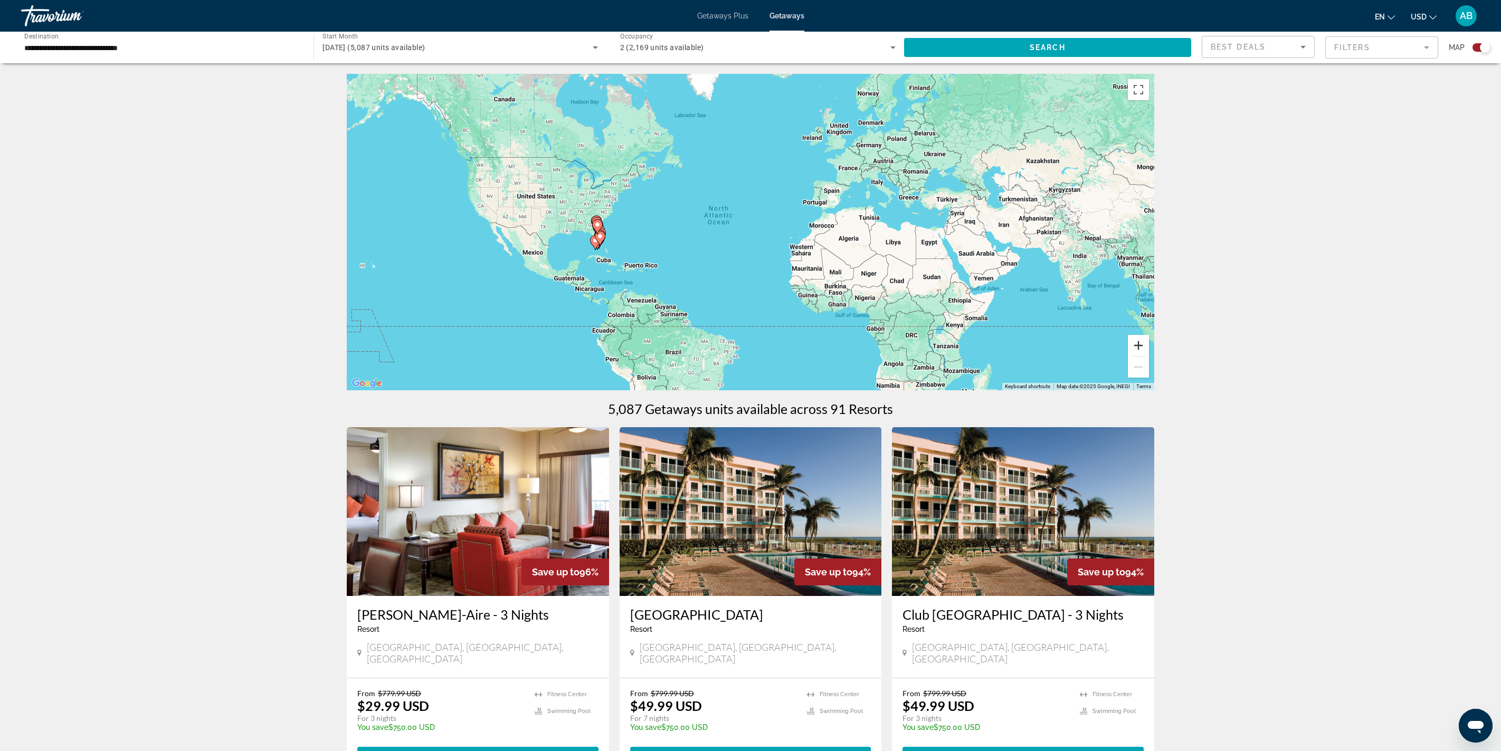
click at [1149, 356] on button "Zoom in" at bounding box center [1138, 345] width 21 height 21
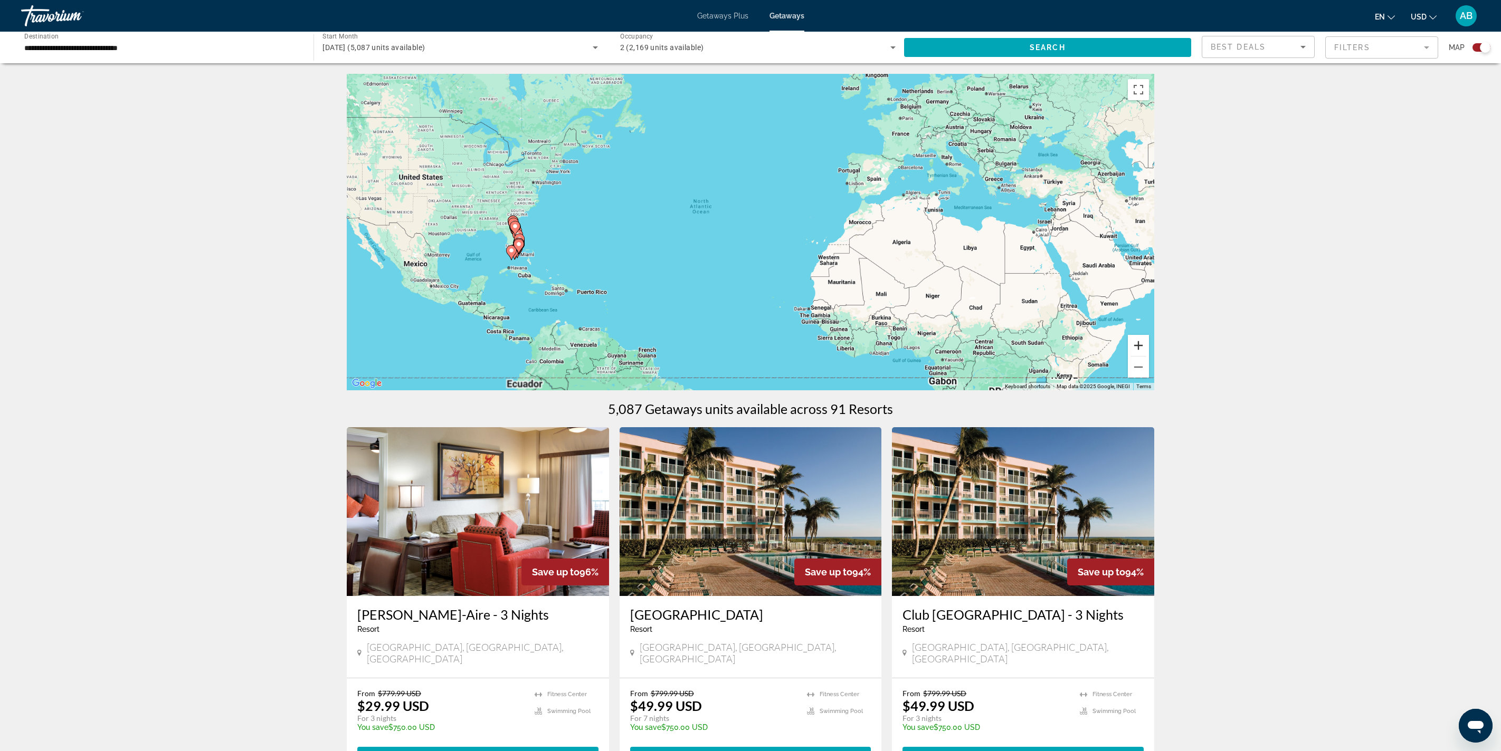
click at [1149, 356] on button "Zoom in" at bounding box center [1138, 345] width 21 height 21
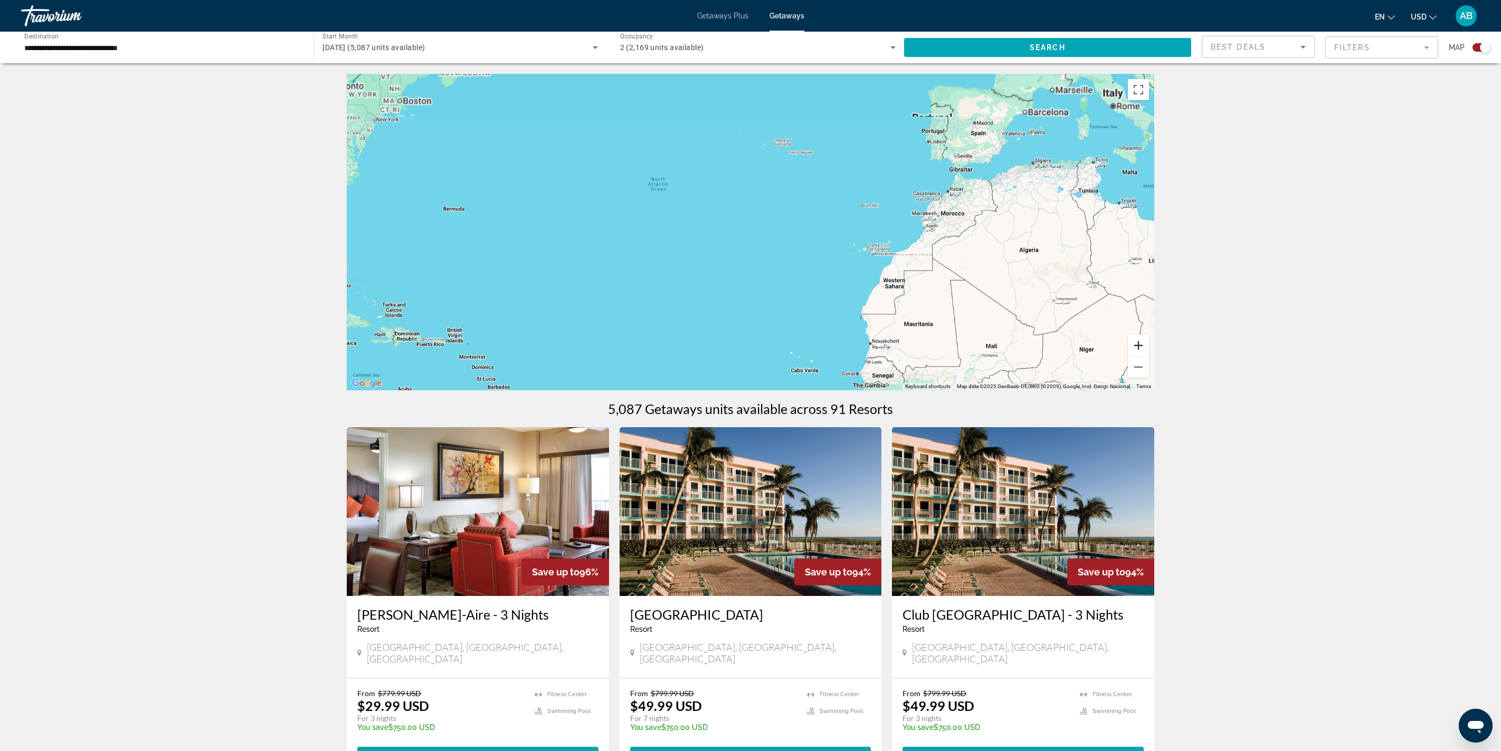
click at [1149, 356] on button "Zoom in" at bounding box center [1138, 345] width 21 height 21
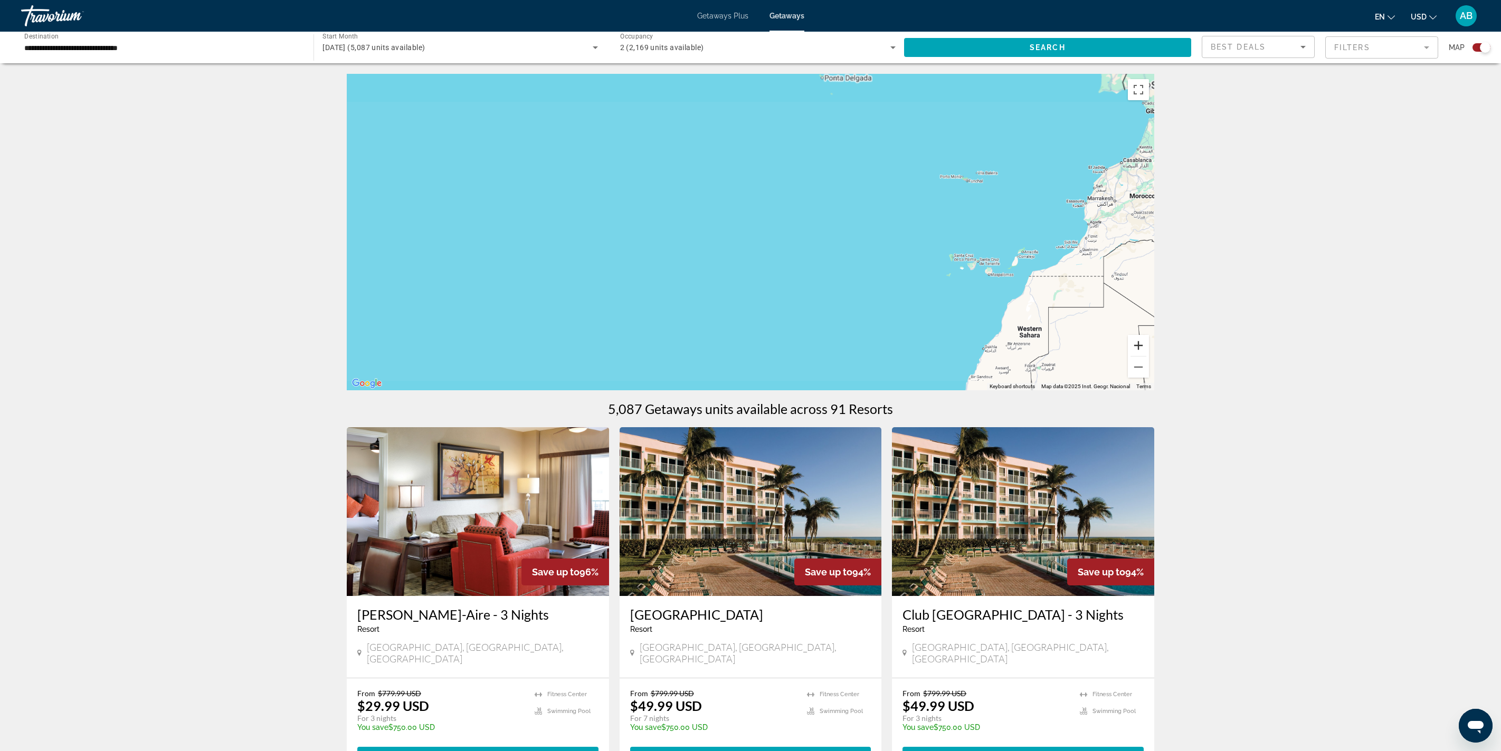
click at [1149, 356] on button "Zoom in" at bounding box center [1138, 345] width 21 height 21
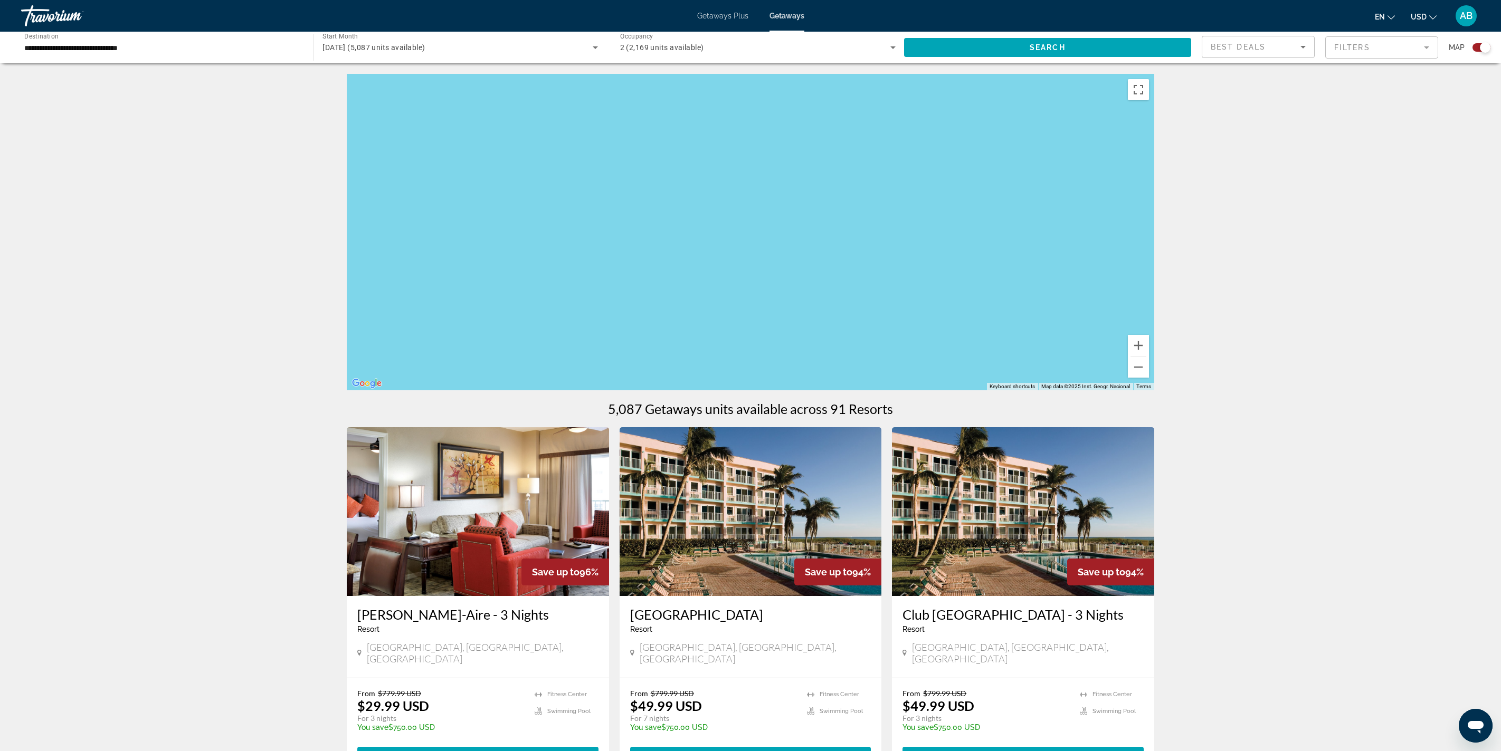
drag, startPoint x: 614, startPoint y: 355, endPoint x: 1519, endPoint y: 221, distance: 914.3
click at [1500, 221] on html "**********" at bounding box center [750, 375] width 1501 height 751
drag, startPoint x: 1051, startPoint y: 227, endPoint x: 1329, endPoint y: 290, distance: 284.7
click at [1154, 290] on div "Main content" at bounding box center [750, 232] width 807 height 317
drag, startPoint x: 1130, startPoint y: 303, endPoint x: 1098, endPoint y: 506, distance: 205.3
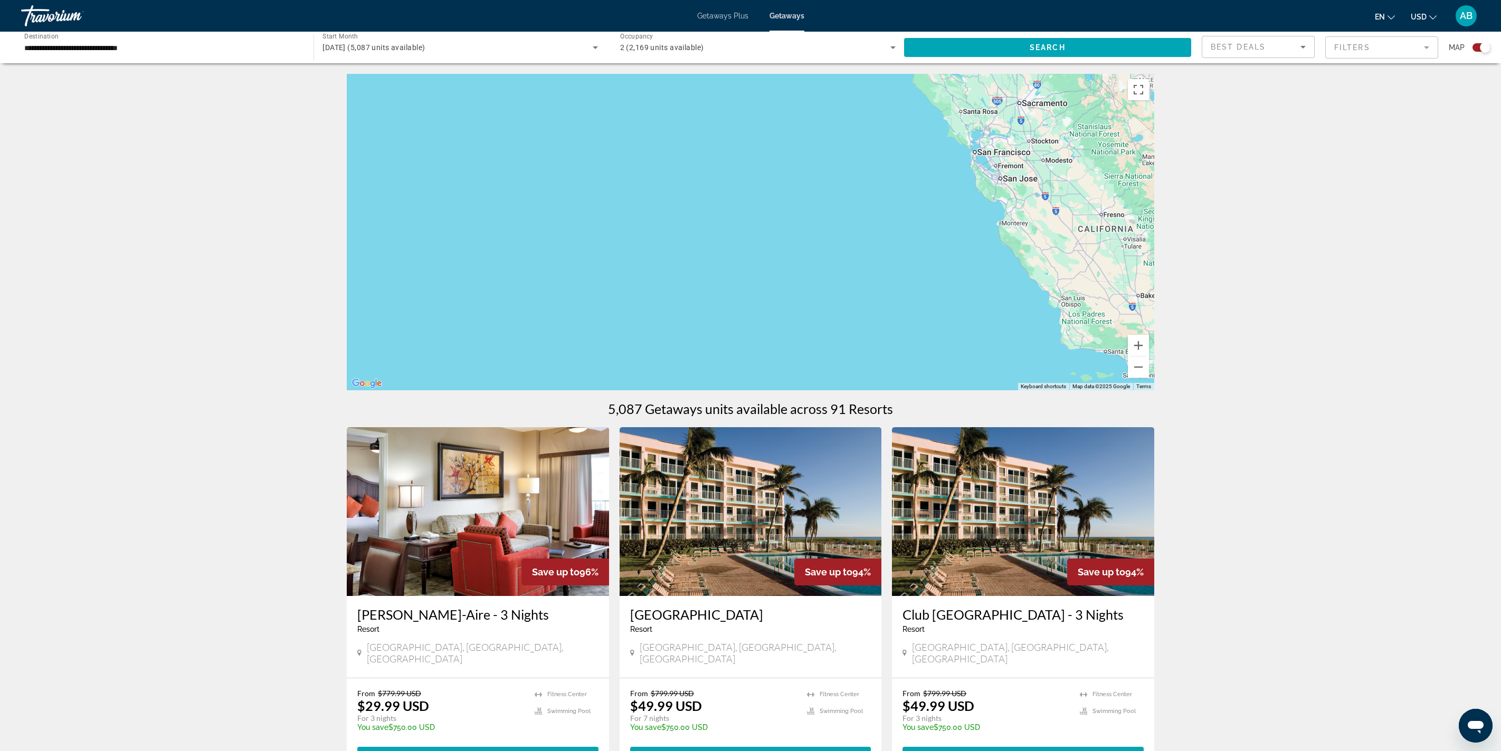
drag, startPoint x: 931, startPoint y: 327, endPoint x: 713, endPoint y: 373, distance: 222.1
click at [713, 373] on div "Main content" at bounding box center [750, 232] width 807 height 317
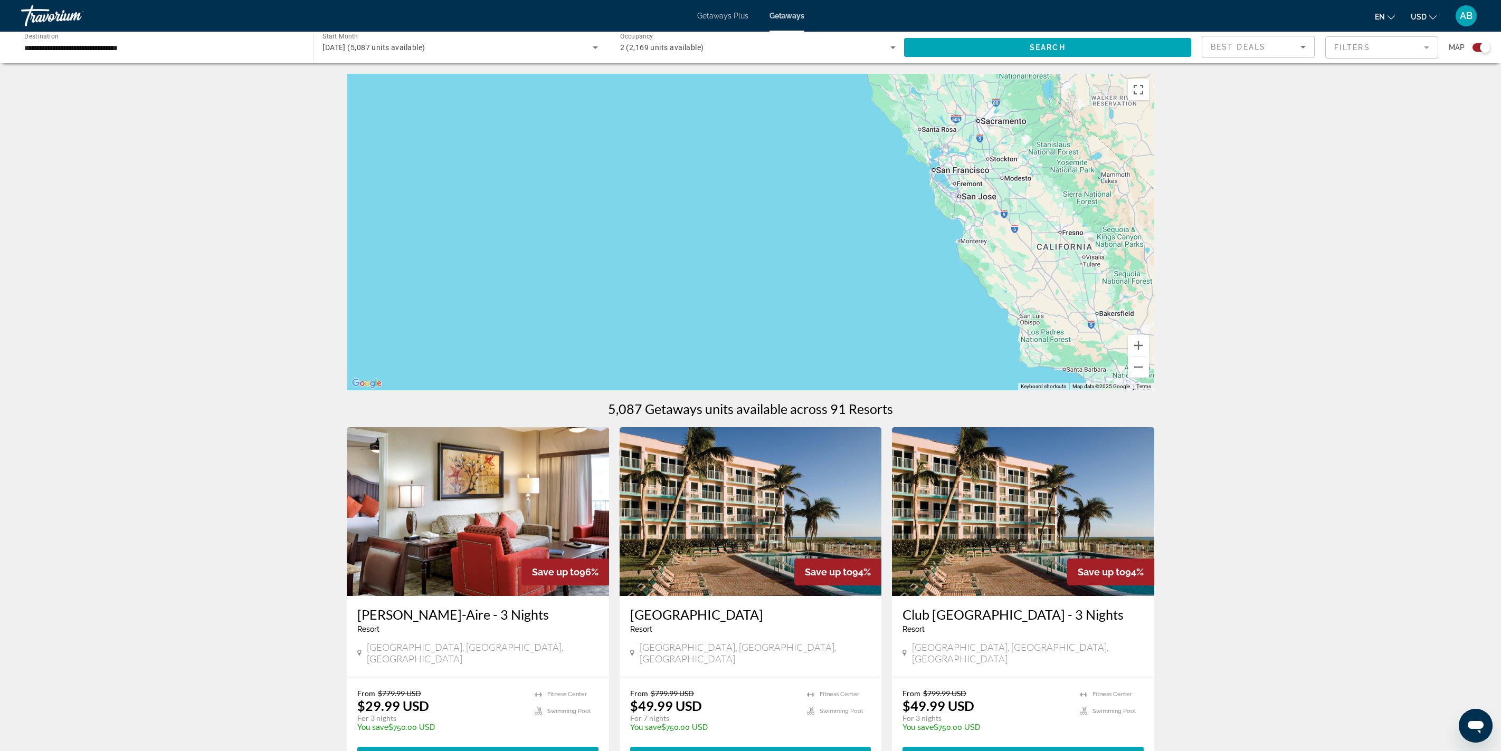
drag, startPoint x: 1190, startPoint y: 335, endPoint x: 876, endPoint y: 350, distance: 314.9
click at [884, 344] on div "Main content" at bounding box center [750, 232] width 807 height 317
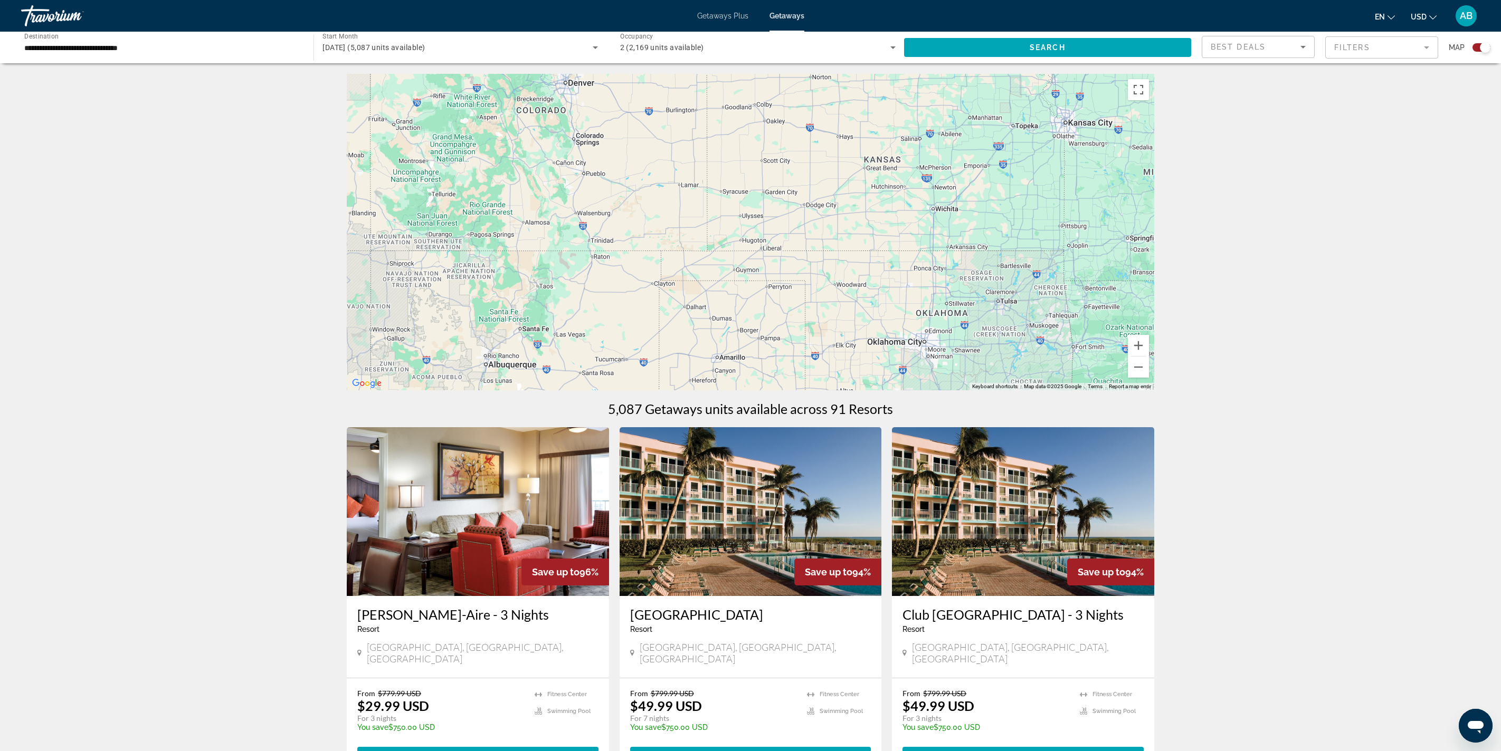
drag, startPoint x: 1273, startPoint y: 283, endPoint x: 824, endPoint y: 290, distance: 448.6
click at [824, 290] on div "Main content" at bounding box center [750, 232] width 807 height 317
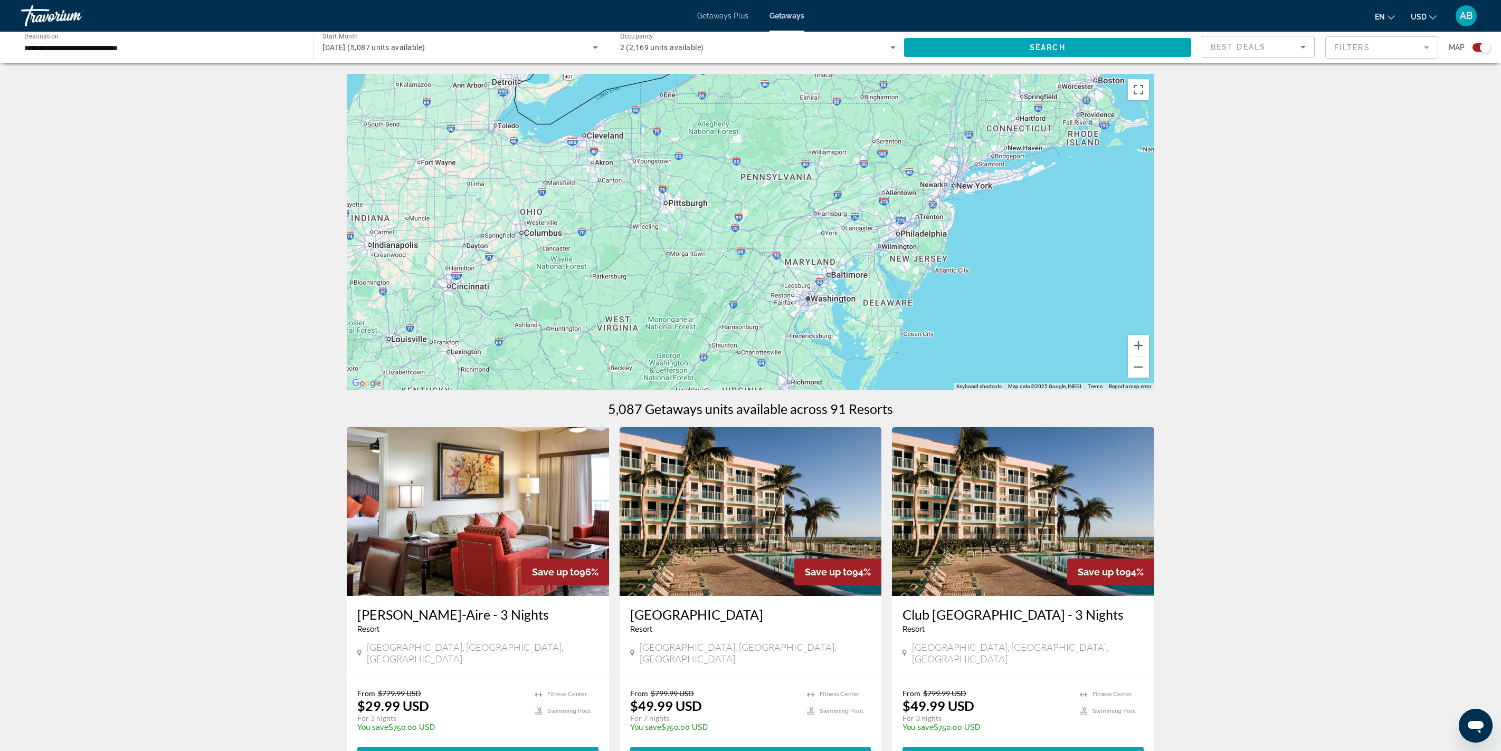
drag, startPoint x: 1084, startPoint y: 370, endPoint x: 1117, endPoint y: 215, distance: 158.6
click at [1117, 215] on div "Main content" at bounding box center [750, 232] width 807 height 317
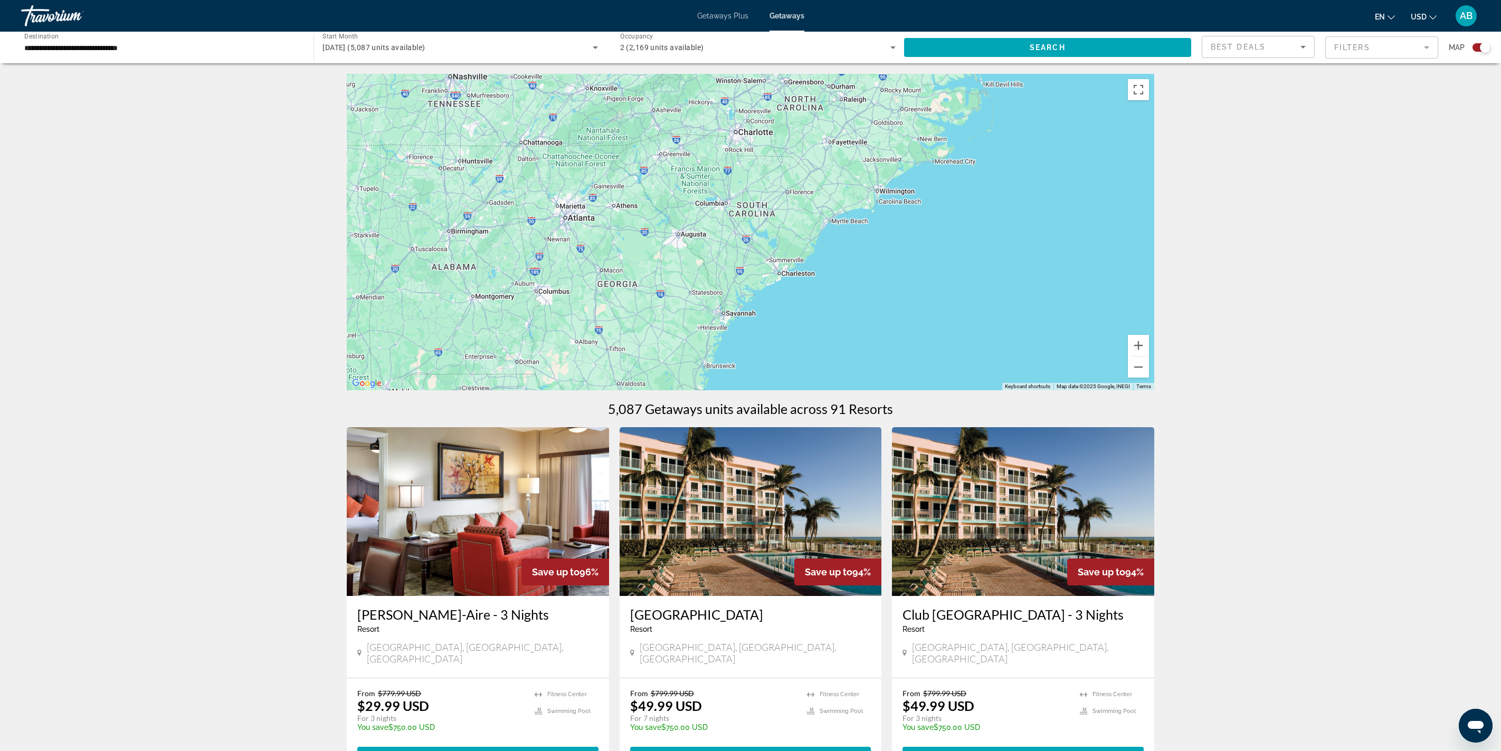
drag, startPoint x: 1041, startPoint y: 244, endPoint x: 1023, endPoint y: 212, distance: 36.4
click at [1023, 212] on div "Main content" at bounding box center [750, 232] width 807 height 317
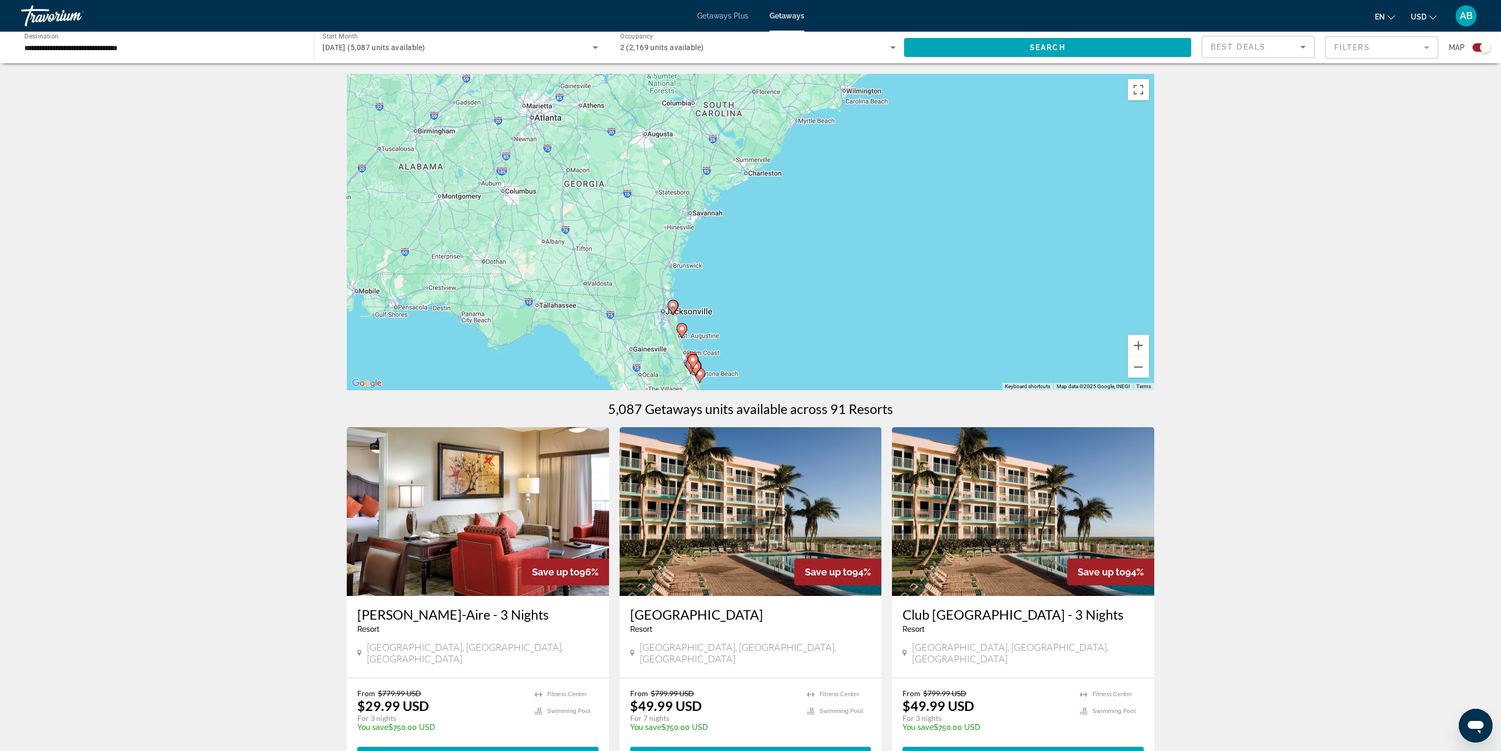
drag, startPoint x: 970, startPoint y: 277, endPoint x: 967, endPoint y: 168, distance: 108.8
click at [967, 168] on div "To activate drag with keyboard, press Alt + Enter. Once in keyboard drag state,…" at bounding box center [750, 232] width 807 height 317
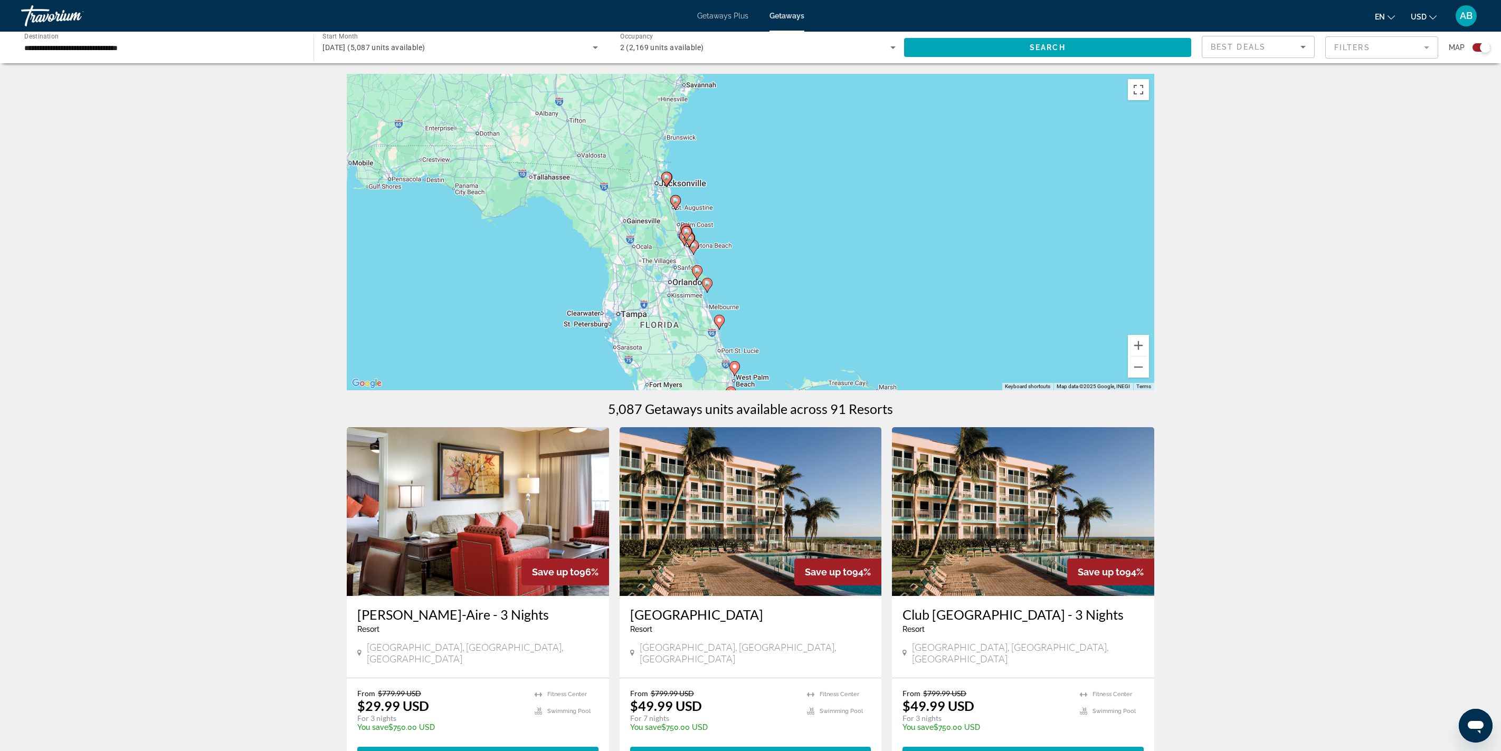
click at [1008, 220] on div "To activate drag with keyboard, press Alt + Enter. Once in keyboard drag state,…" at bounding box center [750, 232] width 807 height 317
click at [1149, 356] on button "Zoom in" at bounding box center [1138, 345] width 21 height 21
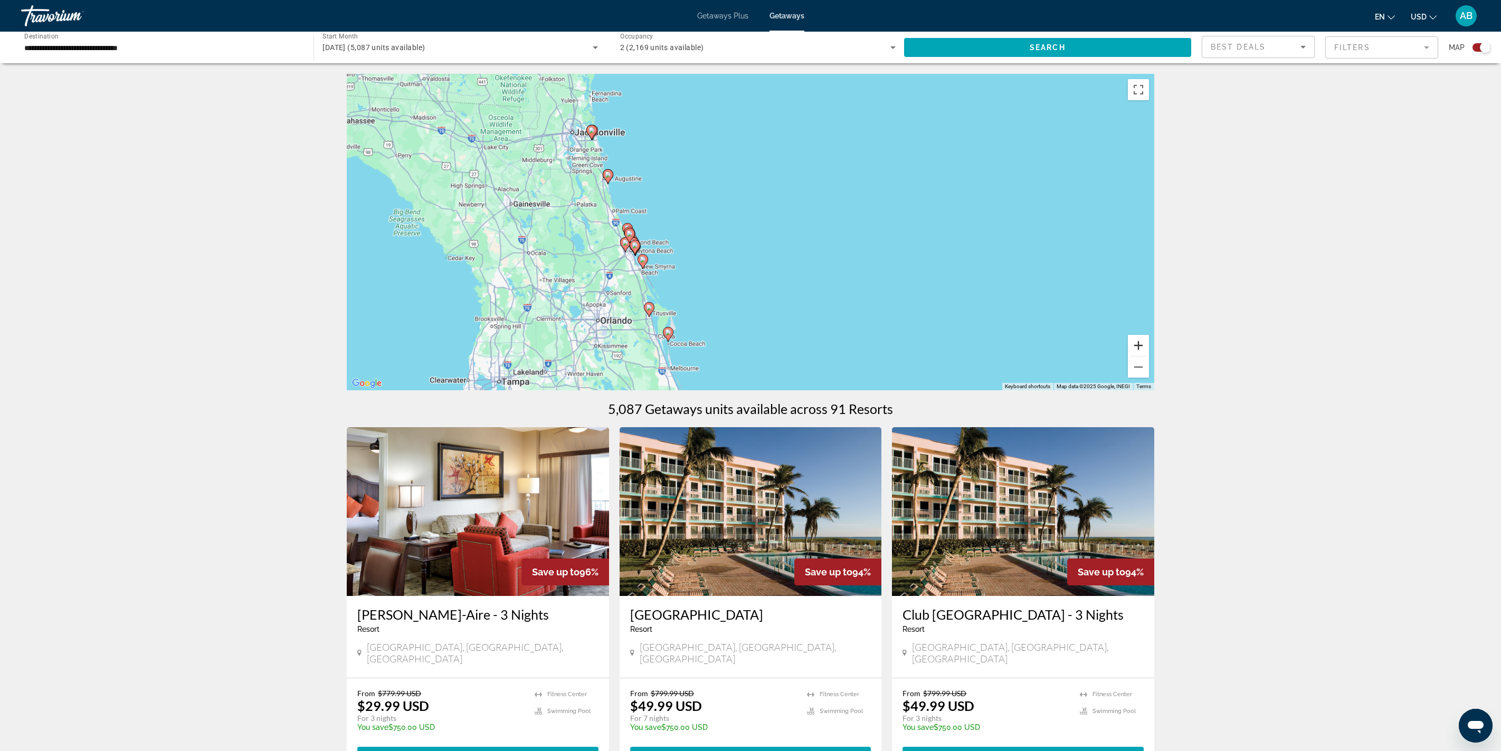
click at [1149, 356] on button "Zoom in" at bounding box center [1138, 345] width 21 height 21
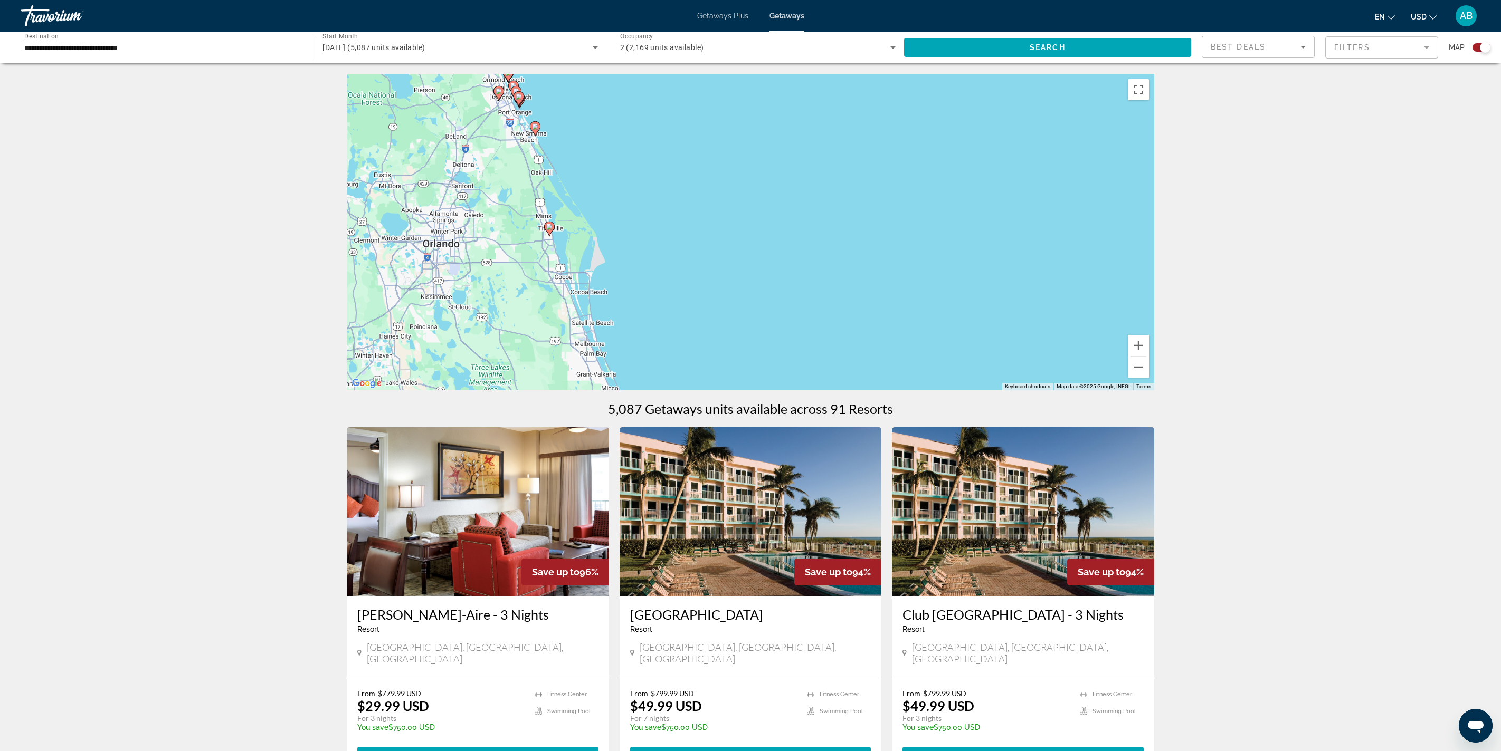
drag, startPoint x: 1051, startPoint y: 376, endPoint x: 1085, endPoint y: 123, distance: 254.5
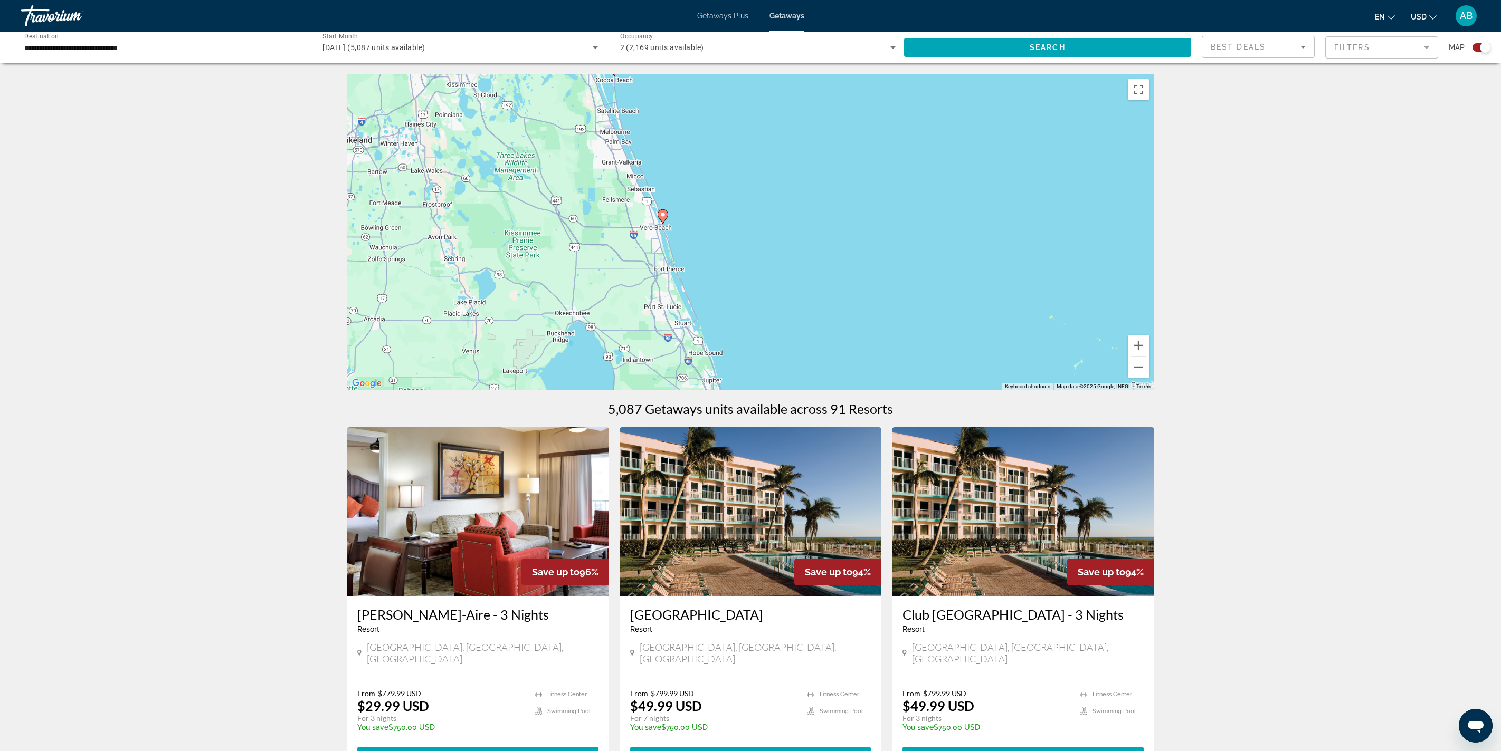
drag, startPoint x: 945, startPoint y: 308, endPoint x: 937, endPoint y: 187, distance: 121.6
click at [945, 187] on div "To activate drag with keyboard, press Alt + Enter. Once in keyboard drag state,…" at bounding box center [750, 232] width 807 height 317
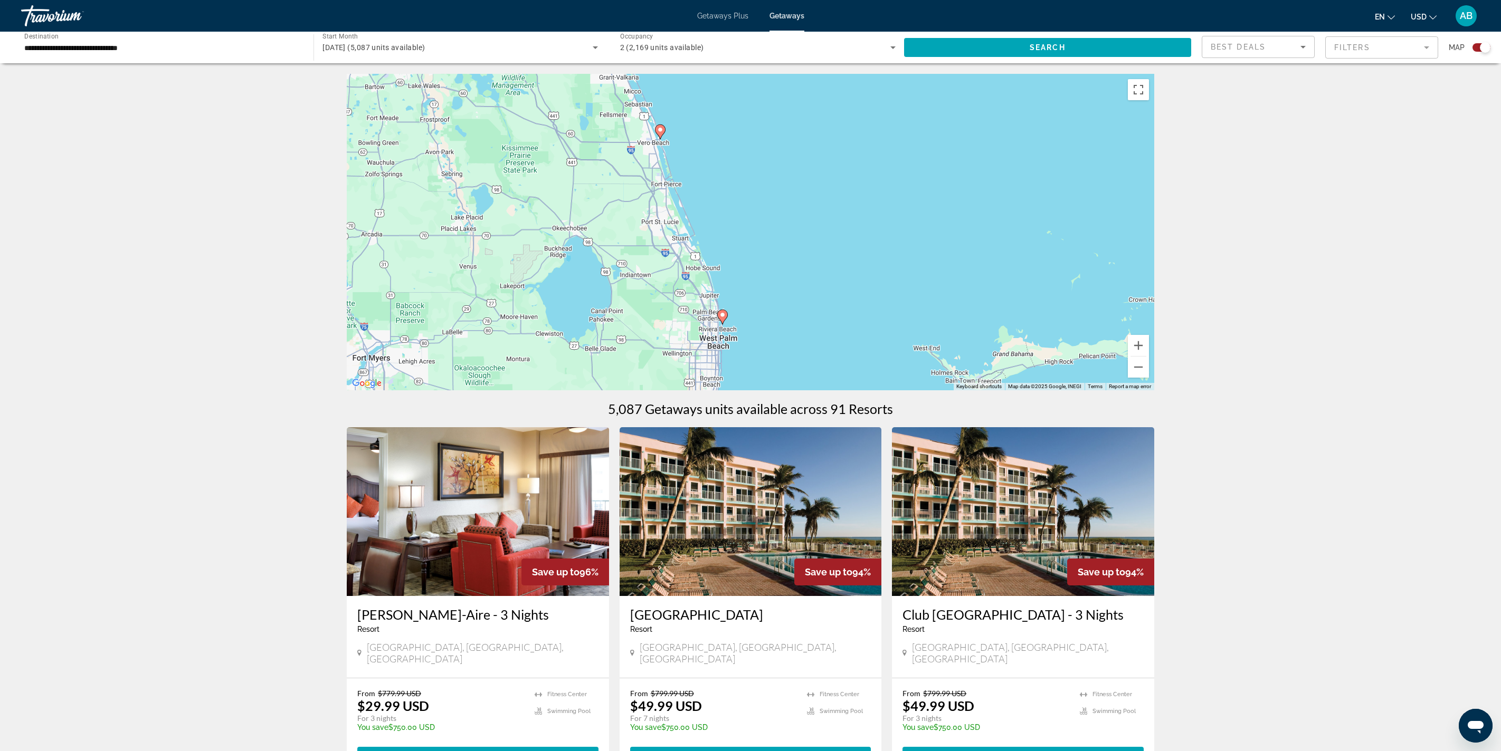
drag, startPoint x: 913, startPoint y: 285, endPoint x: 908, endPoint y: 151, distance: 134.1
click at [908, 148] on div "To activate drag with keyboard, press Alt + Enter. Once in keyboard drag state,…" at bounding box center [750, 232] width 807 height 317
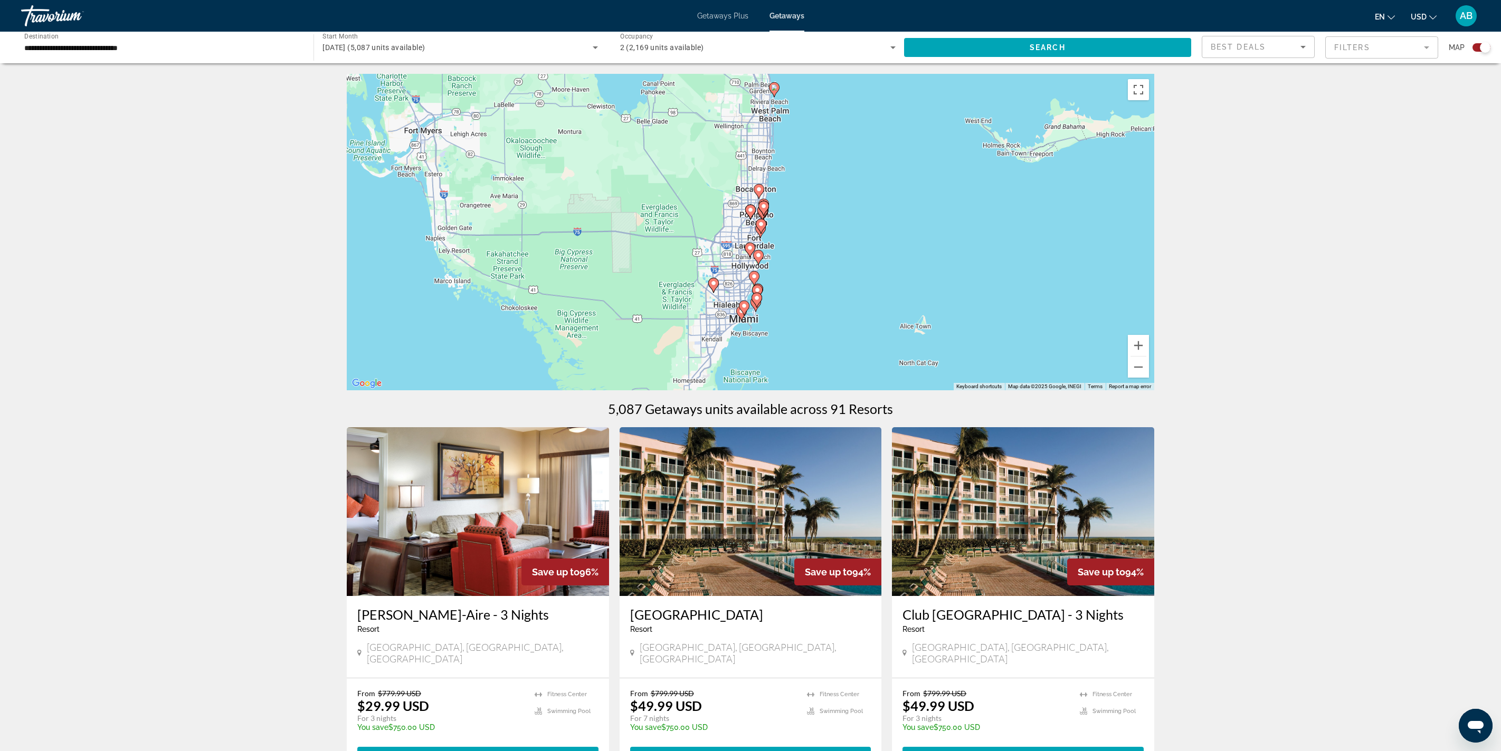
drag, startPoint x: 874, startPoint y: 315, endPoint x: 934, endPoint y: 182, distance: 146.0
click at [939, 180] on div "To activate drag with keyboard, press Alt + Enter. Once in keyboard drag state,…" at bounding box center [750, 232] width 807 height 317
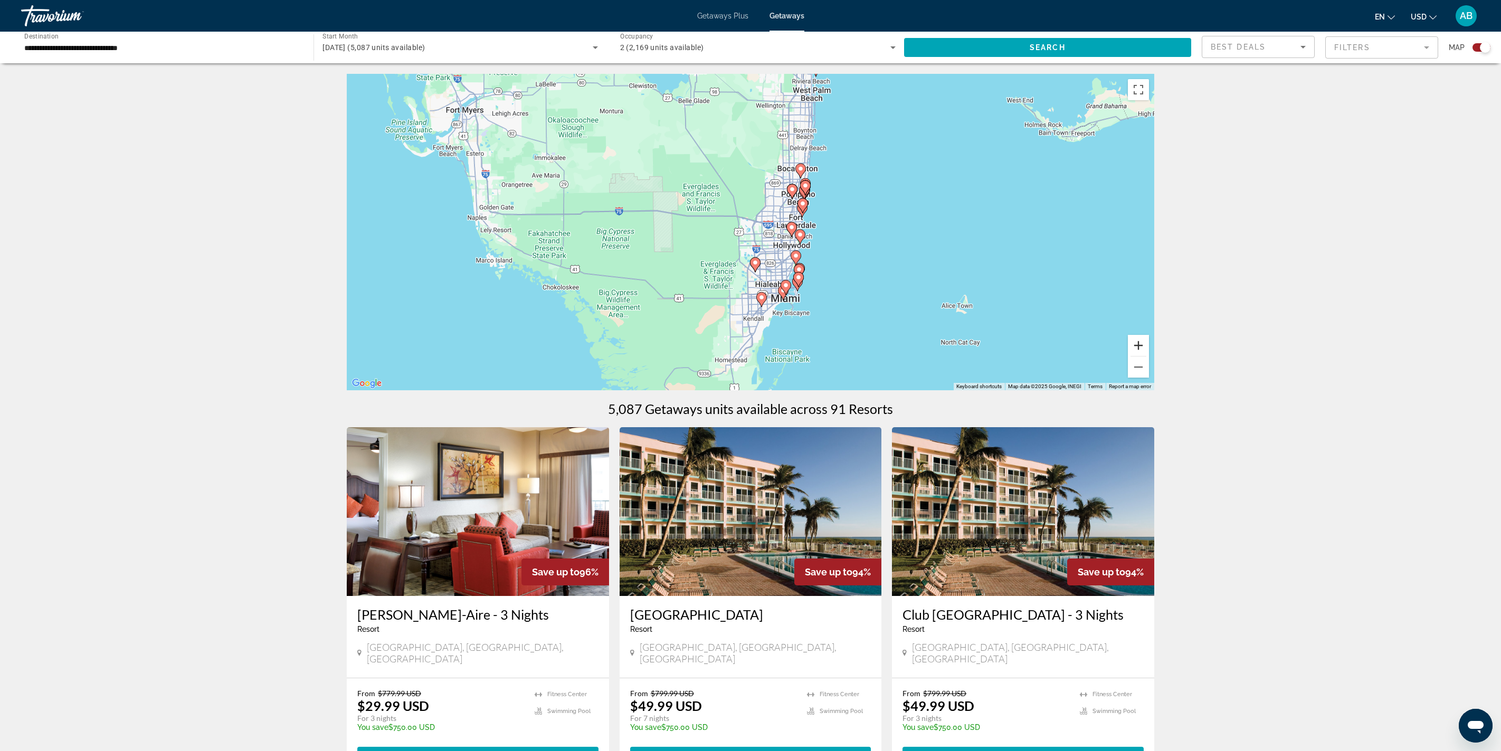
click at [1149, 356] on button "Zoom in" at bounding box center [1138, 345] width 21 height 21
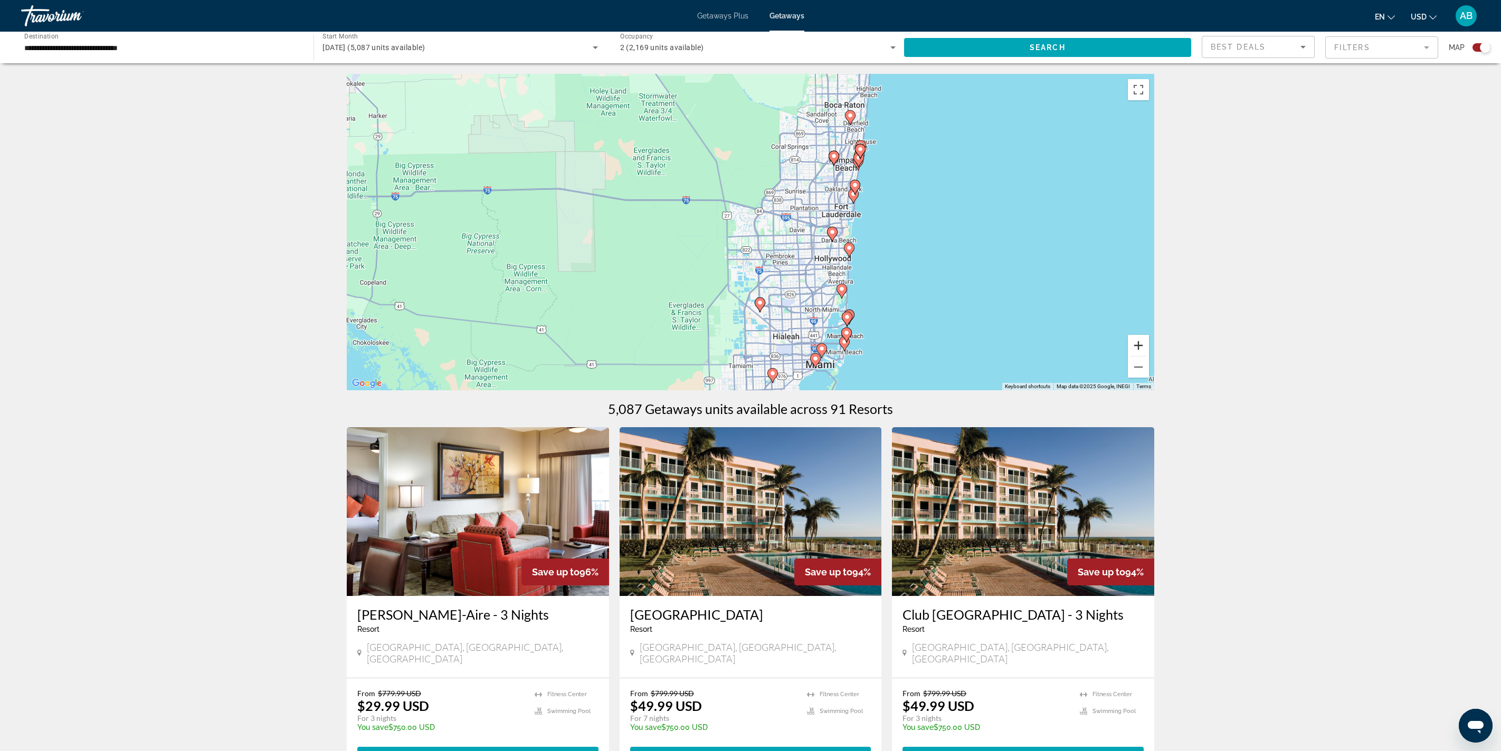
click at [1149, 356] on button "Zoom in" at bounding box center [1138, 345] width 21 height 21
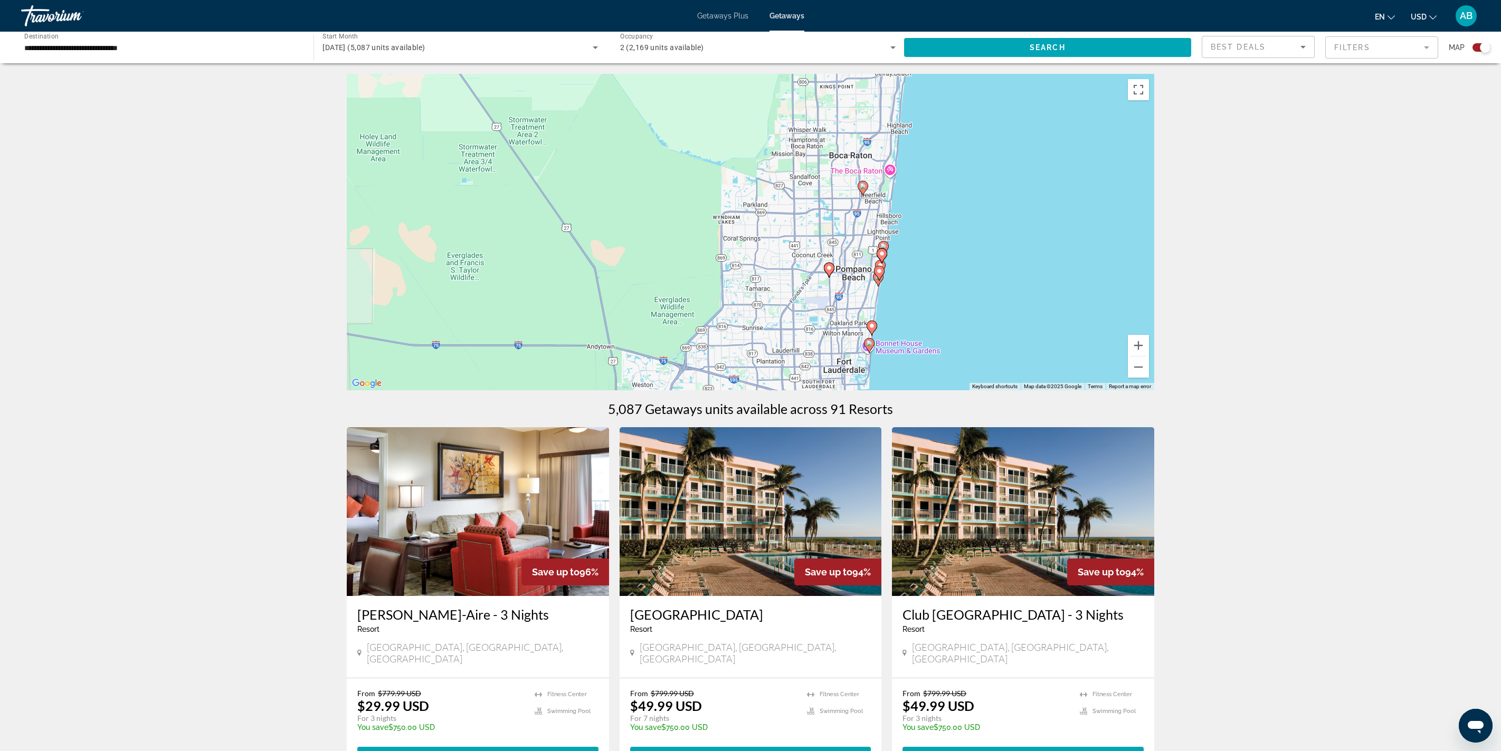
drag, startPoint x: 1222, startPoint y: 241, endPoint x: 1133, endPoint y: 414, distance: 194.5
click at [1133, 390] on div "To activate drag with keyboard, press Alt + Enter. Once in keyboard drag state,…" at bounding box center [750, 232] width 807 height 317
click at [1149, 356] on button "Zoom in" at bounding box center [1138, 345] width 21 height 21
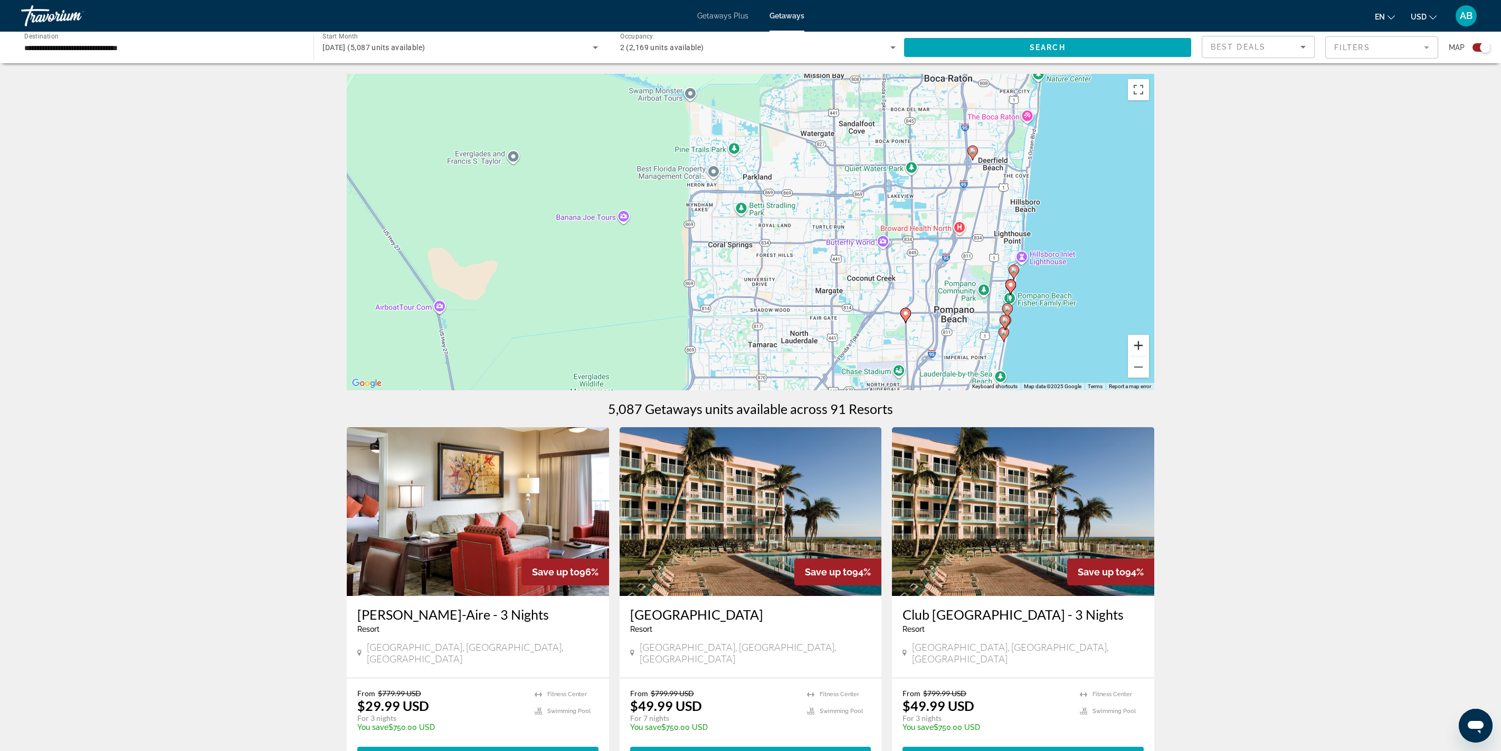
click at [1149, 356] on button "Zoom in" at bounding box center [1138, 345] width 21 height 21
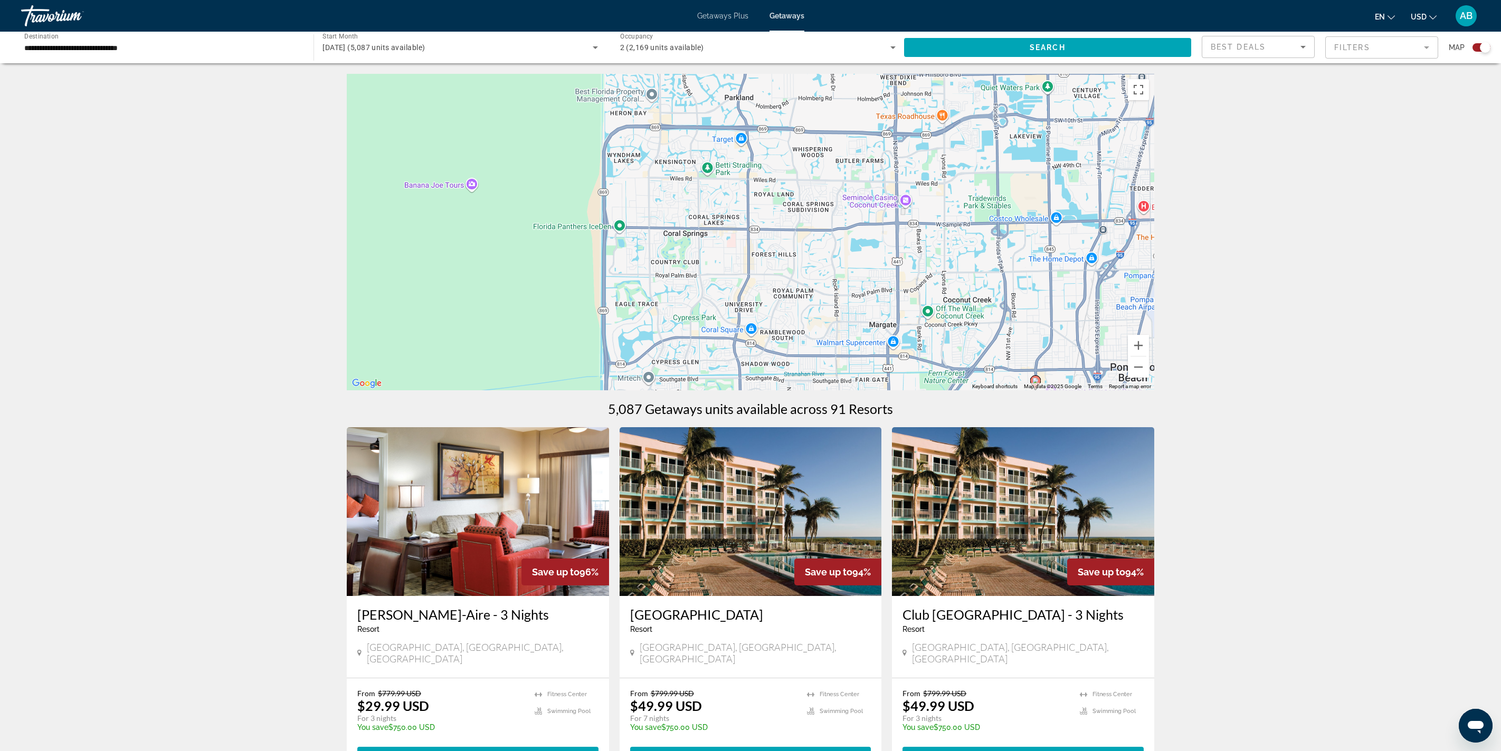
drag, startPoint x: 1319, startPoint y: 296, endPoint x: 1205, endPoint y: 210, distance: 142.5
click at [1154, 210] on div "To activate drag with keyboard, press Alt + Enter. Once in keyboard drag state,…" at bounding box center [750, 232] width 807 height 317
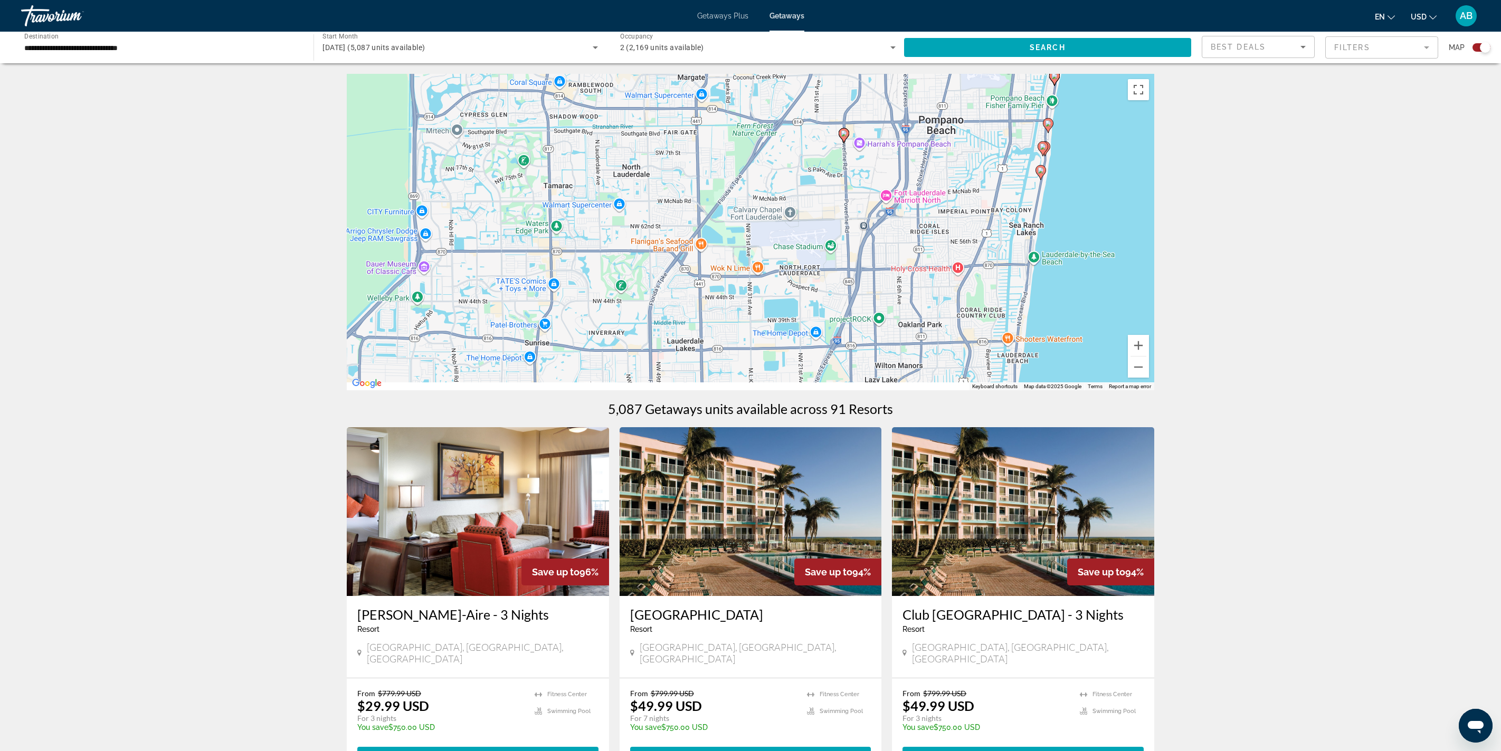
drag, startPoint x: 1261, startPoint y: 356, endPoint x: 1173, endPoint y: 175, distance: 201.1
click at [1154, 175] on div "To activate drag with keyboard, press Alt + Enter. Once in keyboard drag state,…" at bounding box center [750, 232] width 807 height 317
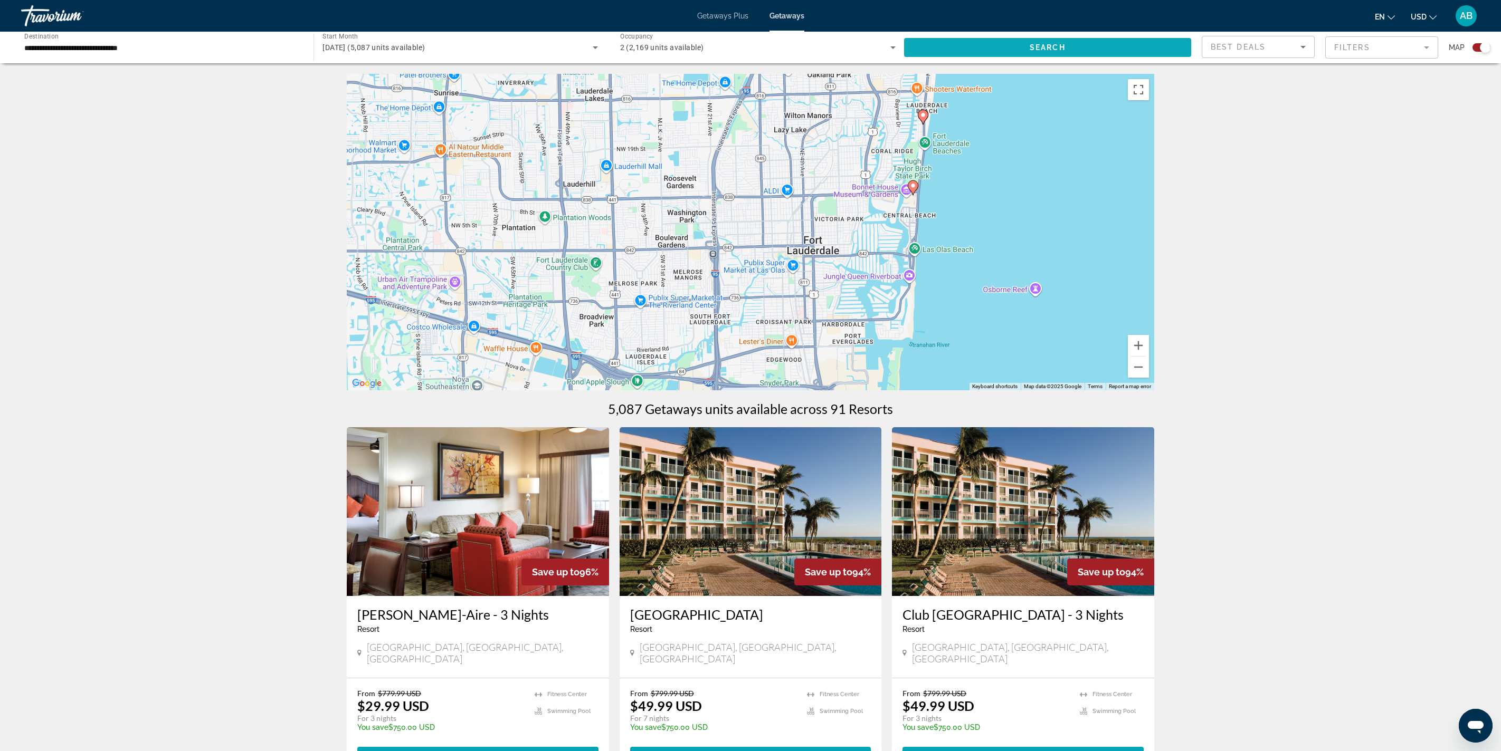
drag, startPoint x: 1189, startPoint y: 296, endPoint x: 1116, endPoint y: 74, distance: 233.6
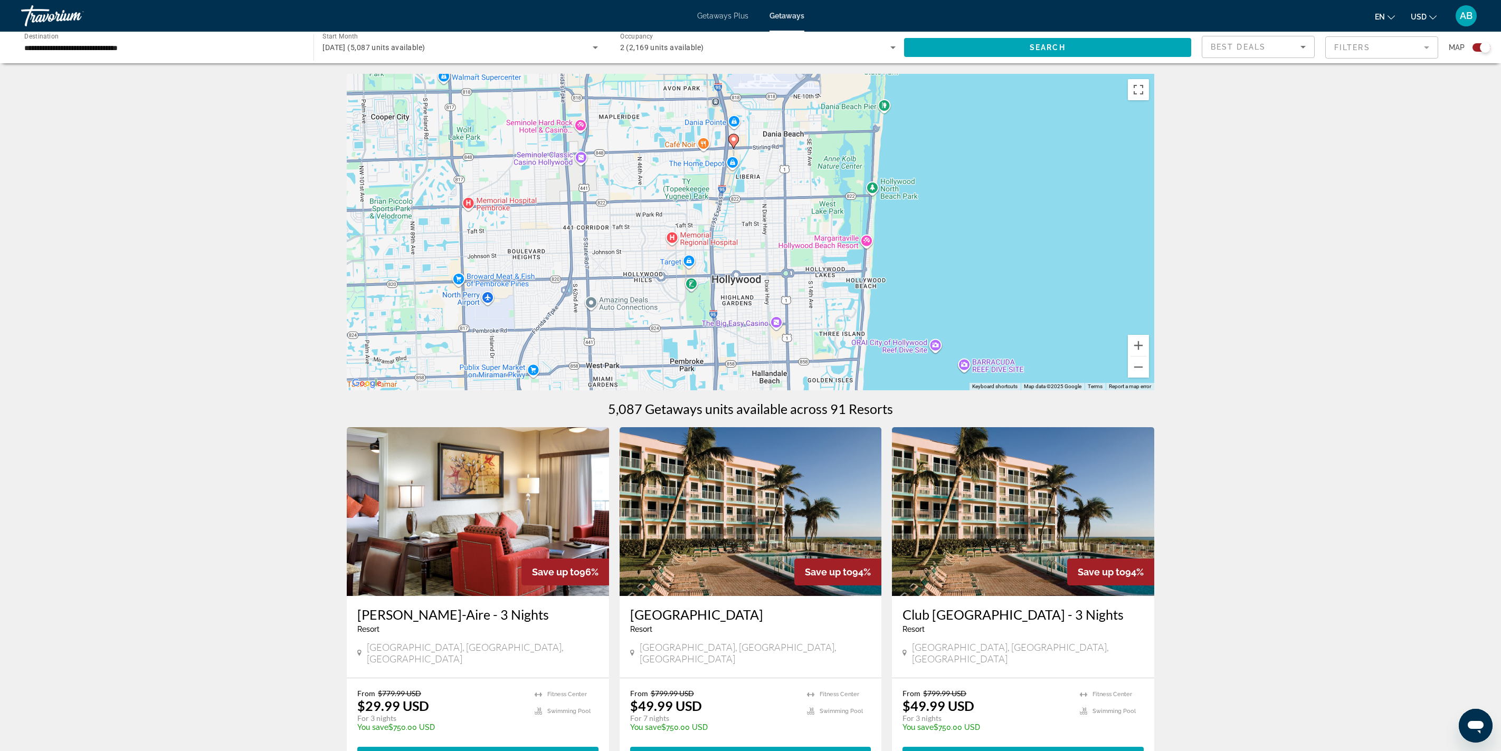
drag, startPoint x: 1086, startPoint y: 231, endPoint x: 1070, endPoint y: -31, distance: 262.2
click at [1070, 0] on html "**********" at bounding box center [750, 375] width 1501 height 751
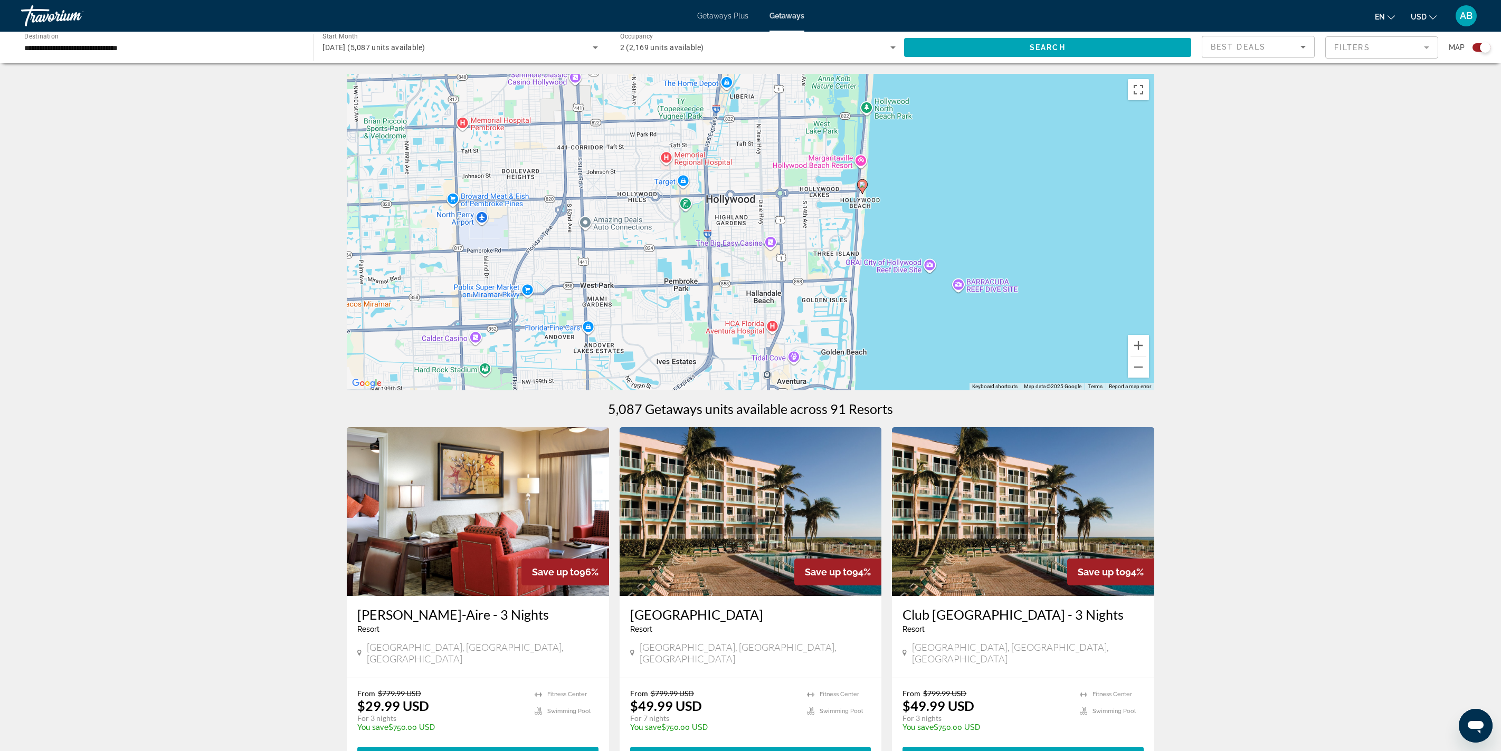
drag, startPoint x: 1025, startPoint y: 199, endPoint x: 985, endPoint y: 565, distance: 367.4
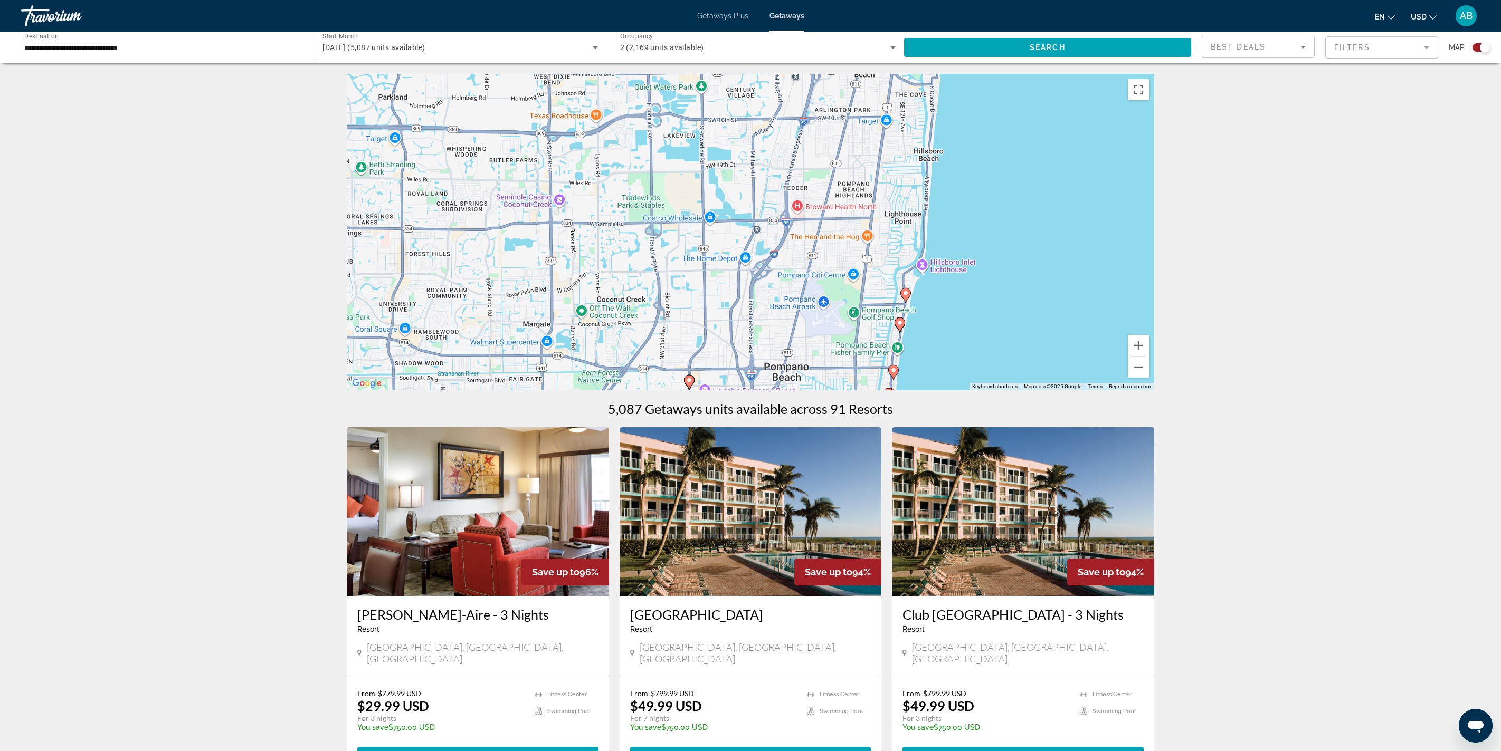
drag, startPoint x: 985, startPoint y: 377, endPoint x: 972, endPoint y: 553, distance: 176.7
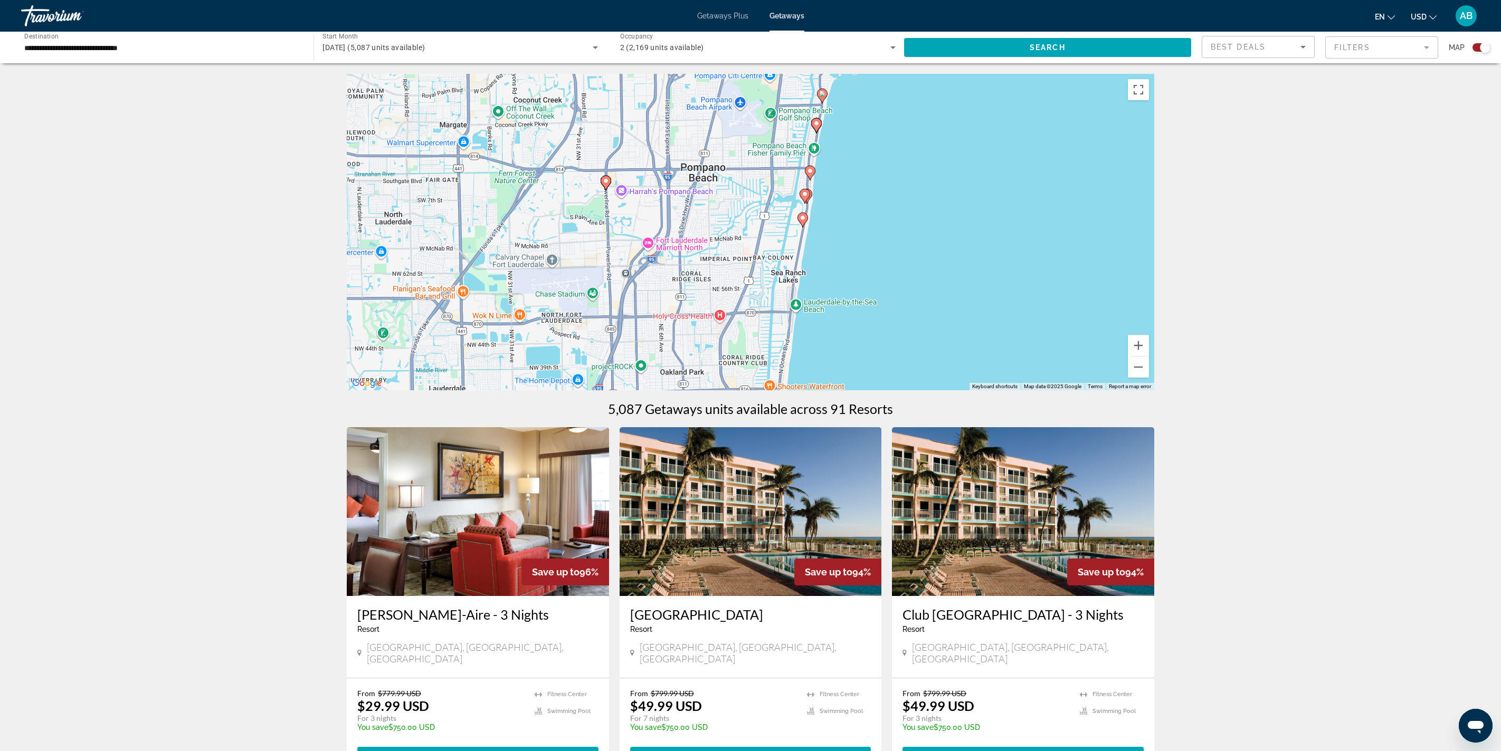
drag, startPoint x: 1049, startPoint y: 343, endPoint x: 979, endPoint y: 113, distance: 240.4
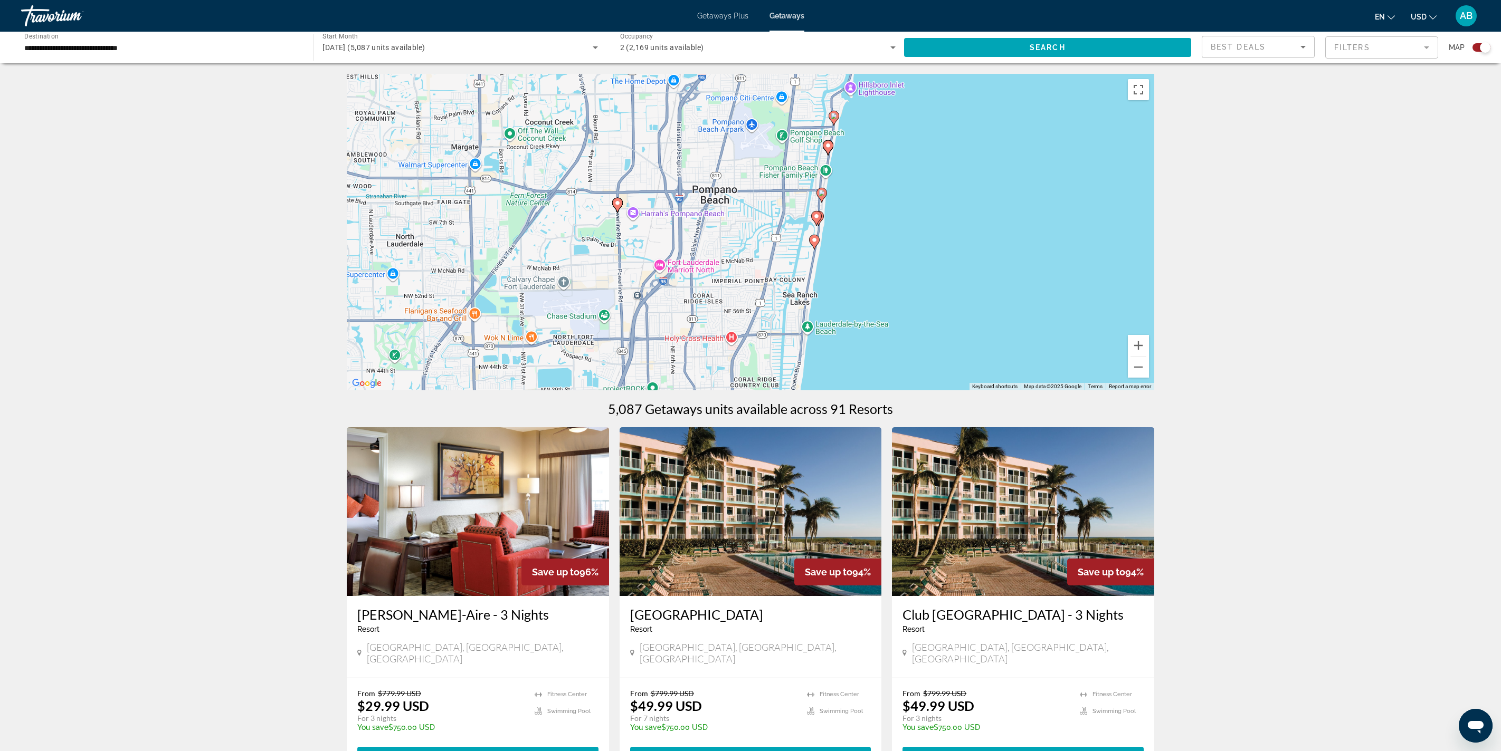
drag, startPoint x: 953, startPoint y: 229, endPoint x: 950, endPoint y: 281, distance: 51.8
click at [952, 281] on div "To activate drag with keyboard, press Alt + Enter. Once in keyboard drag state,…" at bounding box center [750, 232] width 807 height 317
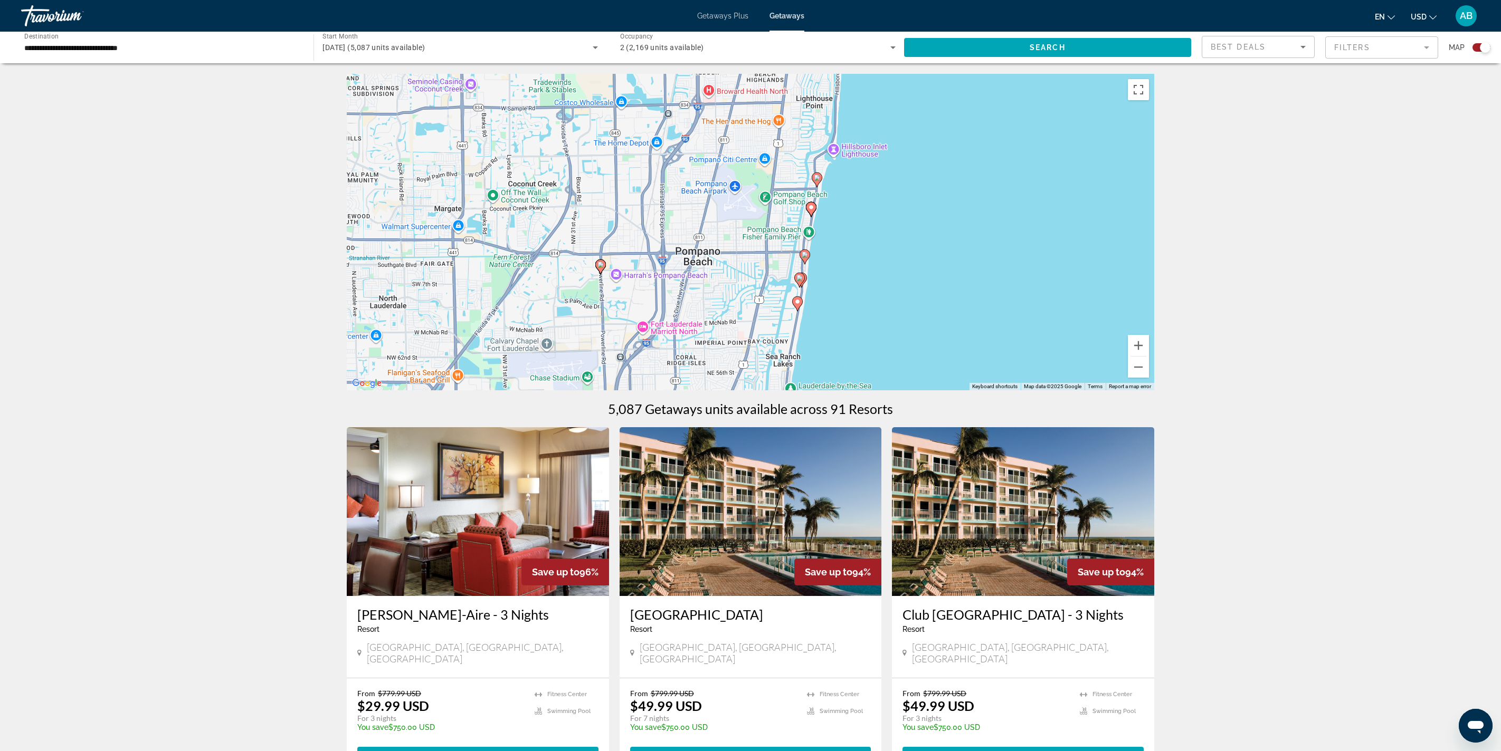
drag, startPoint x: 950, startPoint y: 284, endPoint x: 951, endPoint y: 322, distance: 38.0
click at [951, 322] on div "To activate drag with keyboard, press Alt + Enter. Once in keyboard drag state,…" at bounding box center [750, 232] width 807 height 317
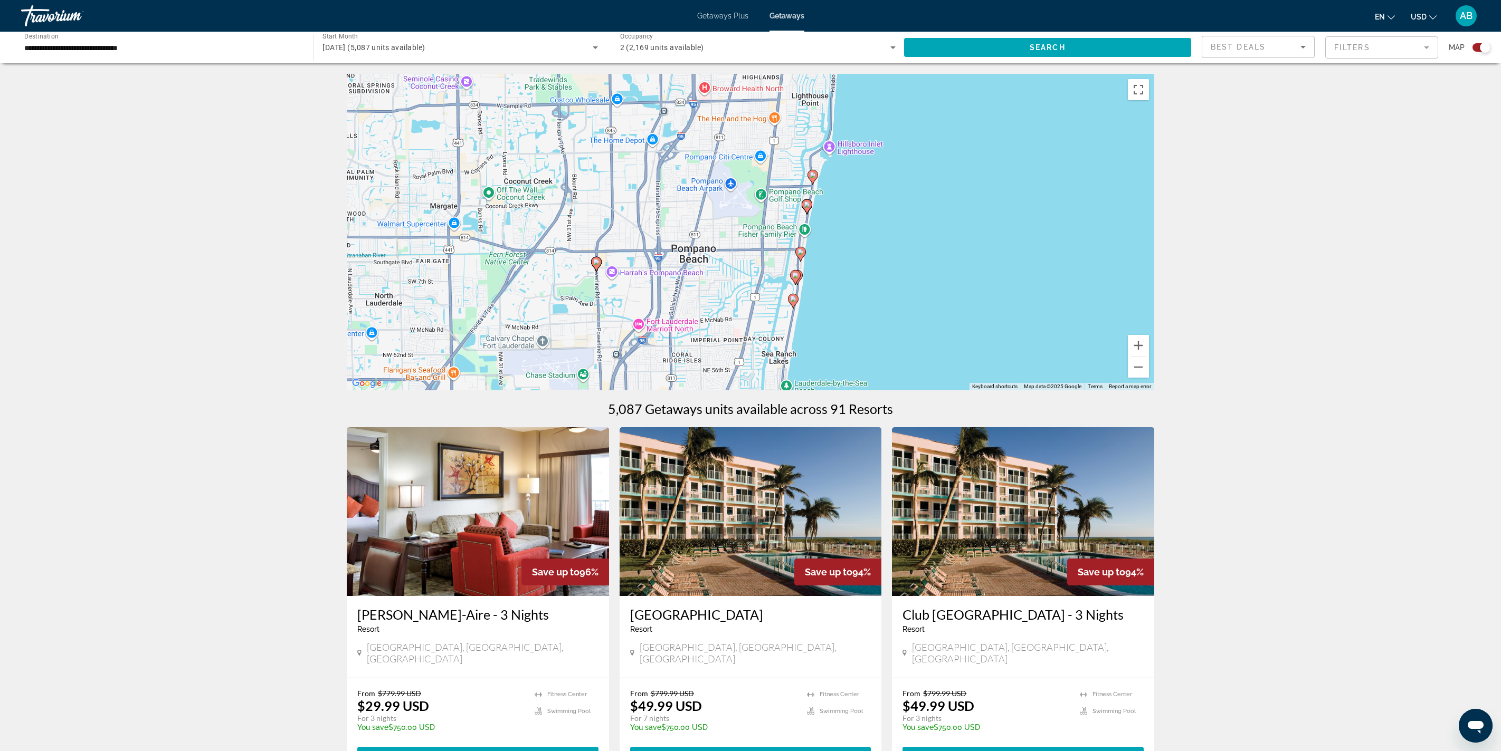
click at [816, 185] on gmp-advanced-marker "Main content" at bounding box center [812, 177] width 11 height 16
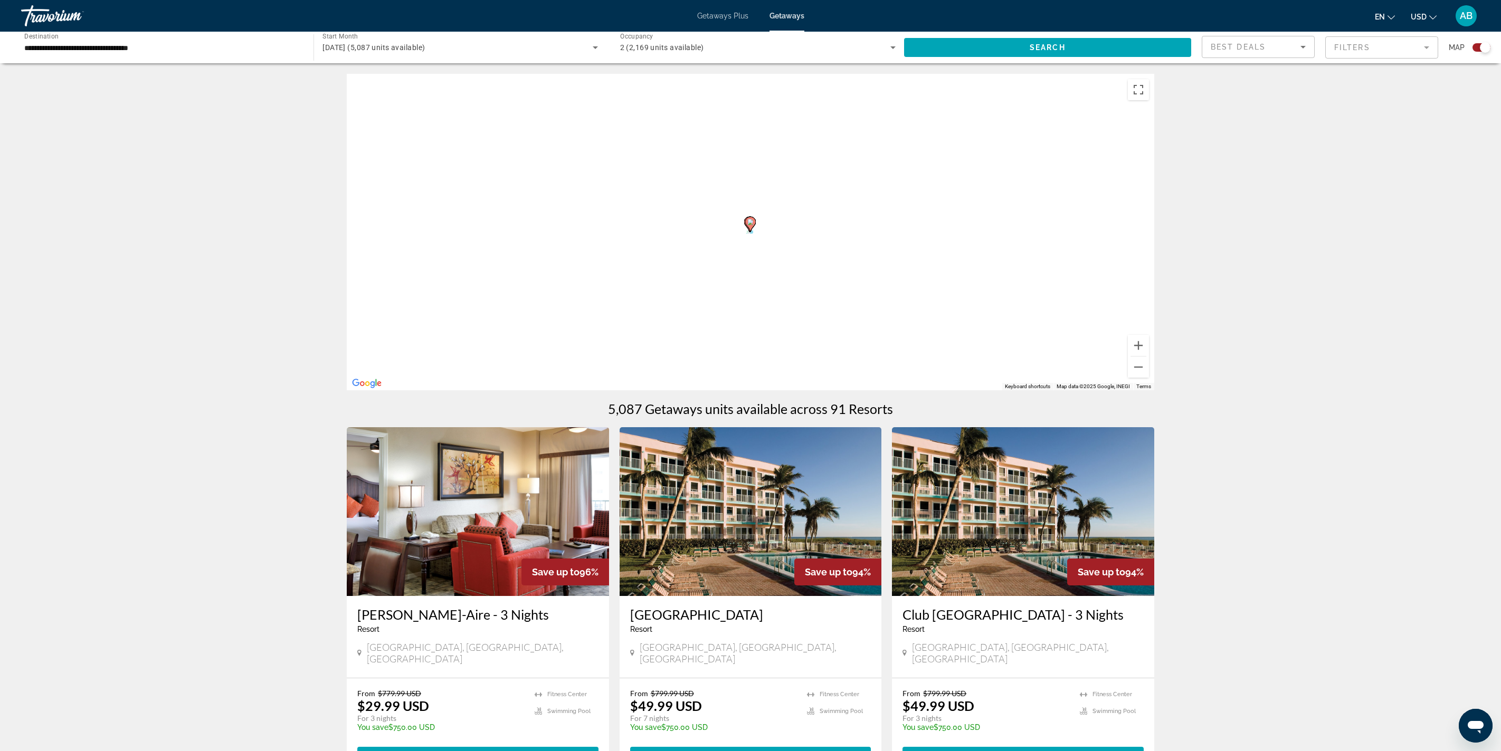
click at [816, 242] on div "To navigate, press the arrow keys. To activate drag with keyboard, press Alt + …" at bounding box center [750, 232] width 807 height 317
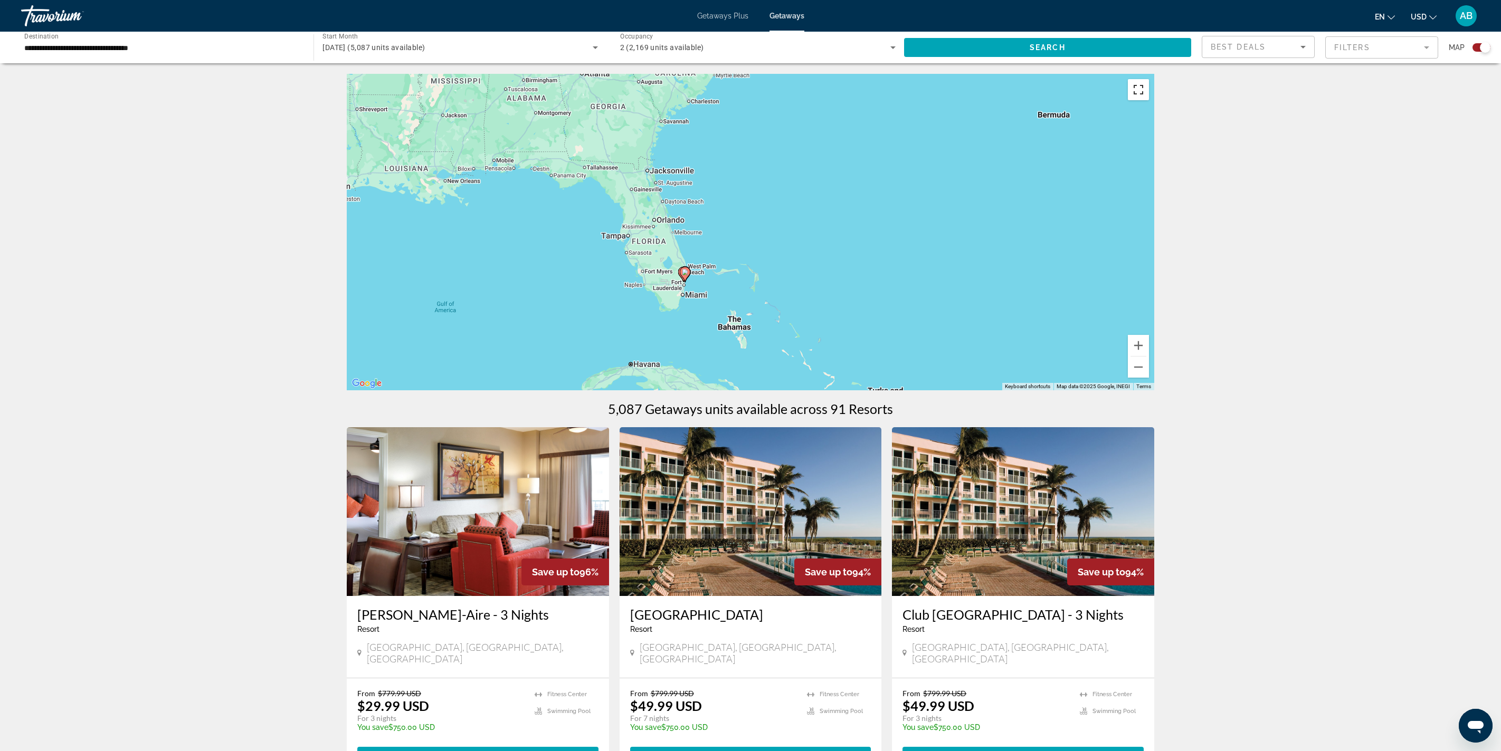
click at [1149, 100] on button "Toggle fullscreen view" at bounding box center [1138, 89] width 21 height 21
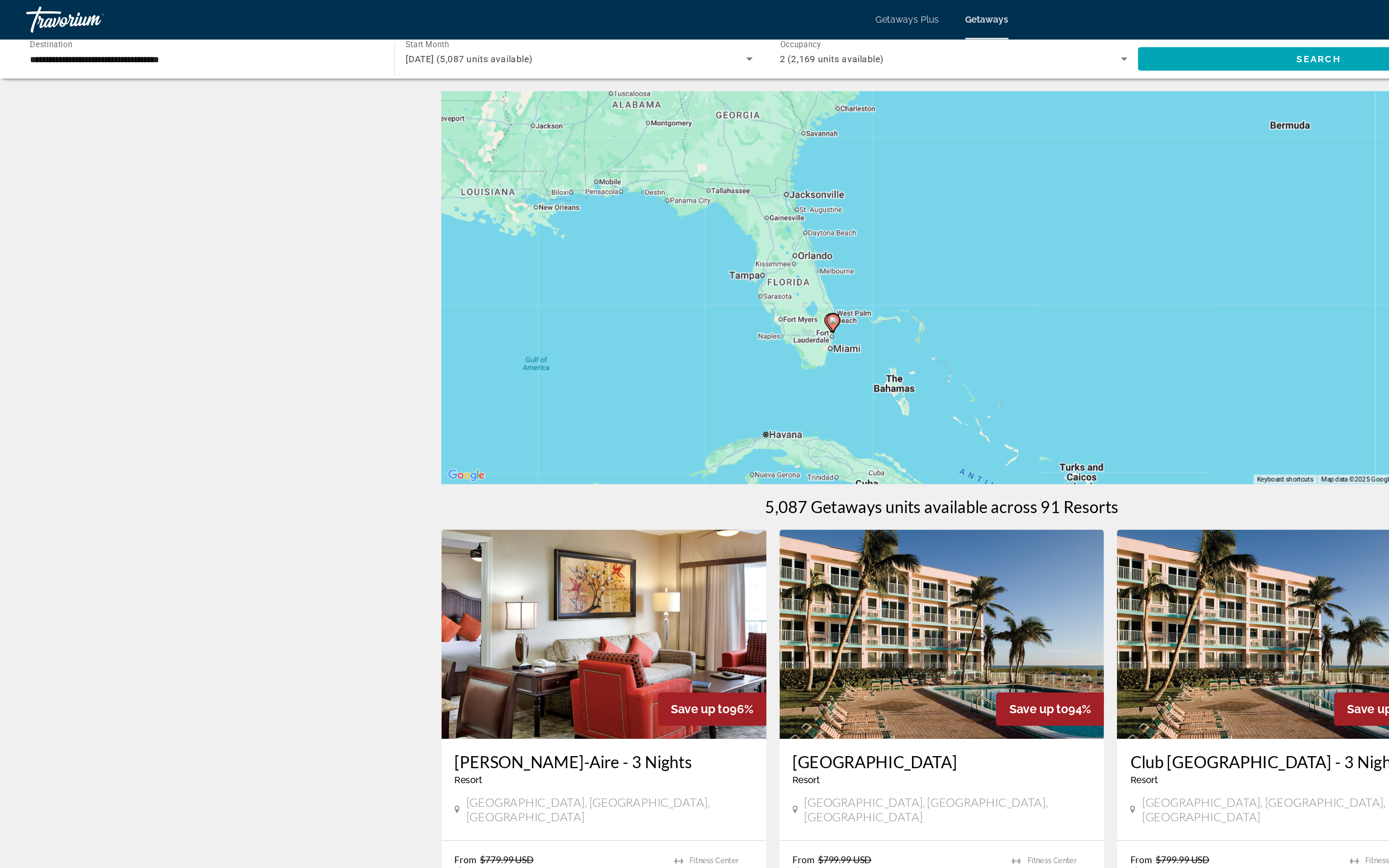
drag, startPoint x: 690, startPoint y: 430, endPoint x: 644, endPoint y: 396, distance: 57.2
click at [644, 356] on div "To activate drag with keyboard, press Alt + Enter. Once in keyboard drag state,…" at bounding box center [694, 212] width 737 height 290
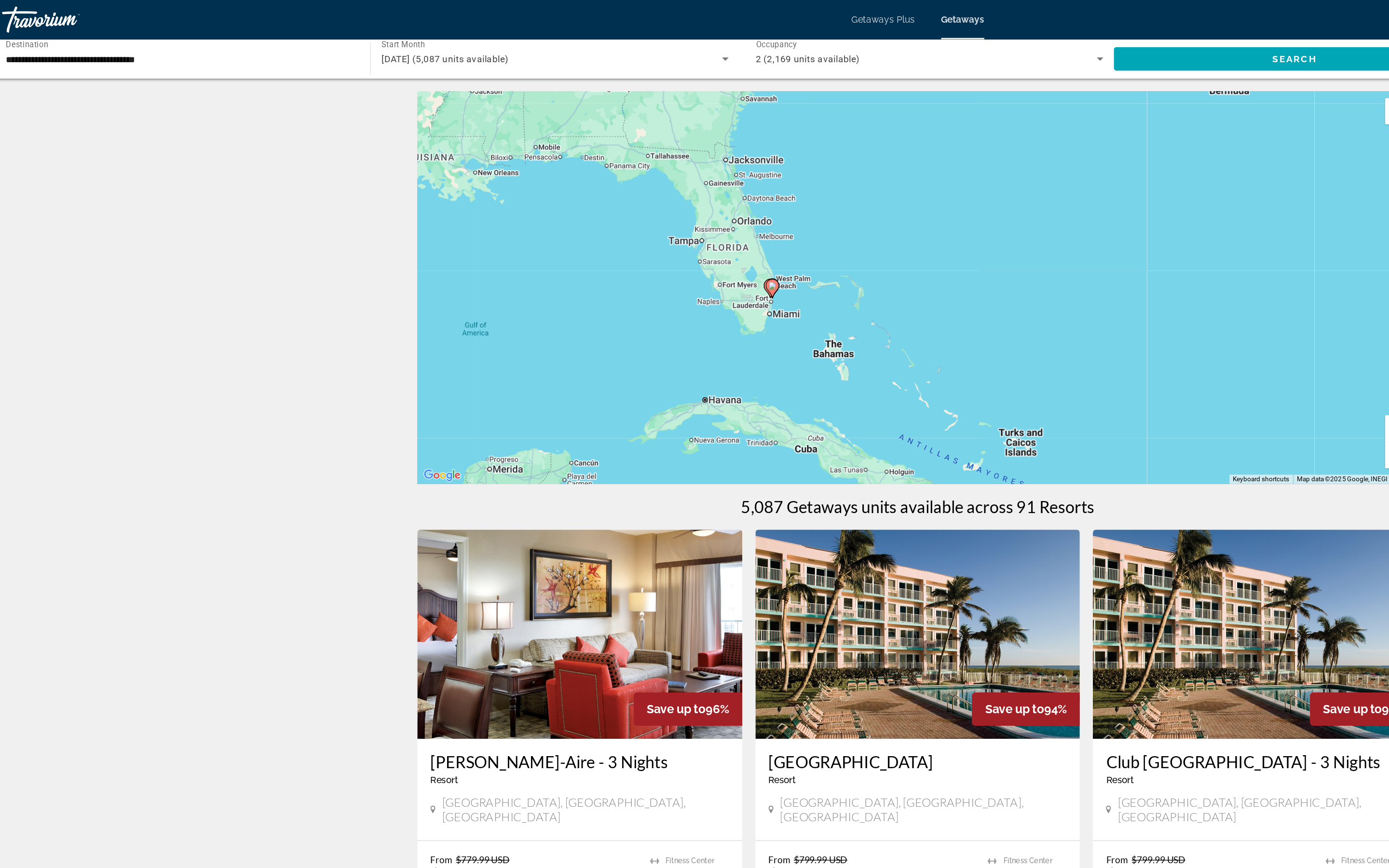
scroll to position [5, 0]
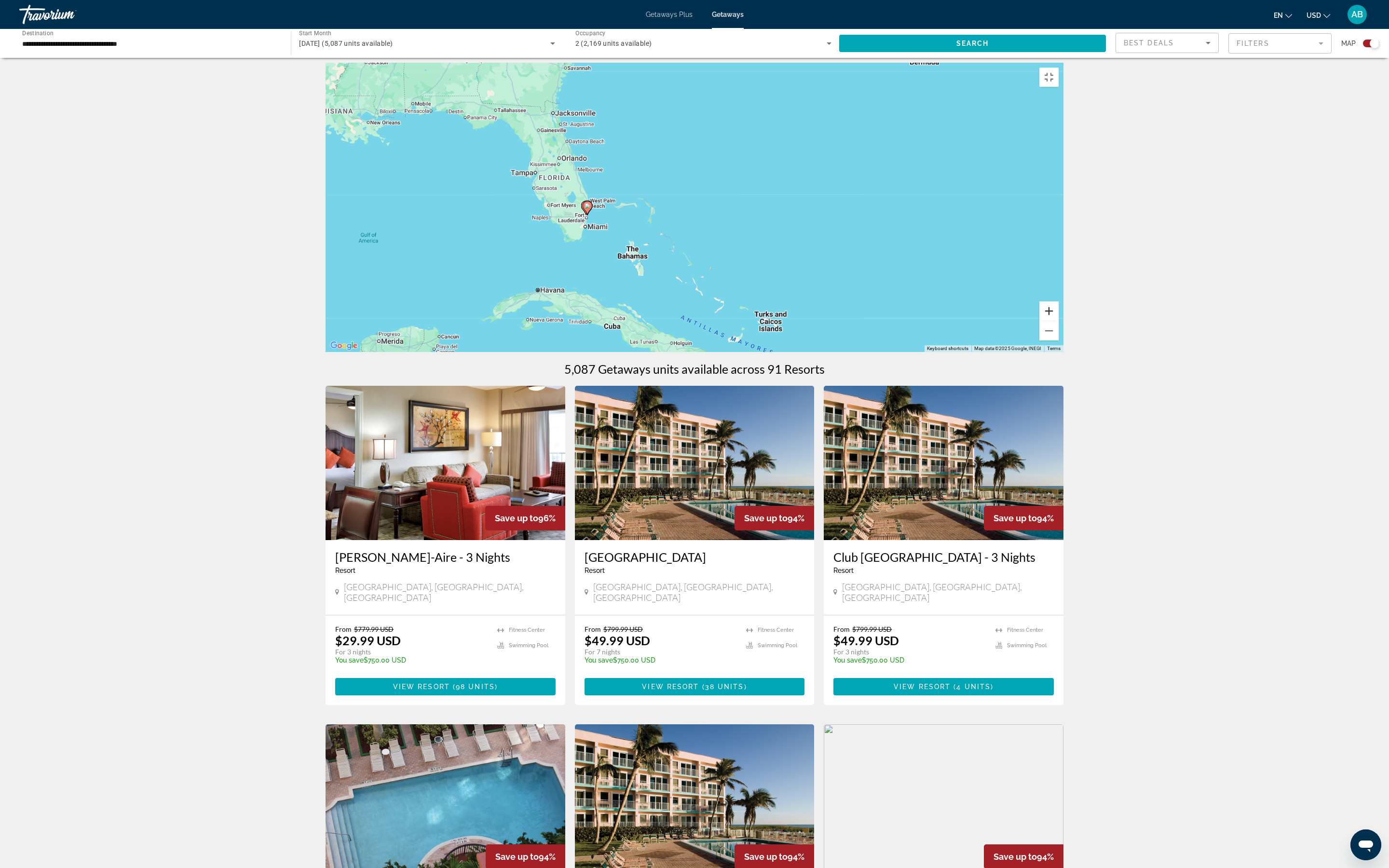
click at [1058, 321] on button "Zoom in" at bounding box center [1048, 311] width 19 height 19
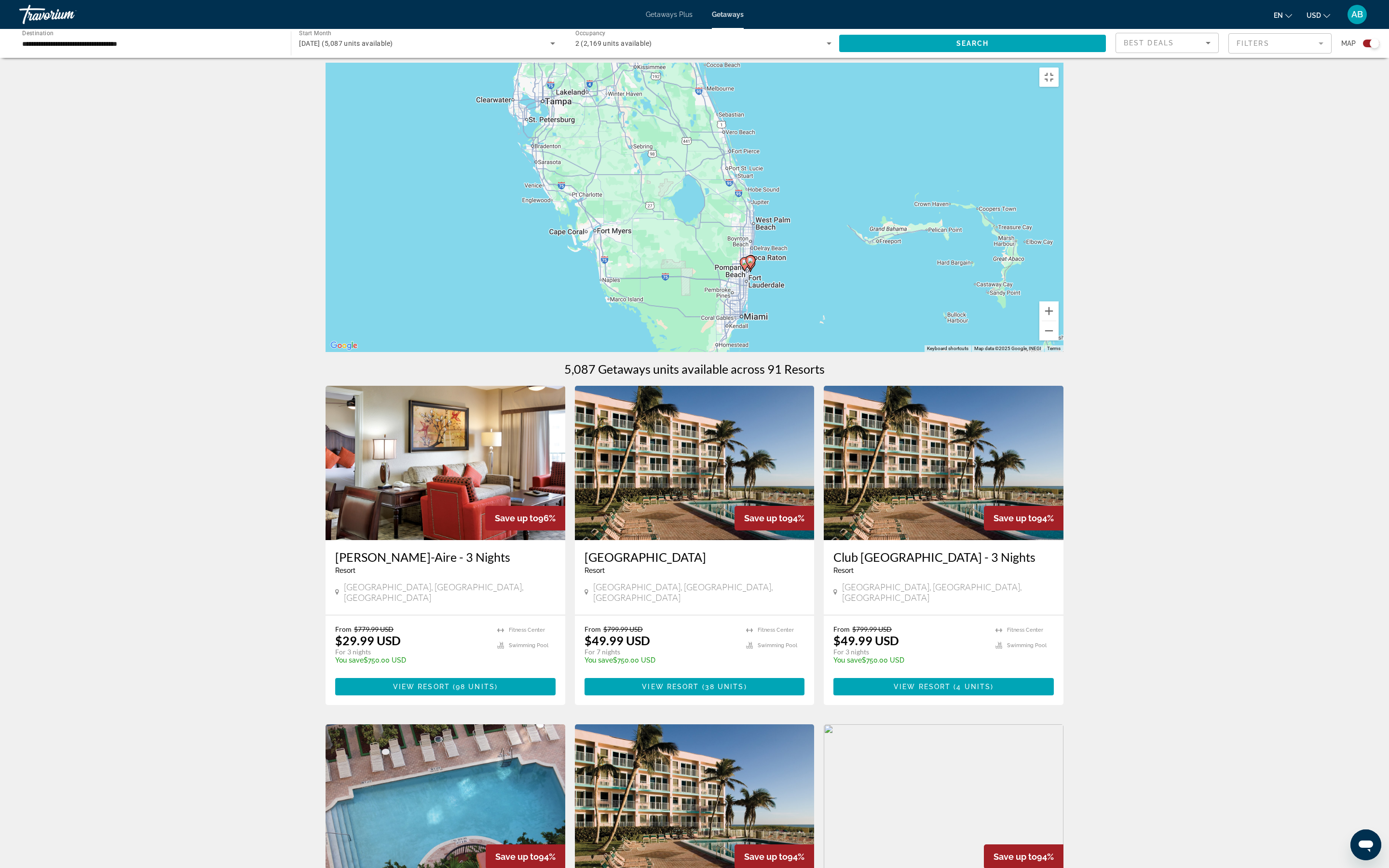
drag, startPoint x: 807, startPoint y: 487, endPoint x: 1257, endPoint y: 512, distance: 450.7
click at [1064, 352] on div "To activate drag with keyboard, press Alt + Enter. Once in keyboard drag state,…" at bounding box center [694, 207] width 737 height 290
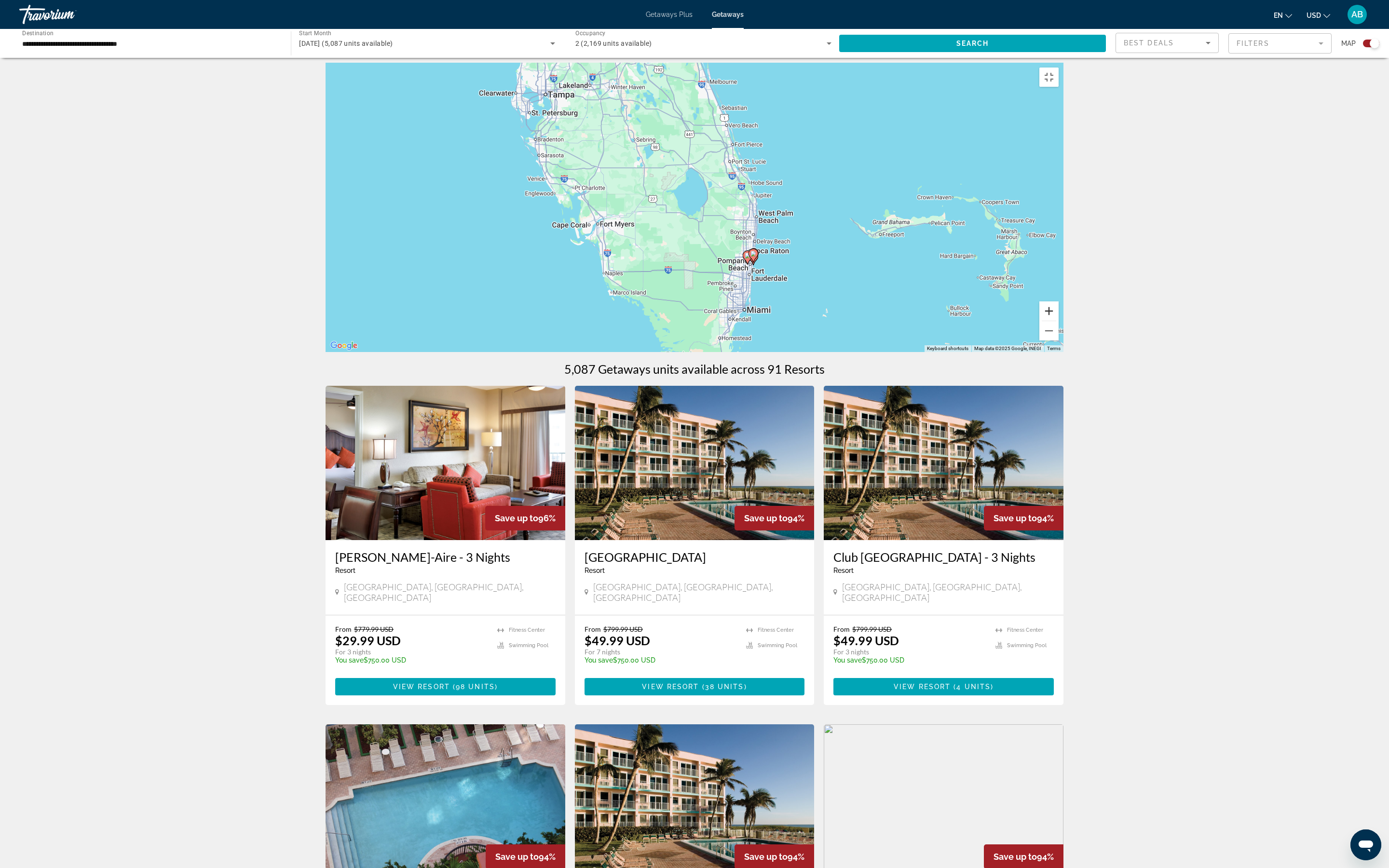
click at [1058, 321] on button "Zoom in" at bounding box center [1048, 311] width 19 height 19
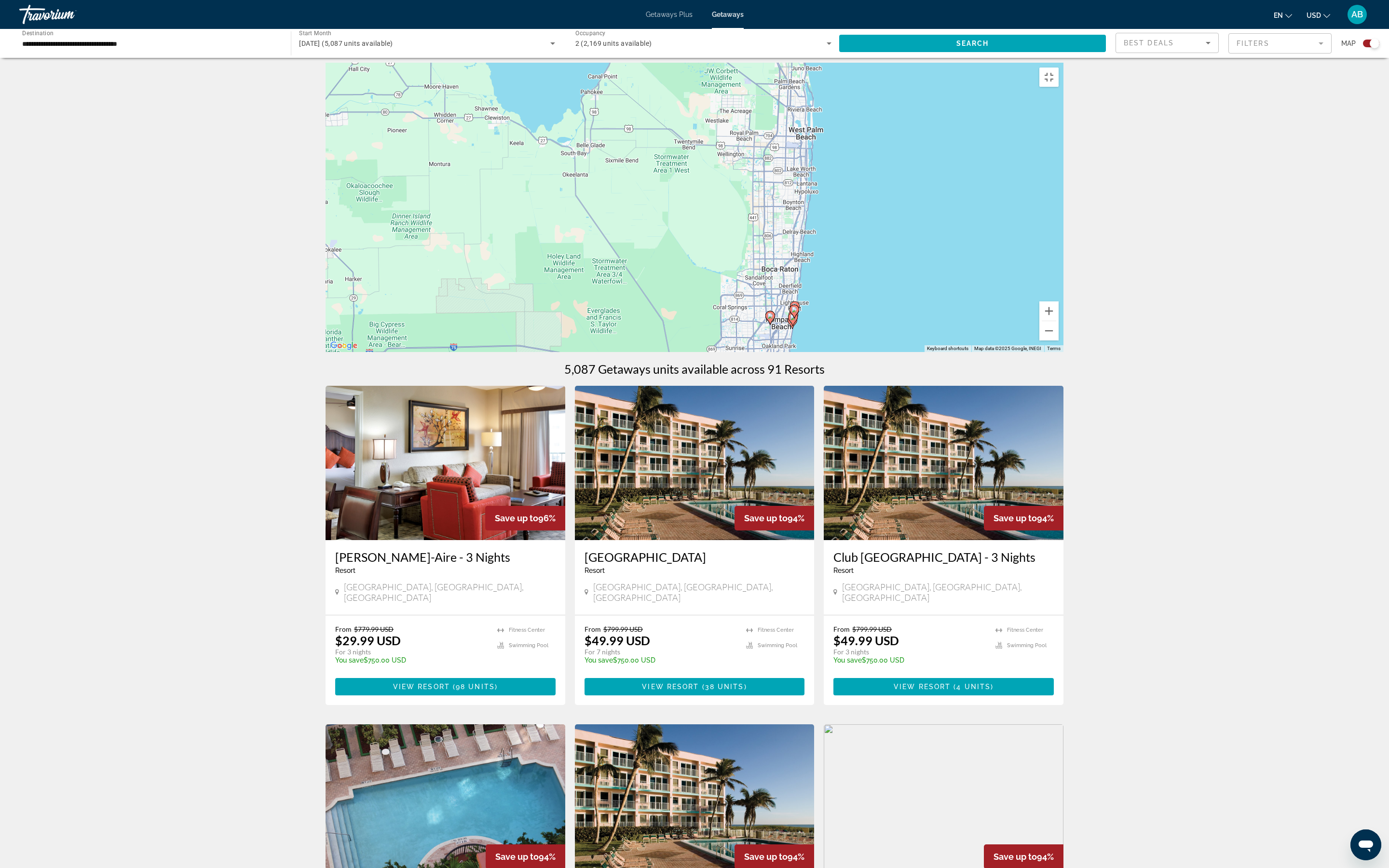
drag, startPoint x: 1134, startPoint y: 481, endPoint x: 992, endPoint y: 367, distance: 182.1
click at [992, 352] on div "To activate drag with keyboard, press Alt + Enter. Once in keyboard drag state,…" at bounding box center [694, 207] width 737 height 290
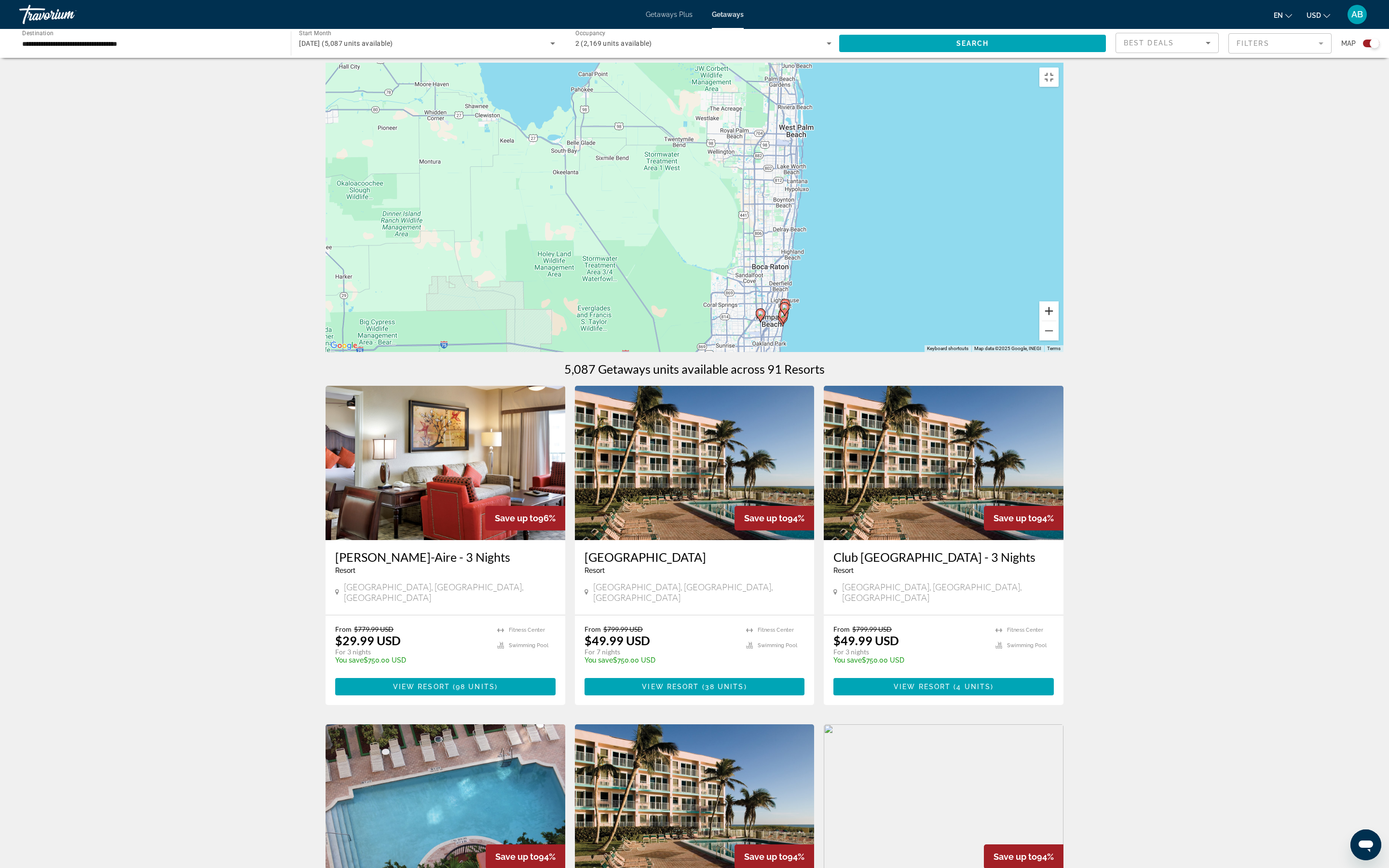
click at [1058, 321] on button "Zoom in" at bounding box center [1048, 311] width 19 height 19
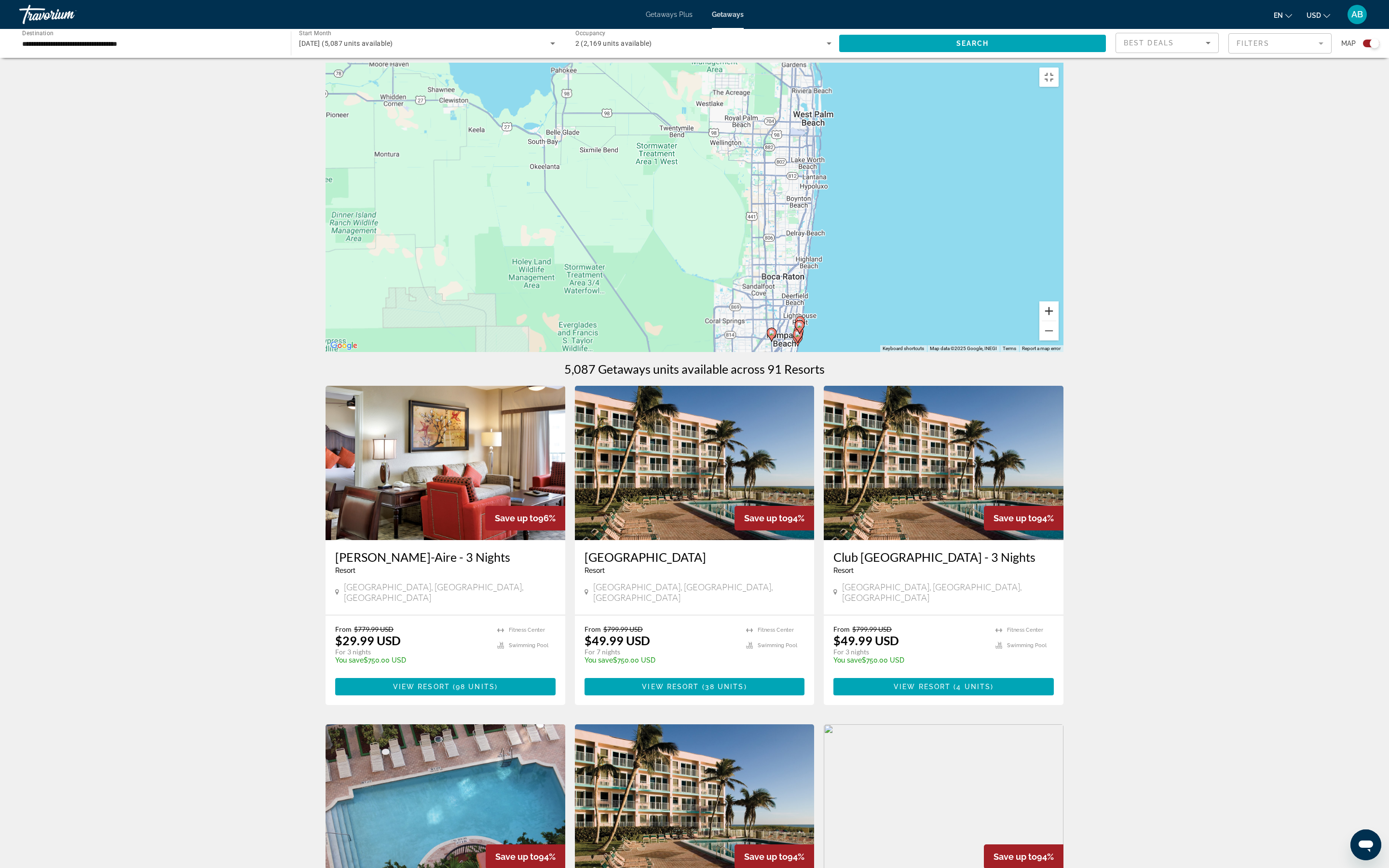
click at [1058, 321] on button "Zoom in" at bounding box center [1048, 311] width 19 height 19
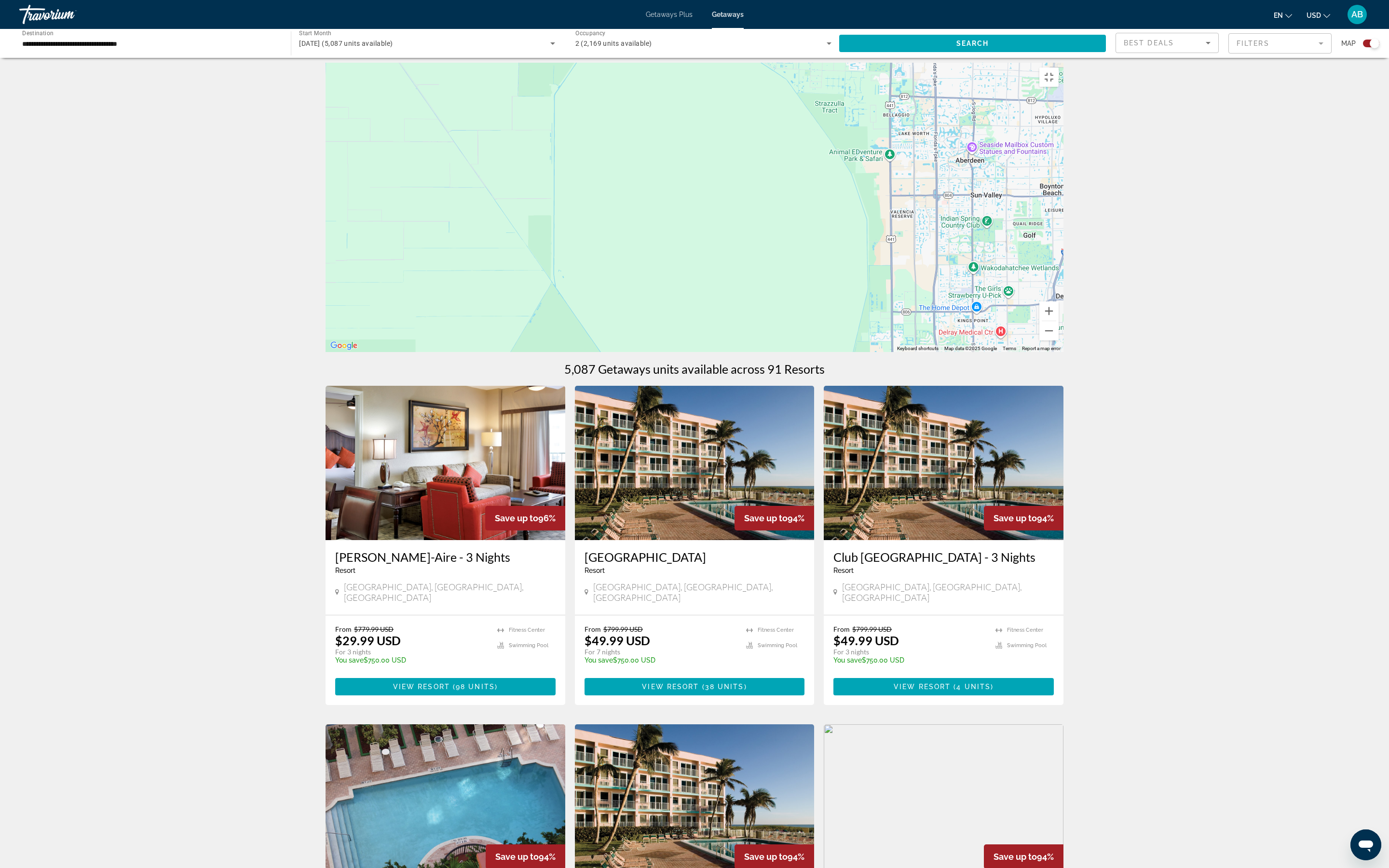
drag, startPoint x: 1195, startPoint y: 667, endPoint x: 1042, endPoint y: 448, distance: 267.2
click at [1042, 352] on div "To activate drag with keyboard, press Alt + Enter. Once in keyboard drag state,…" at bounding box center [694, 207] width 737 height 290
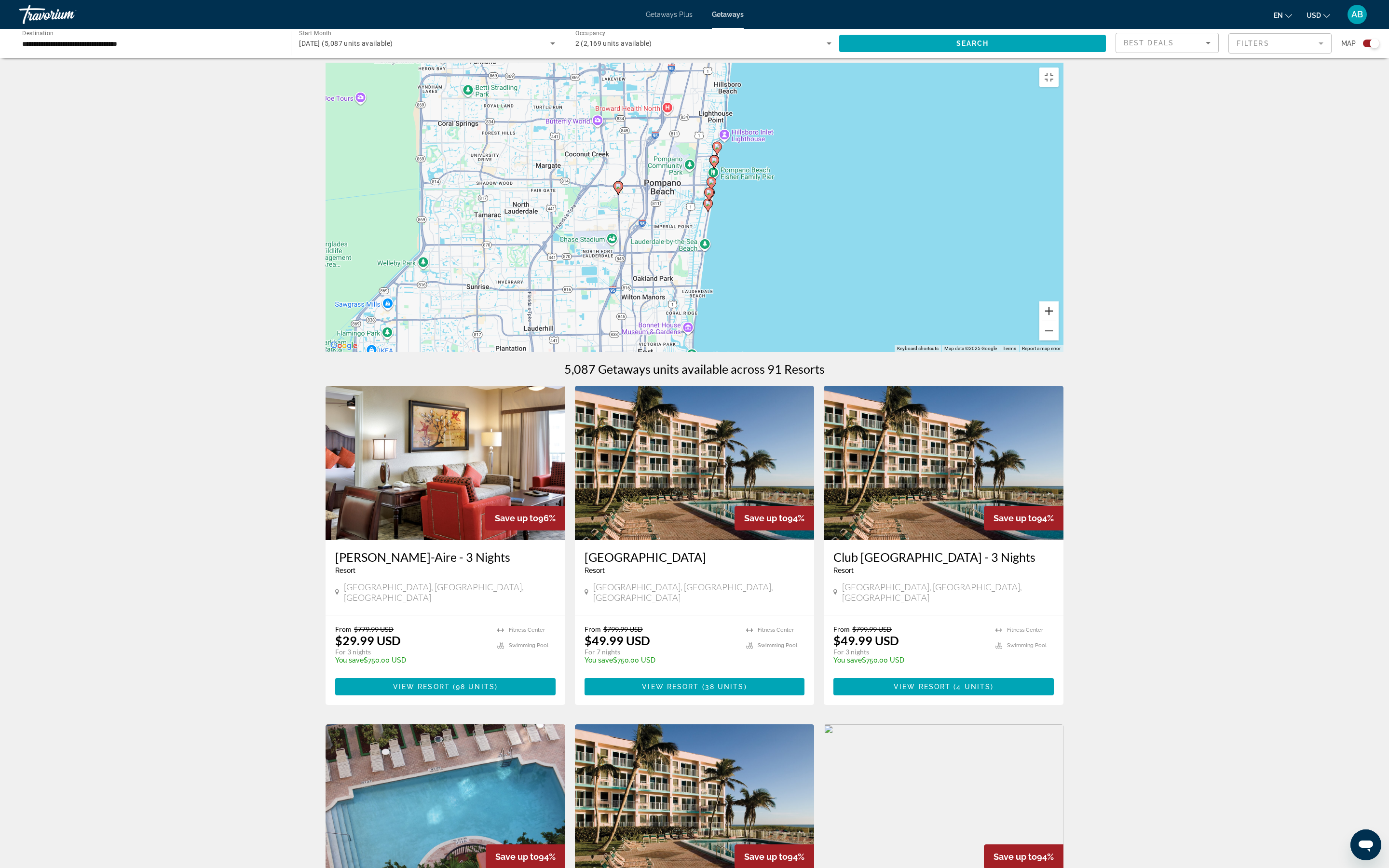
click at [1058, 321] on button "Zoom in" at bounding box center [1048, 311] width 19 height 19
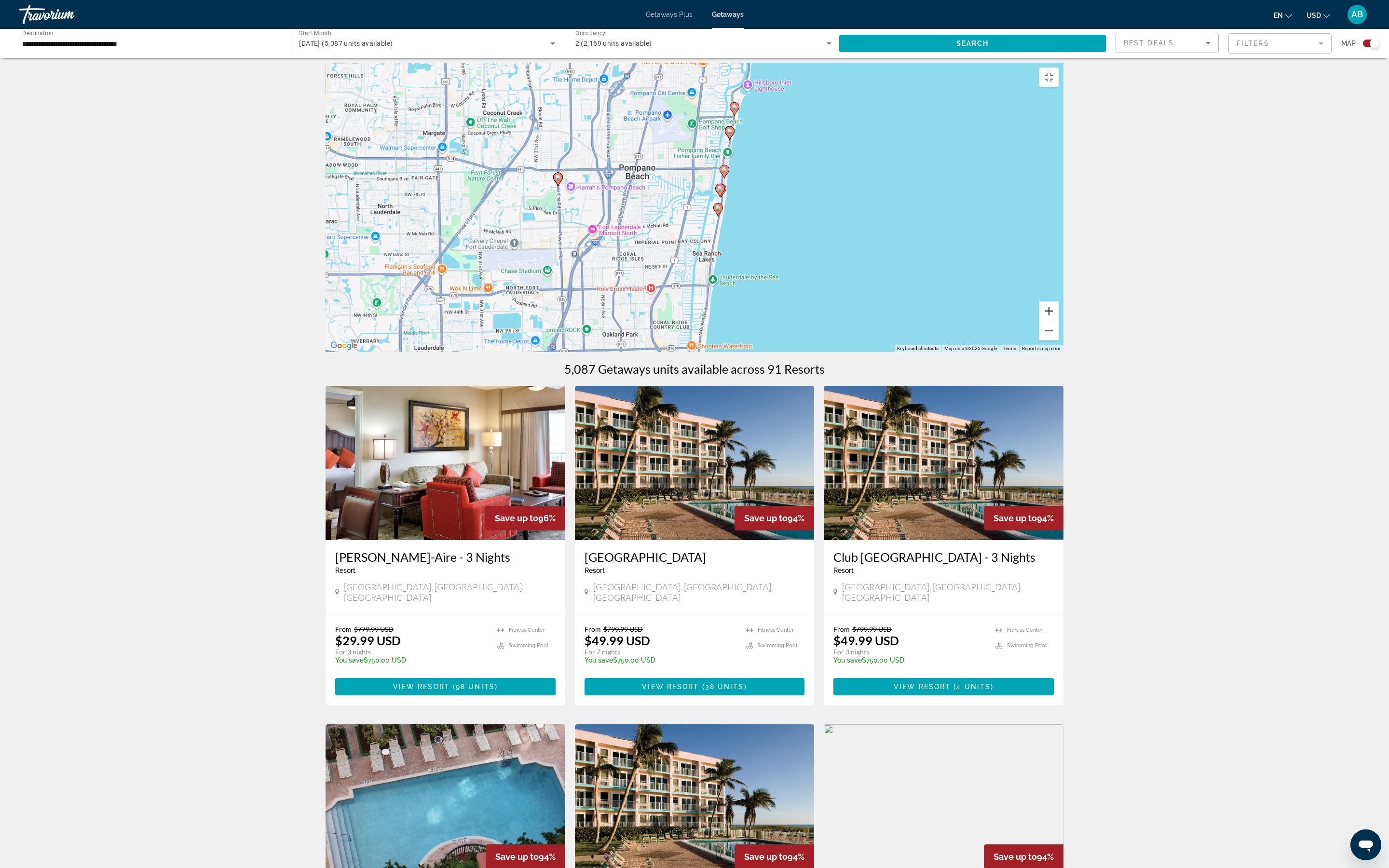
click at [1058, 321] on button "Zoom in" at bounding box center [1048, 311] width 19 height 19
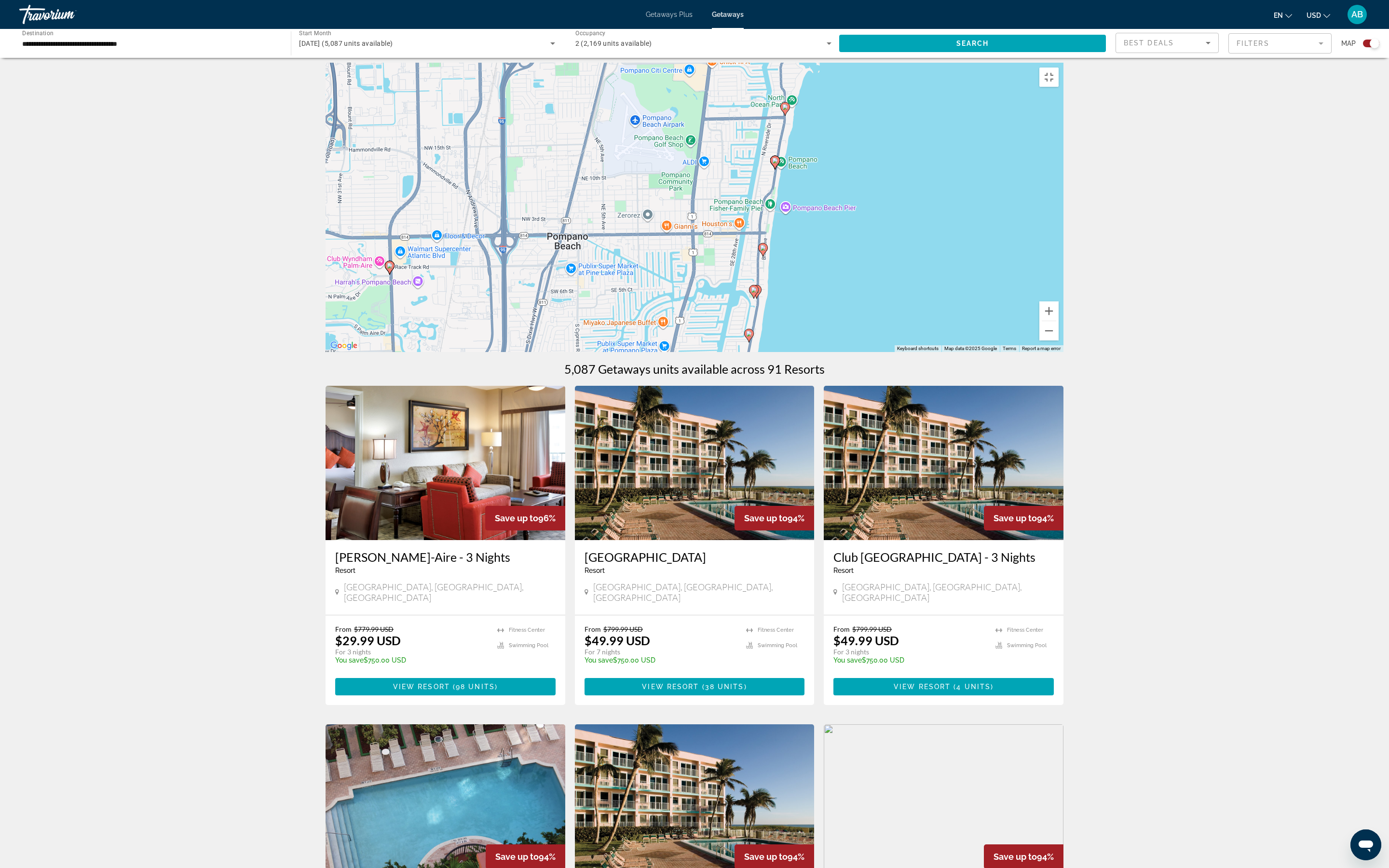
drag, startPoint x: 937, startPoint y: 393, endPoint x: 938, endPoint y: 506, distance: 113.0
click at [938, 352] on div "To activate drag with keyboard, press Alt + Enter. Once in keyboard drag state,…" at bounding box center [694, 207] width 737 height 290
click at [789, 116] on gmp-advanced-marker "Main content" at bounding box center [785, 109] width 10 height 15
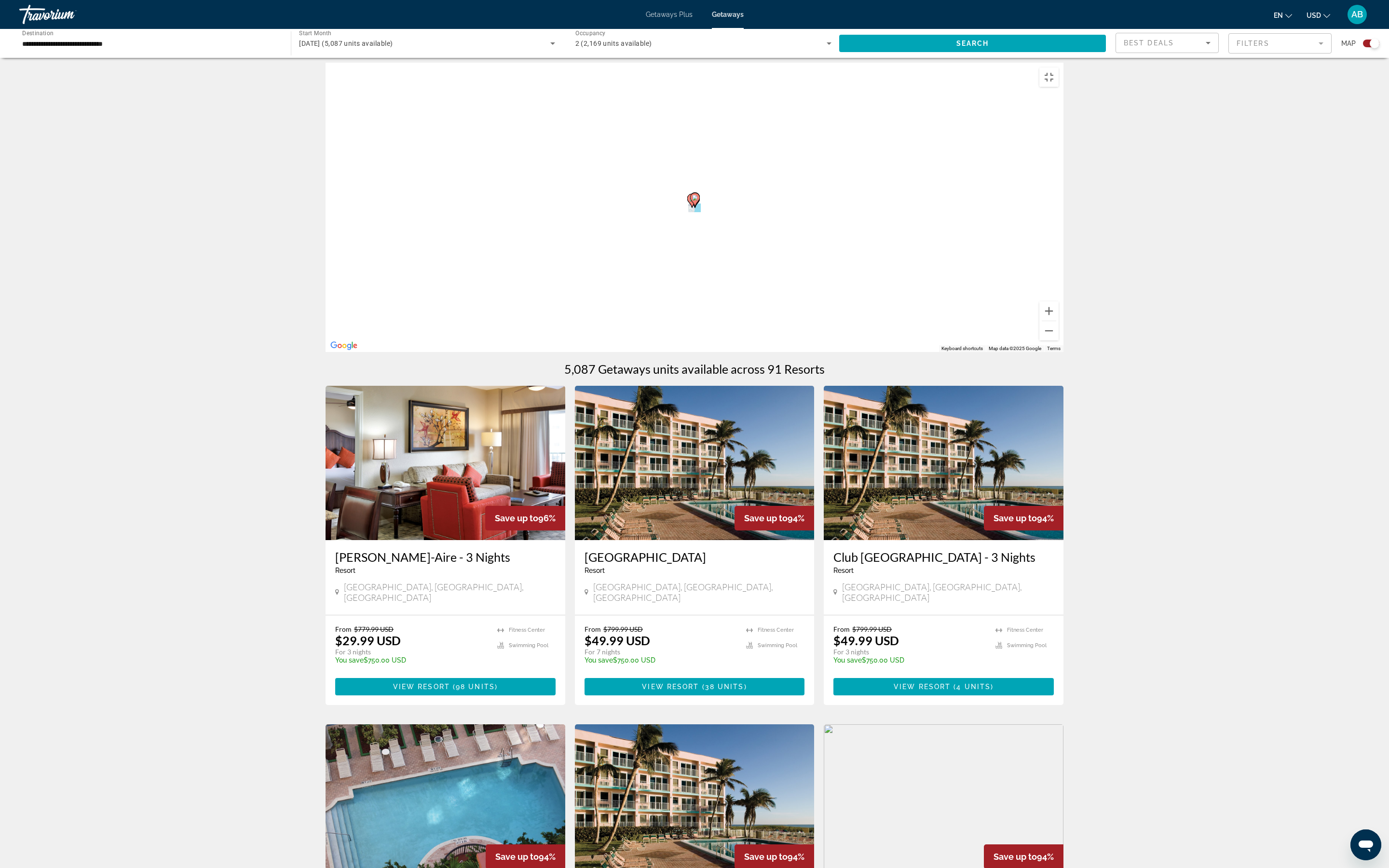
click at [789, 337] on div "To activate drag with keyboard, press Alt + Enter. Once in keyboard drag state,…" at bounding box center [694, 207] width 737 height 290
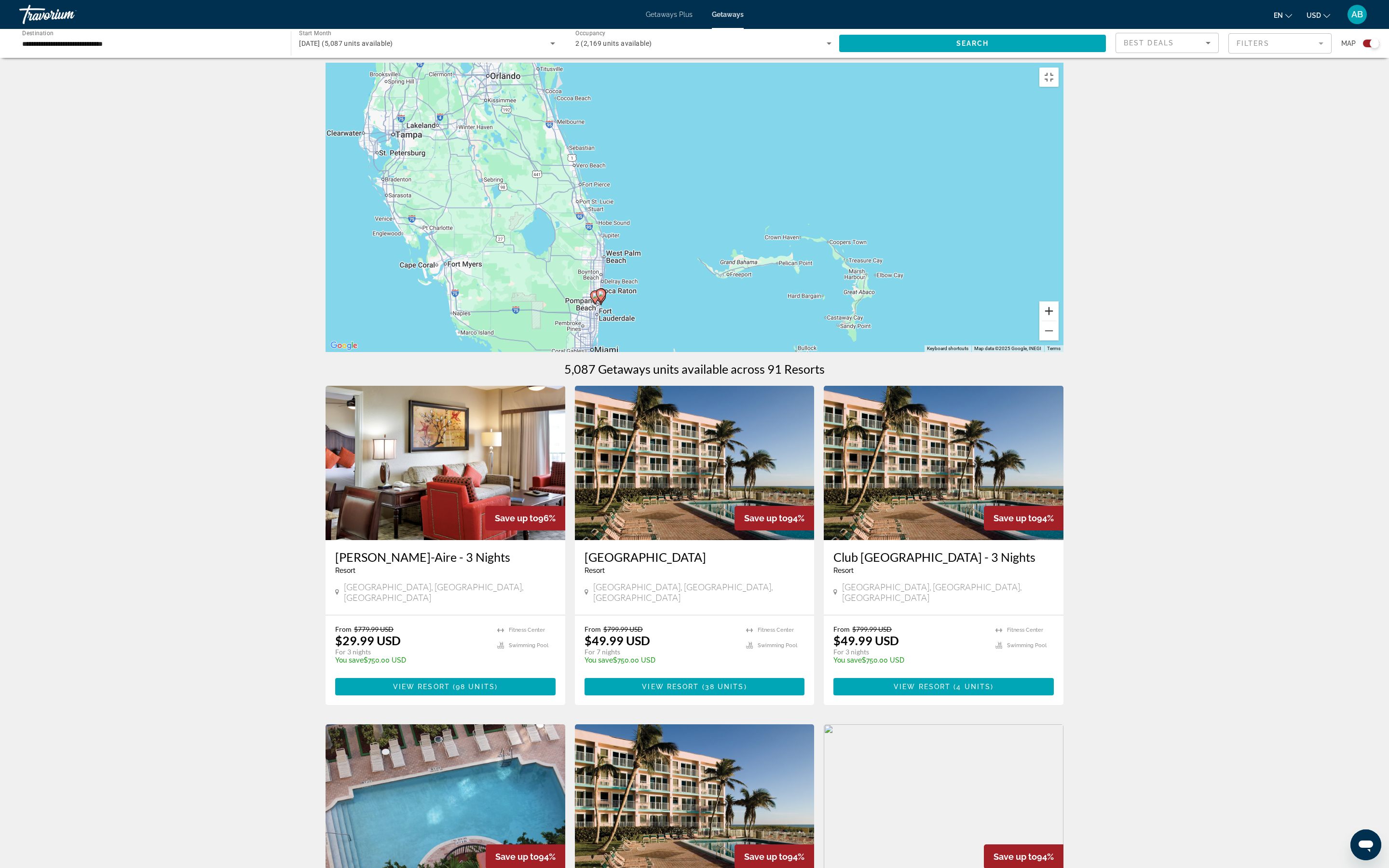
click at [1058, 321] on button "Zoom in" at bounding box center [1048, 311] width 19 height 19
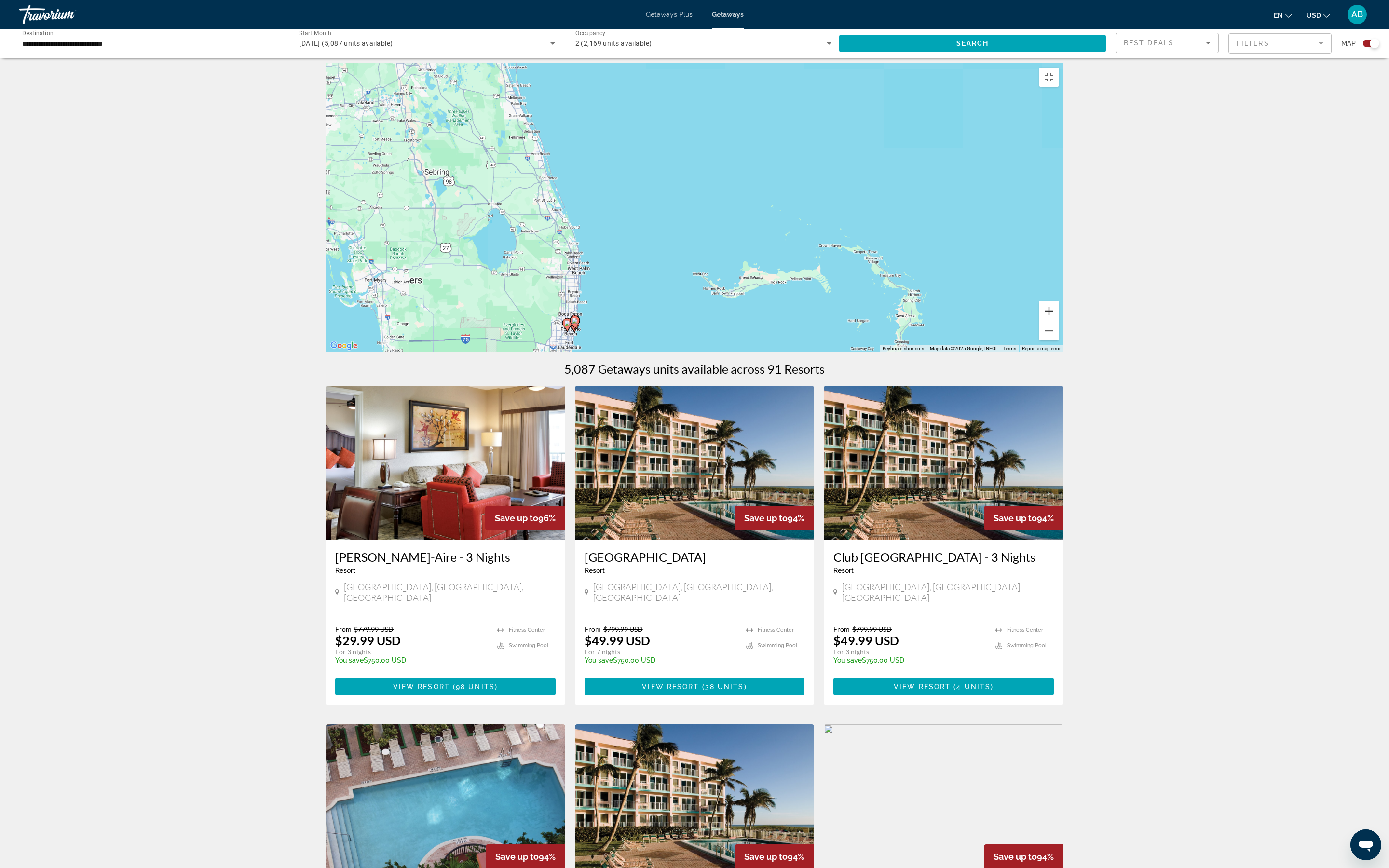
click at [1058, 321] on button "Zoom in" at bounding box center [1048, 311] width 19 height 19
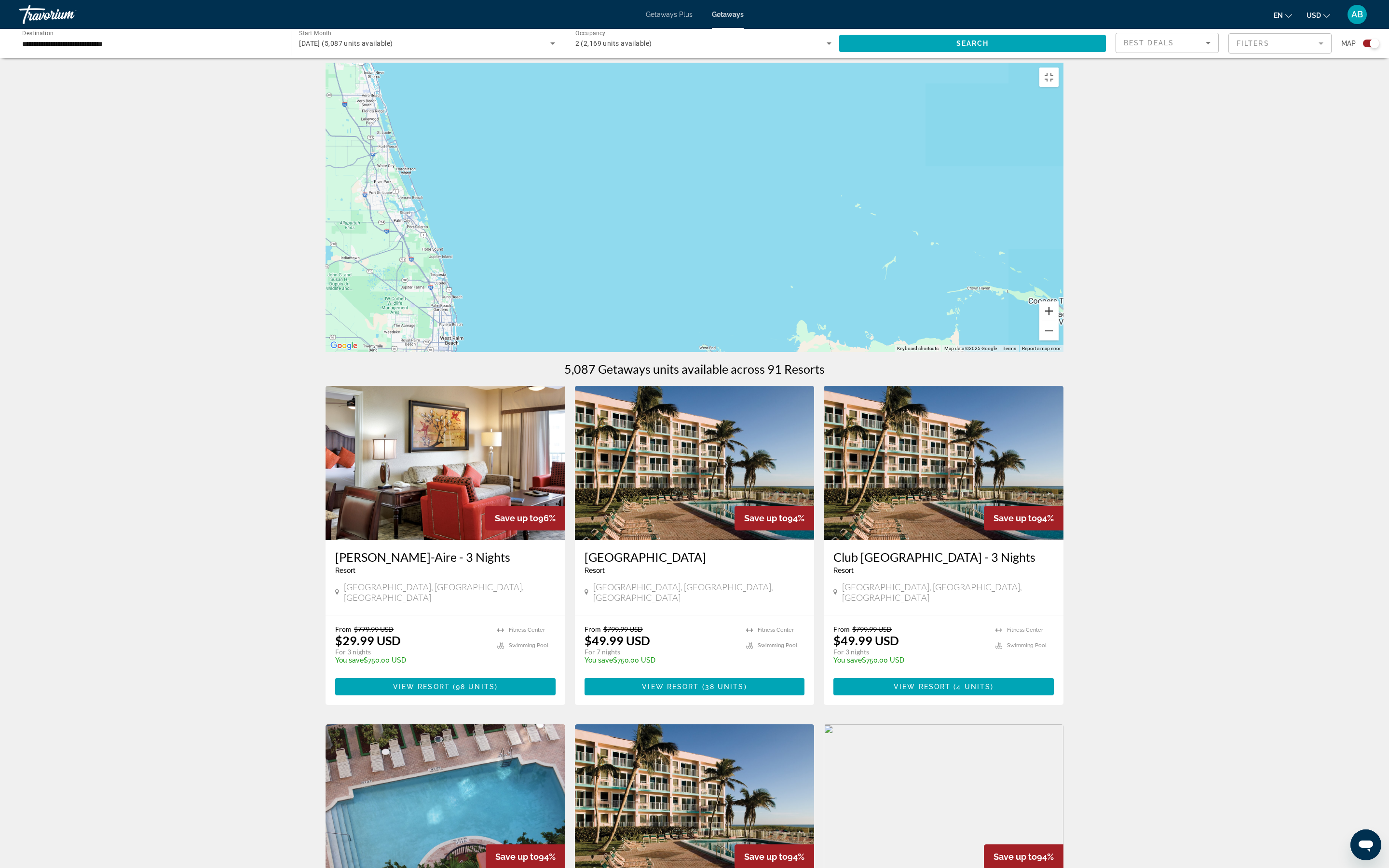
click at [1058, 321] on button "Zoom in" at bounding box center [1048, 311] width 19 height 19
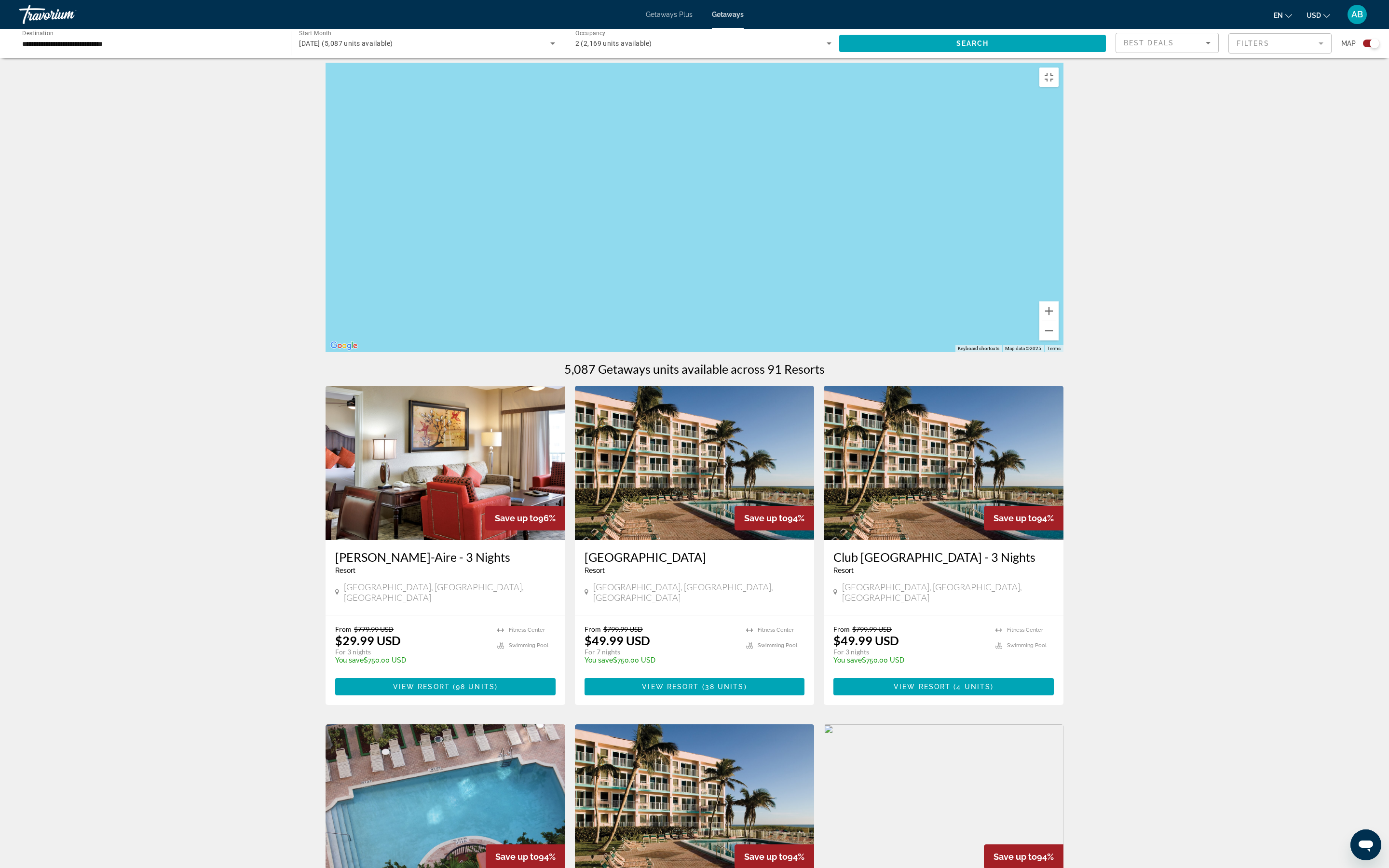
drag, startPoint x: 776, startPoint y: 609, endPoint x: 929, endPoint y: 385, distance: 271.3
click at [928, 352] on div "To activate drag with keyboard, press Alt + Enter. Once in keyboard drag state,…" at bounding box center [694, 207] width 737 height 290
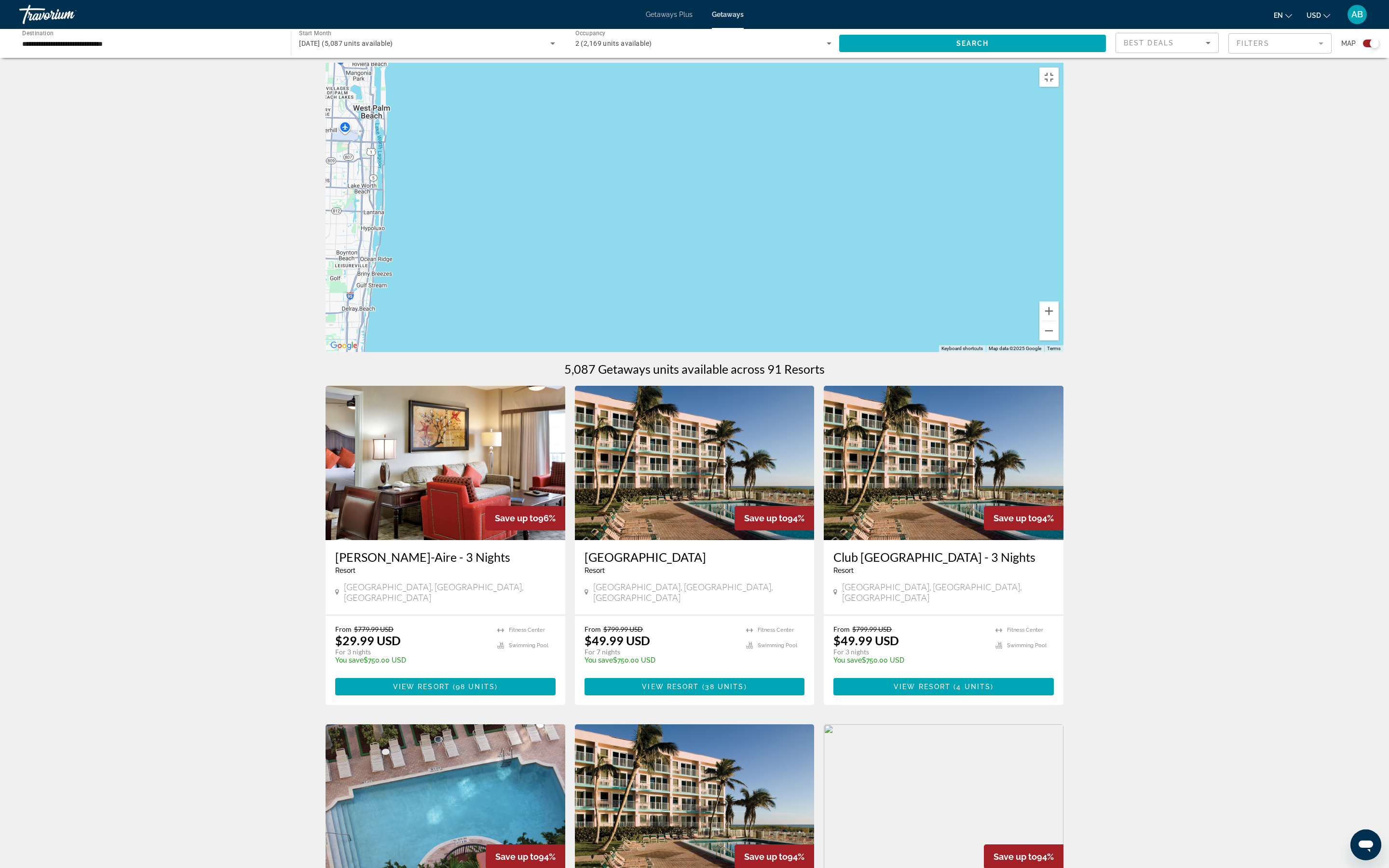
drag, startPoint x: 825, startPoint y: 481, endPoint x: 1168, endPoint y: 280, distance: 397.6
click at [1064, 280] on div "To activate drag with keyboard, press Alt + Enter. Once in keyboard drag state,…" at bounding box center [694, 207] width 737 height 290
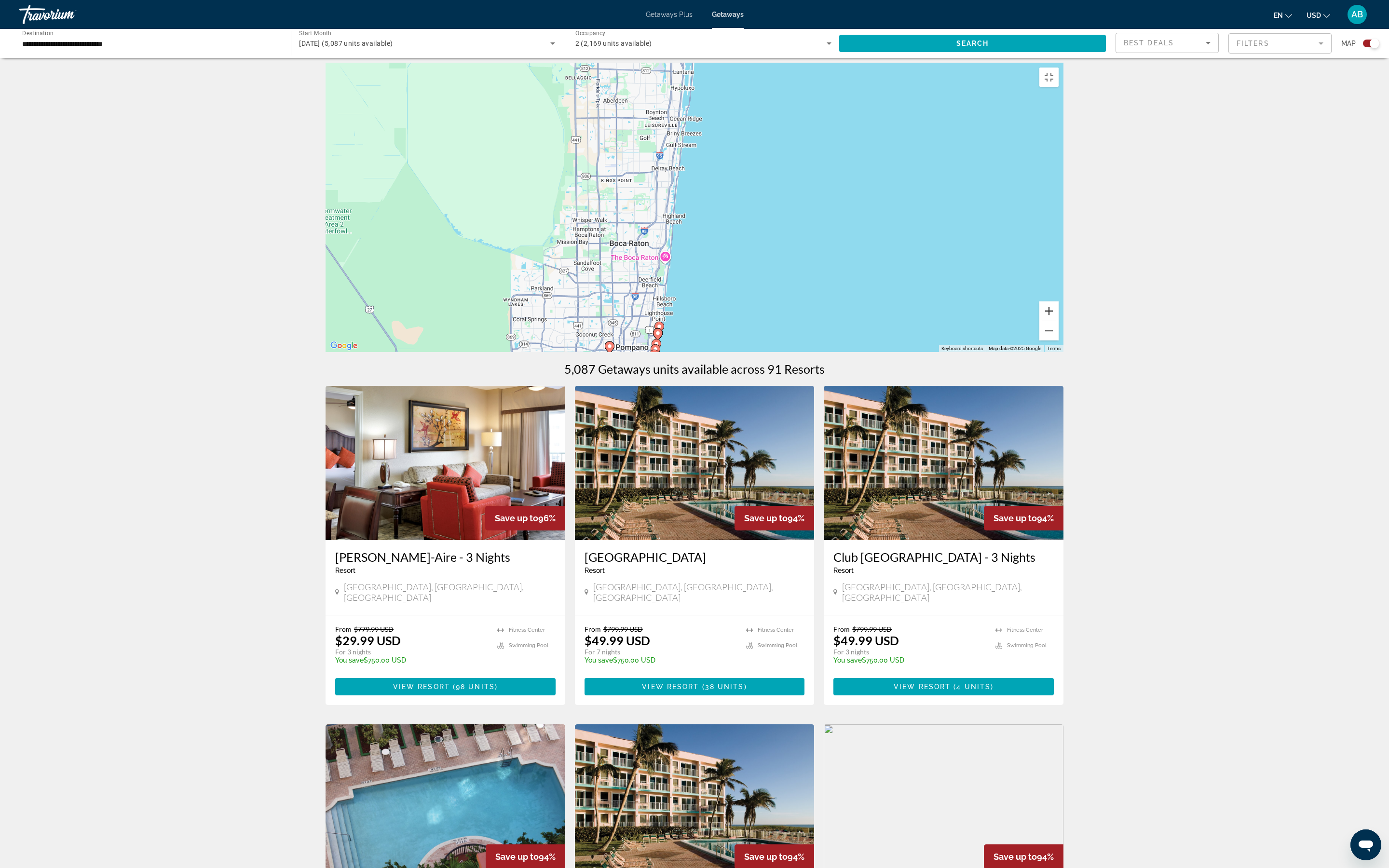
click at [1058, 321] on button "Zoom in" at bounding box center [1048, 311] width 19 height 19
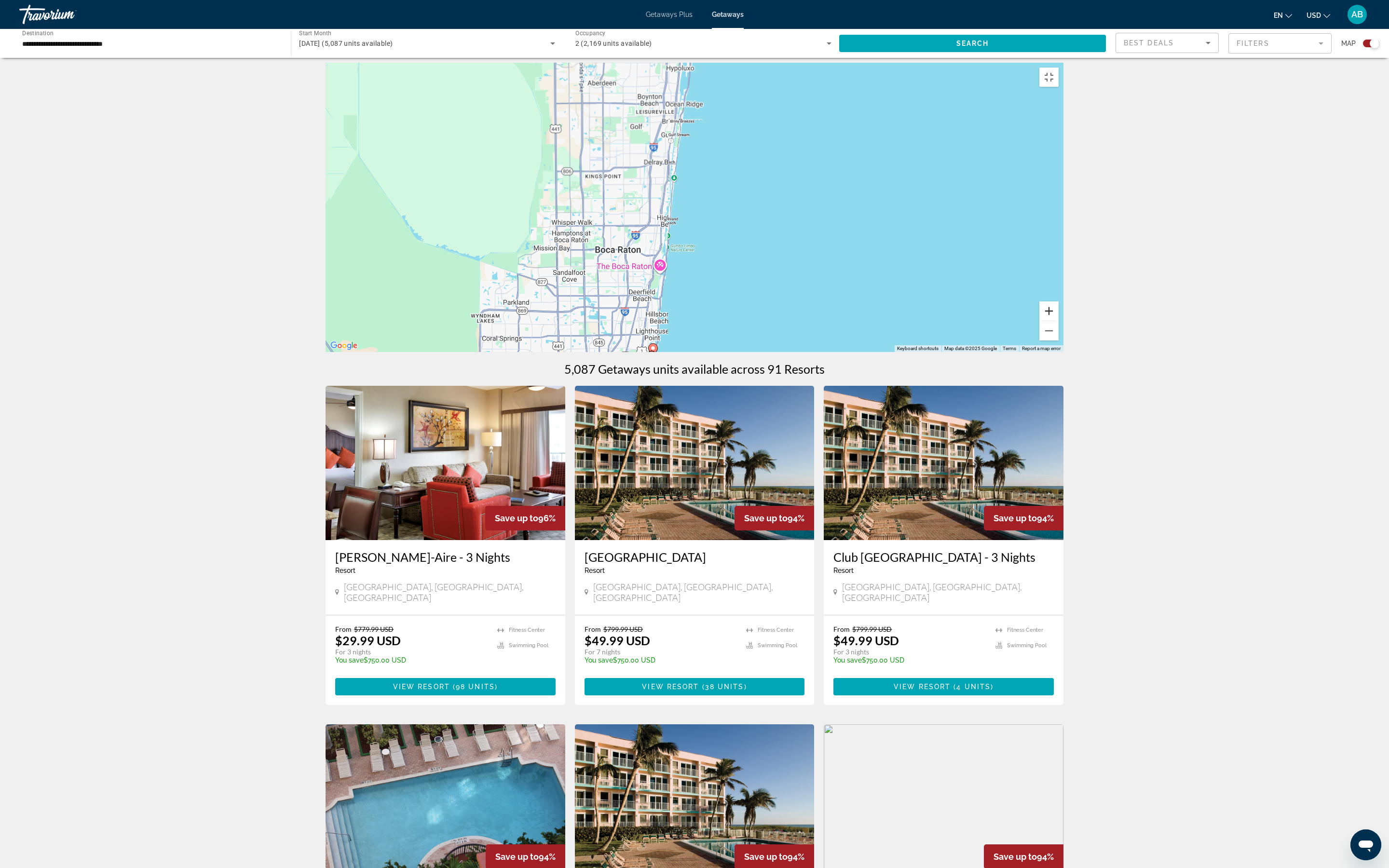
click at [1058, 321] on button "Zoom in" at bounding box center [1048, 311] width 19 height 19
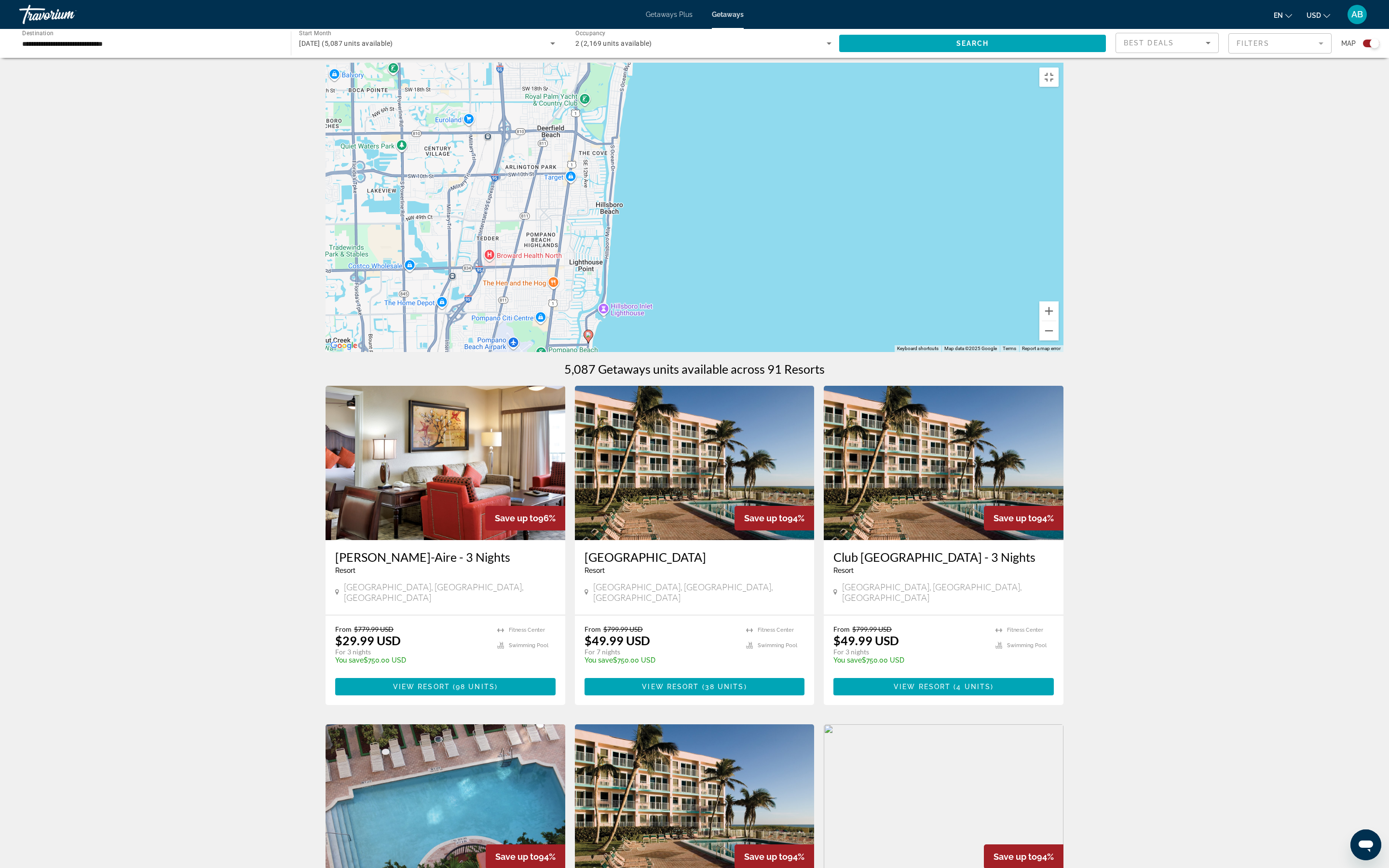
drag, startPoint x: 857, startPoint y: 728, endPoint x: 906, endPoint y: 310, distance: 420.9
click at [906, 309] on div "To activate drag with keyboard, press Alt + Enter. Once in keyboard drag state,…" at bounding box center [694, 207] width 737 height 290
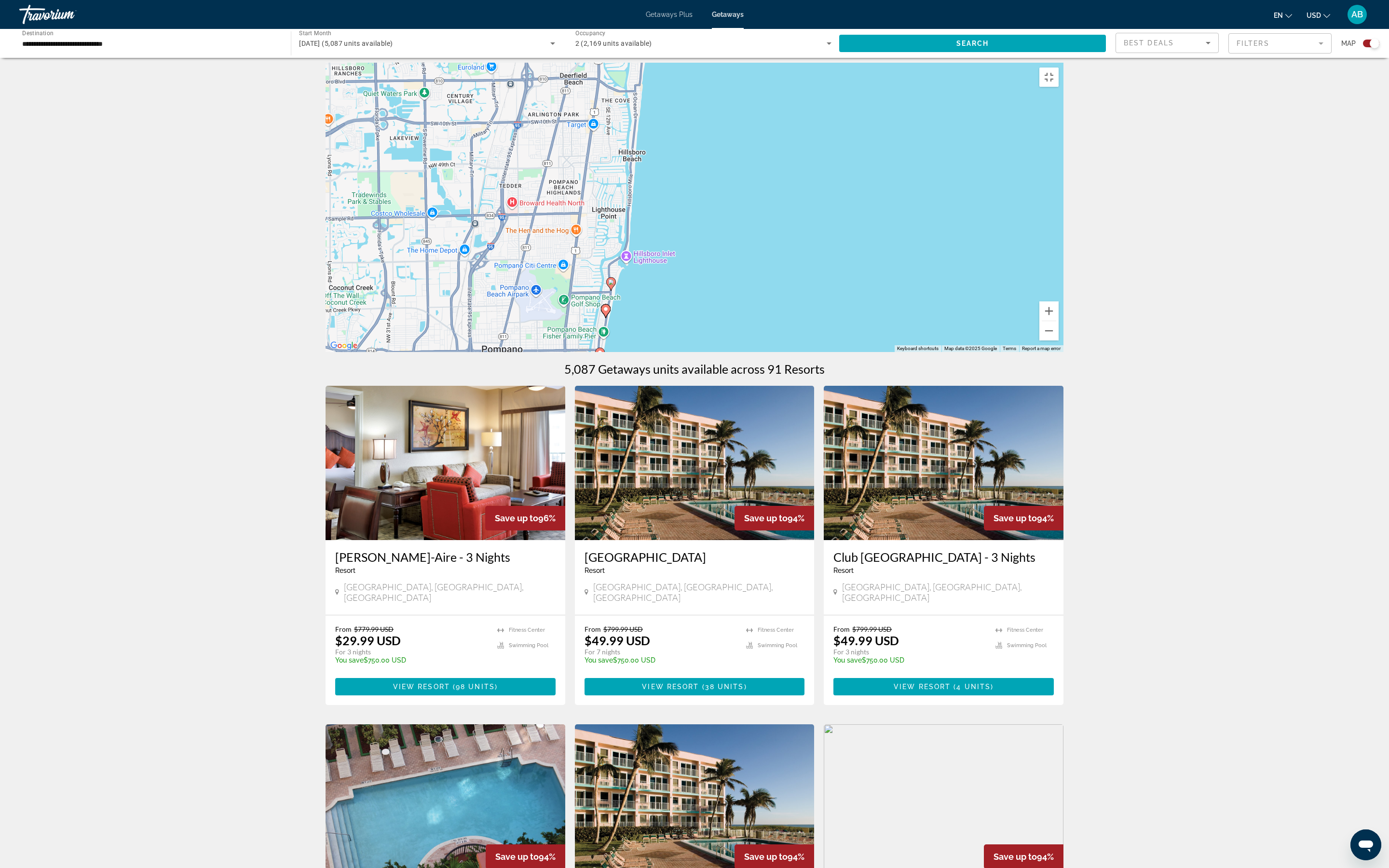
click at [612, 285] on image "Main content" at bounding box center [610, 282] width 5 height 5
type input "**********"
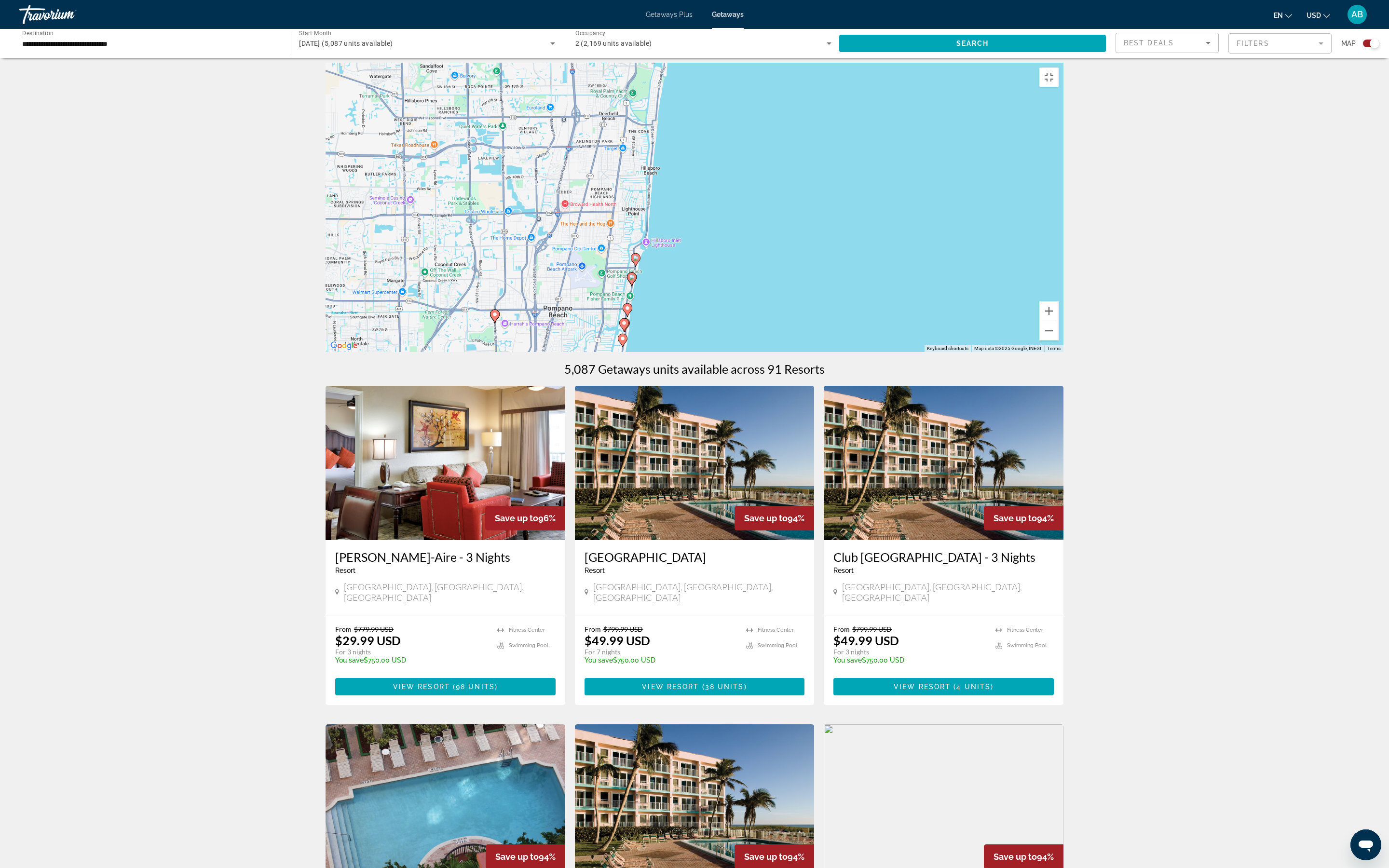
click at [612, 352] on div "To activate drag with keyboard, press Alt + Enter. Once in keyboard drag state,…" at bounding box center [694, 207] width 737 height 290
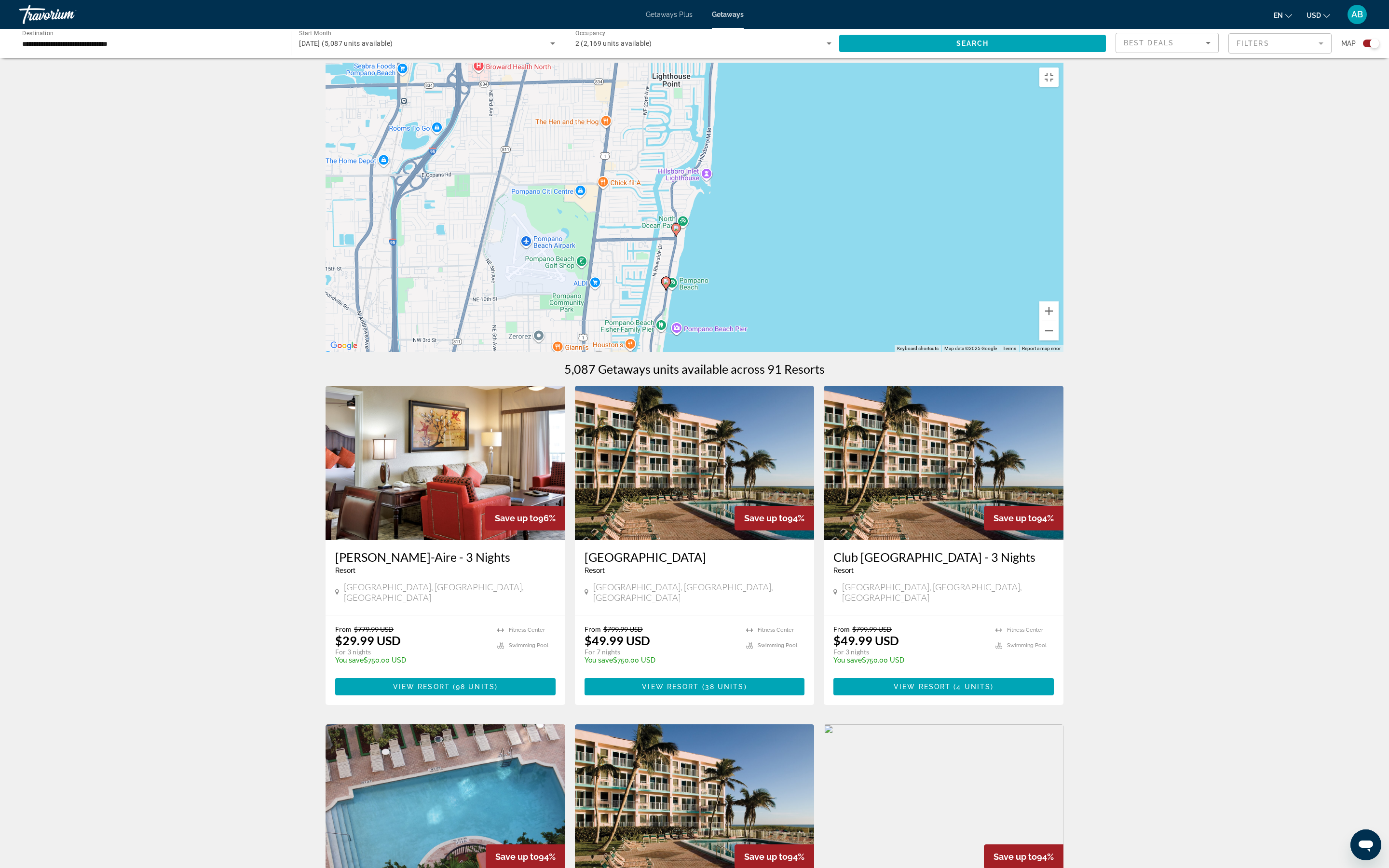
click at [678, 231] on image "Main content" at bounding box center [676, 228] width 5 height 5
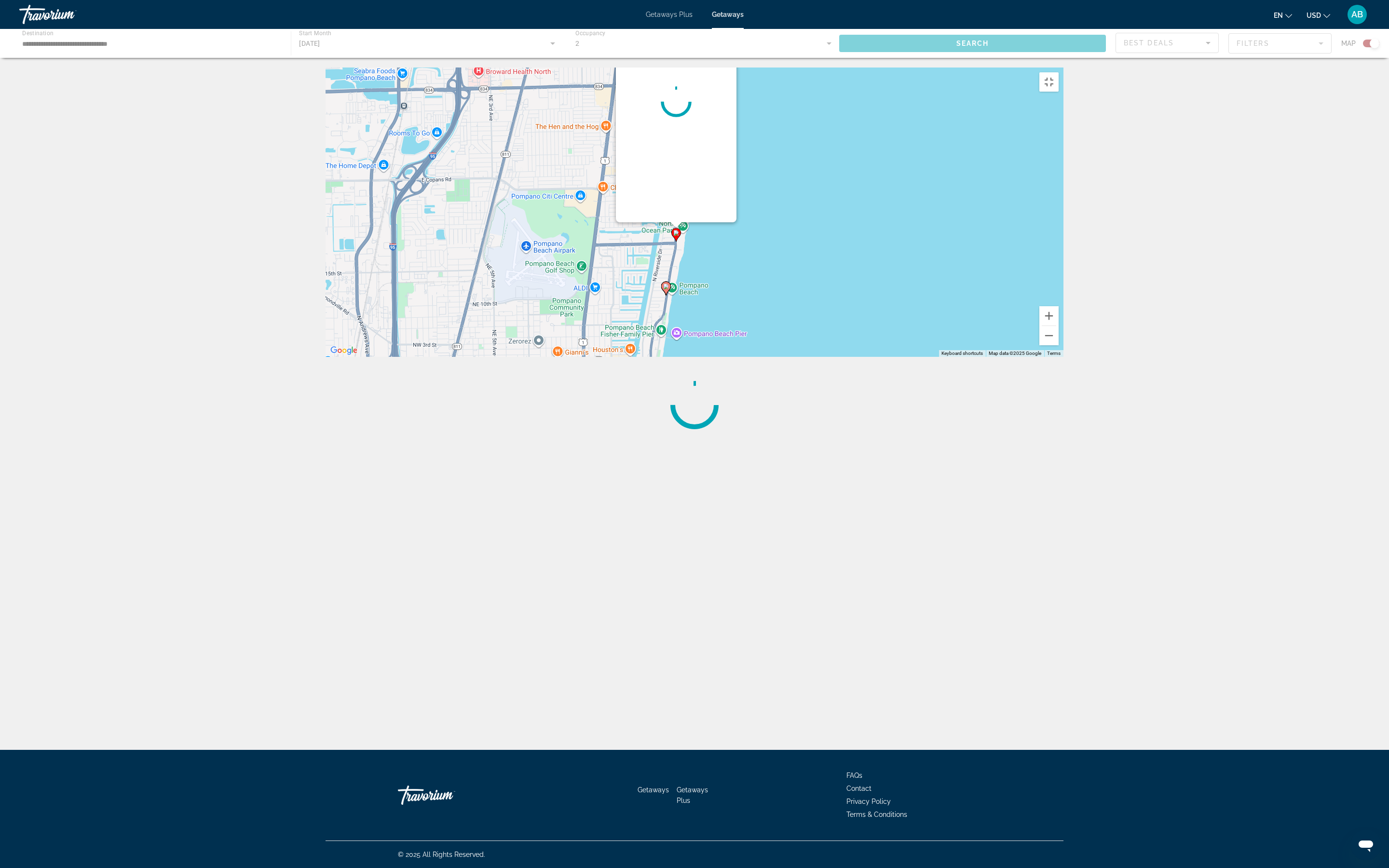
click at [678, 236] on image "Main content" at bounding box center [676, 233] width 5 height 5
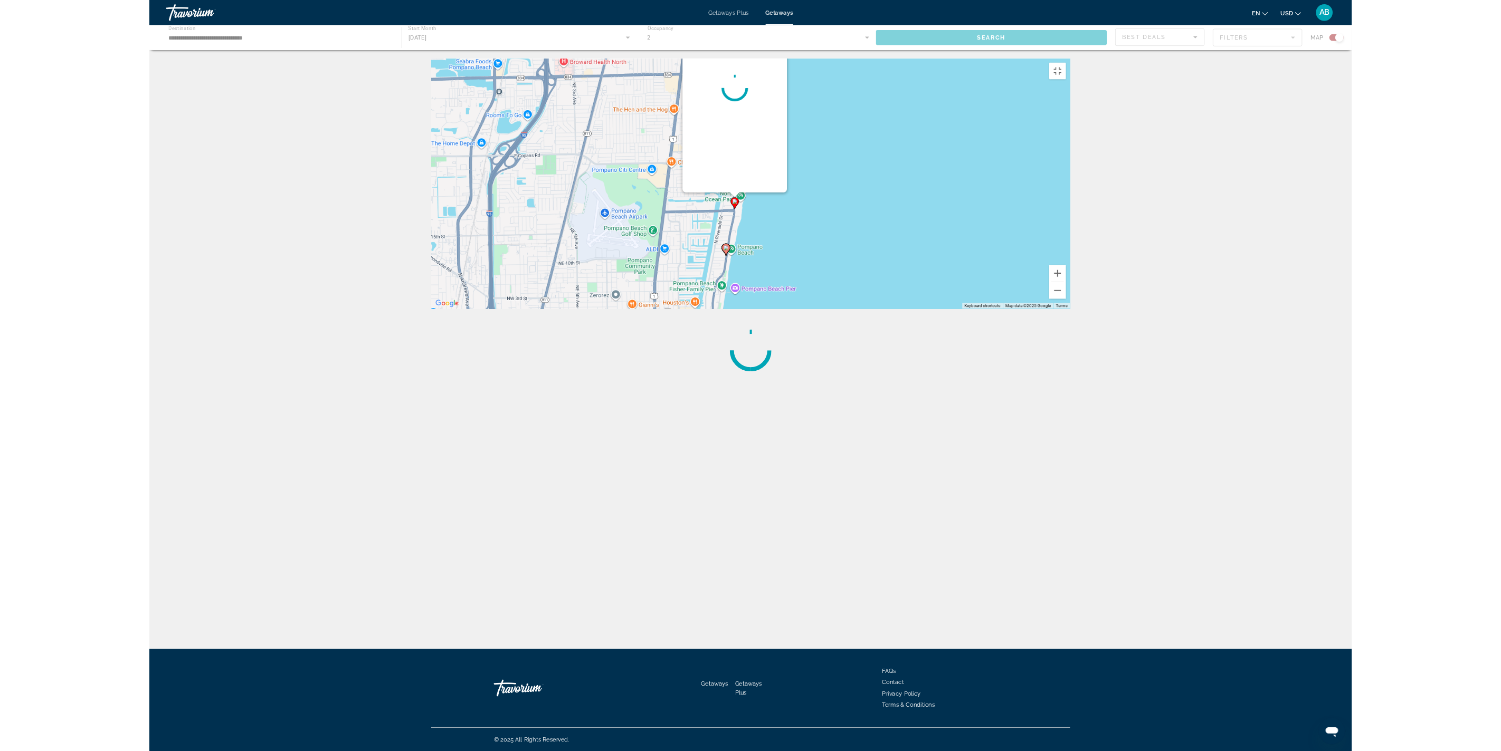
scroll to position [0, 0]
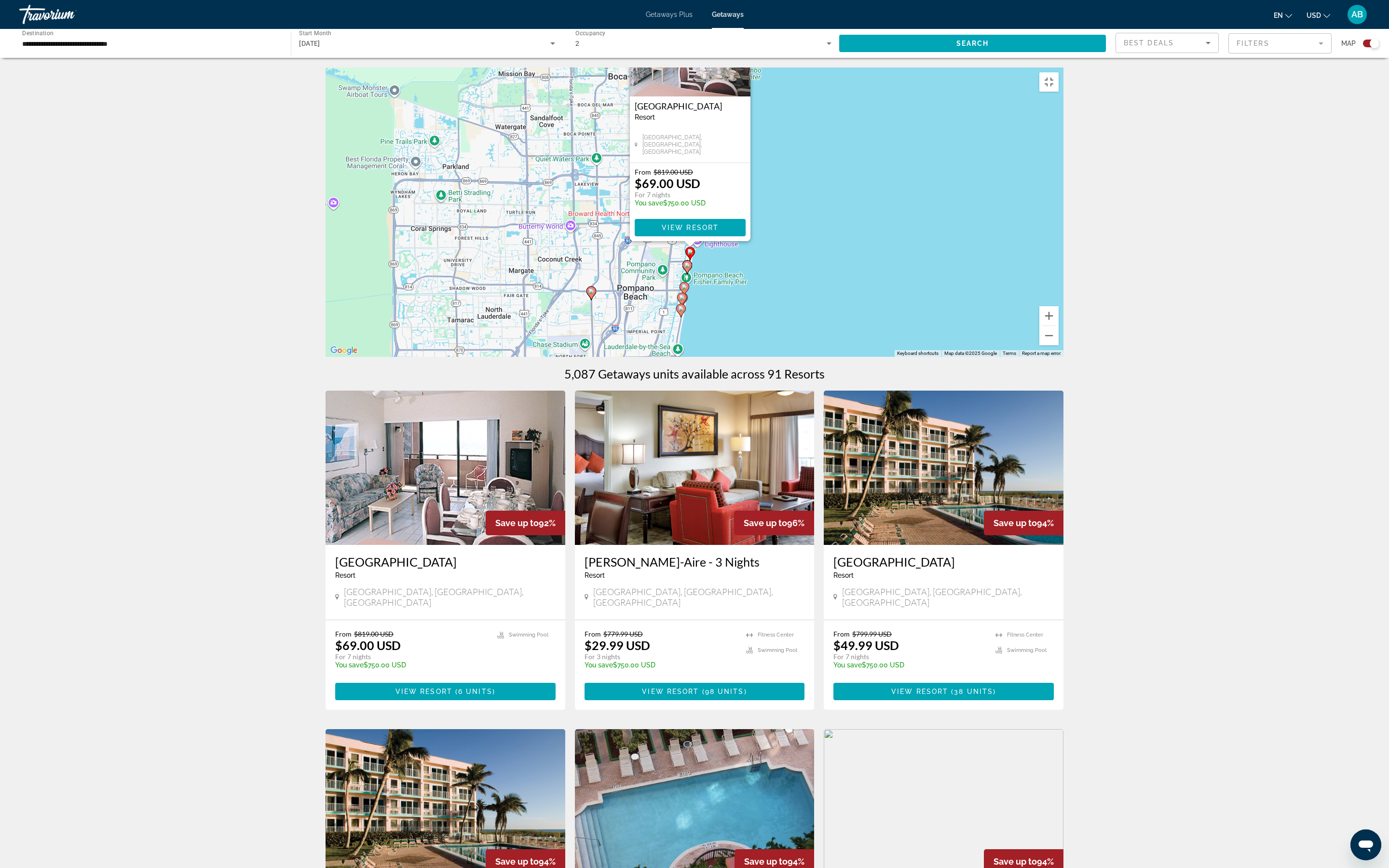
click at [687, 268] on image "Main content" at bounding box center [687, 265] width 5 height 5
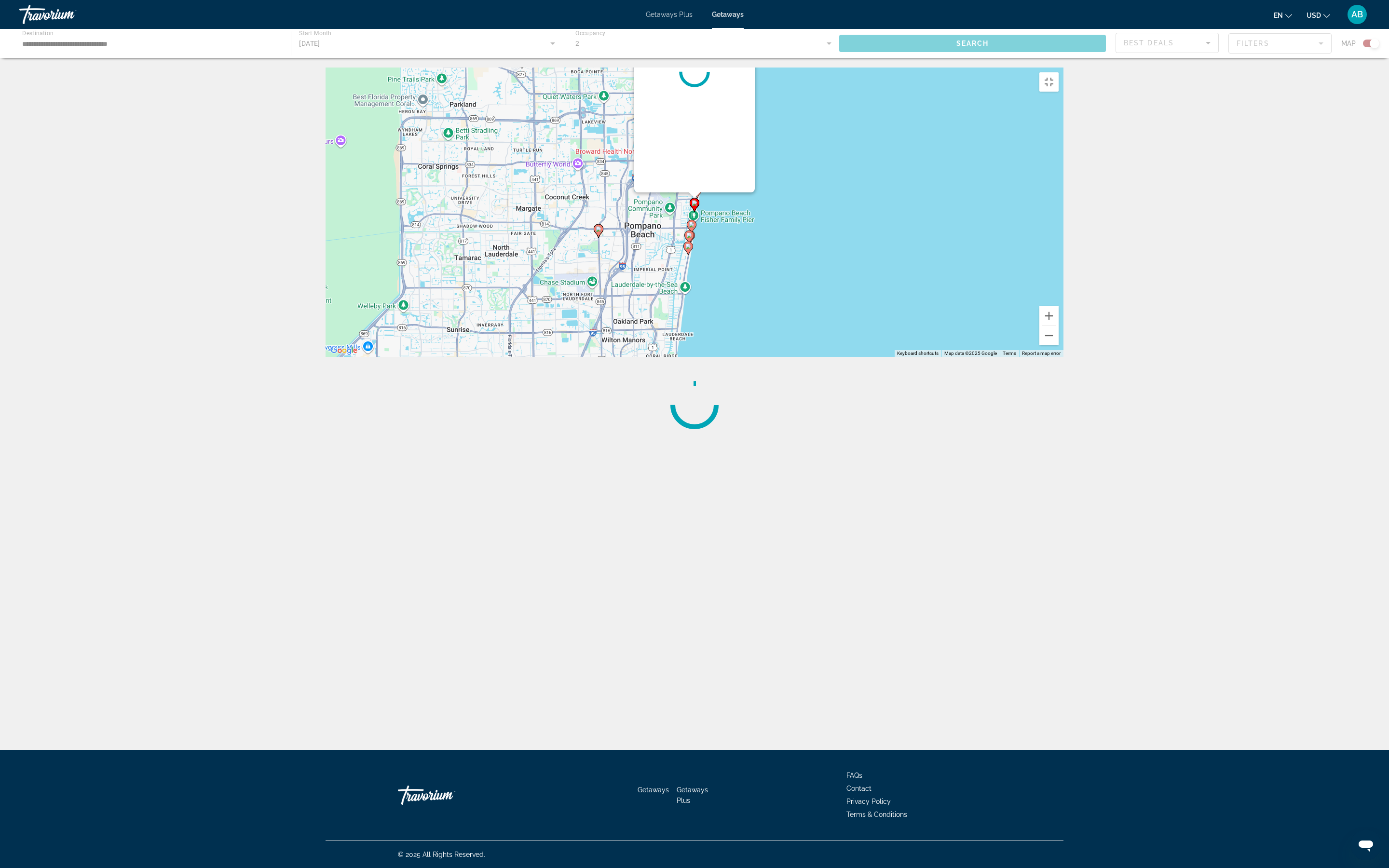
click at [687, 356] on div "To activate drag with keyboard, press Alt + Enter. Once in keyboard drag state,…" at bounding box center [694, 212] width 737 height 290
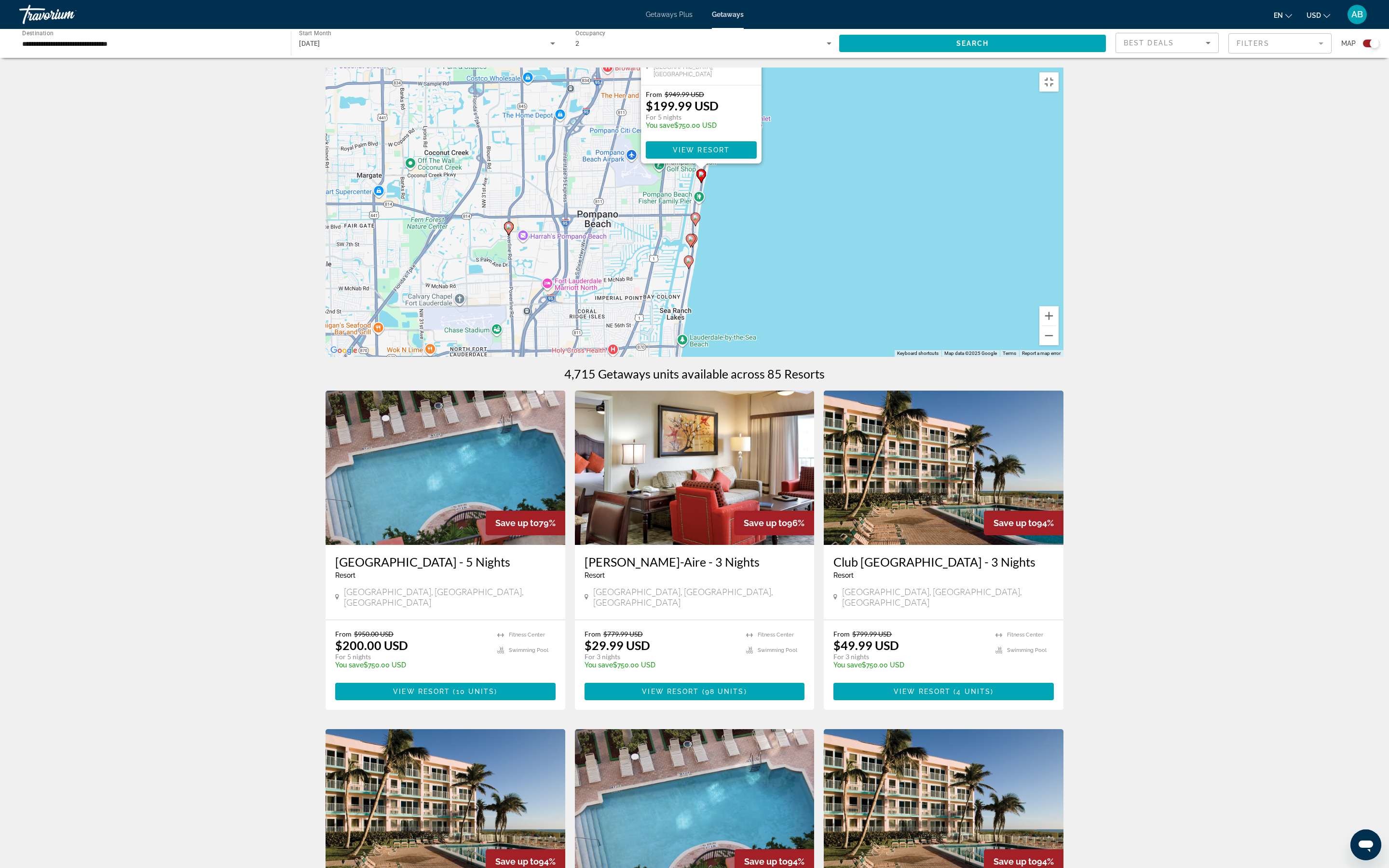
click at [697, 220] on image "Main content" at bounding box center [695, 217] width 5 height 5
click at [697, 227] on gmp-advanced-marker "Main content" at bounding box center [695, 219] width 10 height 15
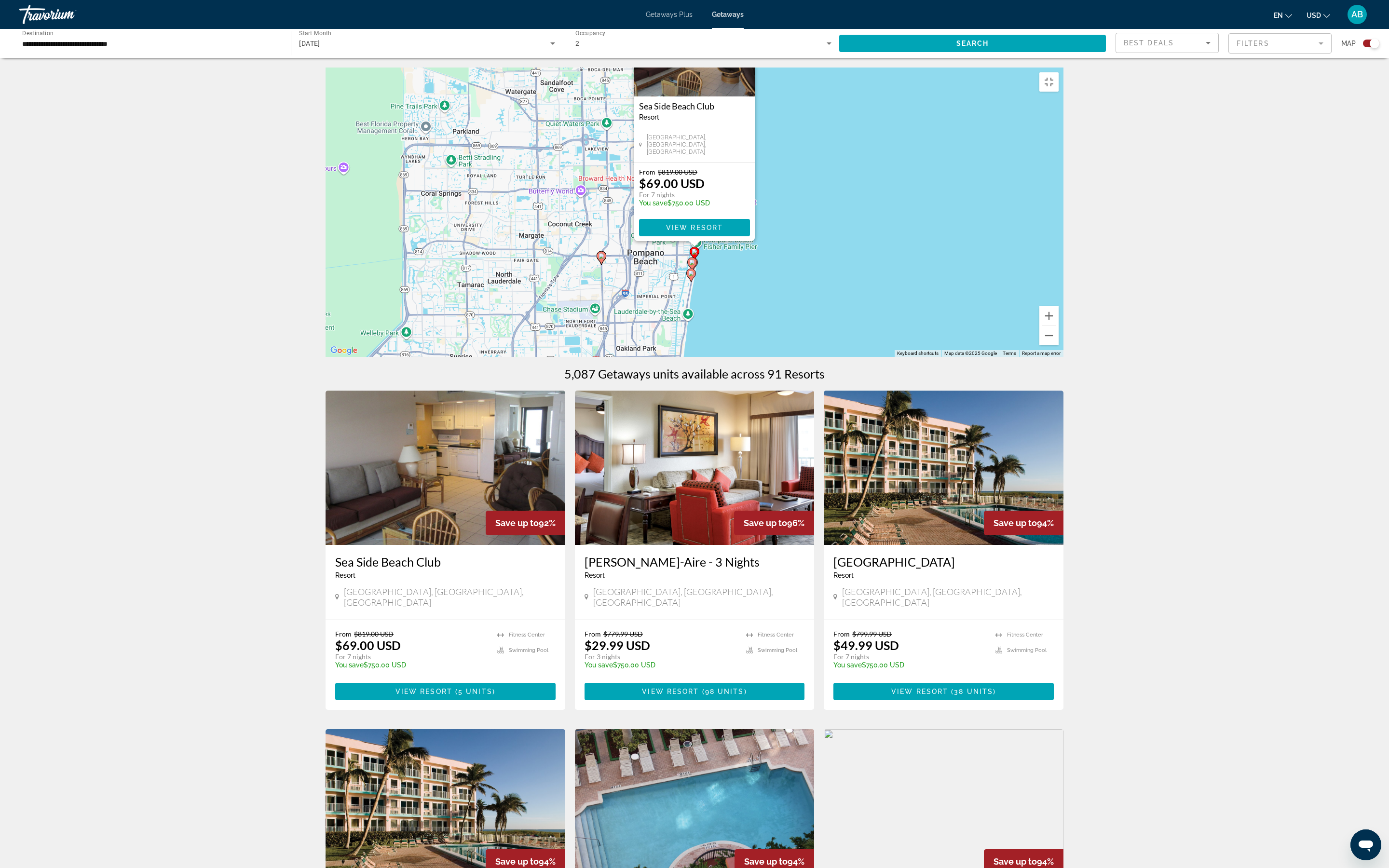
click at [695, 270] on icon "Main content" at bounding box center [691, 264] width 8 height 13
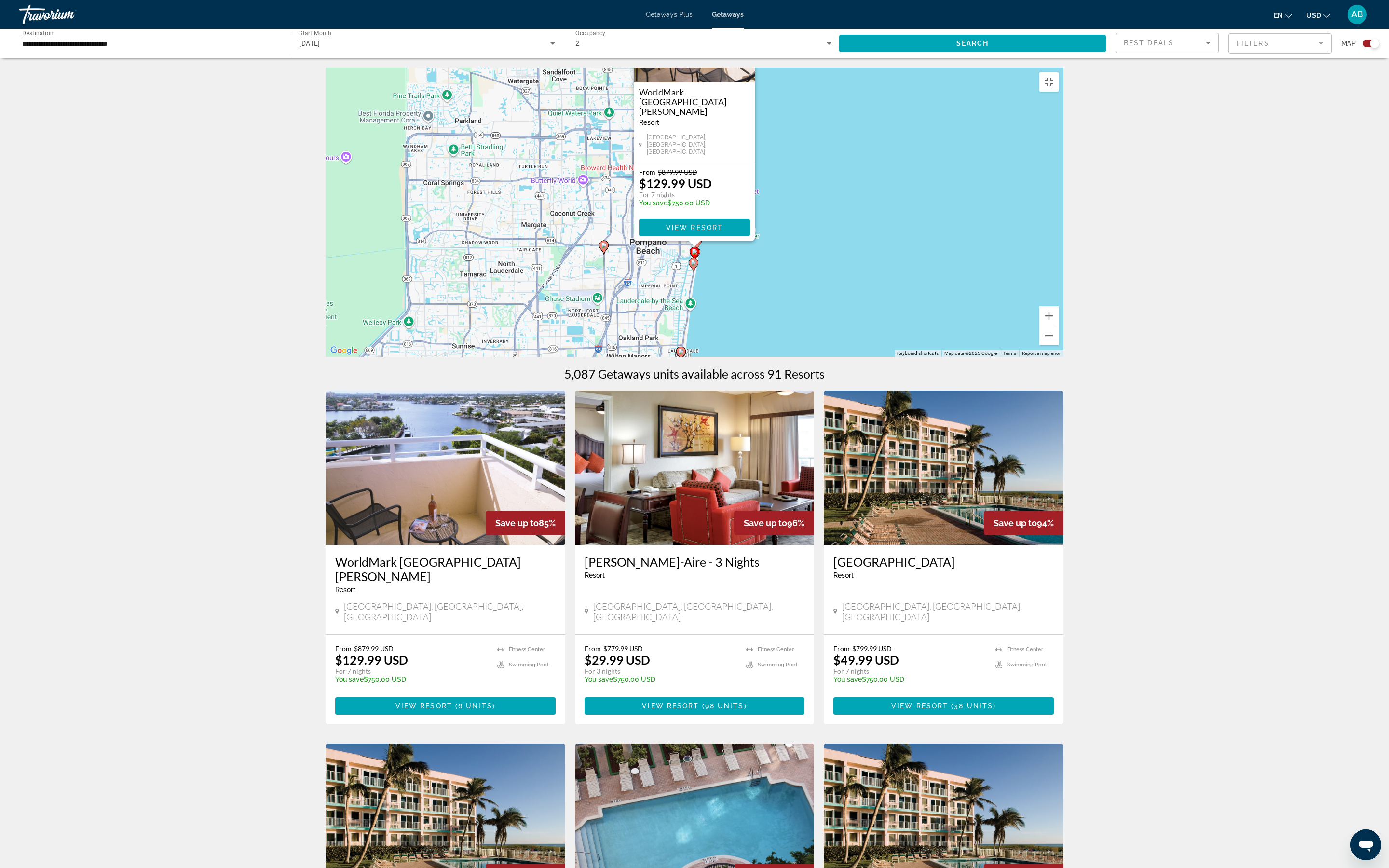
click at [694, 266] on image "Main content" at bounding box center [694, 262] width 5 height 5
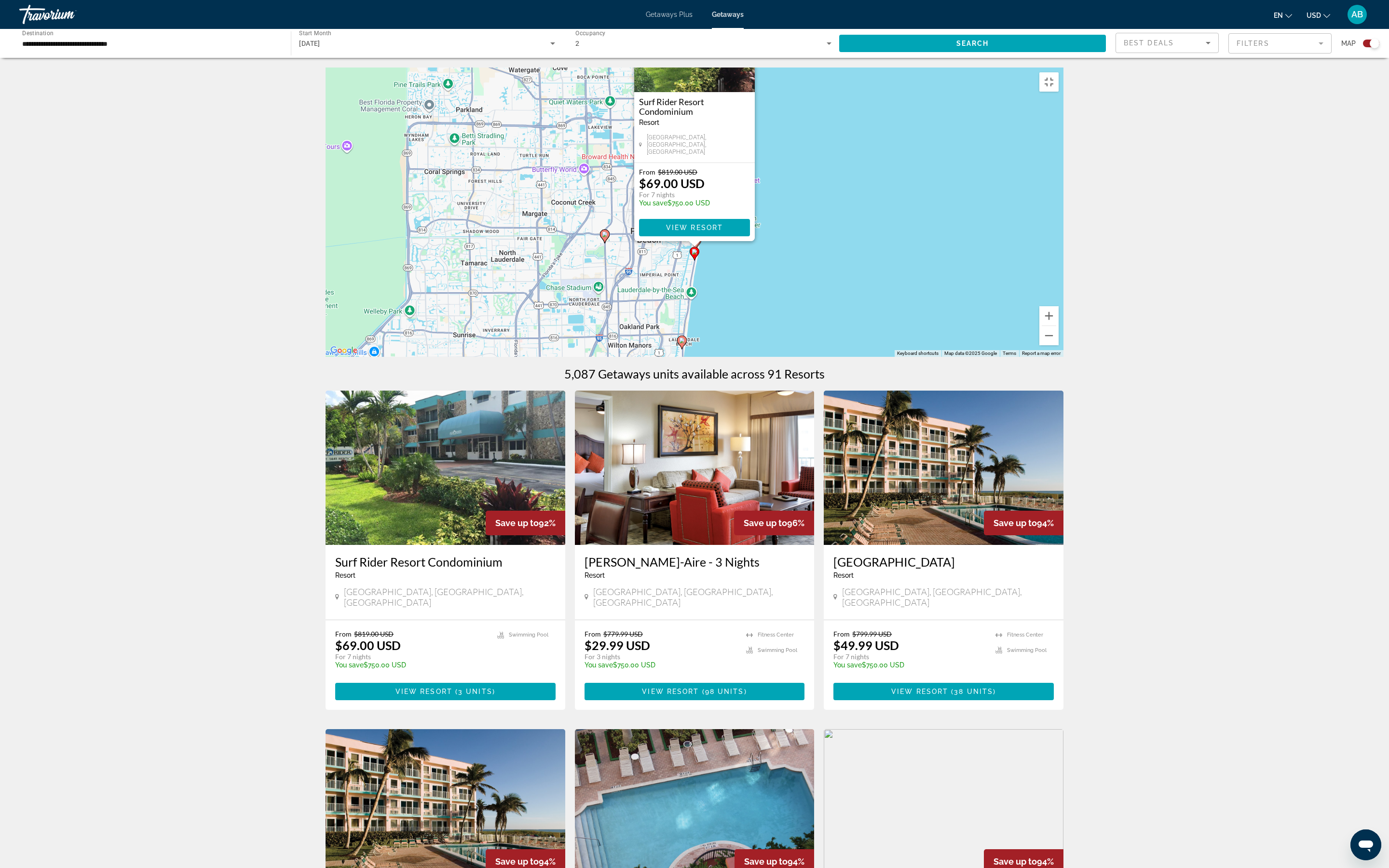
click at [728, 356] on div "To navigate, press the arrow keys. To activate drag with keyboard, press Alt + …" at bounding box center [694, 212] width 737 height 290
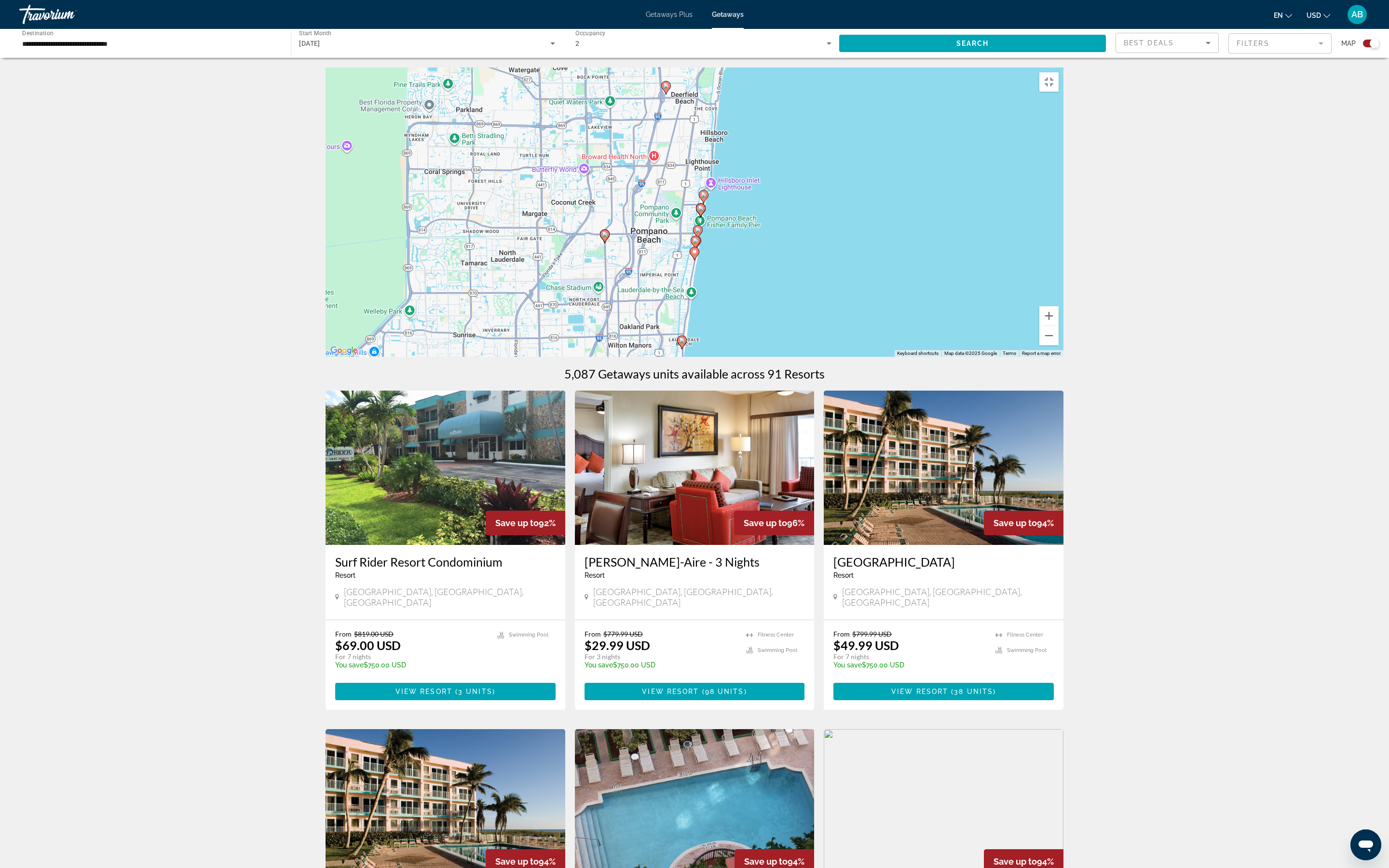
click at [606, 238] on image "Main content" at bounding box center [605, 234] width 5 height 5
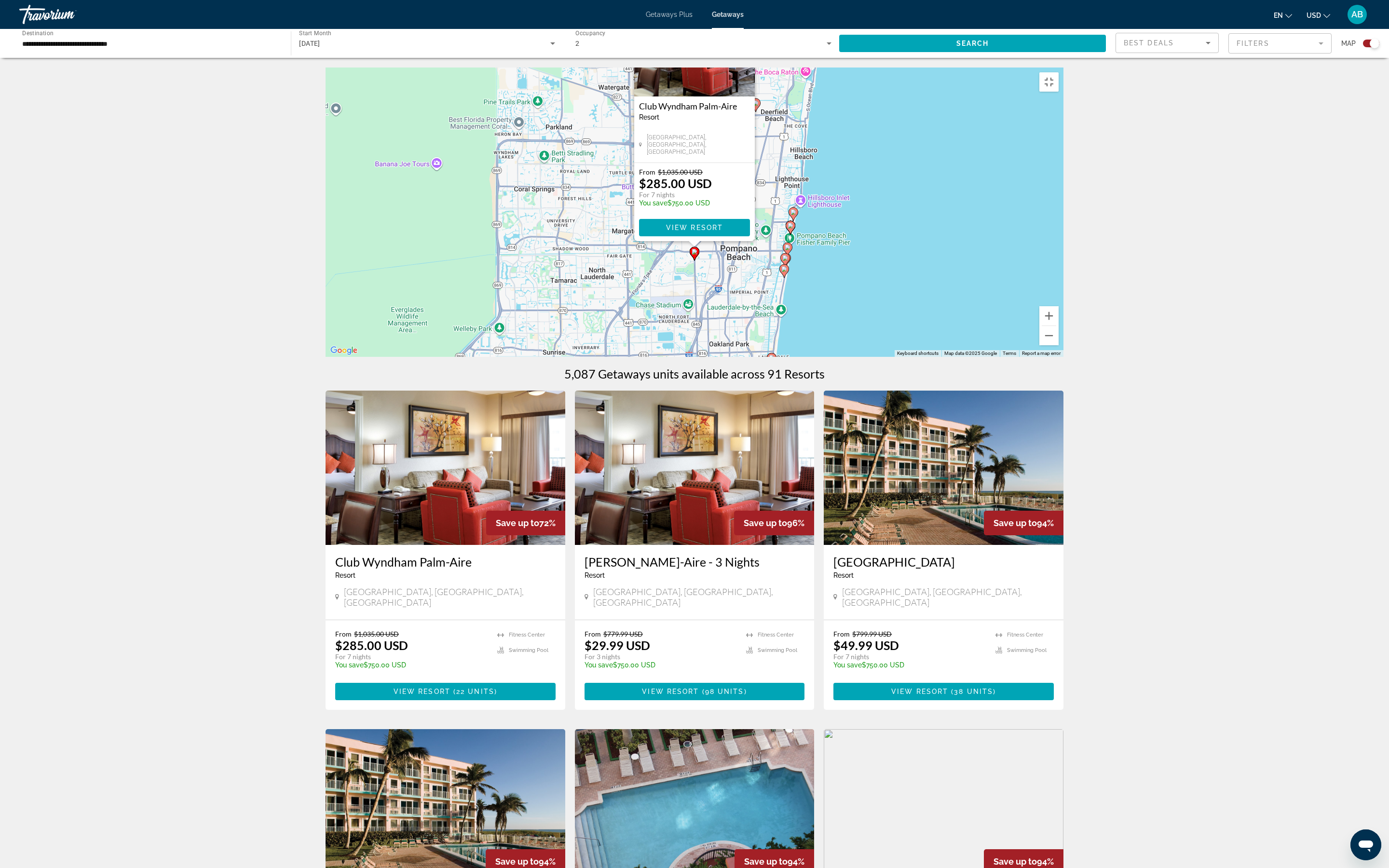
click at [885, 356] on div "To activate drag with keyboard, press Alt + Enter. Once in keyboard drag state,…" at bounding box center [694, 212] width 737 height 290
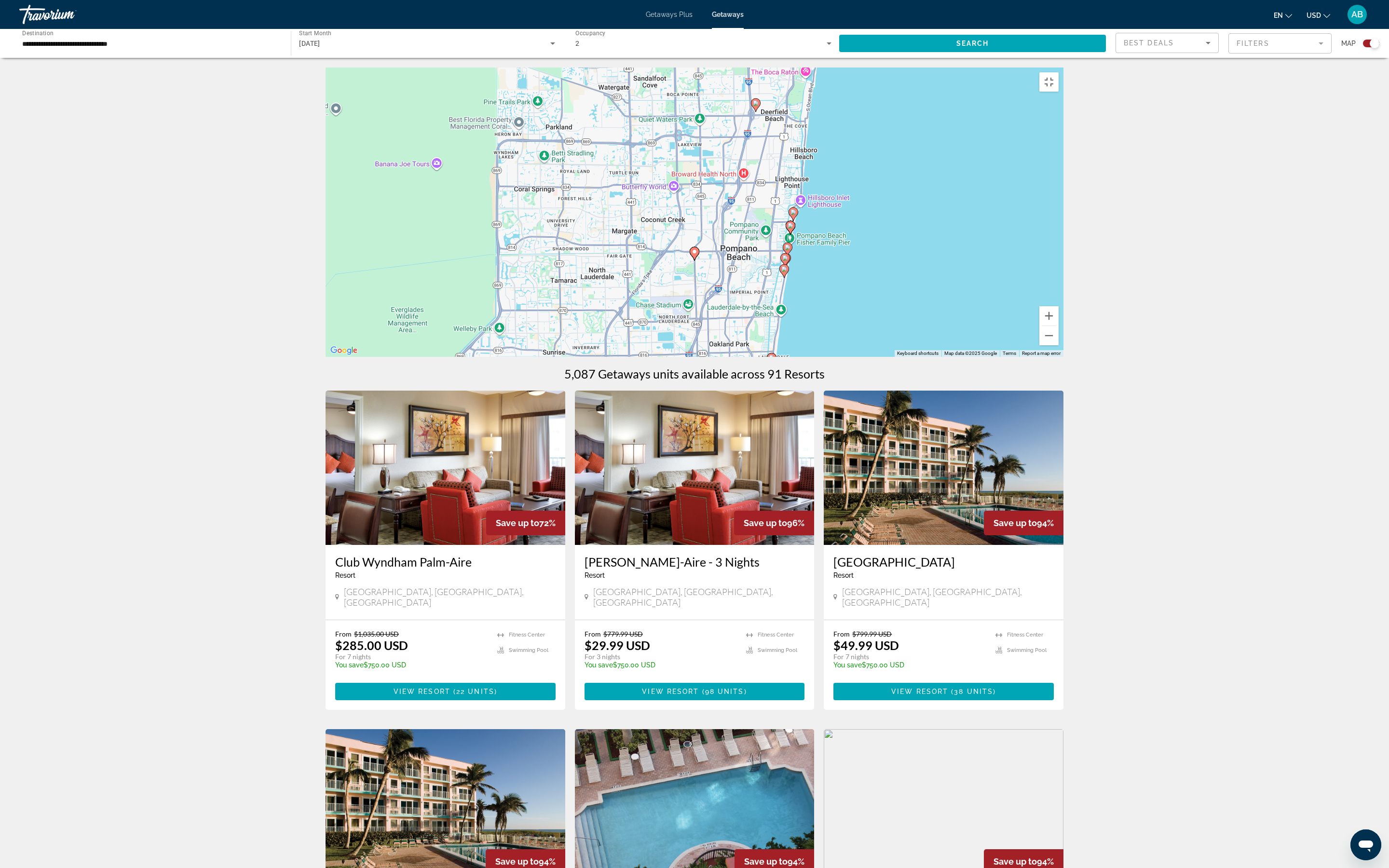
click at [788, 266] on icon "Main content" at bounding box center [784, 260] width 8 height 13
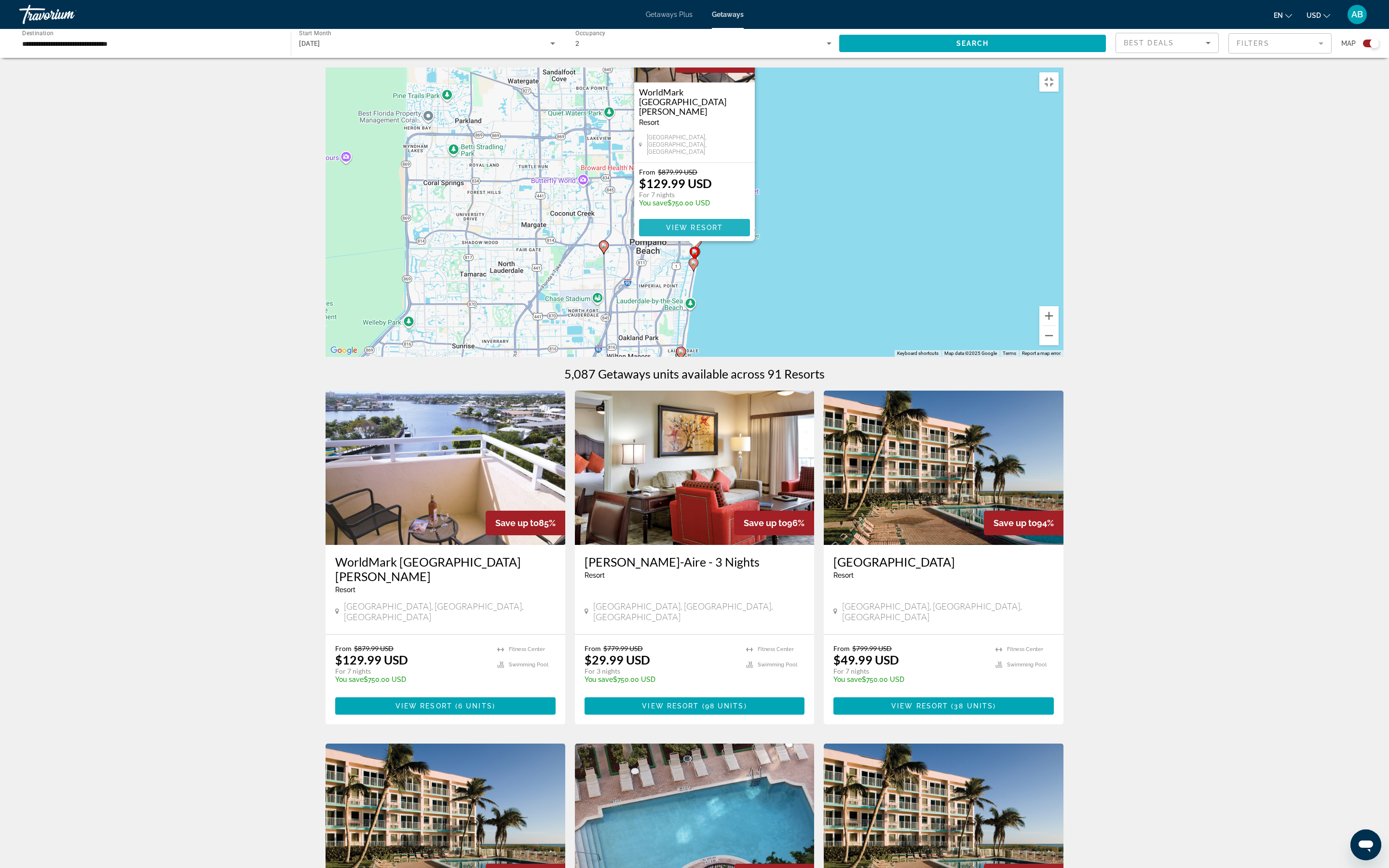
click at [703, 231] on span "View Resort" at bounding box center [694, 228] width 57 height 7
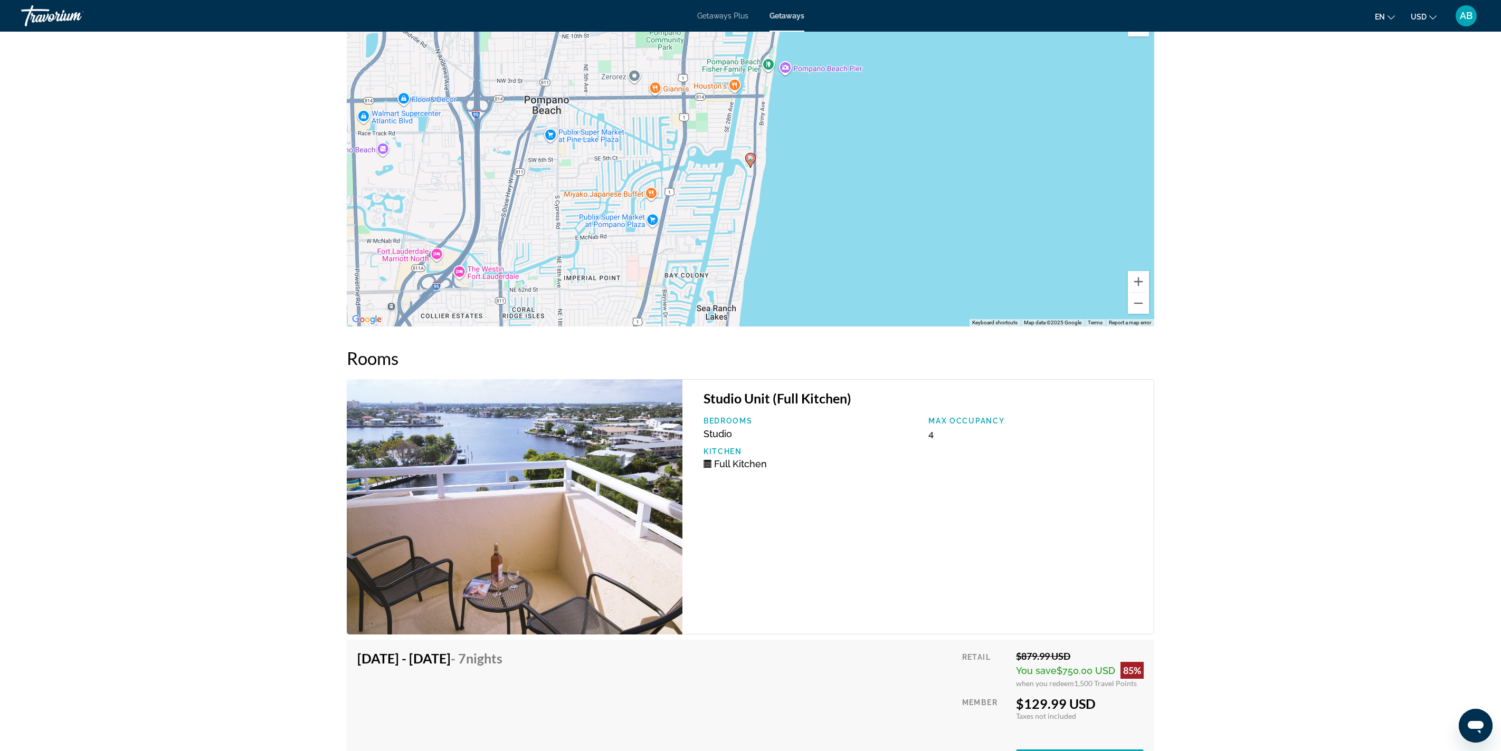
scroll to position [1493, 0]
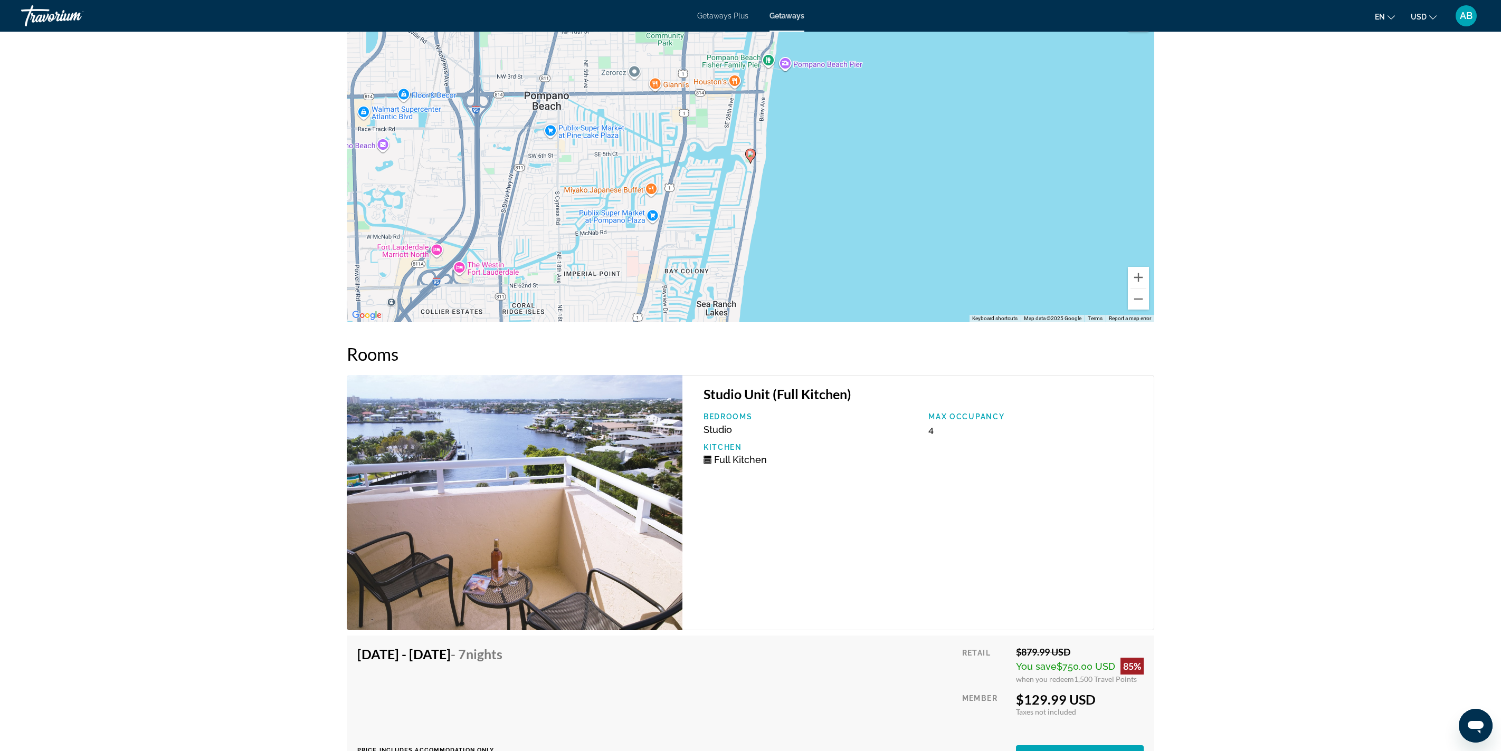
drag, startPoint x: 37, startPoint y: 528, endPoint x: 152, endPoint y: 528, distance: 115.0
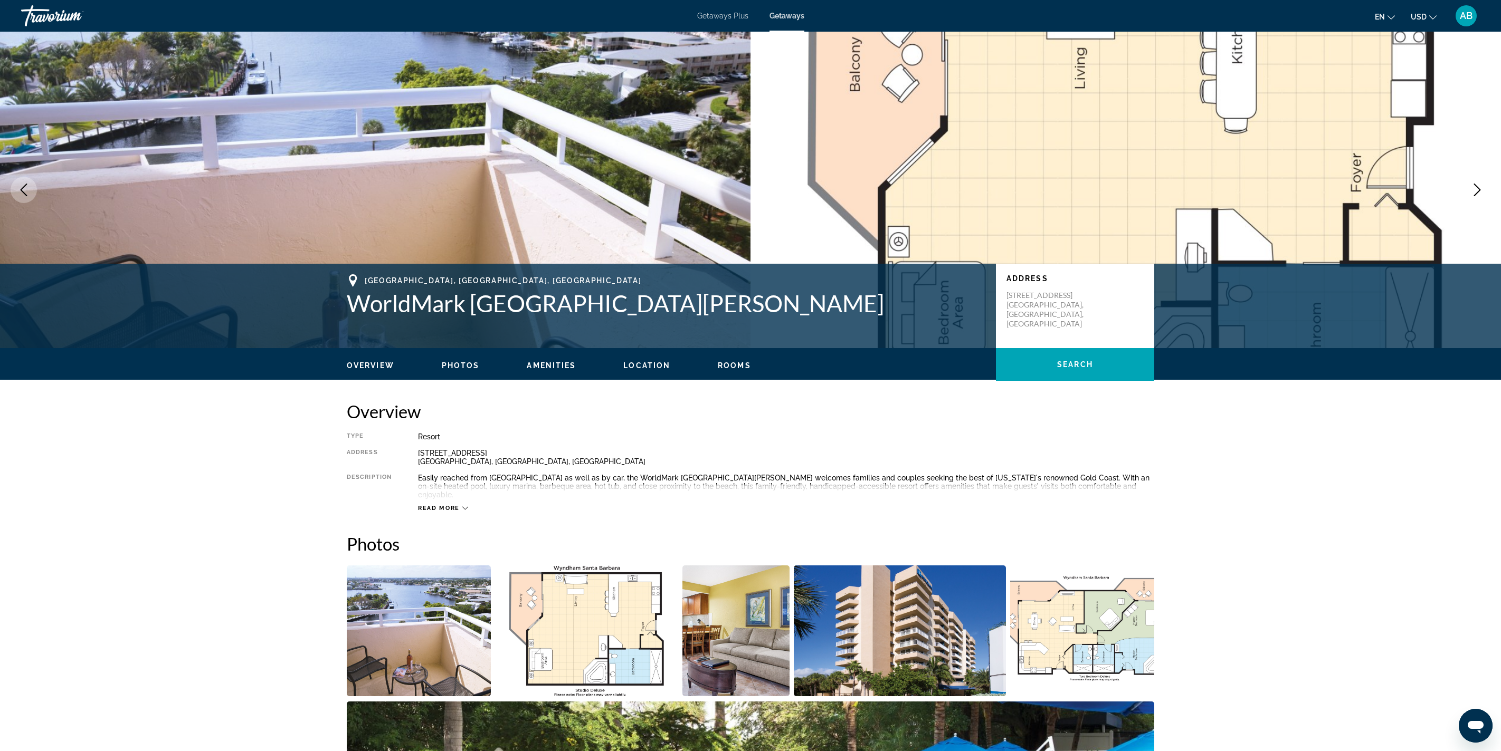
scroll to position [23, 0]
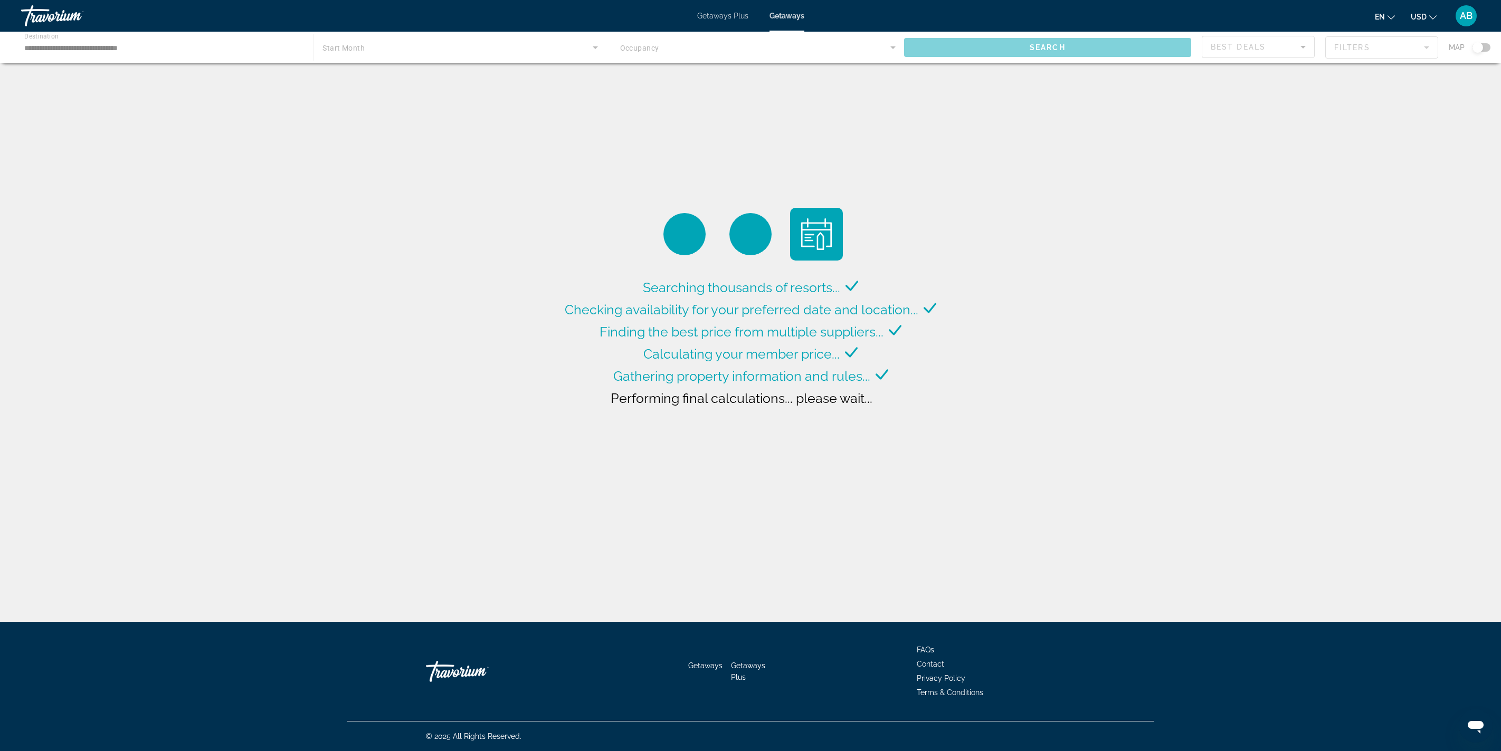
click at [840, 403] on div "Performing final calculations... please wait..." at bounding box center [751, 398] width 280 height 22
click at [936, 277] on div "Searching thousands of resorts... Checking availability for your preferred date…" at bounding box center [750, 351] width 377 height 149
click at [935, 277] on div "Searching thousands of resorts... Checking availability for your preferred date…" at bounding box center [750, 351] width 377 height 149
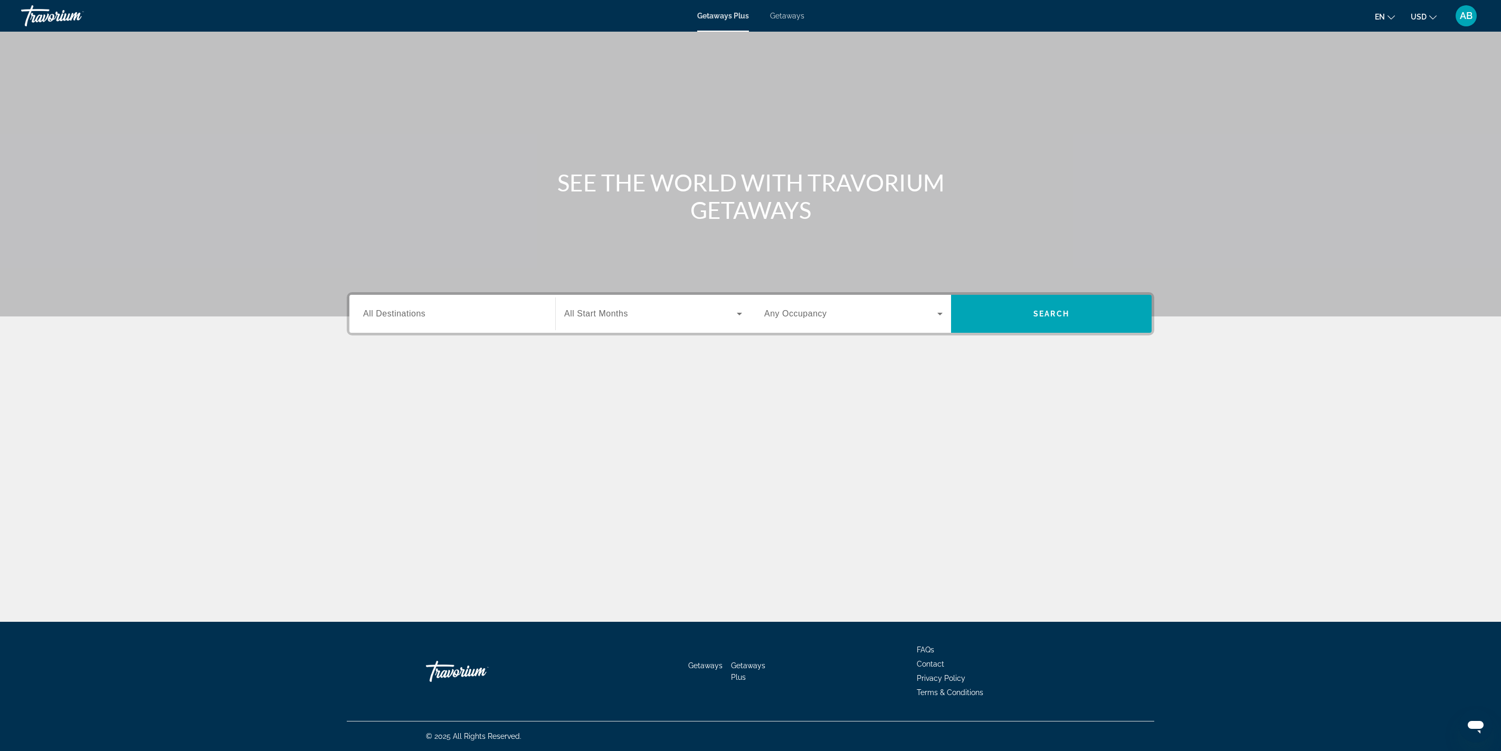
click at [804, 20] on span "Getaways" at bounding box center [787, 16] width 34 height 8
click at [363, 308] on input "Destination All Destinations" at bounding box center [452, 314] width 178 height 13
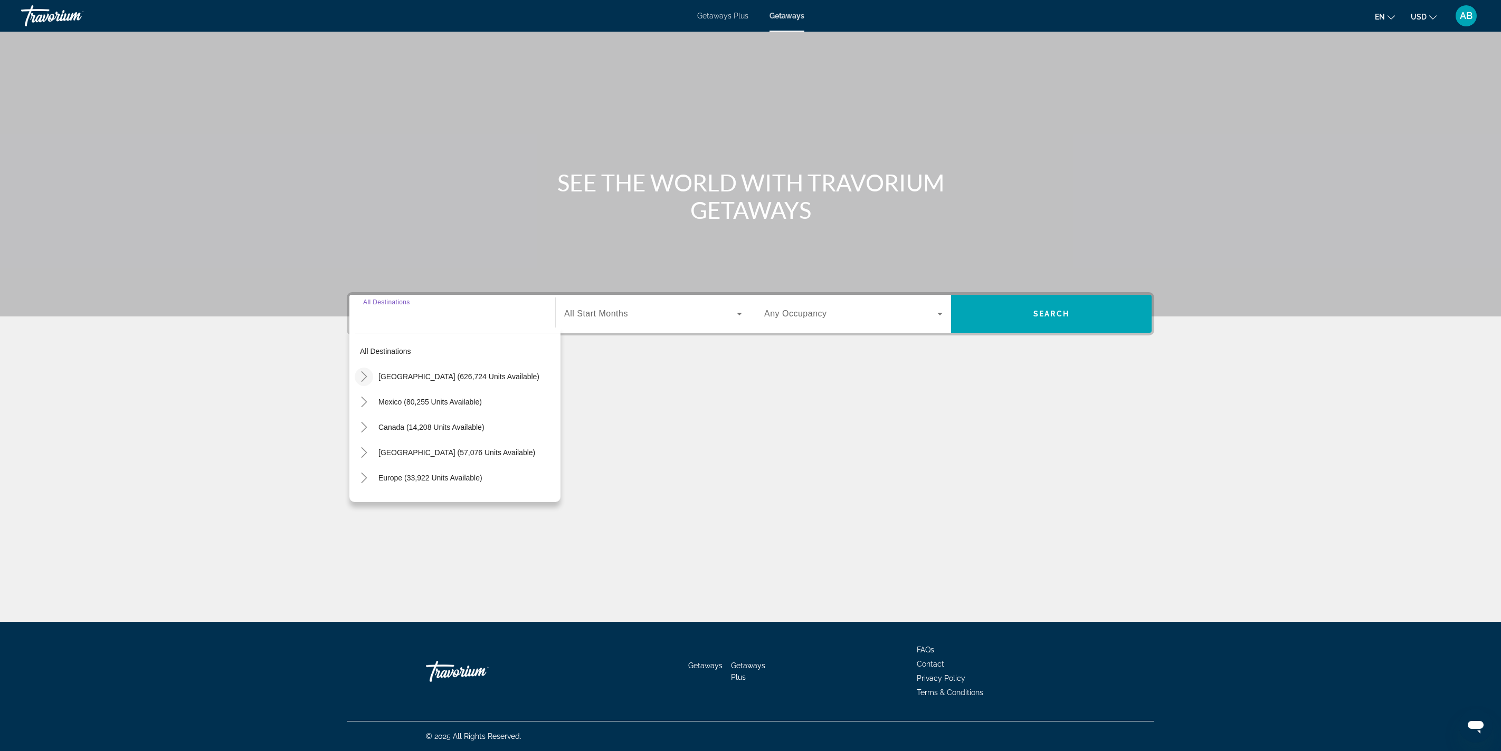
click at [359, 382] on icon "Toggle United States (626,724 units available)" at bounding box center [364, 376] width 11 height 11
click at [371, 385] on icon "Toggle Florida (194,512 units available)" at bounding box center [374, 380] width 6 height 11
click at [376, 418] on span "Search widget" at bounding box center [468, 405] width 185 height 25
type input "**********"
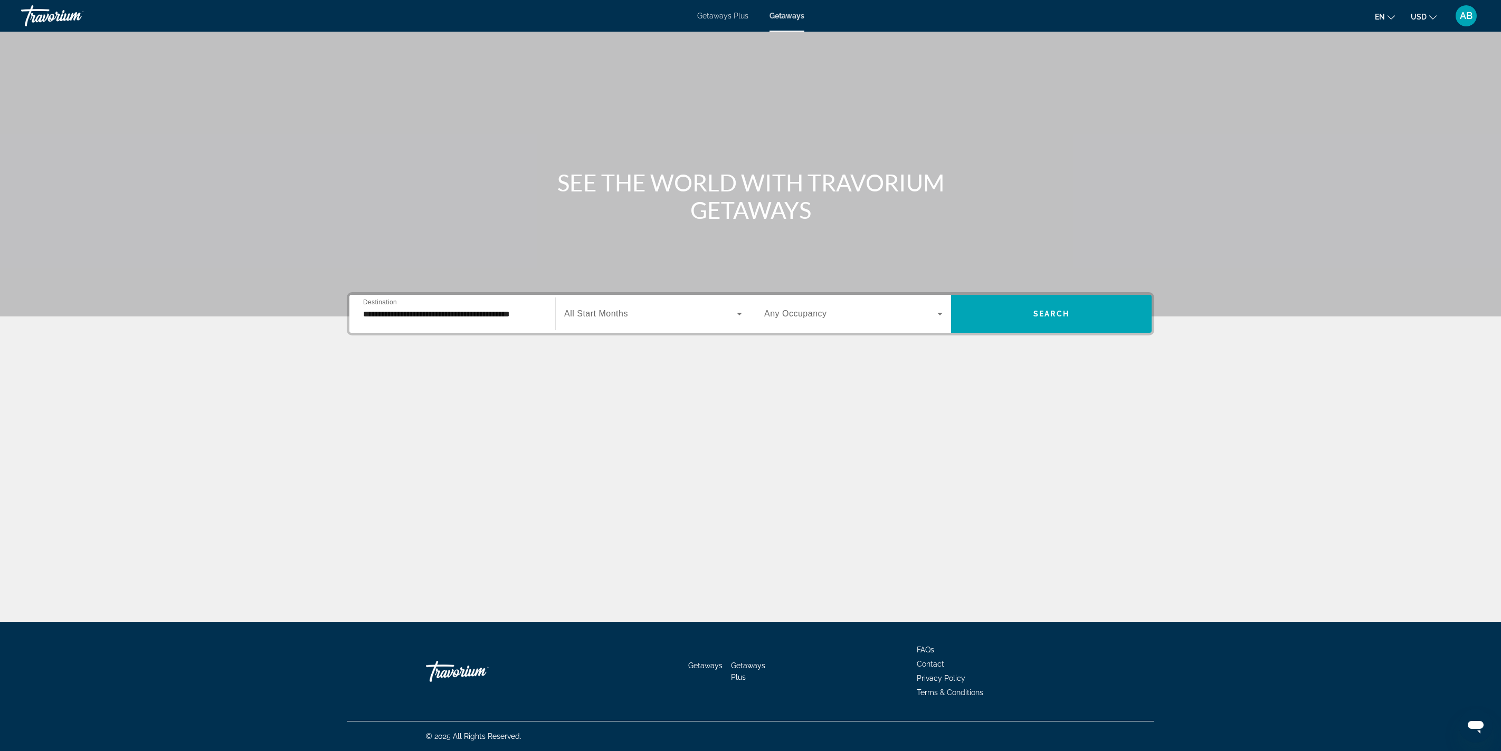
click at [564, 299] on div "Search widget" at bounding box center [653, 314] width 178 height 30
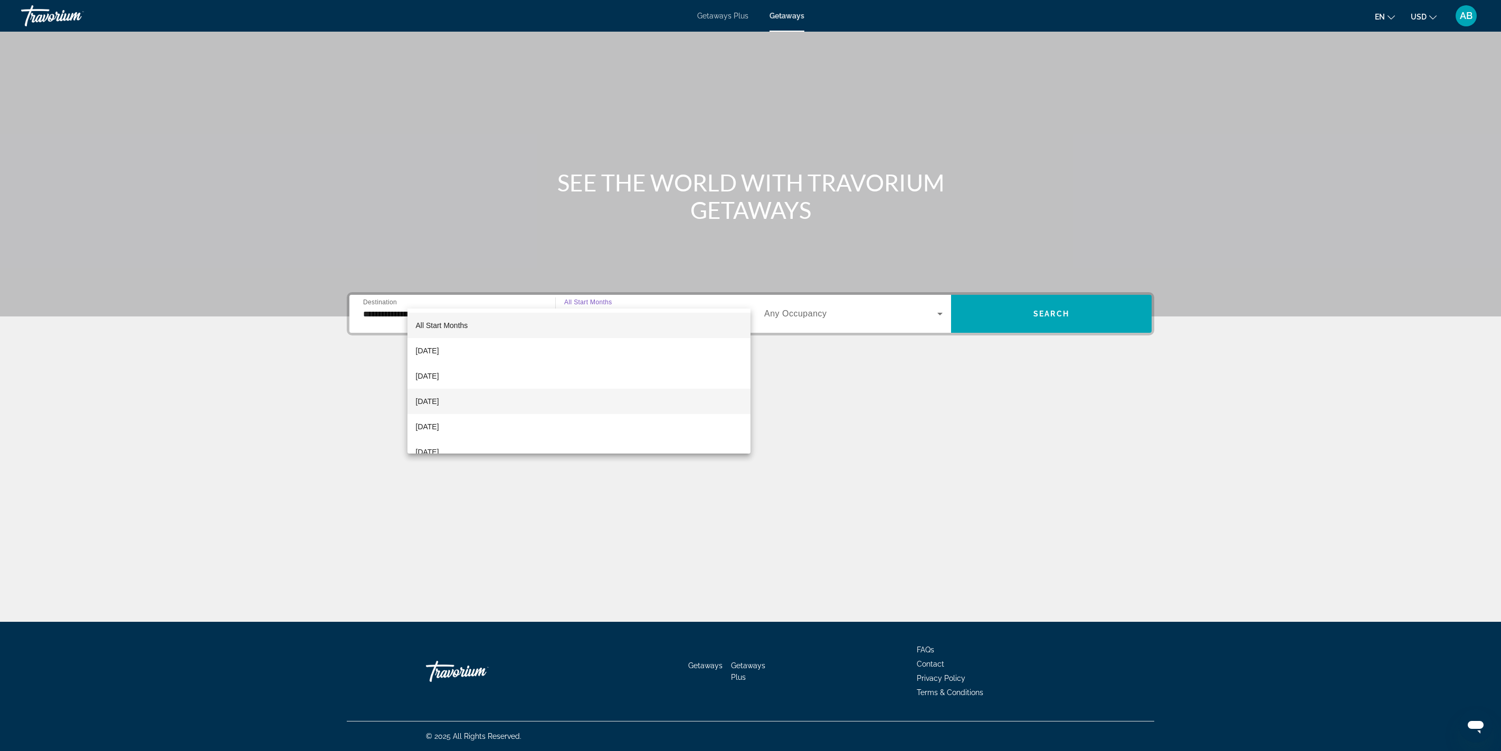
click at [539, 400] on mat-option "[DATE]" at bounding box center [579, 401] width 344 height 25
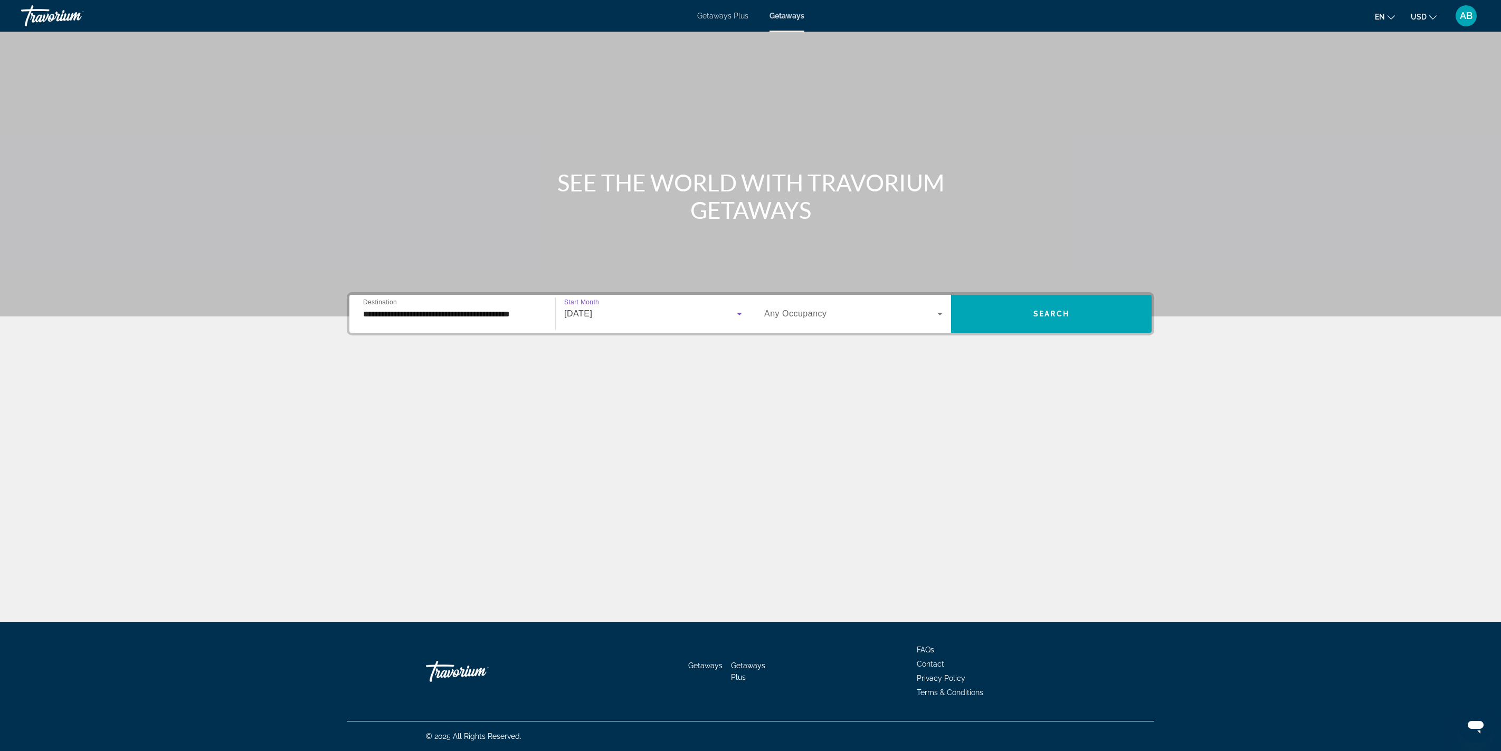
click at [942, 299] on div "Search widget" at bounding box center [853, 314] width 178 height 30
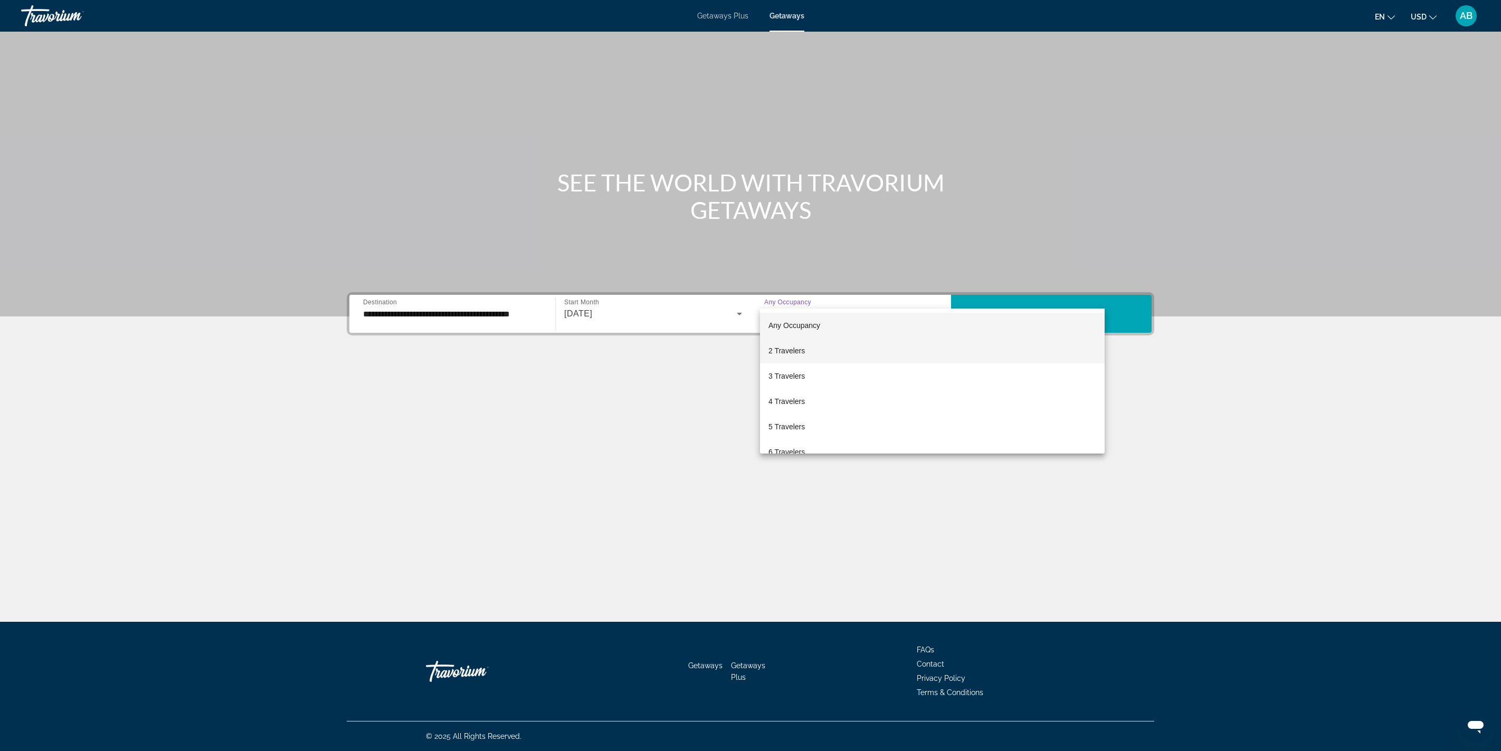
click at [949, 355] on mat-option "2 Travelers" at bounding box center [932, 350] width 345 height 25
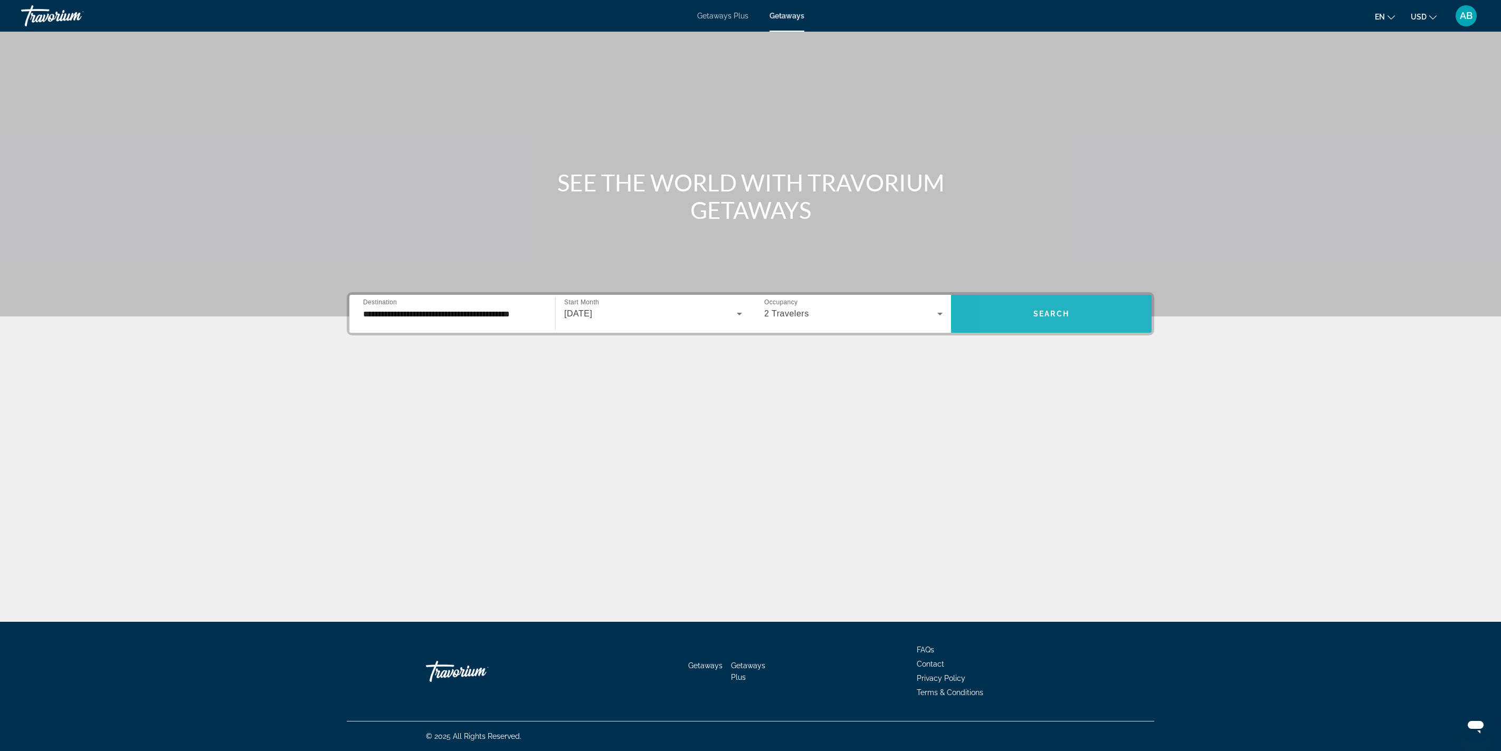
click at [1151, 301] on span "Search widget" at bounding box center [1051, 313] width 201 height 25
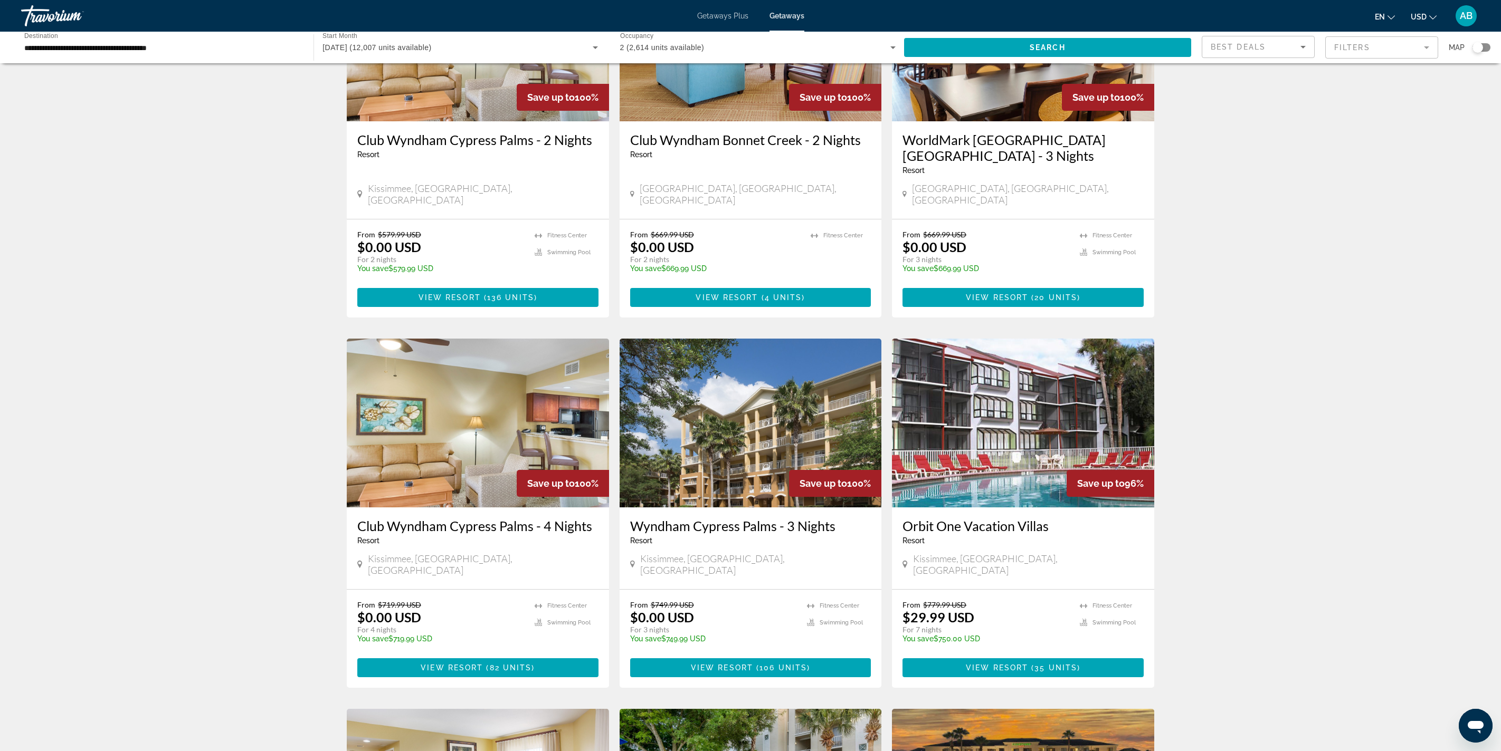
scroll to position [155, 0]
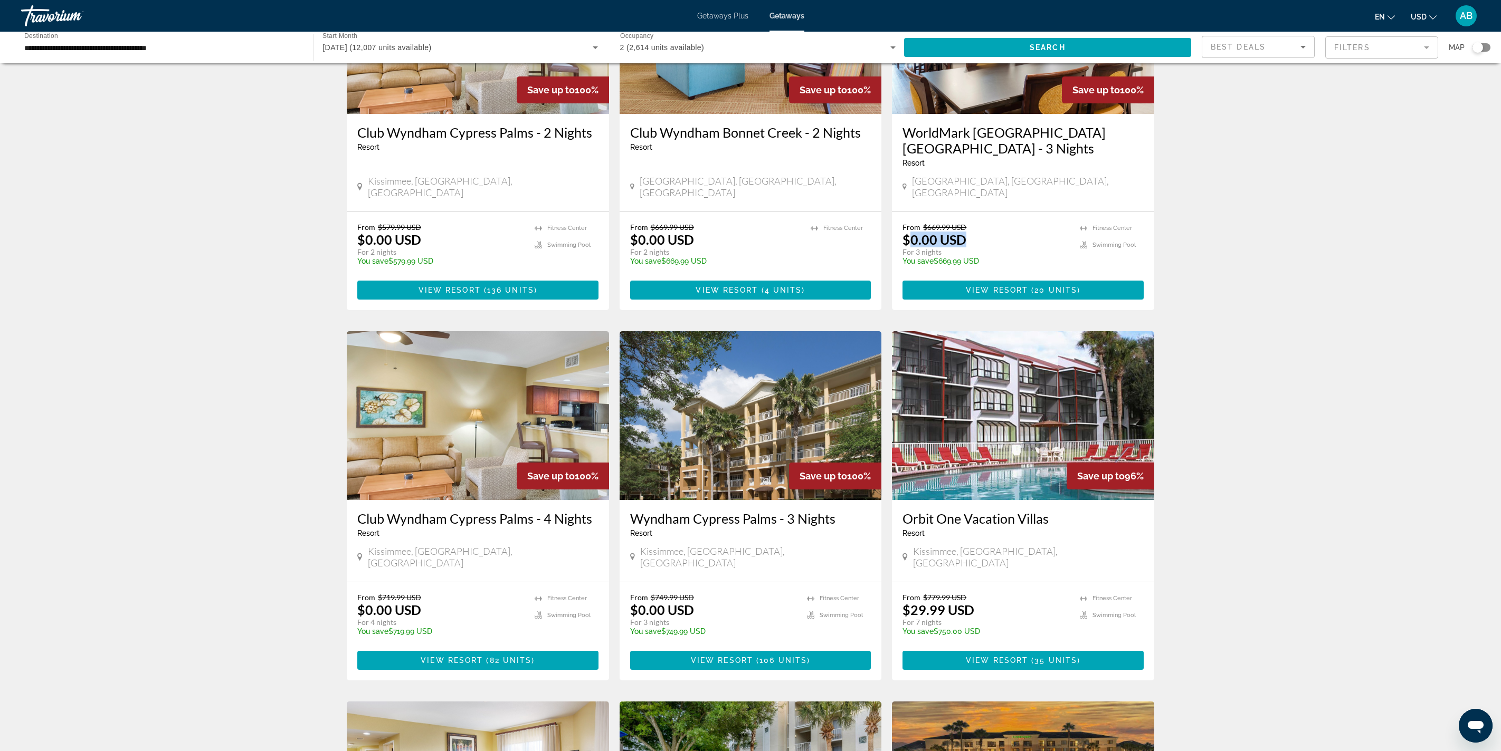
drag, startPoint x: 1024, startPoint y: 504, endPoint x: 1125, endPoint y: 501, distance: 101.4
click at [1069, 273] on div "From $669.99 USD $0.00 USD For 3 nights You save $669.99 USD temp" at bounding box center [985, 248] width 167 height 50
click at [966, 247] on p "$0.00 USD" at bounding box center [934, 240] width 64 height 16
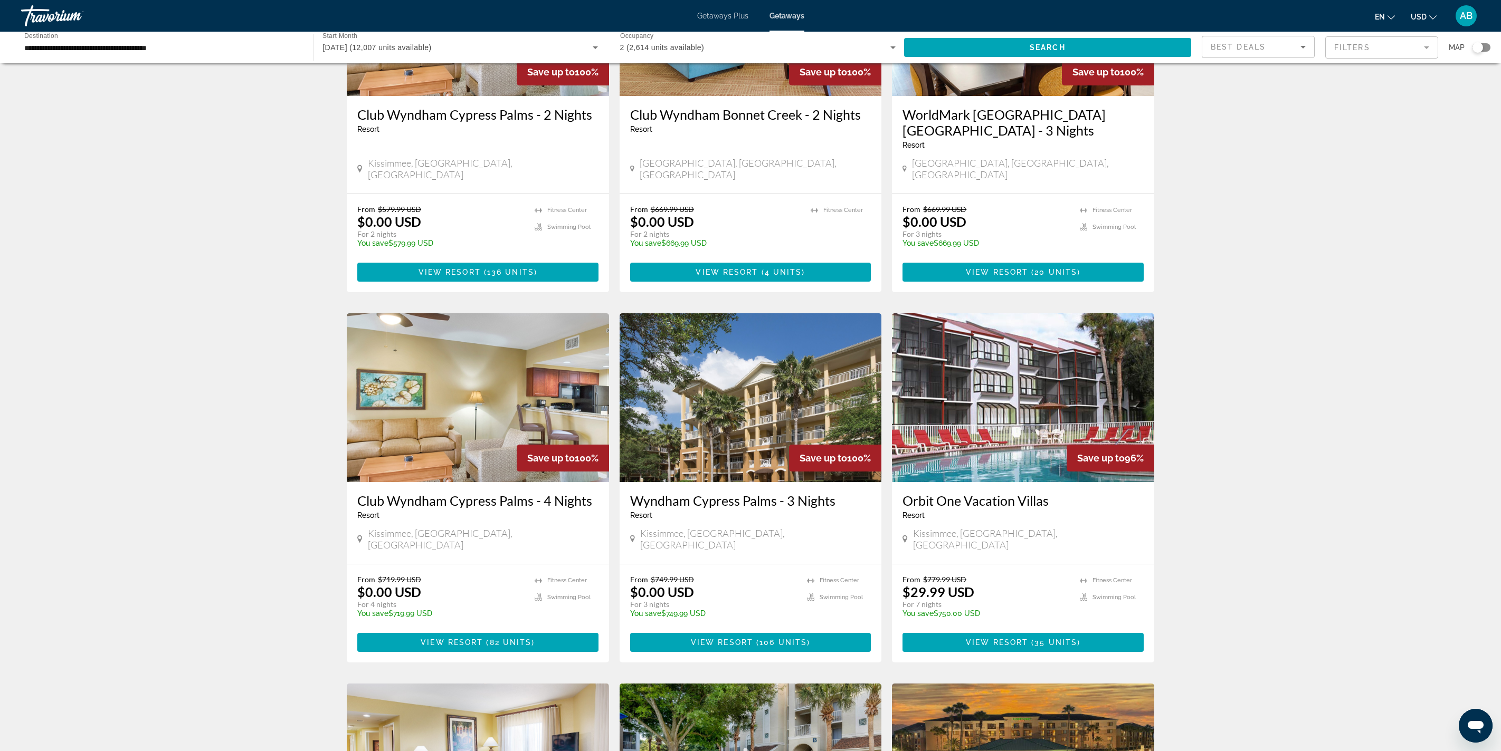
scroll to position [154, 0]
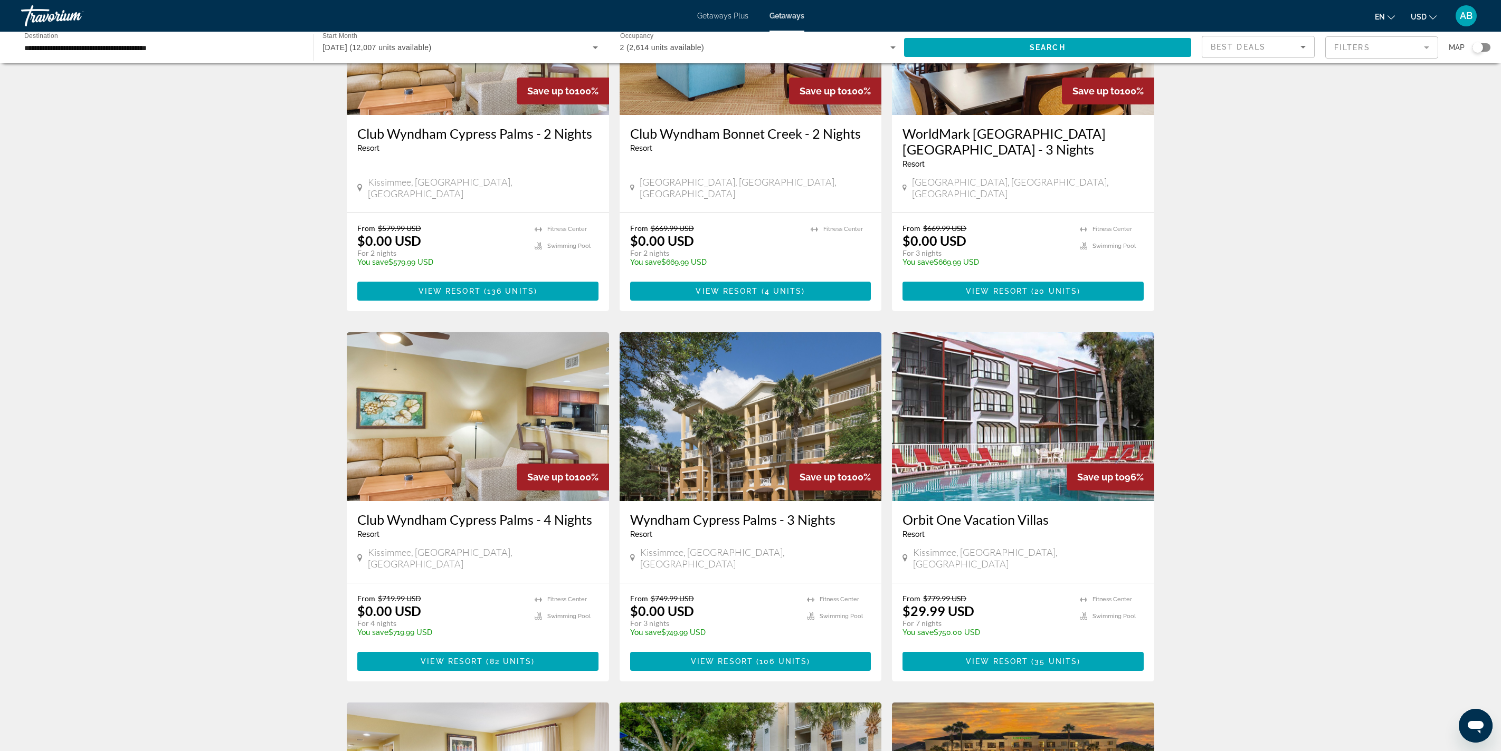
click at [1144, 157] on h3 "WorldMark Orlando Kingstown Reef - 3 Nights" at bounding box center [1022, 142] width 241 height 32
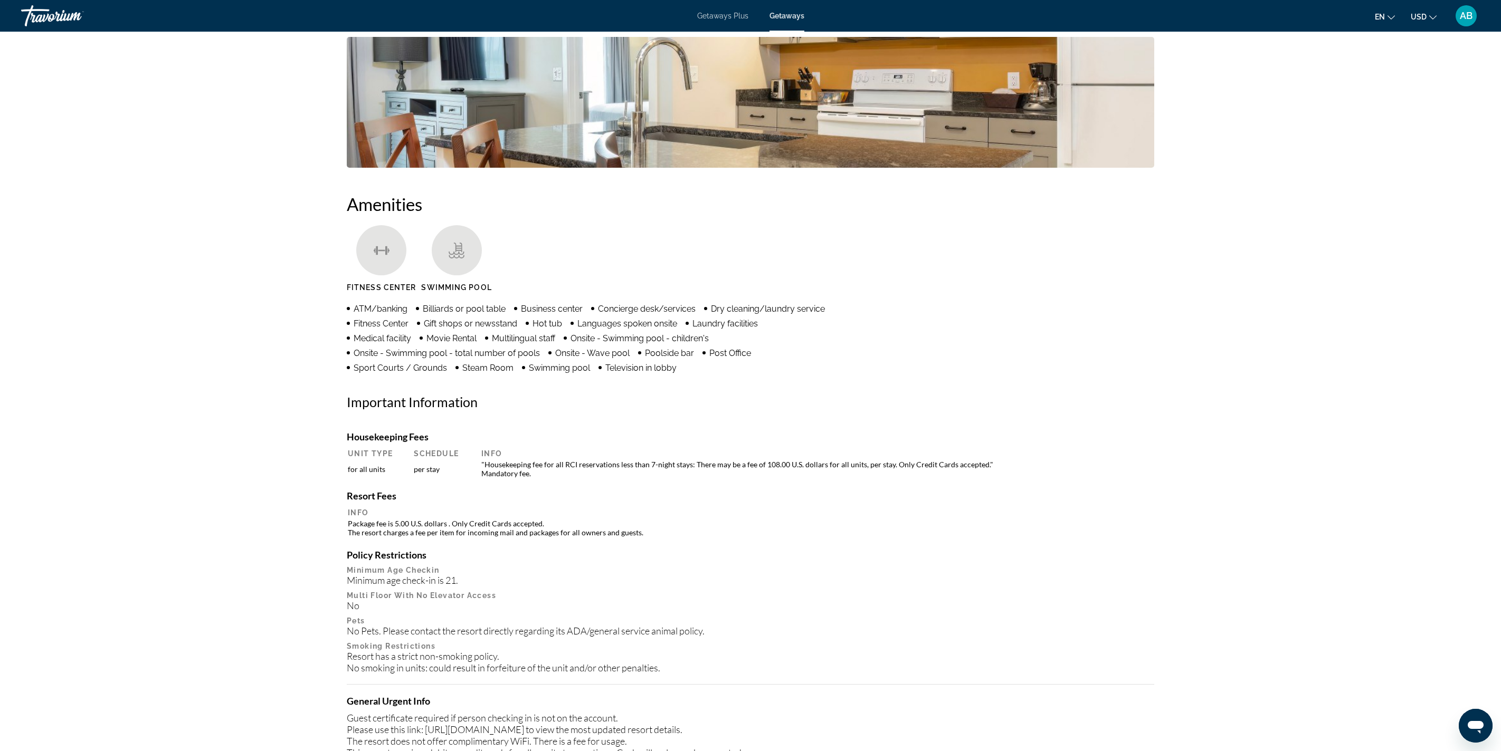
scroll to position [196, 0]
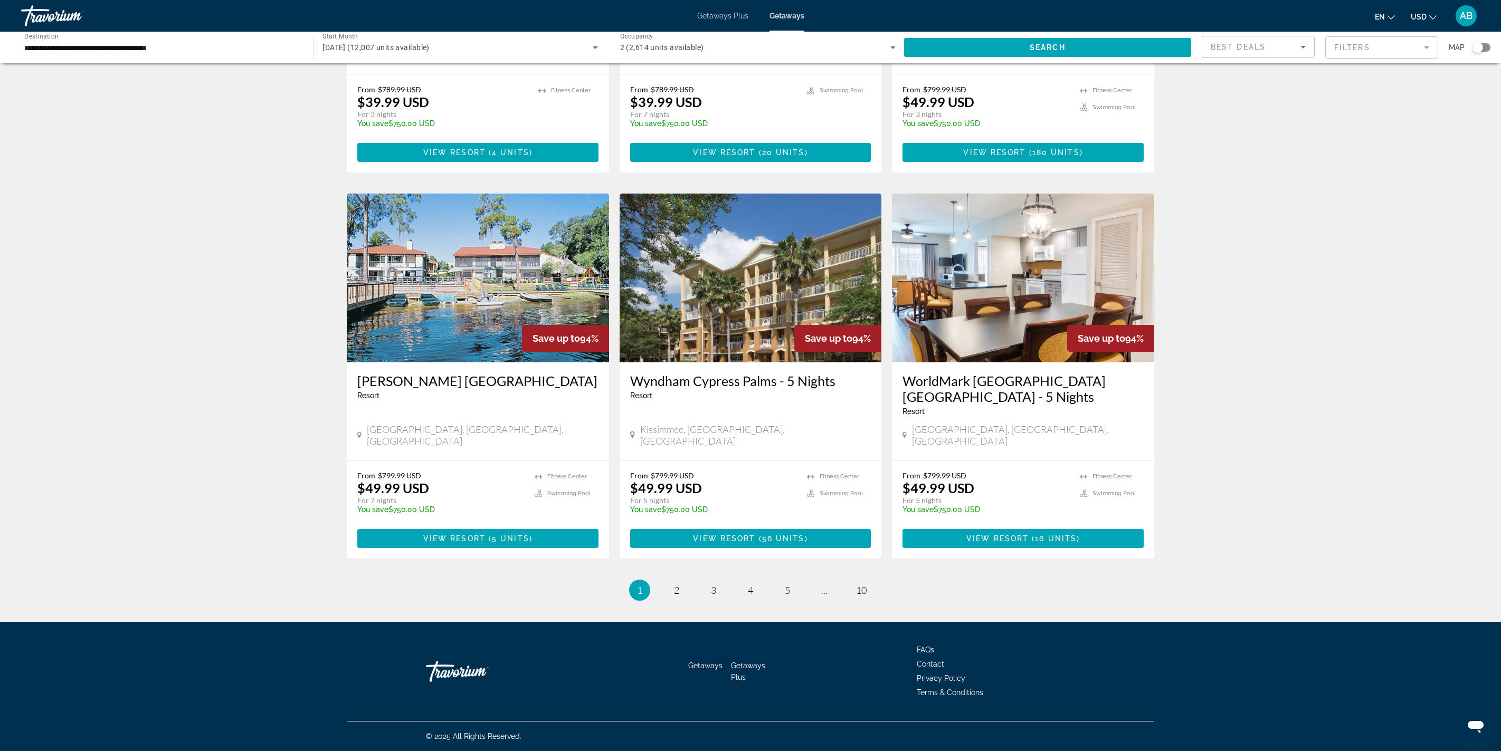
scroll to position [1372, 0]
click at [357, 18] on h3 "Club Wyndham Bonnet Creek - 3 Nights" at bounding box center [477, 11] width 241 height 16
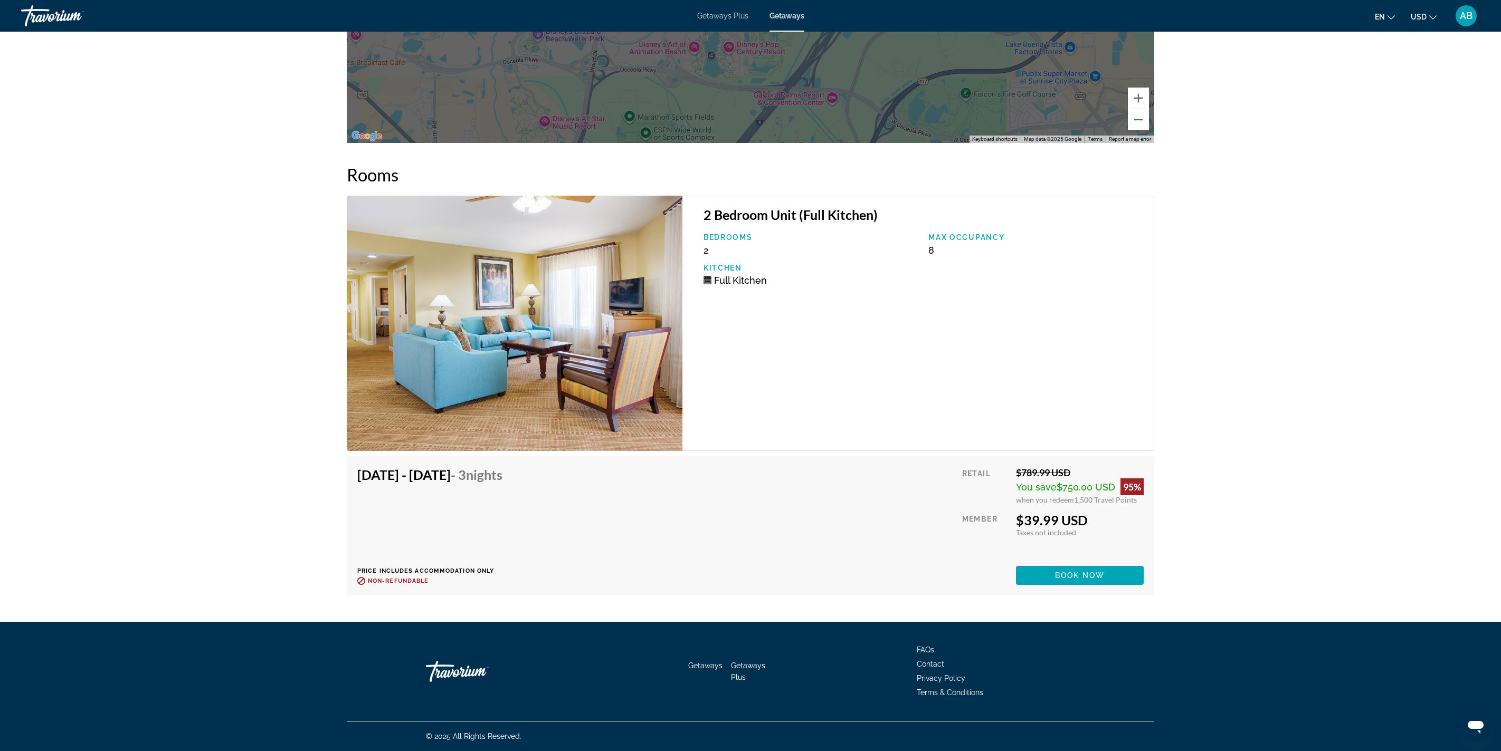
scroll to position [1740, 0]
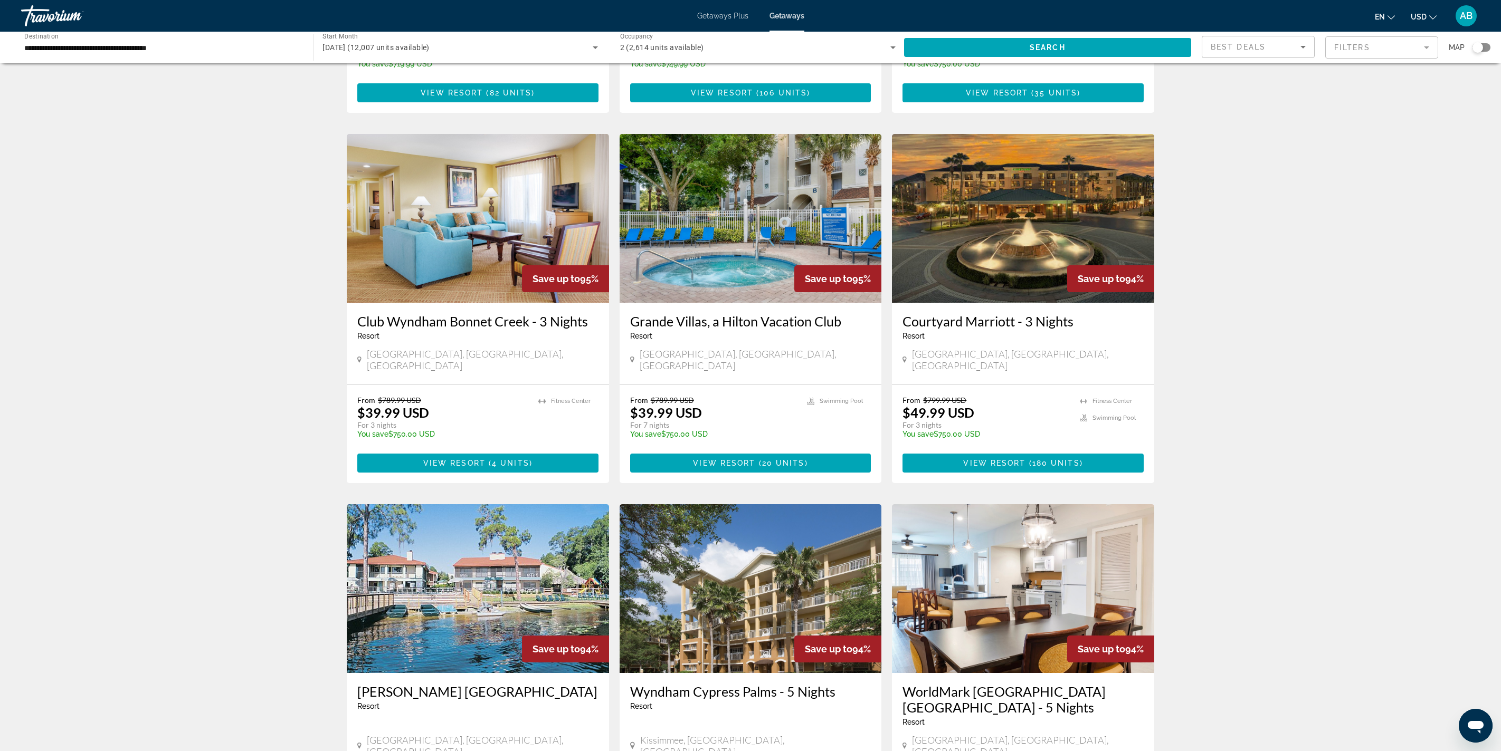
scroll to position [723, 0]
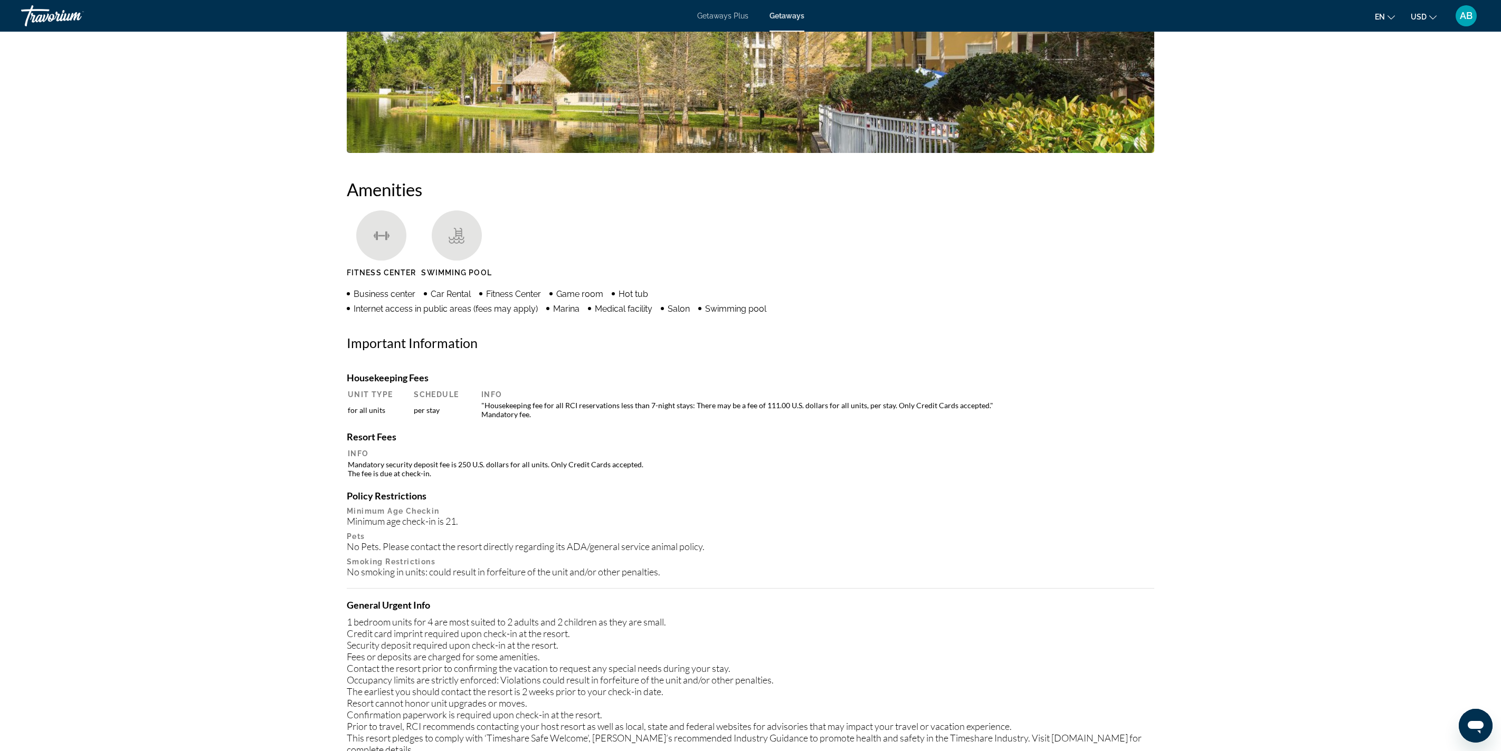
scroll to position [522, 0]
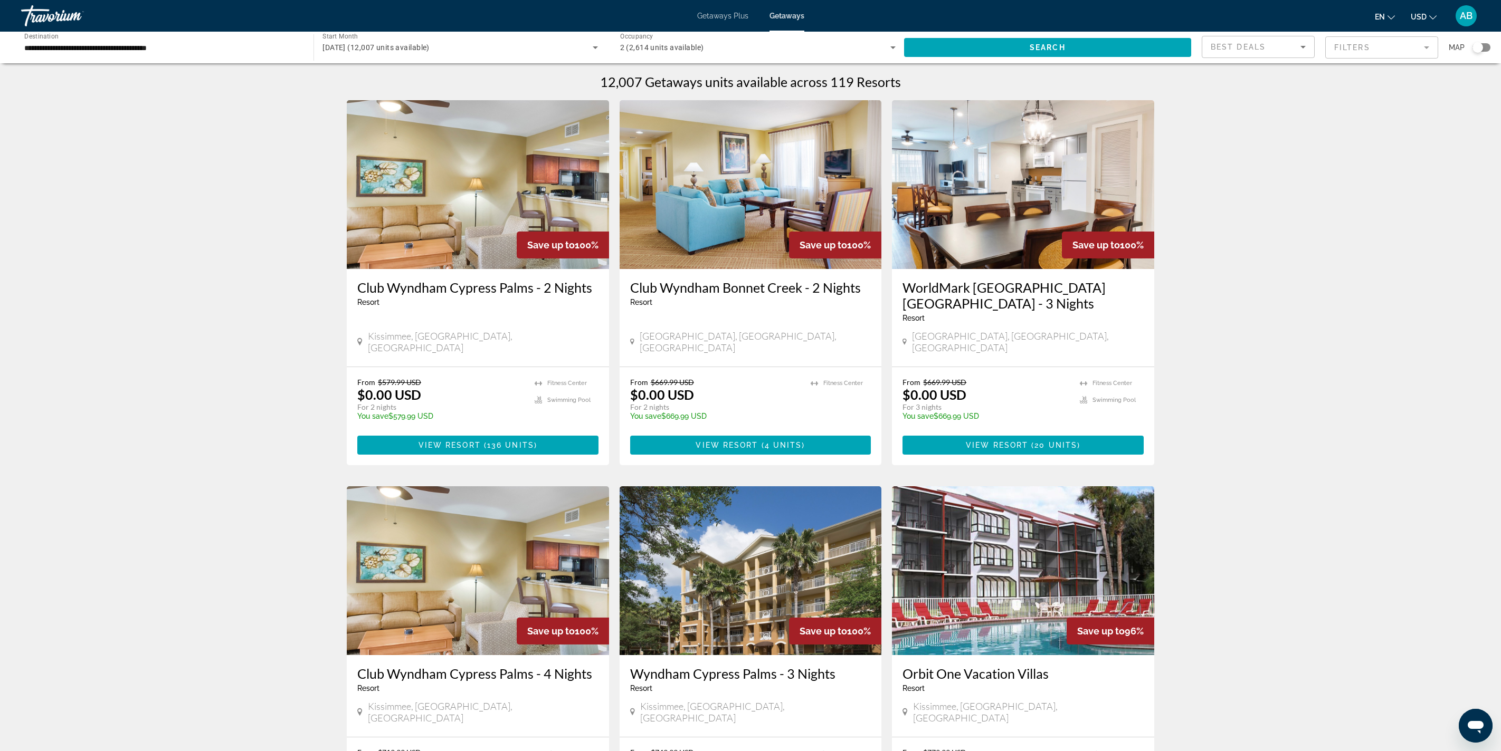
click at [1472, 53] on div "Search widget" at bounding box center [1477, 47] width 11 height 11
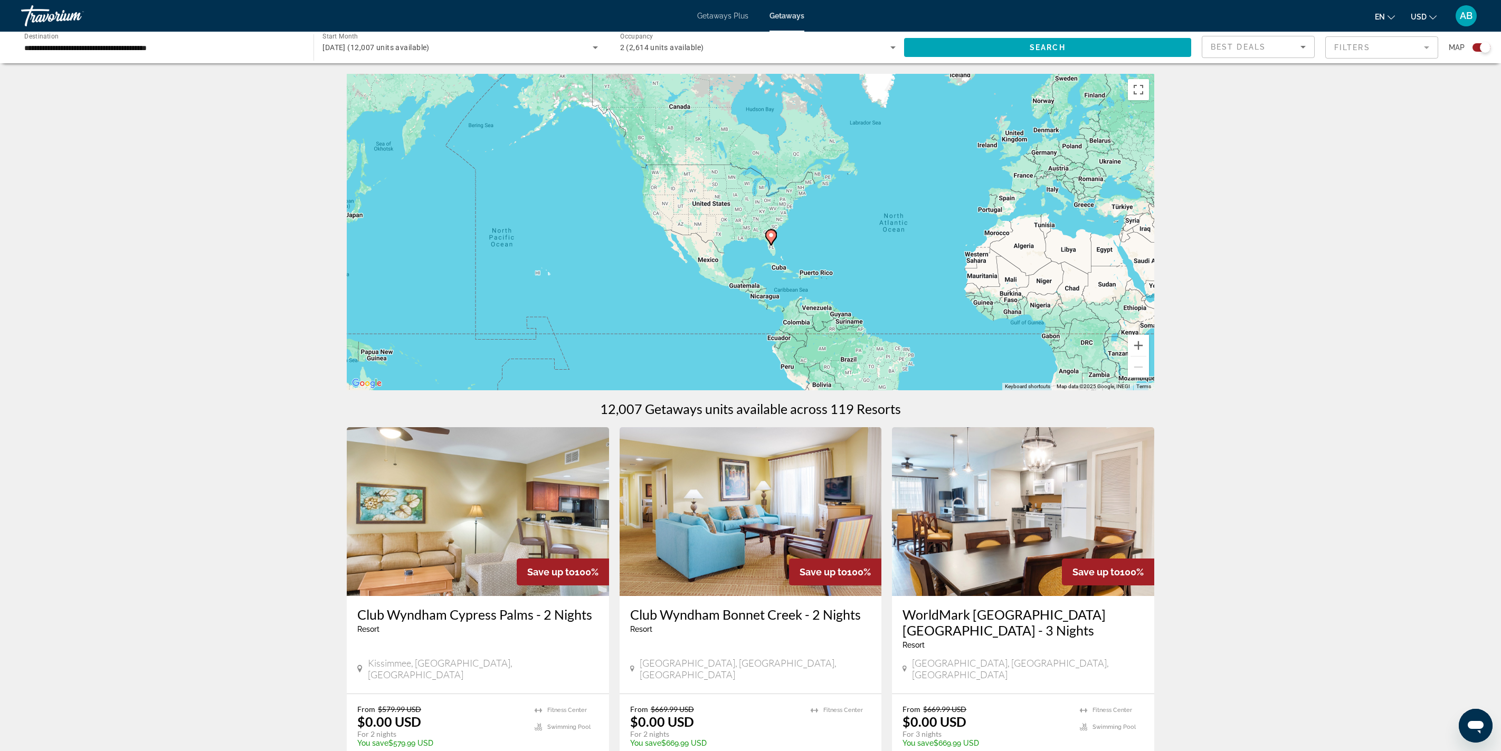
drag, startPoint x: 677, startPoint y: 343, endPoint x: 853, endPoint y: 349, distance: 176.4
click at [853, 349] on div "To activate drag with keyboard, press Alt + Enter. Once in keyboard drag state,…" at bounding box center [750, 232] width 807 height 317
click at [1149, 356] on button "Zoom in" at bounding box center [1138, 345] width 21 height 21
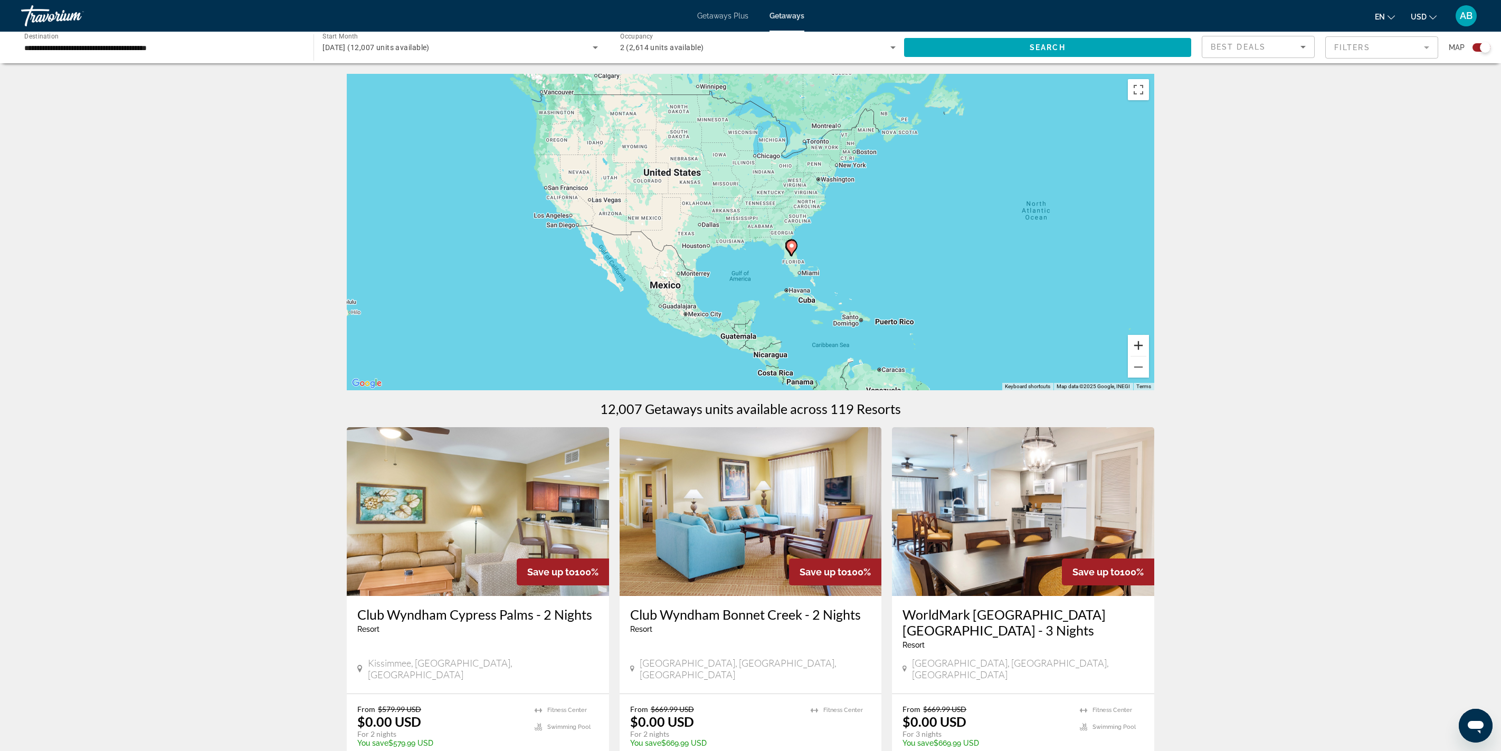
click at [1149, 356] on button "Zoom in" at bounding box center [1138, 345] width 21 height 21
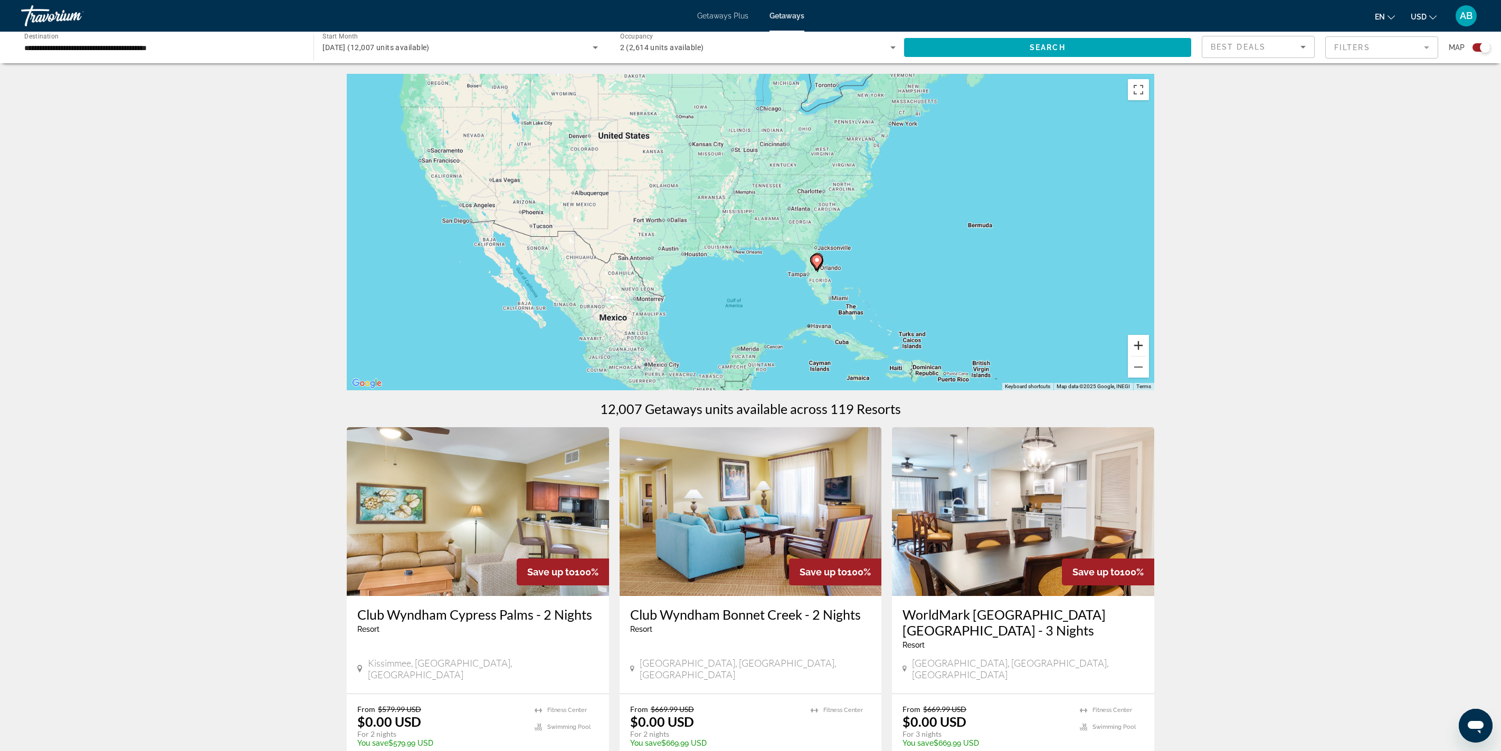
click at [1149, 356] on button "Zoom in" at bounding box center [1138, 345] width 21 height 21
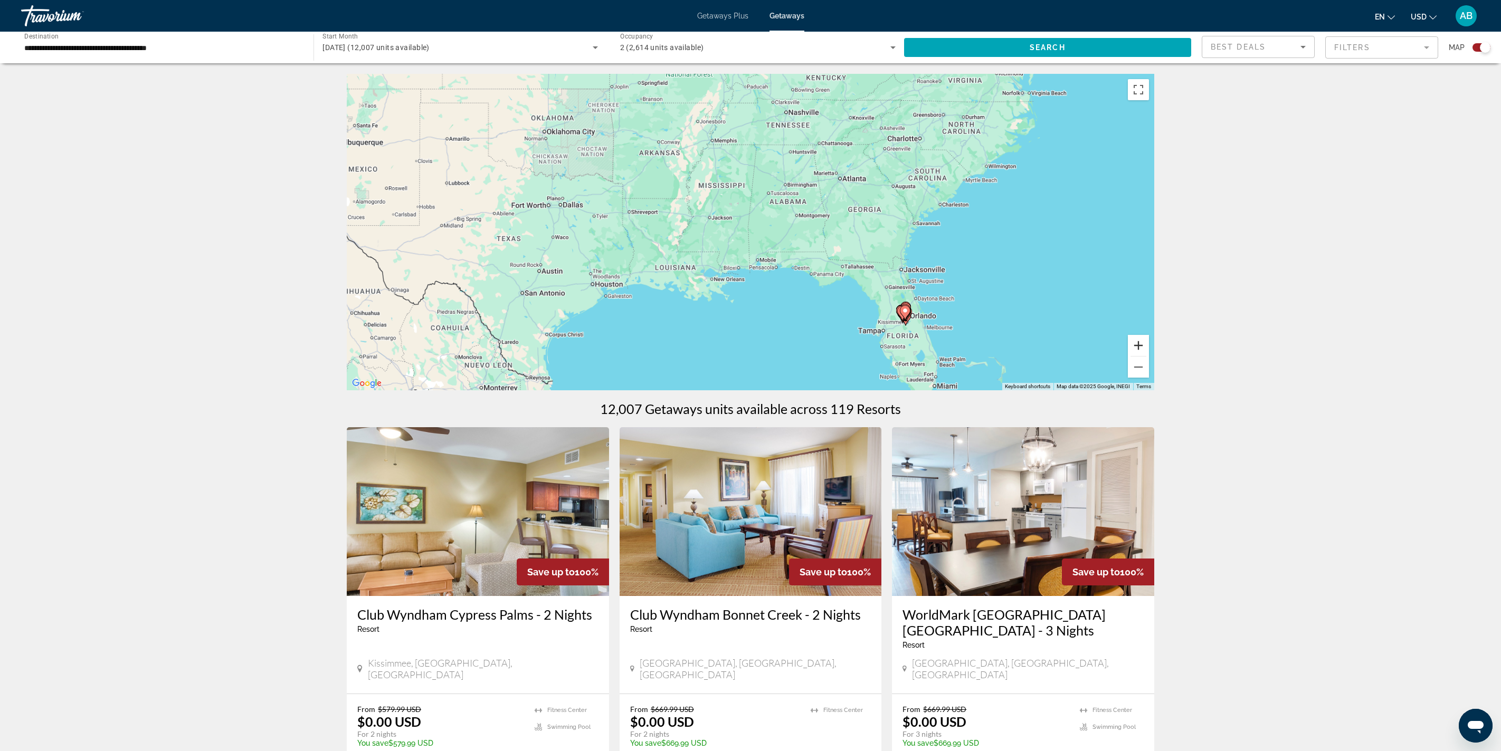
click at [1149, 356] on button "Zoom in" at bounding box center [1138, 345] width 21 height 21
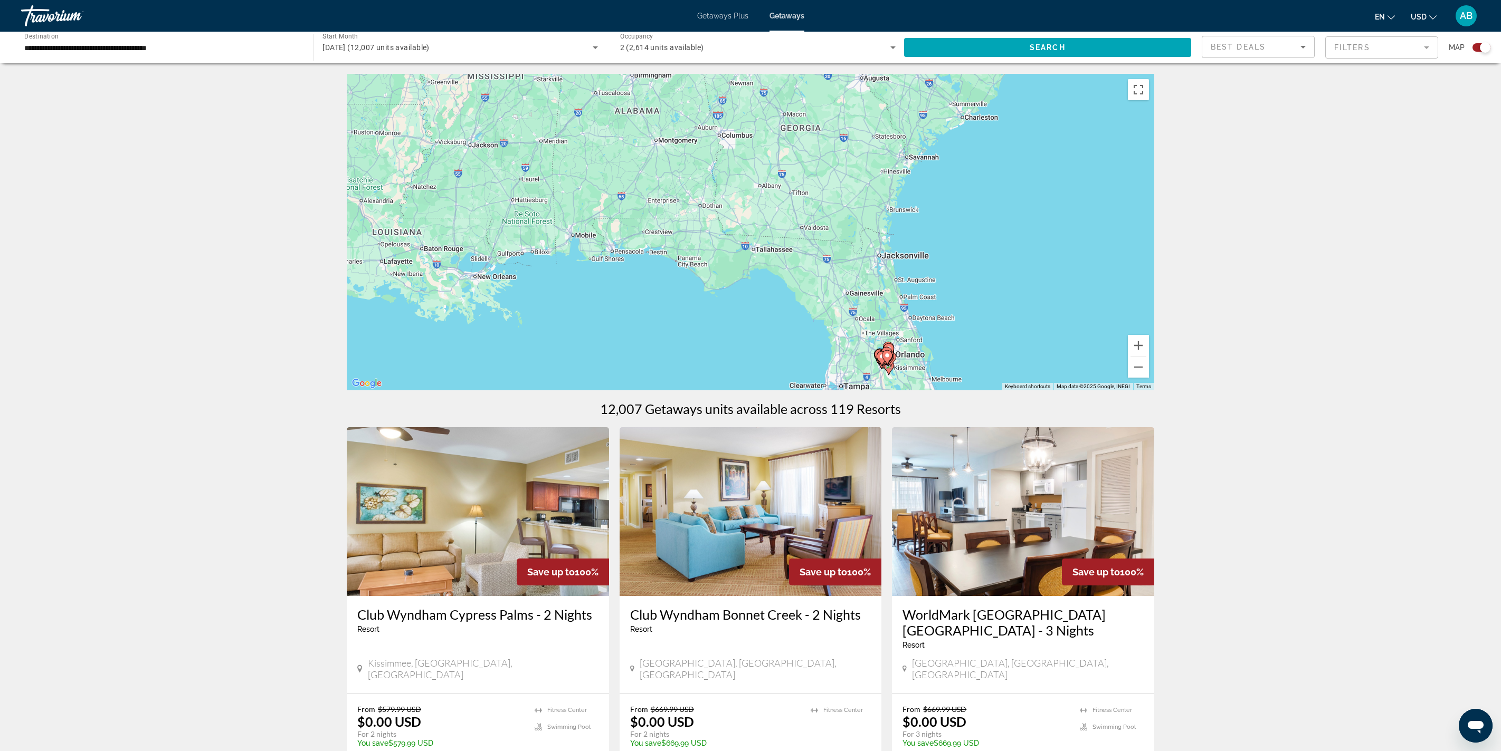
drag, startPoint x: 1261, startPoint y: 290, endPoint x: 1028, endPoint y: 190, distance: 253.9
click at [1026, 191] on div "To activate drag with keyboard, press Alt + Enter. Once in keyboard drag state,…" at bounding box center [750, 232] width 807 height 317
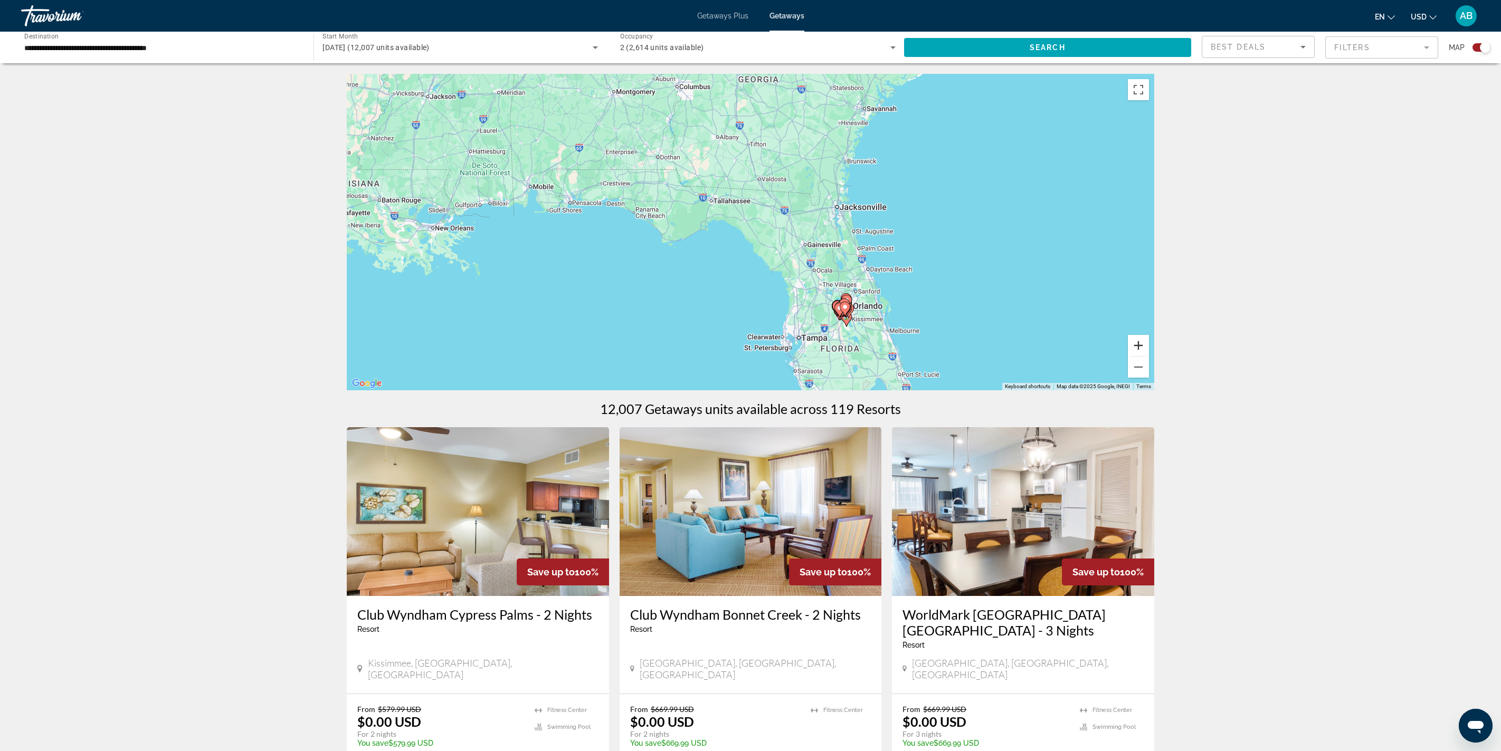
click at [1149, 356] on button "Zoom in" at bounding box center [1138, 345] width 21 height 21
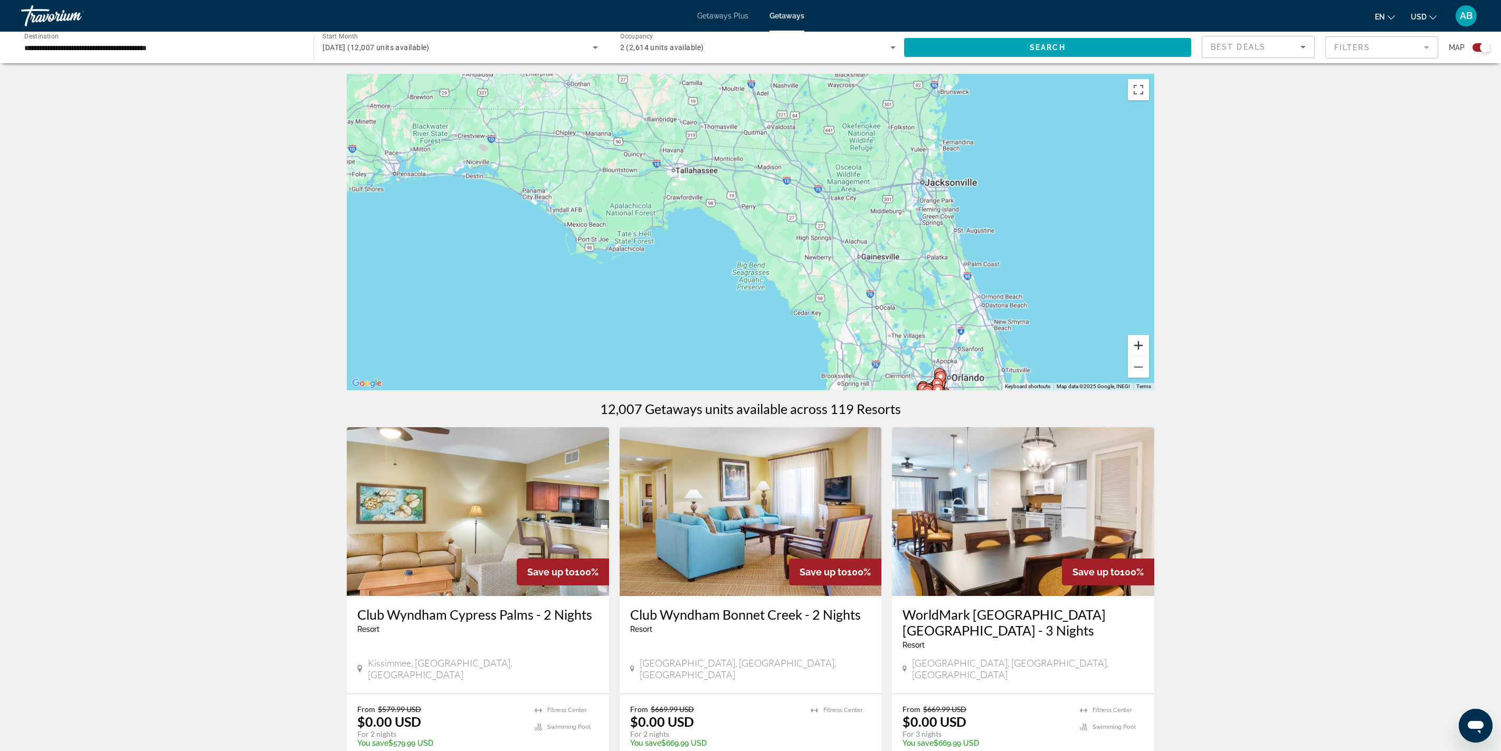
click at [1149, 356] on button "Zoom in" at bounding box center [1138, 345] width 21 height 21
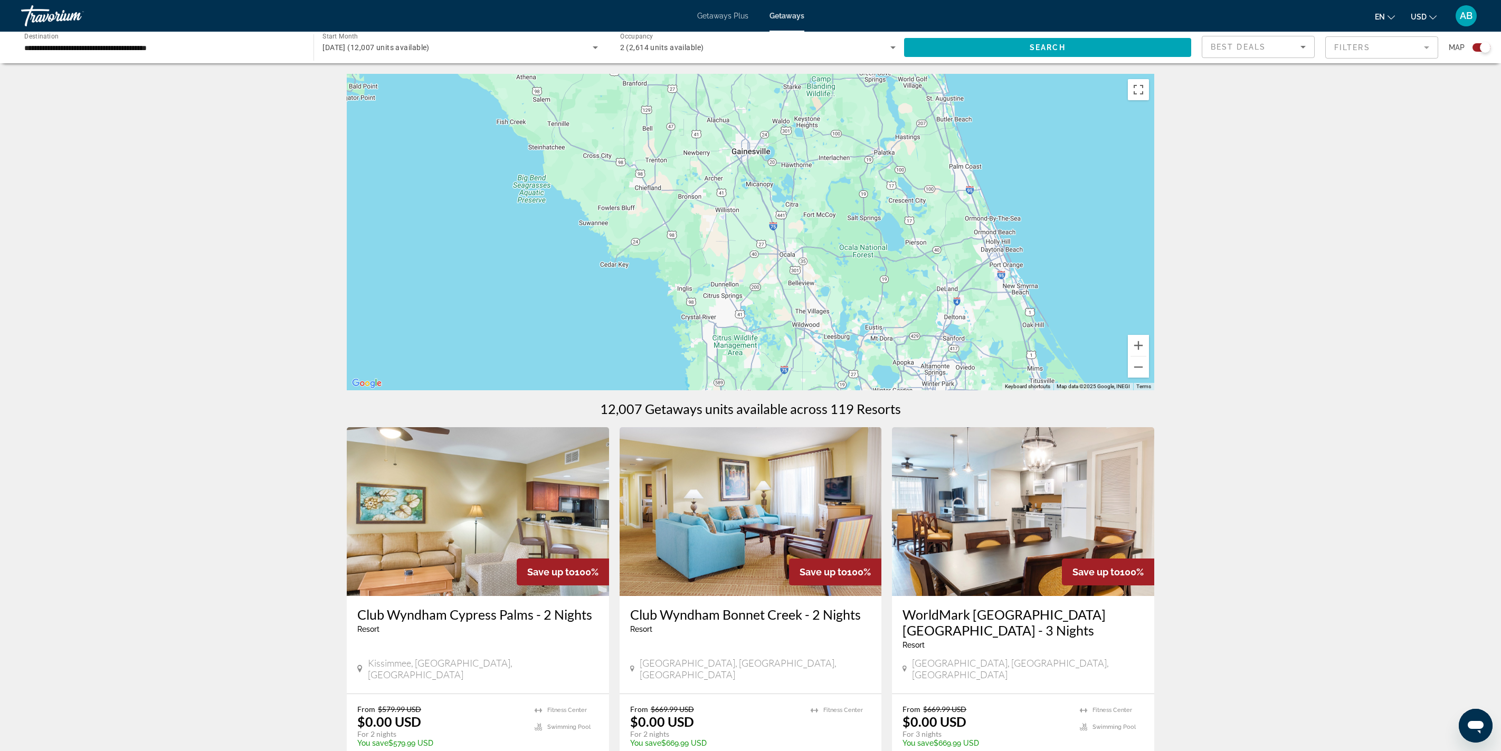
drag, startPoint x: 1257, startPoint y: 337, endPoint x: 1025, endPoint y: 187, distance: 276.4
click at [1025, 187] on div "Main content" at bounding box center [750, 232] width 807 height 317
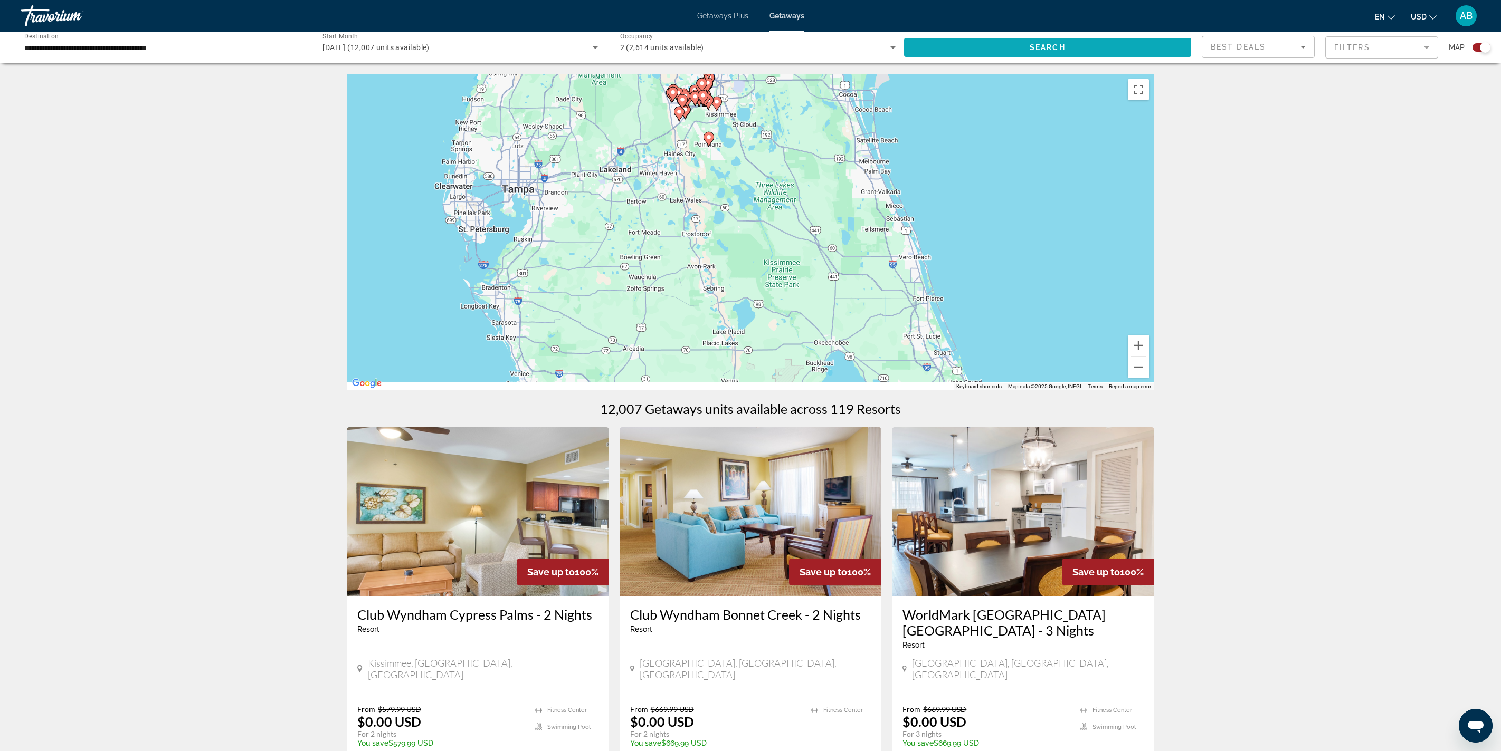
drag, startPoint x: 1039, startPoint y: 281, endPoint x: 1043, endPoint y: 102, distance: 178.4
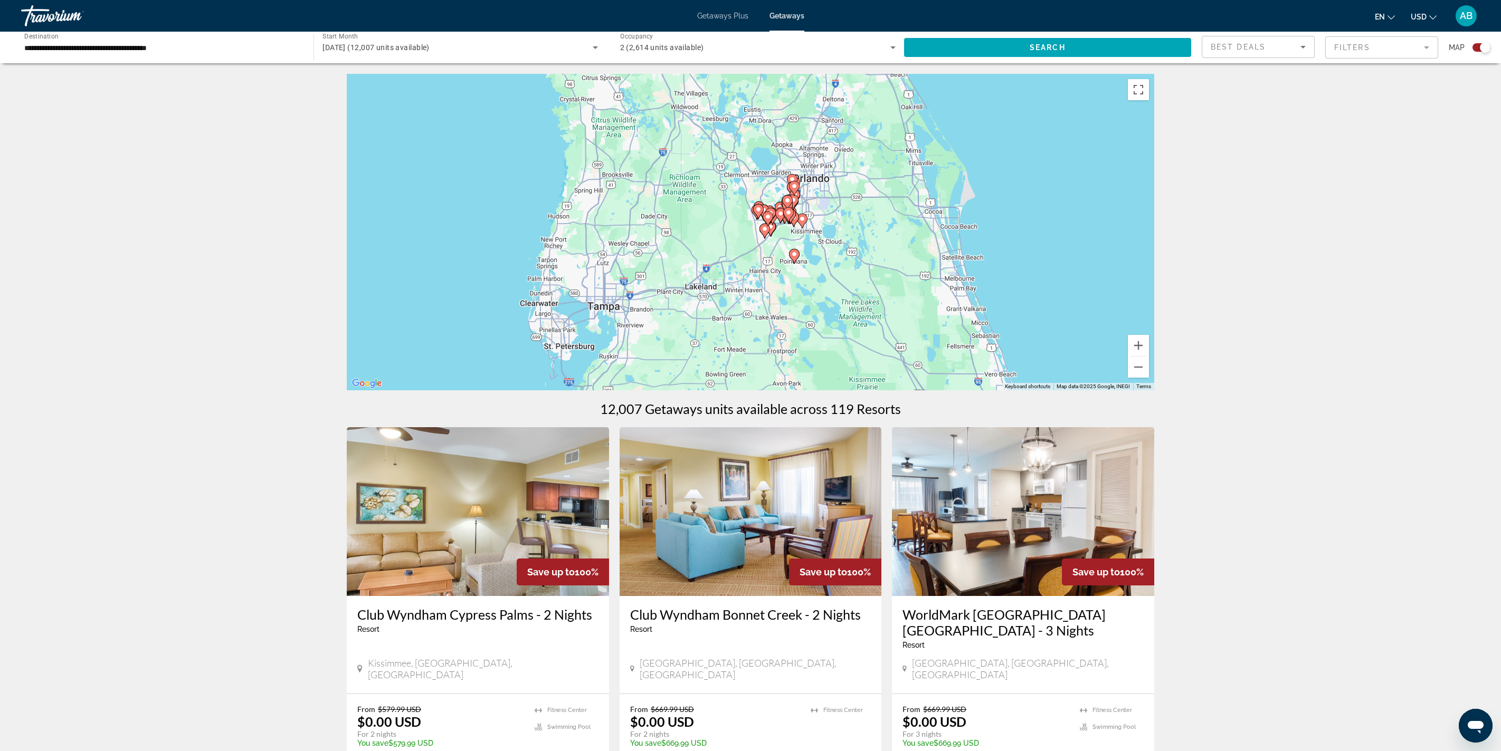
drag, startPoint x: 807, startPoint y: 270, endPoint x: 891, endPoint y: 421, distance: 172.4
click at [891, 390] on div "To activate drag with keyboard, press Alt + Enter. Once in keyboard drag state,…" at bounding box center [750, 232] width 807 height 317
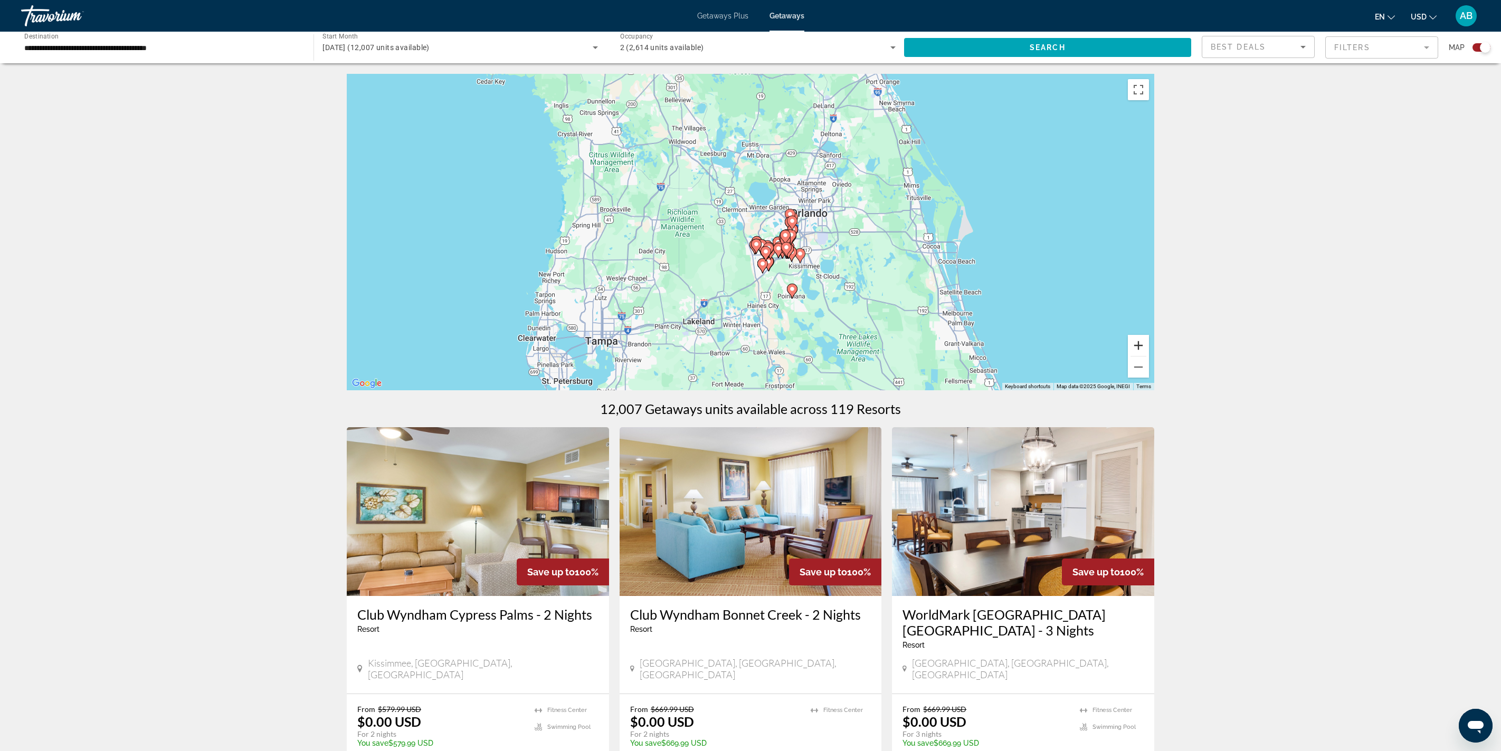
click at [1149, 356] on button "Zoom in" at bounding box center [1138, 345] width 21 height 21
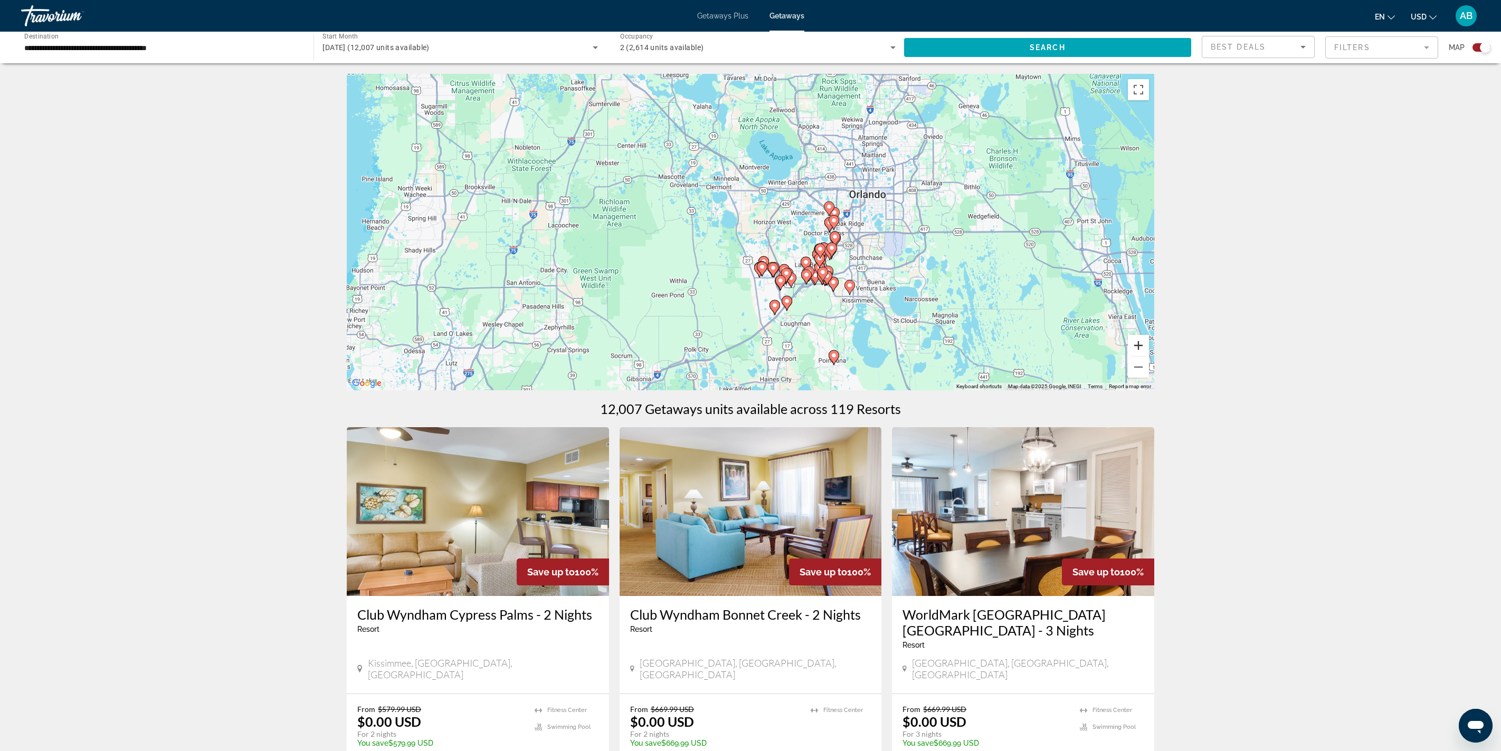
click at [1149, 356] on button "Zoom in" at bounding box center [1138, 345] width 21 height 21
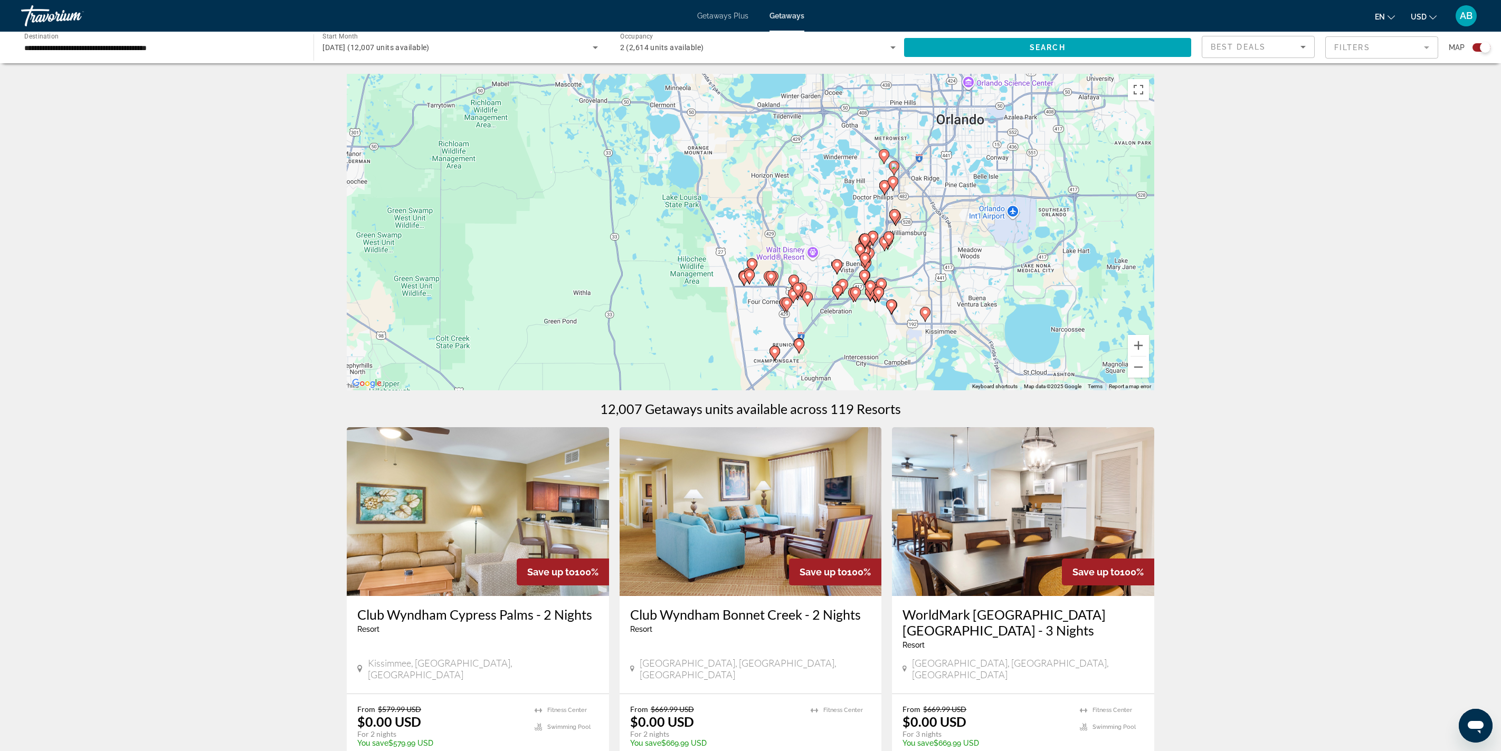
drag, startPoint x: 1184, startPoint y: 334, endPoint x: 1145, endPoint y: 227, distance: 113.5
click at [1145, 227] on div "To activate drag with keyboard, press Alt + Enter. Once in keyboard drag state,…" at bounding box center [750, 232] width 807 height 317
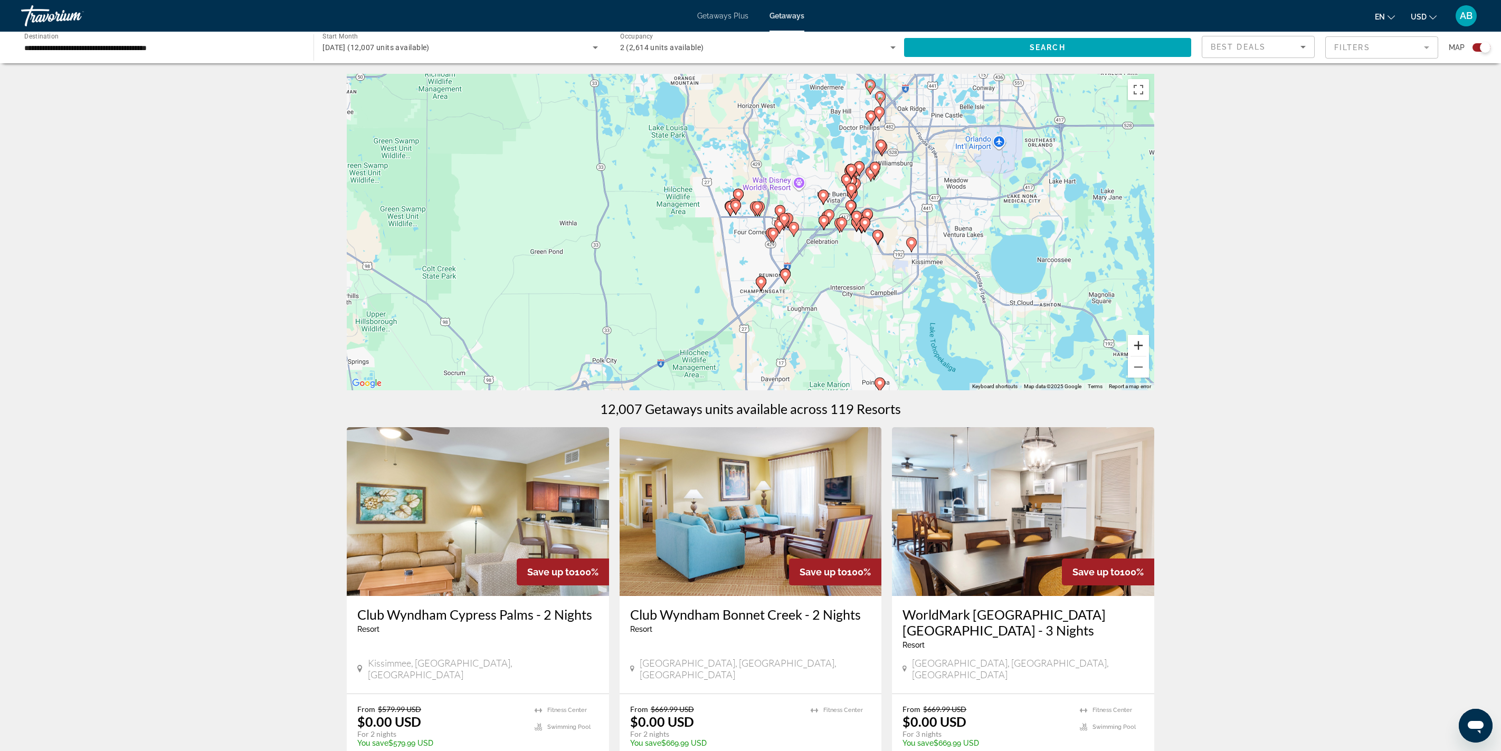
click at [1149, 356] on button "Zoom in" at bounding box center [1138, 345] width 21 height 21
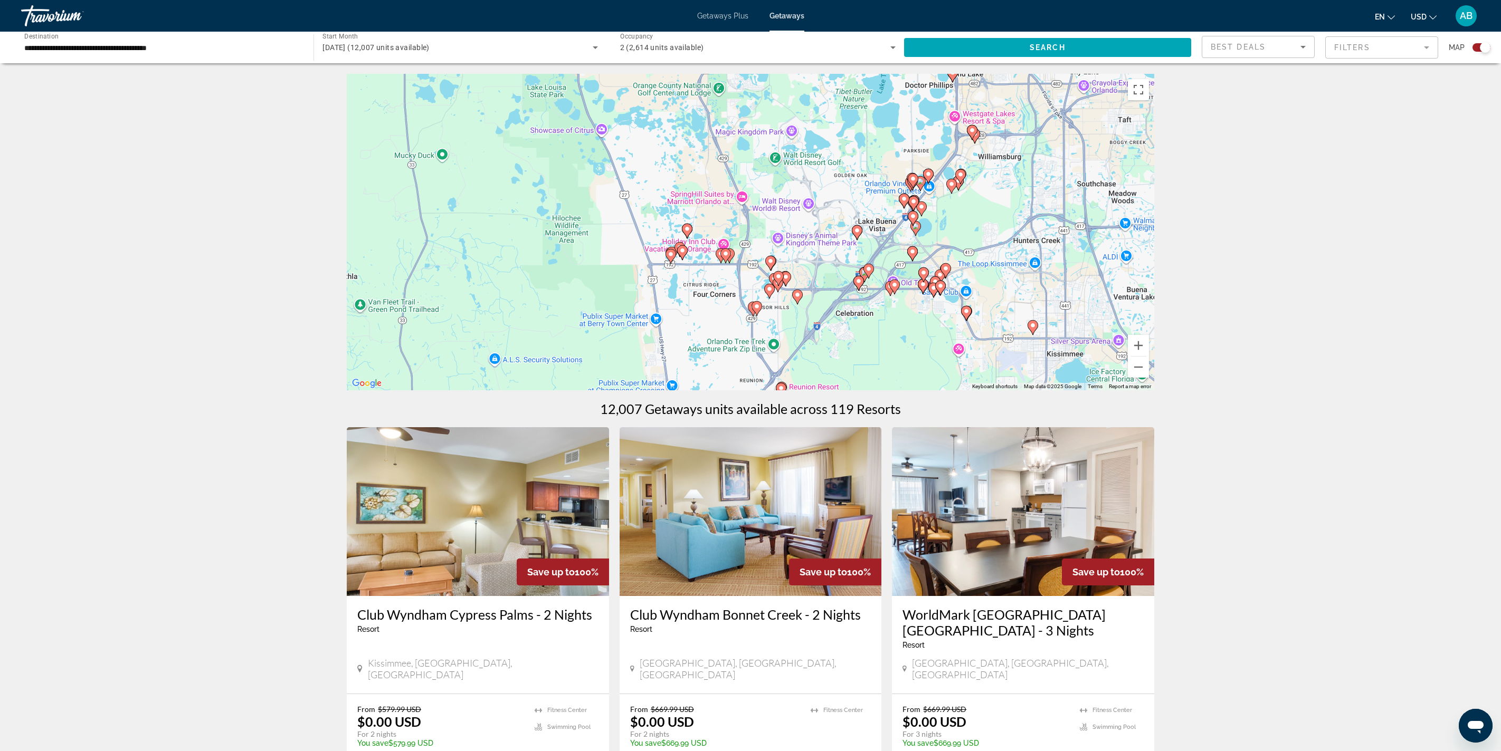
drag, startPoint x: 1054, startPoint y: 252, endPoint x: 1017, endPoint y: 316, distance: 73.3
click at [1016, 316] on div "To activate drag with keyboard, press Alt + Enter. Once in keyboard drag state,…" at bounding box center [750, 232] width 807 height 317
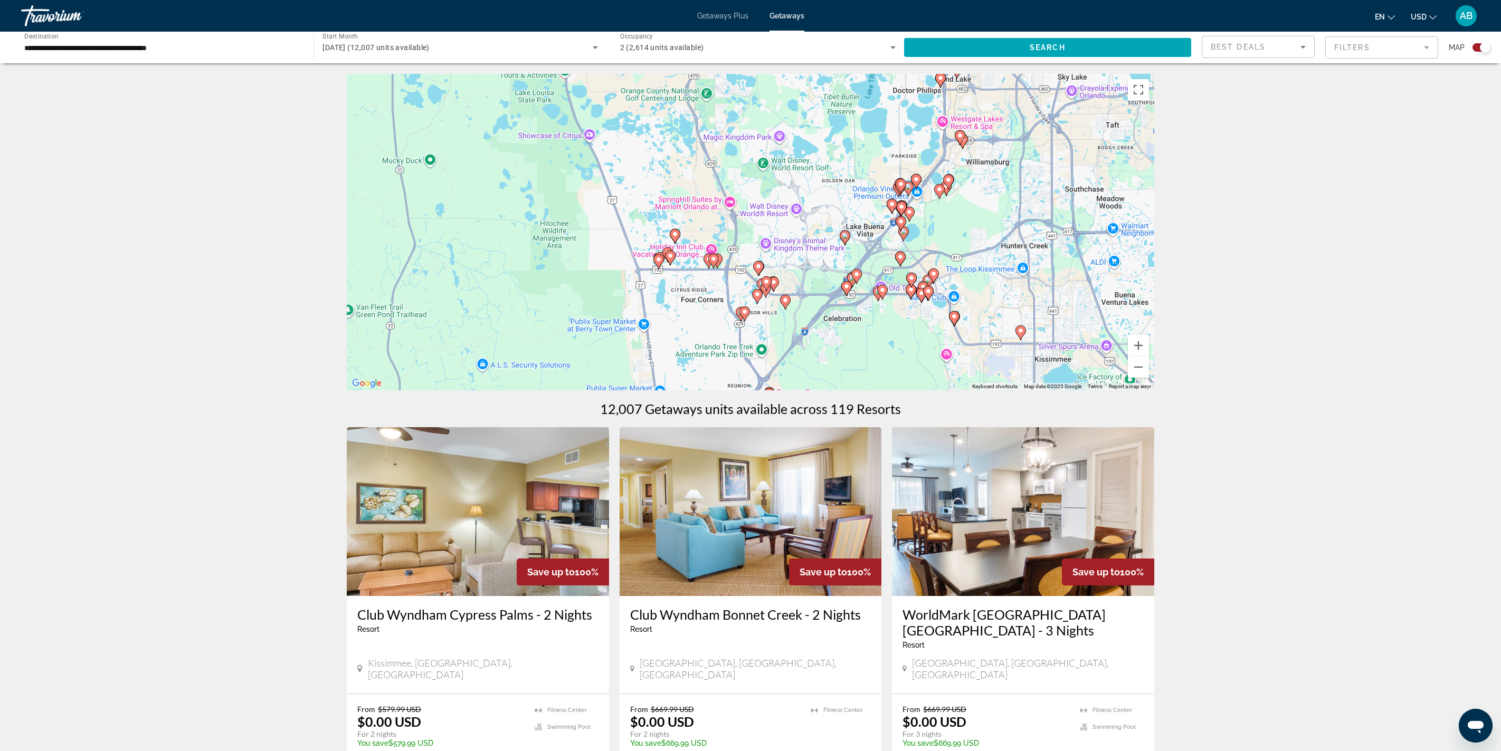
drag, startPoint x: 835, startPoint y: 288, endPoint x: 819, endPoint y: 292, distance: 16.4
click at [819, 292] on div "To activate drag with keyboard, press Alt + Enter. Once in keyboard drag state,…" at bounding box center [750, 232] width 807 height 317
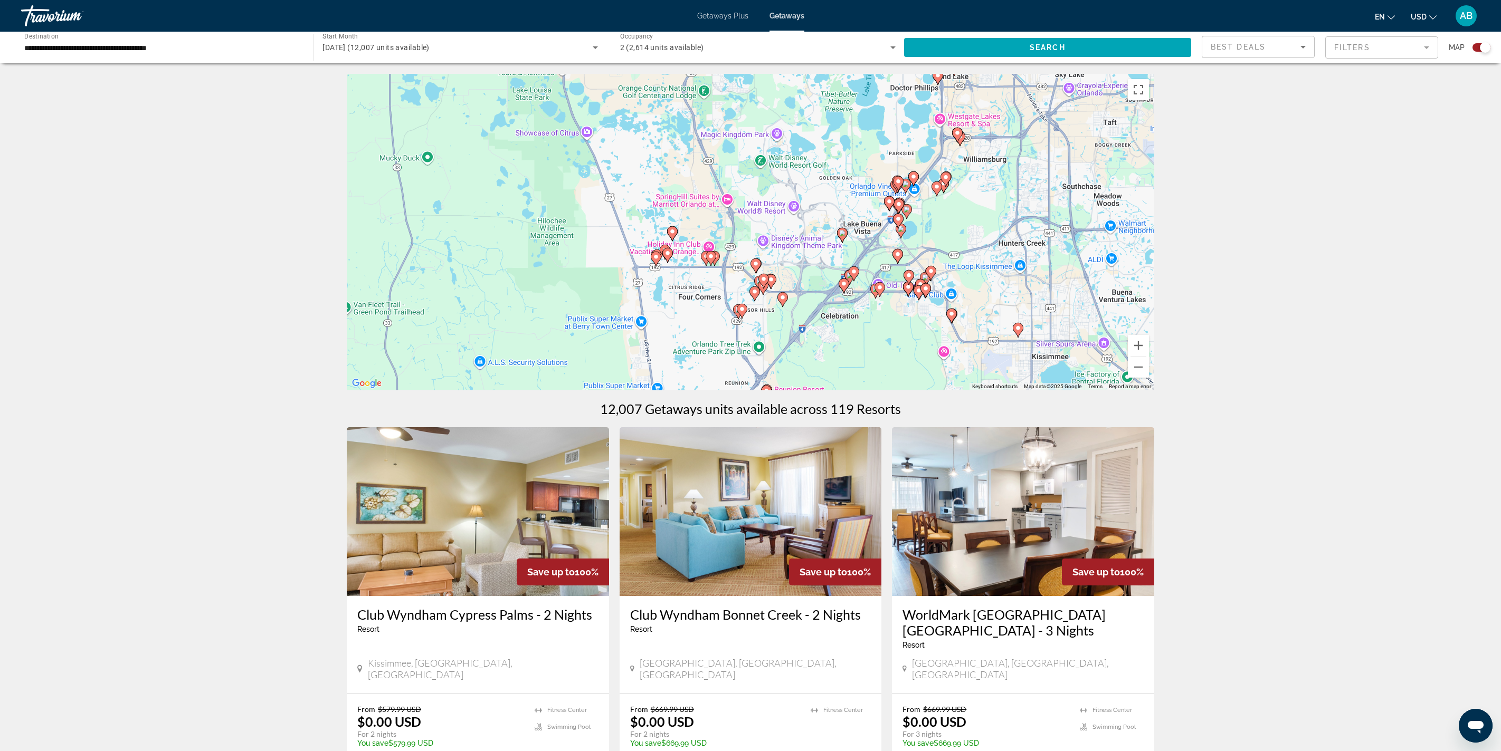
click at [844, 236] on image "Main content" at bounding box center [842, 233] width 6 height 6
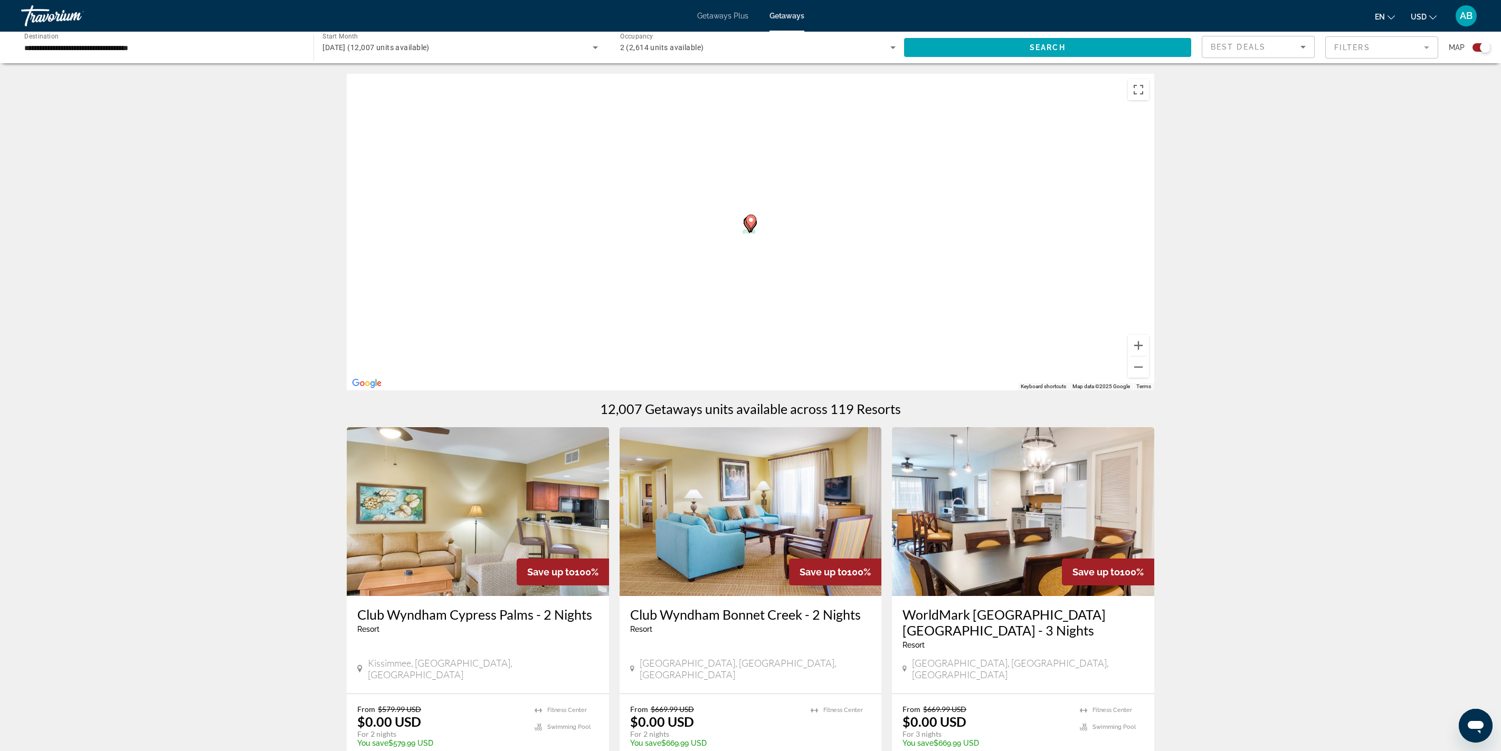
click at [844, 294] on div "To navigate, press the arrow keys. To activate drag with keyboard, press Alt + …" at bounding box center [750, 232] width 807 height 317
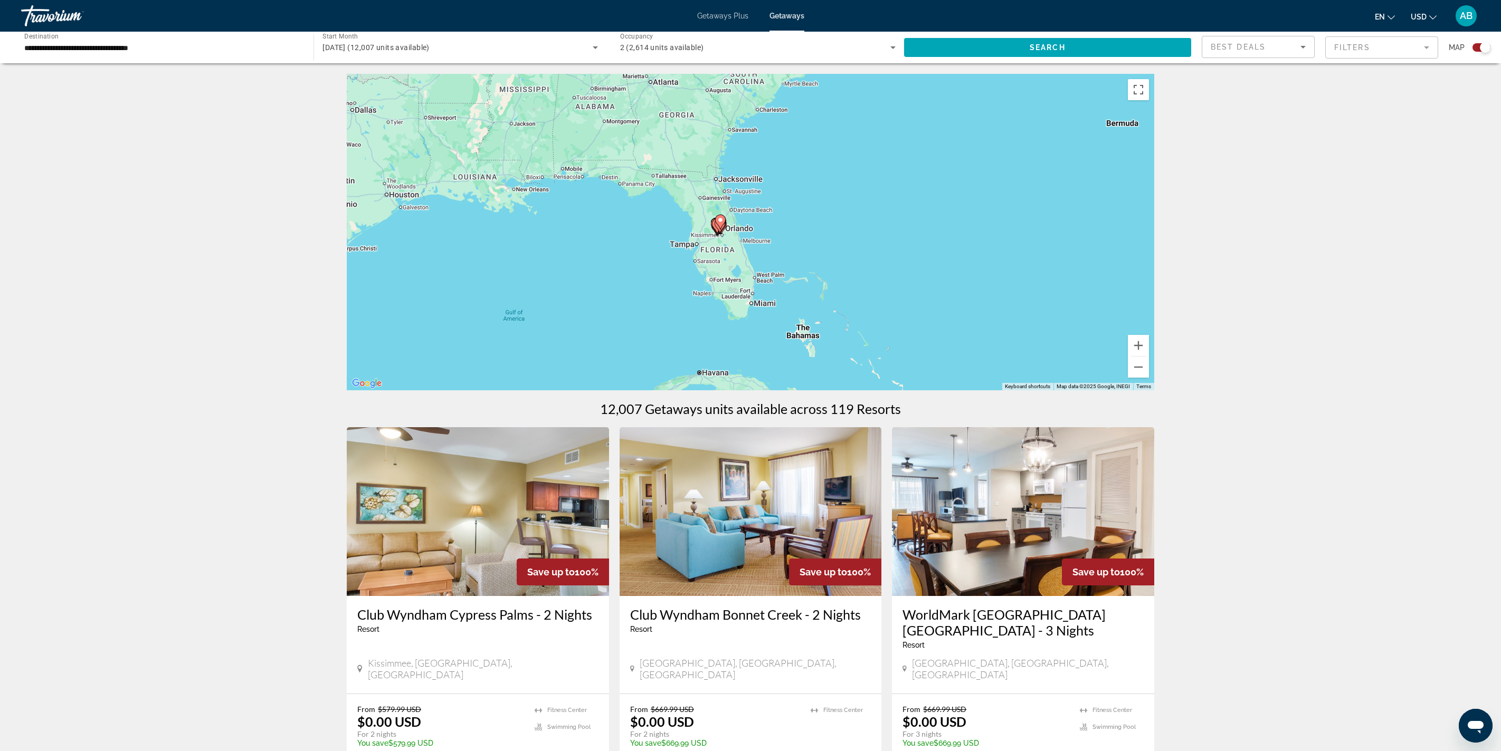
drag, startPoint x: 706, startPoint y: 308, endPoint x: 769, endPoint y: 312, distance: 63.5
click at [769, 312] on div "To activate drag with keyboard, press Alt + Enter. Once in keyboard drag state,…" at bounding box center [750, 232] width 807 height 317
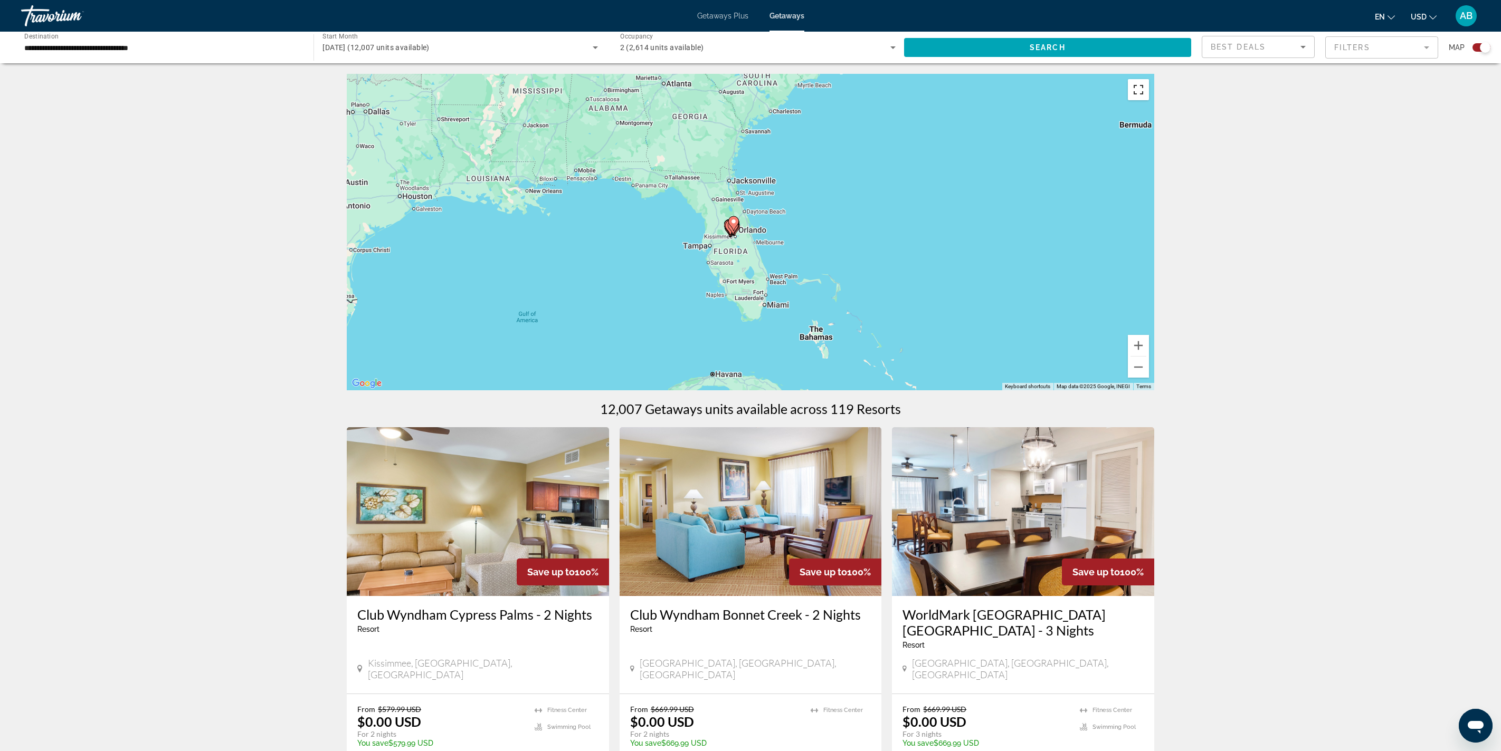
click at [1149, 100] on button "Toggle fullscreen view" at bounding box center [1138, 89] width 21 height 21
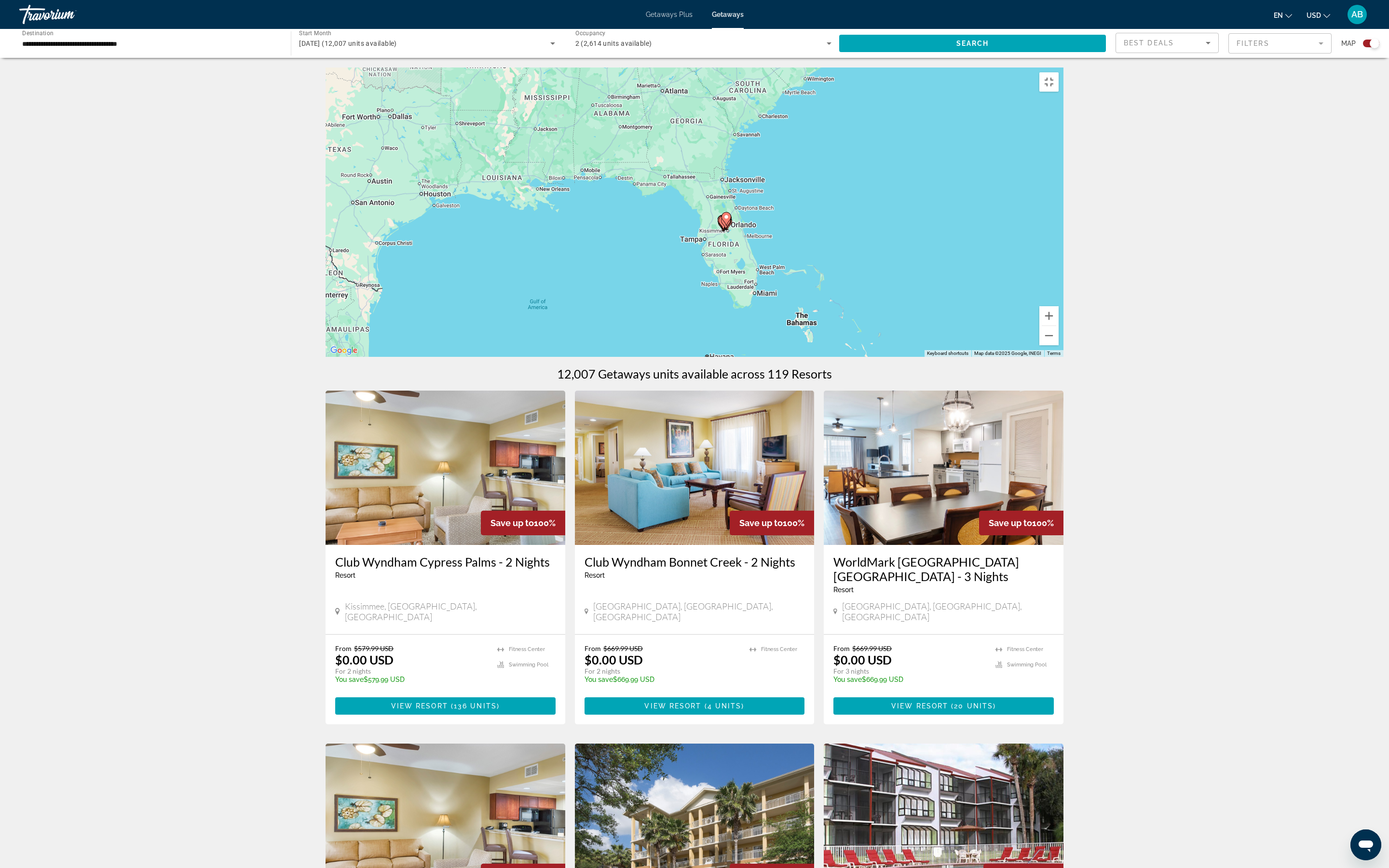
drag, startPoint x: 868, startPoint y: 455, endPoint x: 917, endPoint y: 470, distance: 51.2
click at [917, 356] on div "To activate drag with keyboard, press Alt + Enter. Once in keyboard drag state,…" at bounding box center [694, 212] width 737 height 290
click at [1058, 325] on button "Zoom in" at bounding box center [1048, 315] width 19 height 19
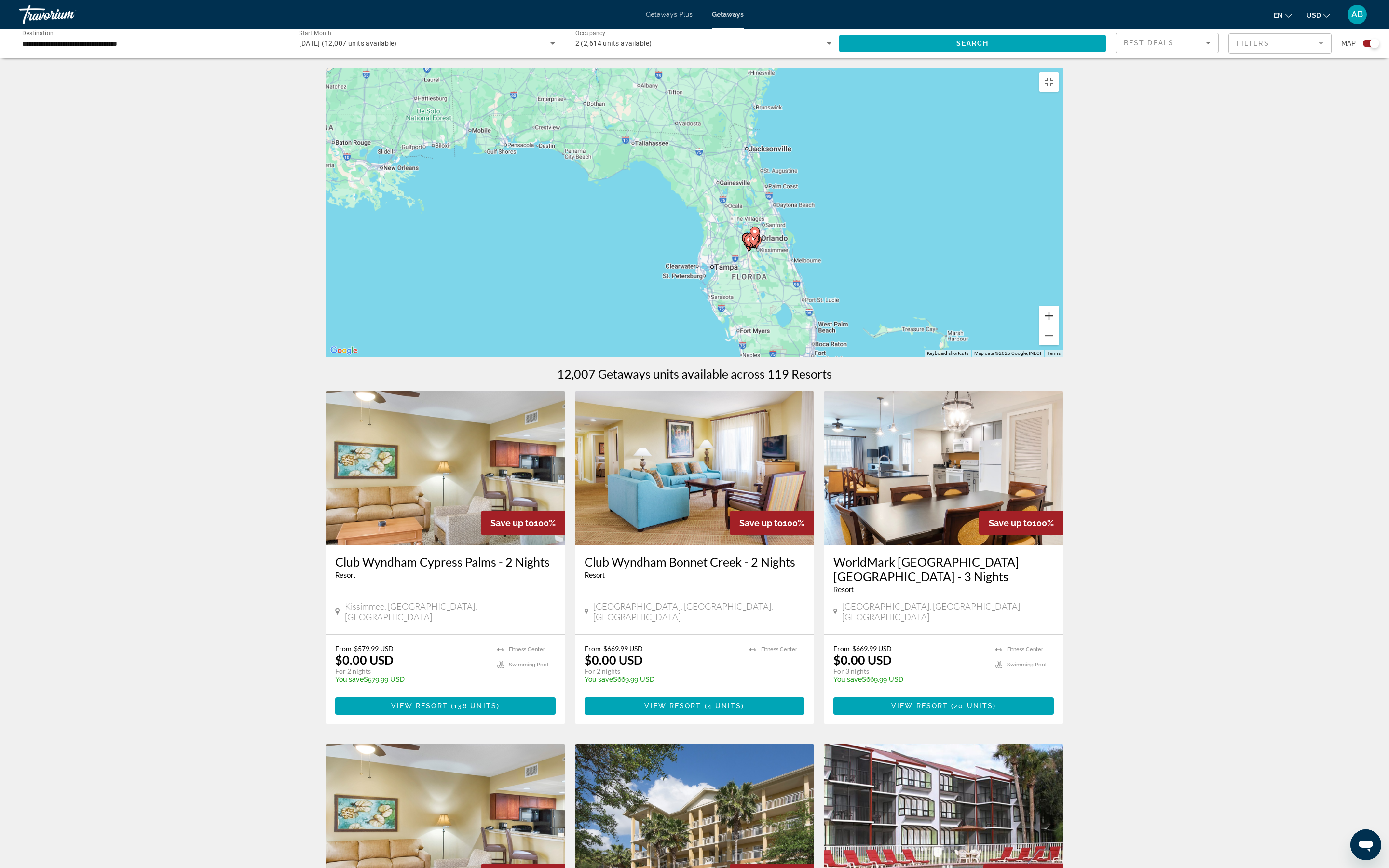
click at [1058, 325] on button "Zoom in" at bounding box center [1048, 315] width 19 height 19
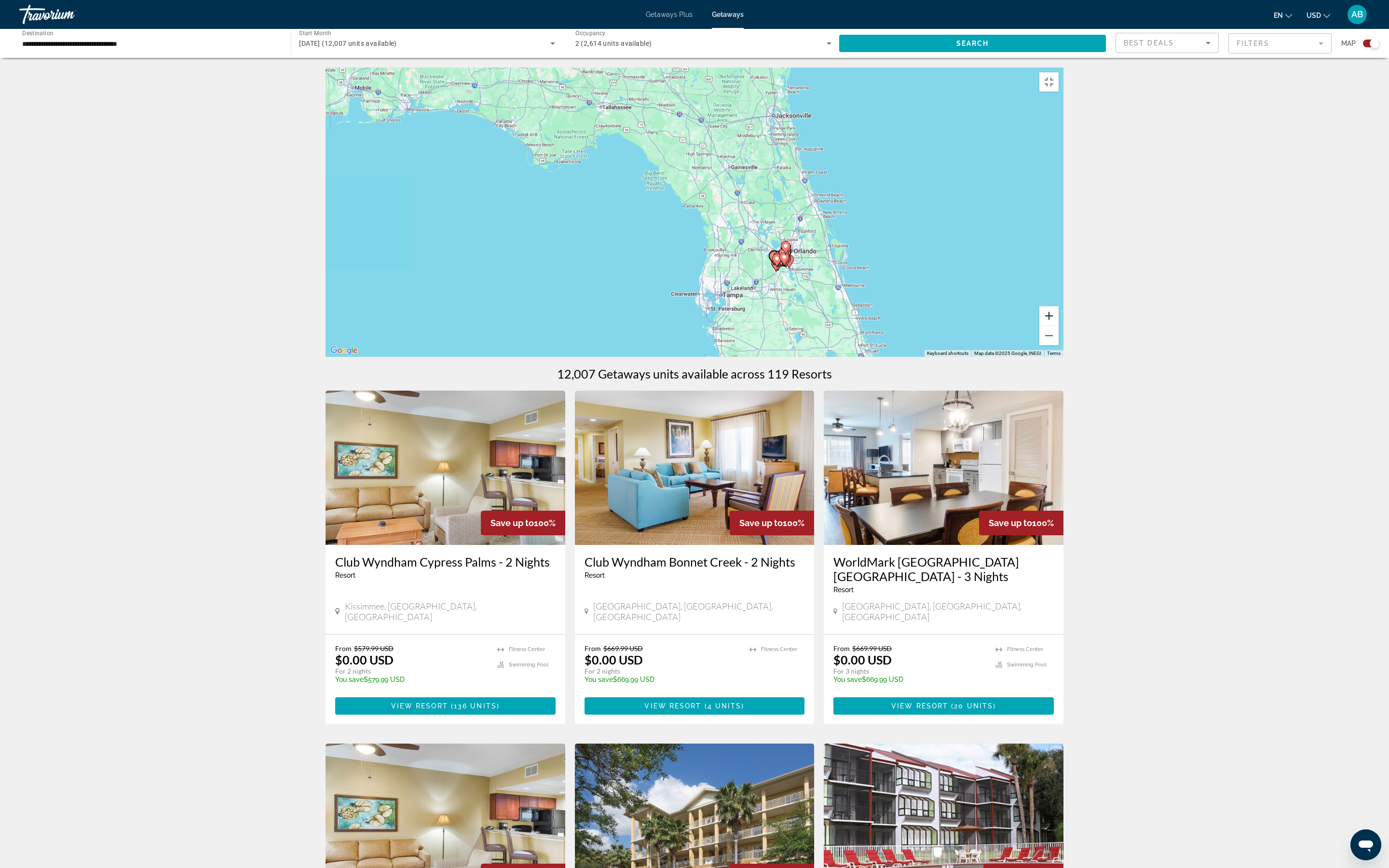
click at [1058, 325] on button "Zoom in" at bounding box center [1048, 315] width 19 height 19
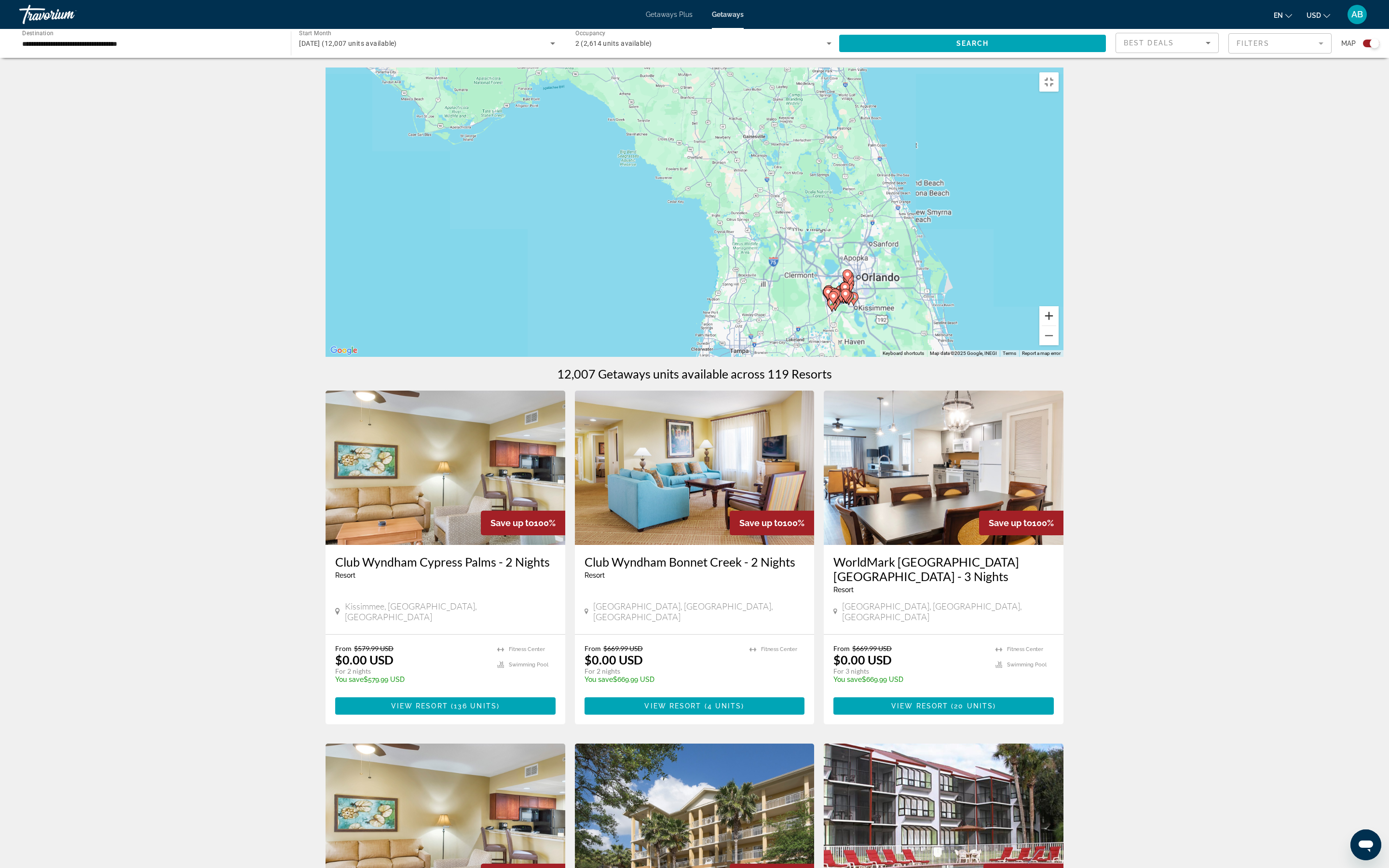
click at [1058, 325] on button "Zoom in" at bounding box center [1048, 315] width 19 height 19
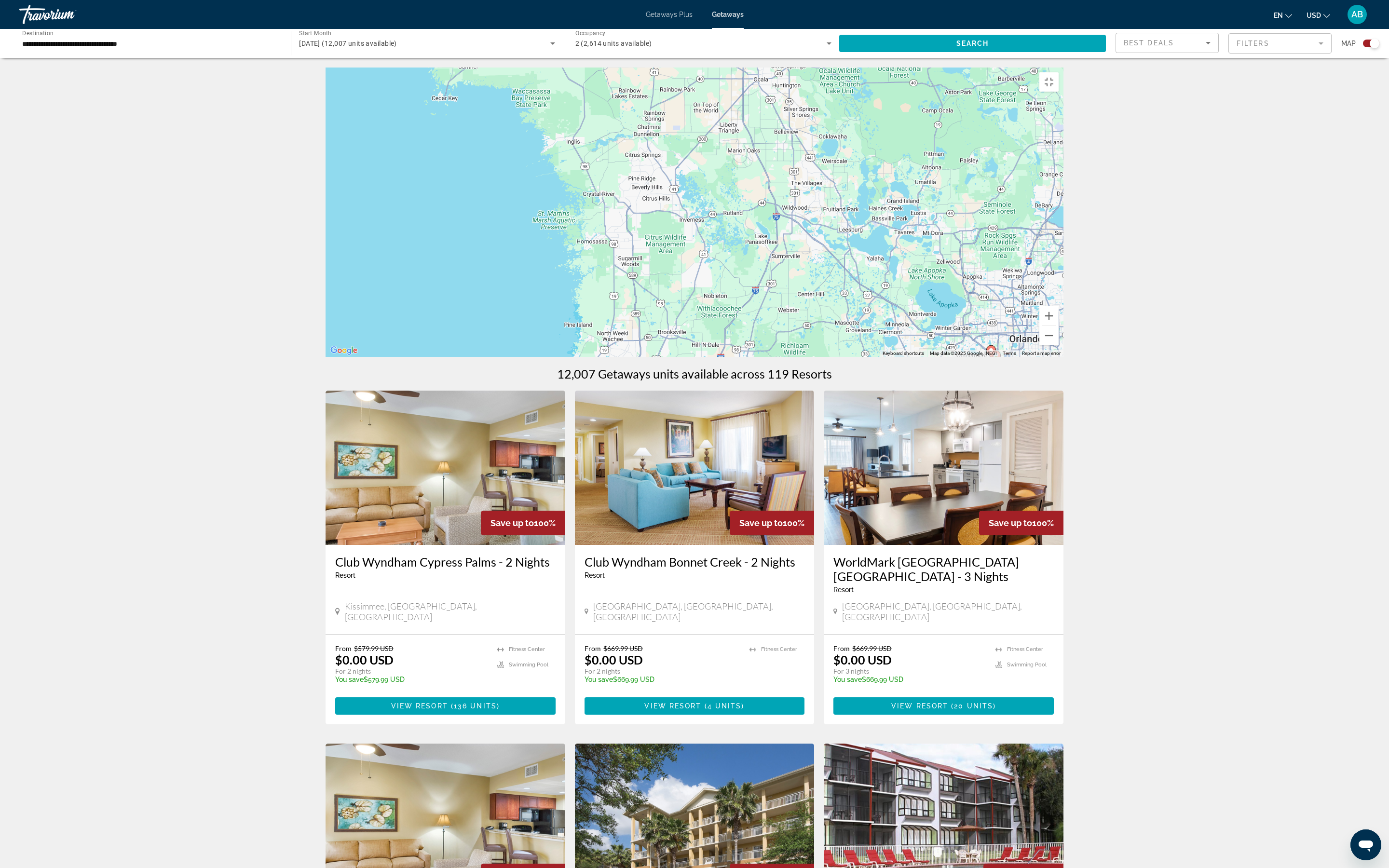
drag, startPoint x: 1209, startPoint y: 617, endPoint x: 1020, endPoint y: 535, distance: 206.0
click at [1020, 356] on div "To activate drag with keyboard, press Alt + Enter. Once in keyboard drag state,…" at bounding box center [694, 212] width 737 height 290
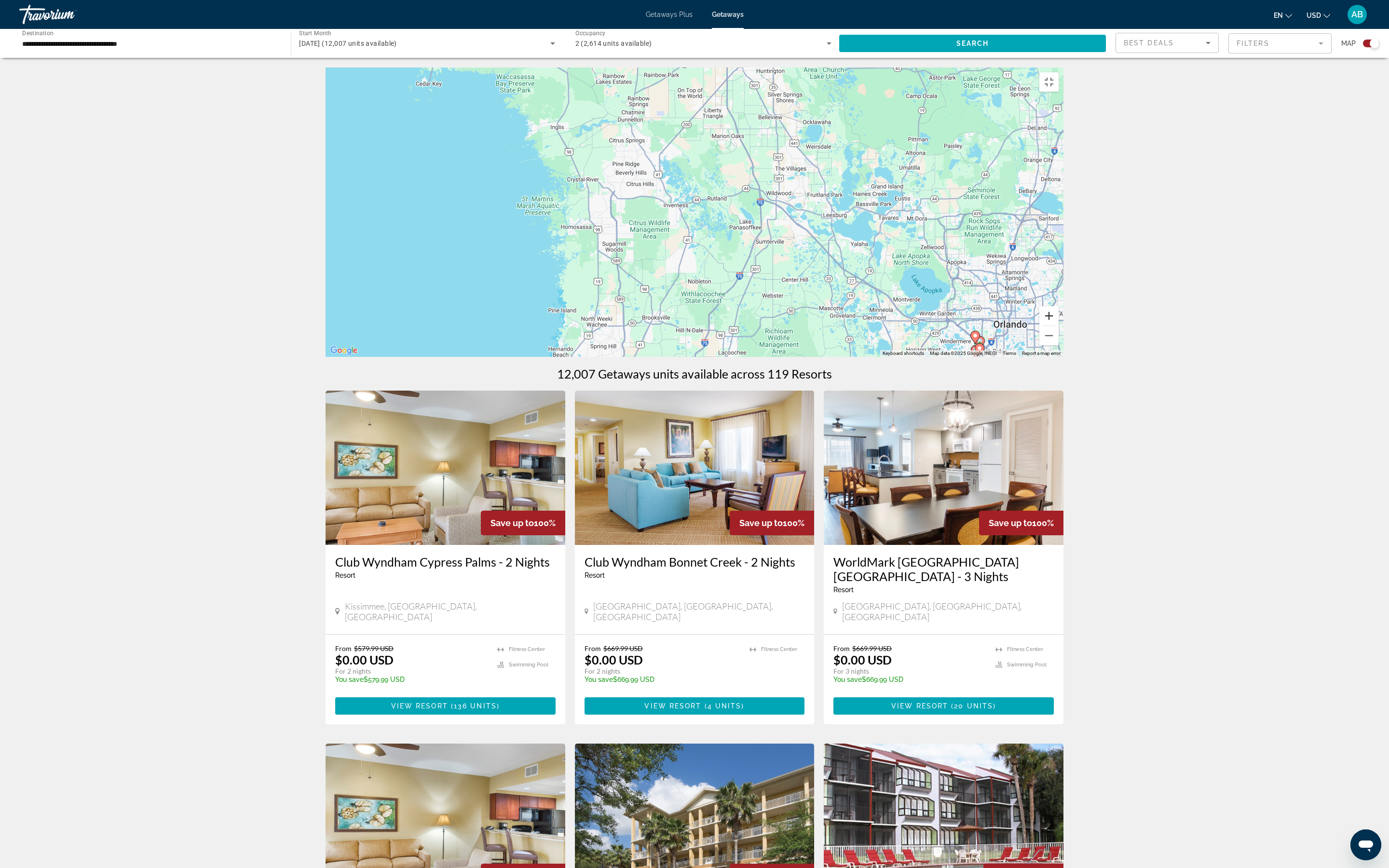
click at [1058, 325] on button "Zoom in" at bounding box center [1048, 315] width 19 height 19
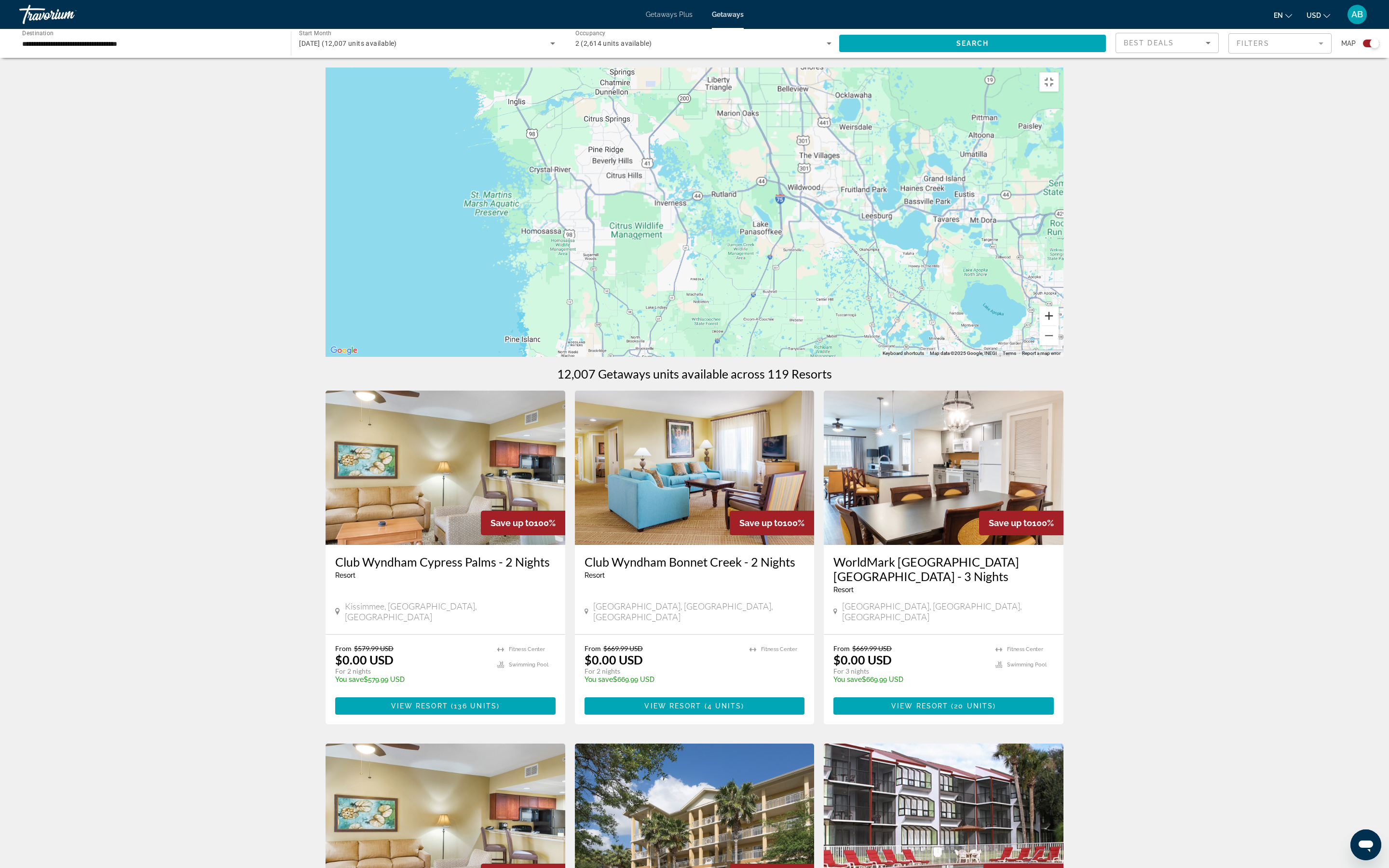
click at [1058, 325] on button "Zoom in" at bounding box center [1048, 315] width 19 height 19
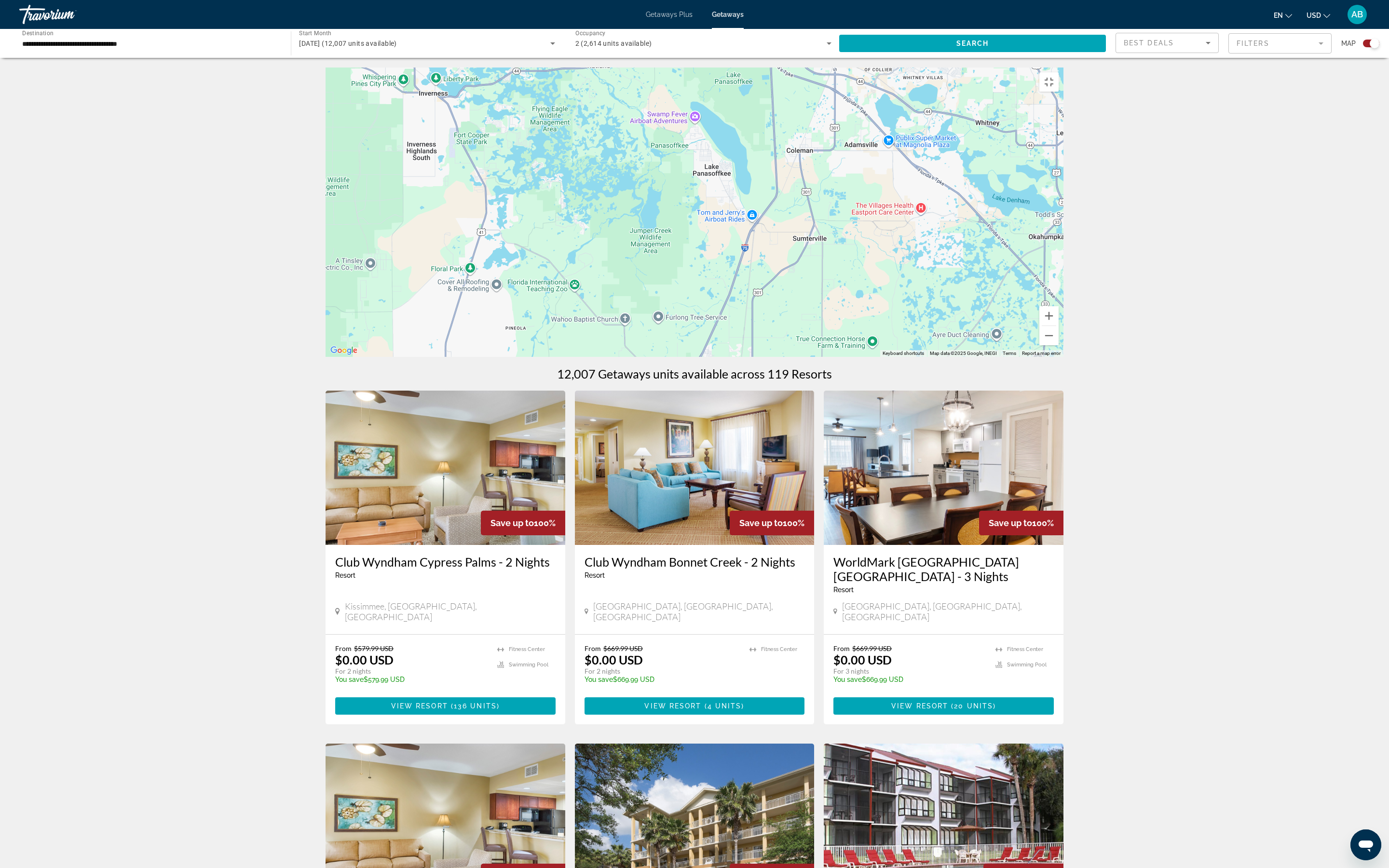
drag, startPoint x: 1161, startPoint y: 630, endPoint x: 921, endPoint y: 511, distance: 267.9
click at [924, 356] on div "To activate drag with keyboard, press Alt + Enter. Once in keyboard drag state,…" at bounding box center [694, 212] width 737 height 290
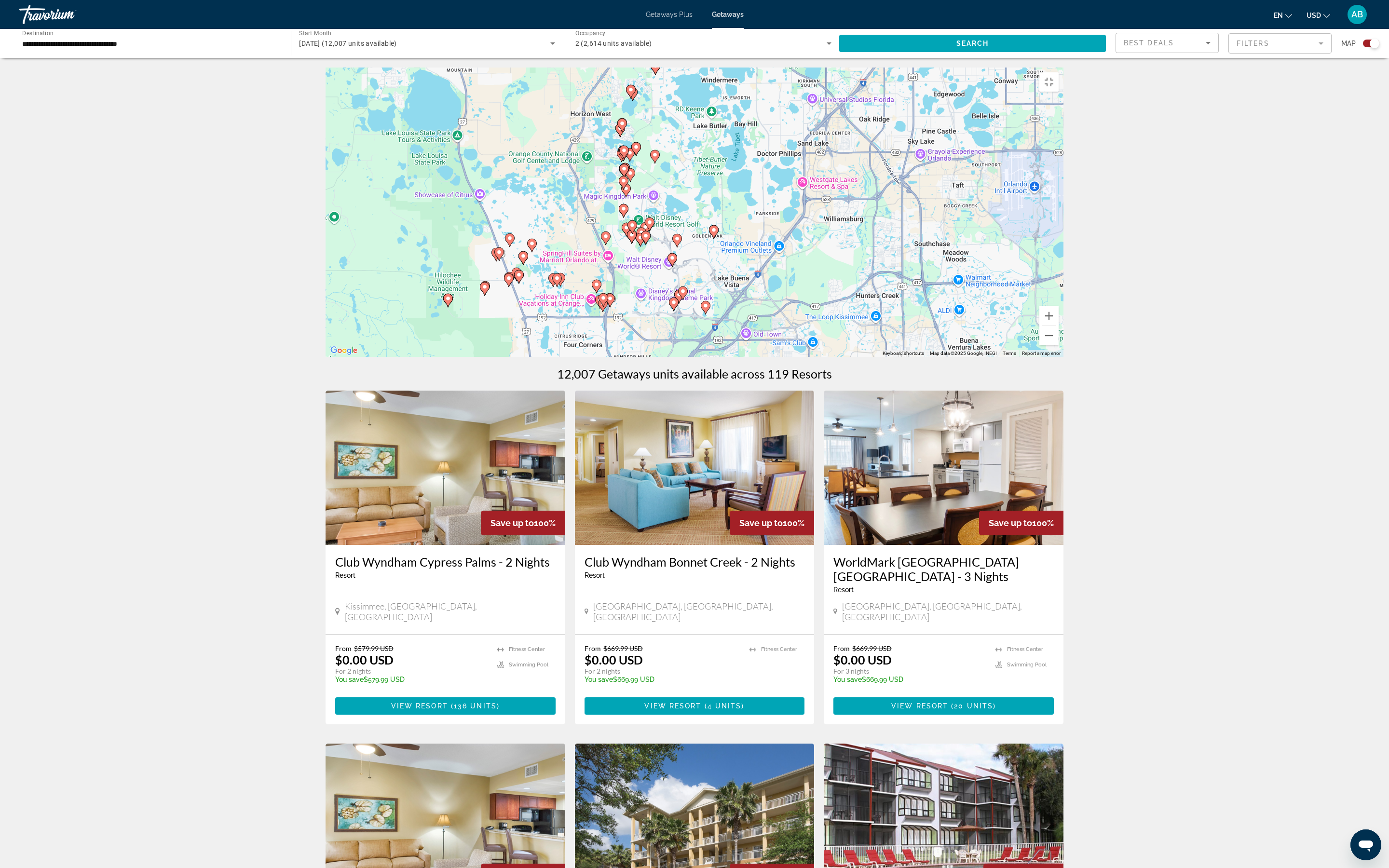
drag, startPoint x: 1015, startPoint y: 581, endPoint x: 1013, endPoint y: 419, distance: 162.0
click at [1013, 356] on div "To activate drag with keyboard, press Alt + Enter. Once in keyboard drag state,…" at bounding box center [694, 212] width 737 height 290
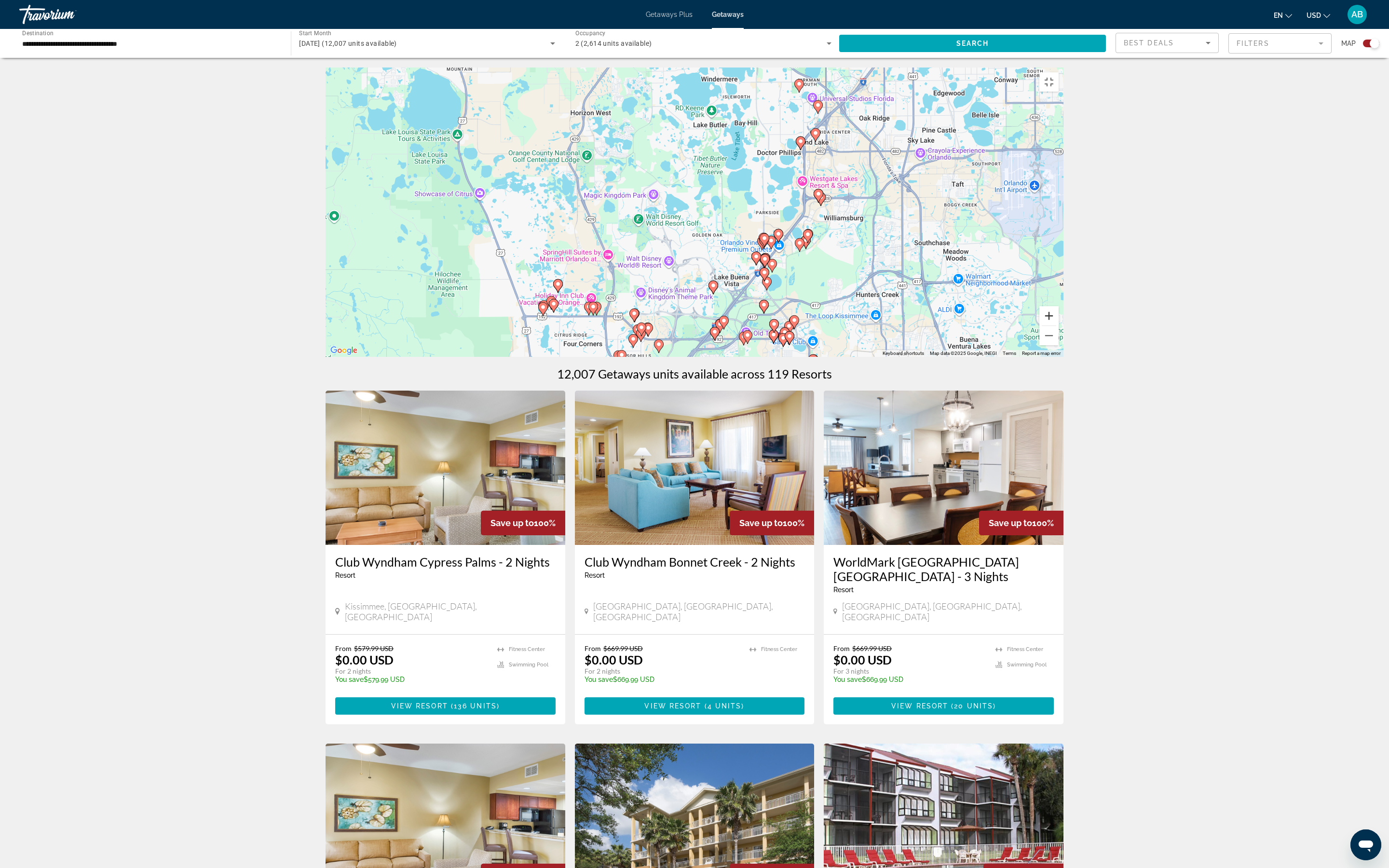
click at [1058, 325] on button "Zoom in" at bounding box center [1048, 315] width 19 height 19
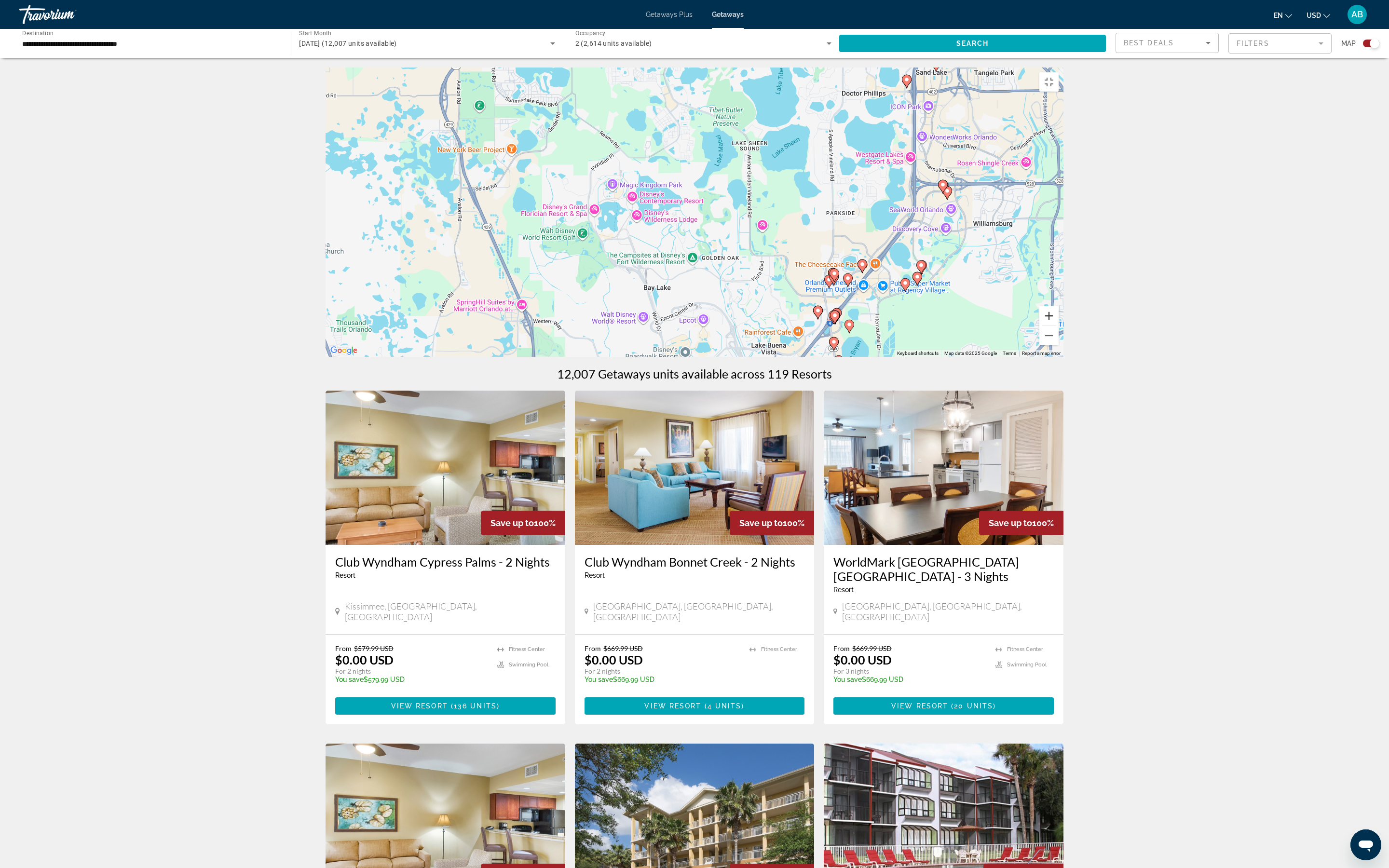
click at [1058, 325] on button "Zoom in" at bounding box center [1048, 315] width 19 height 19
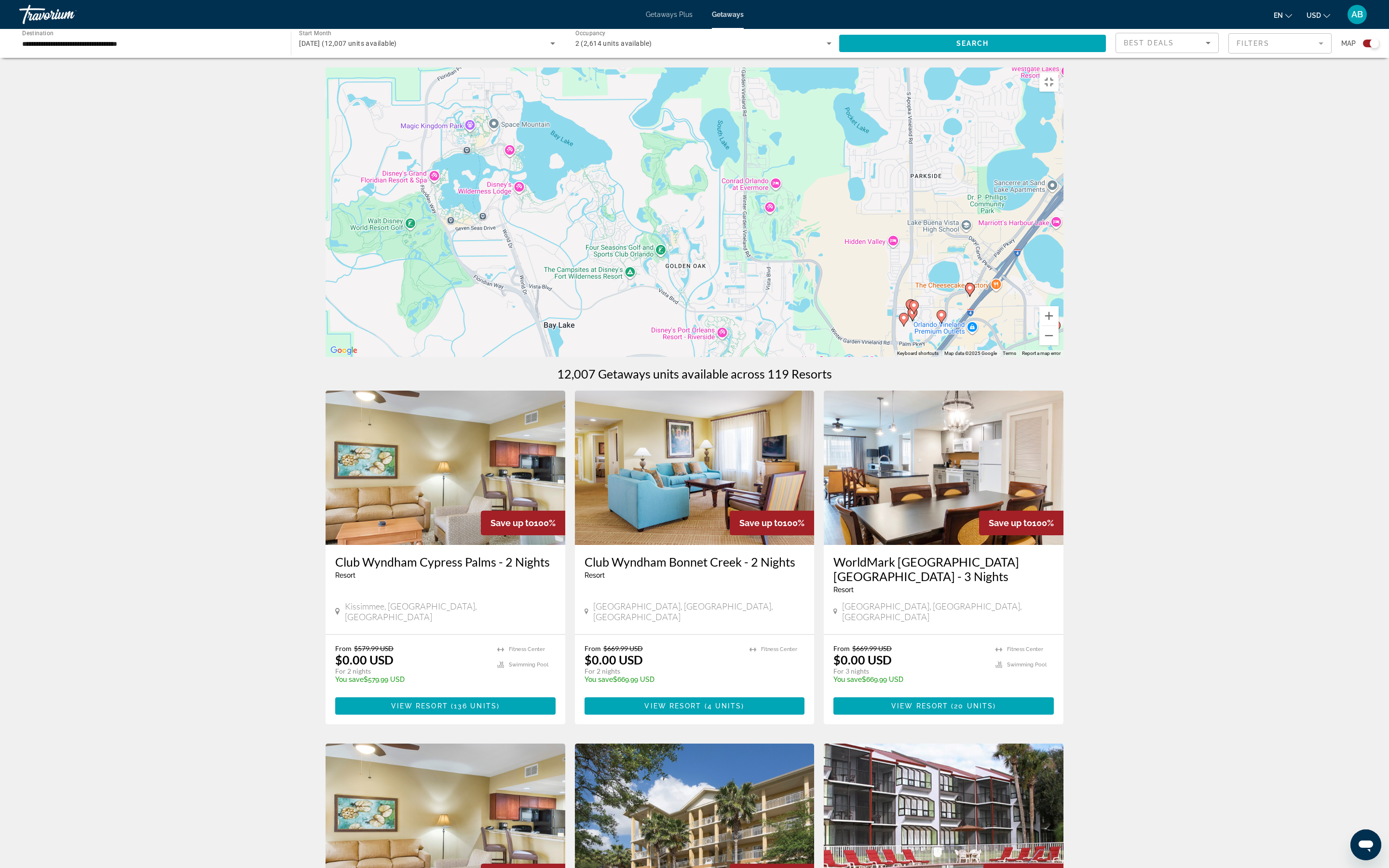
drag, startPoint x: 1281, startPoint y: 680, endPoint x: 1143, endPoint y: 589, distance: 165.3
click at [1064, 356] on div "To activate drag with keyboard, press Alt + Enter. Once in keyboard drag state,…" at bounding box center [694, 212] width 737 height 290
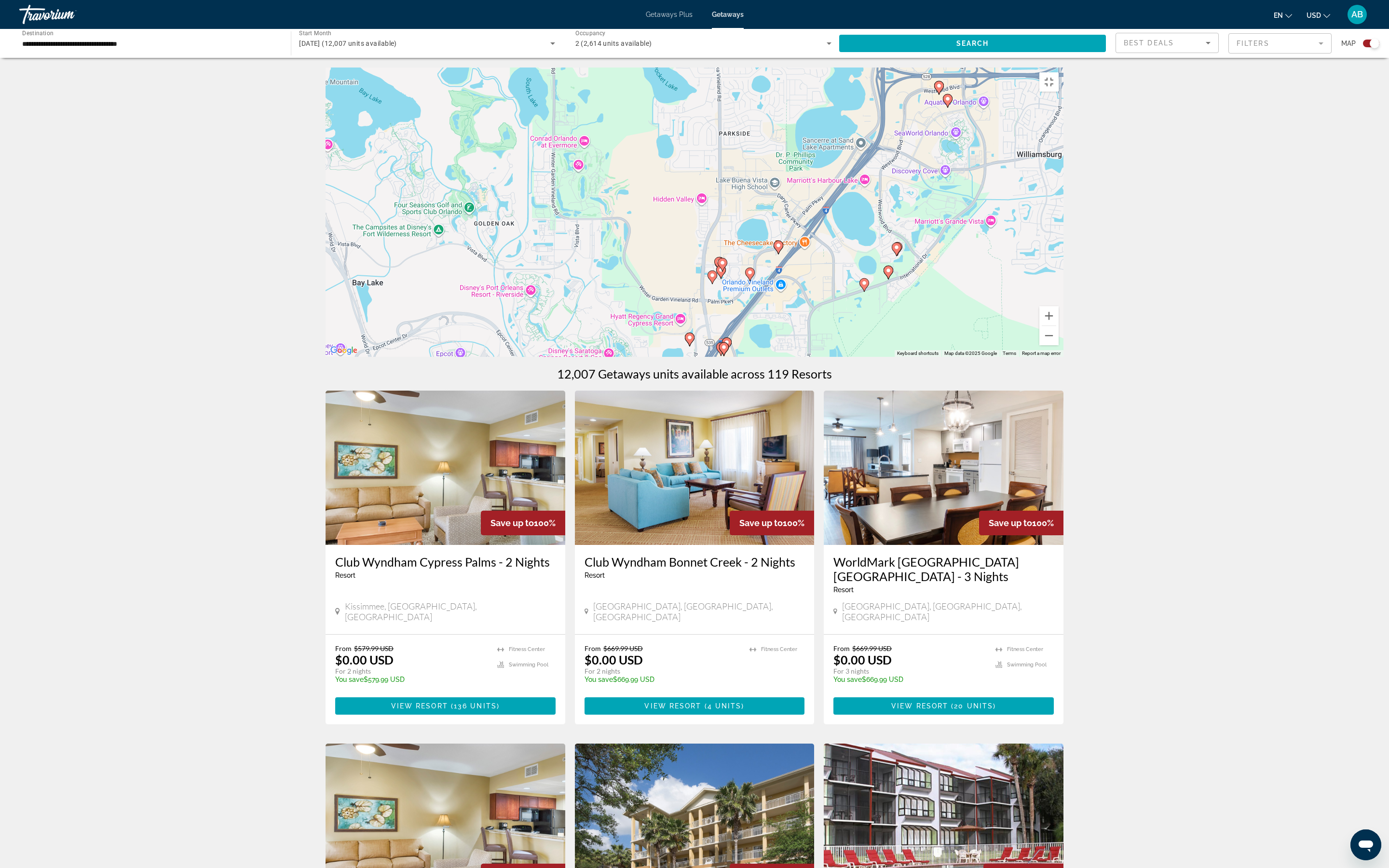
drag, startPoint x: 1060, startPoint y: 523, endPoint x: 986, endPoint y: 541, distance: 76.2
click at [986, 356] on div "To activate drag with keyboard, press Alt + Enter. Once in keyboard drag state,…" at bounding box center [694, 212] width 737 height 290
click at [901, 251] on image "Main content" at bounding box center [898, 249] width 5 height 5
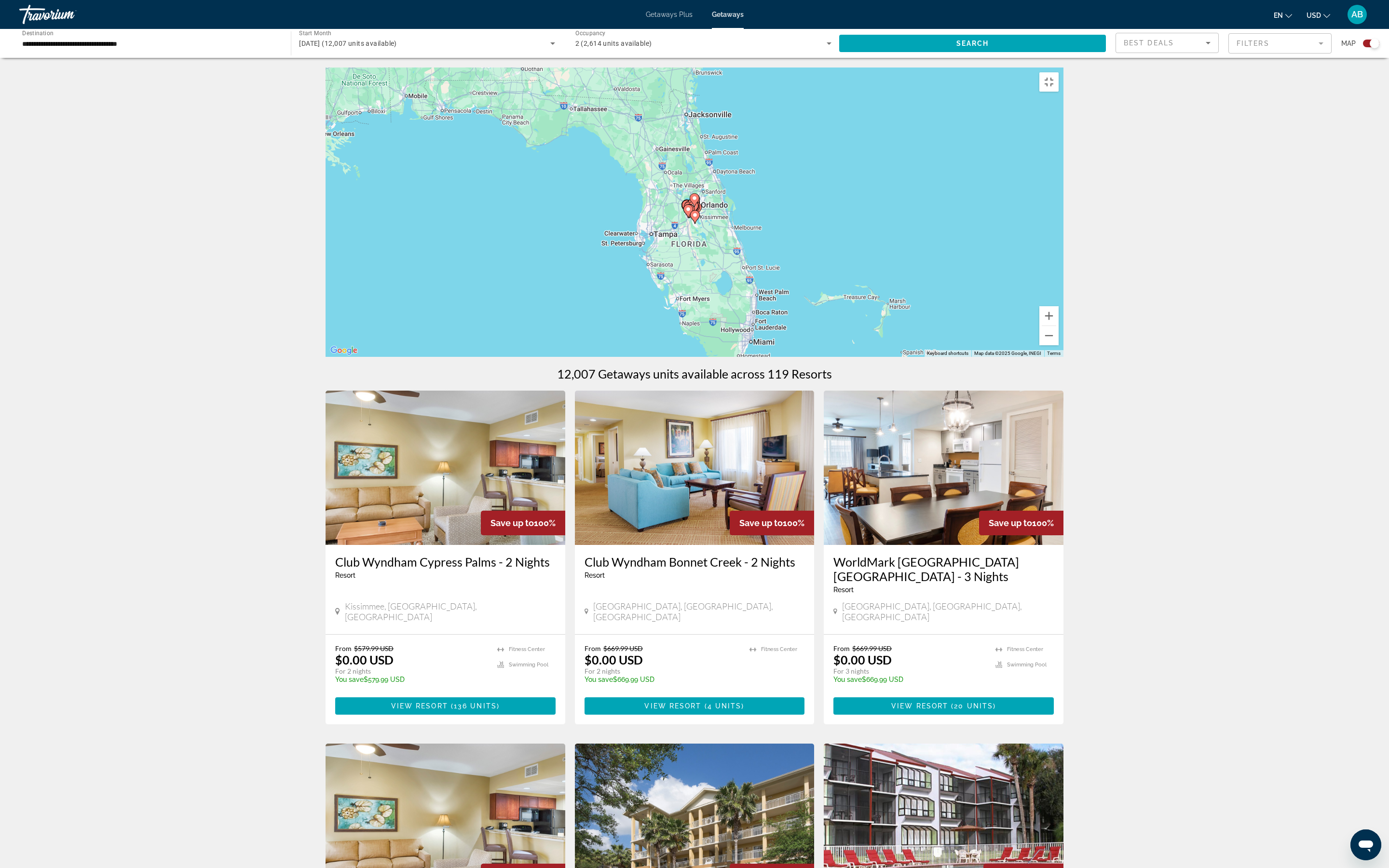
click at [695, 206] on icon "Main content" at bounding box center [694, 200] width 8 height 13
type input "**********"
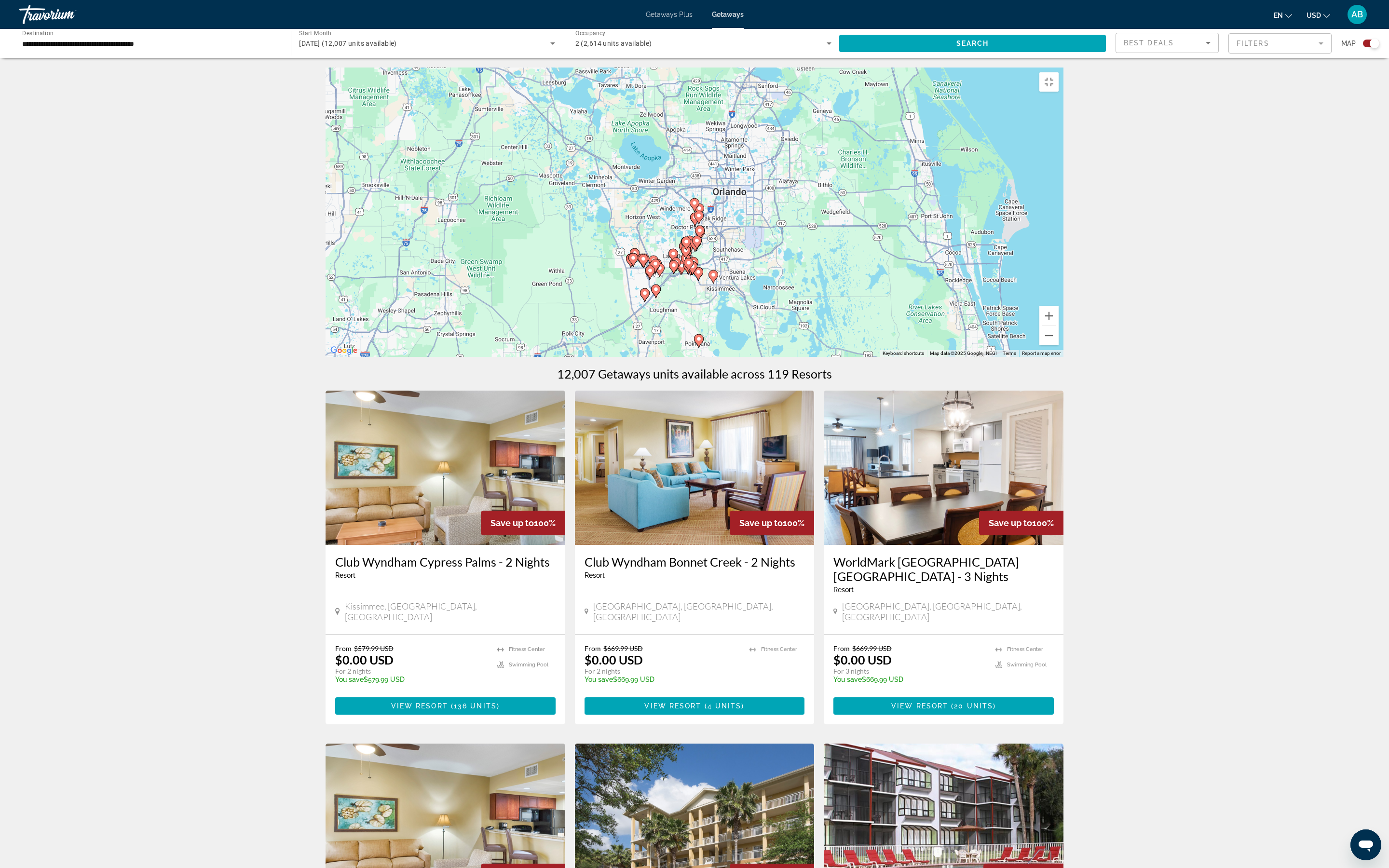
click at [696, 206] on image "Main content" at bounding box center [694, 203] width 5 height 5
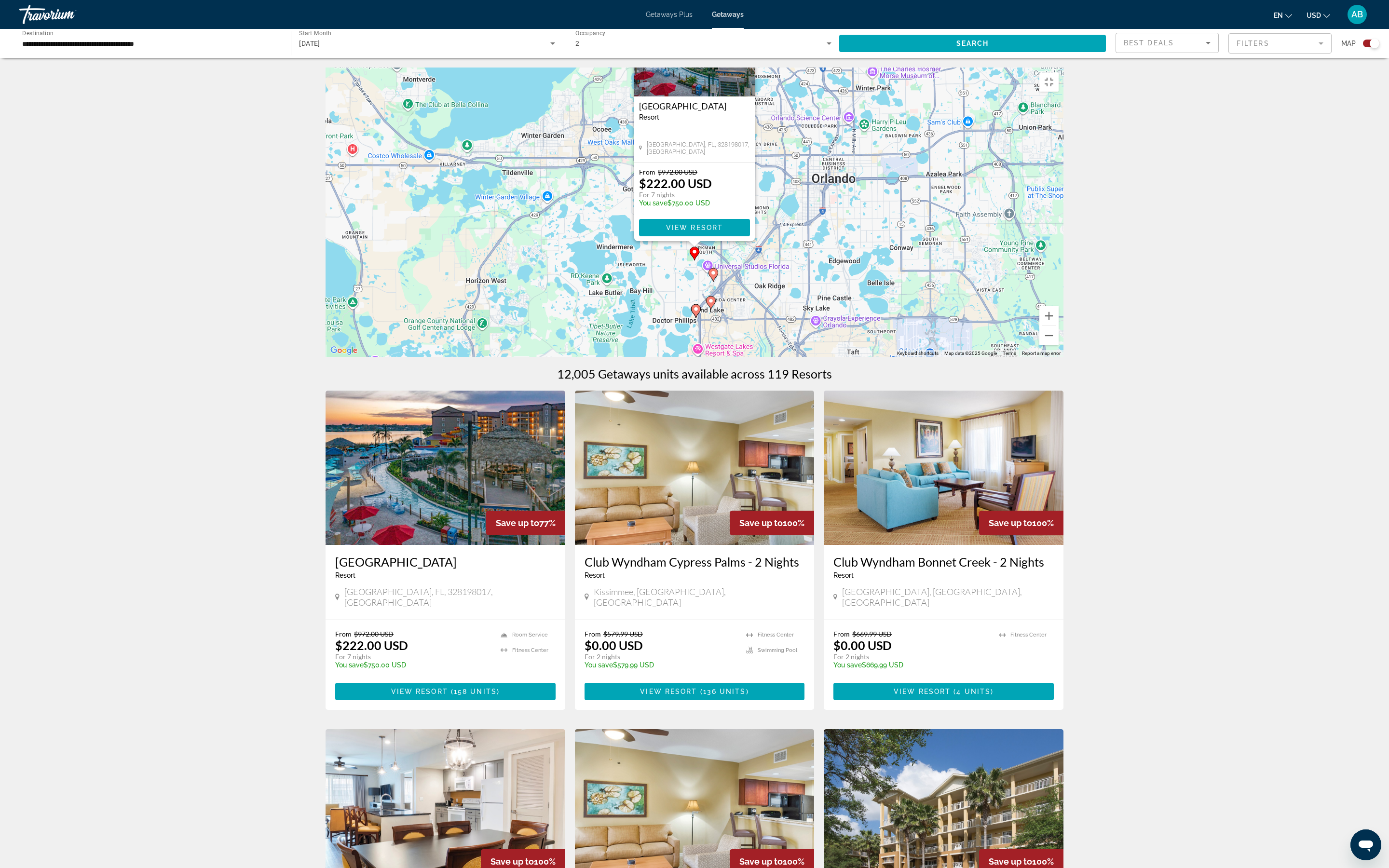
click at [715, 276] on image "Main content" at bounding box center [713, 273] width 5 height 5
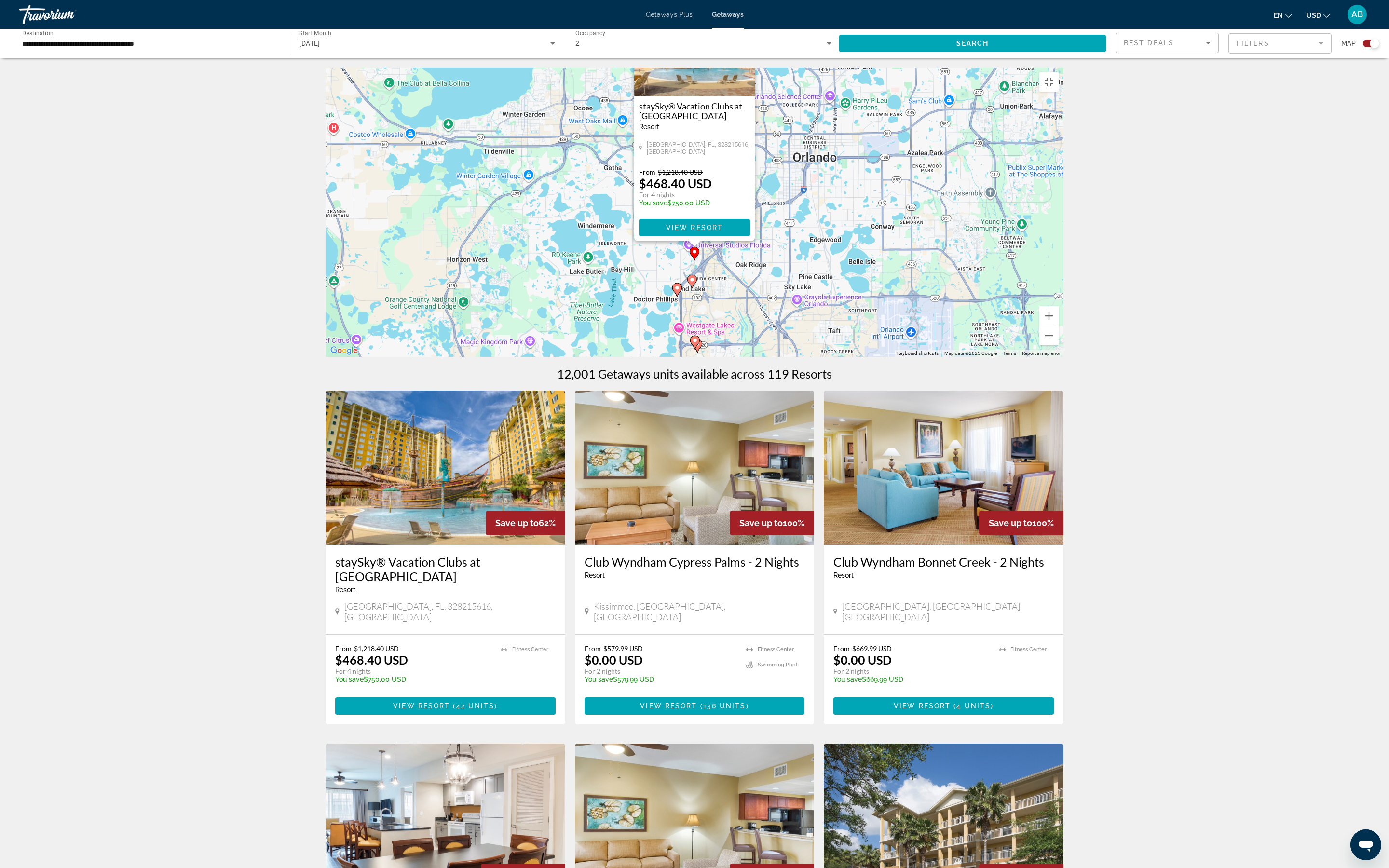
click at [693, 282] on image "Main content" at bounding box center [692, 280] width 5 height 5
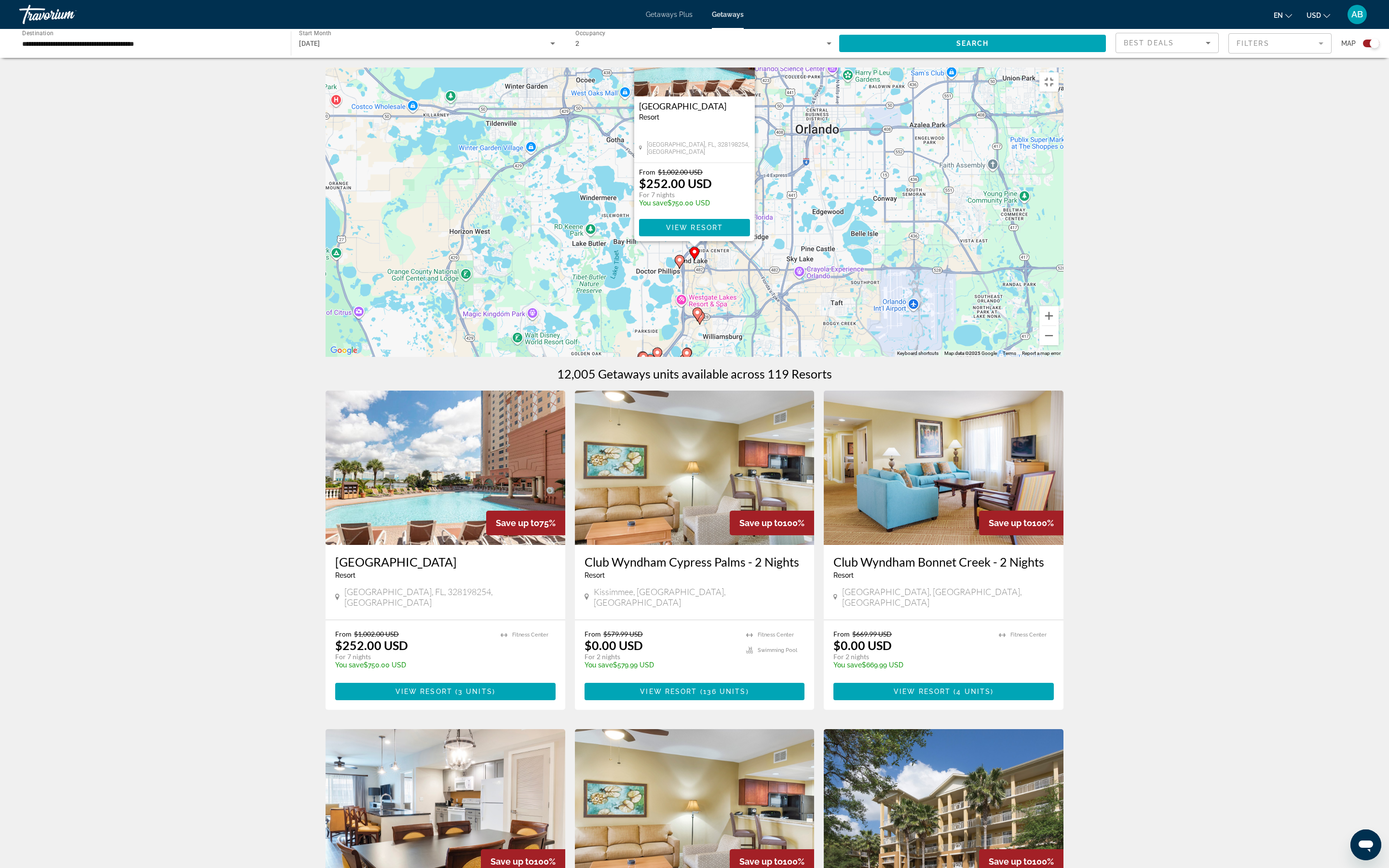
click at [682, 356] on div "To navigate, press the arrow keys. To activate drag with keyboard, press Alt + …" at bounding box center [694, 212] width 737 height 290
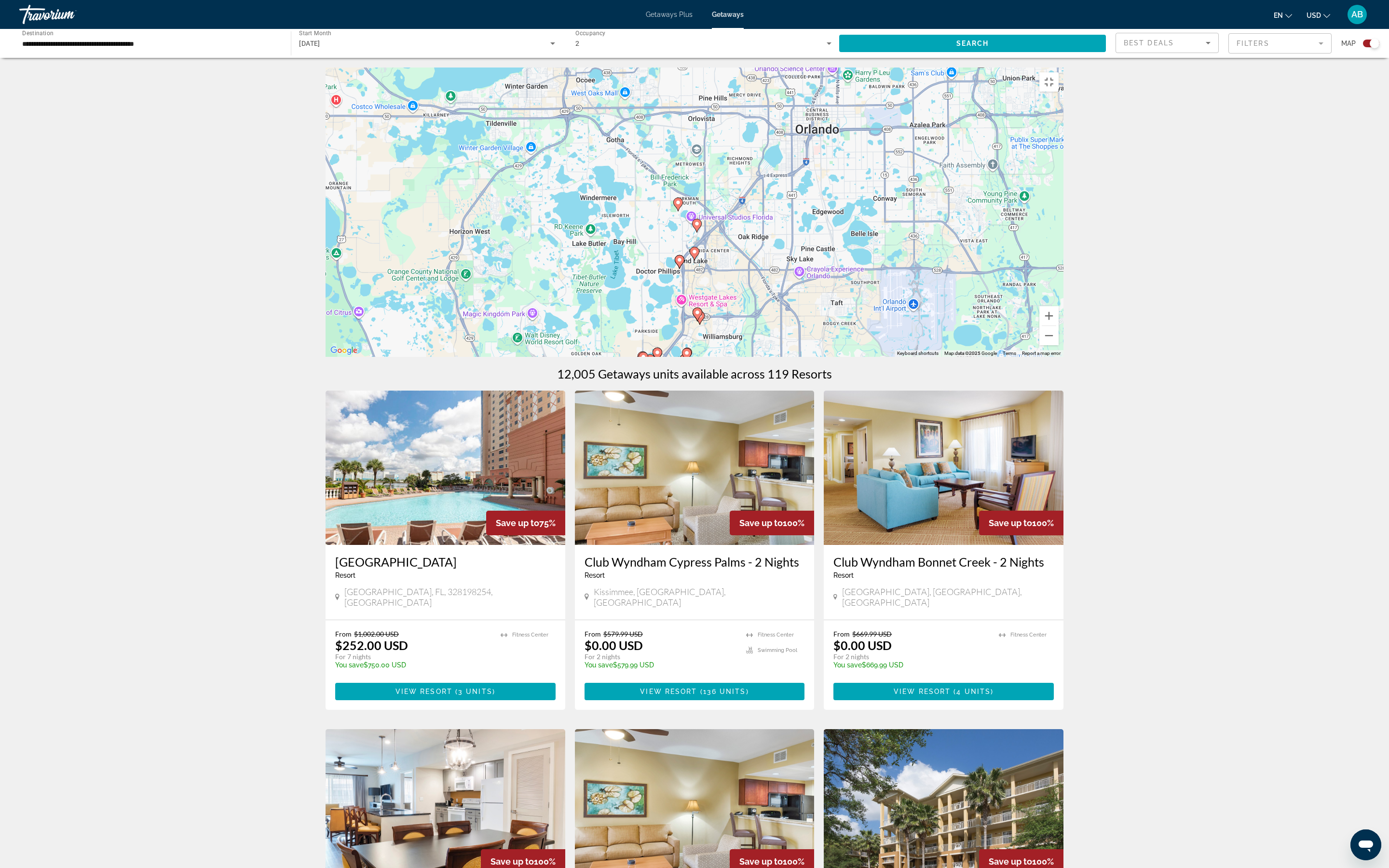
click at [680, 263] on image "Main content" at bounding box center [679, 259] width 5 height 5
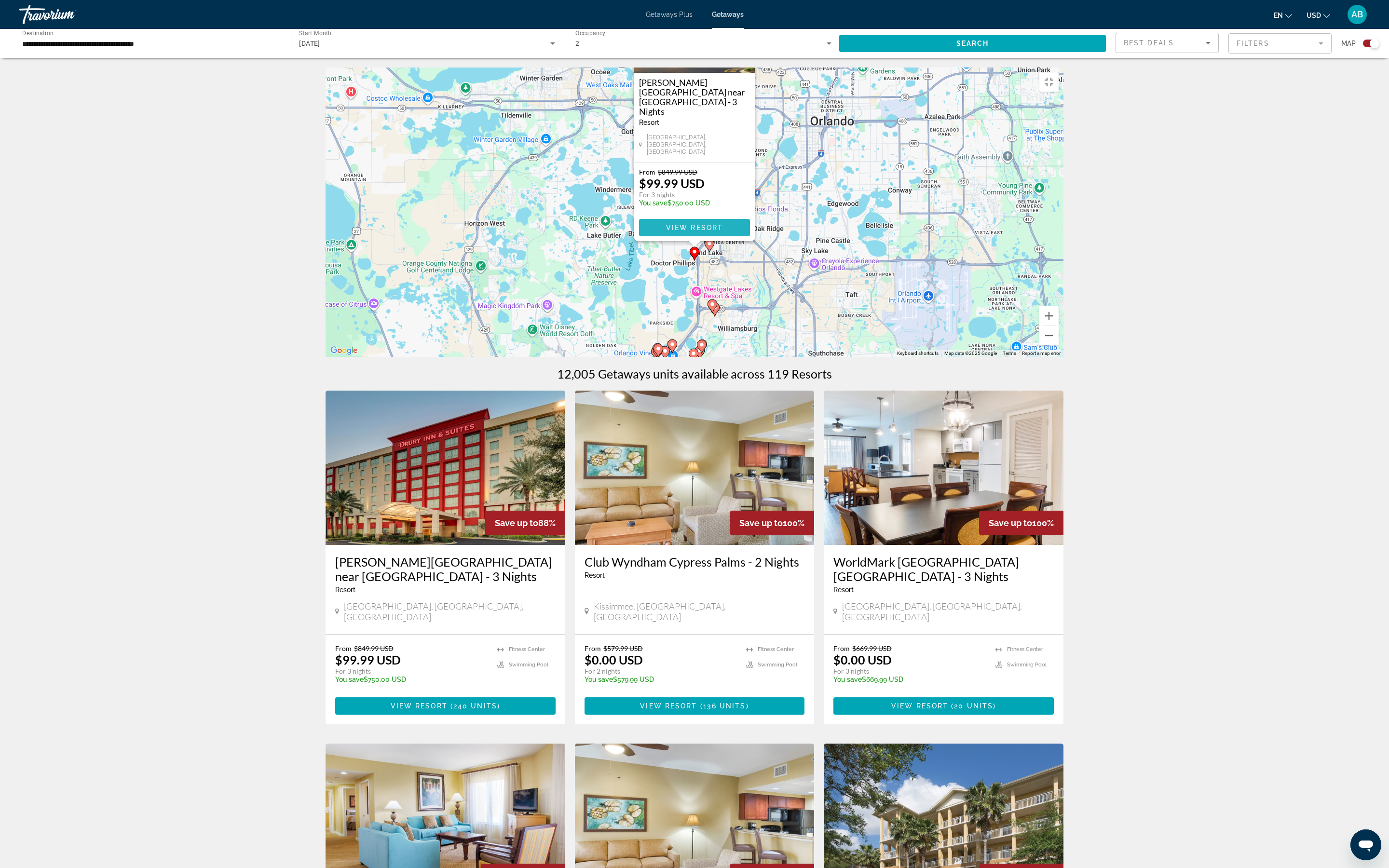
click at [696, 231] on span "View Resort" at bounding box center [694, 228] width 57 height 7
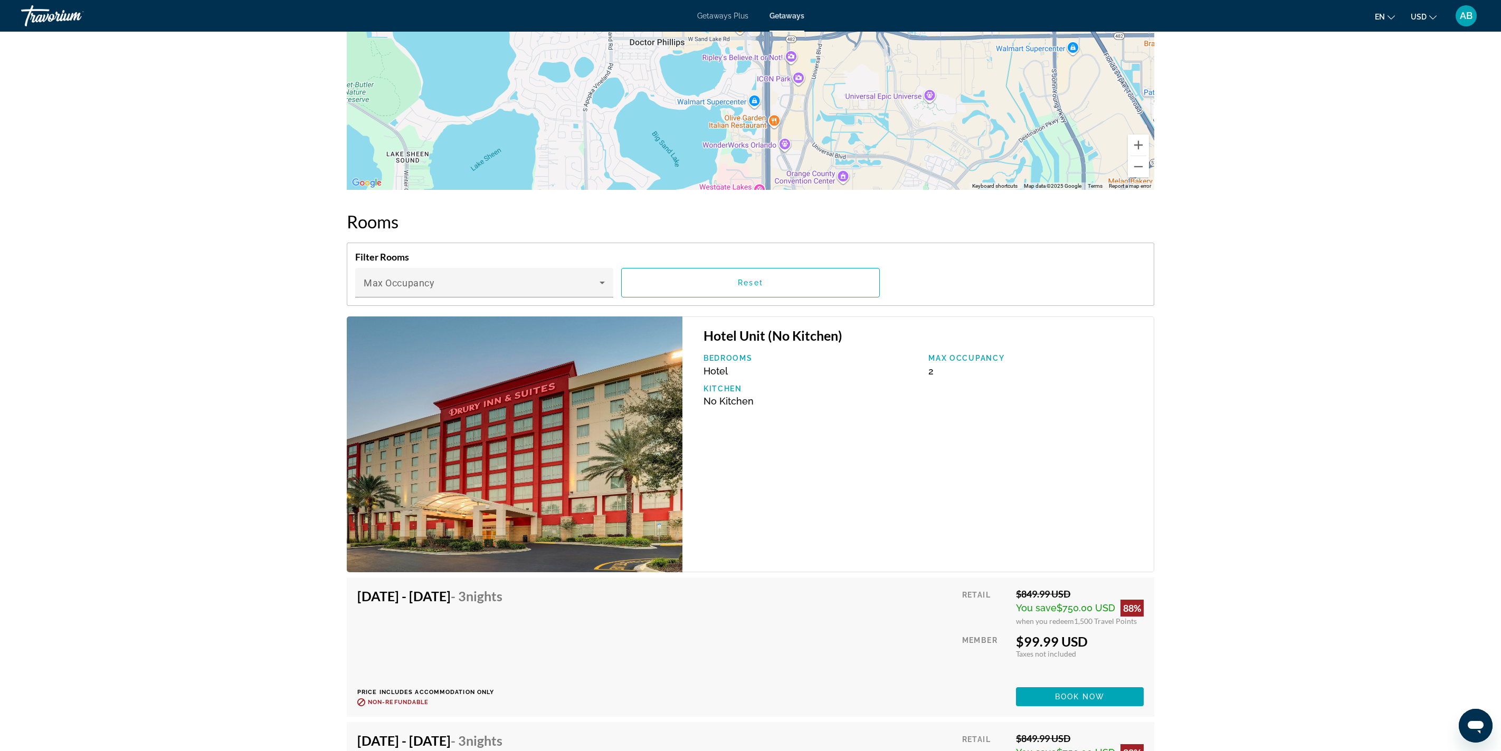
scroll to position [1265, 0]
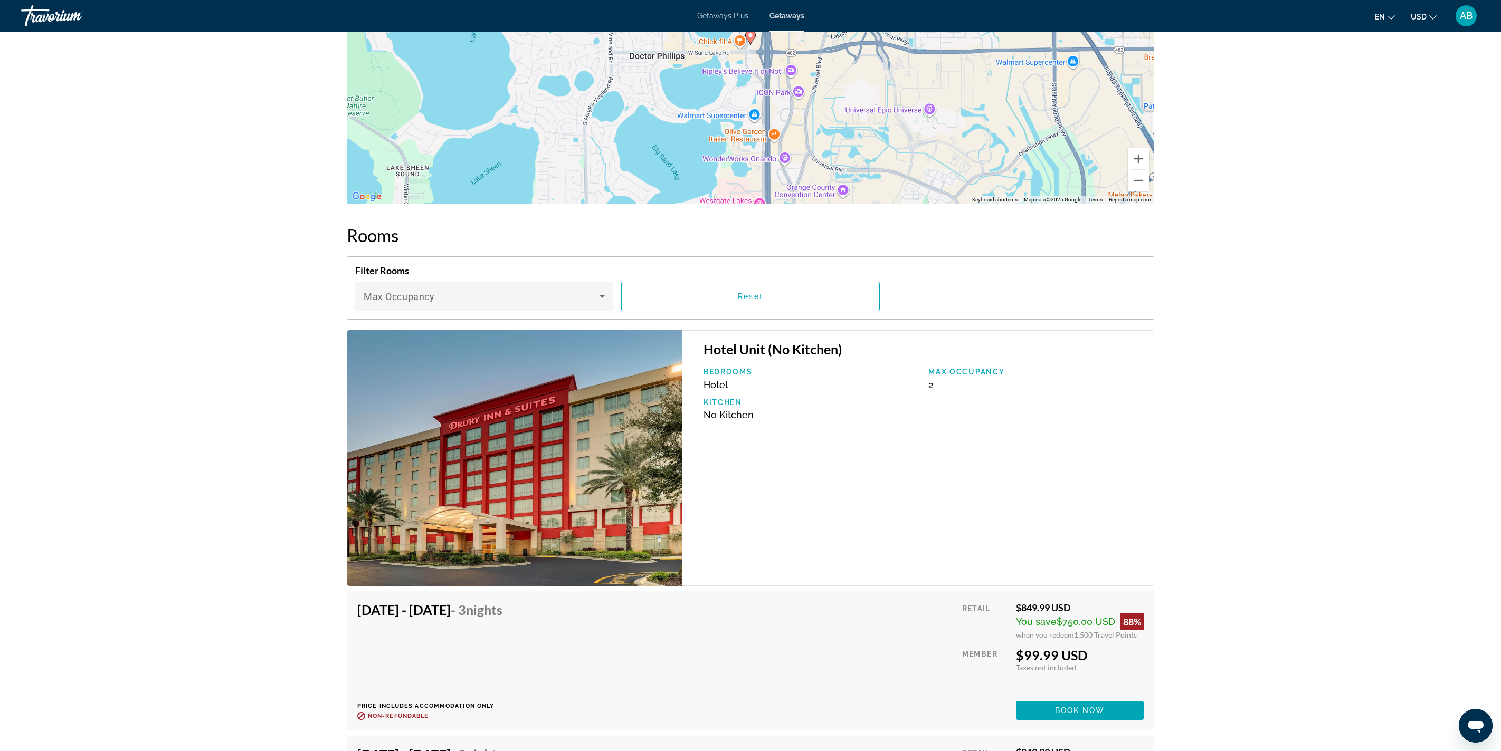
drag, startPoint x: 77, startPoint y: 538, endPoint x: 122, endPoint y: 548, distance: 46.4
drag, startPoint x: 122, startPoint y: 571, endPoint x: 154, endPoint y: 582, distance: 33.4
drag, startPoint x: 126, startPoint y: 622, endPoint x: 164, endPoint y: 622, distance: 38.0
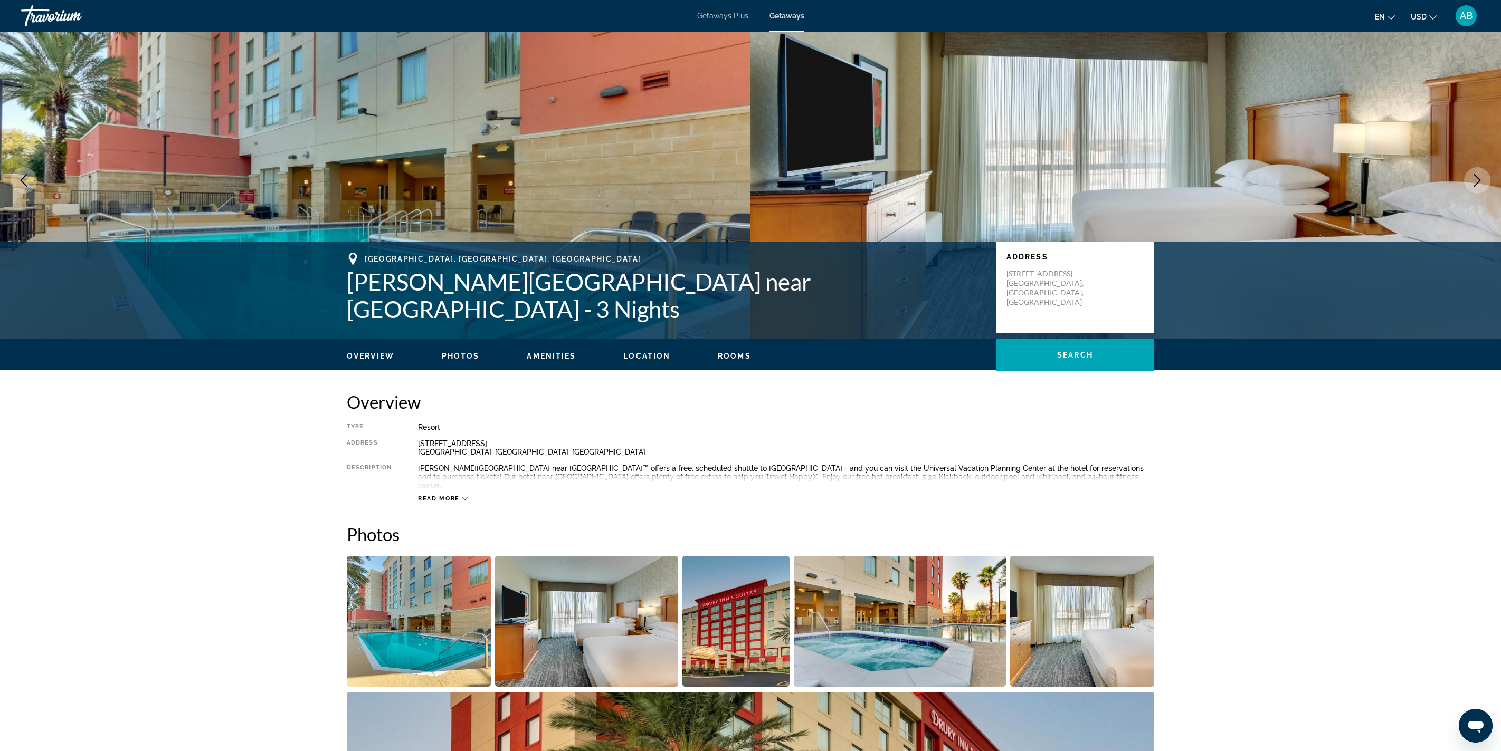
scroll to position [71, 0]
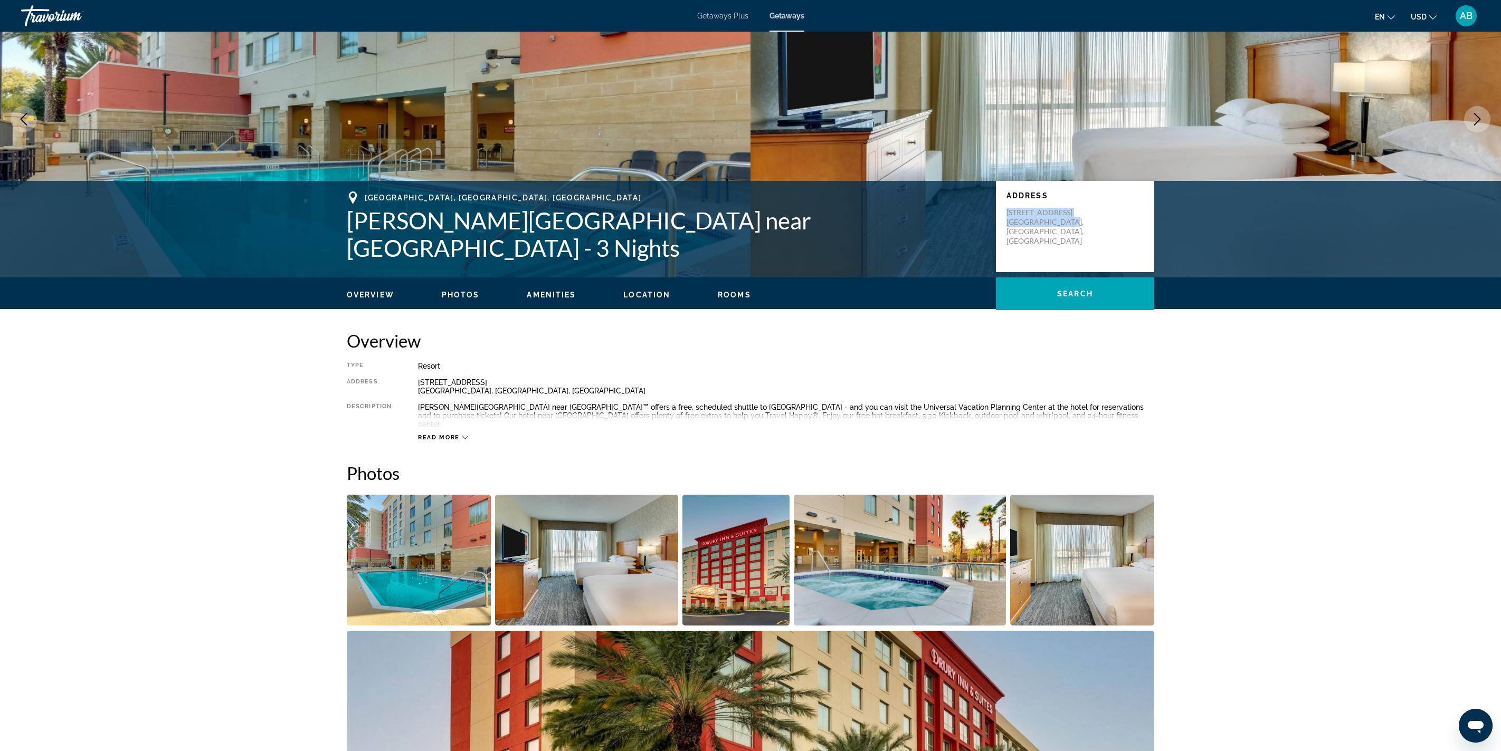
drag, startPoint x: 1279, startPoint y: 468, endPoint x: 1193, endPoint y: 447, distance: 88.8
click at [1154, 272] on div "Address 7301 West Sand Lake Road Orlando, FL, USA" at bounding box center [1075, 226] width 158 height 91
copy p "7301 West Sand Lake Road Orlando, FL, USA"
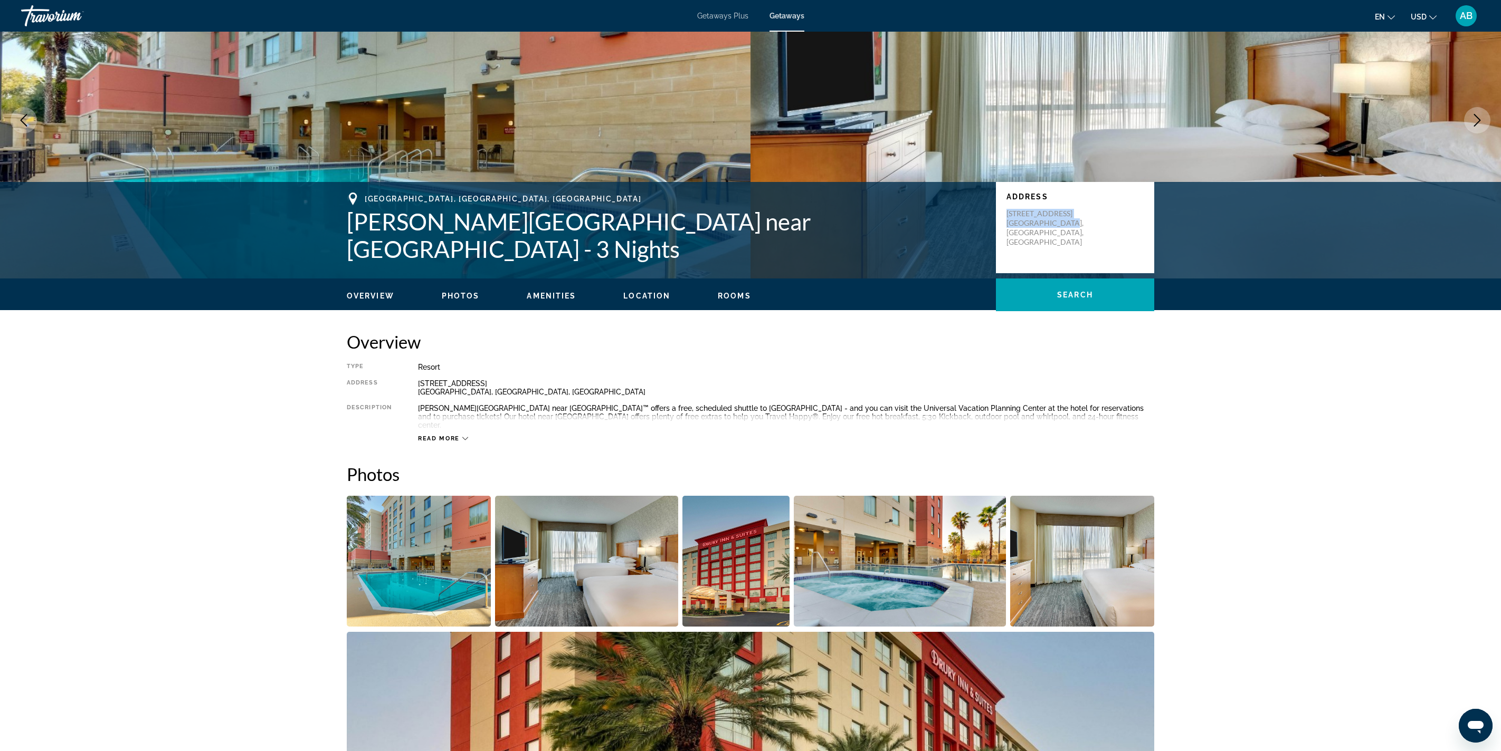
scroll to position [82, 0]
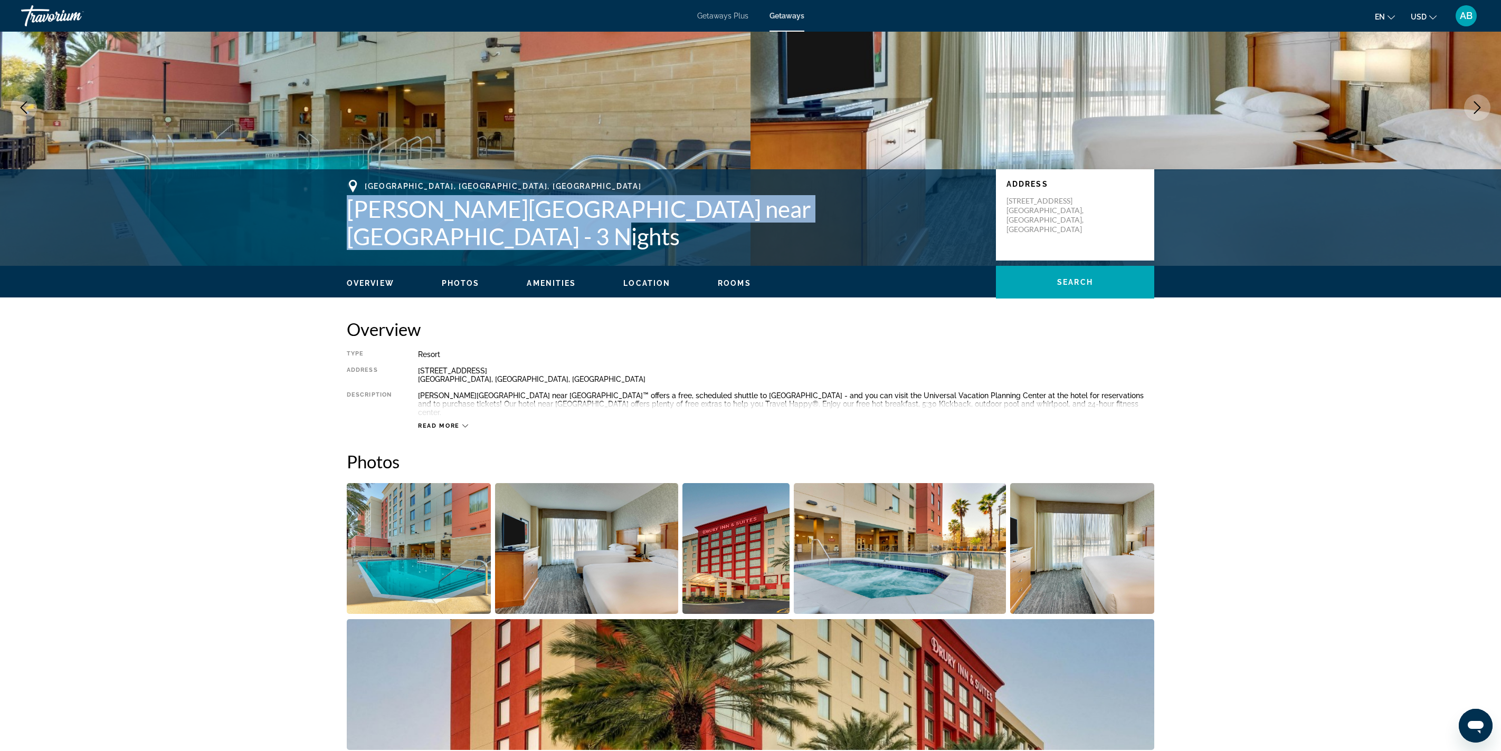
drag, startPoint x: 20, startPoint y: 449, endPoint x: 685, endPoint y: 495, distance: 666.5
click at [685, 250] on div "Orlando, FL, USA Drury Inn & Suites near Universal Orlando Resort - 3 Nights Ad…" at bounding box center [751, 215] width 850 height 70
copy h1 "Drury Inn & Suites near Universal Orlando Resort - 3 Nights"
